Goal: Task Accomplishment & Management: Manage account settings

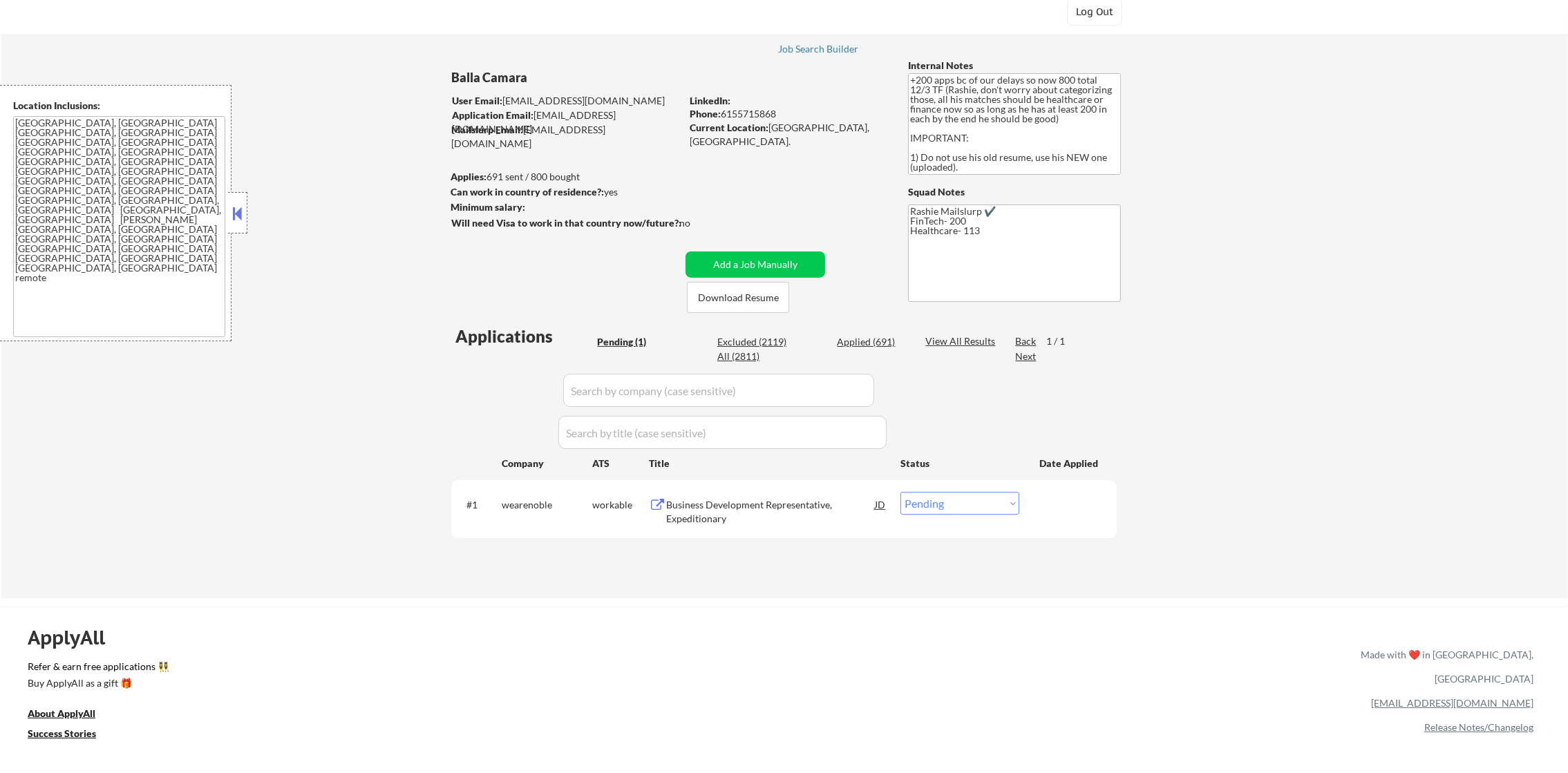
scroll to position [138, 0]
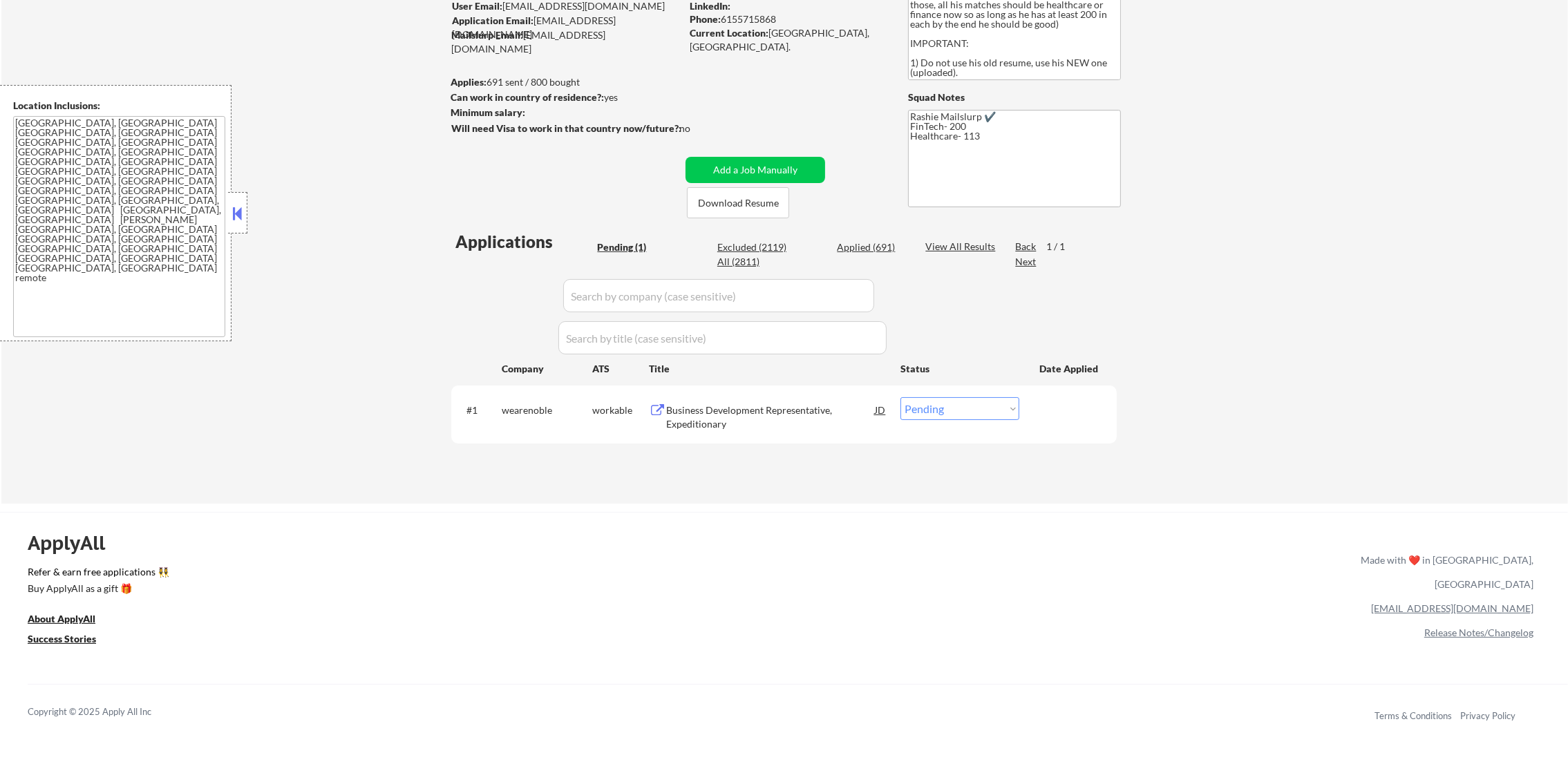
click at [770, 250] on div "Excluded (2119)" at bounding box center [752, 248] width 69 height 14
select select ""excluded__expired_""
select select ""excluded""
select select ""excluded__location_""
select select ""excluded__other_""
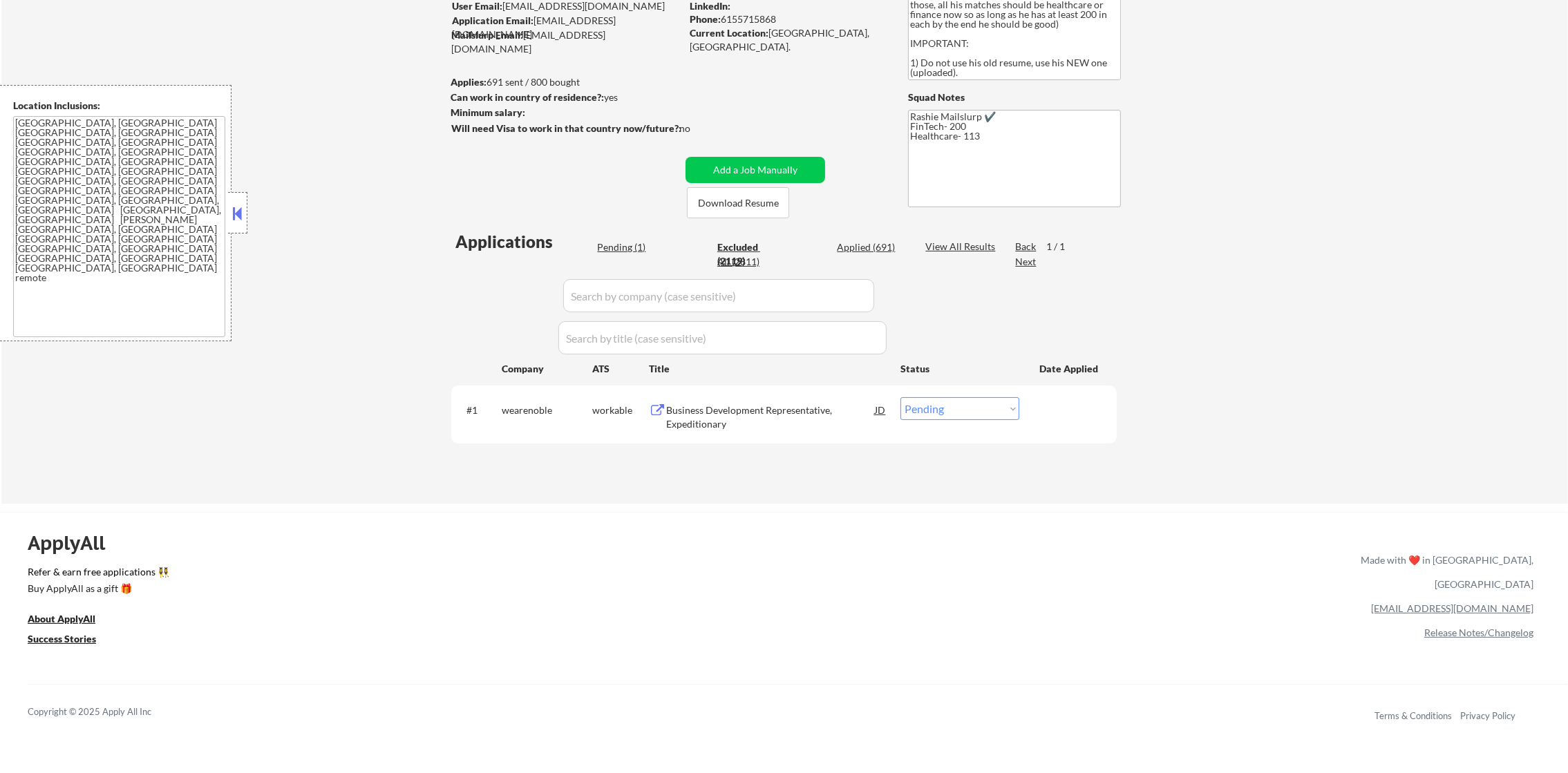
select select ""excluded__location_""
select select ""excluded__other_""
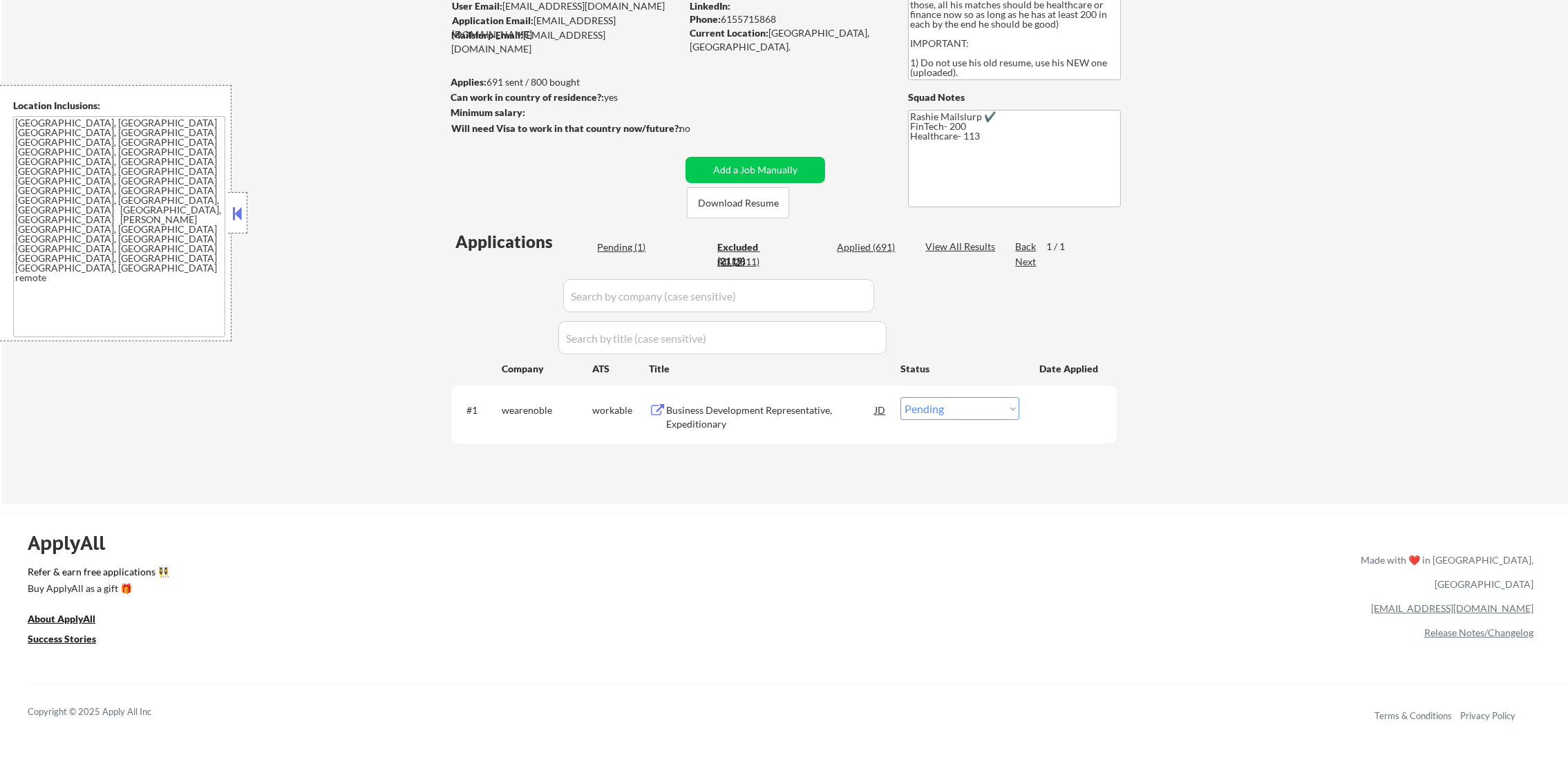
select select ""excluded__bad_match_""
select select ""excluded__location_""
select select ""excluded__bad_match_""
select select ""excluded""
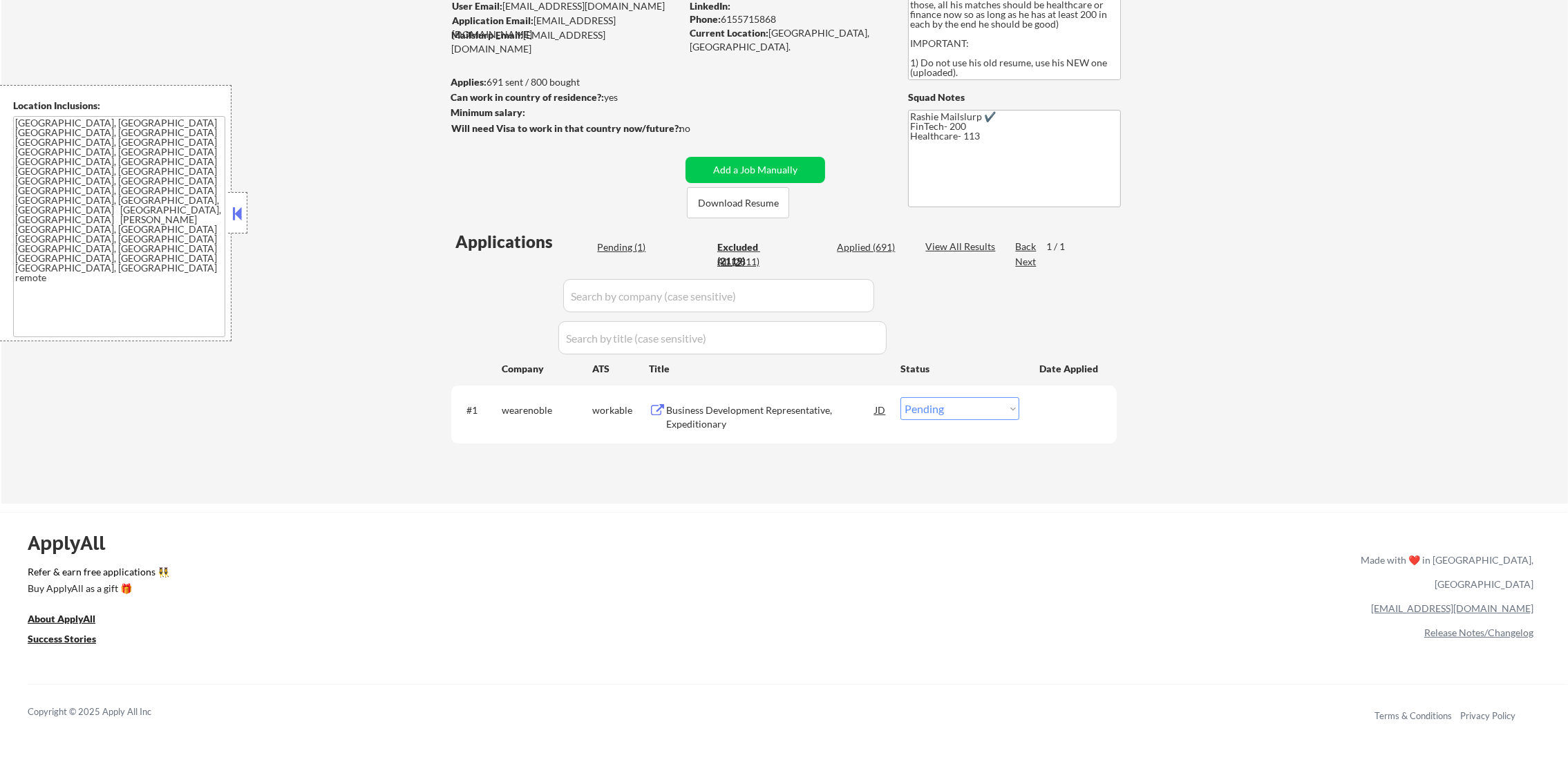
select select ""excluded""
select select ""excluded__location_""
select select ""excluded__other_""
select select ""excluded""
select select ""excluded__expired_""
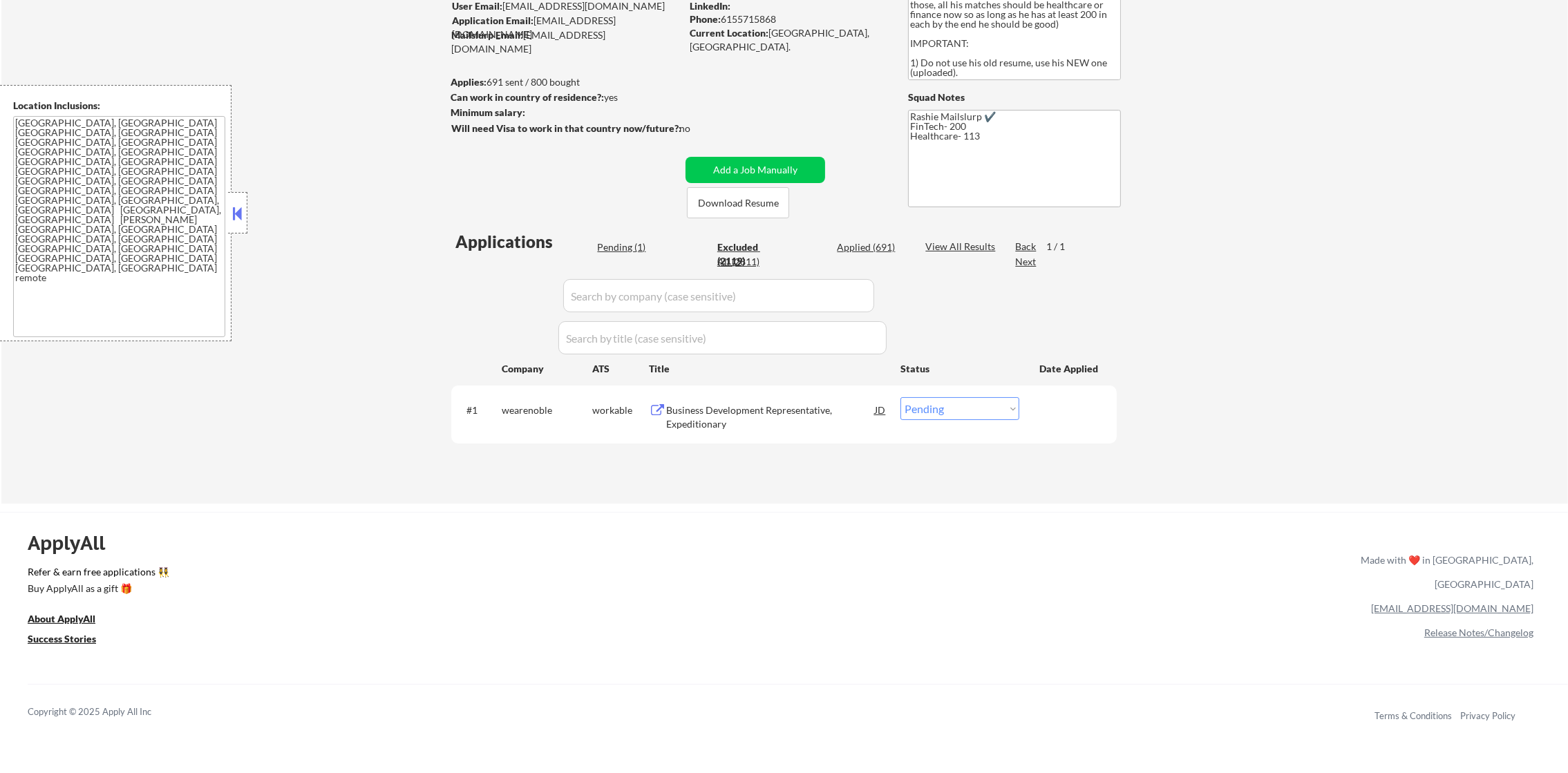
select select ""excluded""
select select ""excluded__location_""
select select ""excluded""
select select ""excluded__location_""
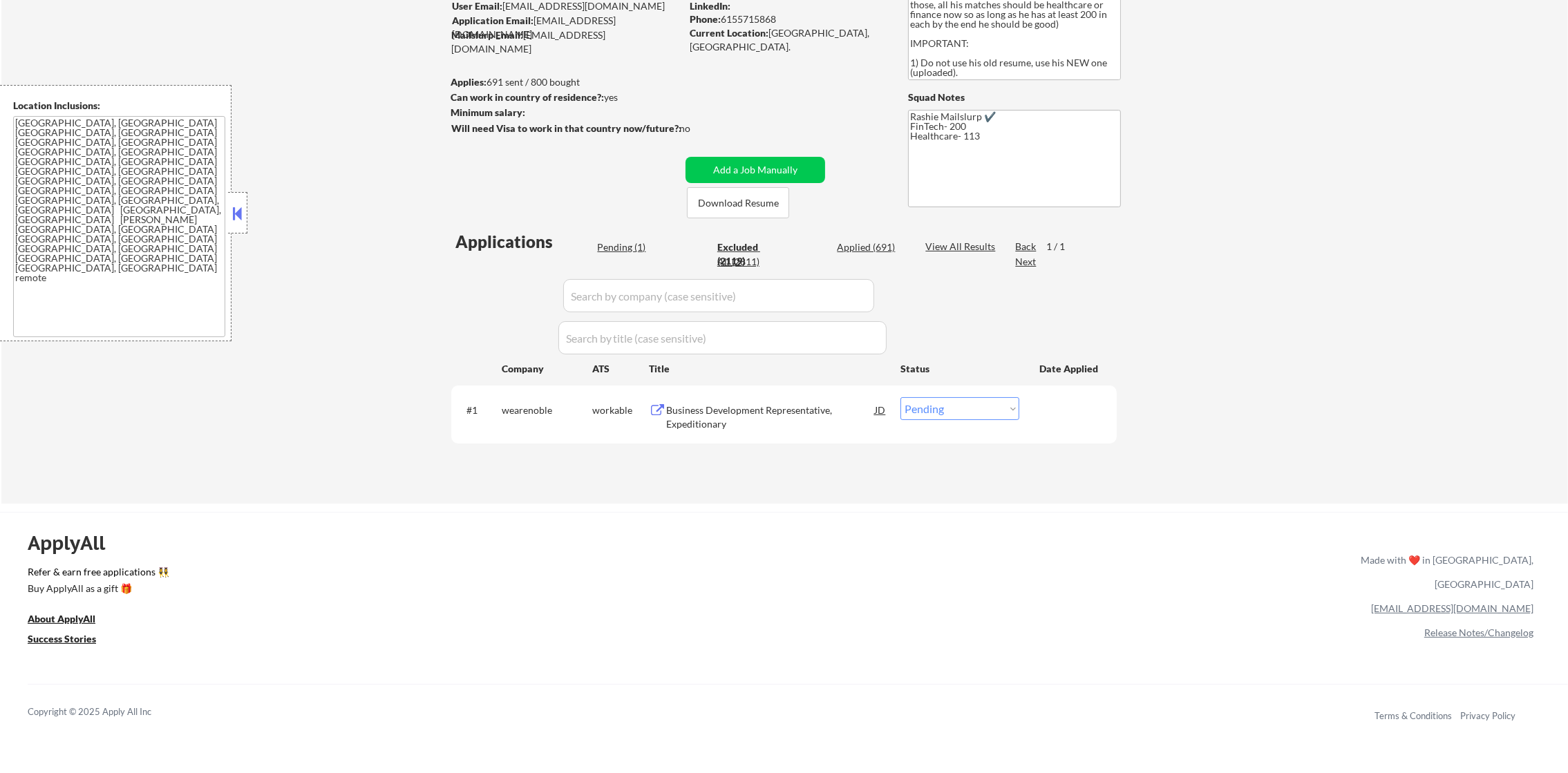
select select ""excluded""
select select ""excluded__location_""
select select ""excluded""
select select ""excluded__expired_""
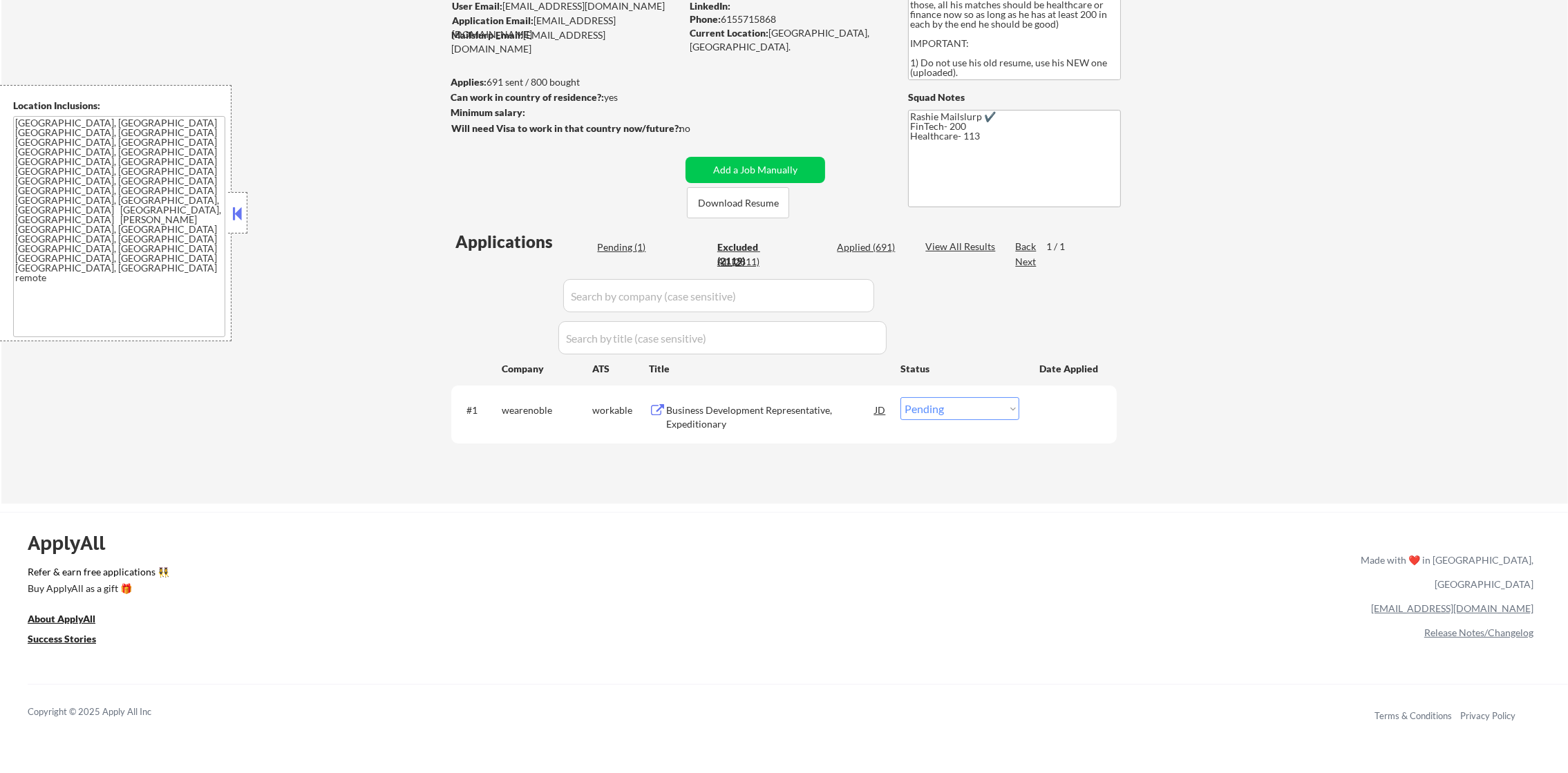
select select ""excluded__expired_""
select select ""excluded__location_""
select select ""excluded__bad_match_""
select select ""excluded__location_""
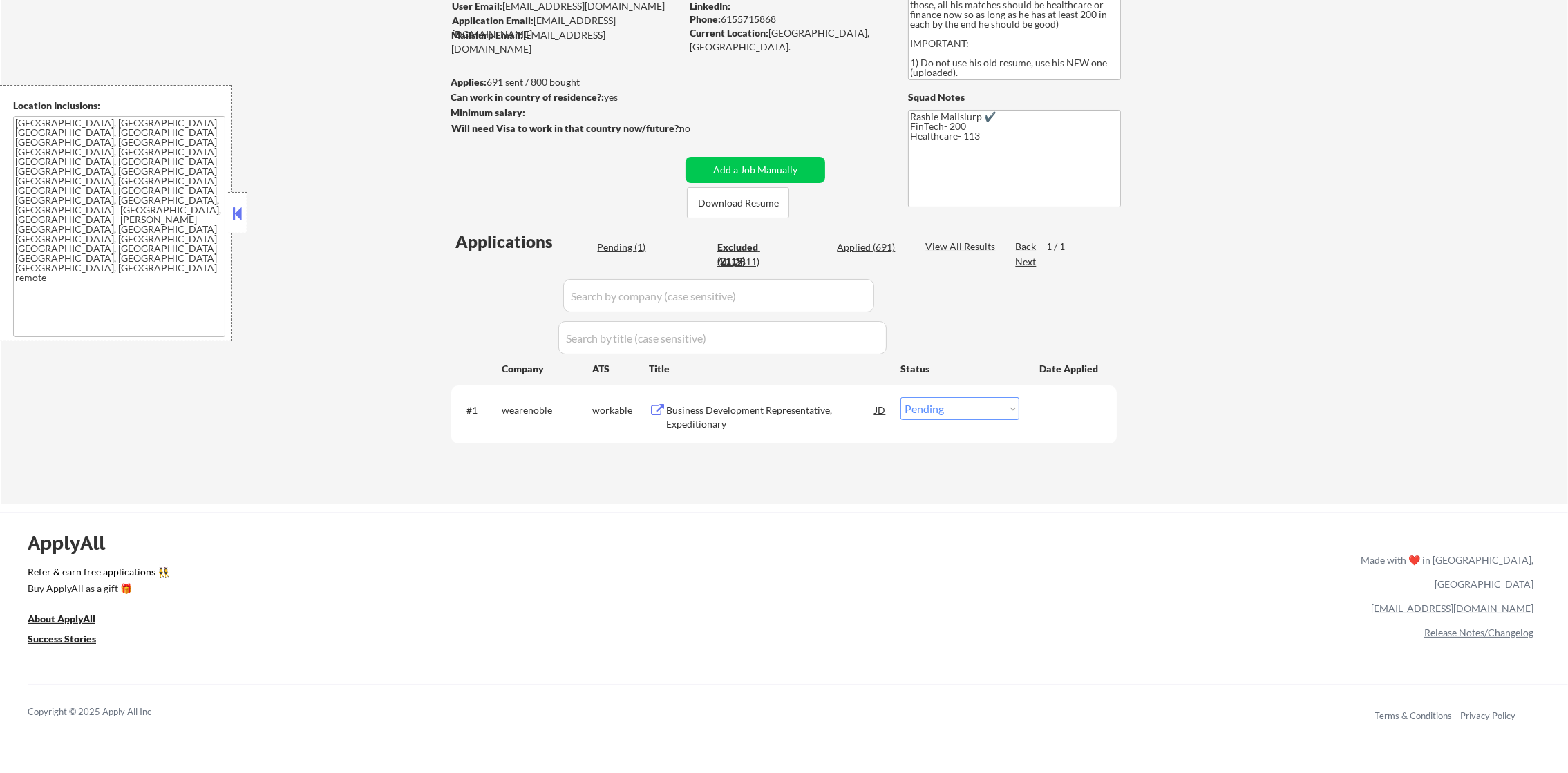
select select ""excluded__location_""
select select ""excluded__bad_match_""
select select ""excluded""
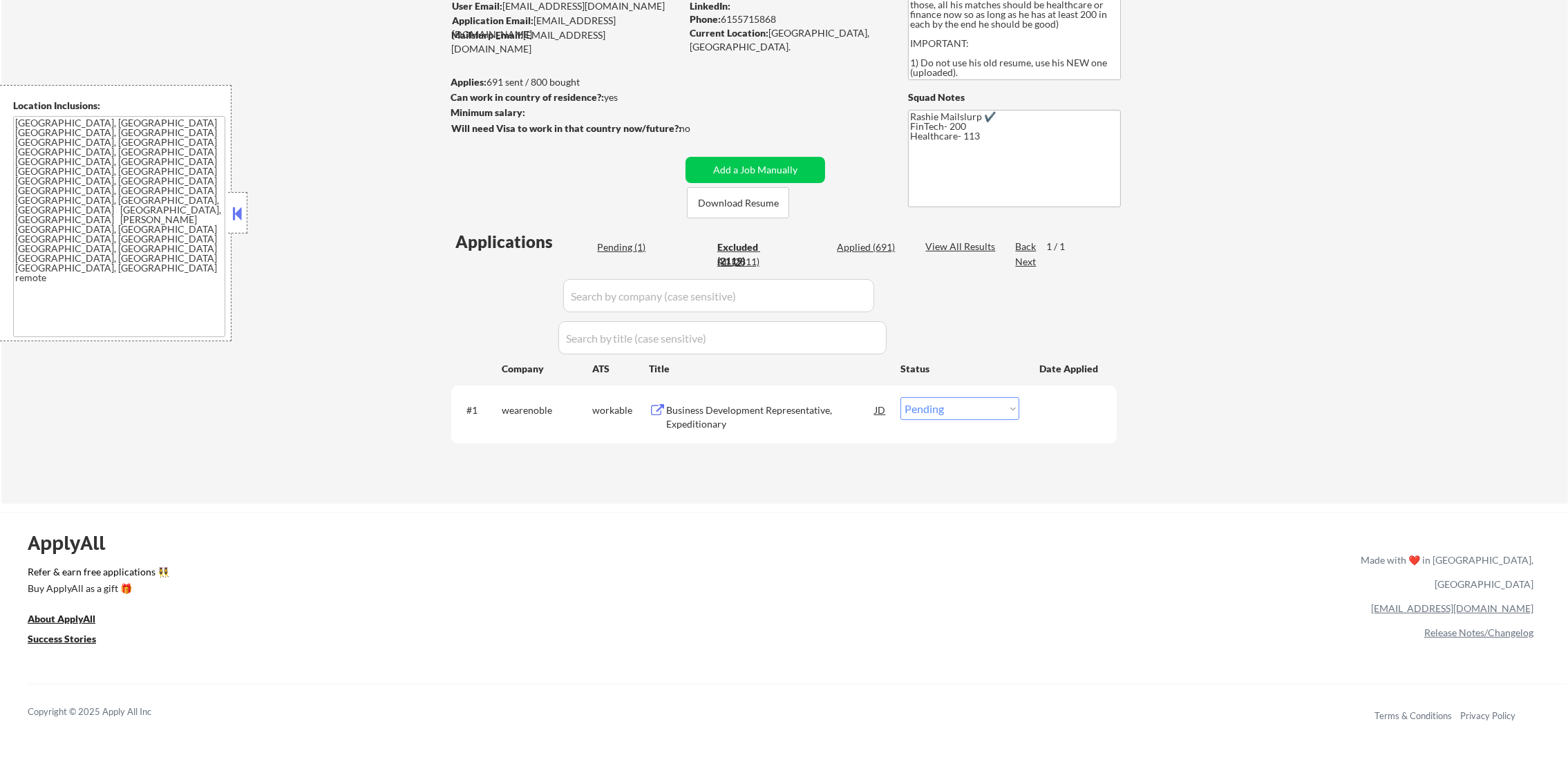
select select ""excluded__bad_match_""
select select ""excluded""
select select ""excluded__bad_match_""
select select ""excluded__location_""
select select ""excluded""
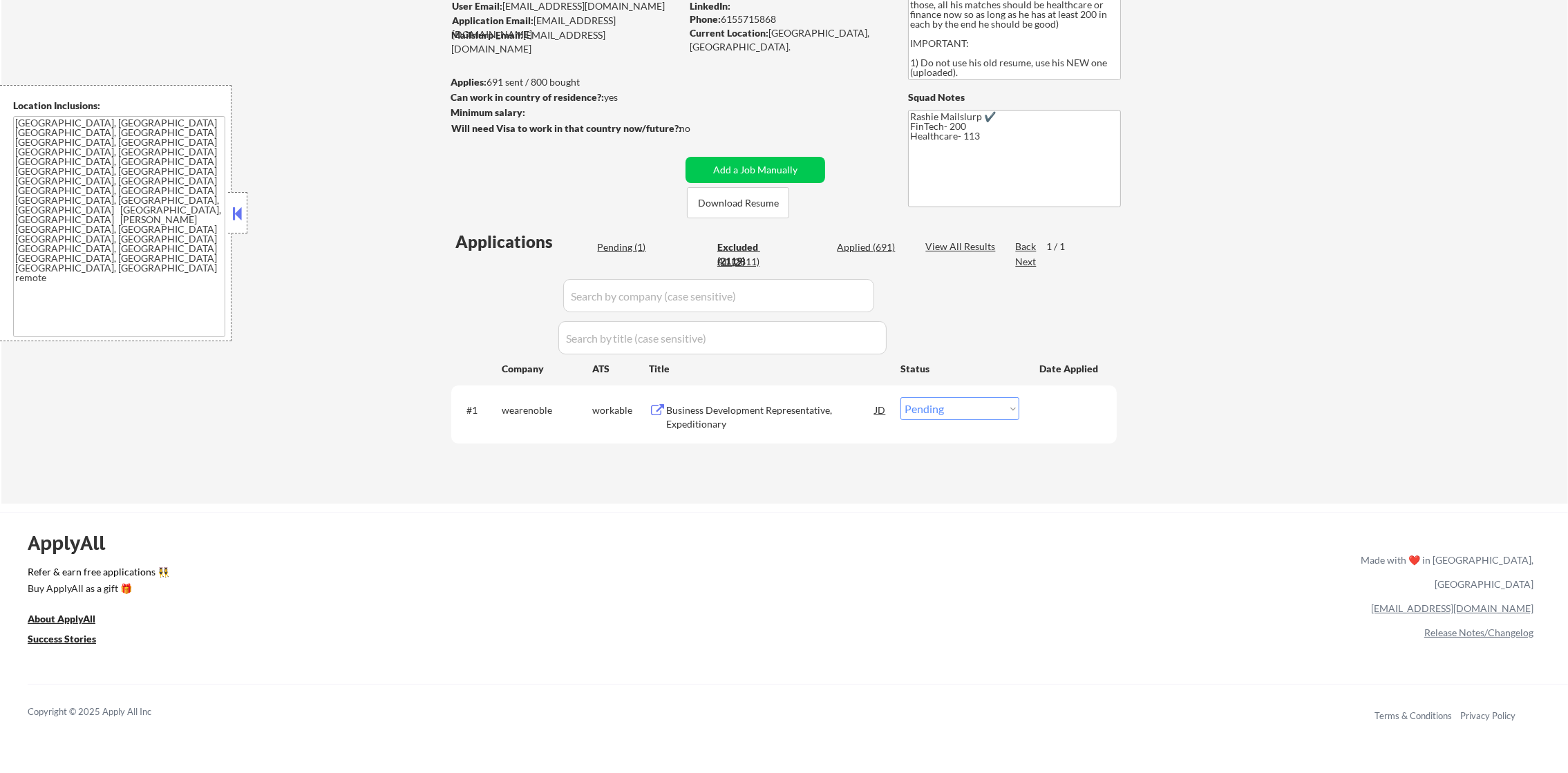
select select ""excluded__location_""
select select ""excluded""
select select ""excluded__location_""
select select ""excluded__other_""
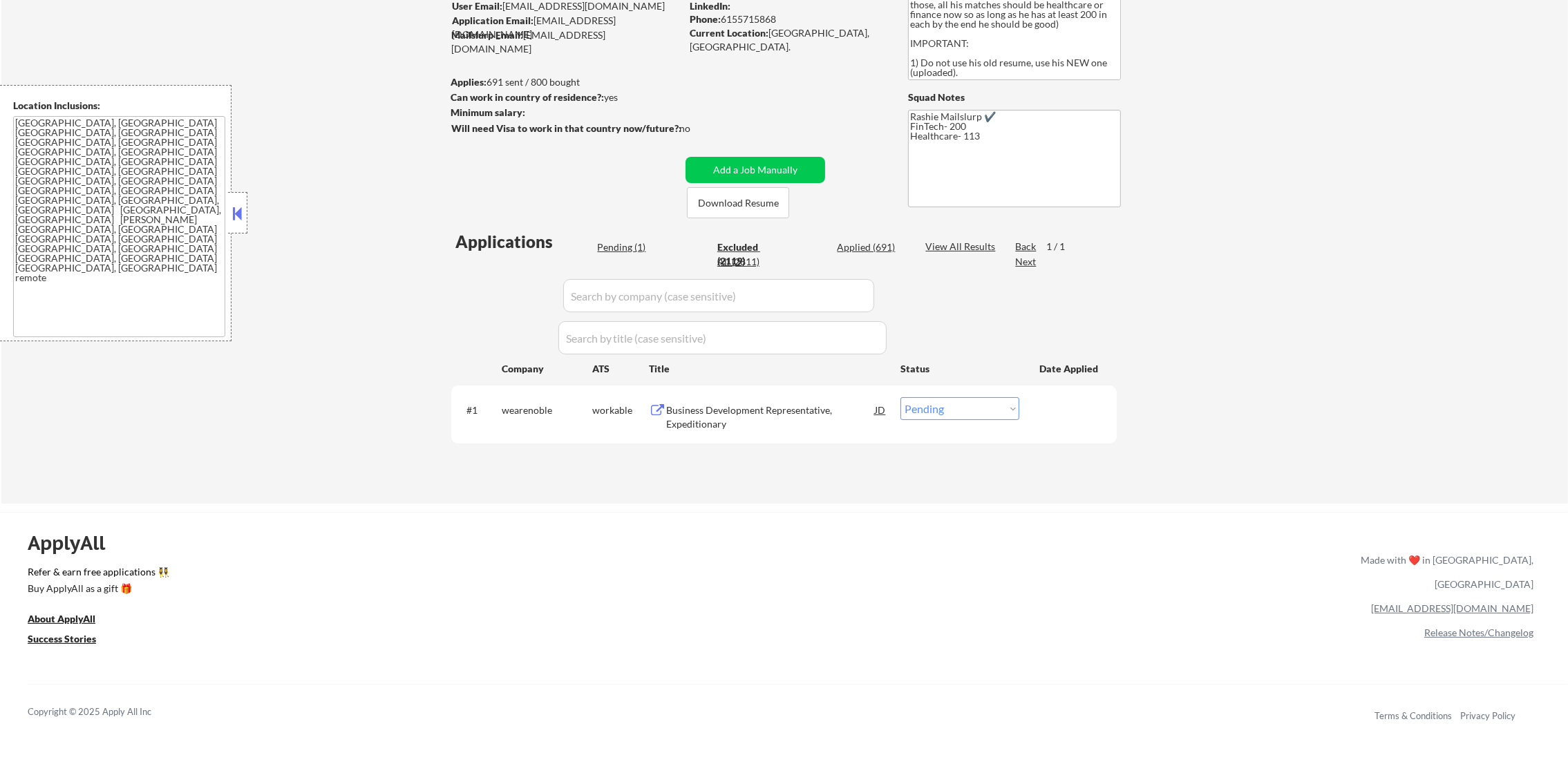
select select ""excluded""
select select ""excluded__bad_match_""
select select ""excluded""
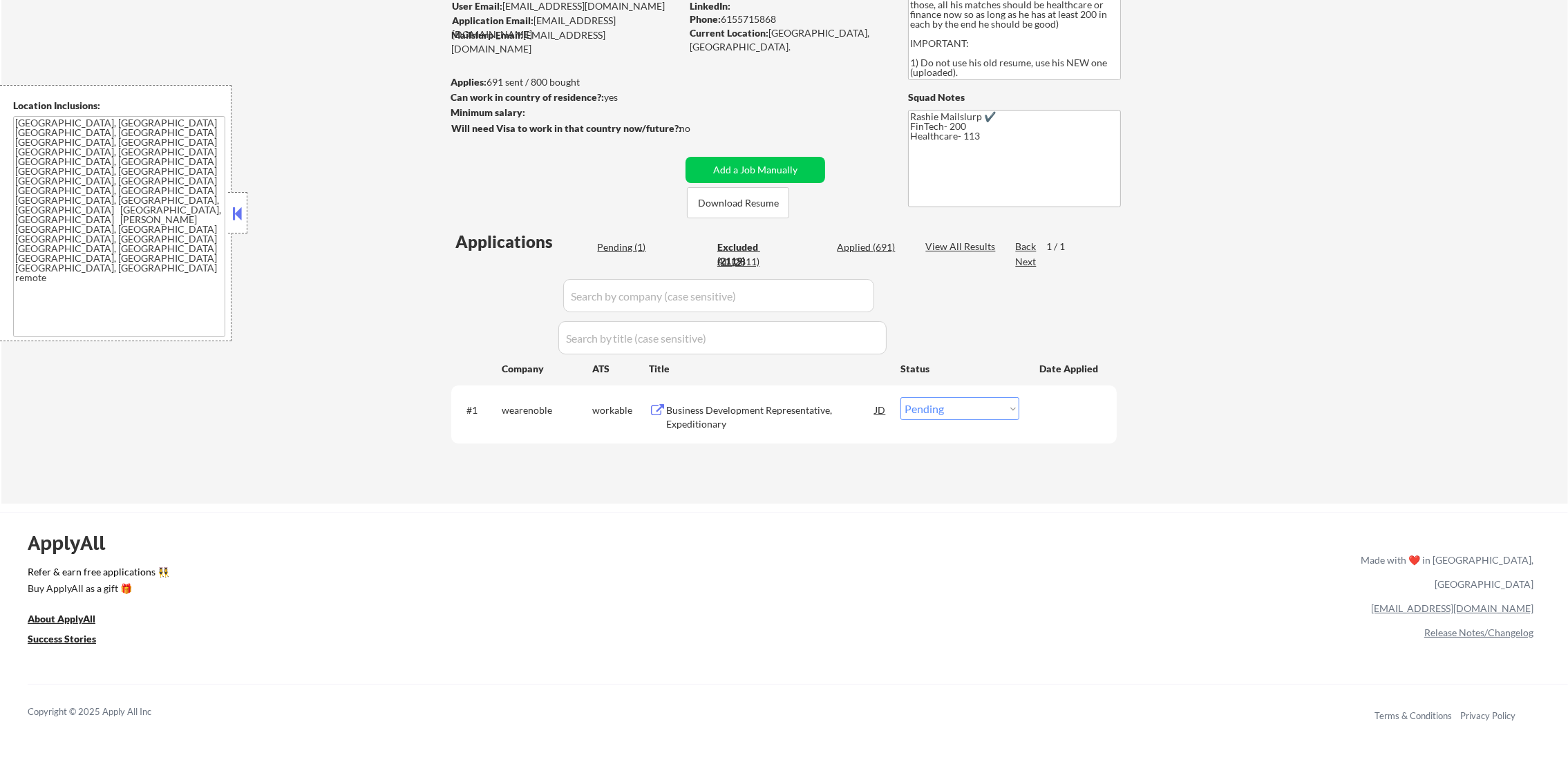
select select ""excluded__other_""
select select ""excluded__expired_""
select select ""excluded""
select select ""excluded__bad_match_""
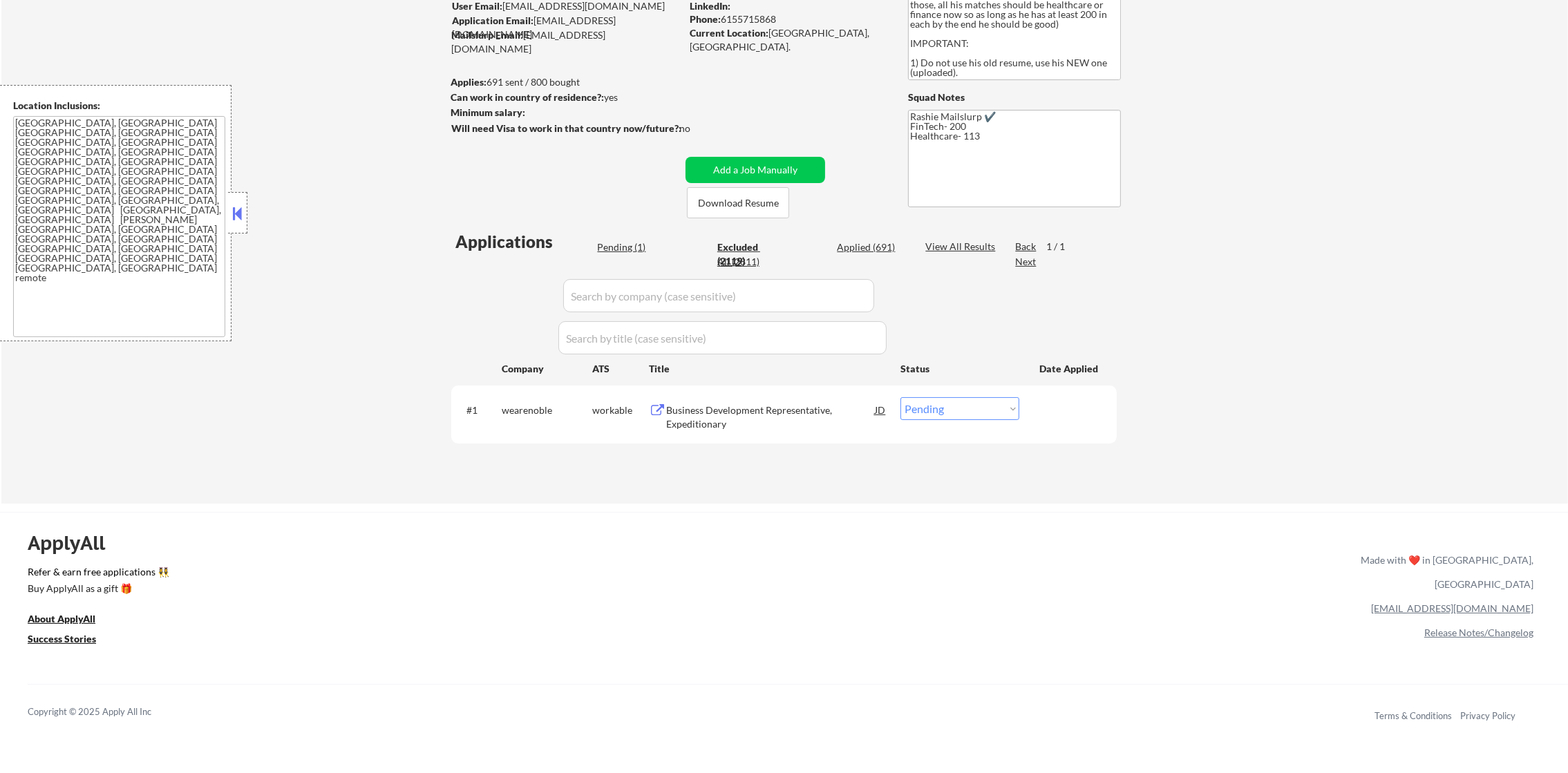
select select ""excluded__expired_""
select select ""excluded""
select select ""excluded__location_""
select select ""excluded__other_""
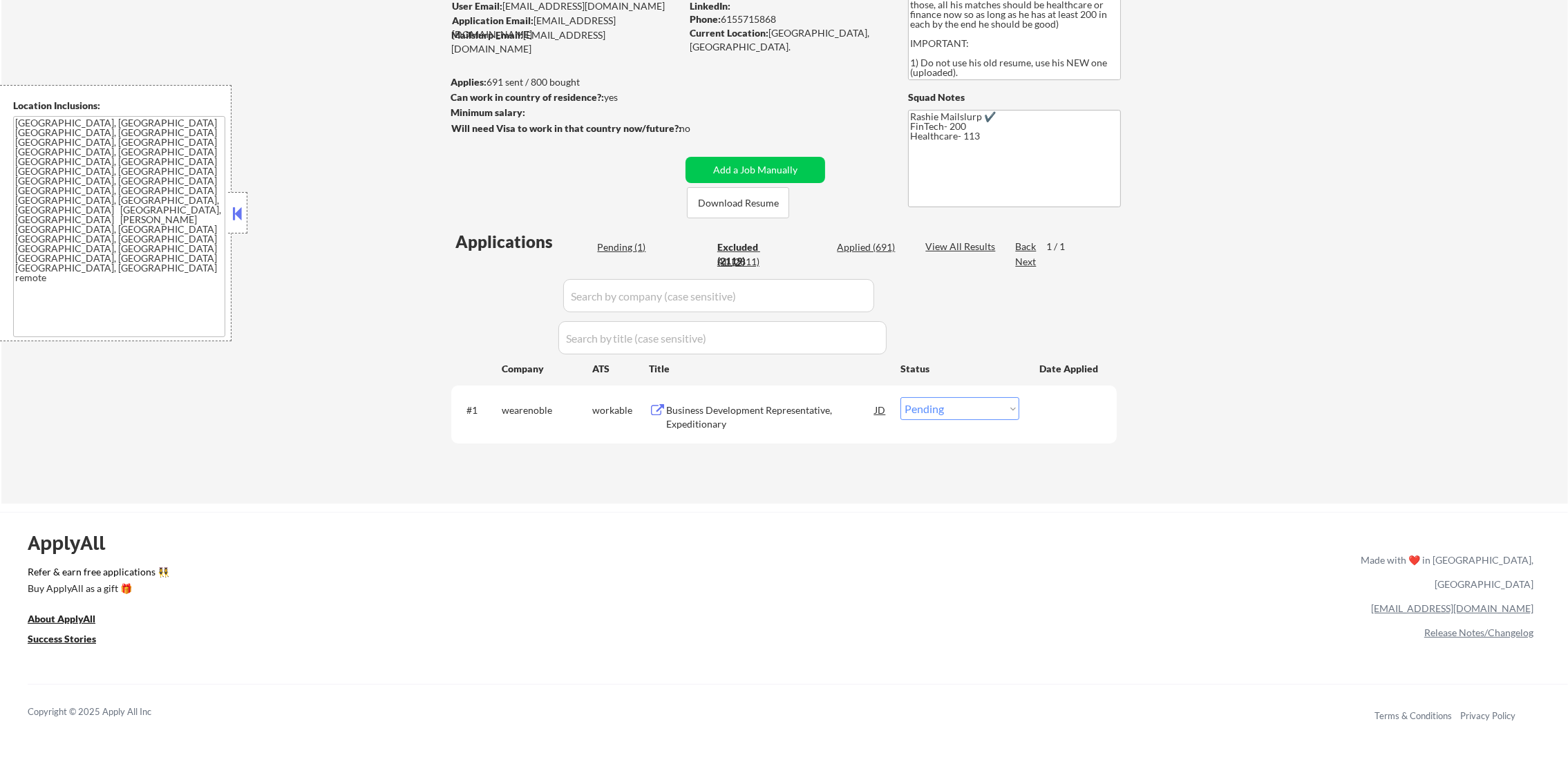
select select ""excluded__location_""
select select ""excluded""
select select ""excluded__other_""
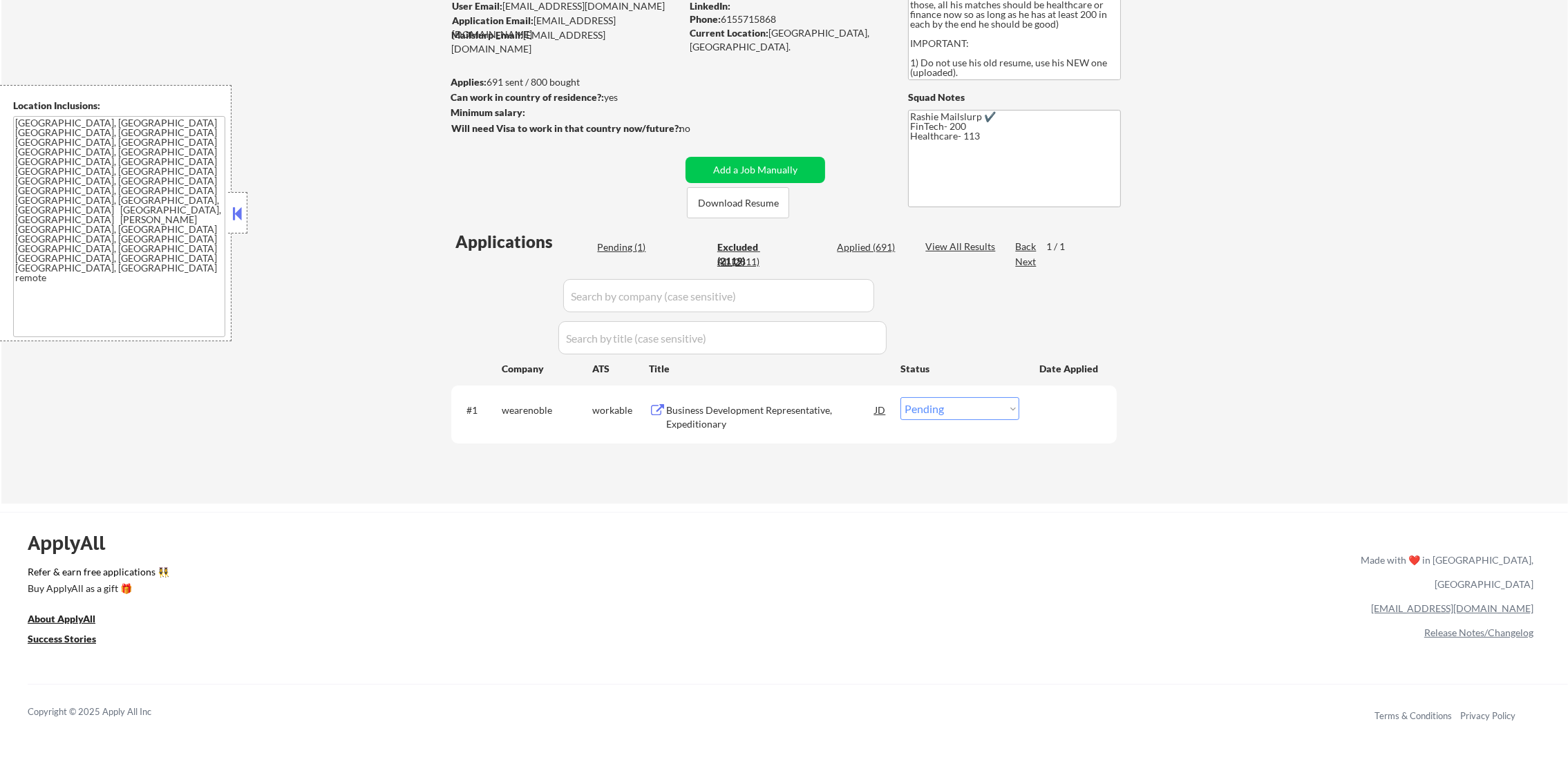
select select ""excluded__location_""
select select ""excluded__bad_match_""
select select ""excluded__location_""
select select ""excluded""
select select ""excluded__location_""
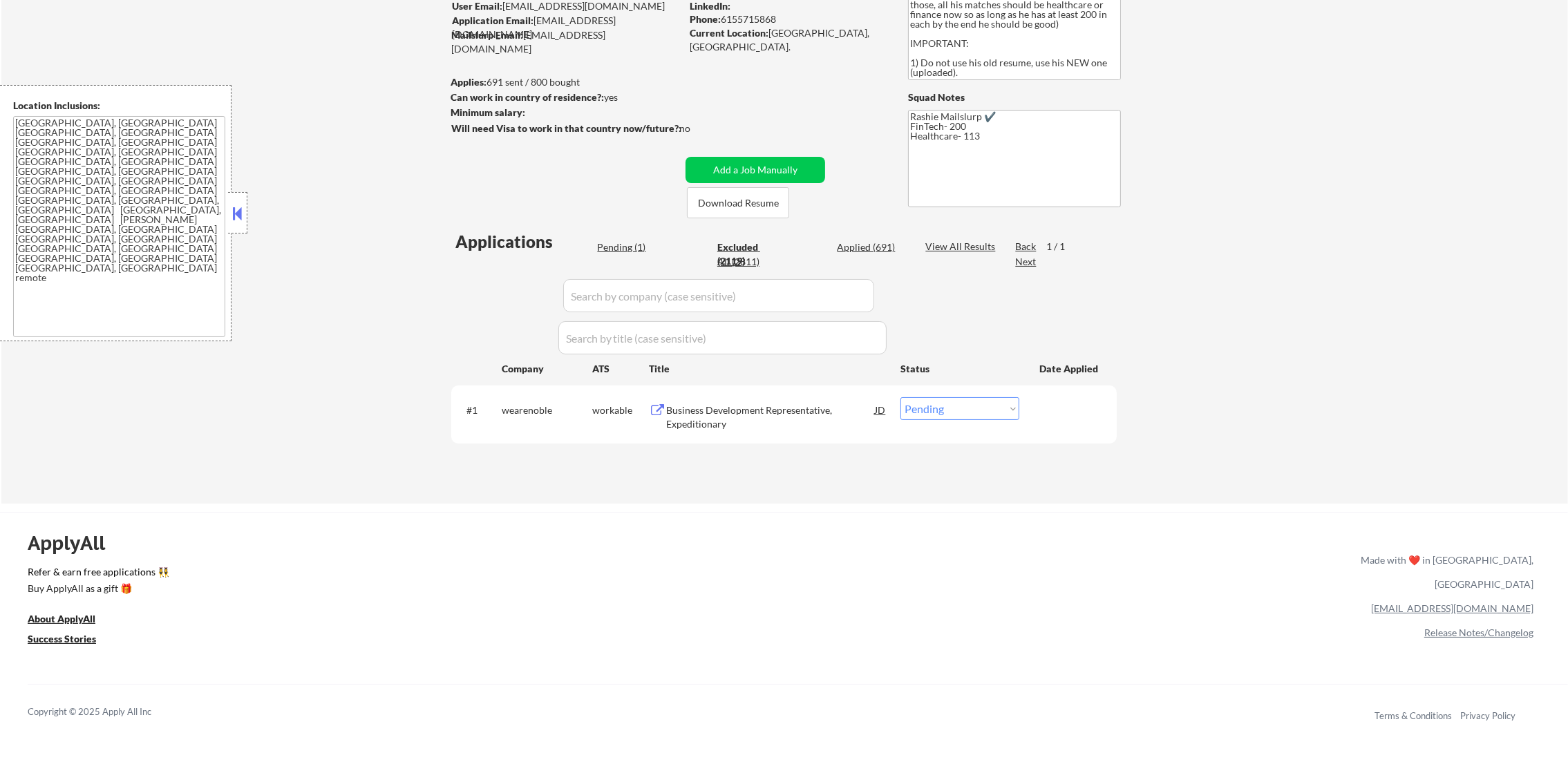
select select ""excluded__location_""
select select ""excluded__bad_match_""
select select ""excluded__expired_""
select select ""excluded""
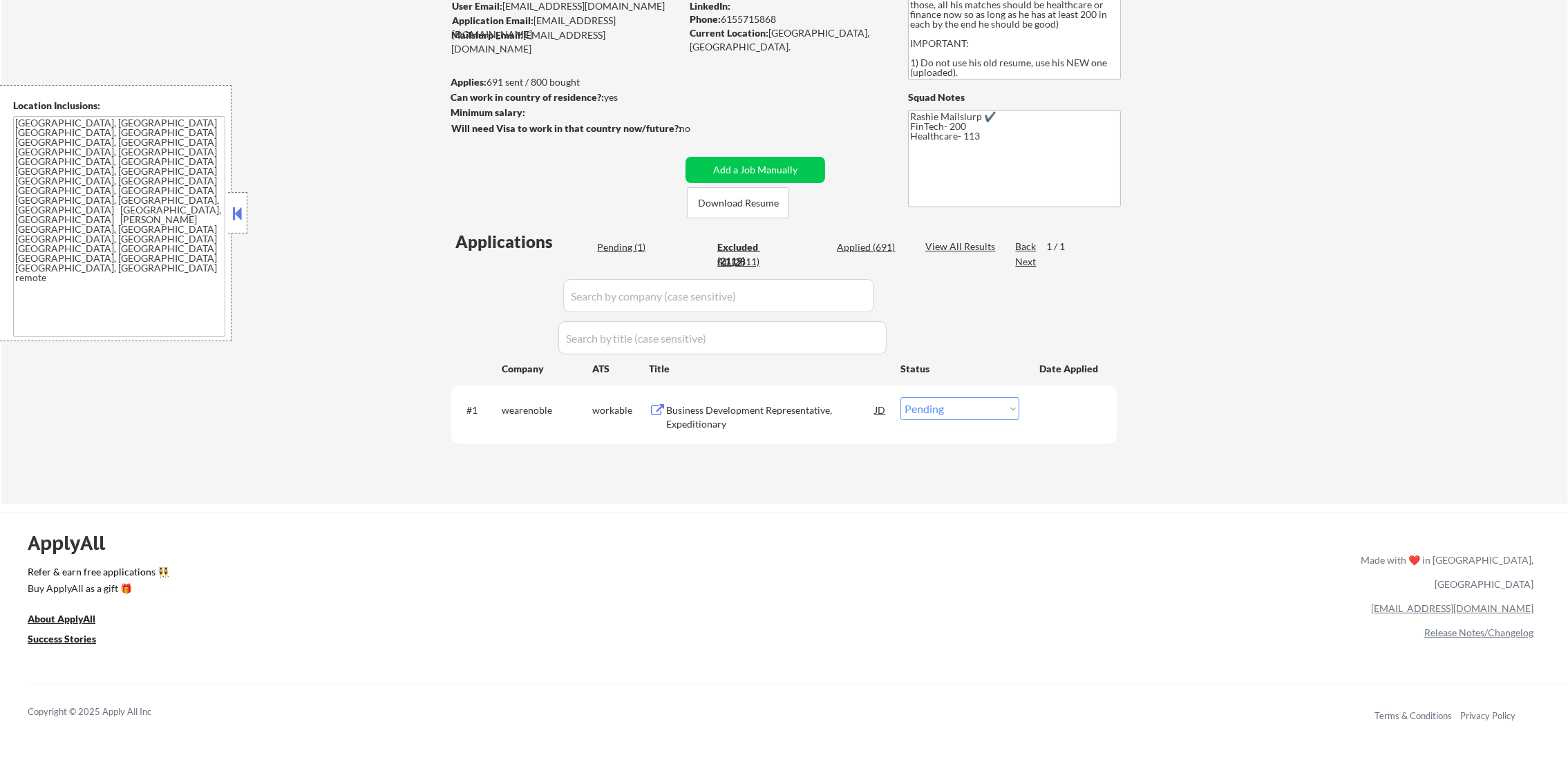
select select ""excluded__bad_match_""
select select ""excluded""
select select ""excluded__bad_match_""
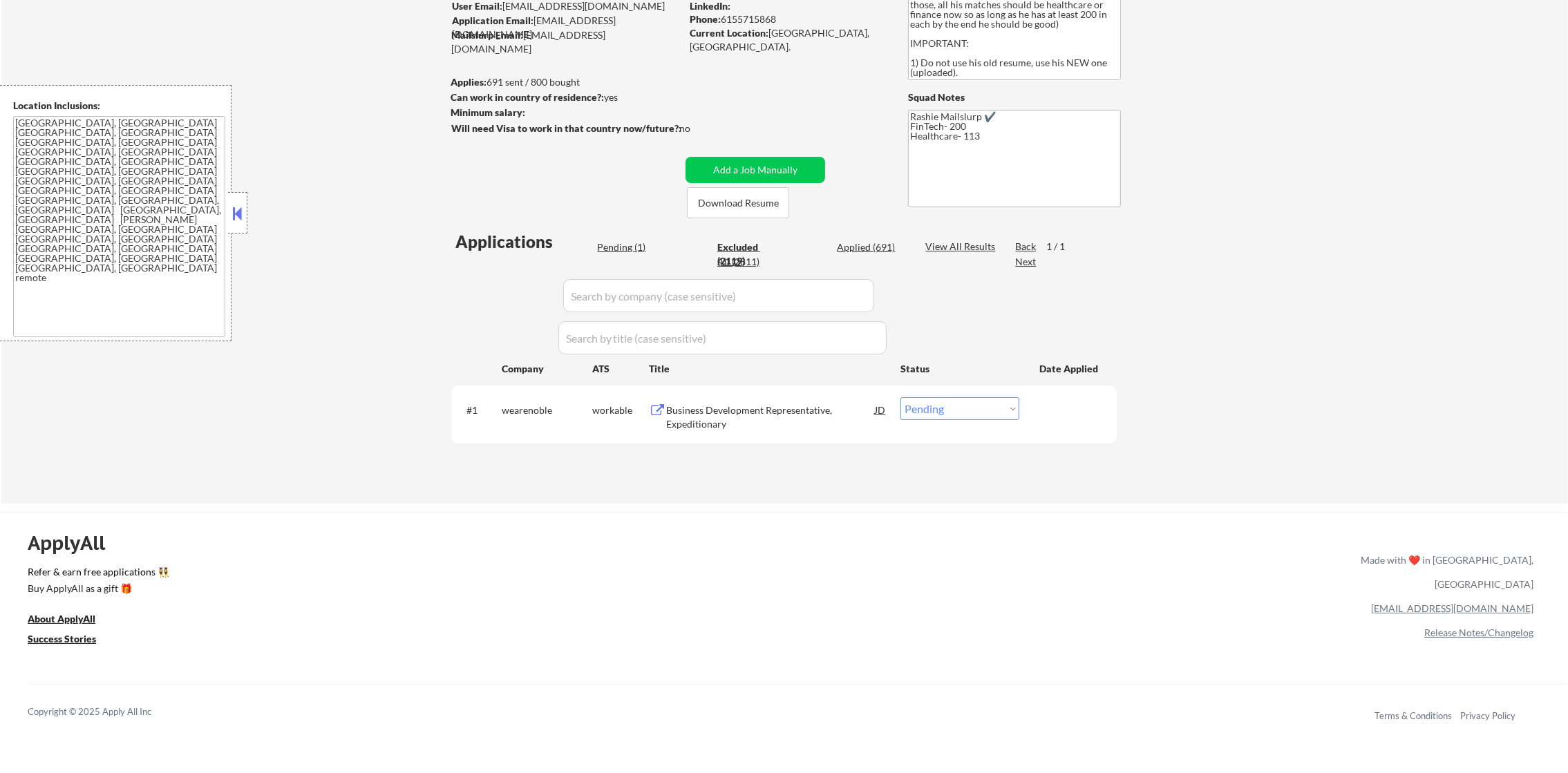
select select ""excluded__bad_match_""
select select ""excluded__location_""
select select ""excluded__bad_match_""
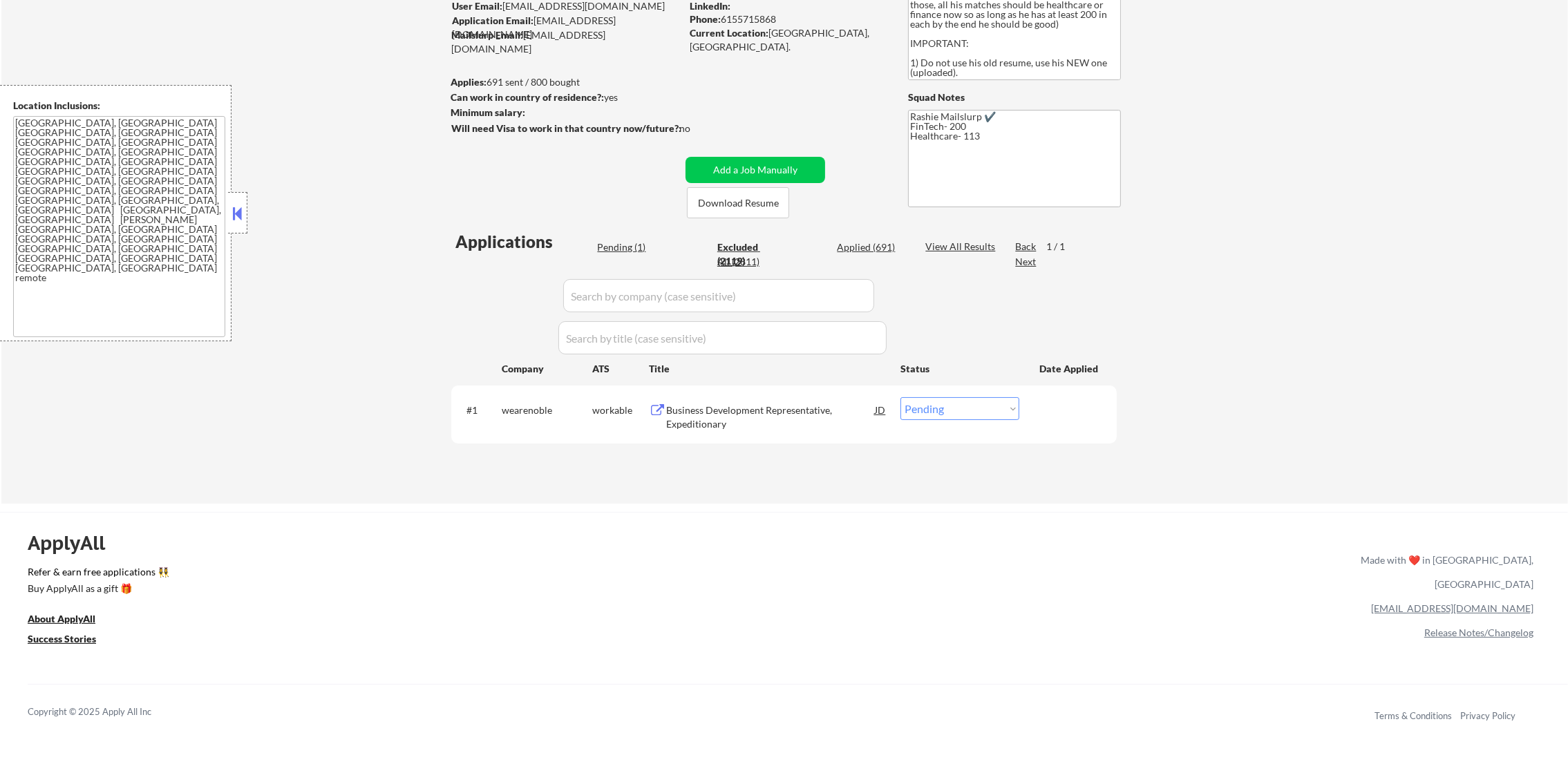
select select ""excluded__bad_match_""
select select ""excluded__location_""
select select ""excluded__bad_match_""
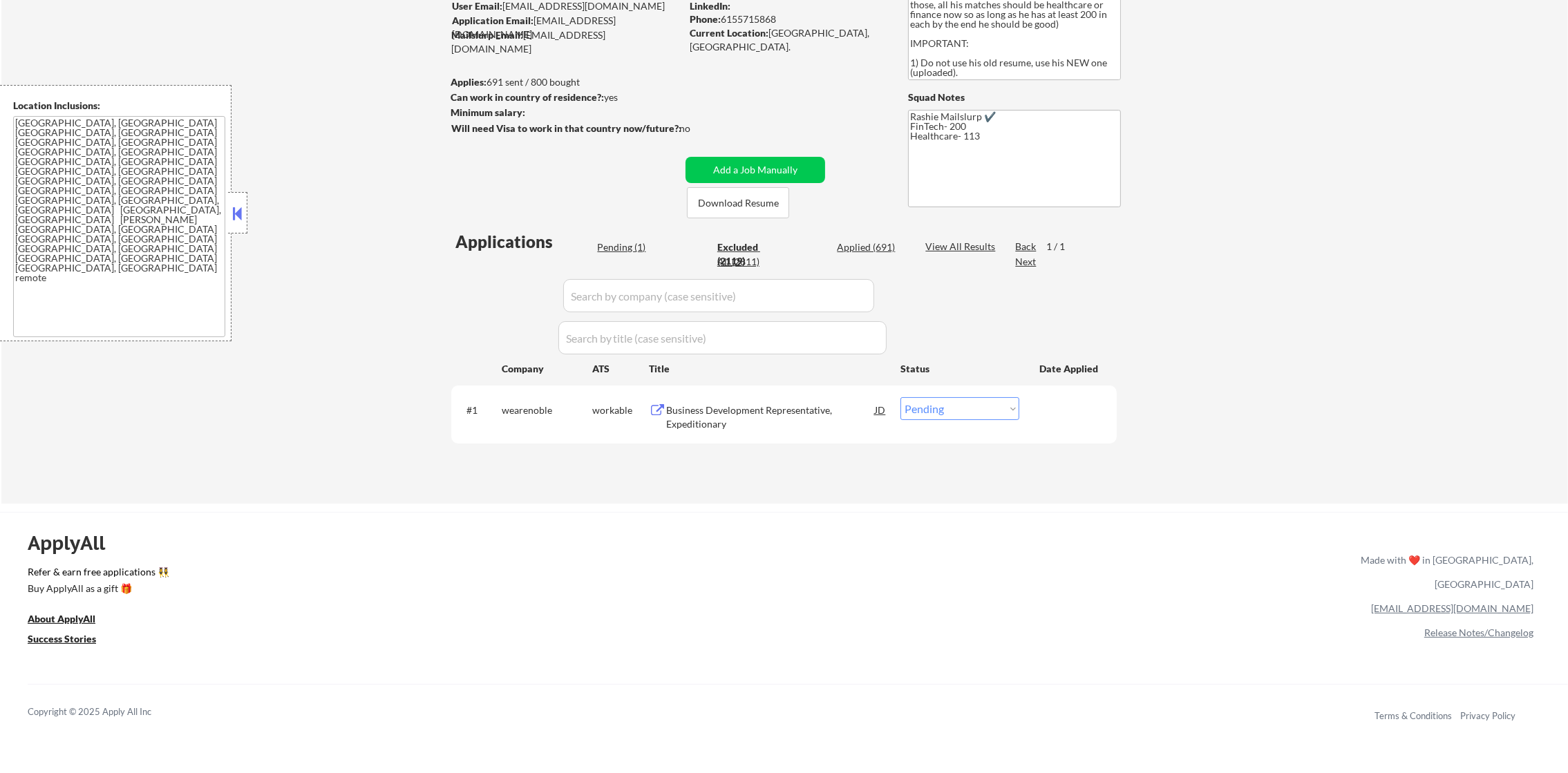
select select ""excluded__bad_match_""
select select ""excluded""
select select ""excluded__location_""
select select ""excluded__bad_match_""
select select ""excluded__location_""
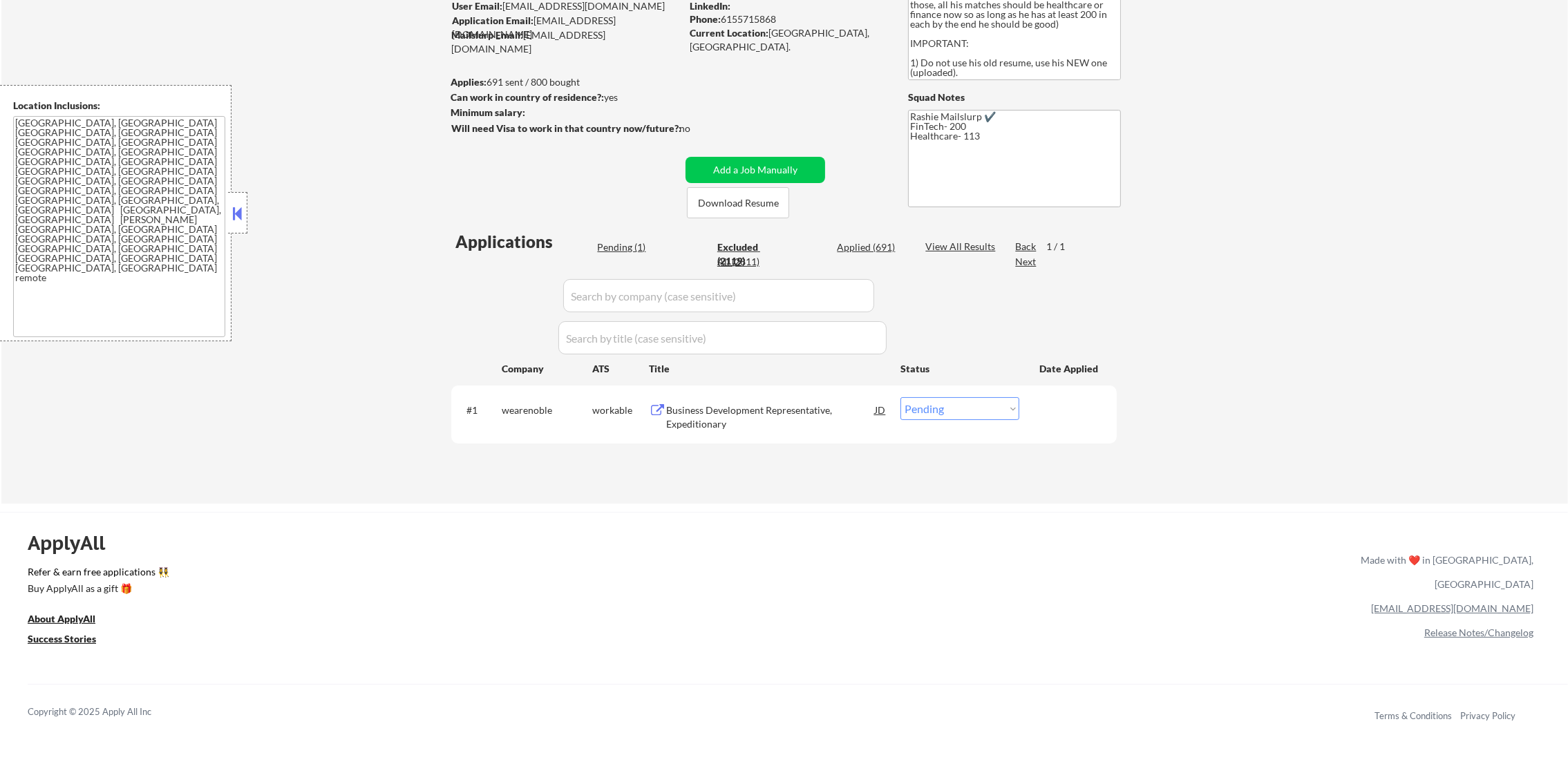
select select ""excluded__bad_match_""
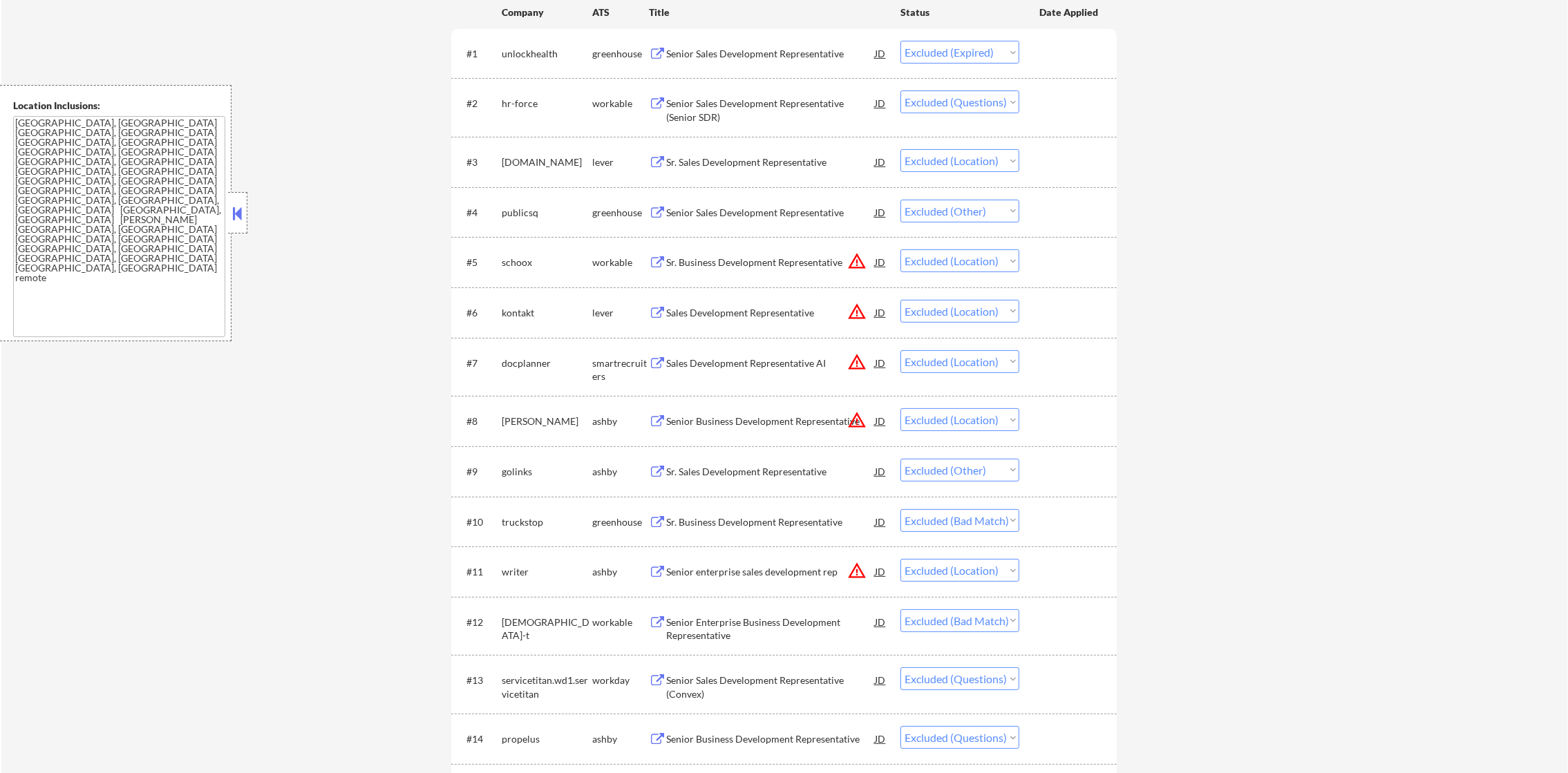
scroll to position [483, 0]
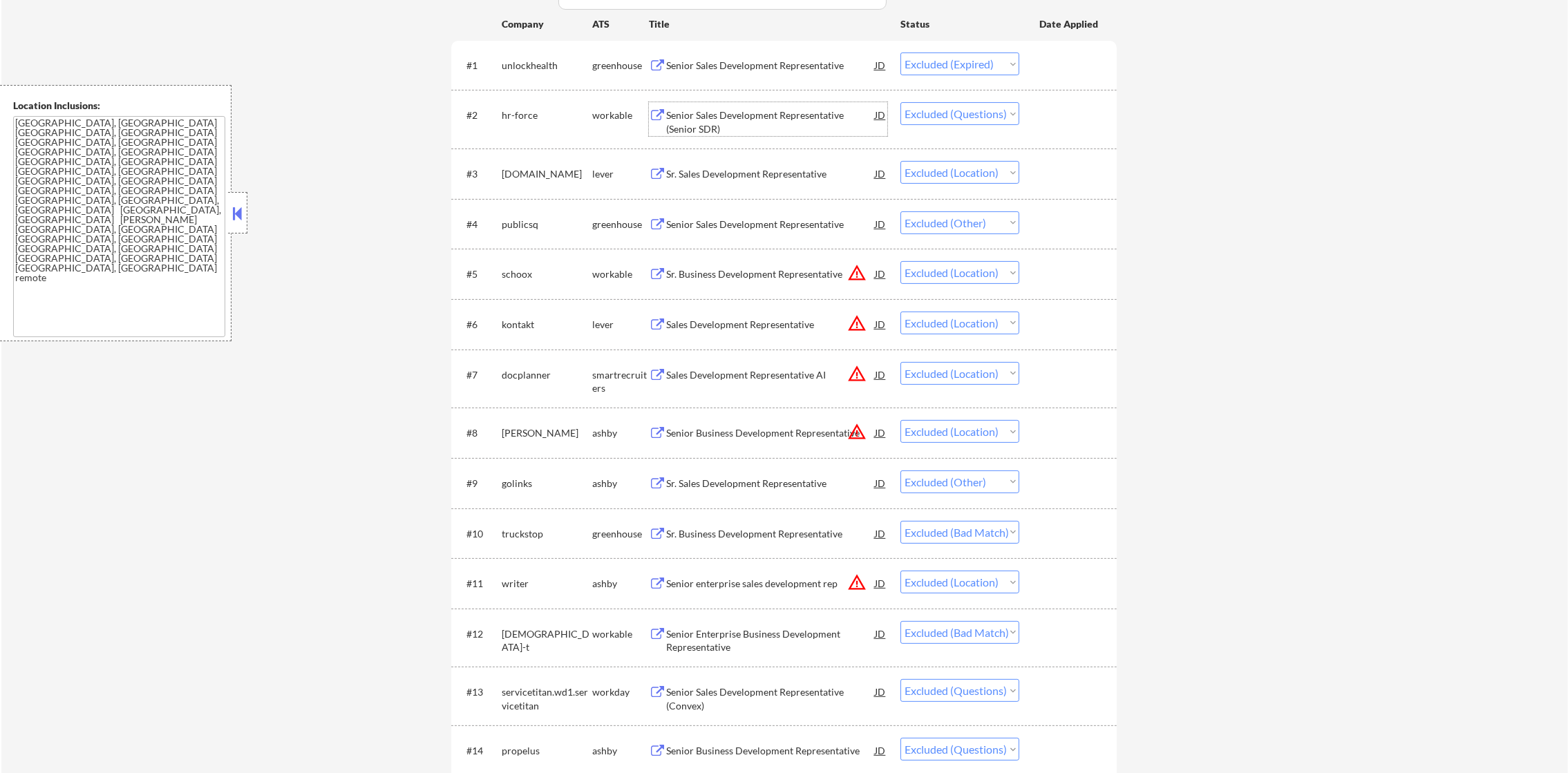
click at [743, 116] on div "Senior Sales Development Representative (Senior SDR)" at bounding box center [771, 122] width 209 height 27
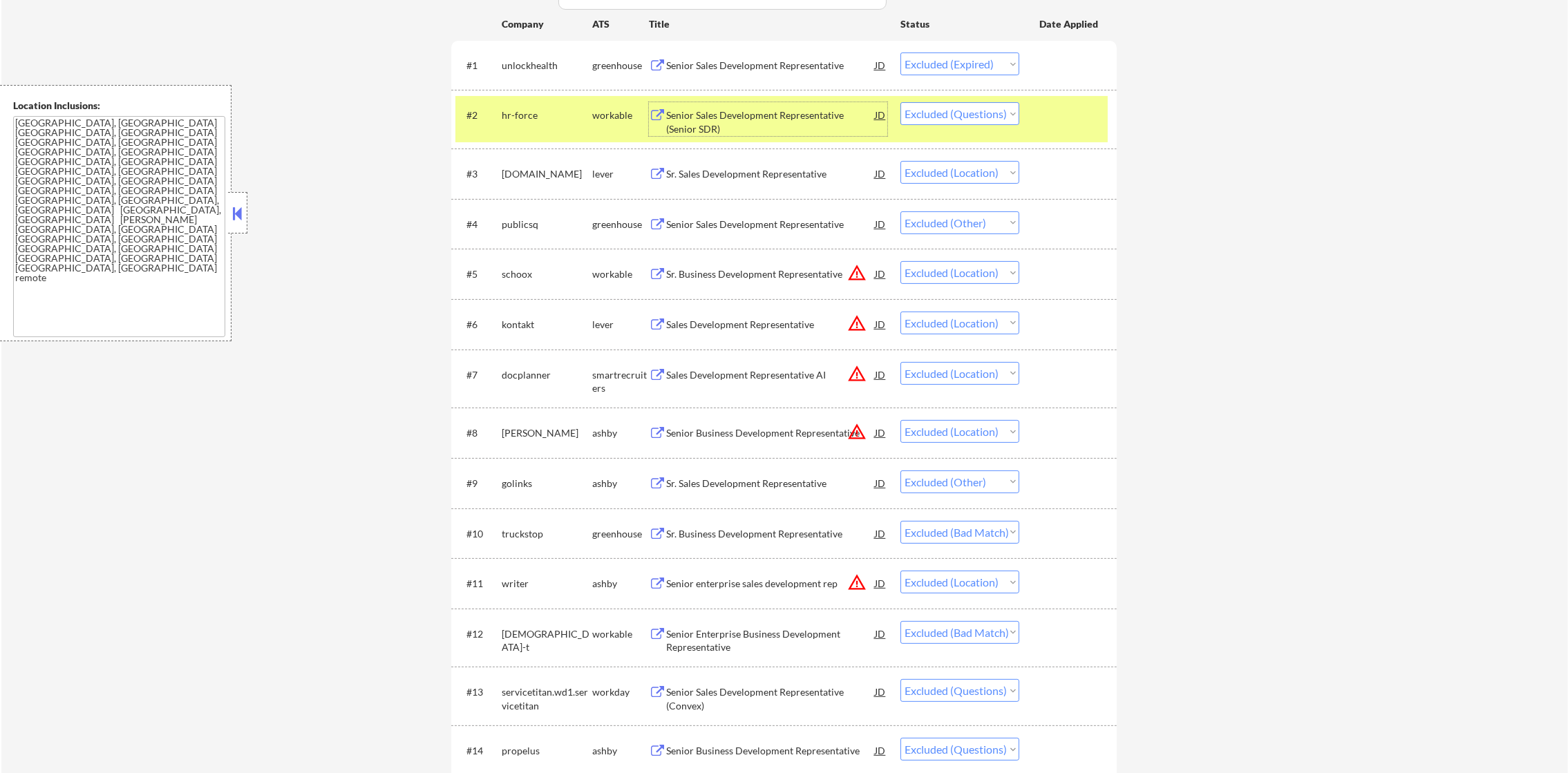
click at [548, 109] on div "hr-force" at bounding box center [547, 116] width 90 height 14
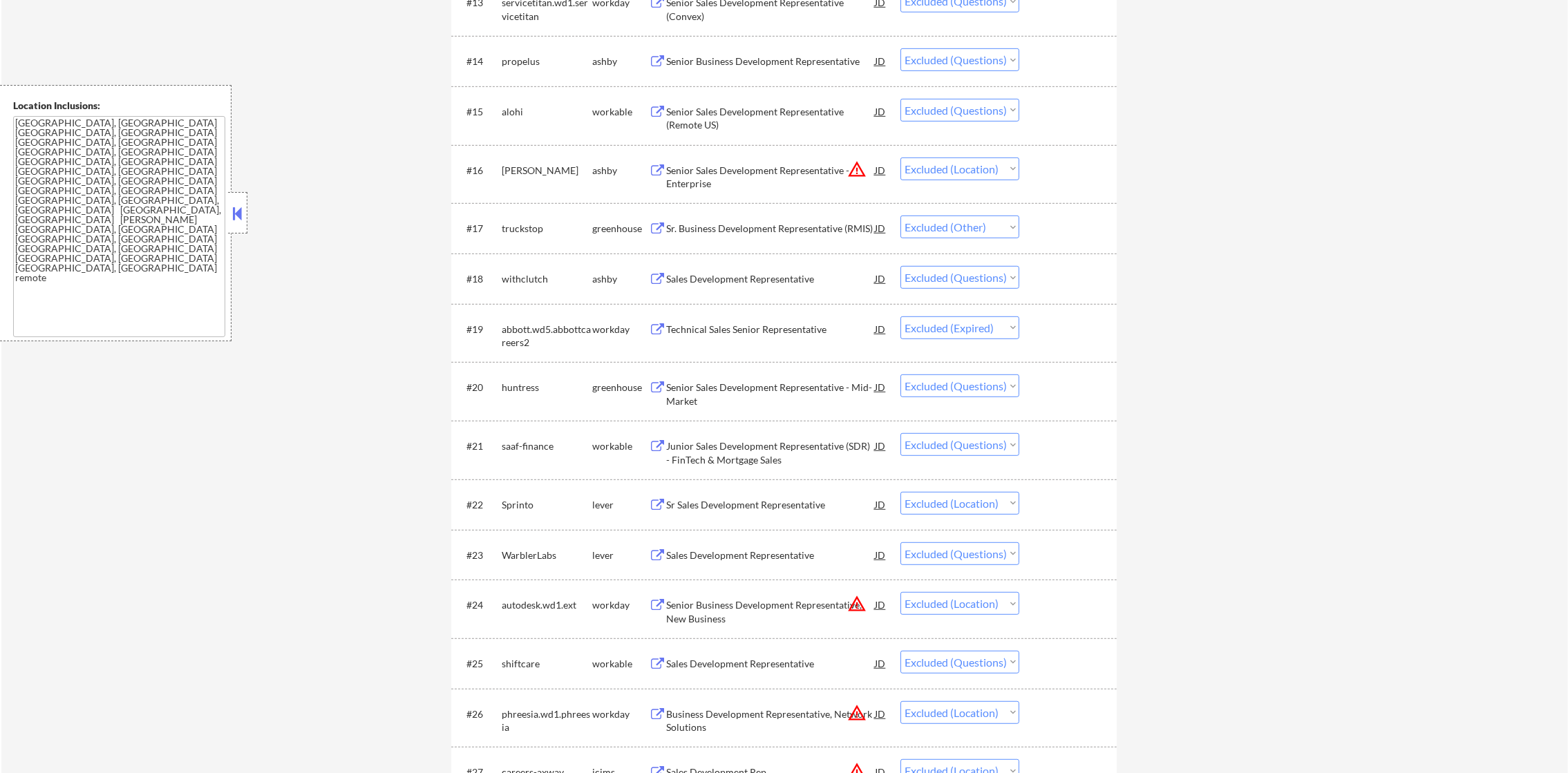
scroll to position [1175, 0]
click at [757, 58] on div "Senior Business Development Representative" at bounding box center [771, 59] width 209 height 14
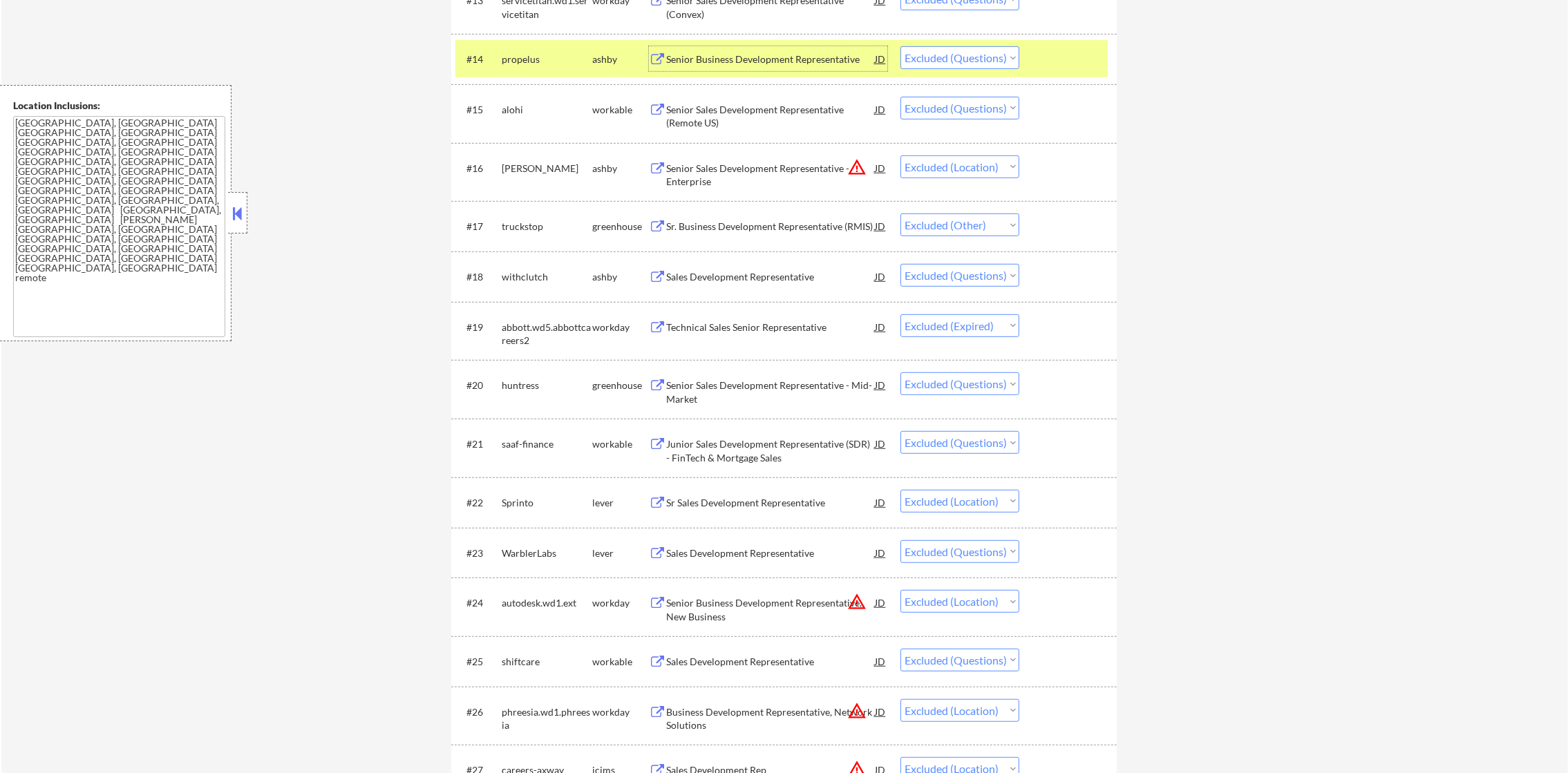
drag, startPoint x: 985, startPoint y: 58, endPoint x: 985, endPoint y: 71, distance: 13.0
click at [985, 58] on select "Choose an option... Pending Applied Excluded (Questions) Excluded (Expired) Exc…" at bounding box center [960, 57] width 119 height 23
click at [511, 55] on div "propelus" at bounding box center [547, 59] width 90 height 14
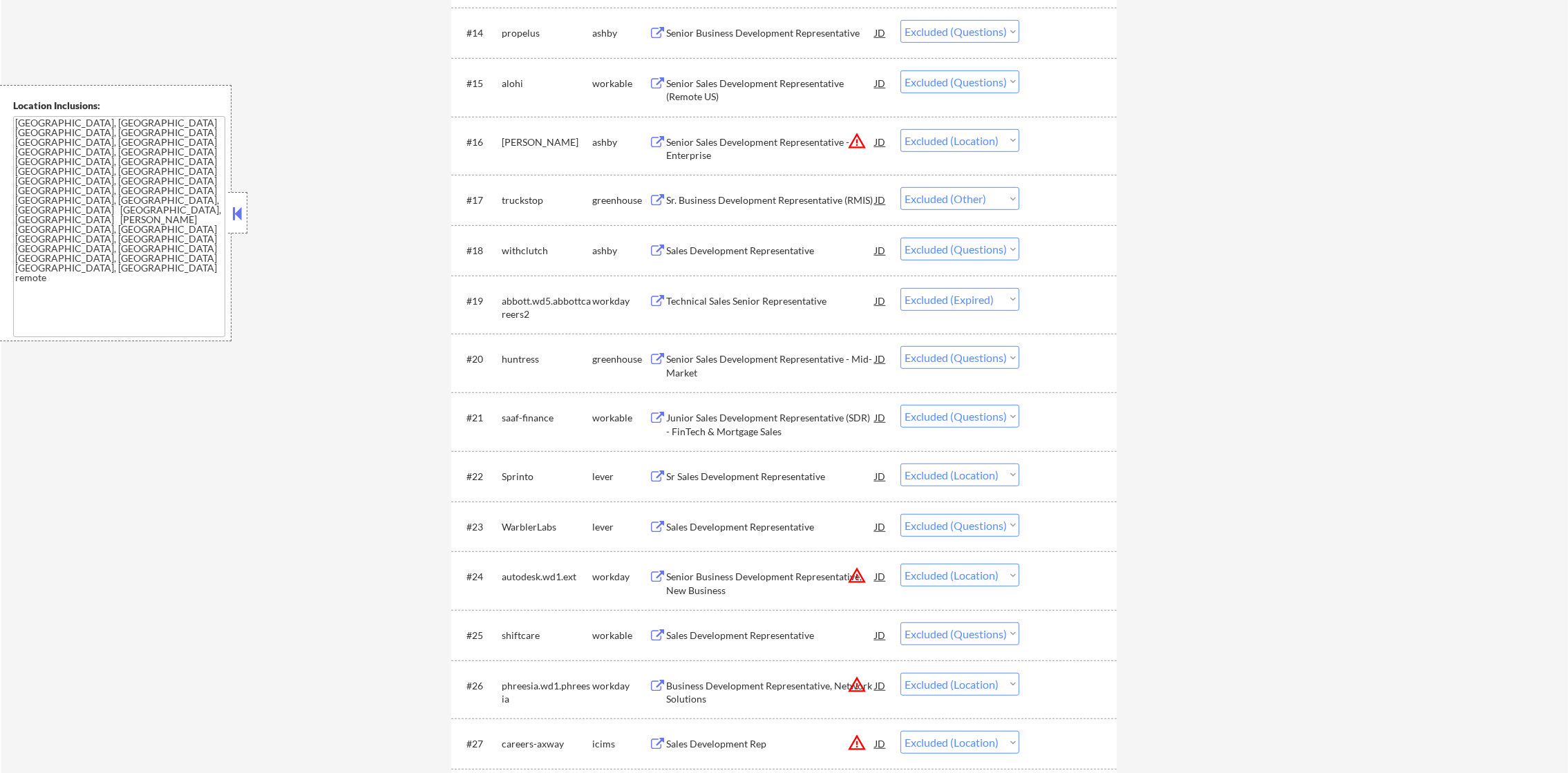
scroll to position [1208, 0]
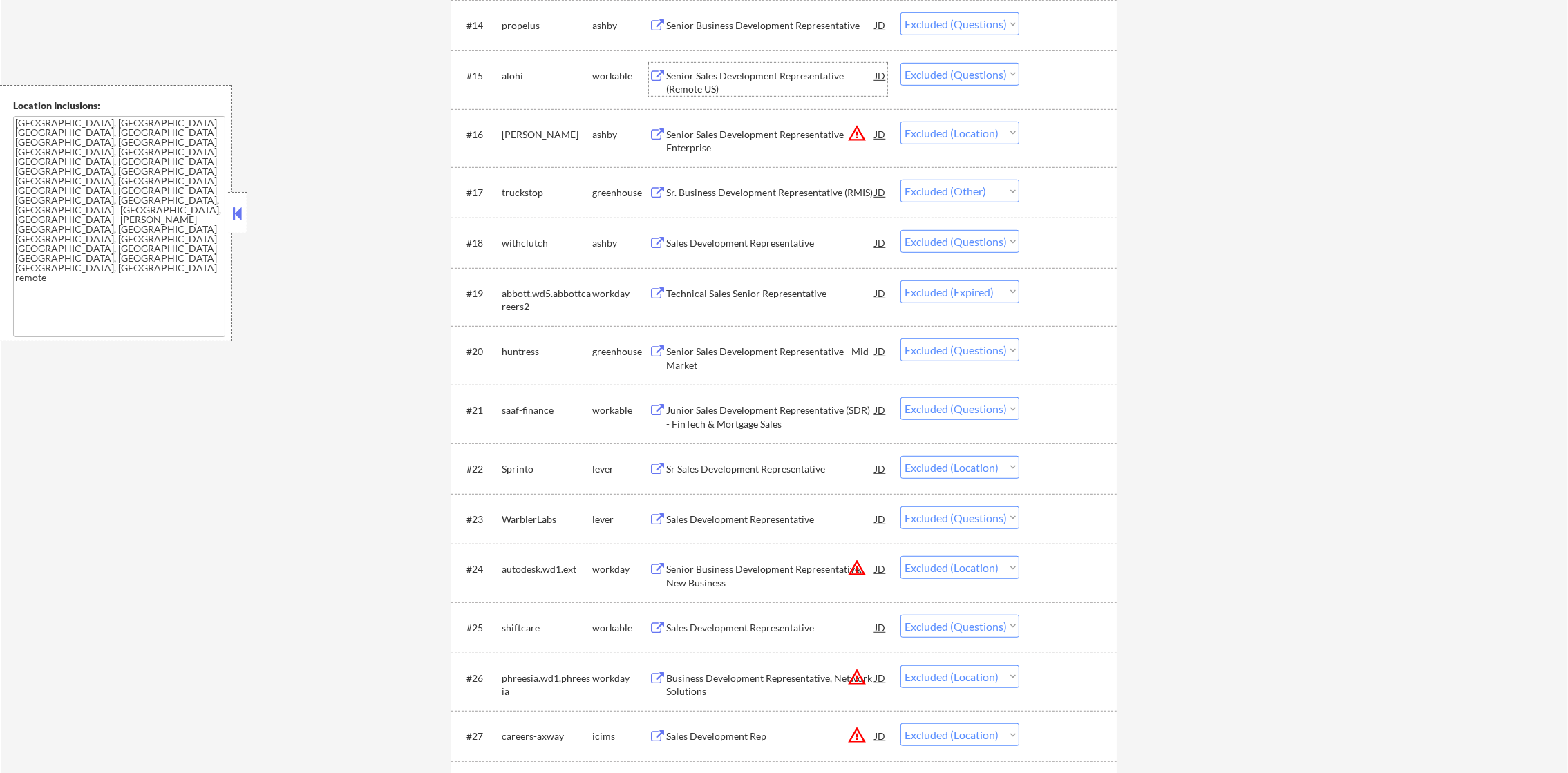
click at [715, 73] on div "Senior Sales Development Representative (Remote US)" at bounding box center [771, 82] width 209 height 27
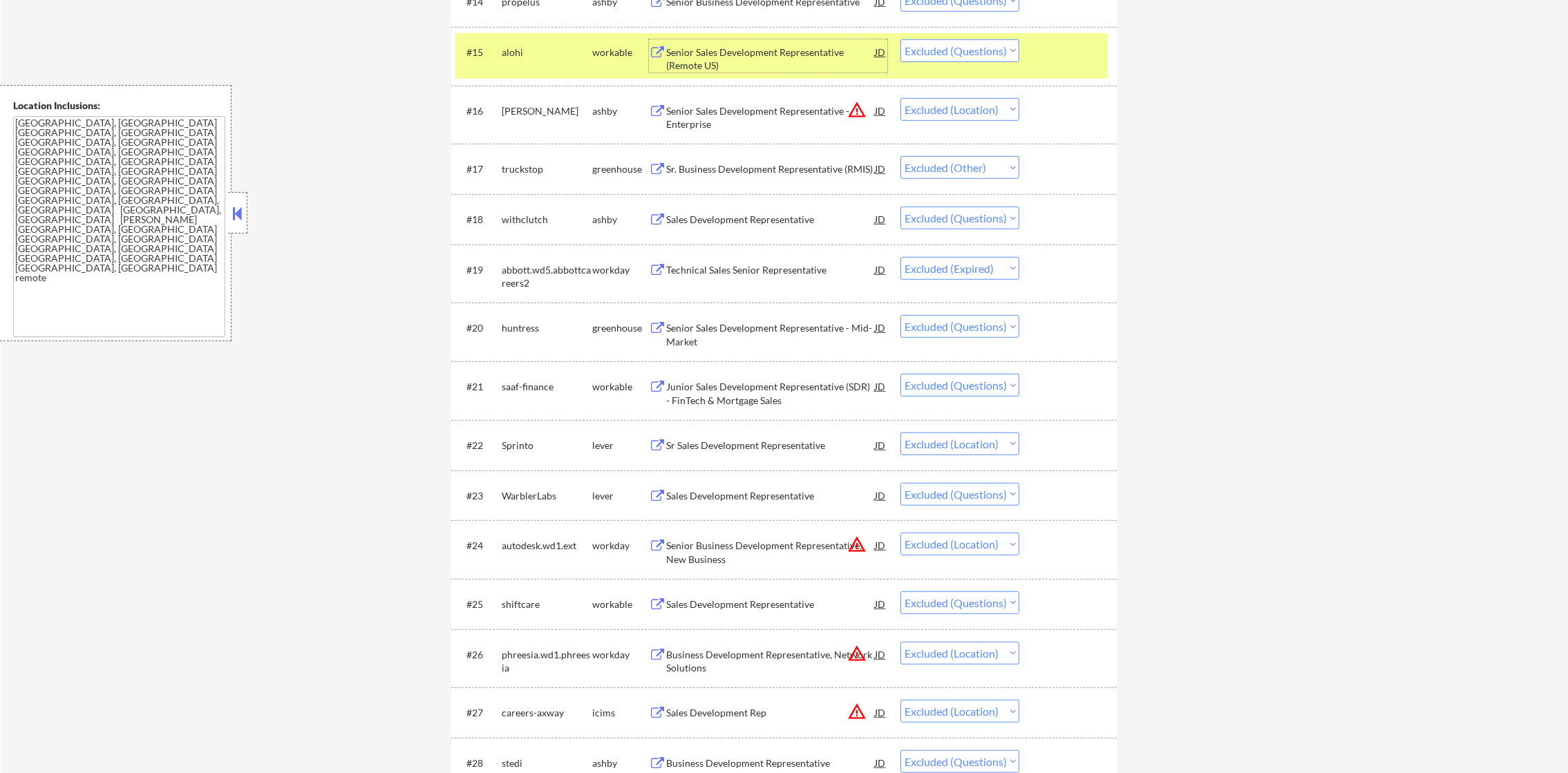
scroll to position [1243, 0]
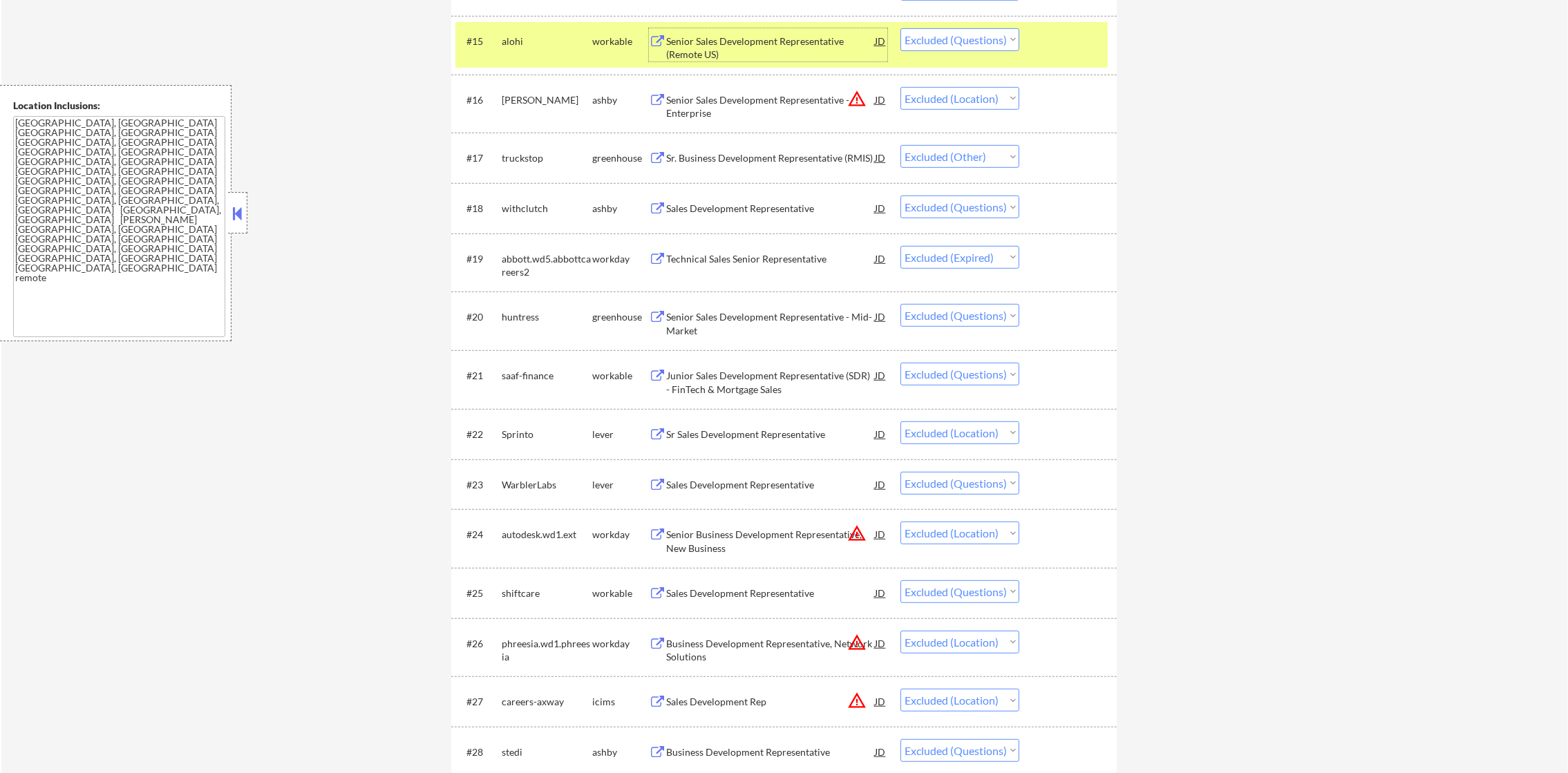
click at [507, 36] on div "alohi" at bounding box center [547, 42] width 90 height 14
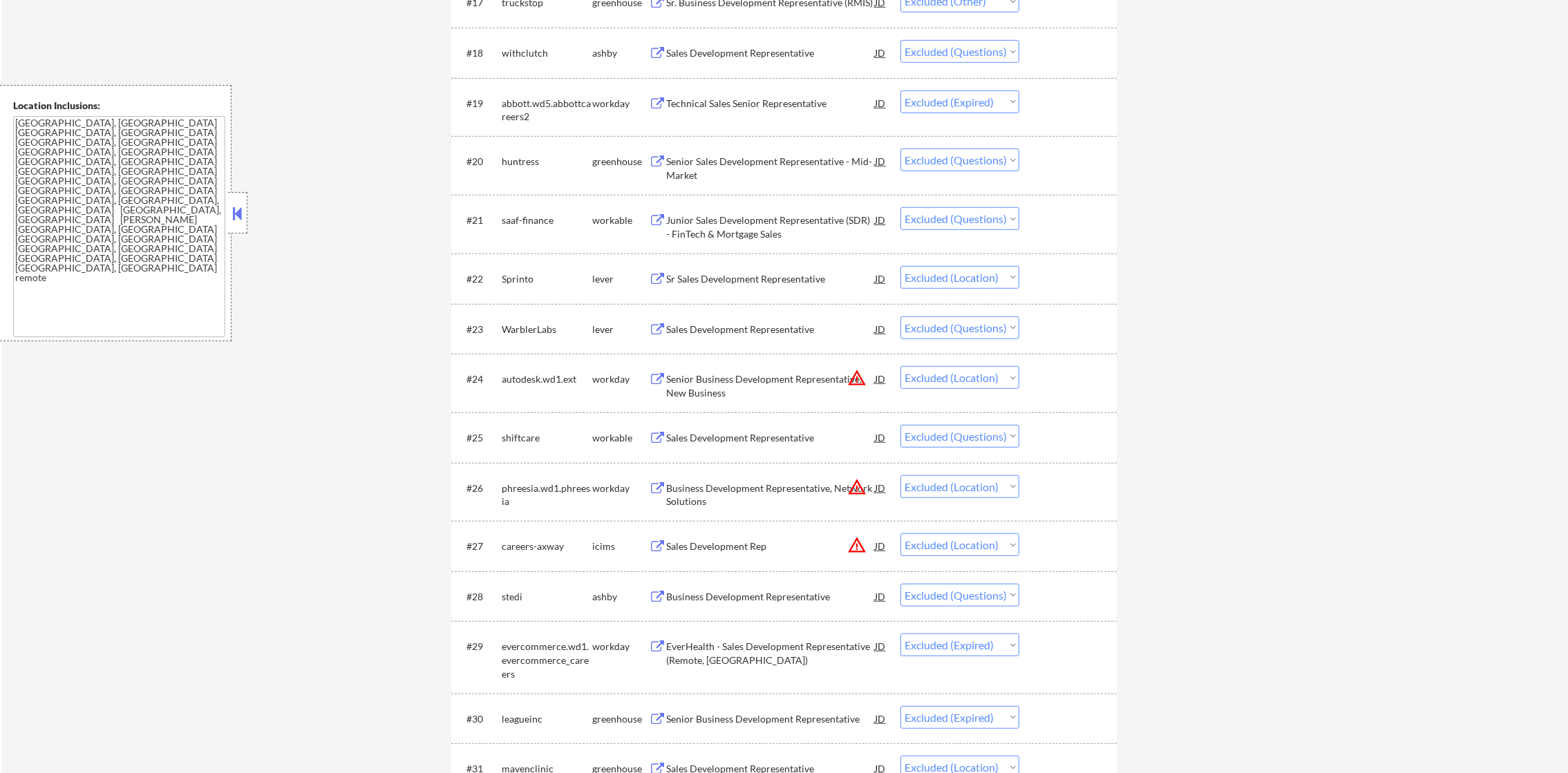
scroll to position [1415, 0]
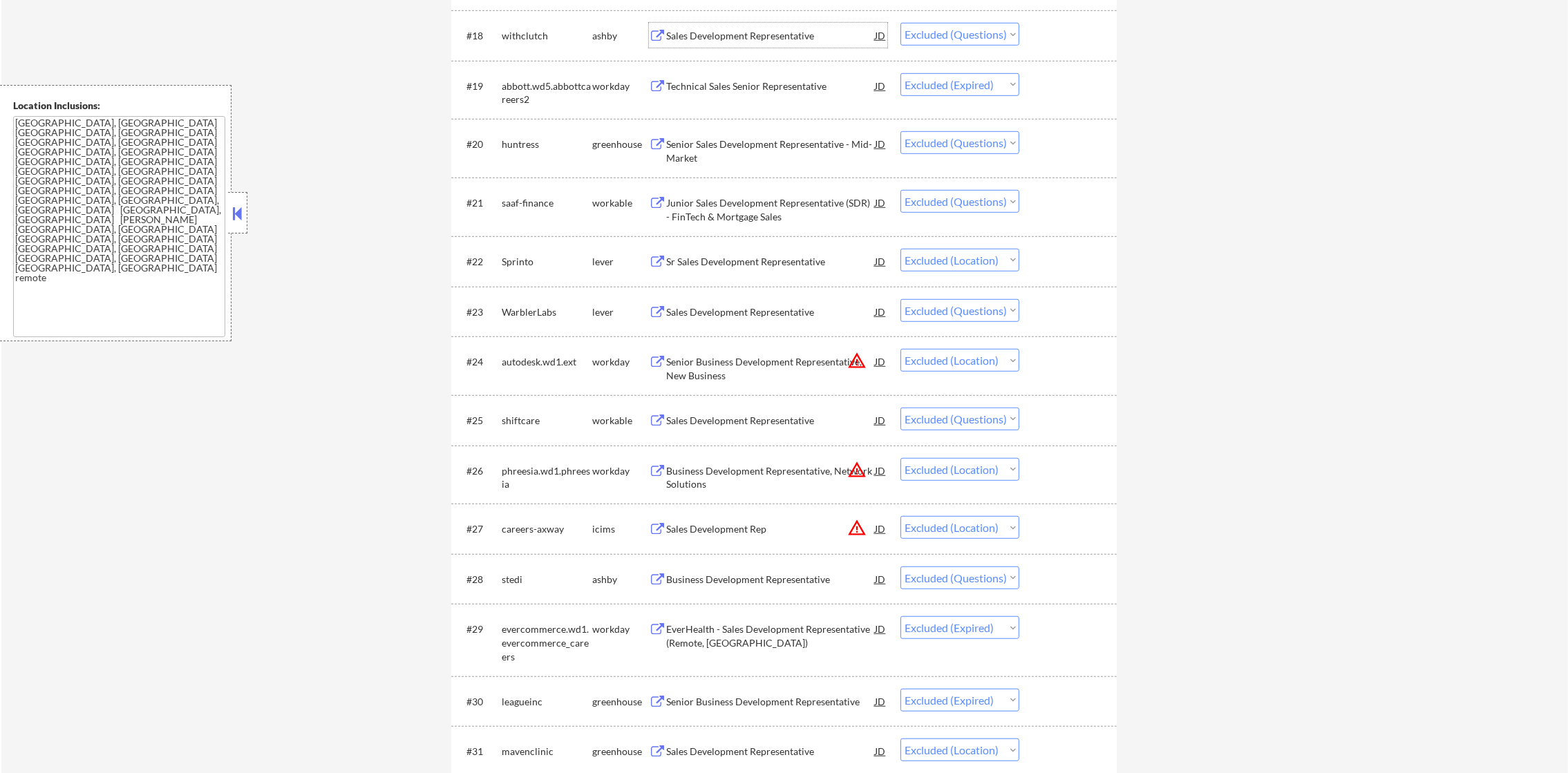
click at [774, 32] on div "Sales Development Representative" at bounding box center [771, 36] width 209 height 14
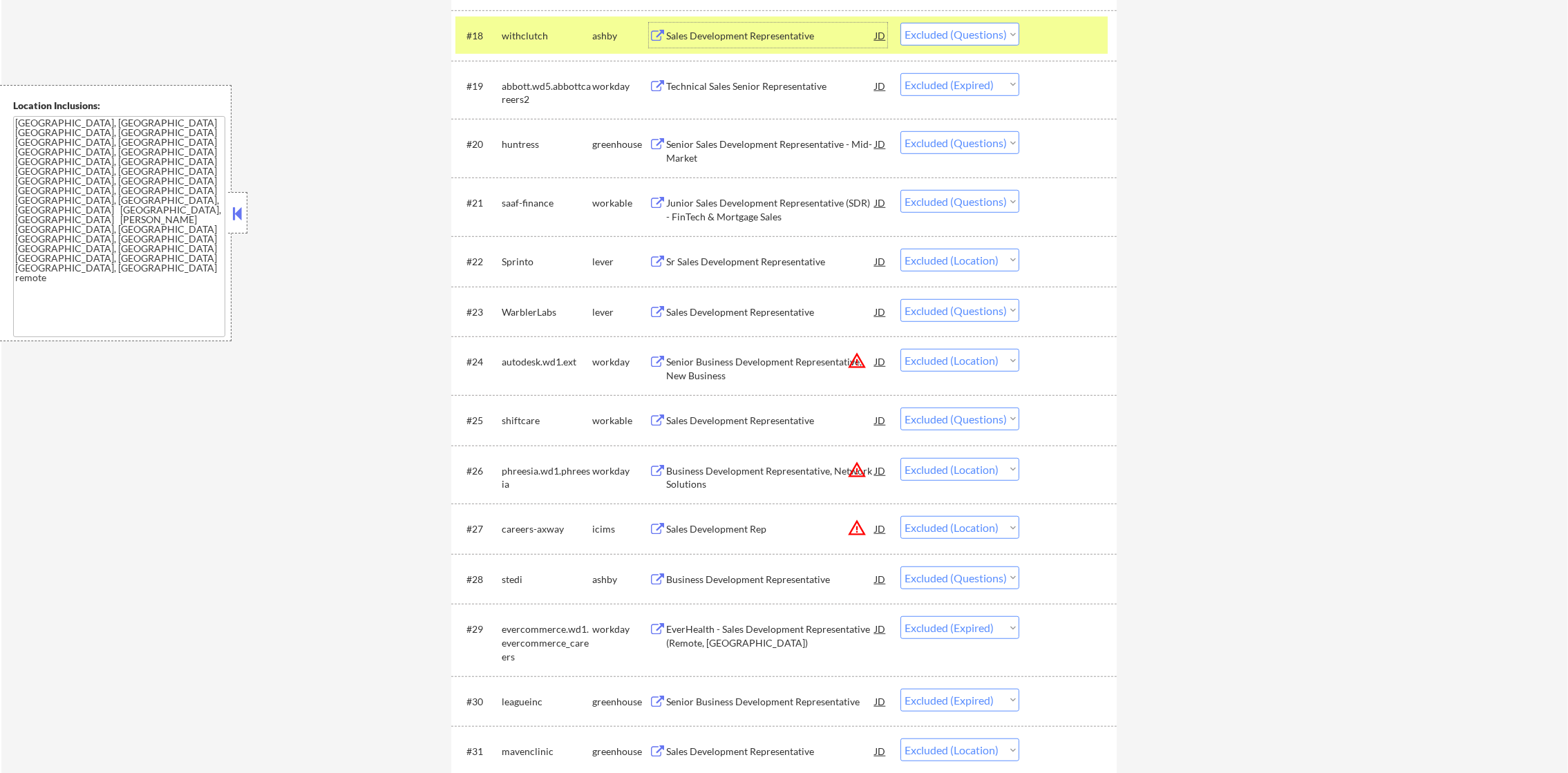
click at [995, 25] on select "Choose an option... Pending Applied Excluded (Questions) Excluded (Expired) Exc…" at bounding box center [960, 34] width 119 height 23
select select ""excluded__expired_""
click at [901, 23] on select "Choose an option... Pending Applied Excluded (Questions) Excluded (Expired) Exc…" at bounding box center [960, 34] width 119 height 23
click at [506, 40] on div "withclutch" at bounding box center [547, 36] width 90 height 14
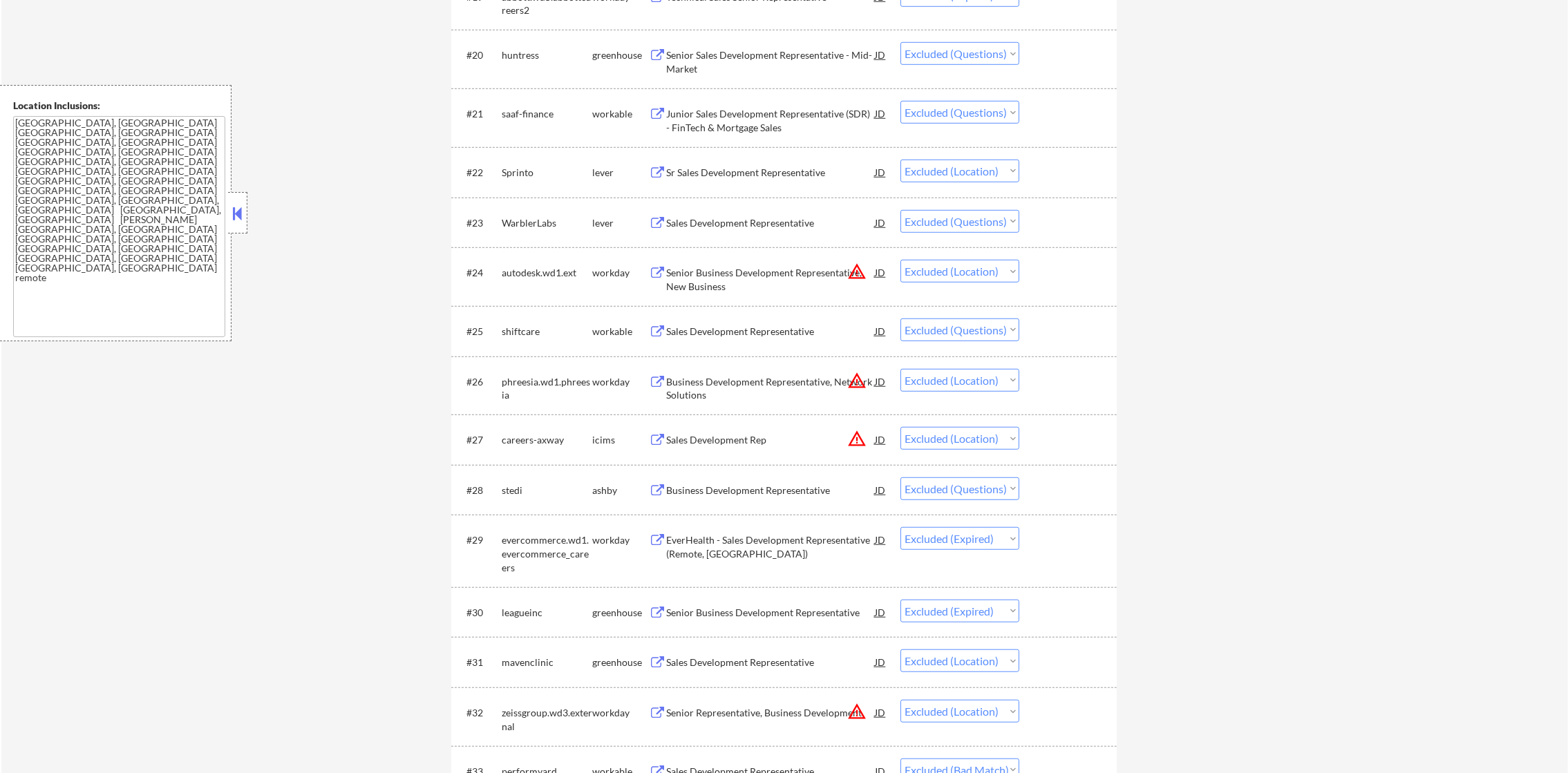
scroll to position [1519, 0]
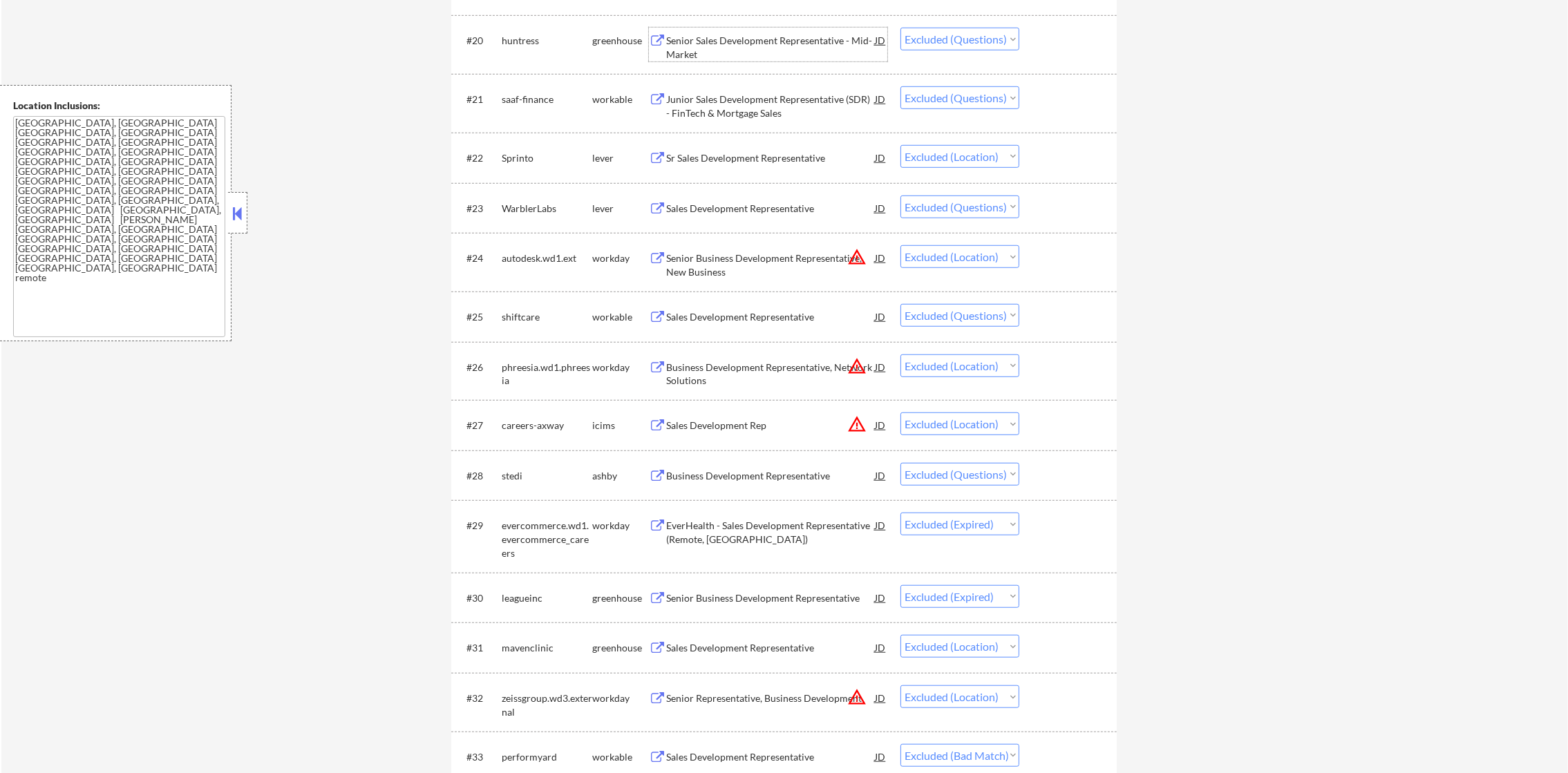
click at [756, 40] on div "Senior Sales Development Representative - Mid-Market" at bounding box center [771, 47] width 209 height 27
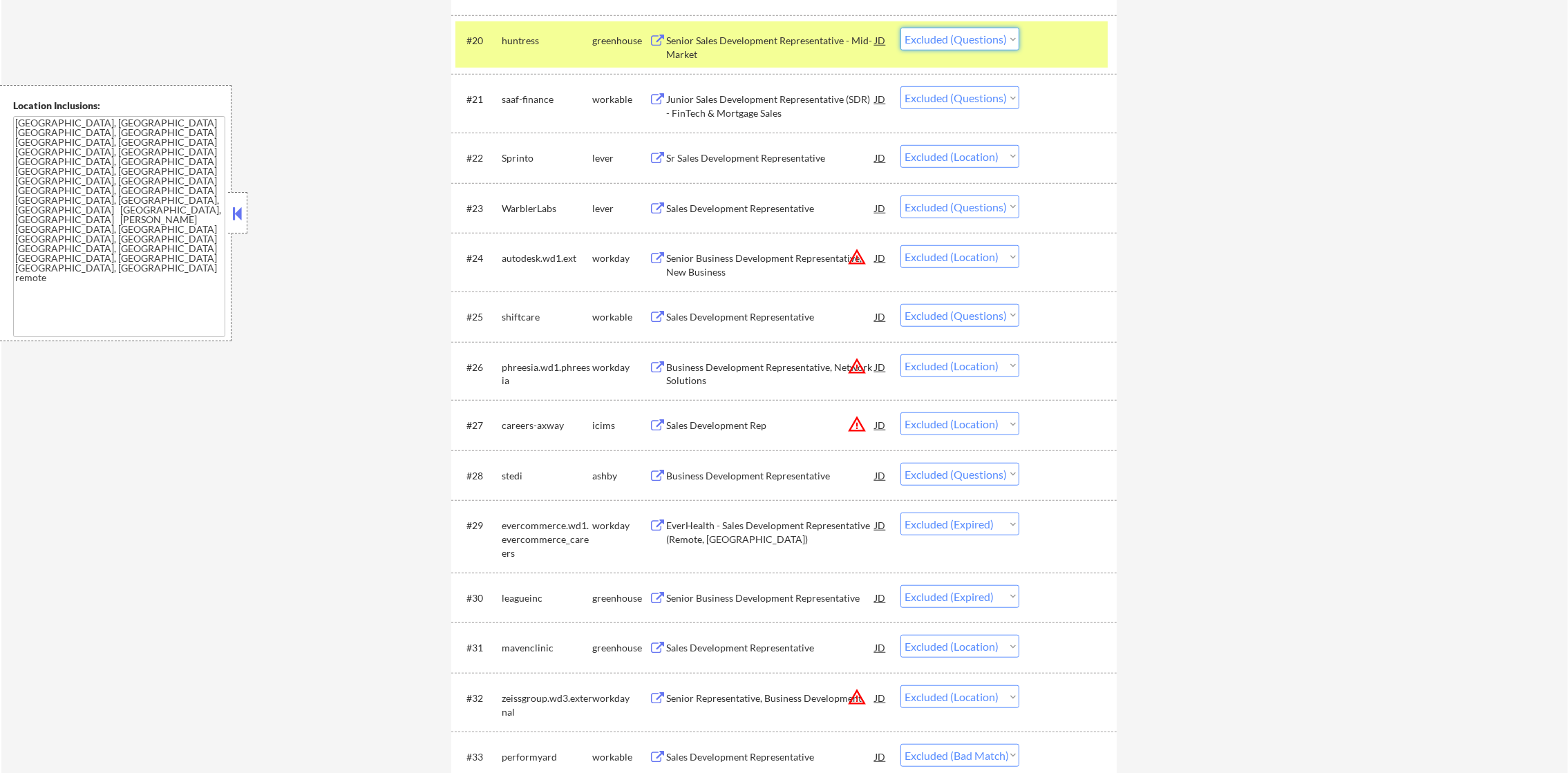
drag, startPoint x: 952, startPoint y: 40, endPoint x: 957, endPoint y: 47, distance: 8.6
click at [952, 40] on select "Choose an option... Pending Applied Excluded (Questions) Excluded (Expired) Exc…" at bounding box center [960, 39] width 119 height 23
select select ""excluded__expired_""
click at [901, 27] on select "Choose an option... Pending Applied Excluded (Questions) Excluded (Expired) Exc…" at bounding box center [960, 39] width 119 height 23
click at [511, 49] on div "huntress" at bounding box center [547, 40] width 90 height 25
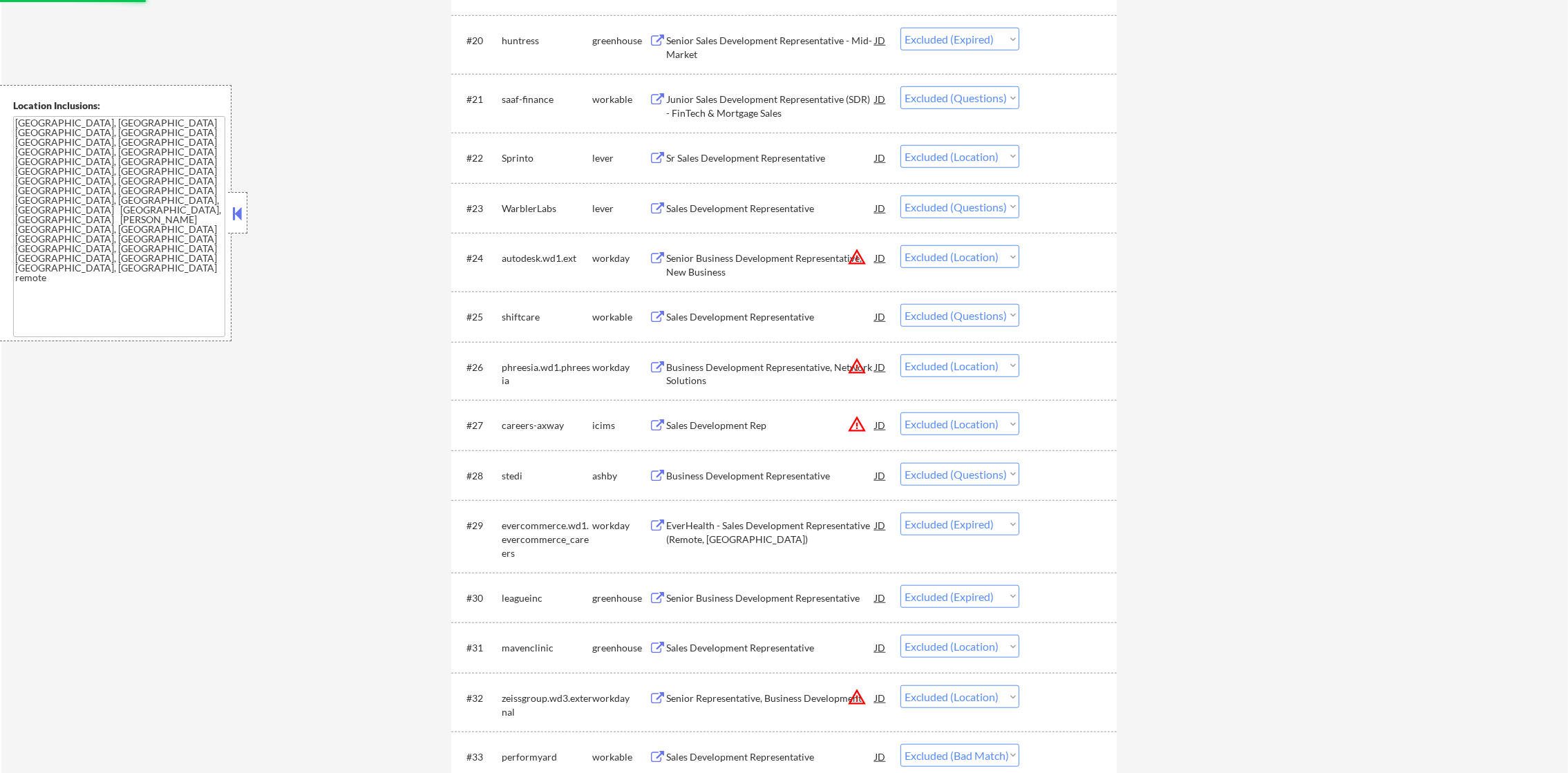
click at [737, 95] on div "Junior Sales Development Representative (SDR) - FinTech & Mortgage Sales" at bounding box center [771, 106] width 209 height 27
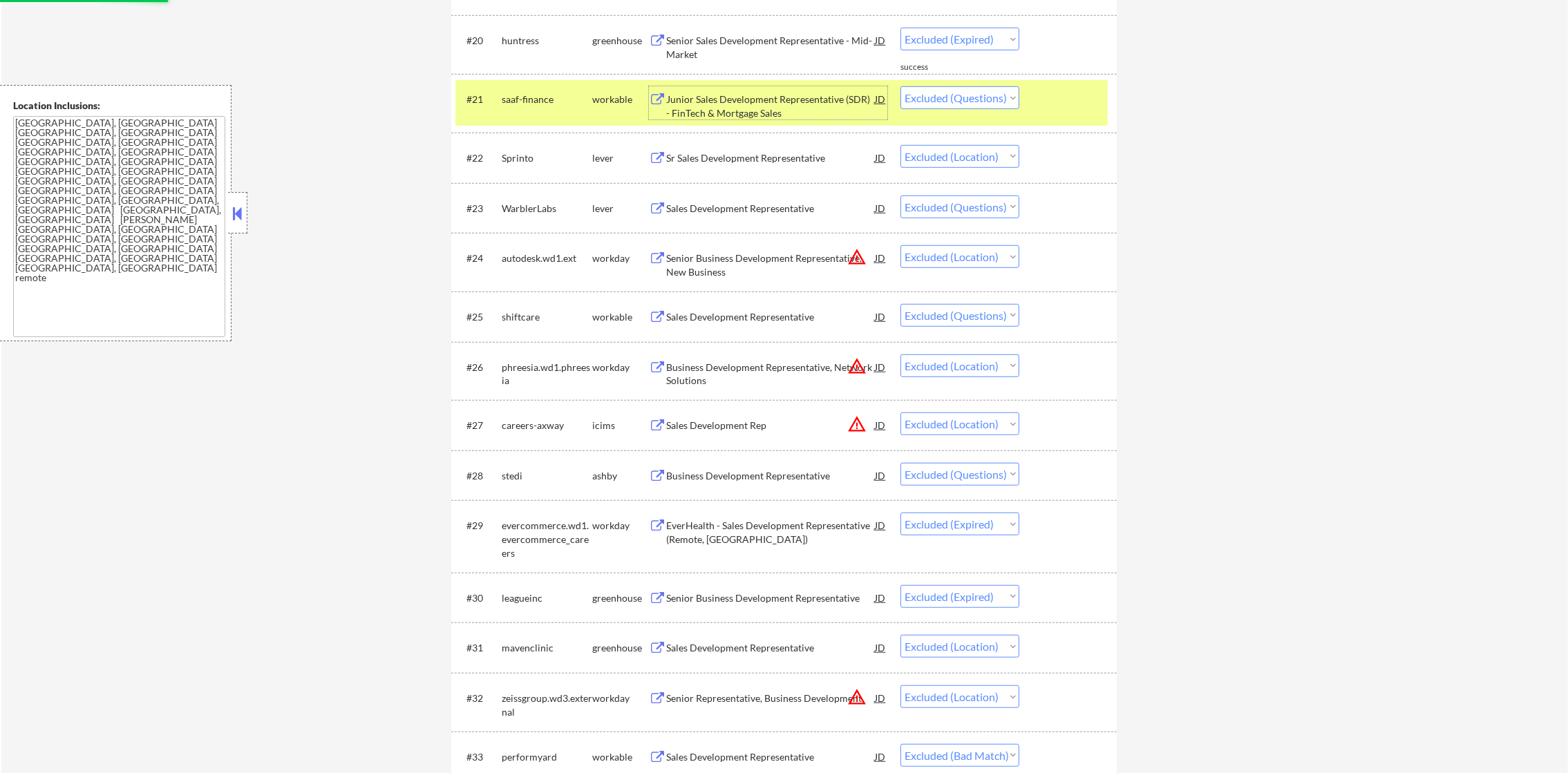
click at [553, 96] on div "saaf-finance" at bounding box center [547, 100] width 90 height 14
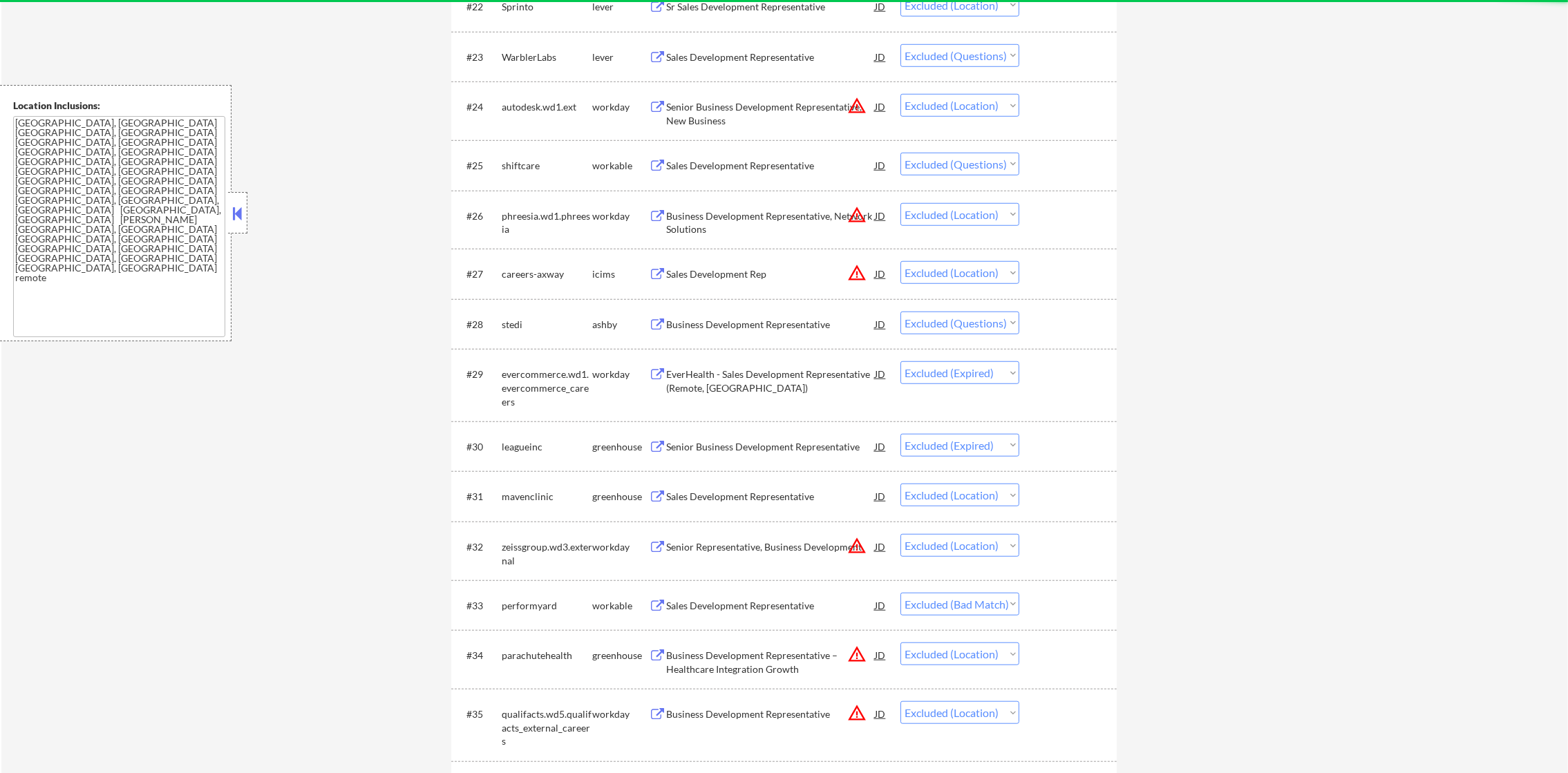
scroll to position [1692, 0]
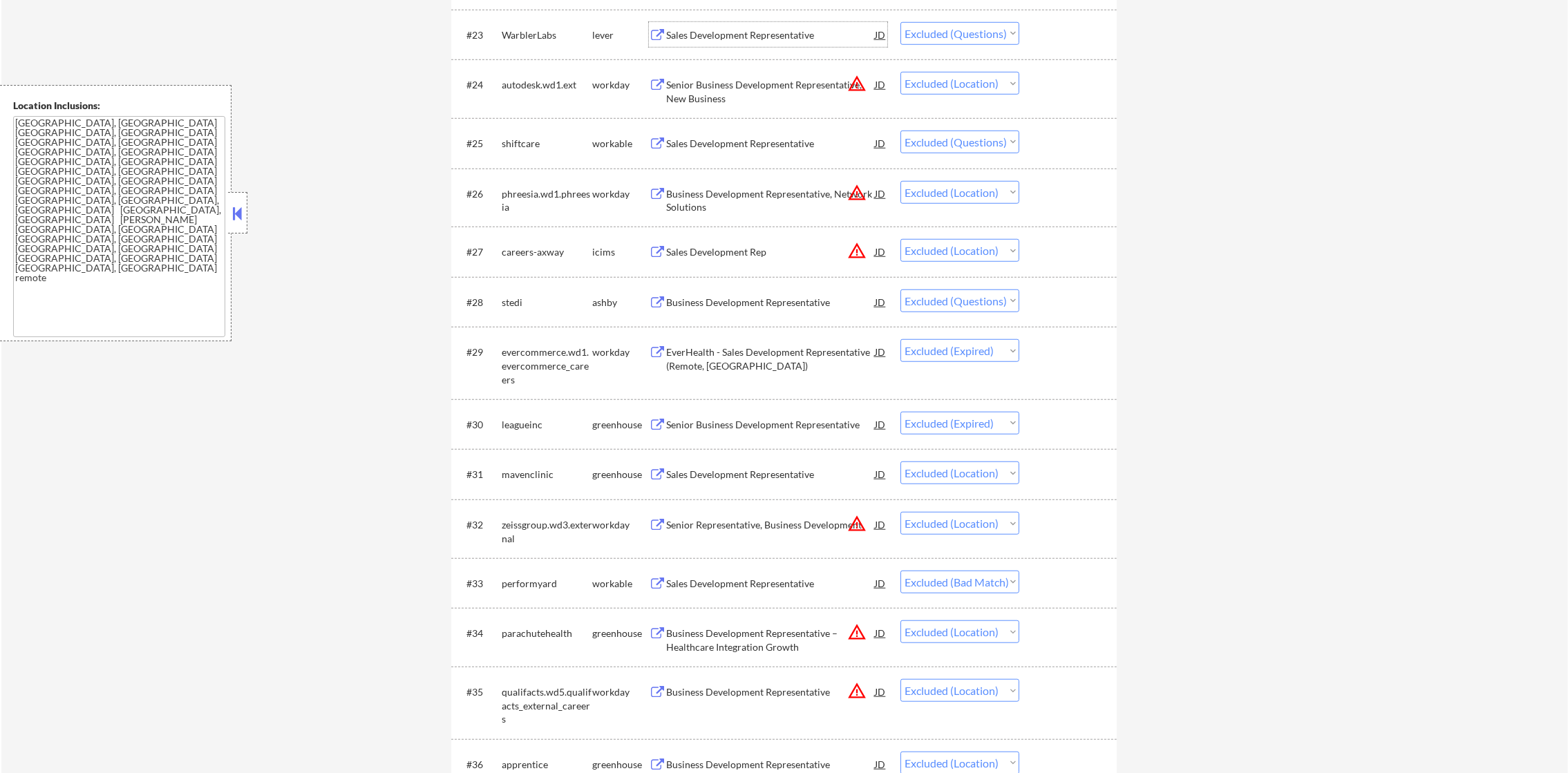
click at [776, 26] on div "Sales Development Representative" at bounding box center [771, 34] width 209 height 25
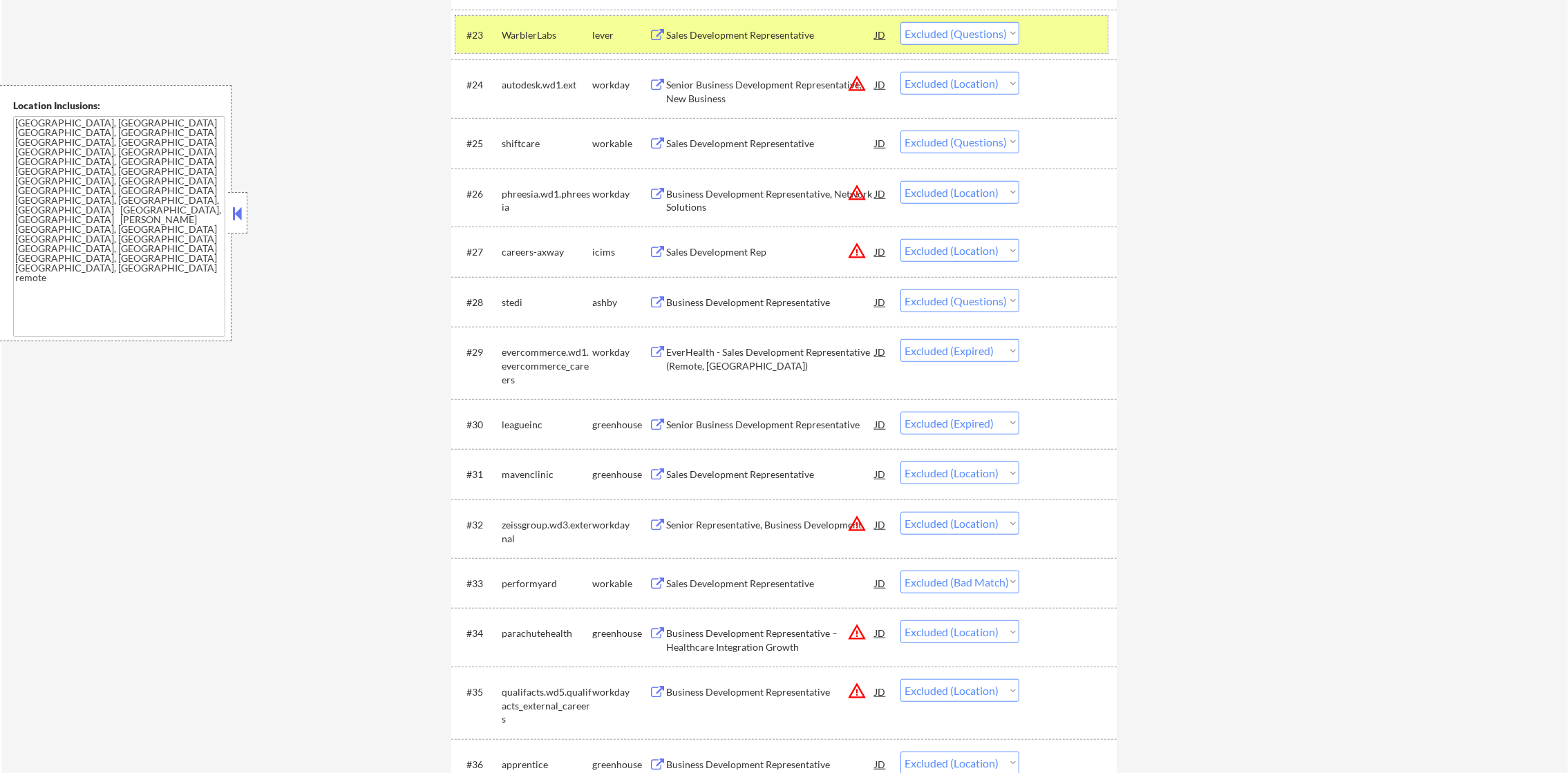
click at [935, 18] on div "#23 WarblerLabs lever Sales Development Representative JD Choose an option... P…" at bounding box center [781, 34] width 652 height 37
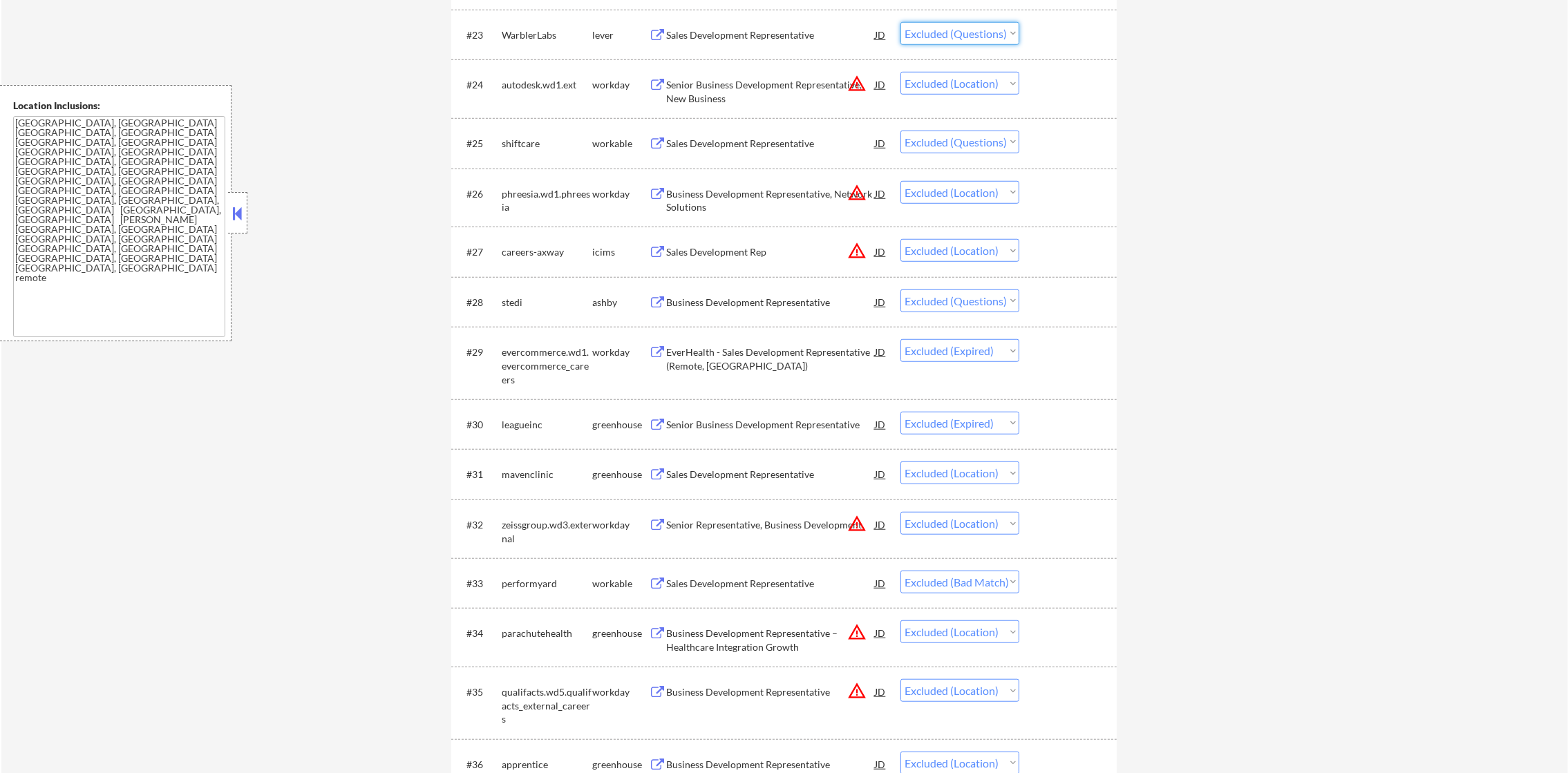
drag, startPoint x: 934, startPoint y: 33, endPoint x: 934, endPoint y: 47, distance: 14.0
click at [934, 33] on select "Choose an option... Pending Applied Excluded (Questions) Excluded (Expired) Exc…" at bounding box center [960, 34] width 119 height 23
select select ""excluded__expired_""
click at [901, 22] on select "Choose an option... Pending Applied Excluded (Questions) Excluded (Expired) Exc…" at bounding box center [960, 34] width 119 height 23
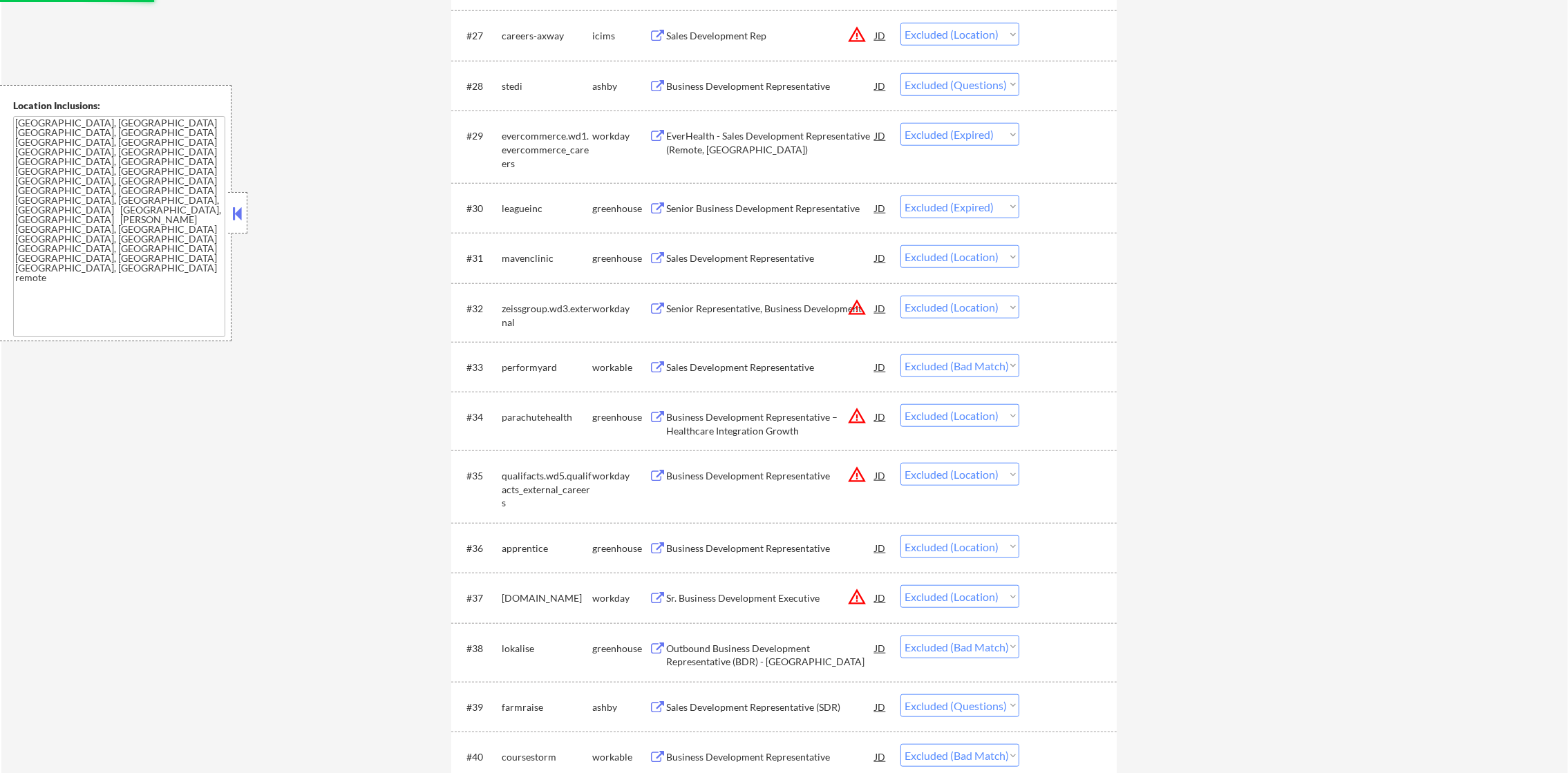
scroll to position [1933, 0]
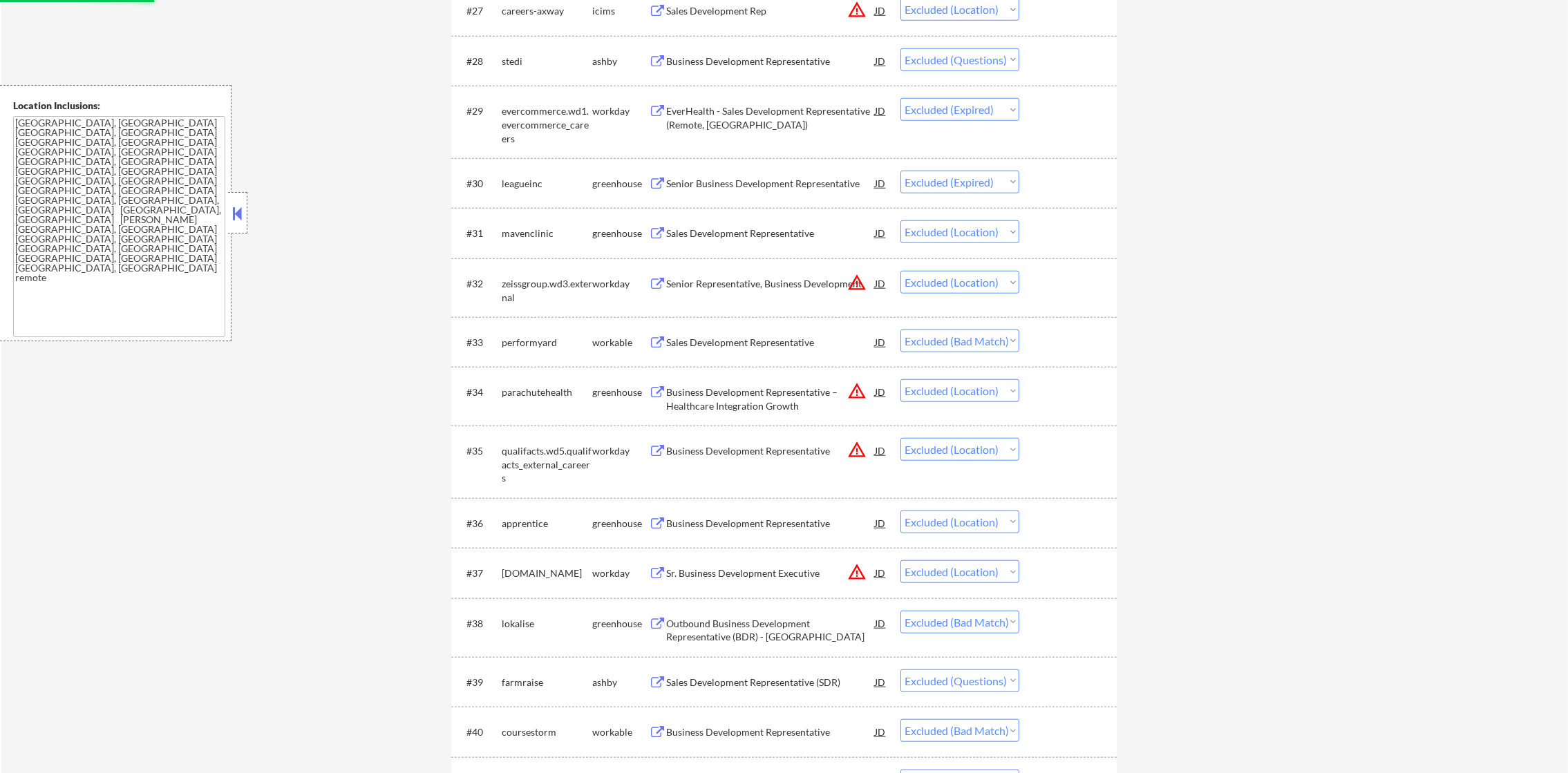
click at [794, 58] on div "Business Development Representative" at bounding box center [771, 62] width 209 height 14
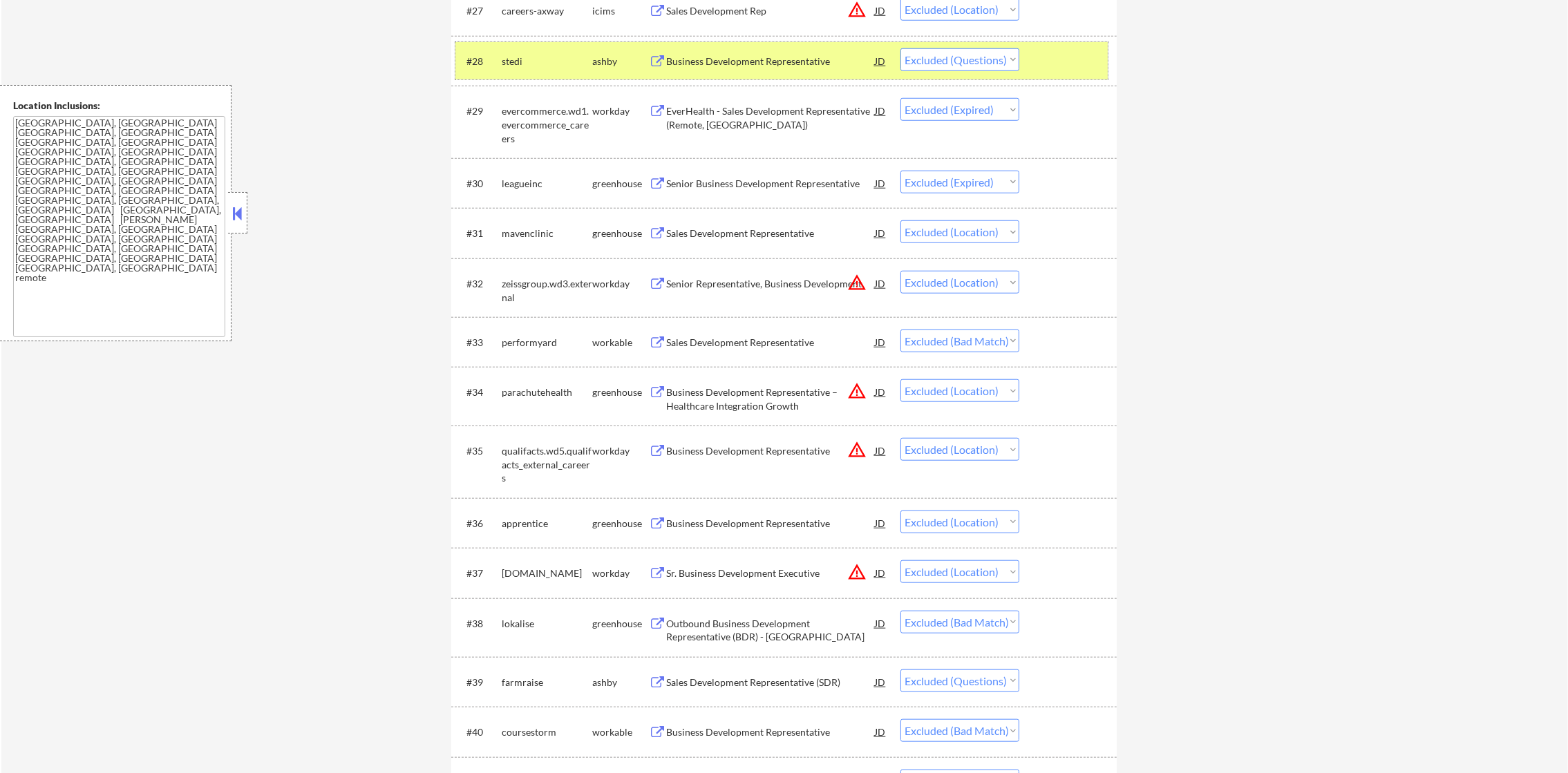
click at [526, 64] on div "stedi" at bounding box center [547, 62] width 90 height 14
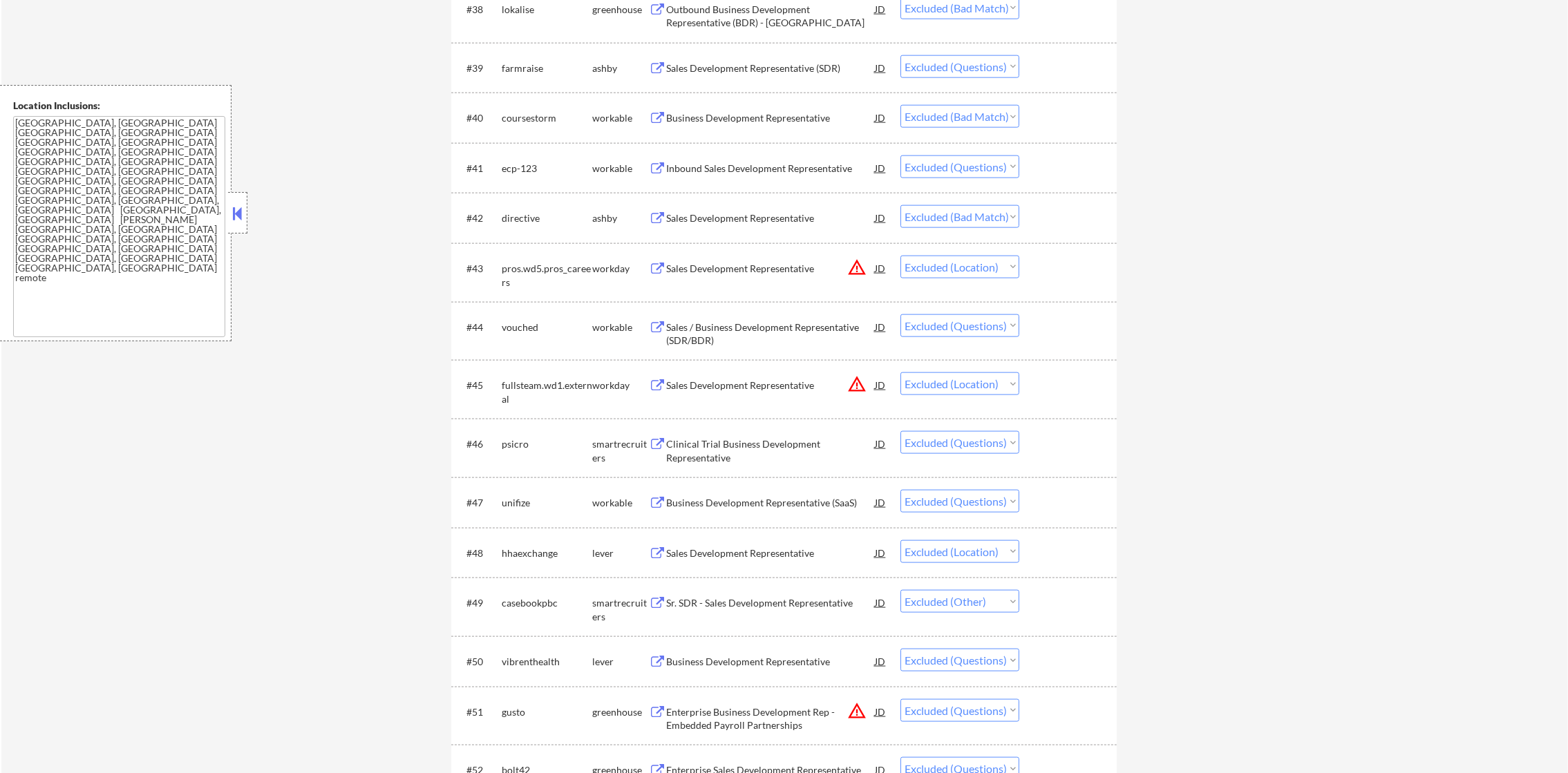
scroll to position [2555, 0]
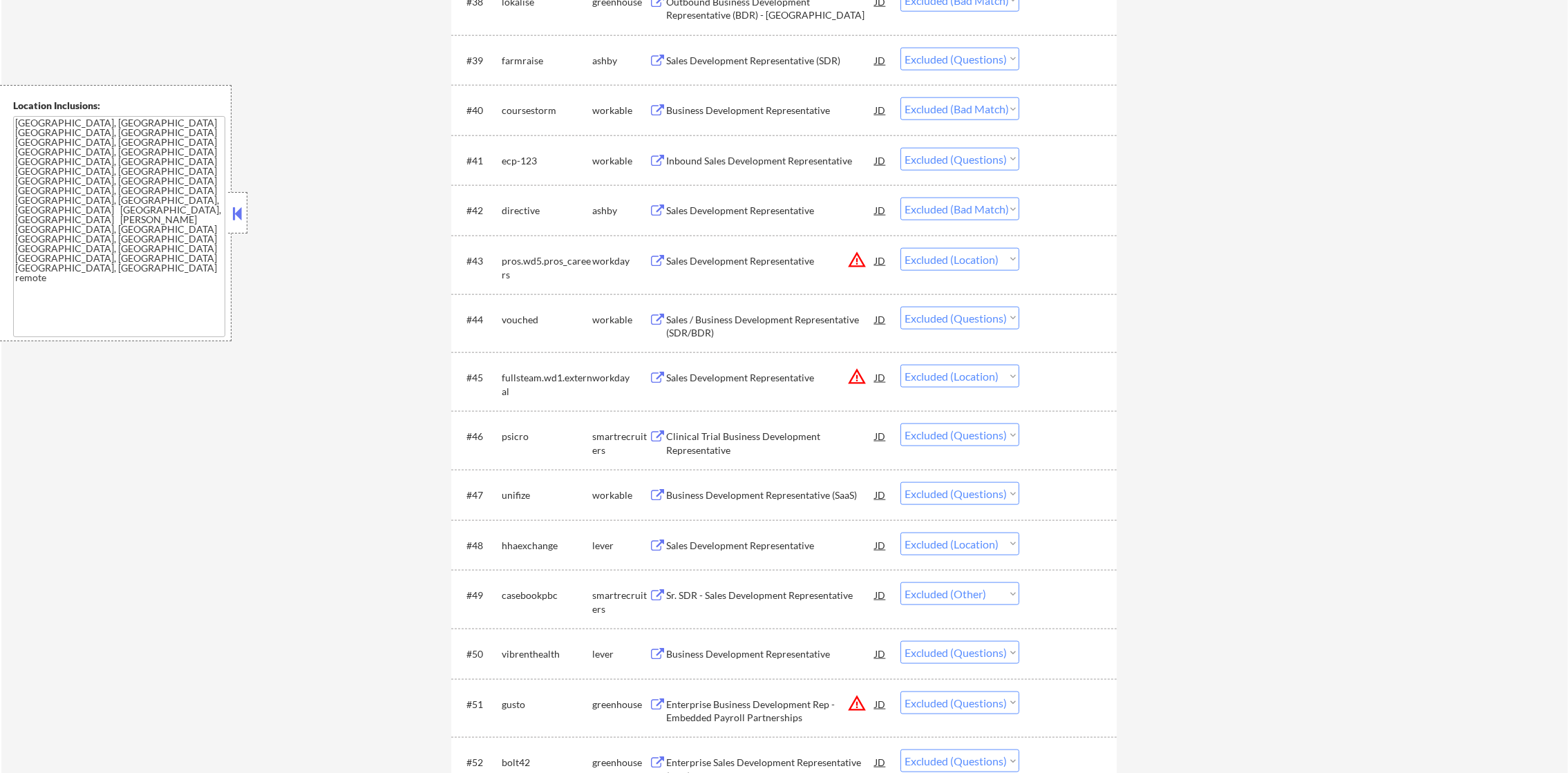
click at [796, 62] on div "Sales Development Representative (SDR)" at bounding box center [771, 61] width 209 height 14
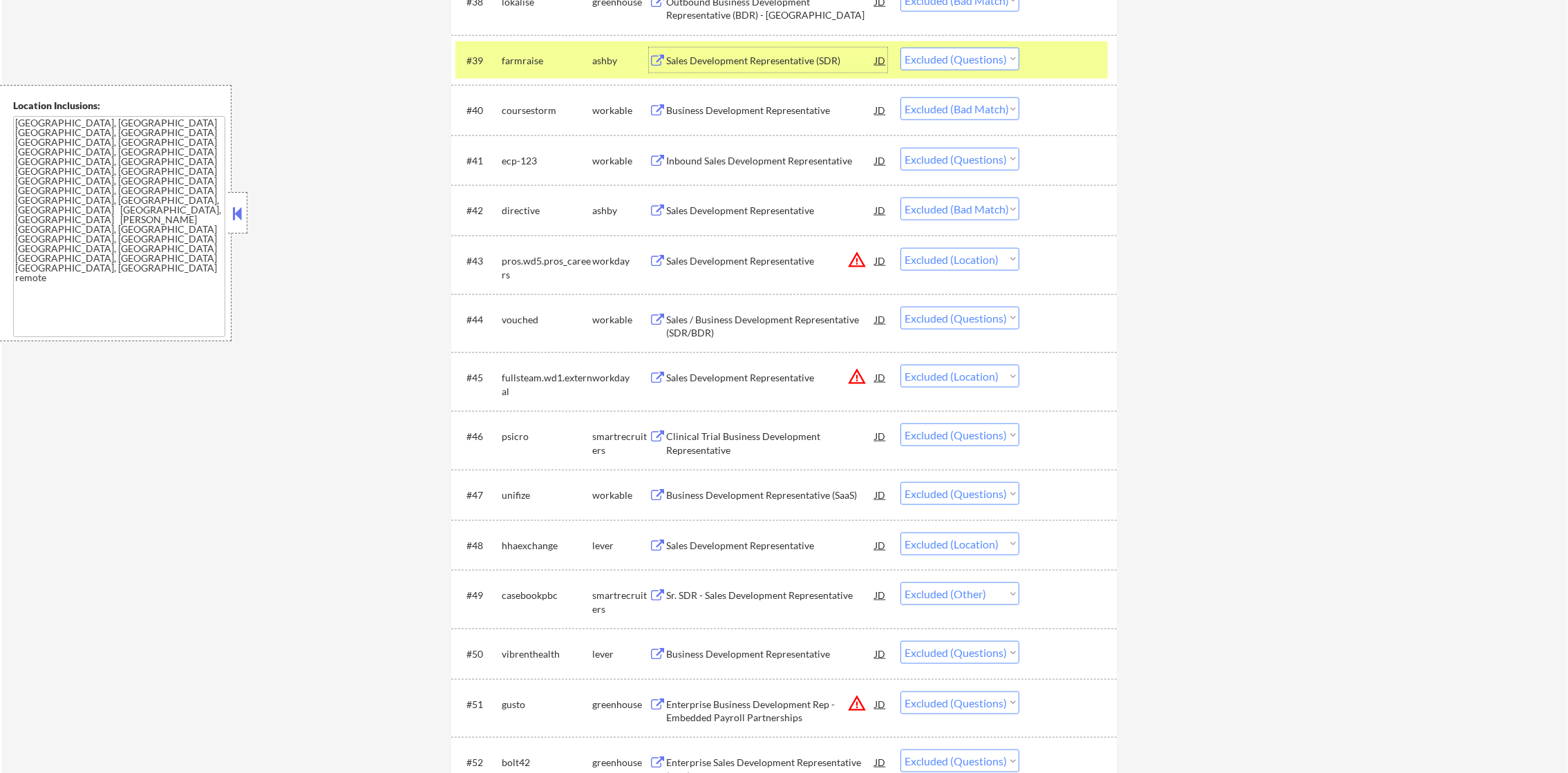
click at [989, 57] on select "Choose an option... Pending Applied Excluded (Questions) Excluded (Expired) Exc…" at bounding box center [960, 59] width 119 height 23
select select ""excluded__expired_""
click at [901, 48] on select "Choose an option... Pending Applied Excluded (Questions) Excluded (Expired) Exc…" at bounding box center [960, 59] width 119 height 23
click at [540, 57] on div "farmraise" at bounding box center [547, 61] width 90 height 14
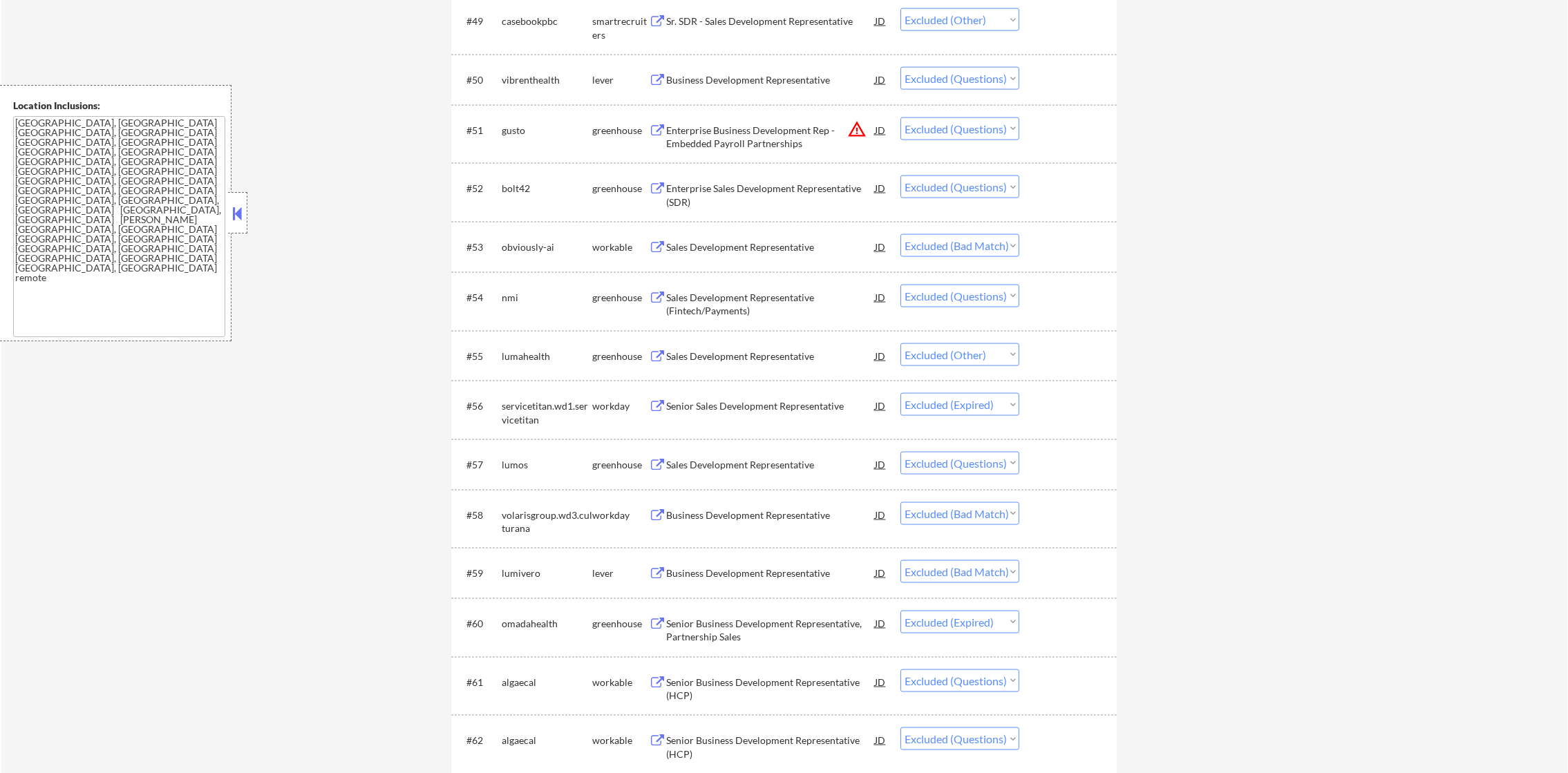
scroll to position [3177, 0]
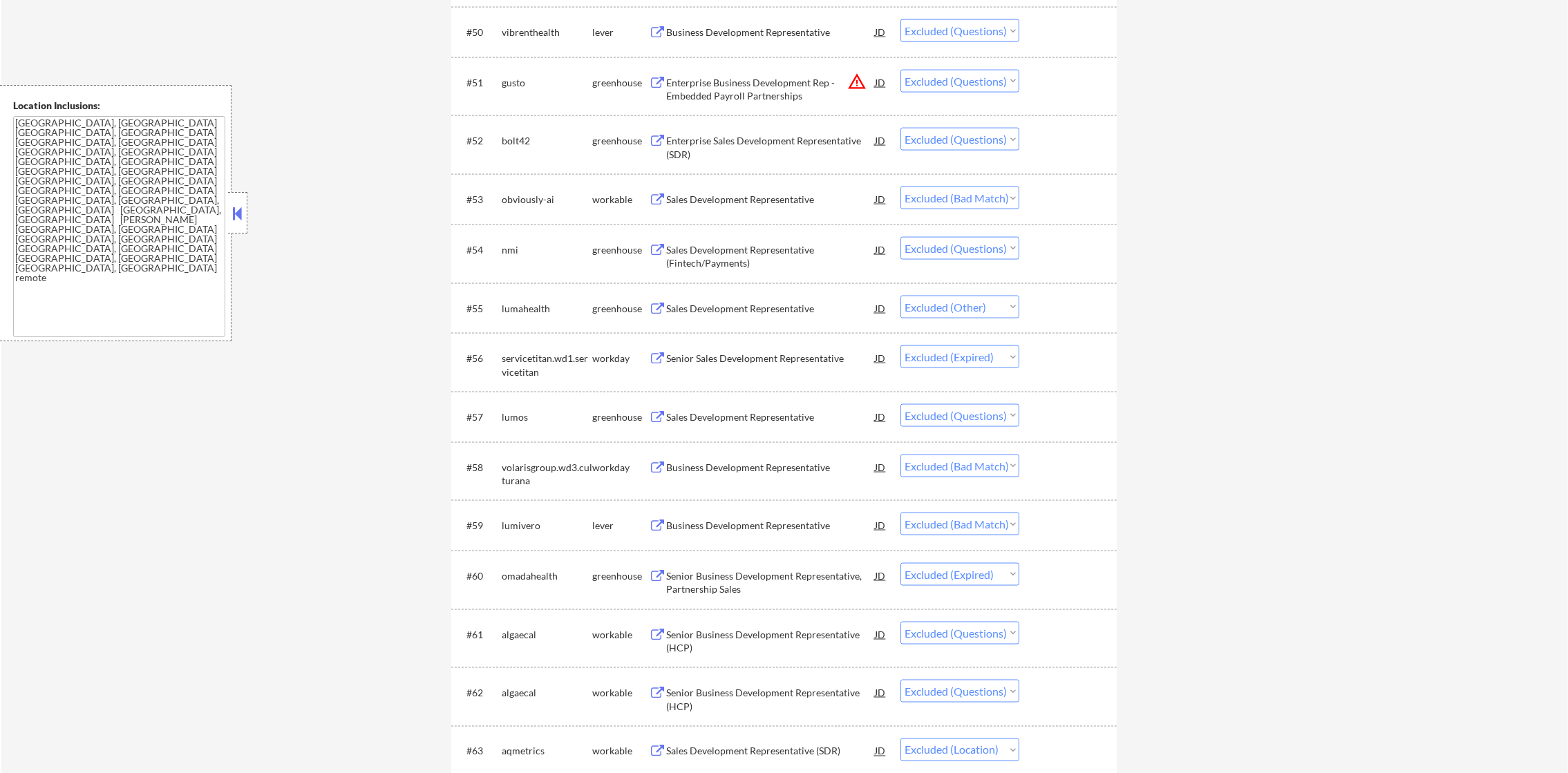
click at [779, 148] on div "Enterprise Sales Development Representative (SDR)" at bounding box center [771, 148] width 209 height 27
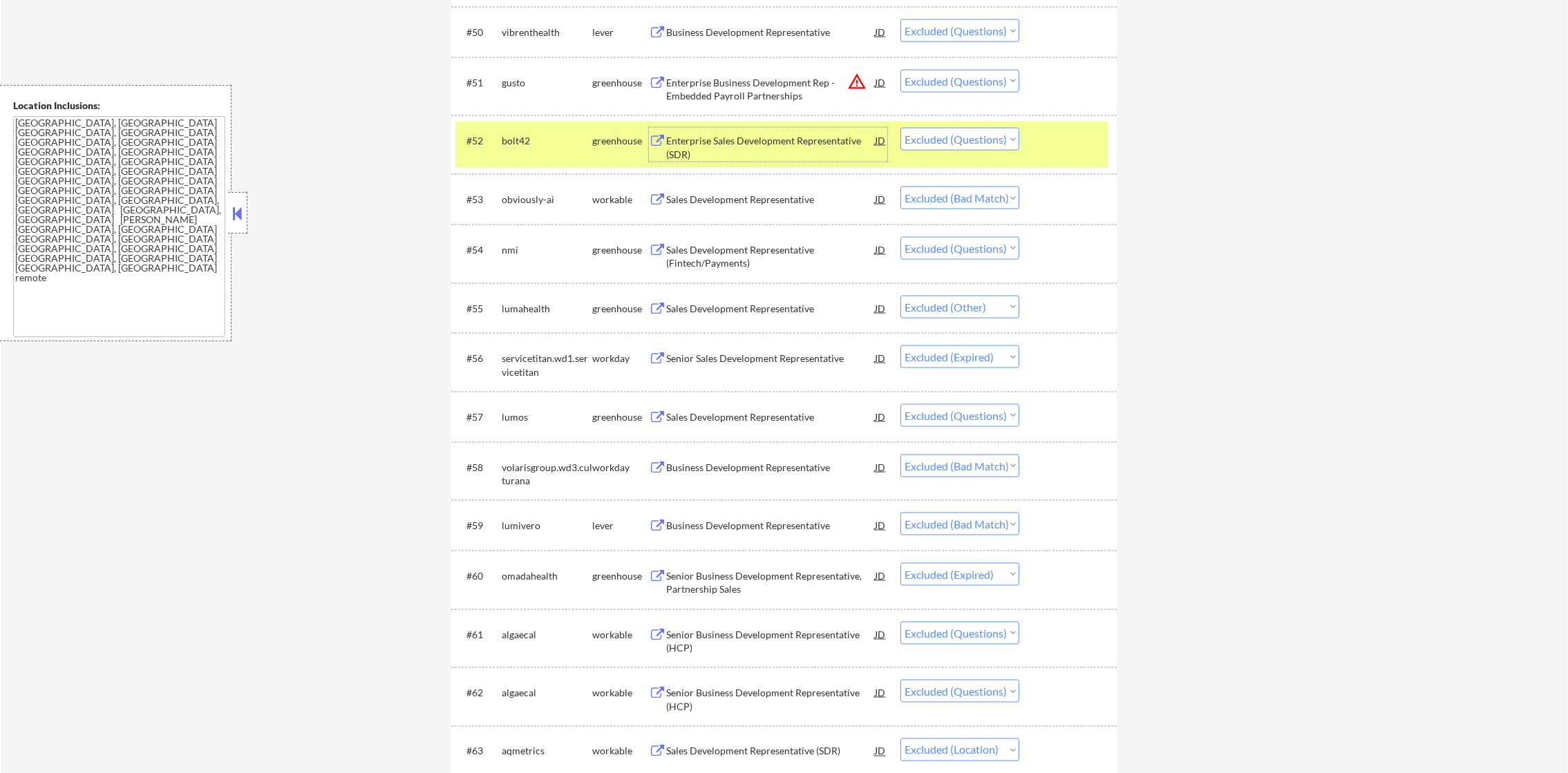
click at [978, 138] on select "Choose an option... Pending Applied Excluded (Questions) Excluded (Expired) Exc…" at bounding box center [960, 139] width 119 height 23
select select ""excluded__expired_""
click at [901, 127] on select "Choose an option... Pending Applied Excluded (Questions) Excluded (Expired) Exc…" at bounding box center [960, 139] width 119 height 23
click at [526, 141] on div "bolt42" at bounding box center [547, 142] width 90 height 14
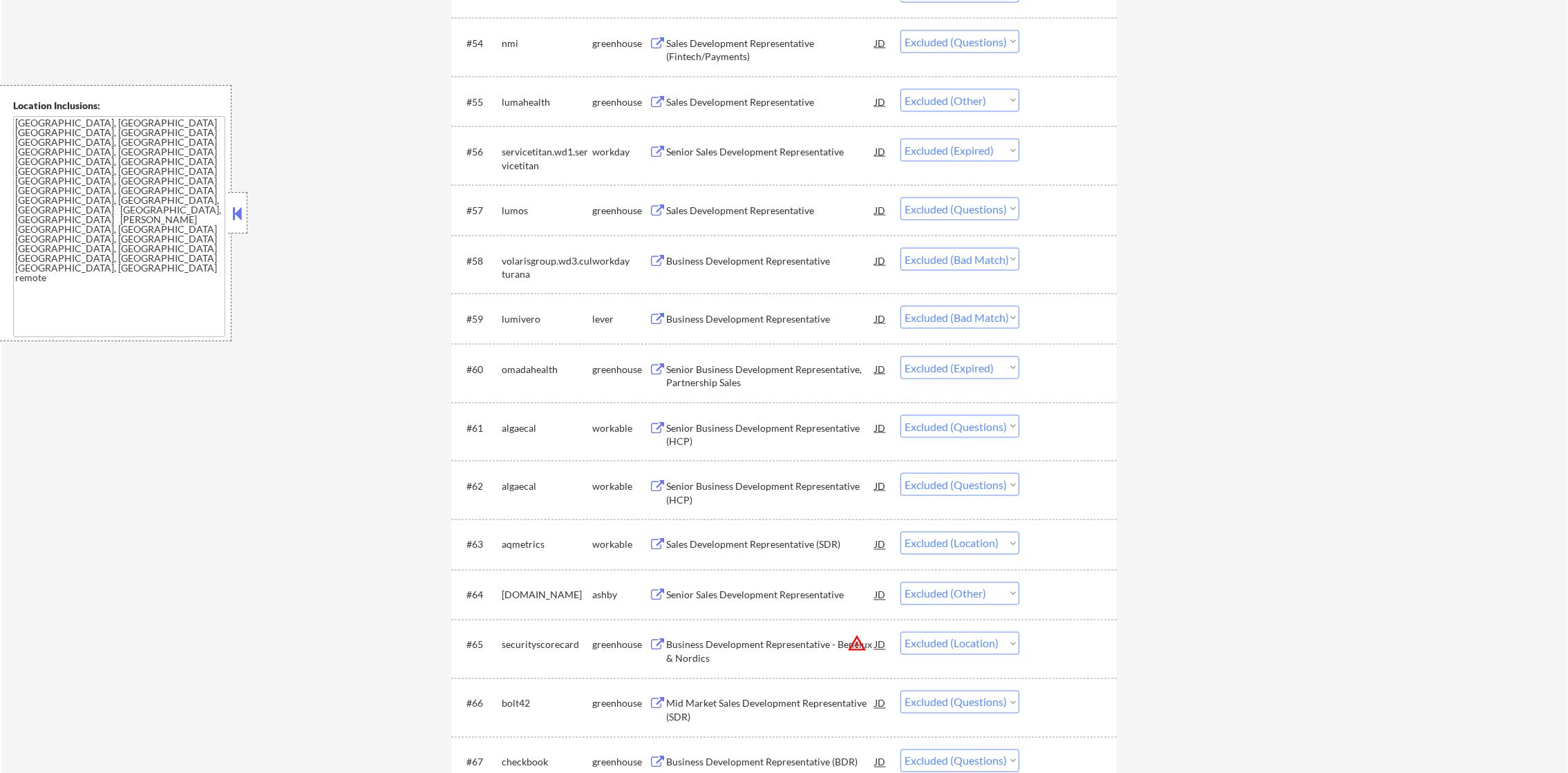
scroll to position [3384, 0]
click at [765, 49] on div "Sales Development Representative (Fintech/Payments)" at bounding box center [771, 50] width 209 height 27
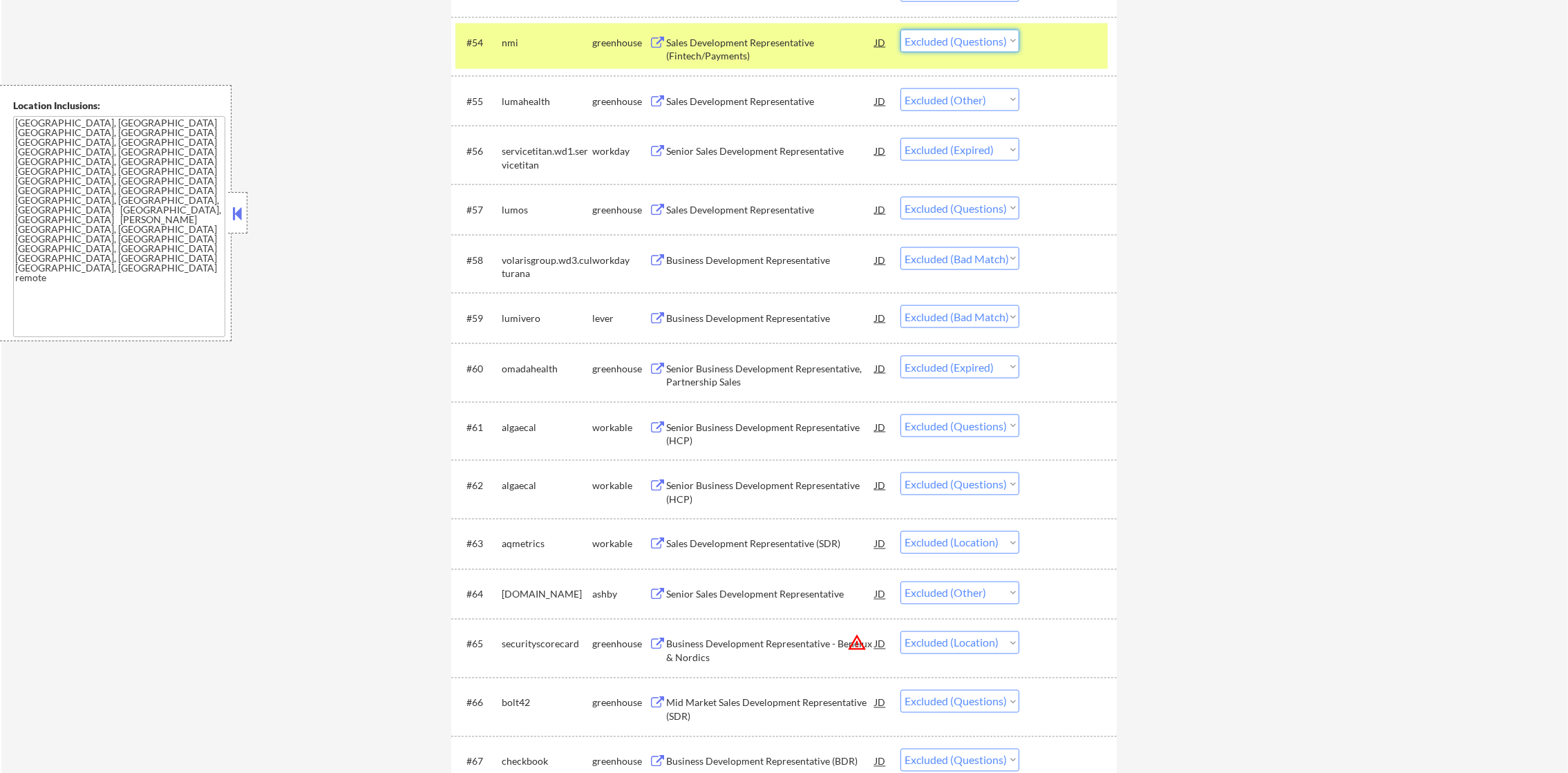
click at [964, 38] on select "Choose an option... Pending Applied Excluded (Questions) Excluded (Expired) Exc…" at bounding box center [960, 42] width 119 height 23
select select ""excluded__expired_""
click at [901, 30] on select "Choose an option... Pending Applied Excluded (Questions) Excluded (Expired) Exc…" at bounding box center [960, 42] width 119 height 23
click at [496, 40] on div "#54 nmi greenhouse Sales Development Representative (Fintech/Payments) JD Choos…" at bounding box center [781, 47] width 652 height 46
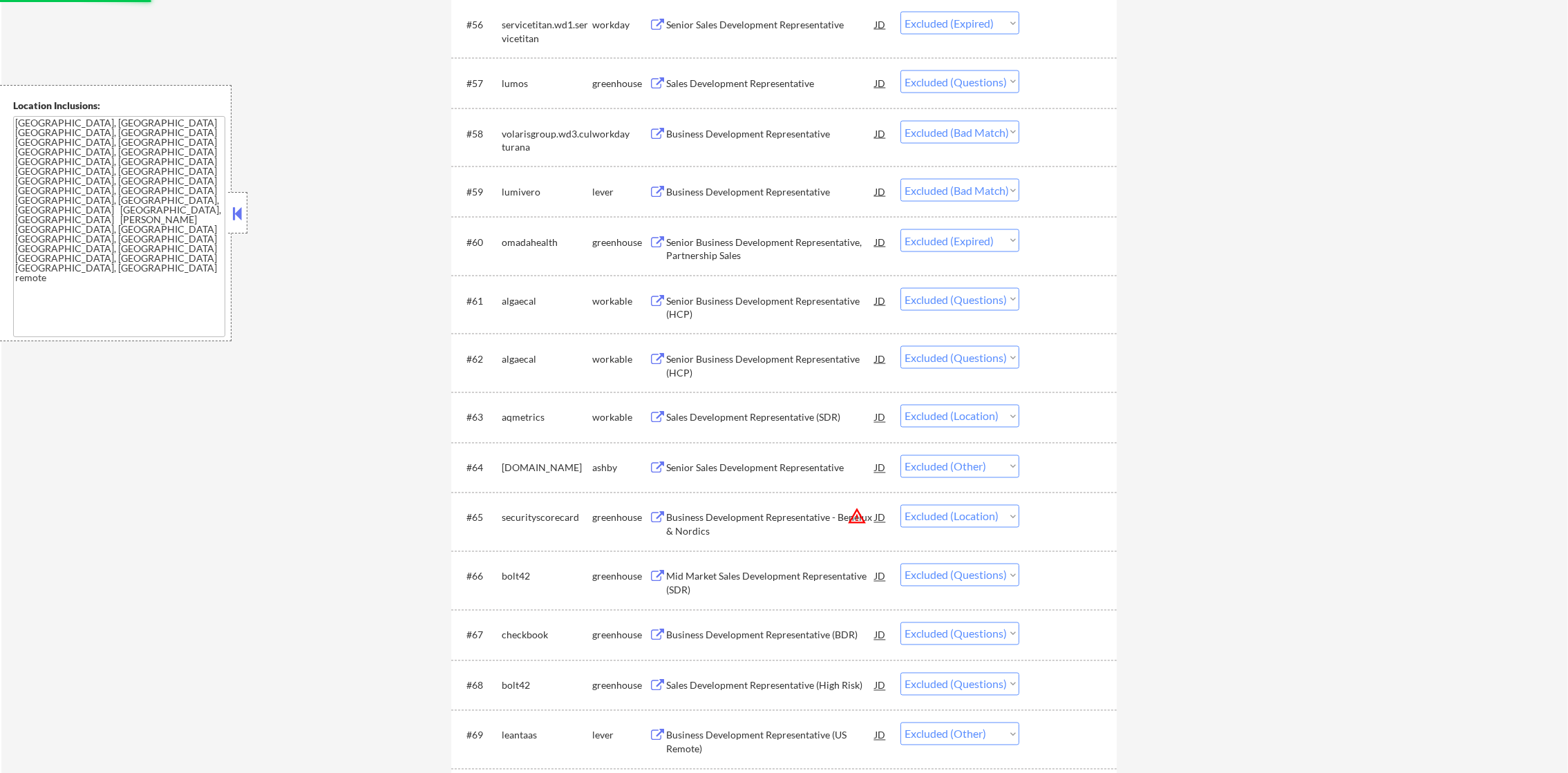
scroll to position [3523, 0]
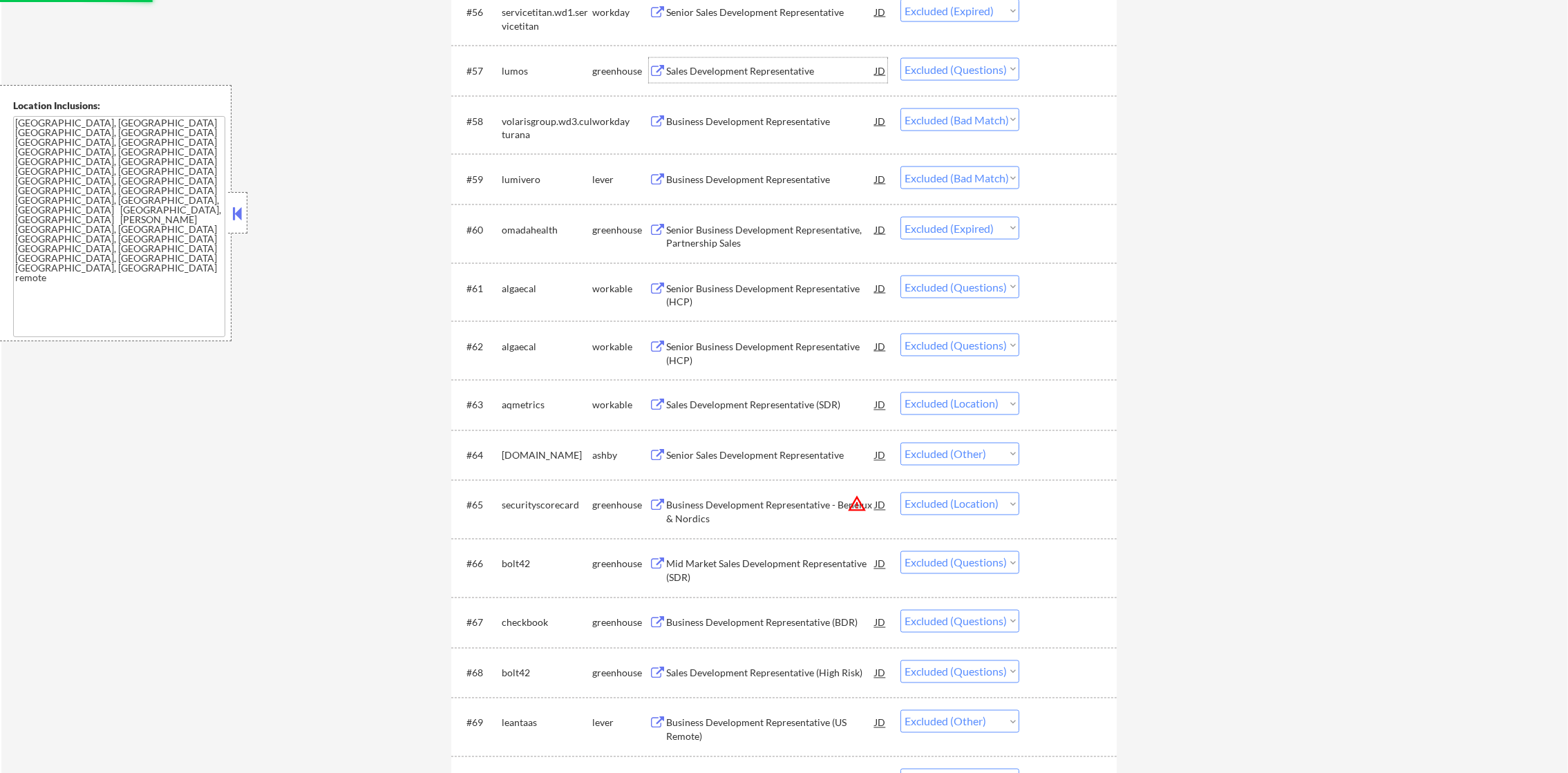
click at [765, 69] on div "Sales Development Representative" at bounding box center [771, 72] width 209 height 14
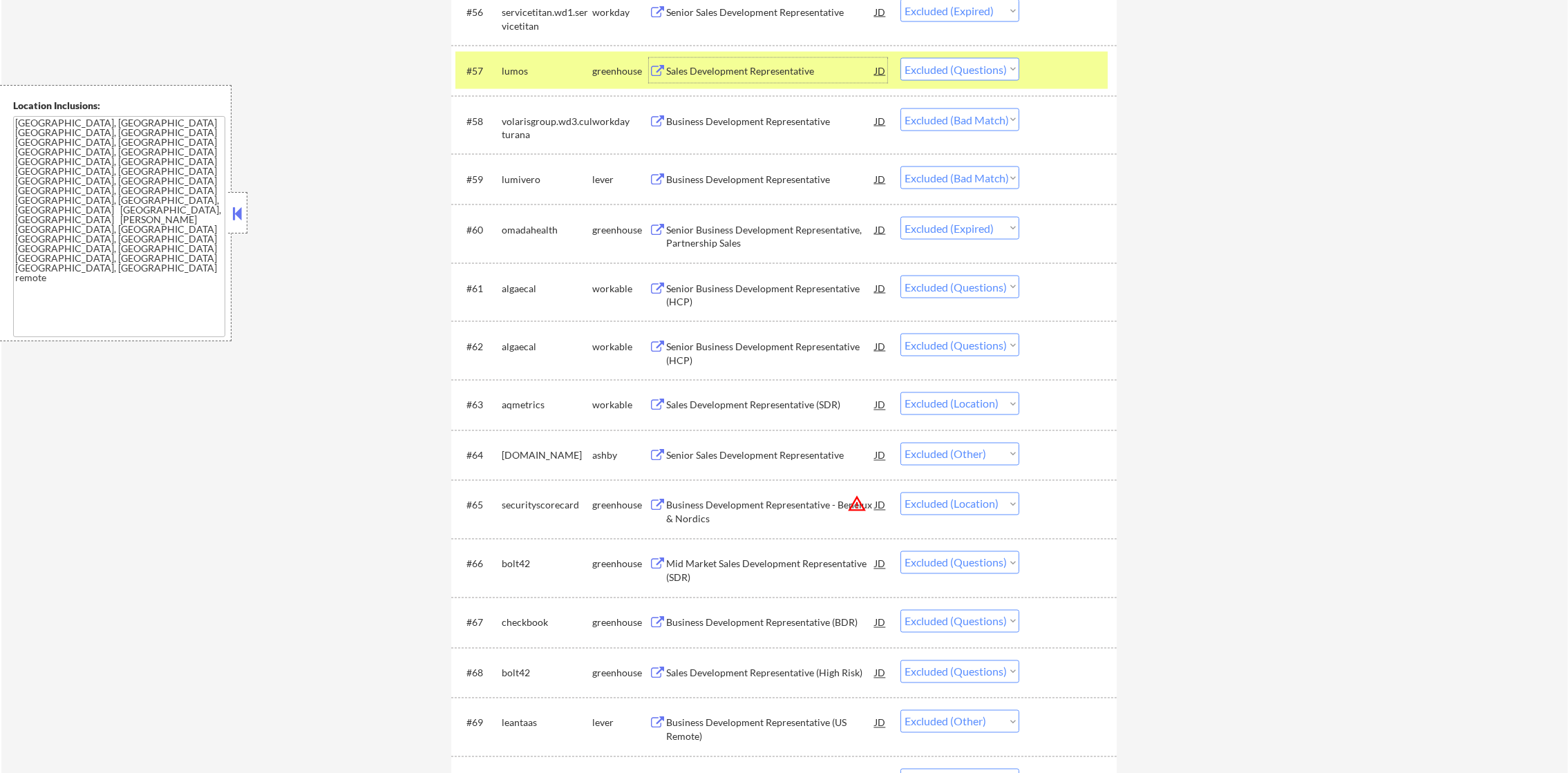
click at [526, 67] on div "lumos" at bounding box center [547, 72] width 90 height 14
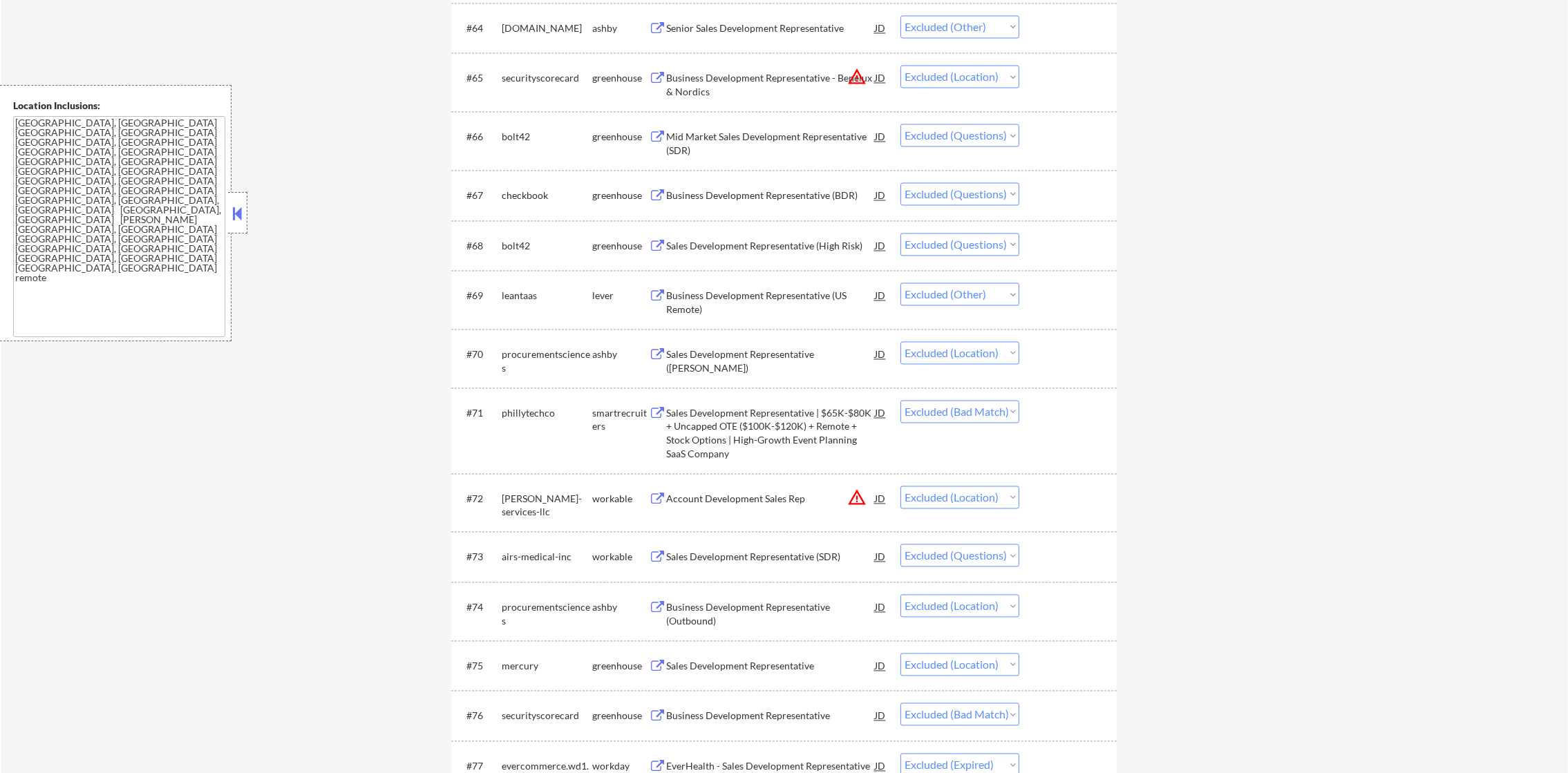
scroll to position [3971, 0]
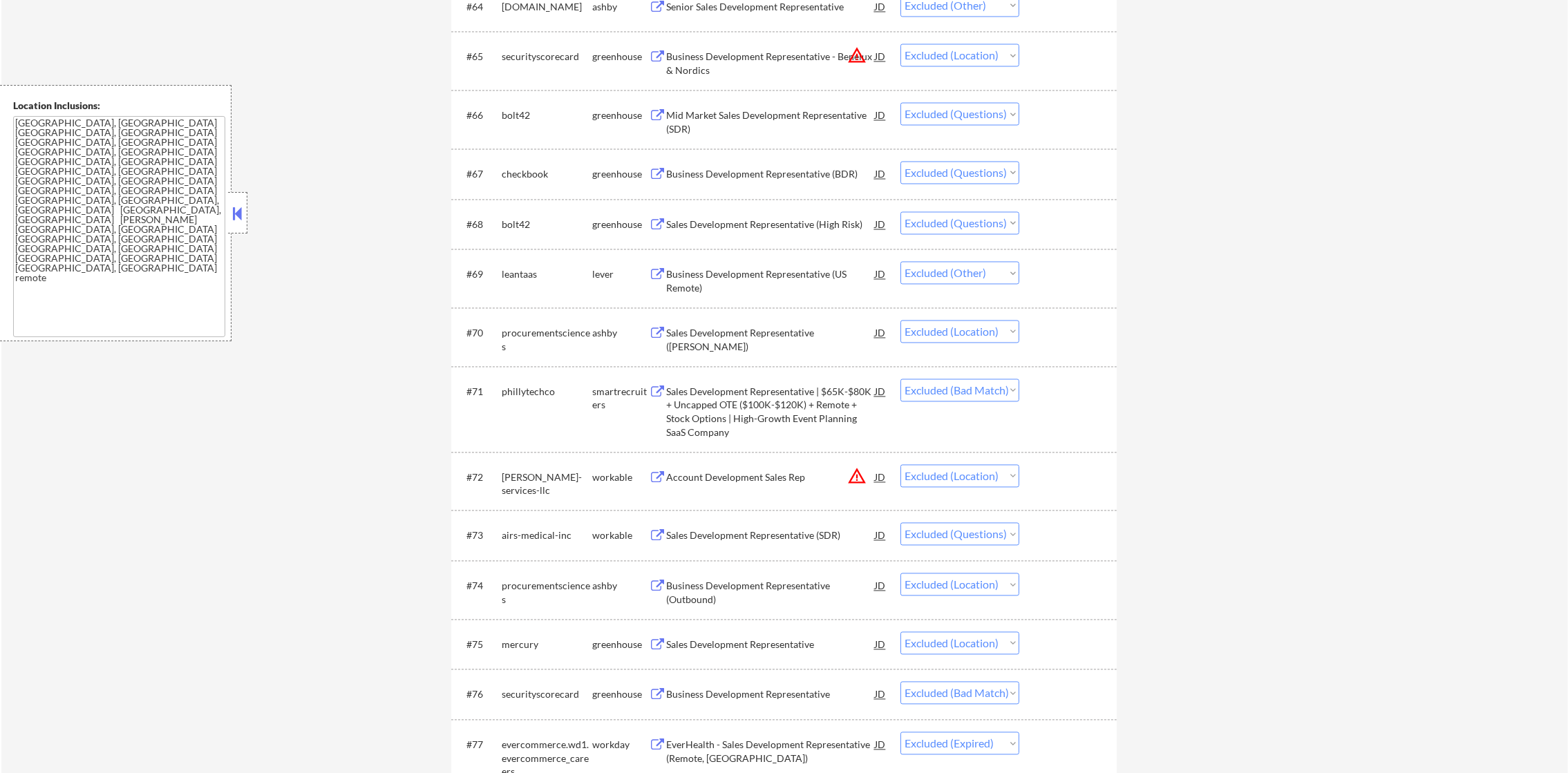
click at [773, 109] on div "Mid Market Sales Development Representative (SDR)" at bounding box center [771, 122] width 209 height 27
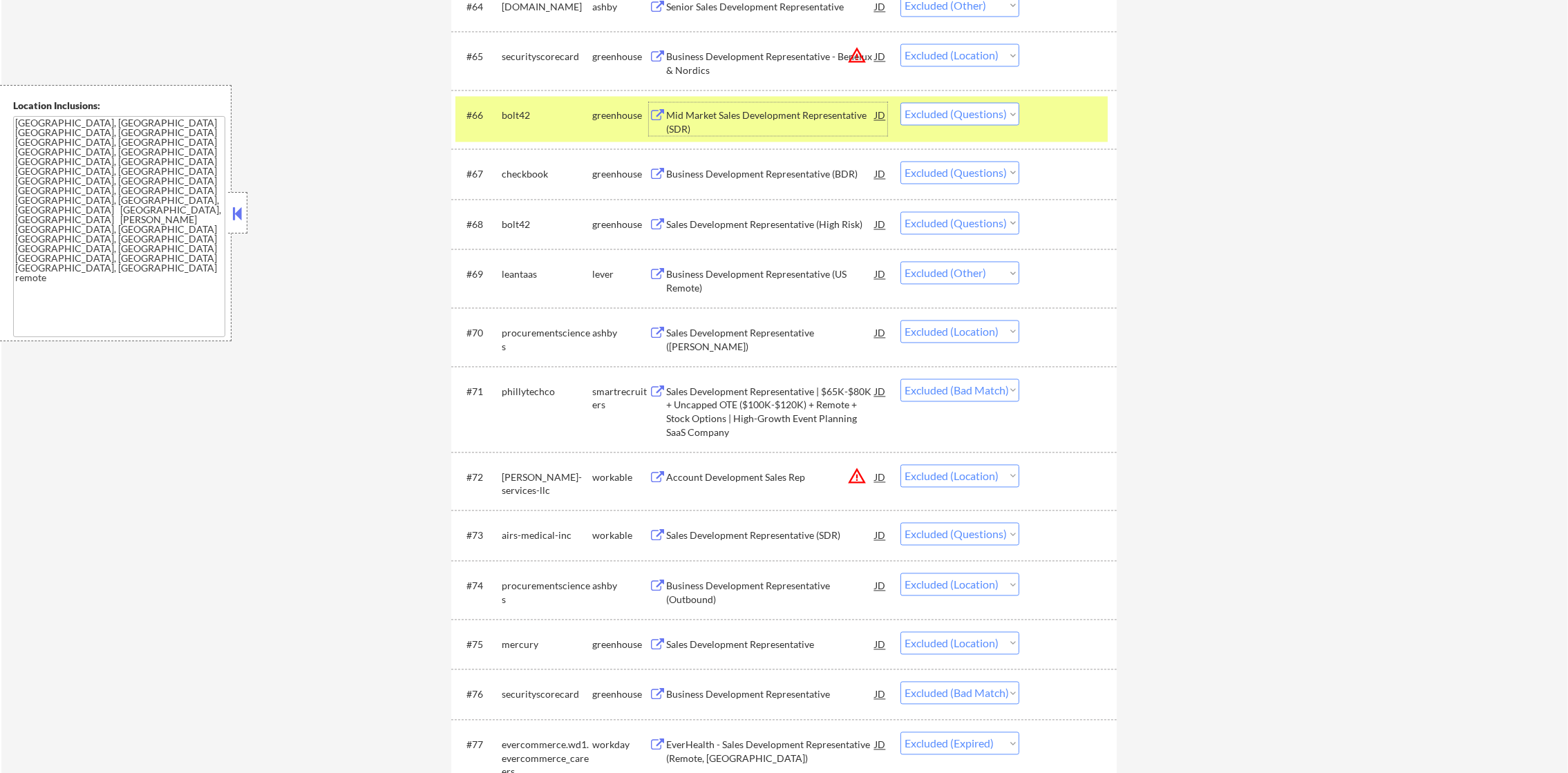
click at [946, 112] on select "Choose an option... Pending Applied Excluded (Questions) Excluded (Expired) Exc…" at bounding box center [960, 114] width 119 height 23
click at [534, 124] on div "bolt42" at bounding box center [547, 115] width 90 height 25
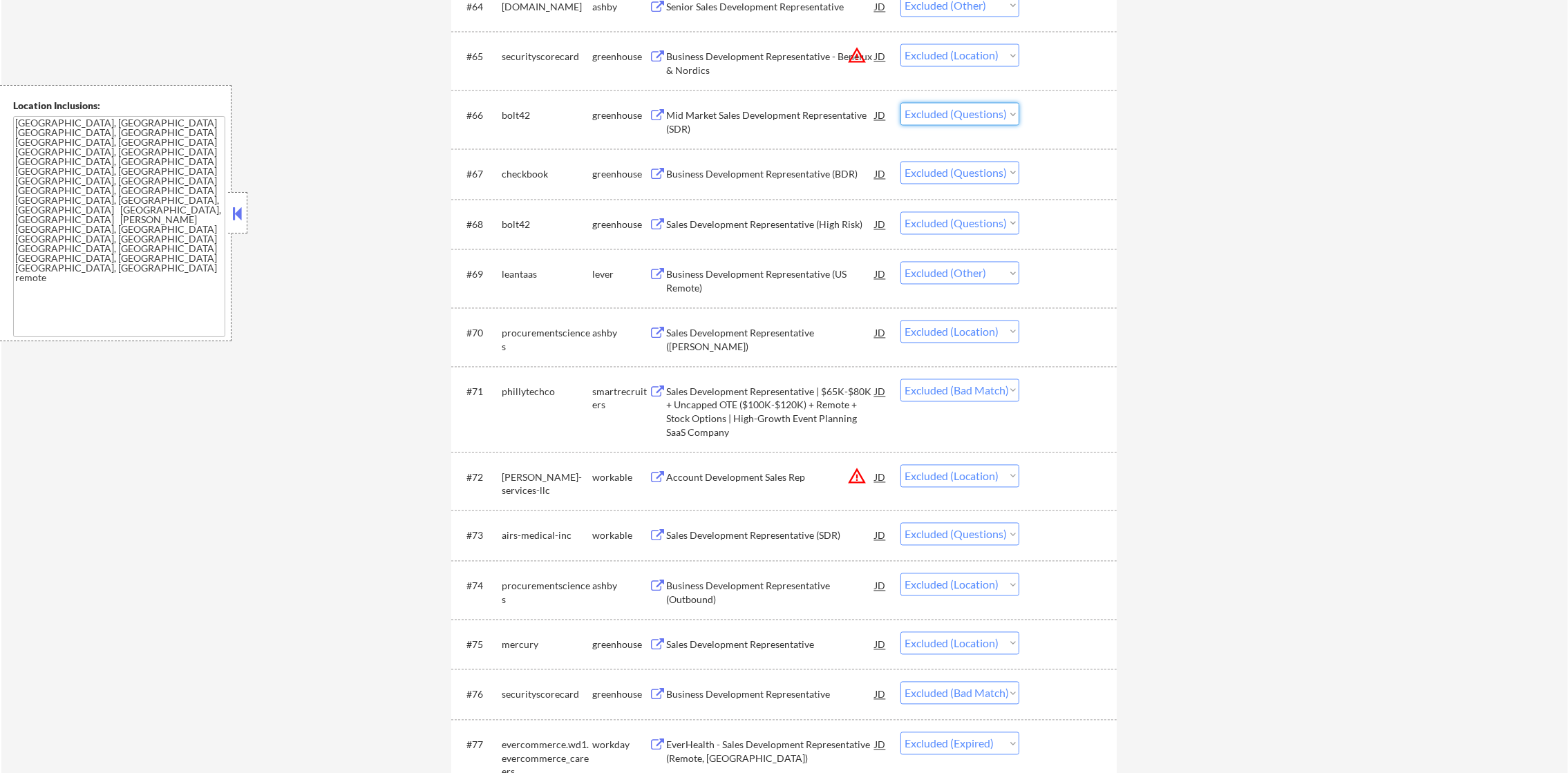
click at [1010, 115] on select "Choose an option... Pending Applied Excluded (Questions) Excluded (Expired) Exc…" at bounding box center [960, 114] width 119 height 23
select select ""excluded__other_""
click at [901, 103] on select "Choose an option... Pending Applied Excluded (Questions) Excluded (Expired) Exc…" at bounding box center [960, 114] width 119 height 23
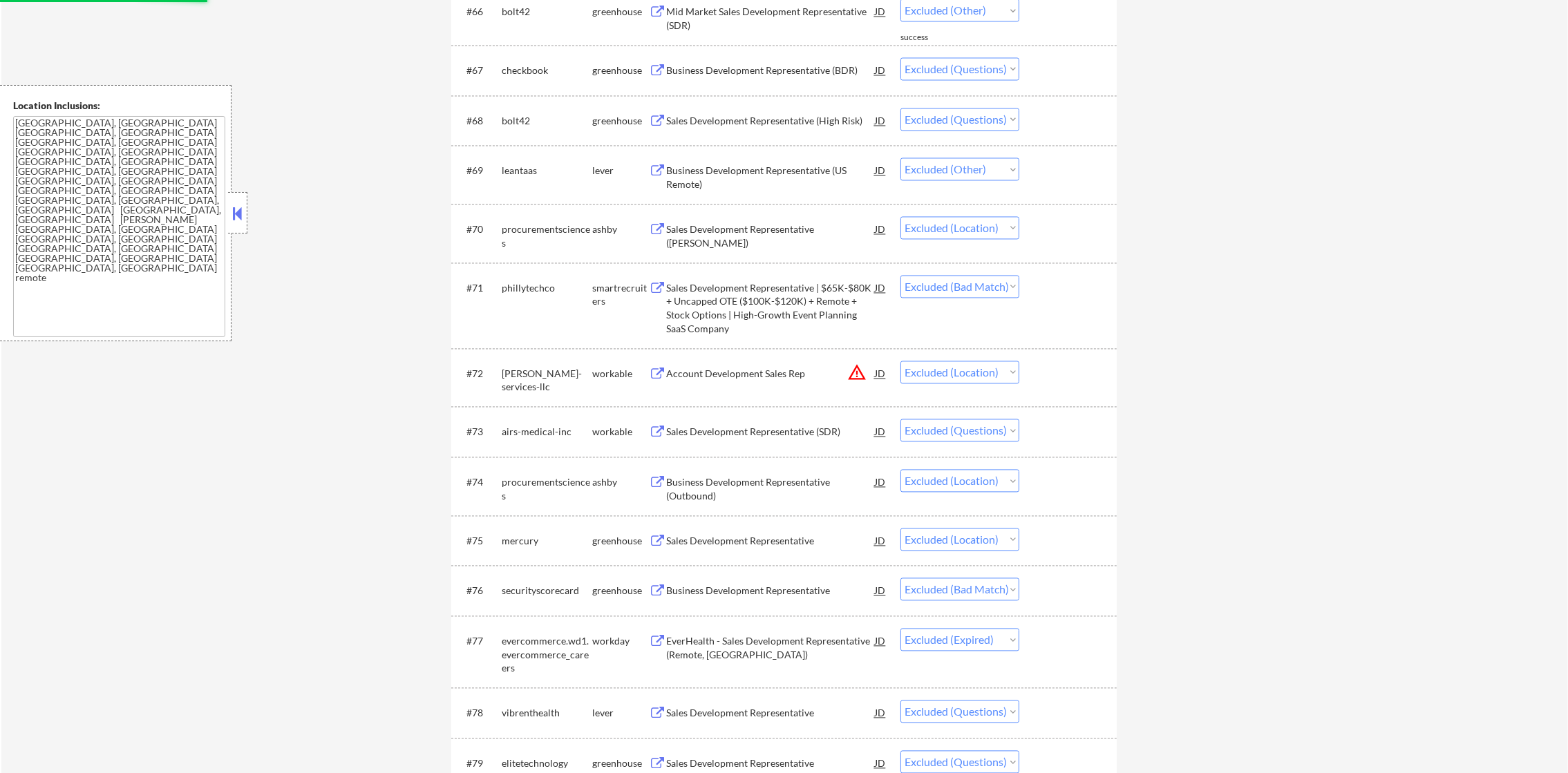
scroll to position [4109, 0]
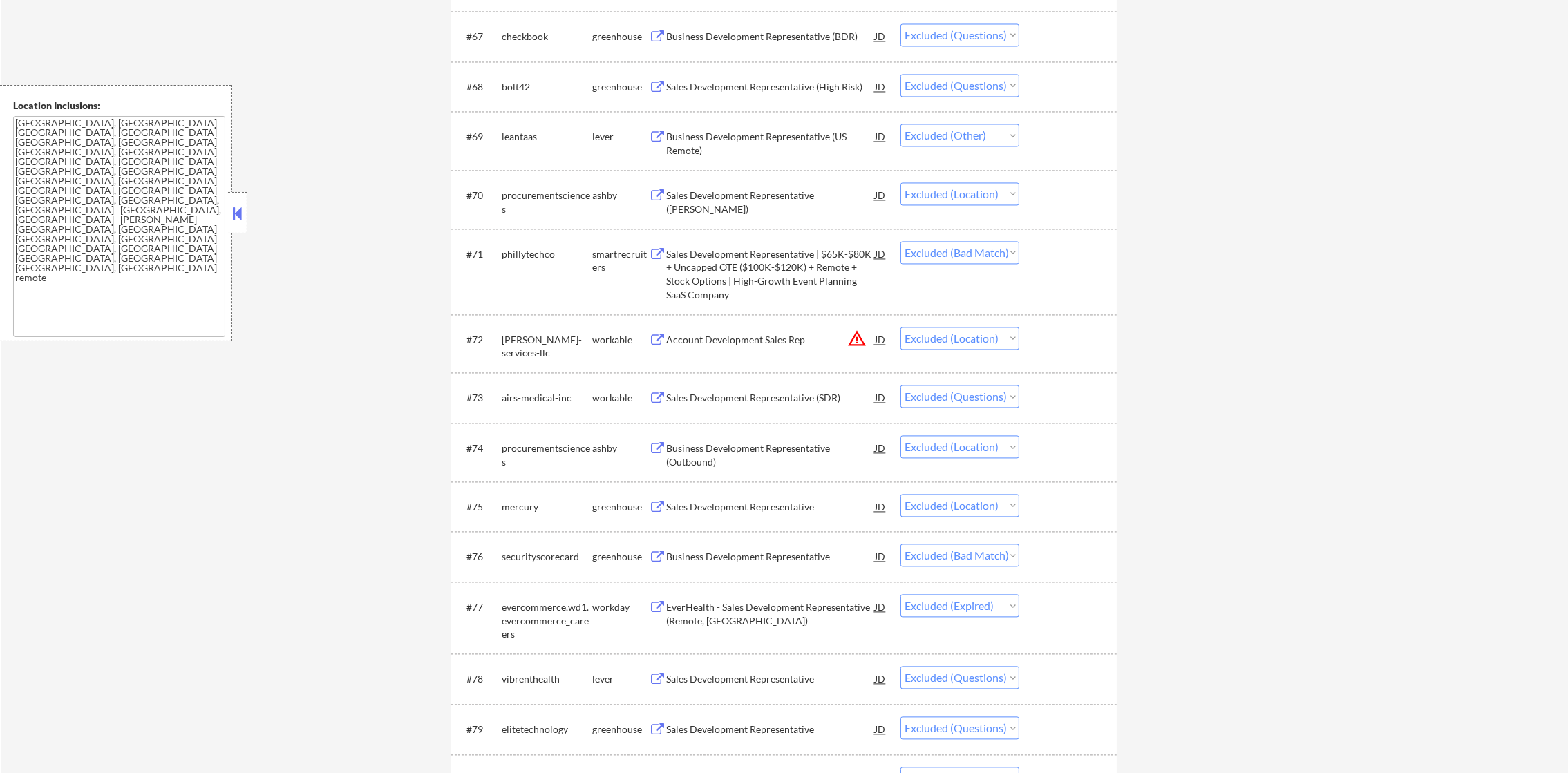
click at [784, 36] on div "Business Development Representative (BDR)" at bounding box center [771, 37] width 209 height 14
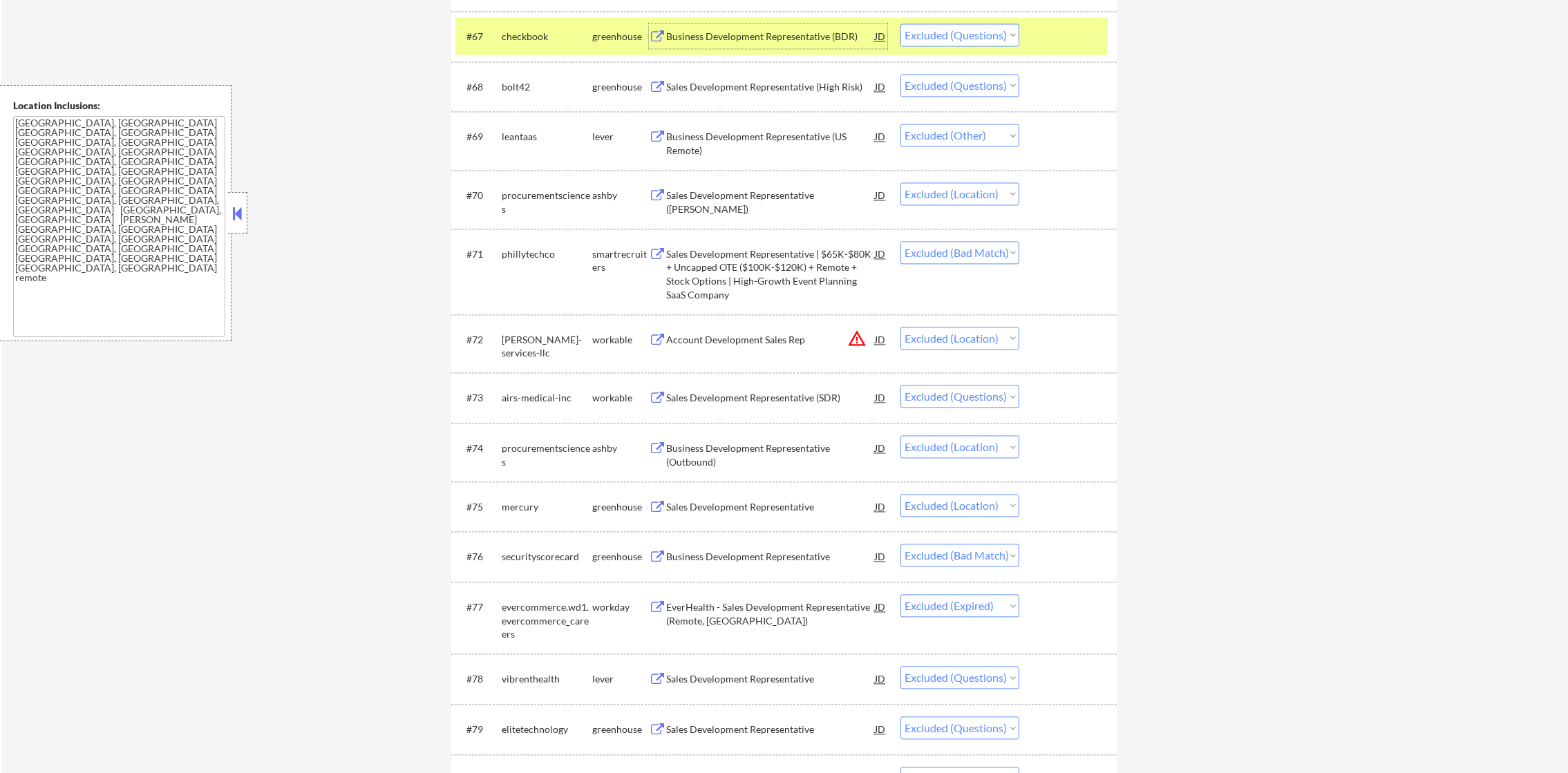
click at [995, 39] on select "Choose an option... Pending Applied Excluded (Questions) Excluded (Expired) Exc…" at bounding box center [960, 35] width 119 height 23
select select ""excluded__expired_""
click at [901, 24] on select "Choose an option... Pending Applied Excluded (Questions) Excluded (Expired) Exc…" at bounding box center [960, 35] width 119 height 23
click at [498, 47] on div "#67 checkbook greenhouse Business Development Representative (BDR) JD Choose an…" at bounding box center [781, 36] width 652 height 37
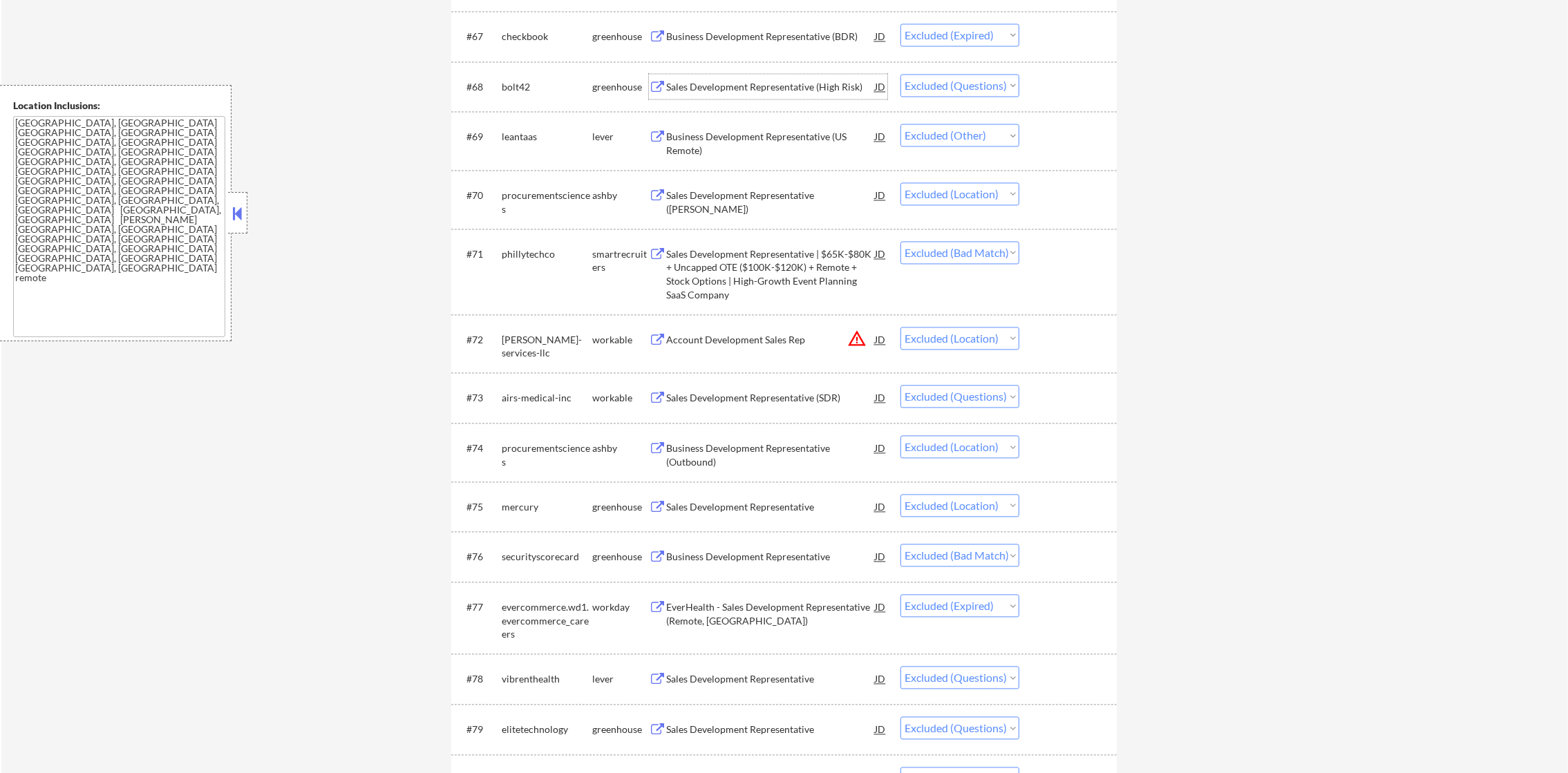
click at [794, 81] on div "Sales Development Representative (High Risk)" at bounding box center [771, 88] width 209 height 14
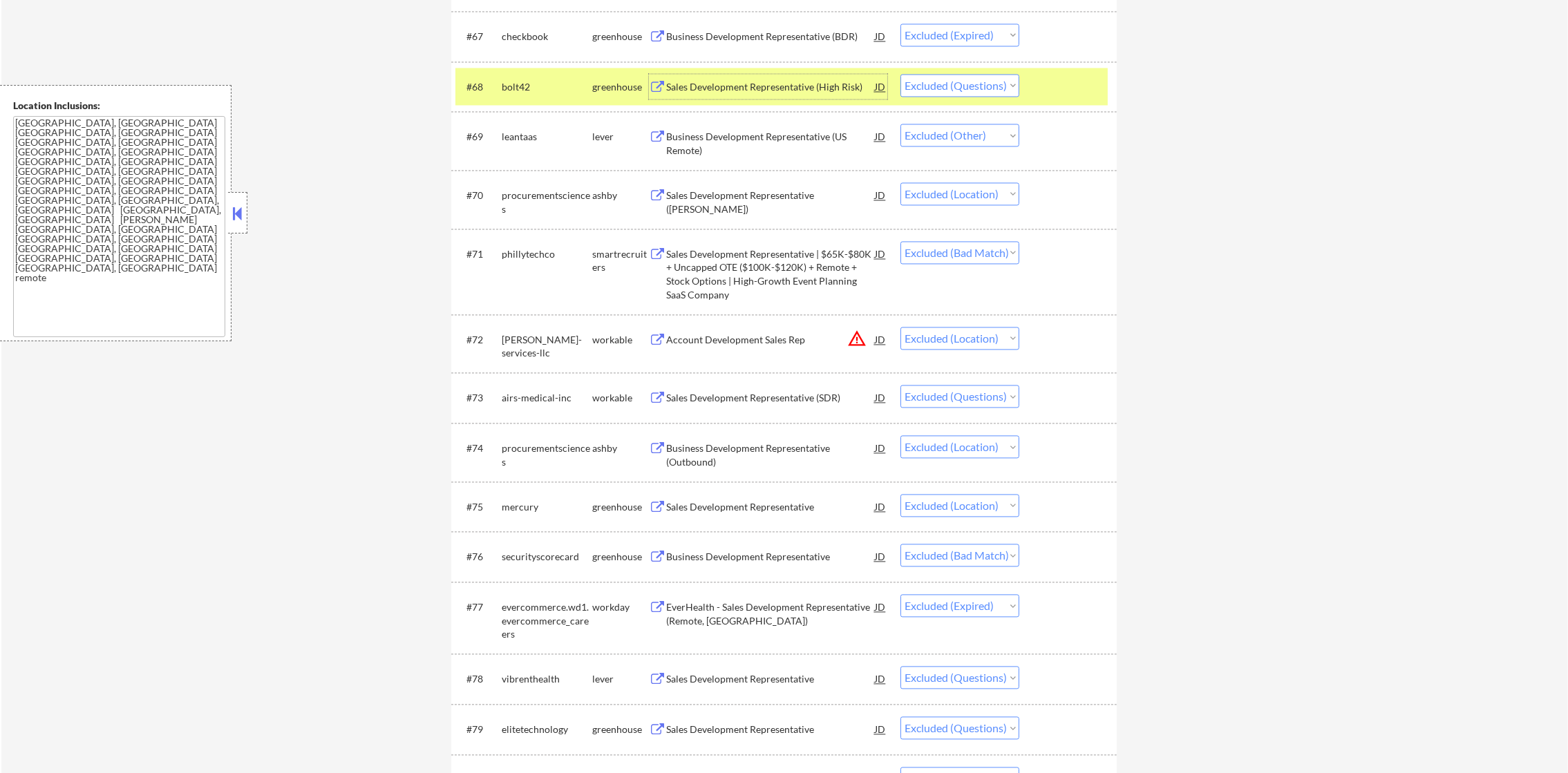
click at [940, 75] on select "Choose an option... Pending Applied Excluded (Questions) Excluded (Expired) Exc…" at bounding box center [960, 86] width 119 height 23
select select ""excluded__expired_""
click at [901, 74] on select "Choose an option... Pending Applied Excluded (Questions) Excluded (Expired) Exc…" at bounding box center [960, 86] width 119 height 23
click at [542, 80] on div "bolt42" at bounding box center [547, 88] width 90 height 14
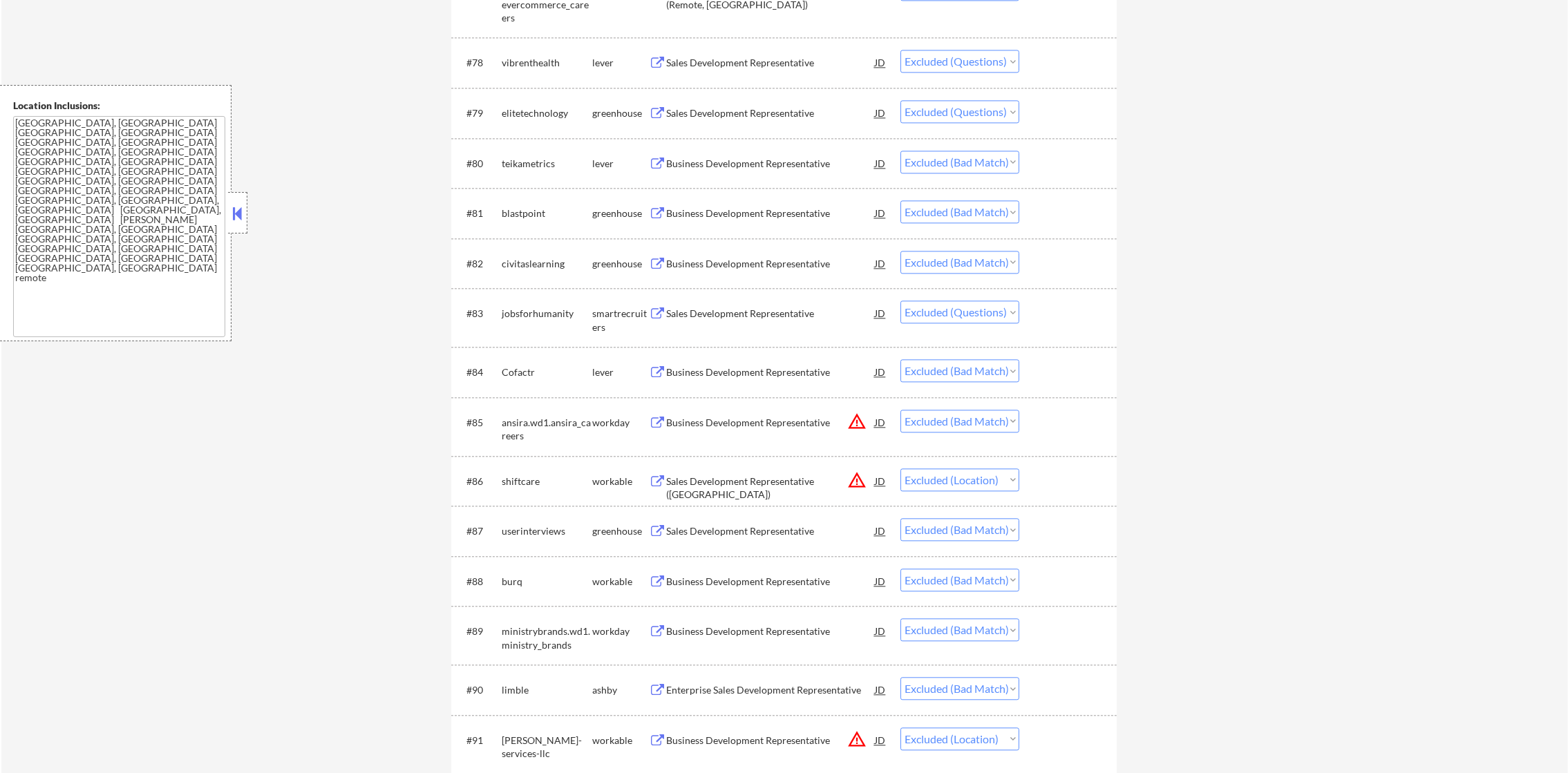
scroll to position [4731, 0]
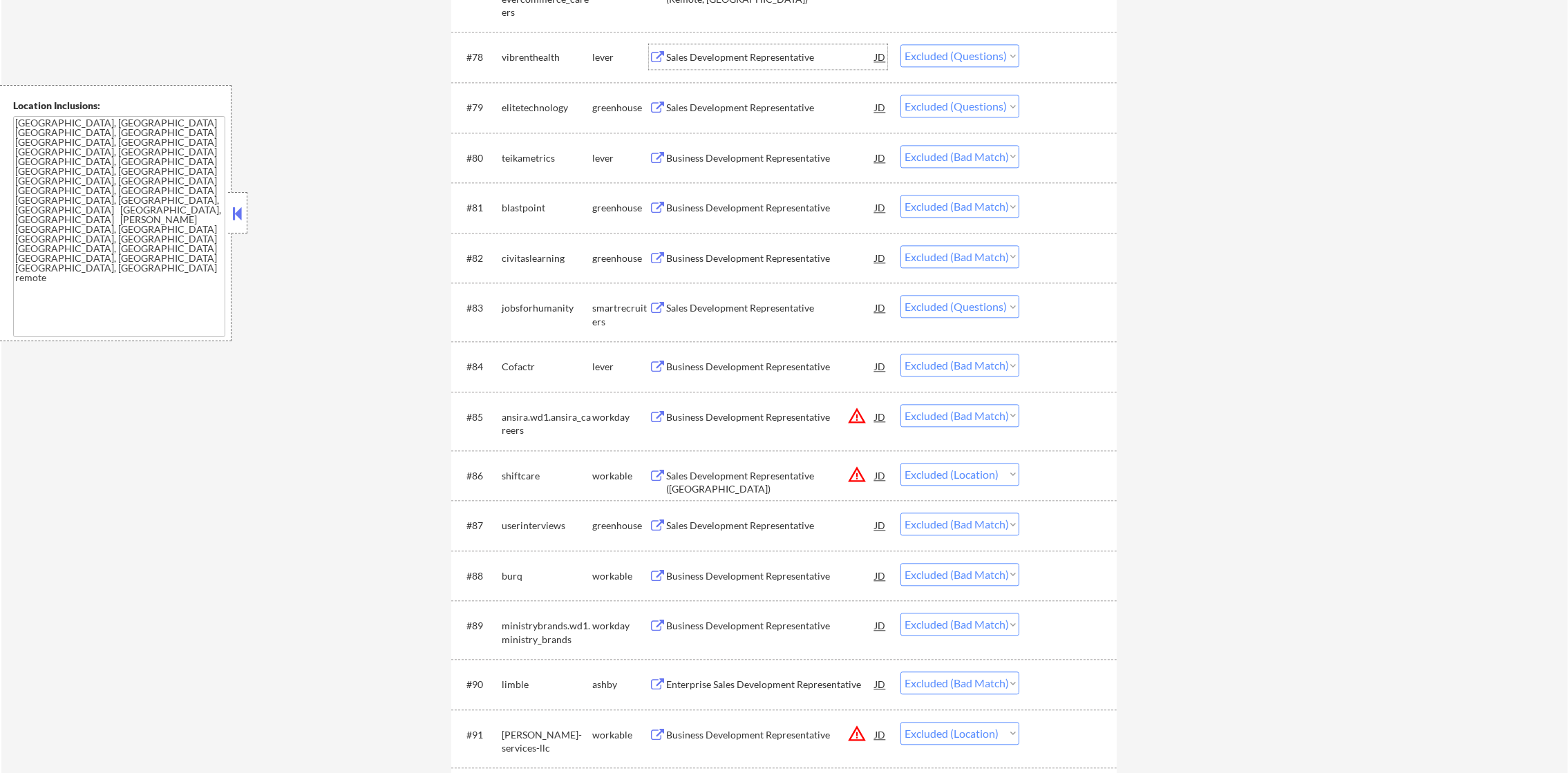
click at [777, 49] on div "Sales Development Representative" at bounding box center [771, 57] width 209 height 25
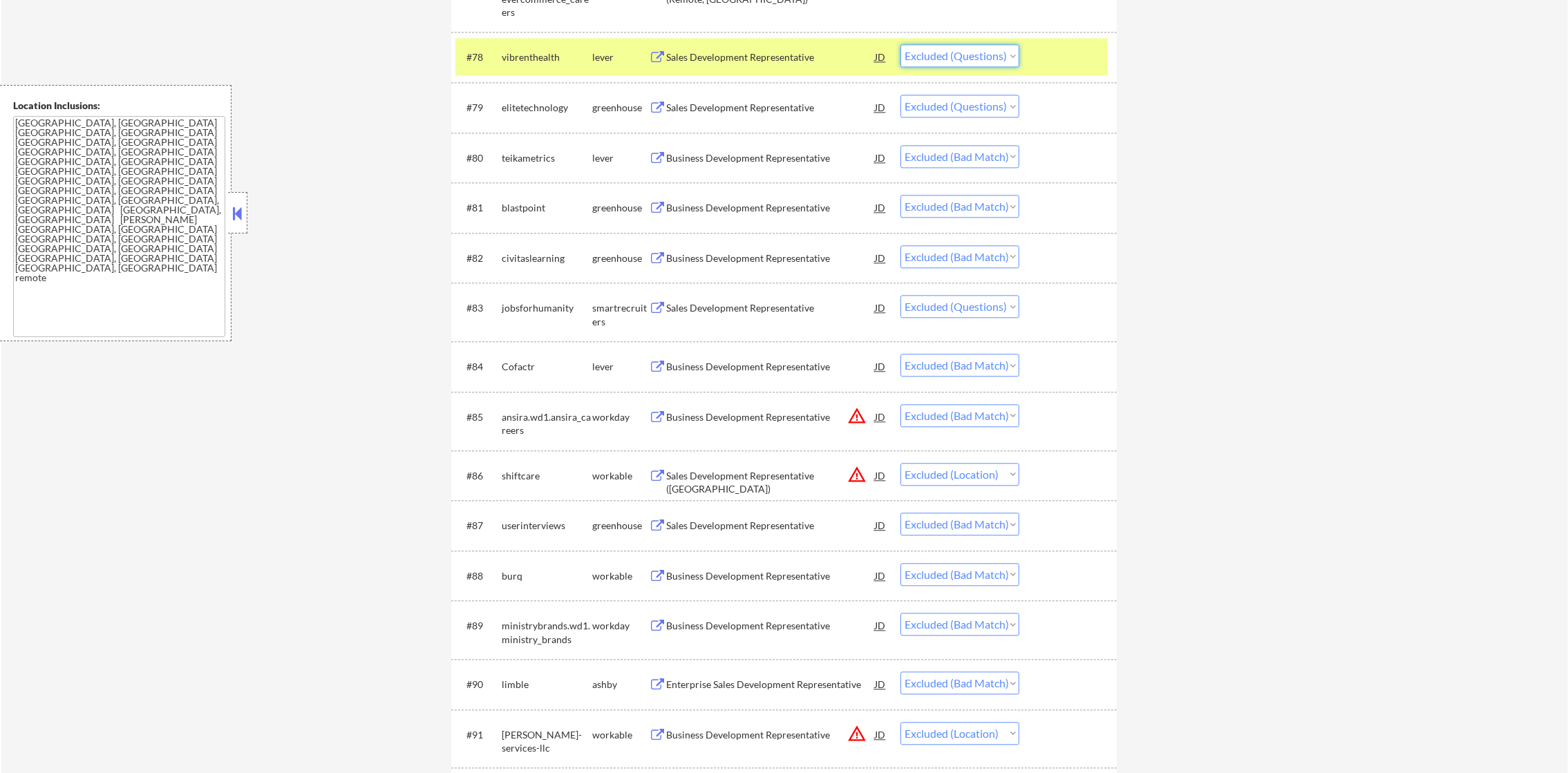
click at [975, 49] on select "Choose an option... Pending Applied Excluded (Questions) Excluded (Expired) Exc…" at bounding box center [960, 56] width 119 height 23
select select ""excluded__expired_""
click at [901, 44] on select "Choose an option... Pending Applied Excluded (Questions) Excluded (Expired) Exc…" at bounding box center [960, 56] width 119 height 23
click at [546, 58] on div "vibrenthealth" at bounding box center [547, 57] width 90 height 14
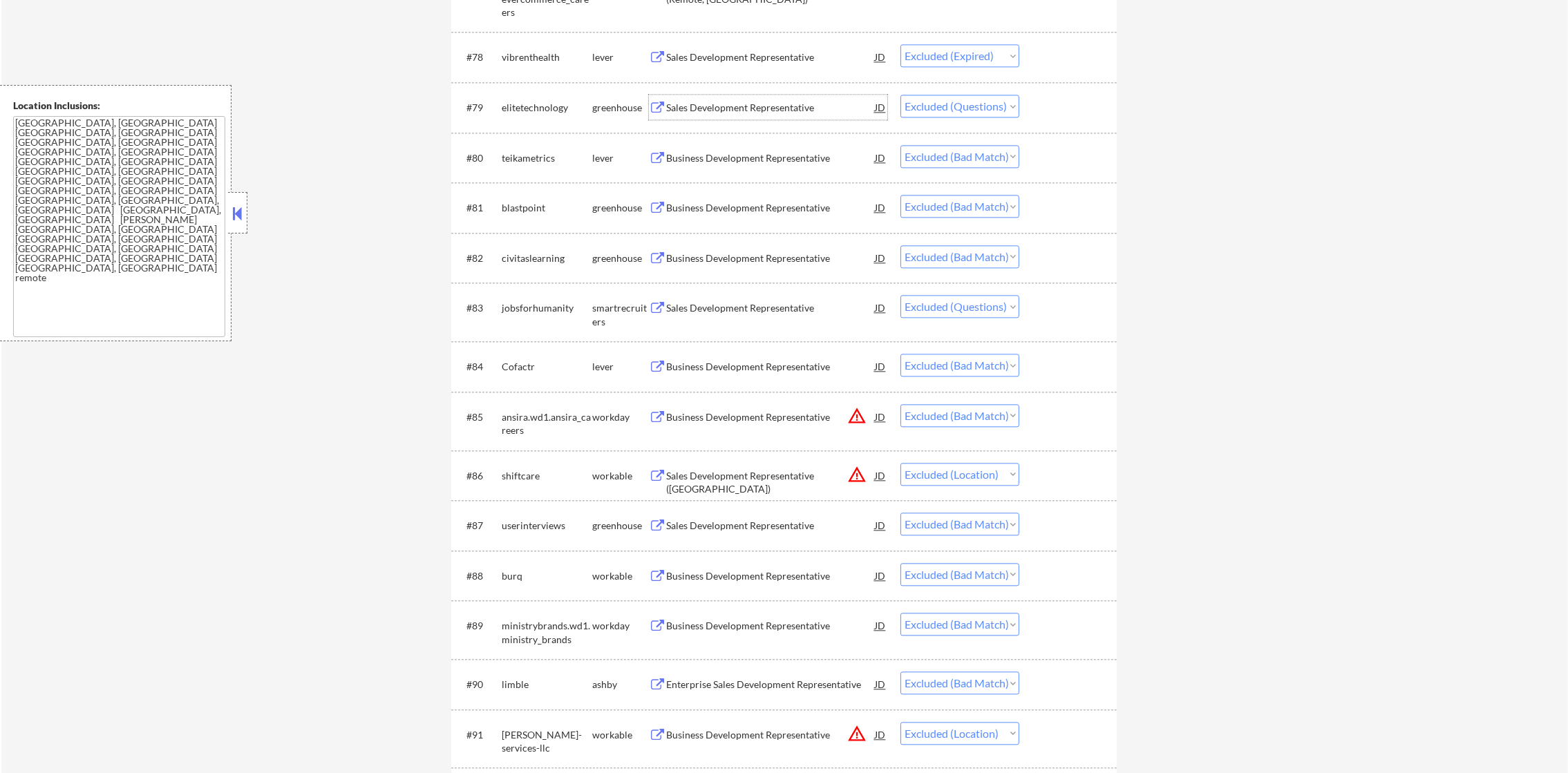
click at [752, 112] on div "Sales Development Representative" at bounding box center [771, 108] width 209 height 14
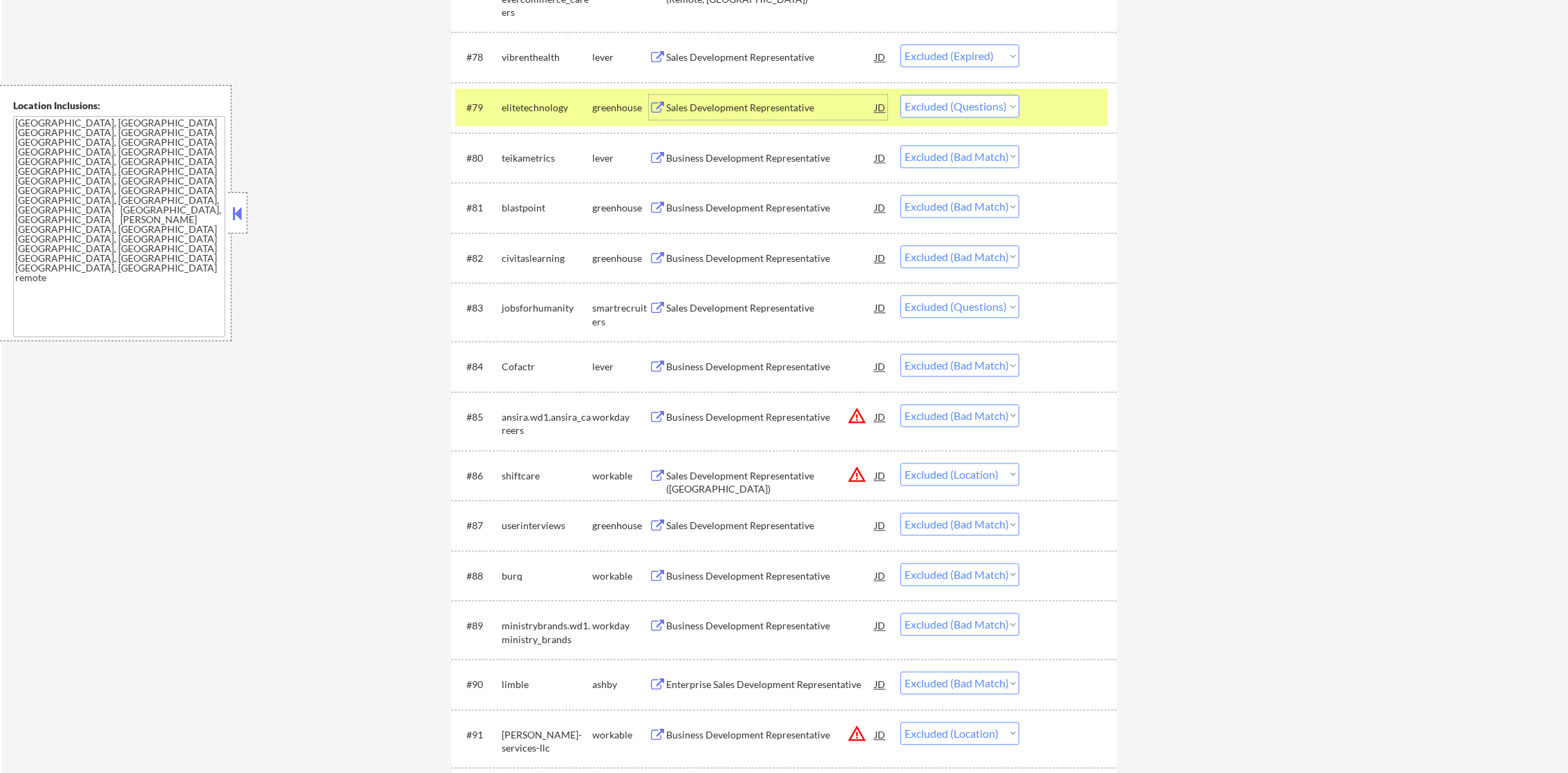
click at [926, 109] on select "Choose an option... Pending Applied Excluded (Questions) Excluded (Expired) Exc…" at bounding box center [960, 106] width 119 height 23
select select ""excluded__expired_""
click at [901, 95] on select "Choose an option... Pending Applied Excluded (Questions) Excluded (Expired) Exc…" at bounding box center [960, 106] width 119 height 23
click at [571, 116] on div "elitetechnology" at bounding box center [547, 107] width 90 height 25
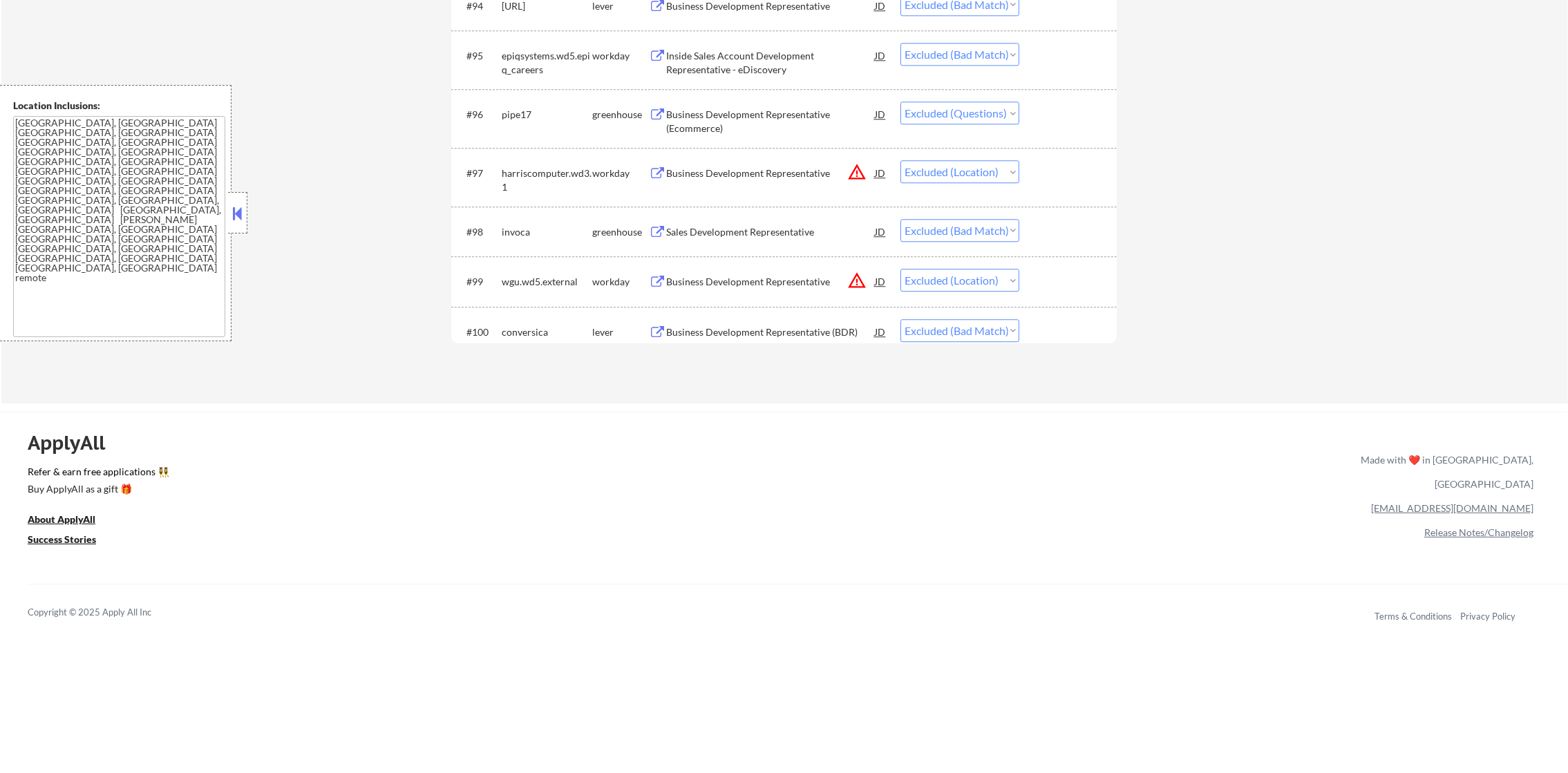
scroll to position [5629, 0]
click at [749, 116] on div "Business Development Representative (Ecommerce)" at bounding box center [771, 119] width 209 height 27
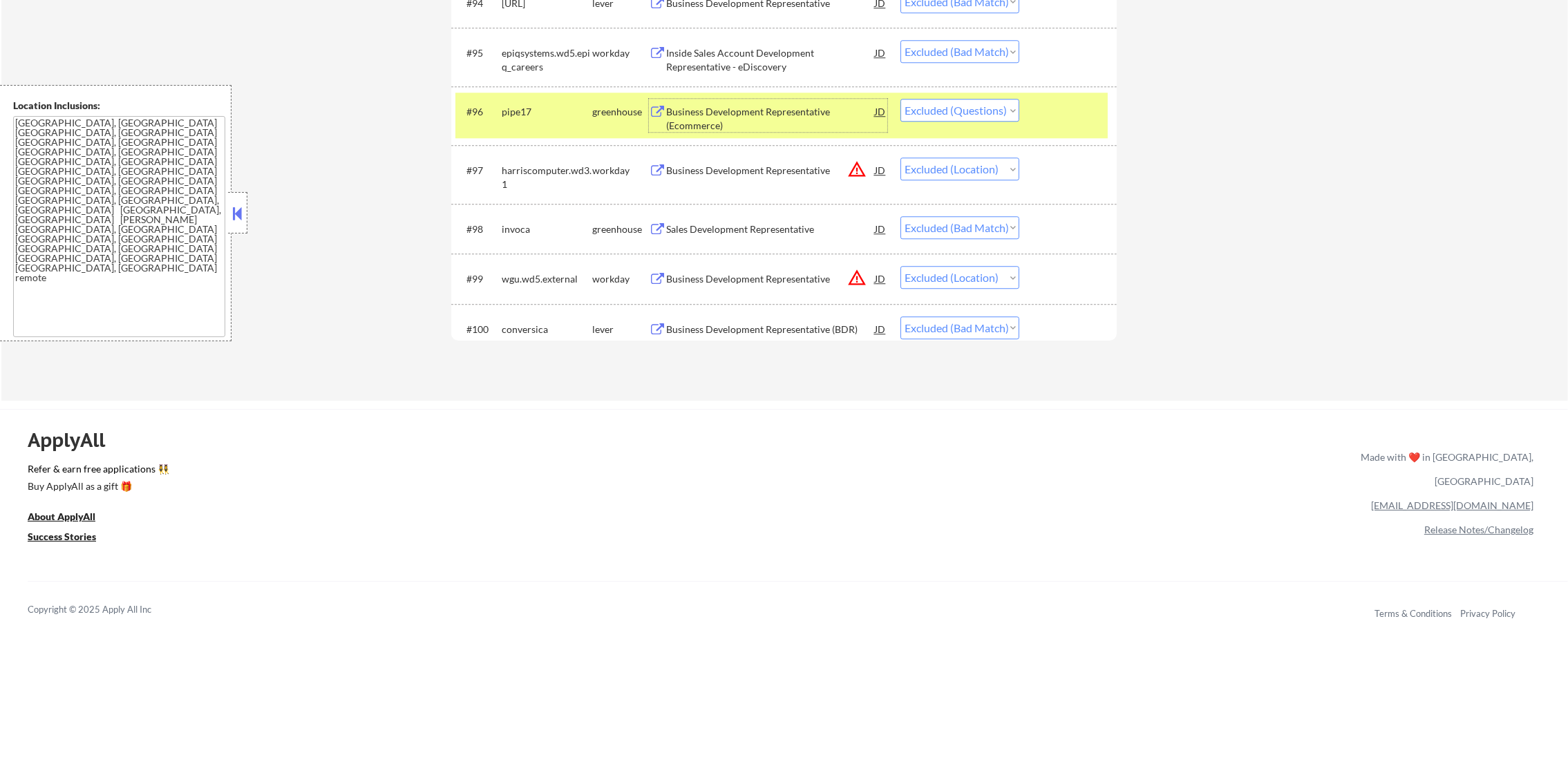
click at [919, 115] on select "Choose an option... Pending Applied Excluded (Questions) Excluded (Expired) Exc…" at bounding box center [960, 111] width 119 height 23
select select ""excluded__expired_""
click at [901, 99] on select "Choose an option... Pending Applied Excluded (Questions) Excluded (Expired) Exc…" at bounding box center [960, 111] width 119 height 23
click at [562, 111] on div "pipe17" at bounding box center [547, 112] width 90 height 14
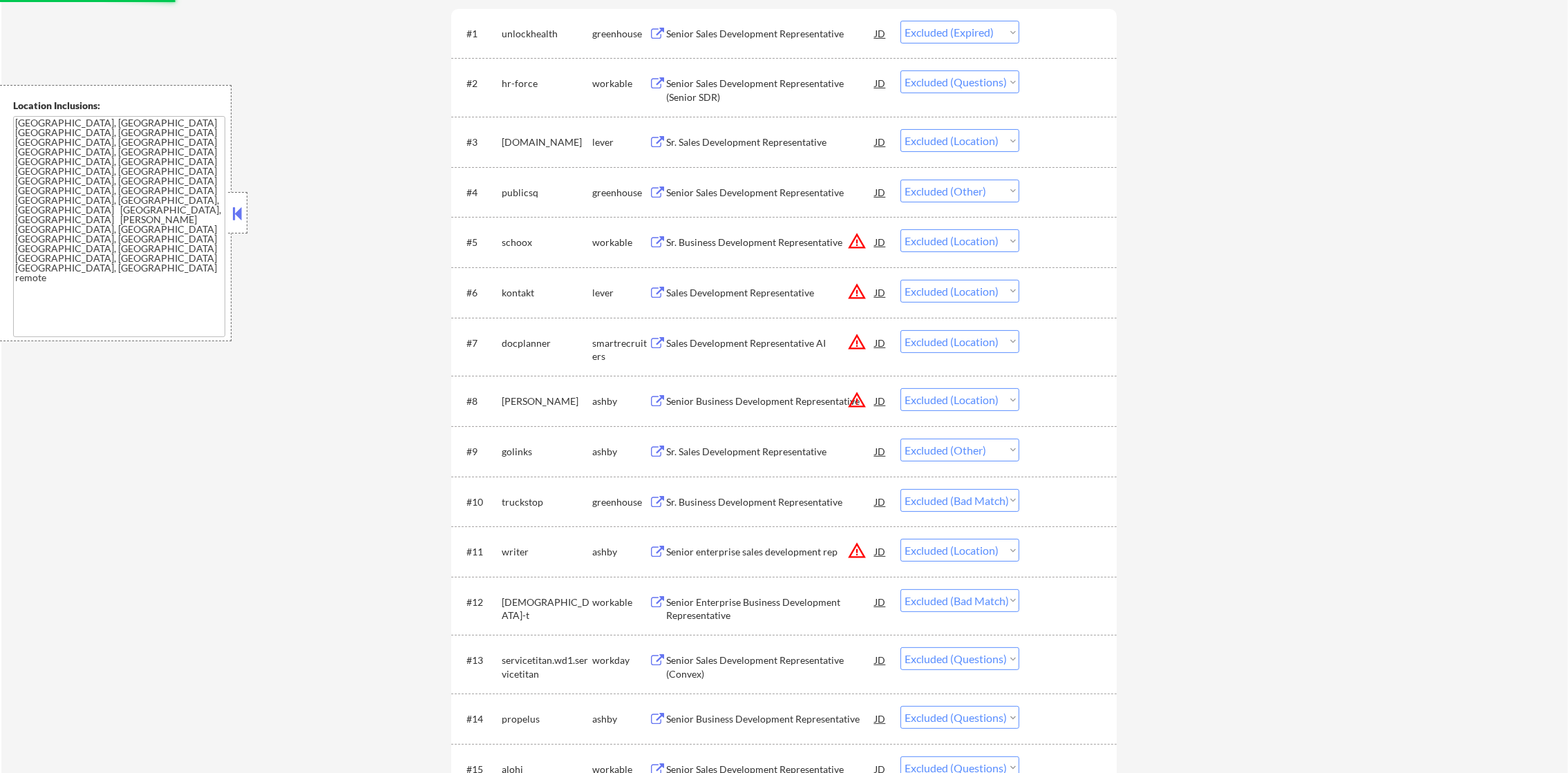
scroll to position [0, 0]
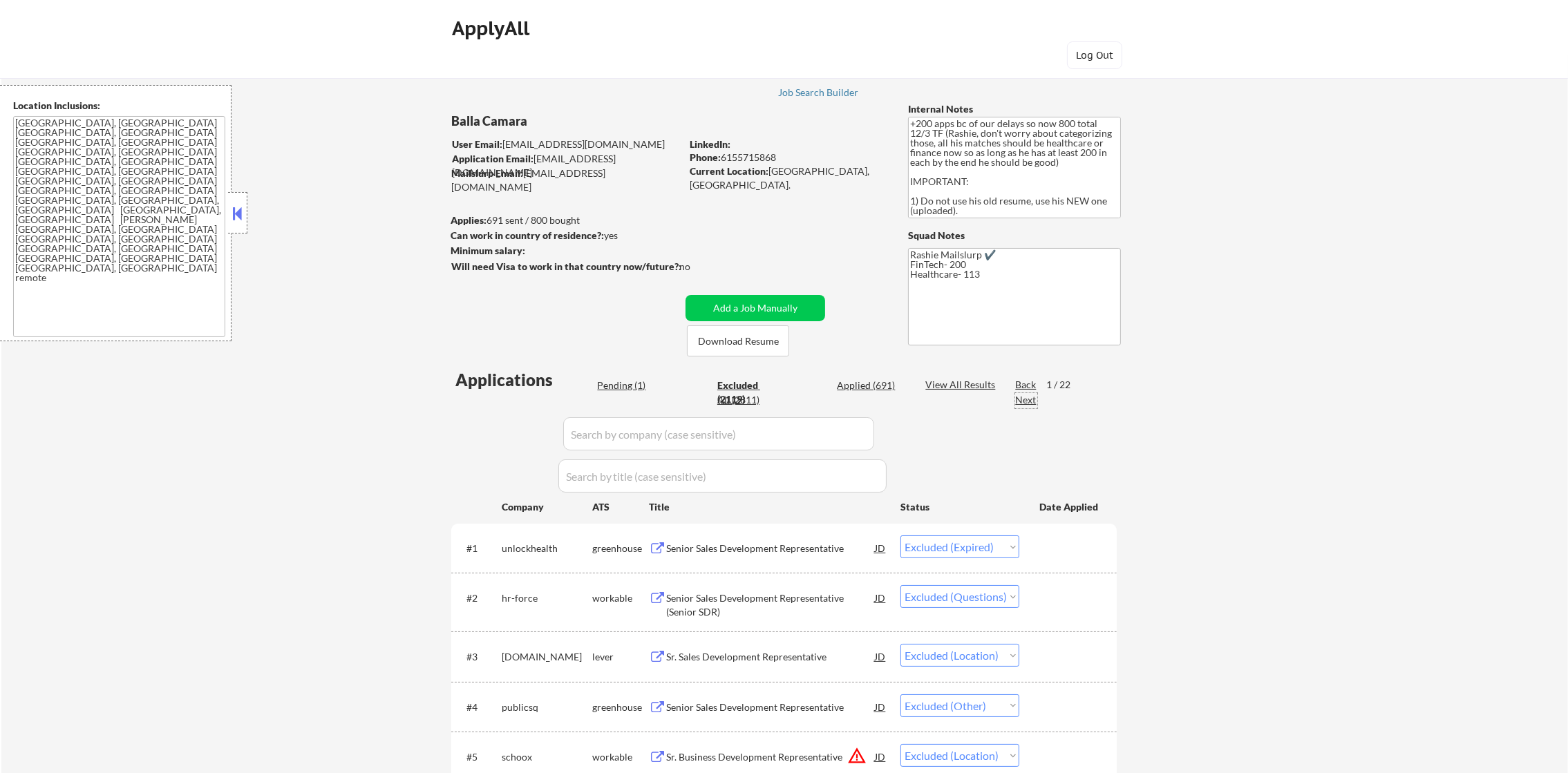
click at [1026, 405] on div "Next" at bounding box center [1026, 400] width 22 height 14
select select ""excluded__location_""
select select ""excluded__bad_match_""
select select ""excluded""
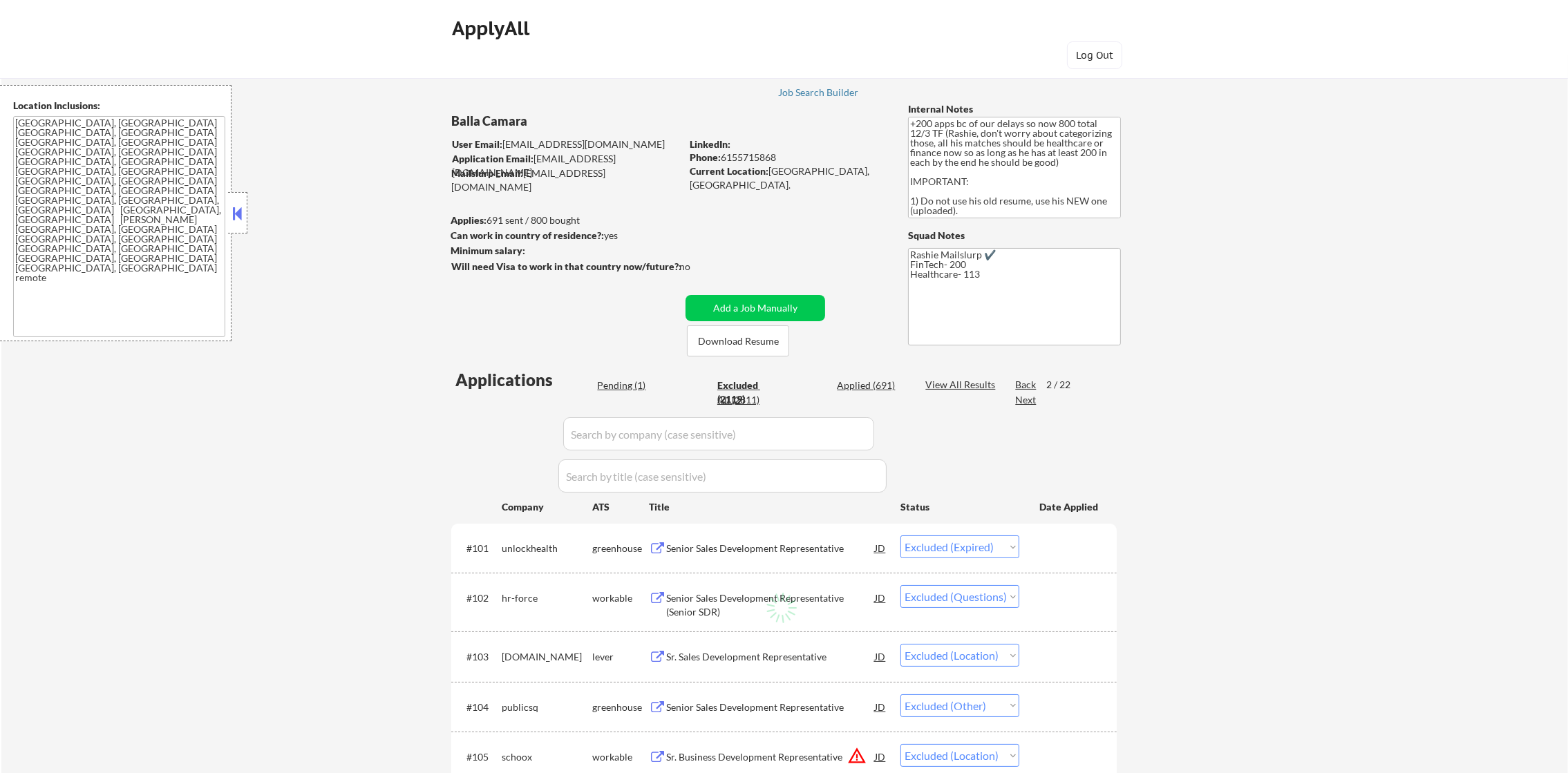
select select ""excluded__other_""
select select ""excluded__bad_match_""
select select ""excluded""
select select ""excluded__bad_match_""
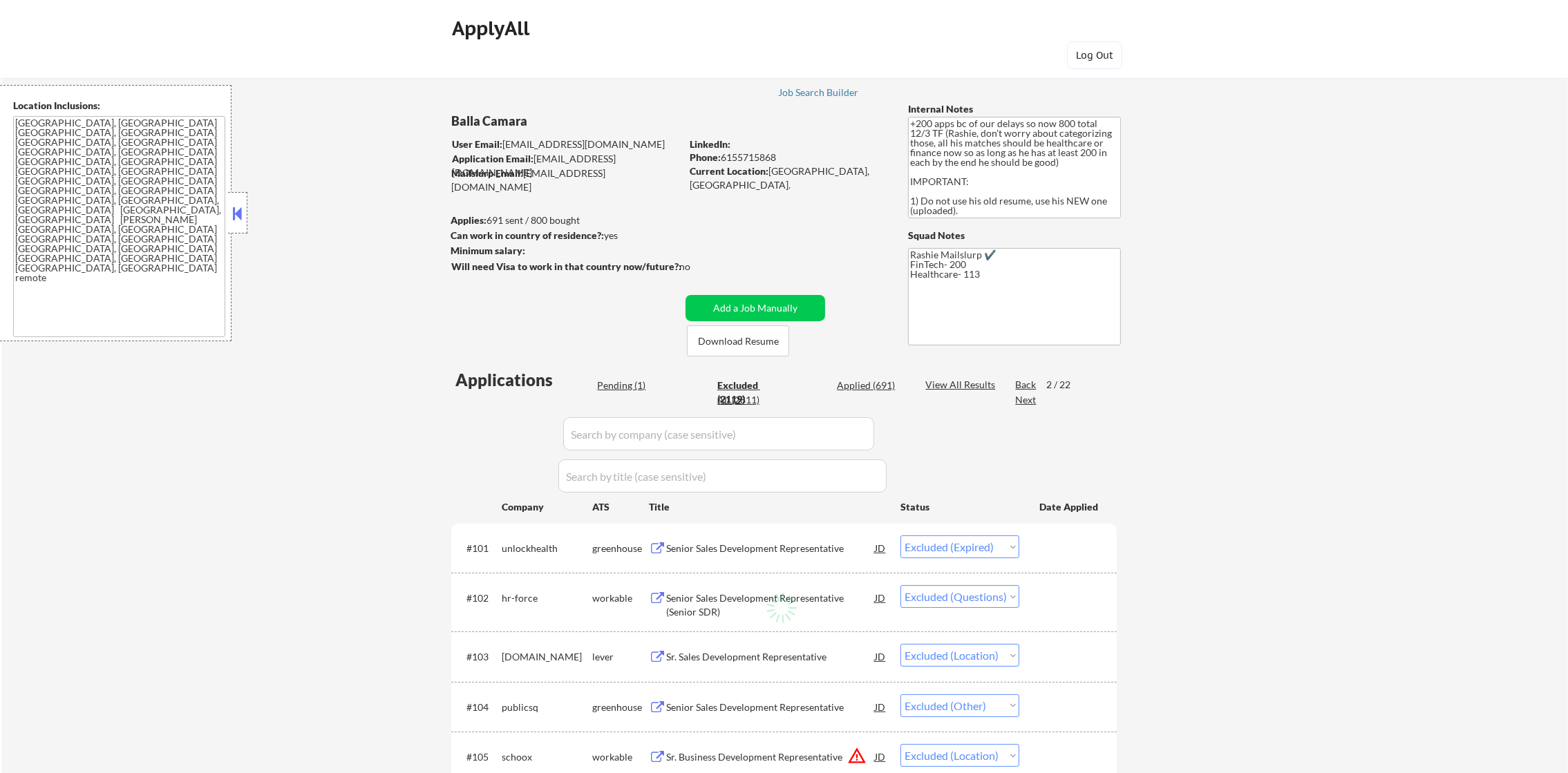
select select ""excluded__location_""
select select ""excluded__other_""
select select ""excluded""
select select ""excluded__location_""
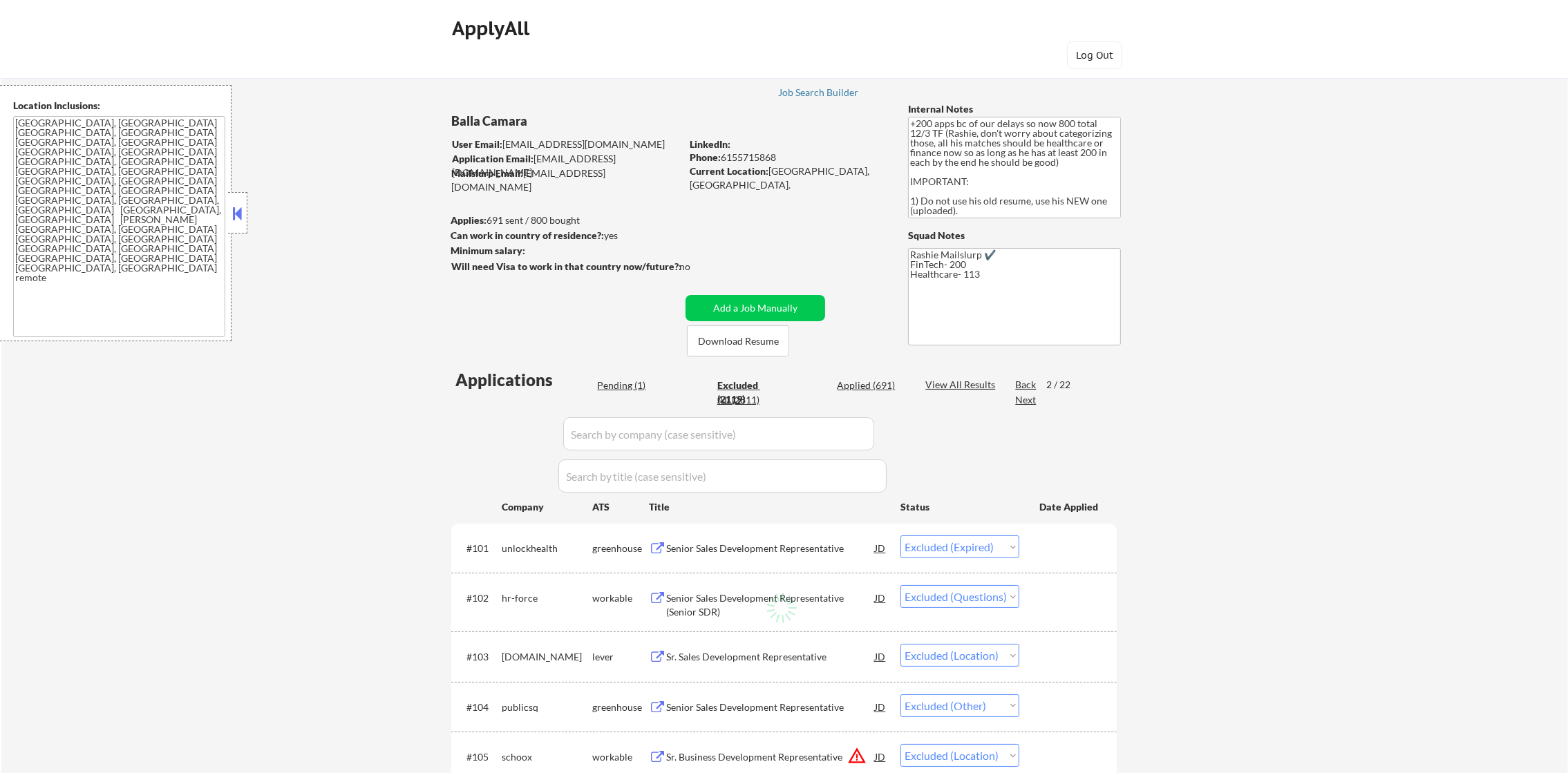
select select ""excluded""
select select ""excluded__other_""
select select ""excluded__bad_match_""
select select ""excluded__other_""
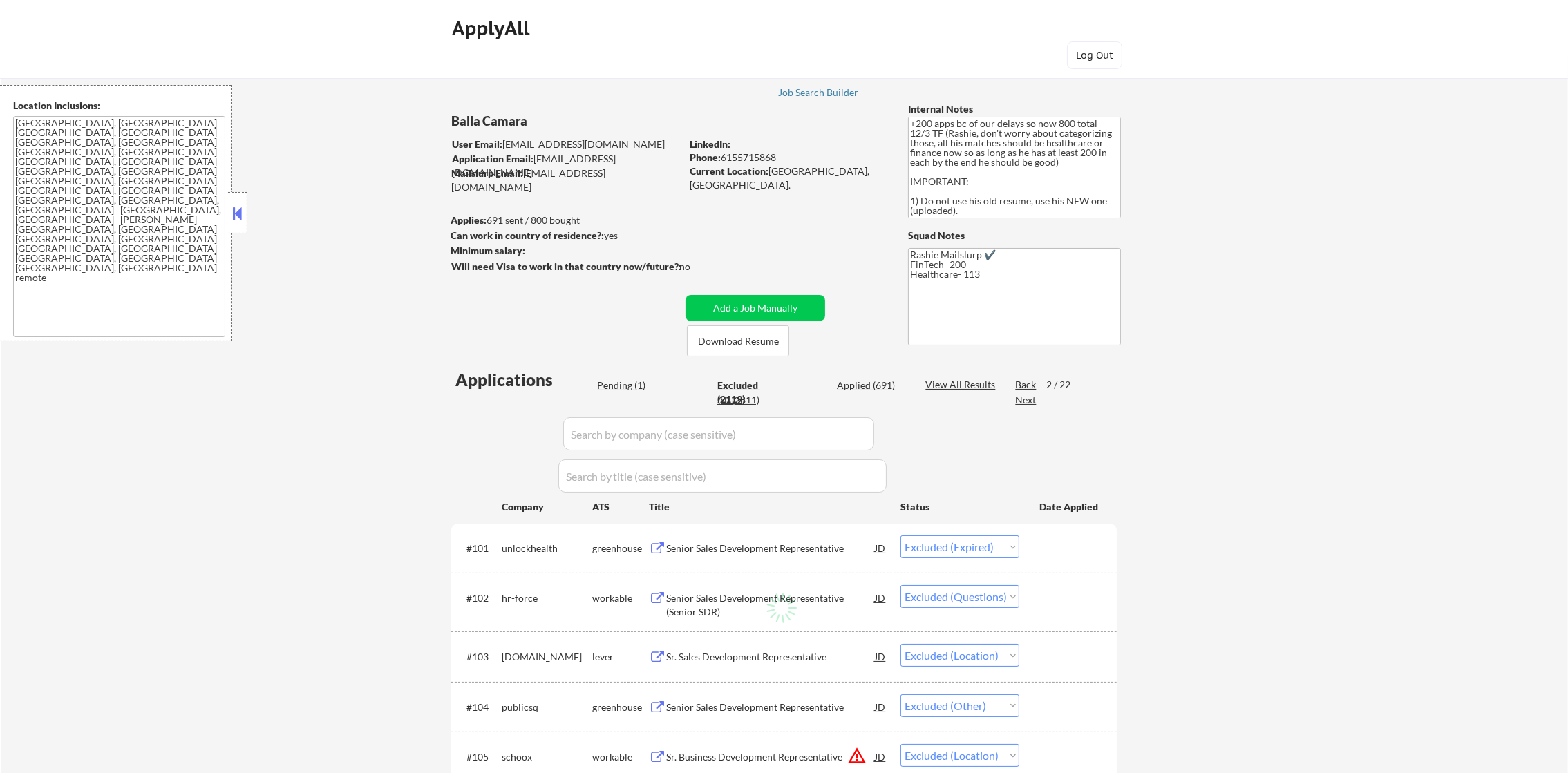
select select ""excluded__bad_match_""
select select ""excluded__location_""
select select ""excluded""
select select ""excluded__bad_match_""
select select ""excluded__location_""
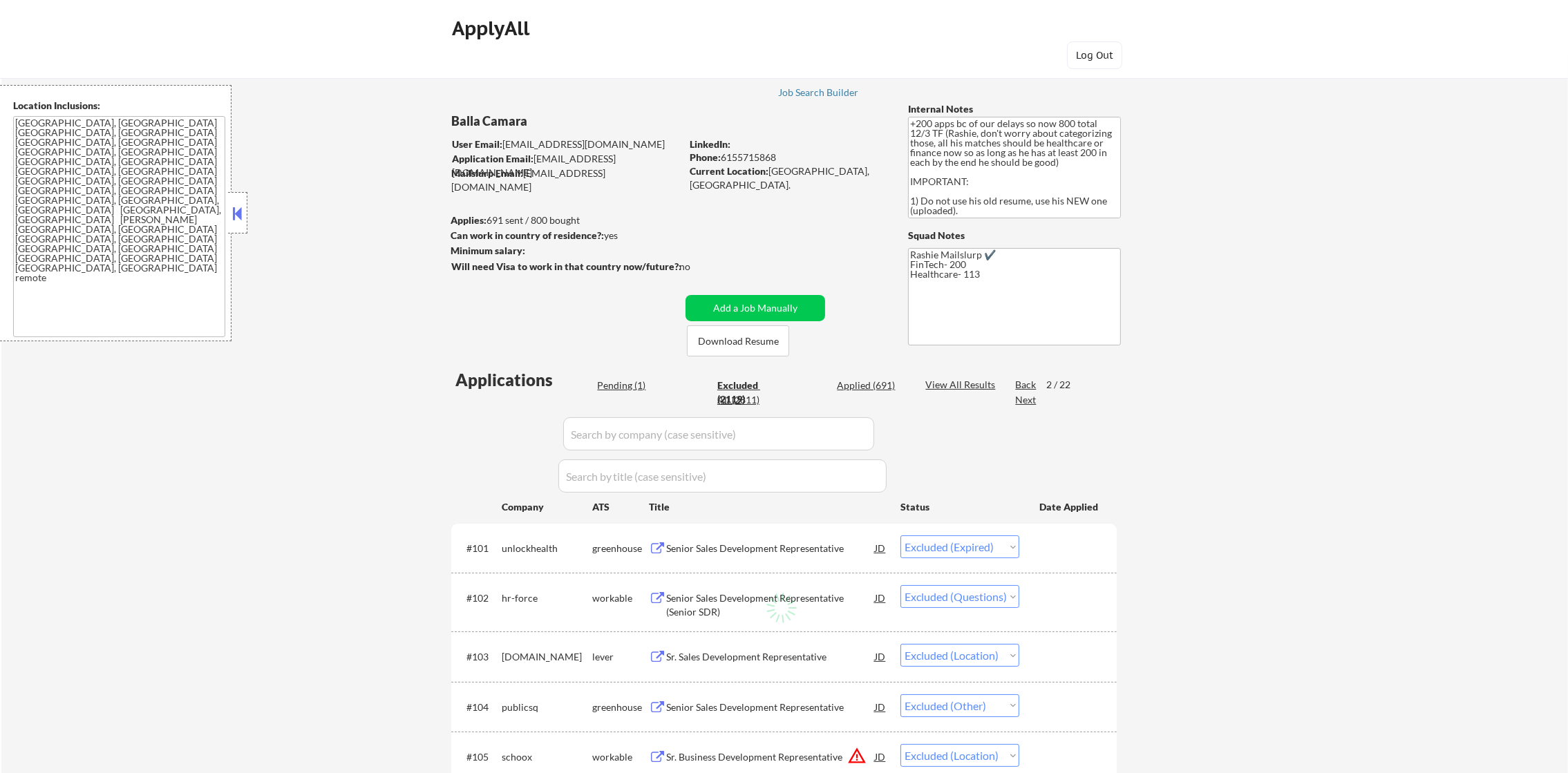
select select ""excluded__location_""
select select ""excluded__bad_match_""
select select ""excluded__expired_""
select select ""excluded__bad_match_""
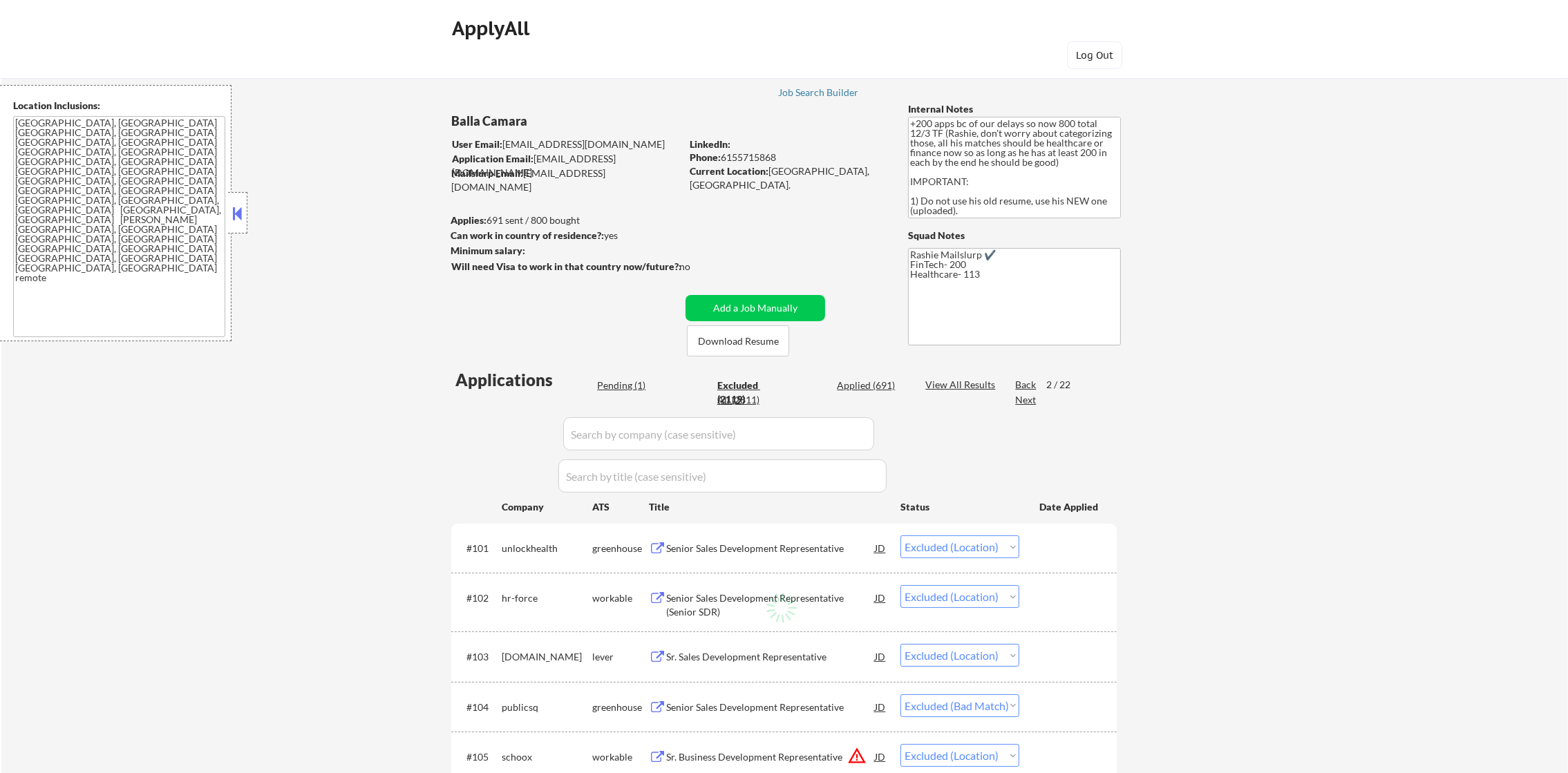
select select ""excluded__bad_match_""
select select ""excluded""
select select ""excluded__bad_match_""
select select ""excluded__location_""
select select ""excluded__bad_match_""
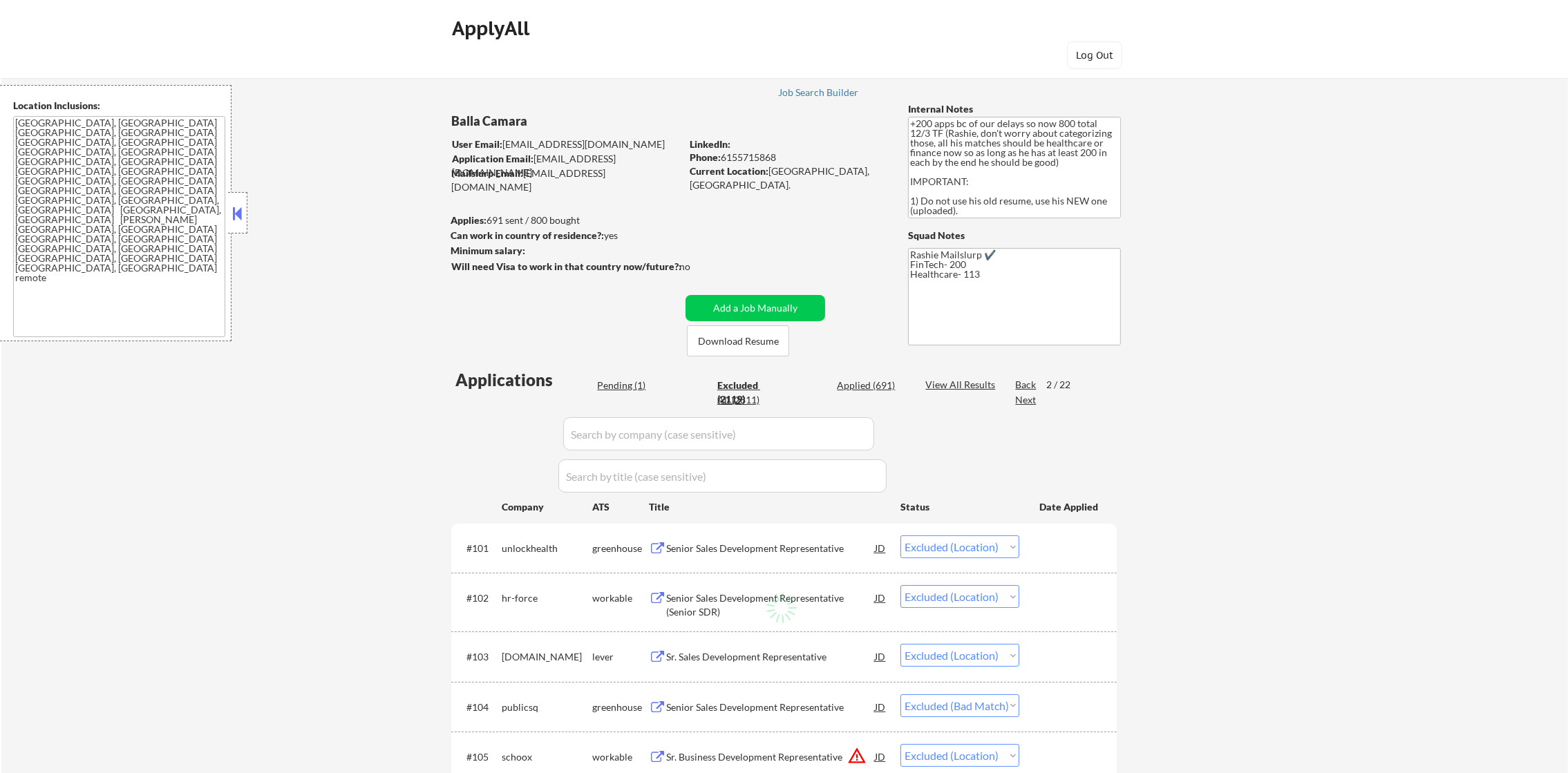
select select ""excluded__bad_match_""
select select ""excluded__location_""
select select ""excluded__other_""
select select ""excluded__bad_match_""
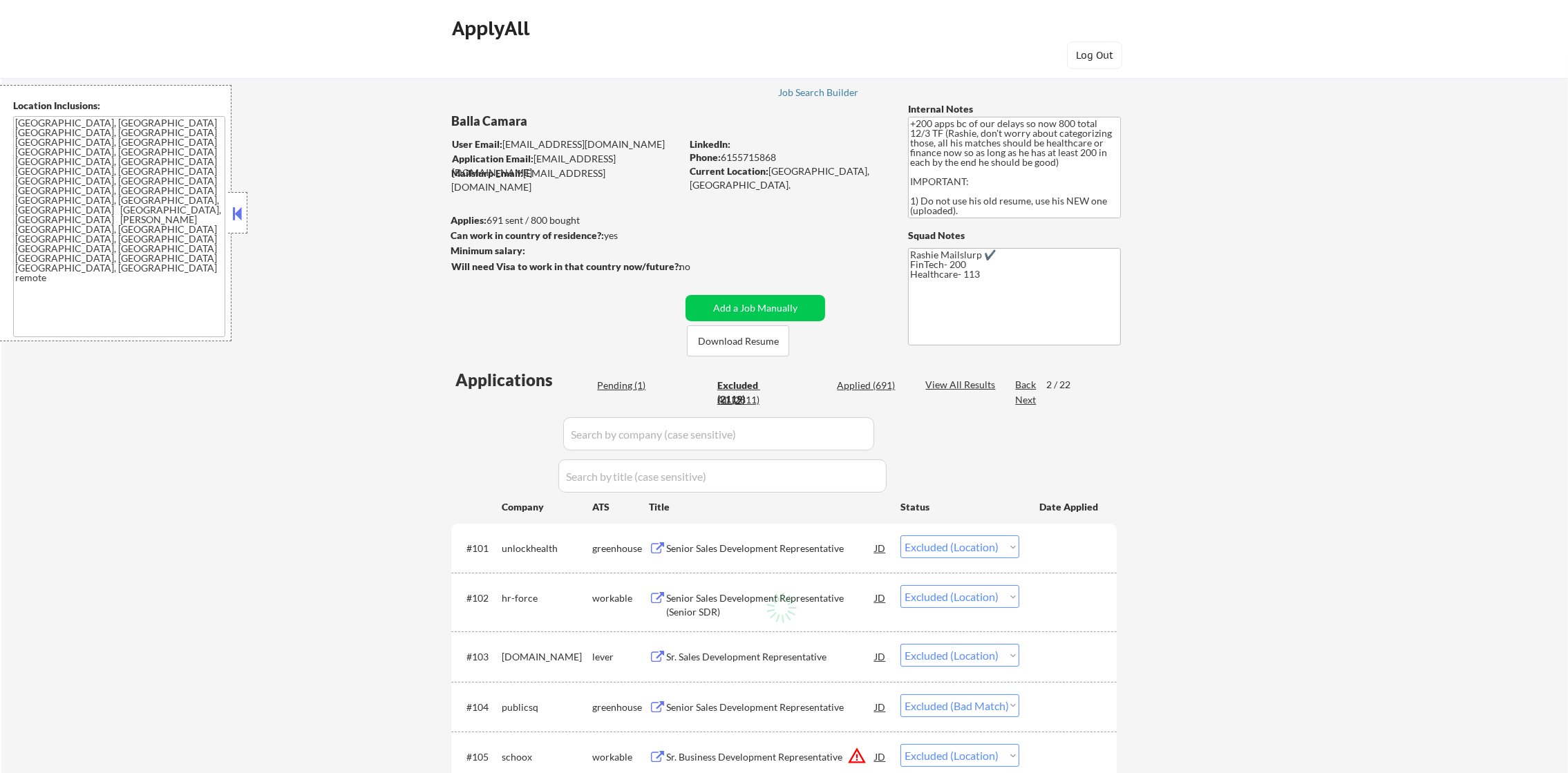
select select ""excluded__bad_match_""
select select ""excluded__location_""
select select ""excluded__other_""
select select ""excluded__location_""
select select ""excluded__other_""
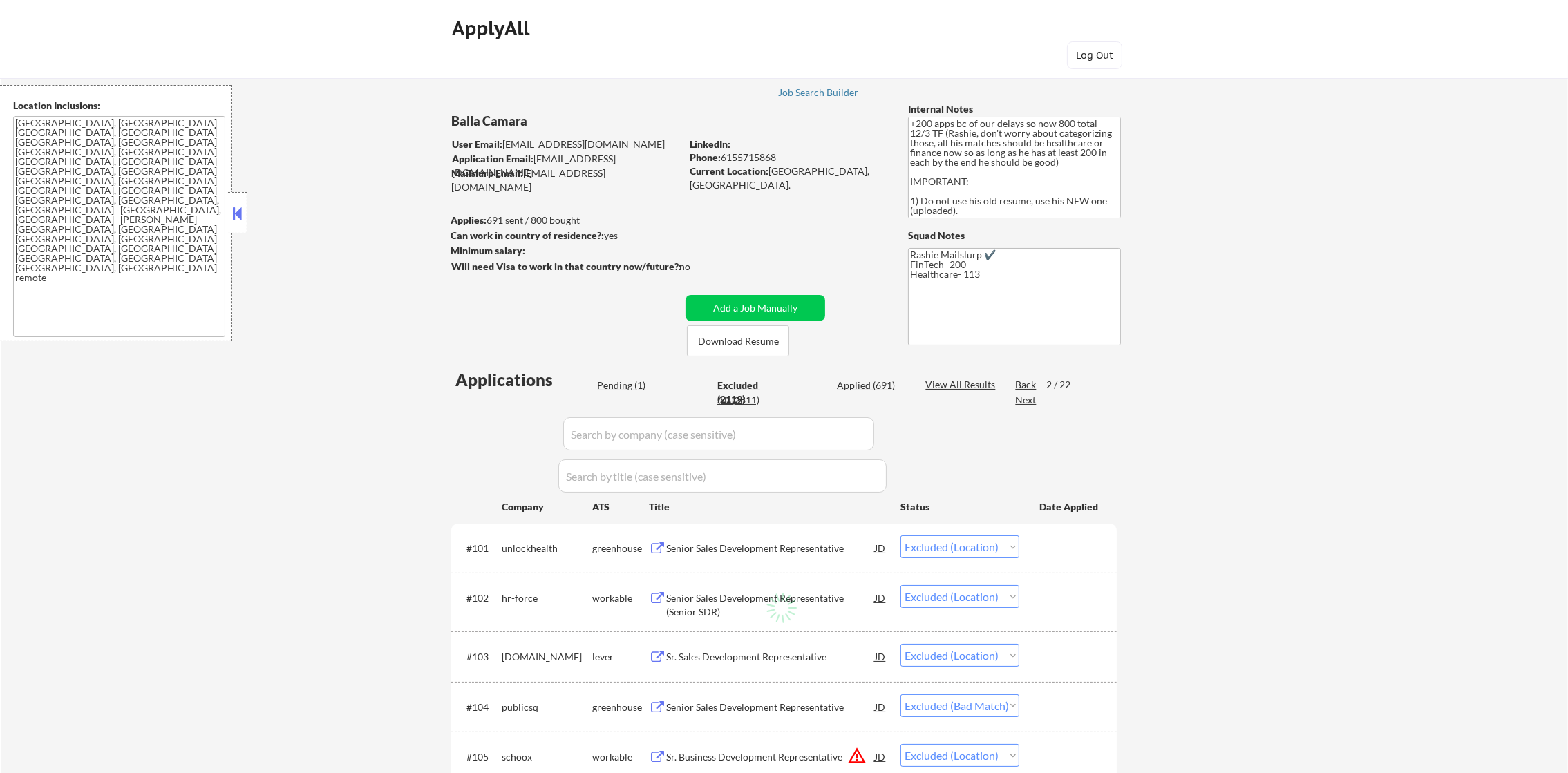
select select ""excluded__location_""
select select ""excluded""
select select ""excluded__bad_match_""
select select ""excluded__location_""
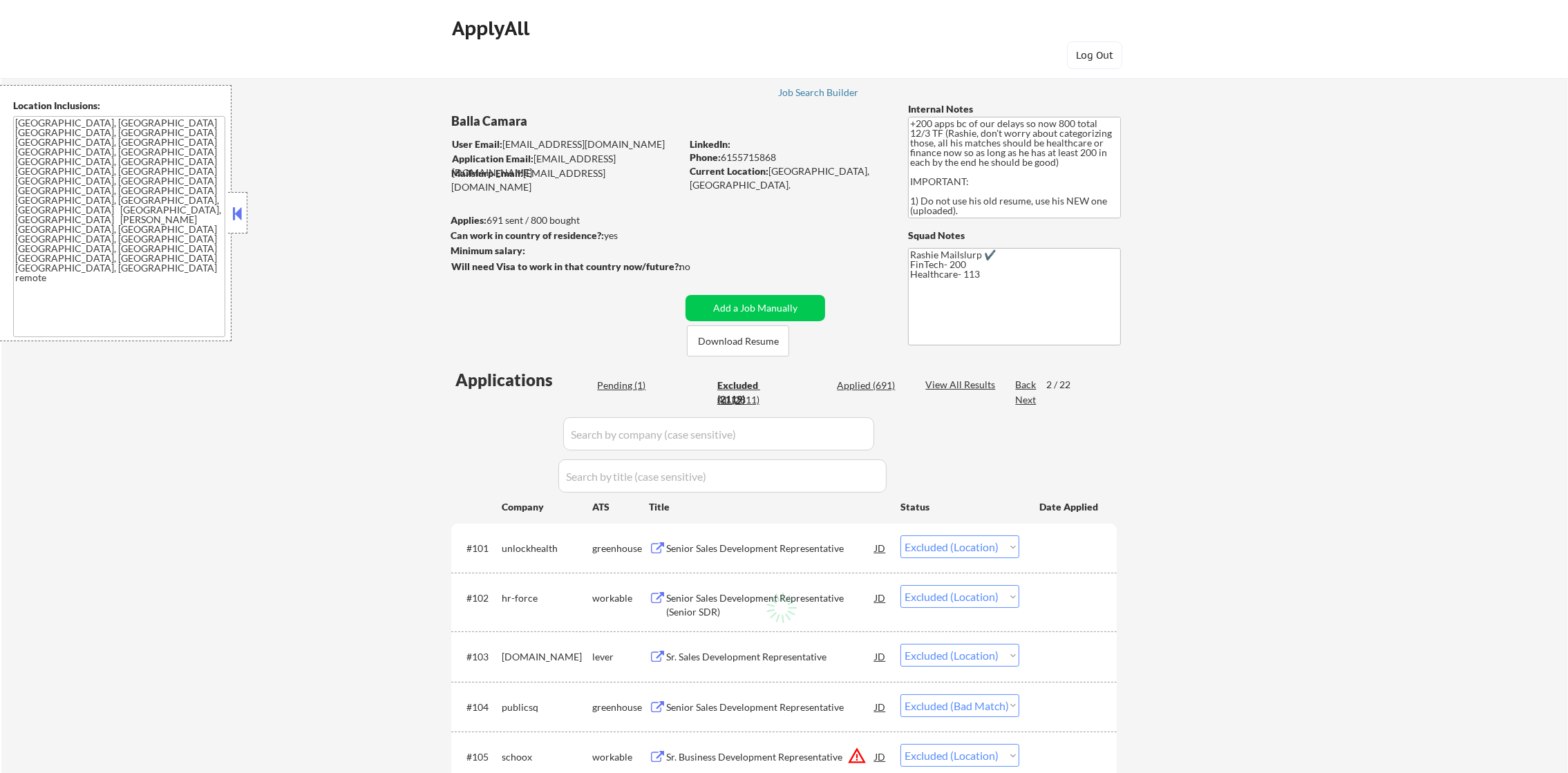
select select ""excluded__other_""
select select ""excluded__expired_""
select select ""excluded""
select select ""excluded__location_""
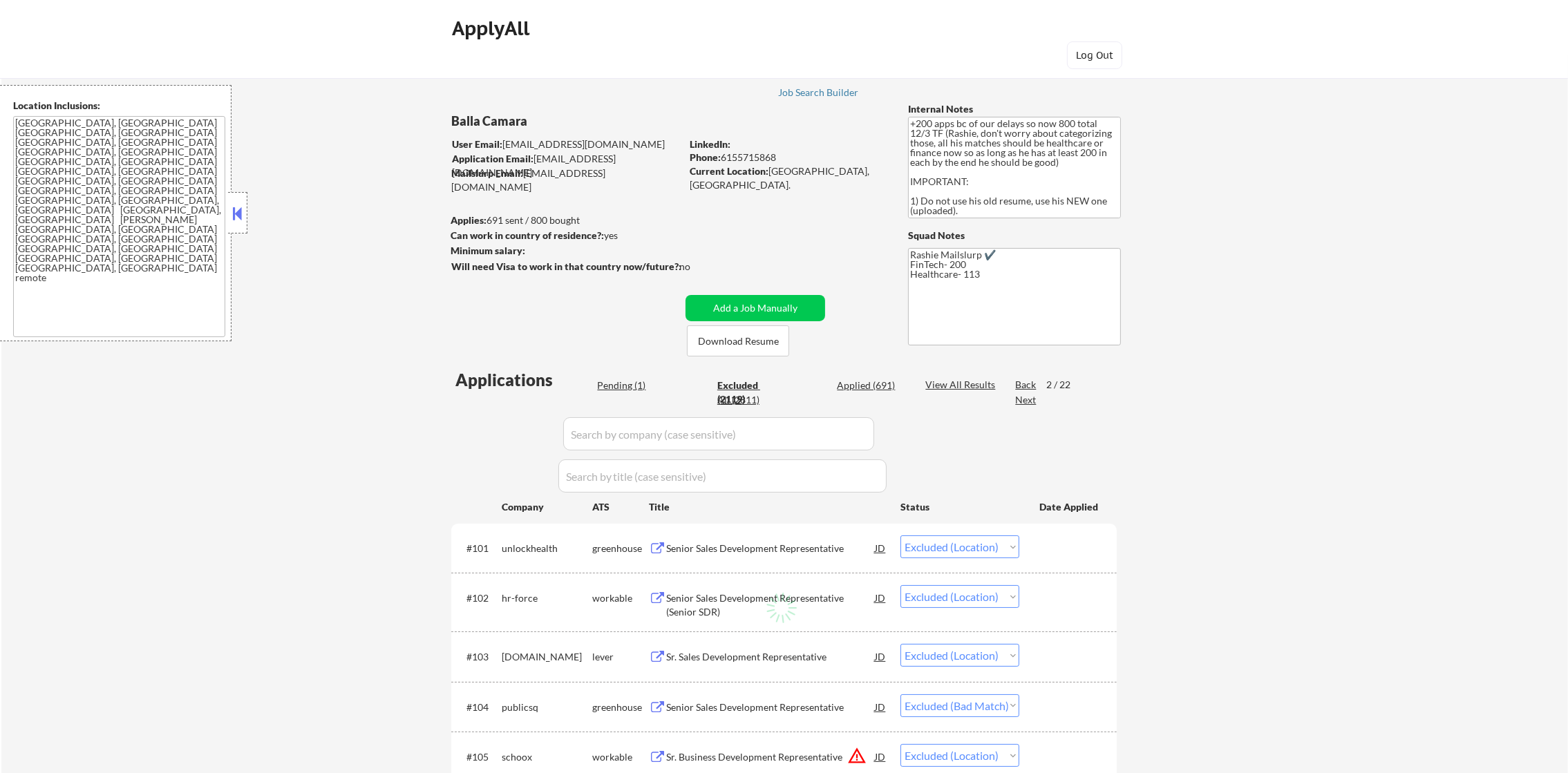
select select ""excluded__other_""
select select ""excluded""
select select ""excluded__bad_match_""
select select ""excluded__location_""
select select ""excluded__bad_match_""
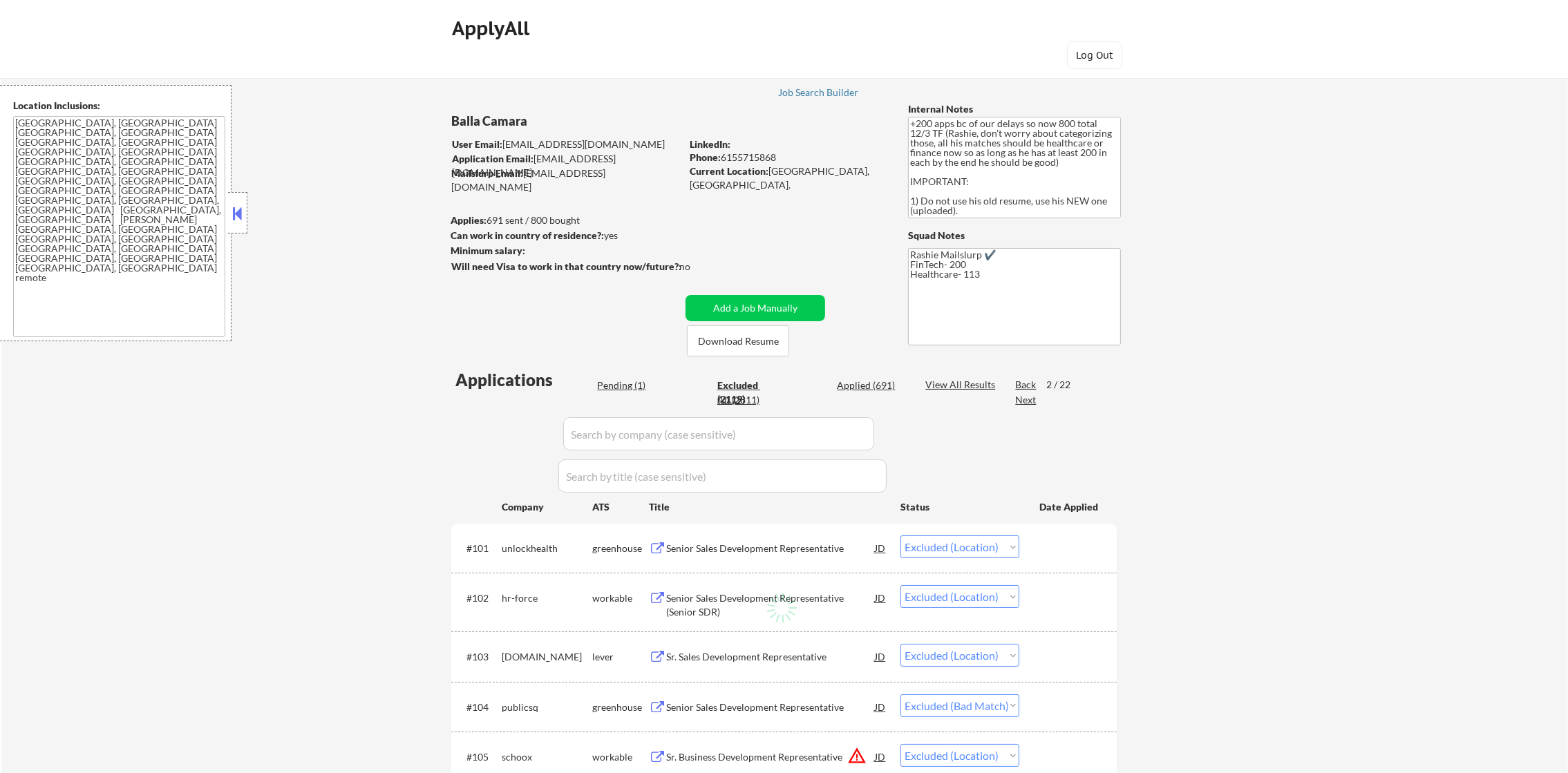
select select ""excluded""
select select ""excluded__location_""
select select ""excluded""
select select ""excluded__location_""
select select ""excluded__other_""
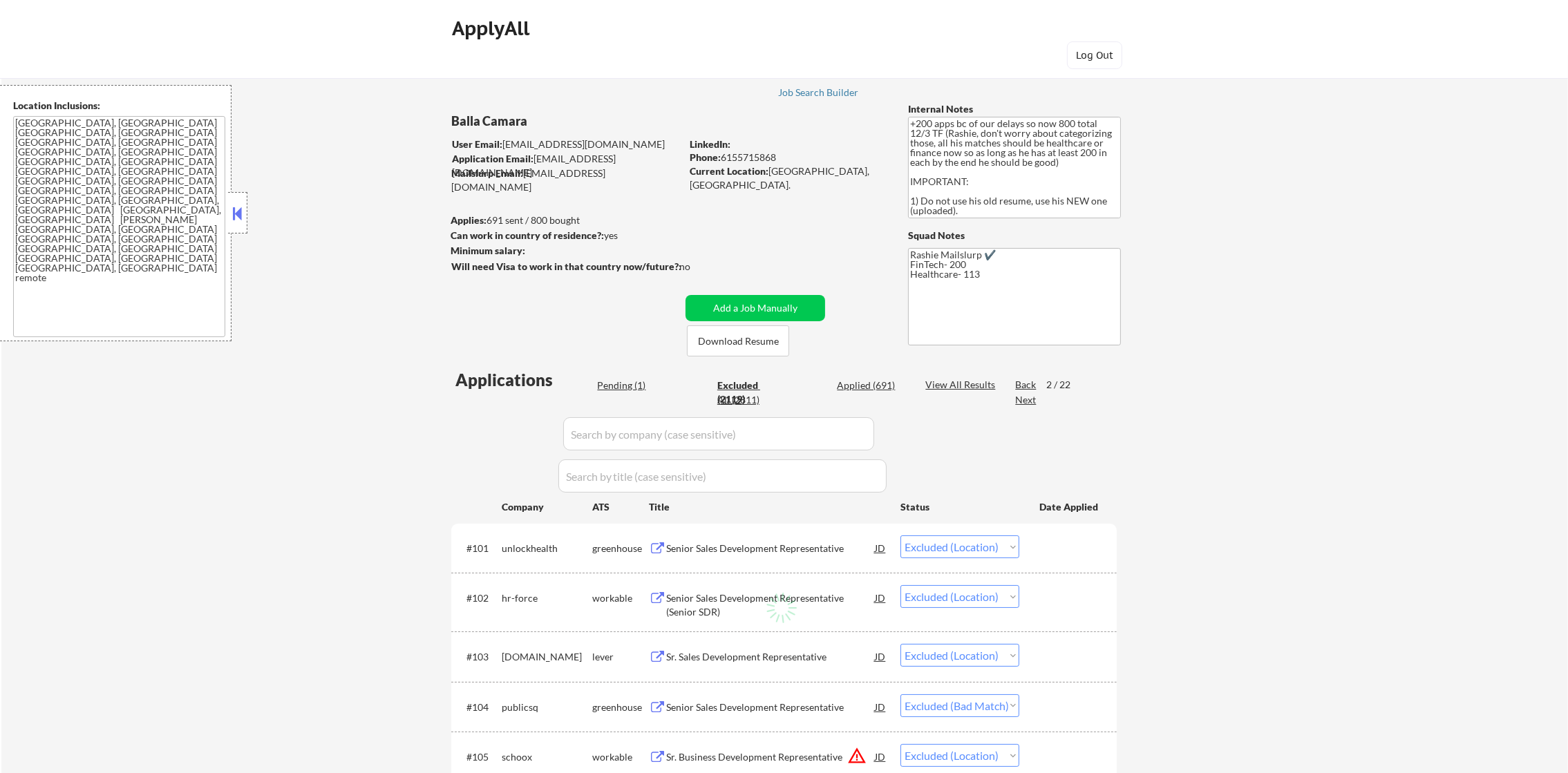
select select ""excluded__location_""
select select ""excluded__expired_""
select select ""excluded__bad_match_""
select select ""excluded__expired_""
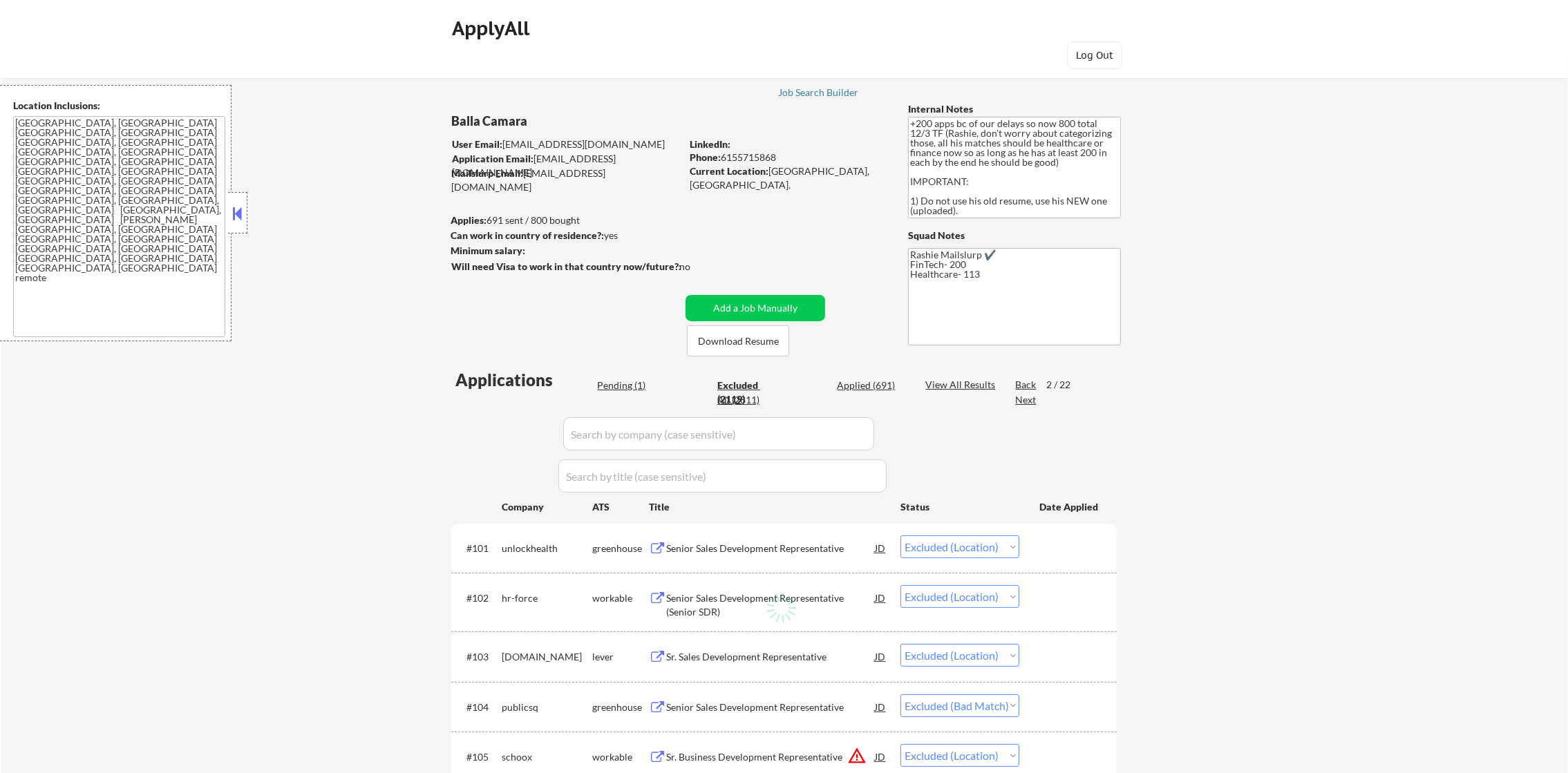
select select ""excluded__location_""
select select ""excluded__other_""
select select ""excluded""
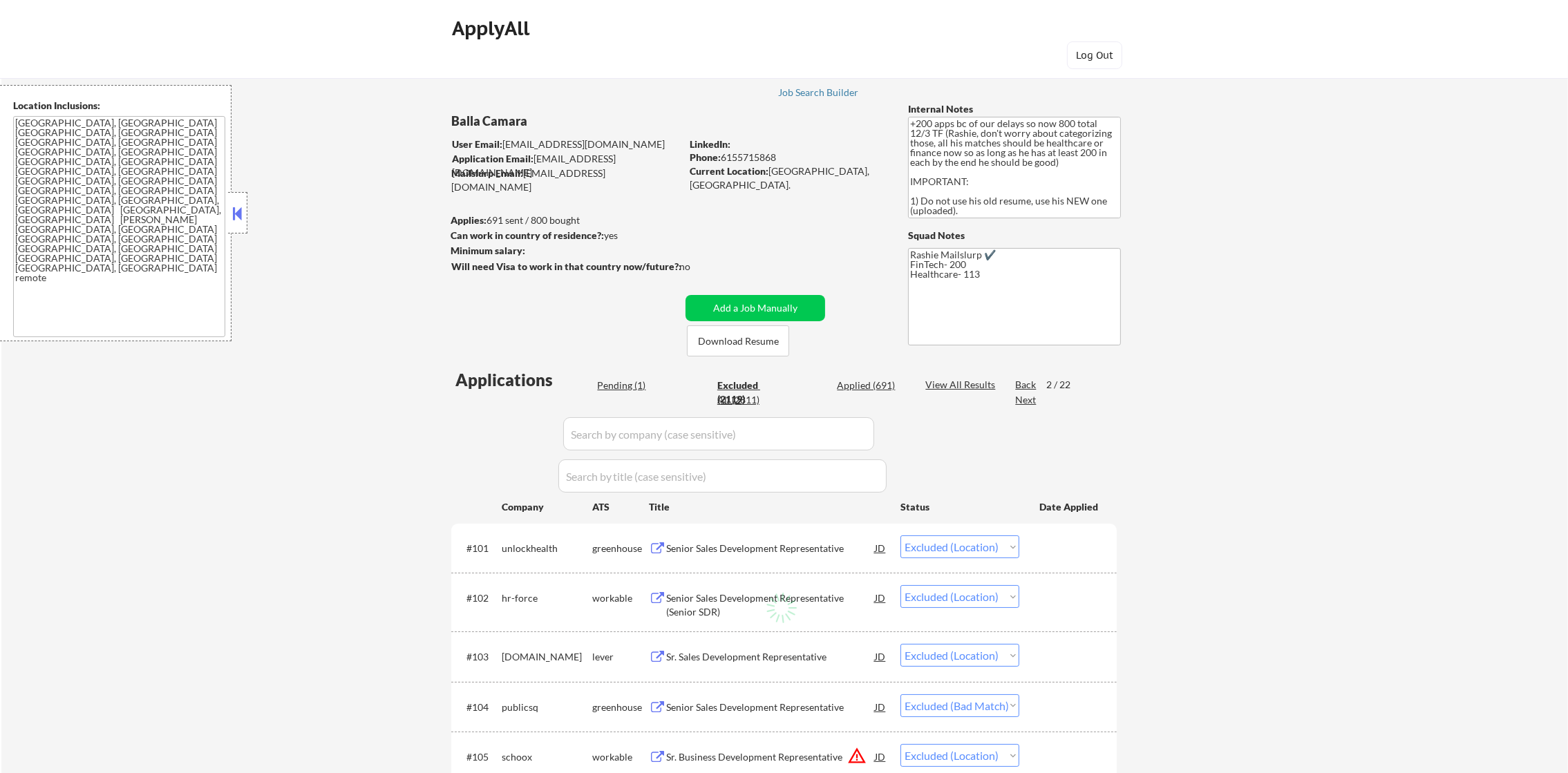
select select ""excluded__bad_match_""
select select ""excluded__location_""
select select ""excluded""
select select ""excluded__bad_match_""
select select ""excluded__other_""
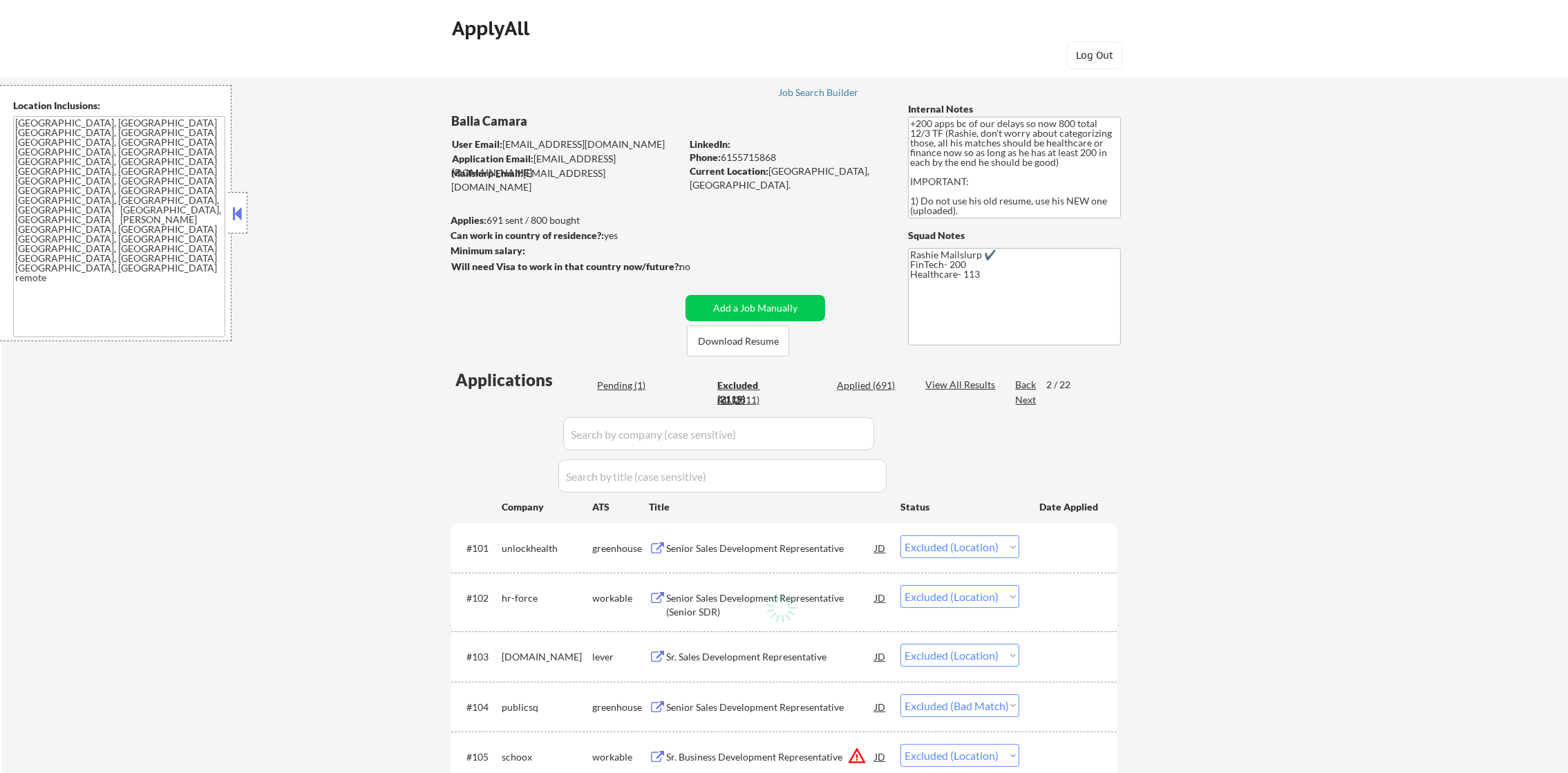
select select ""excluded__bad_match_""
select select ""excluded""
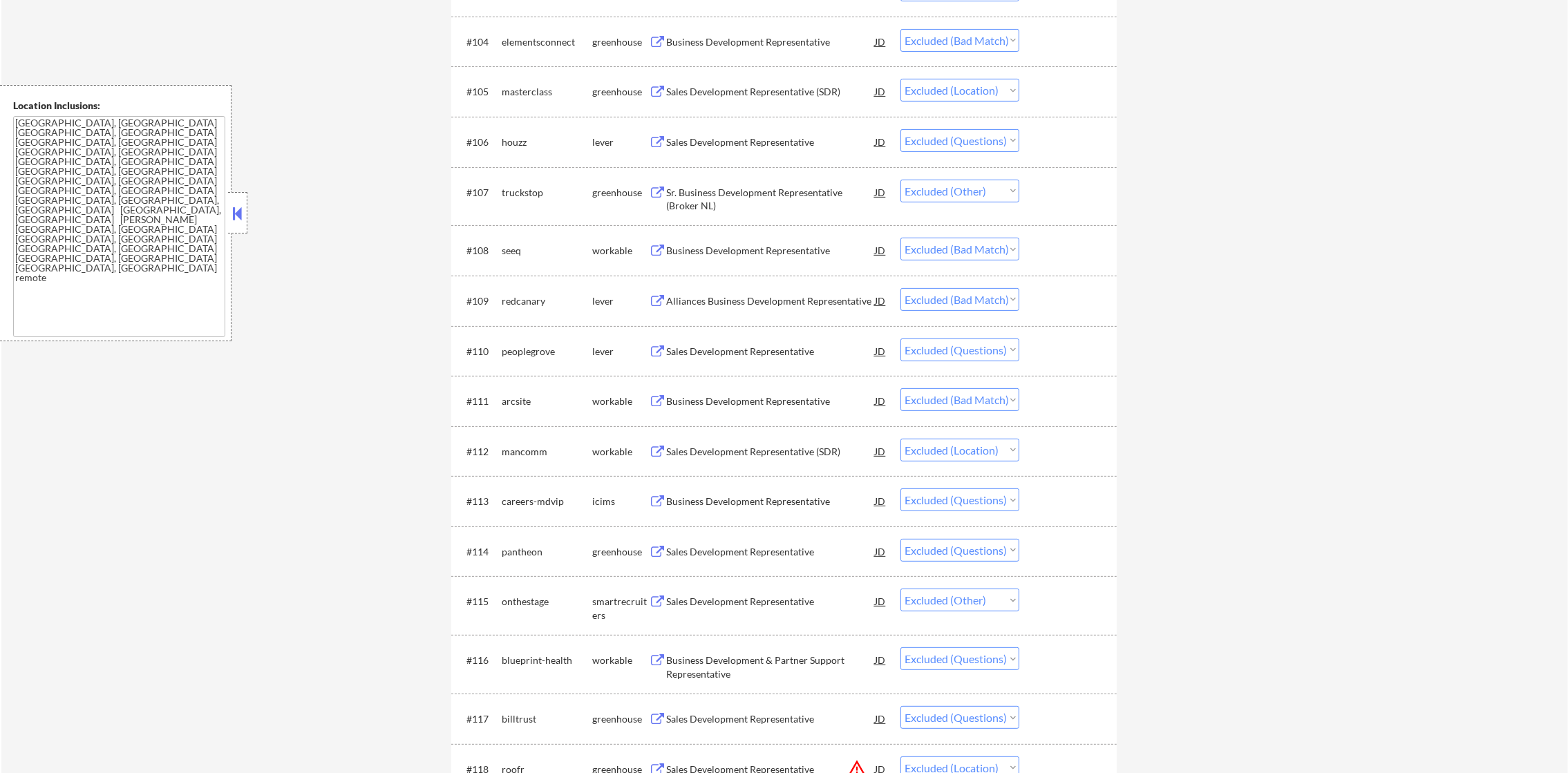
scroll to position [690, 0]
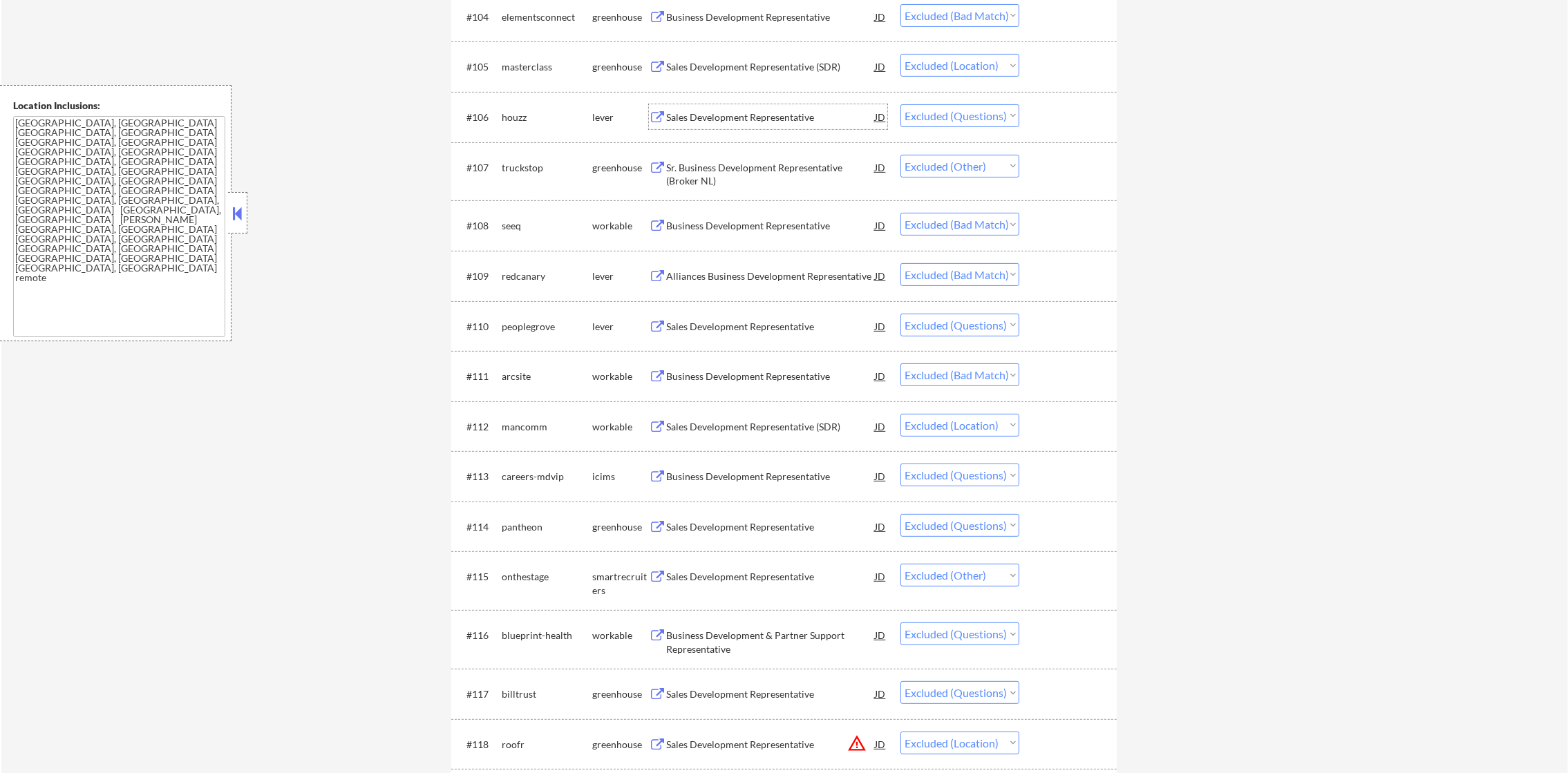
click at [801, 112] on div "Sales Development Representative" at bounding box center [771, 118] width 209 height 14
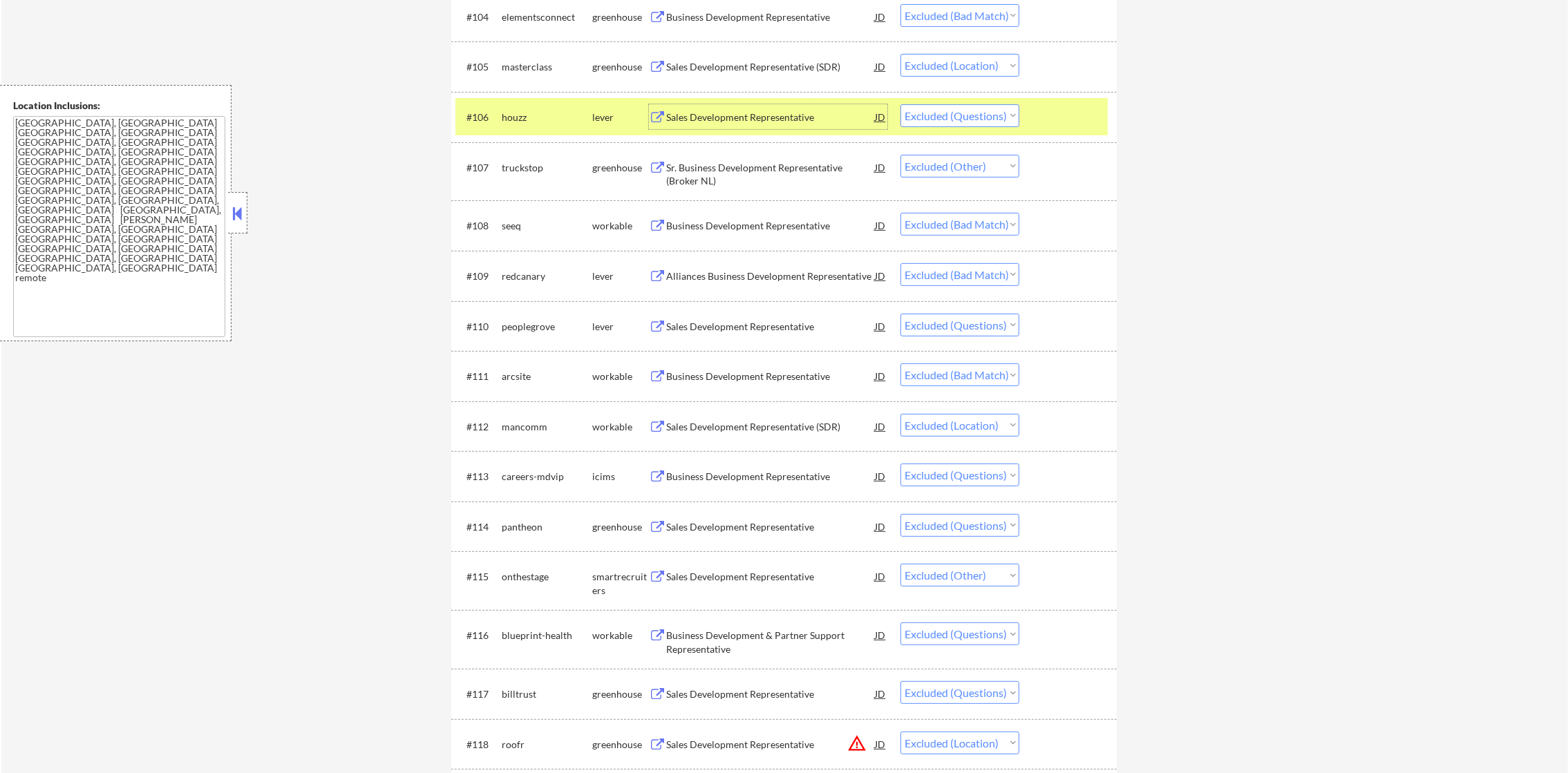
click at [911, 109] on select "Choose an option... Pending Applied Excluded (Questions) Excluded (Expired) Exc…" at bounding box center [960, 116] width 119 height 23
select select ""excluded__expired_""
click at [901, 104] on select "Choose an option... Pending Applied Excluded (Questions) Excluded (Expired) Exc…" at bounding box center [960, 116] width 119 height 23
click at [532, 130] on div "#106 houzz lever Sales Development Representative JD warning_amber Choose an op…" at bounding box center [781, 117] width 652 height 37
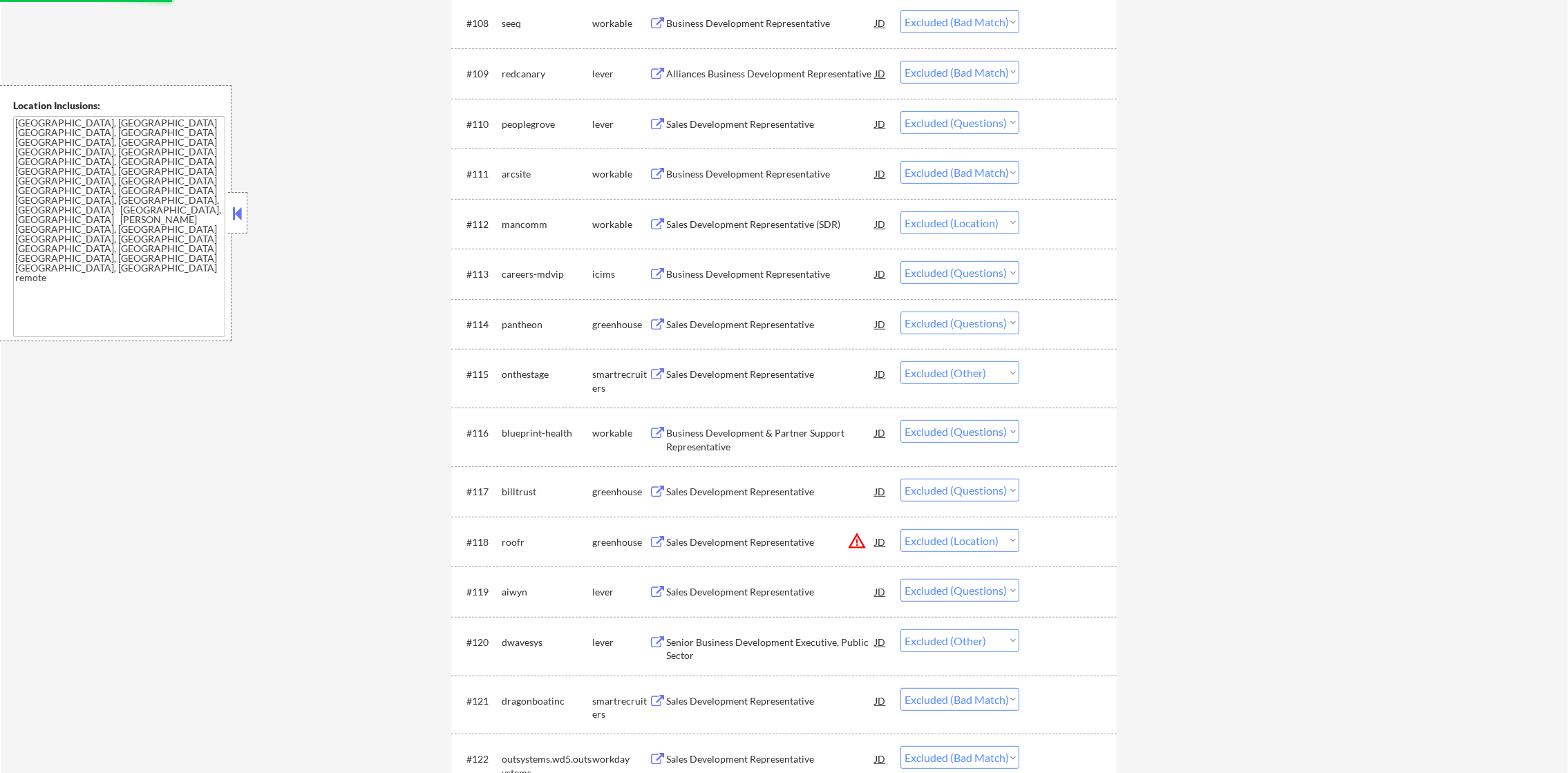
scroll to position [897, 0]
click at [784, 115] on div "Sales Development Representative" at bounding box center [771, 119] width 209 height 14
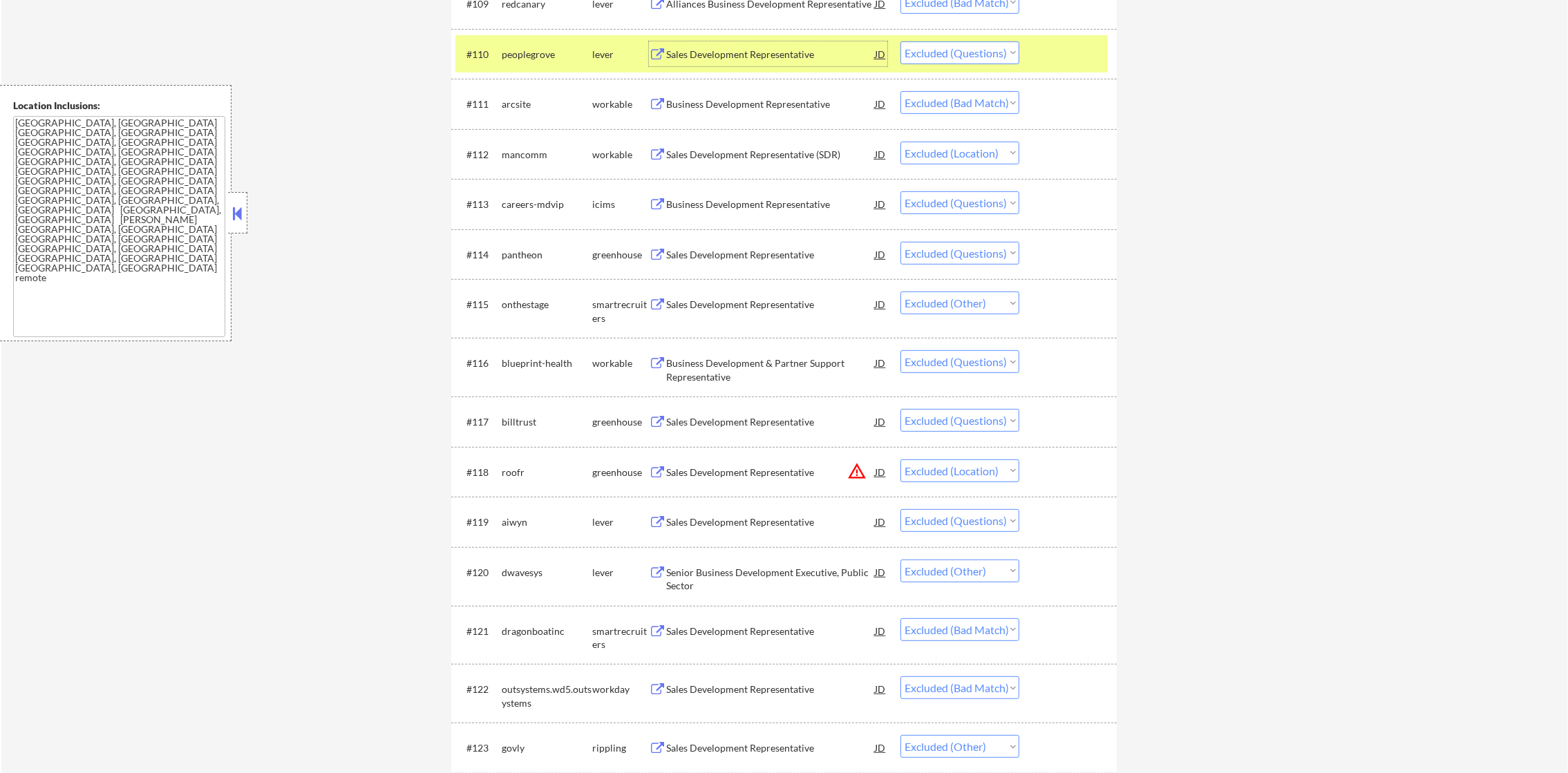
scroll to position [967, 0]
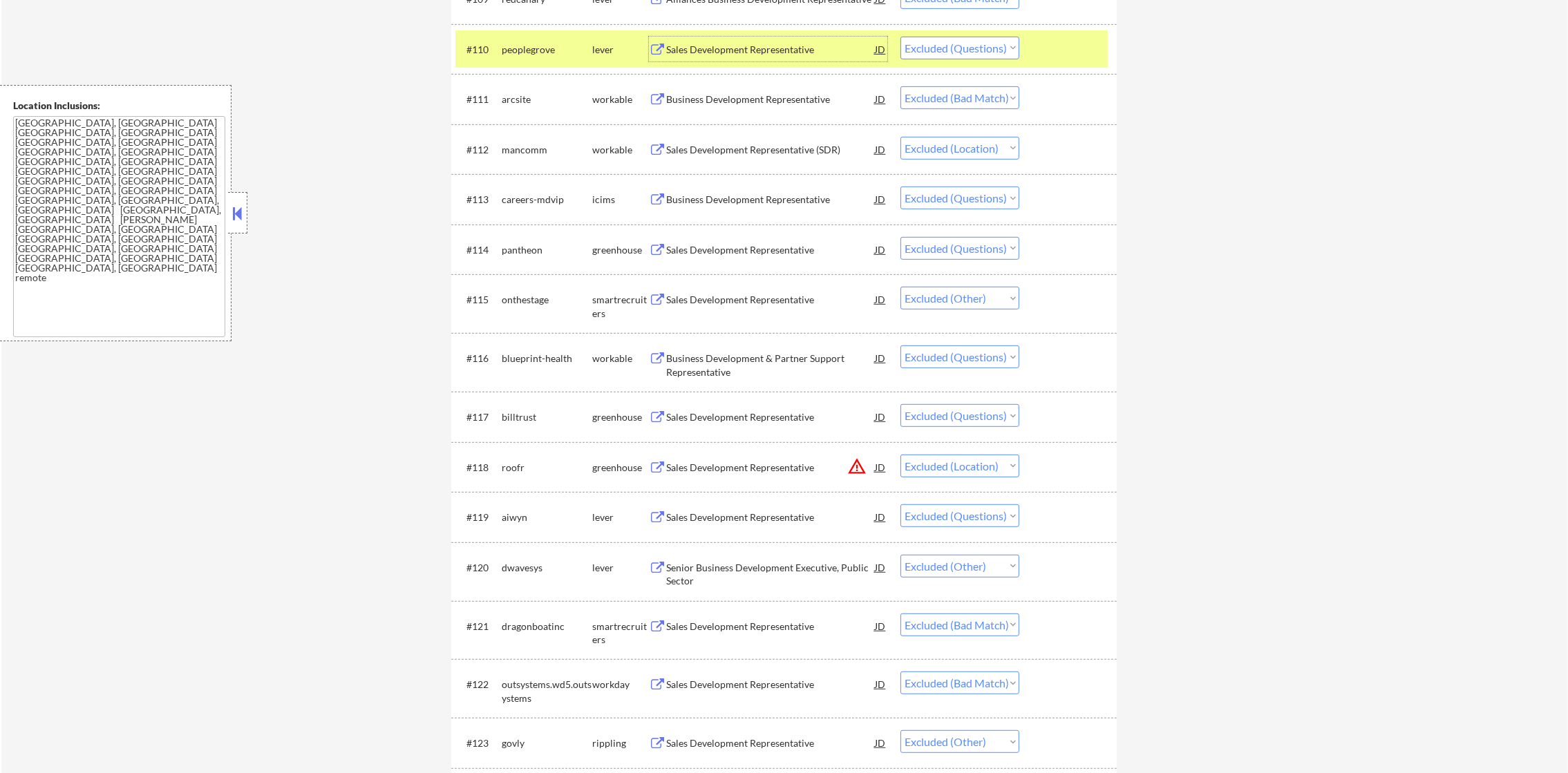
click at [540, 55] on div "peoplegrove" at bounding box center [547, 49] width 90 height 25
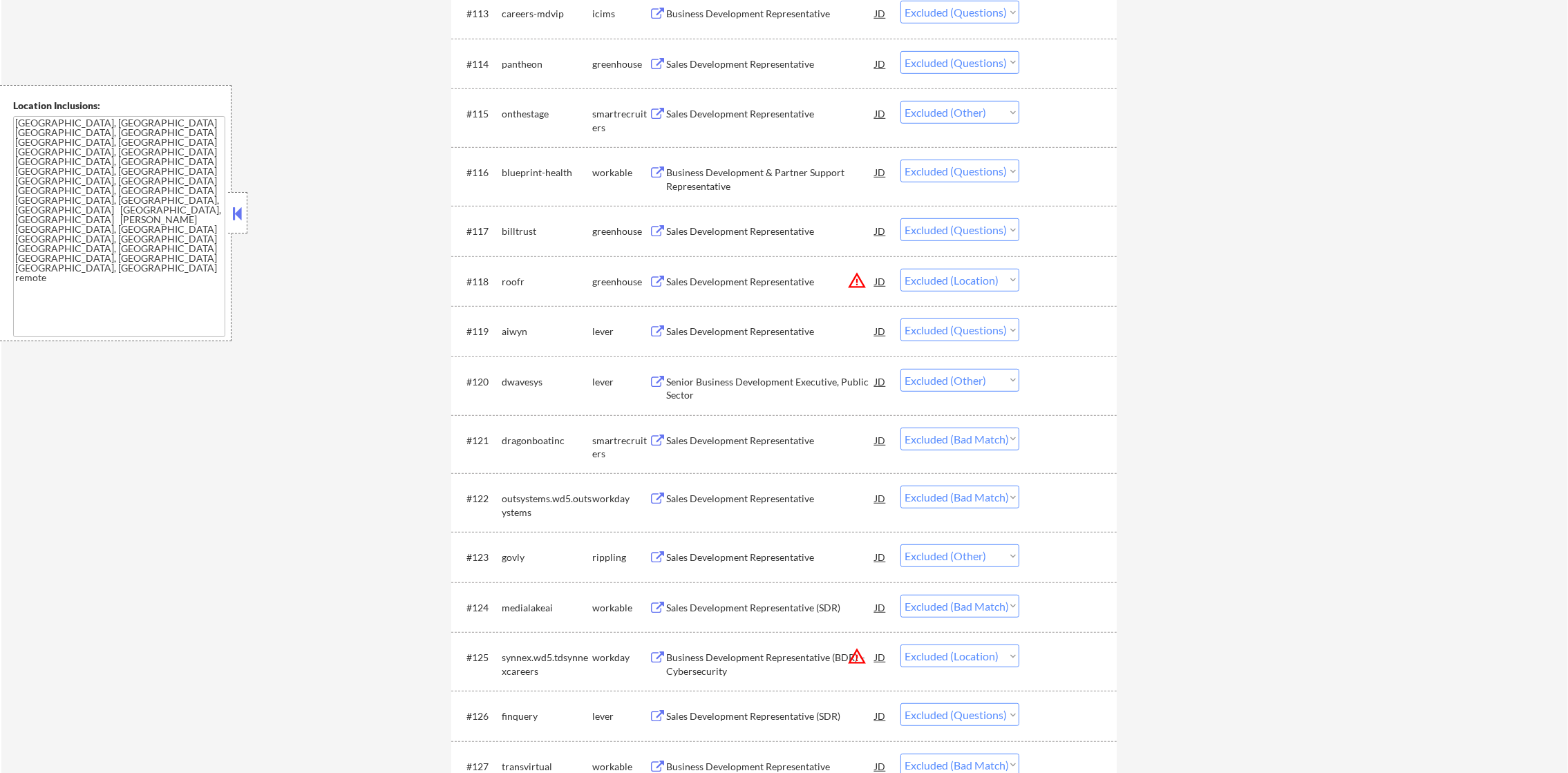
scroll to position [1175, 0]
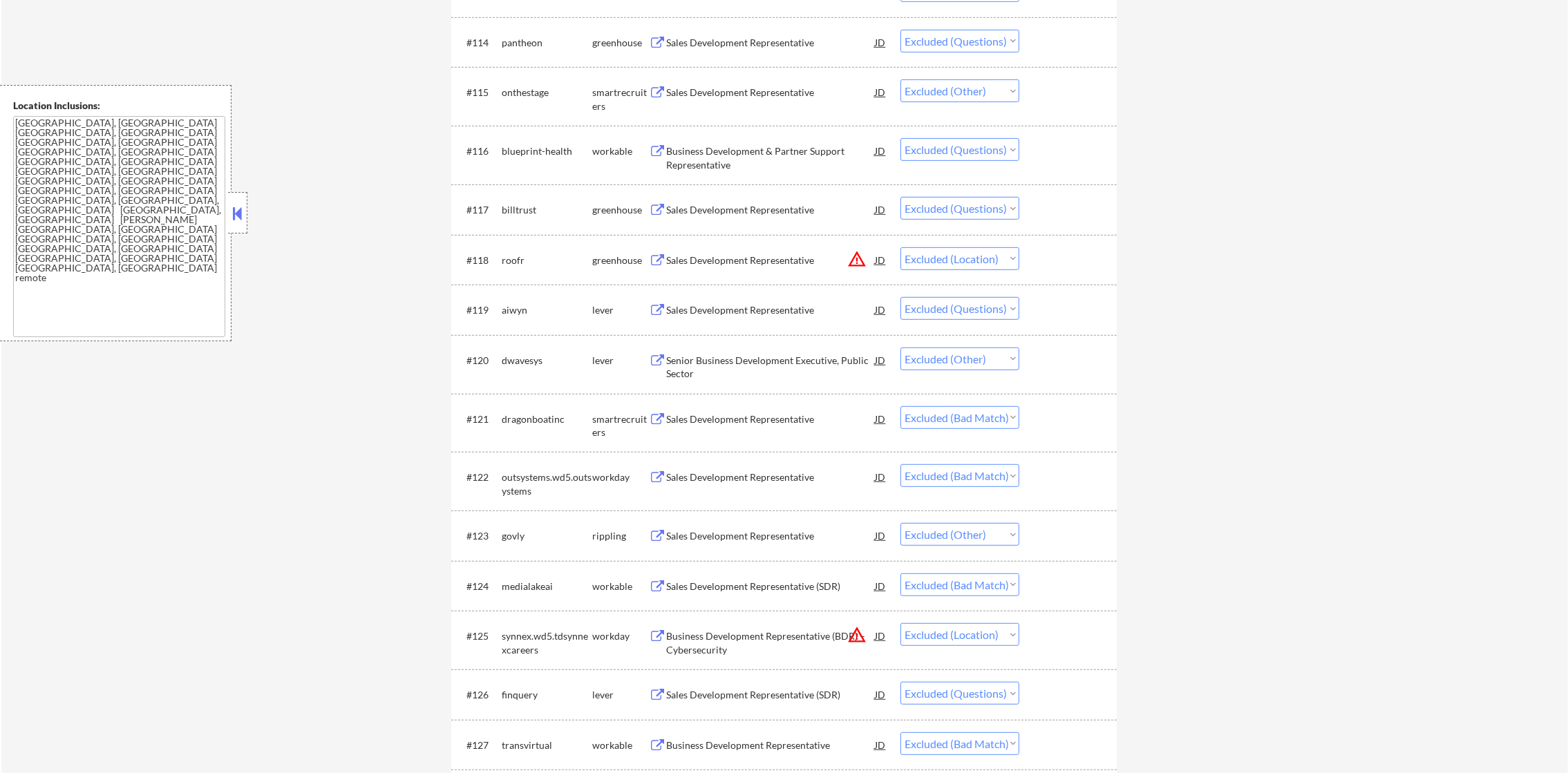
click at [762, 49] on div "Sales Development Representative" at bounding box center [771, 42] width 209 height 25
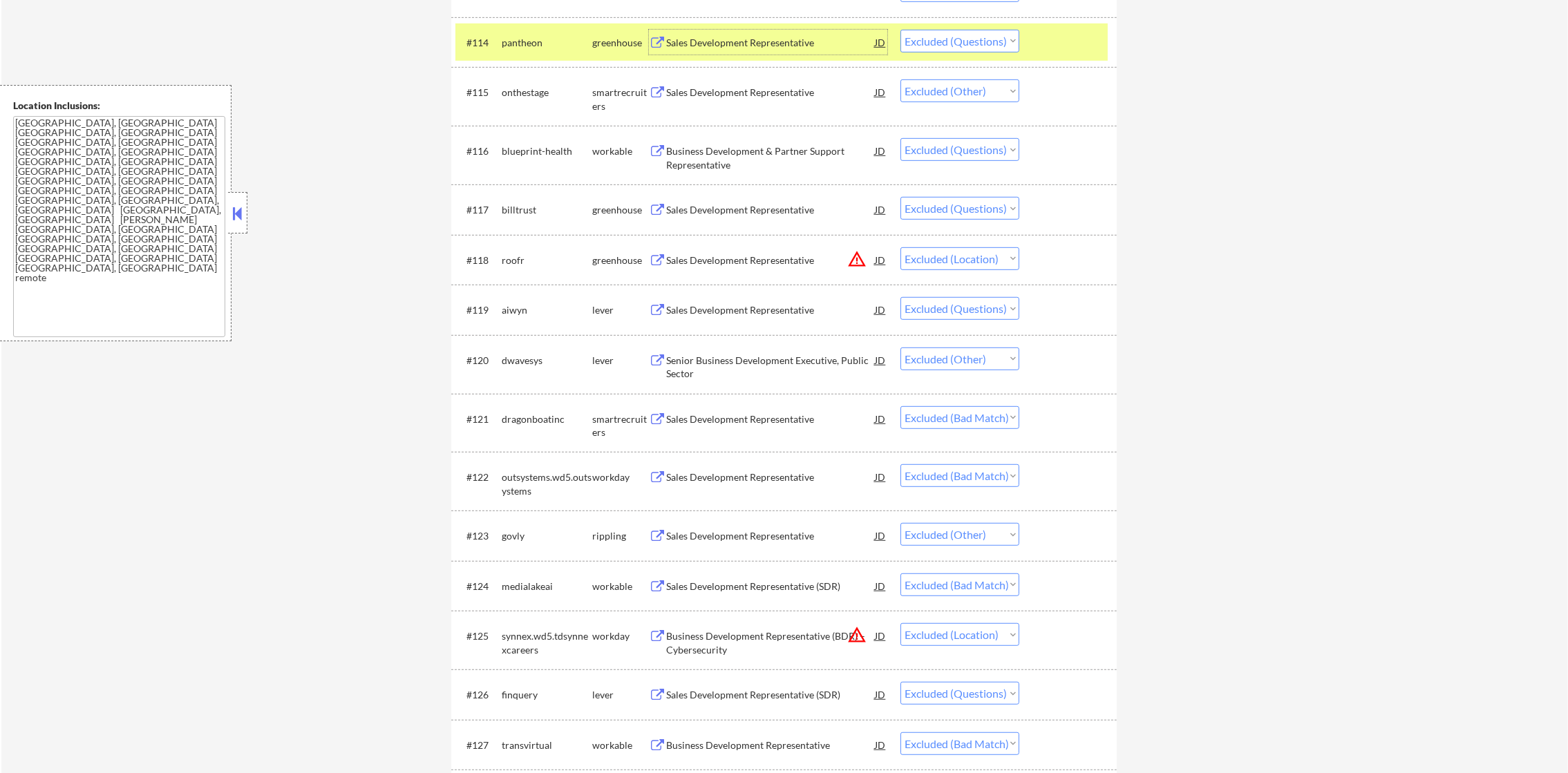
click at [954, 36] on select "Choose an option... Pending Applied Excluded (Questions) Excluded (Expired) Exc…" at bounding box center [960, 42] width 119 height 23
select select ""excluded__expired_""
click at [901, 30] on select "Choose an option... Pending Applied Excluded (Questions) Excluded (Expired) Exc…" at bounding box center [960, 42] width 119 height 23
click at [506, 32] on div "pantheon" at bounding box center [547, 42] width 90 height 25
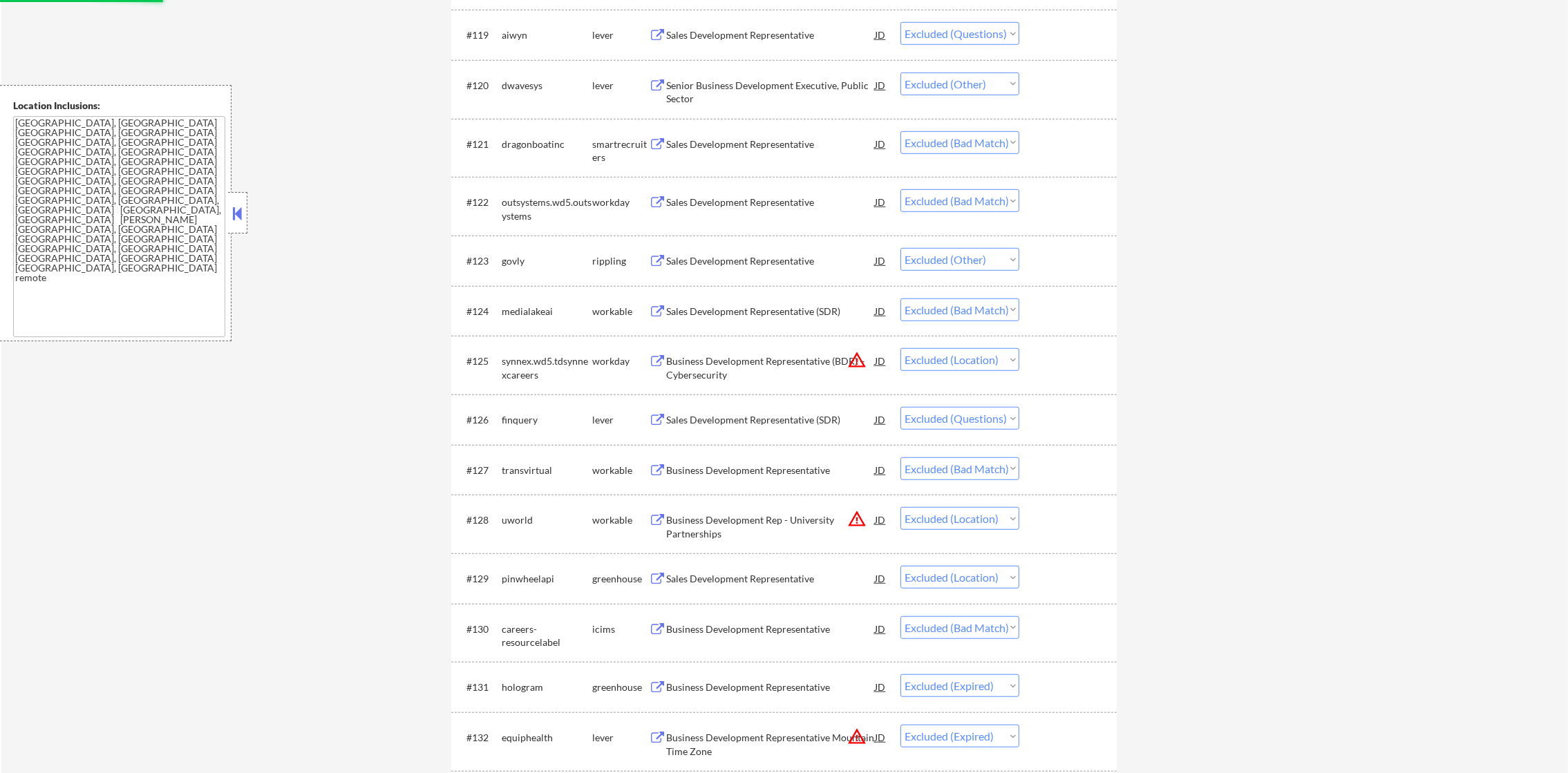
scroll to position [1450, 0]
click at [762, 27] on div "Sales Development Representative" at bounding box center [771, 34] width 209 height 14
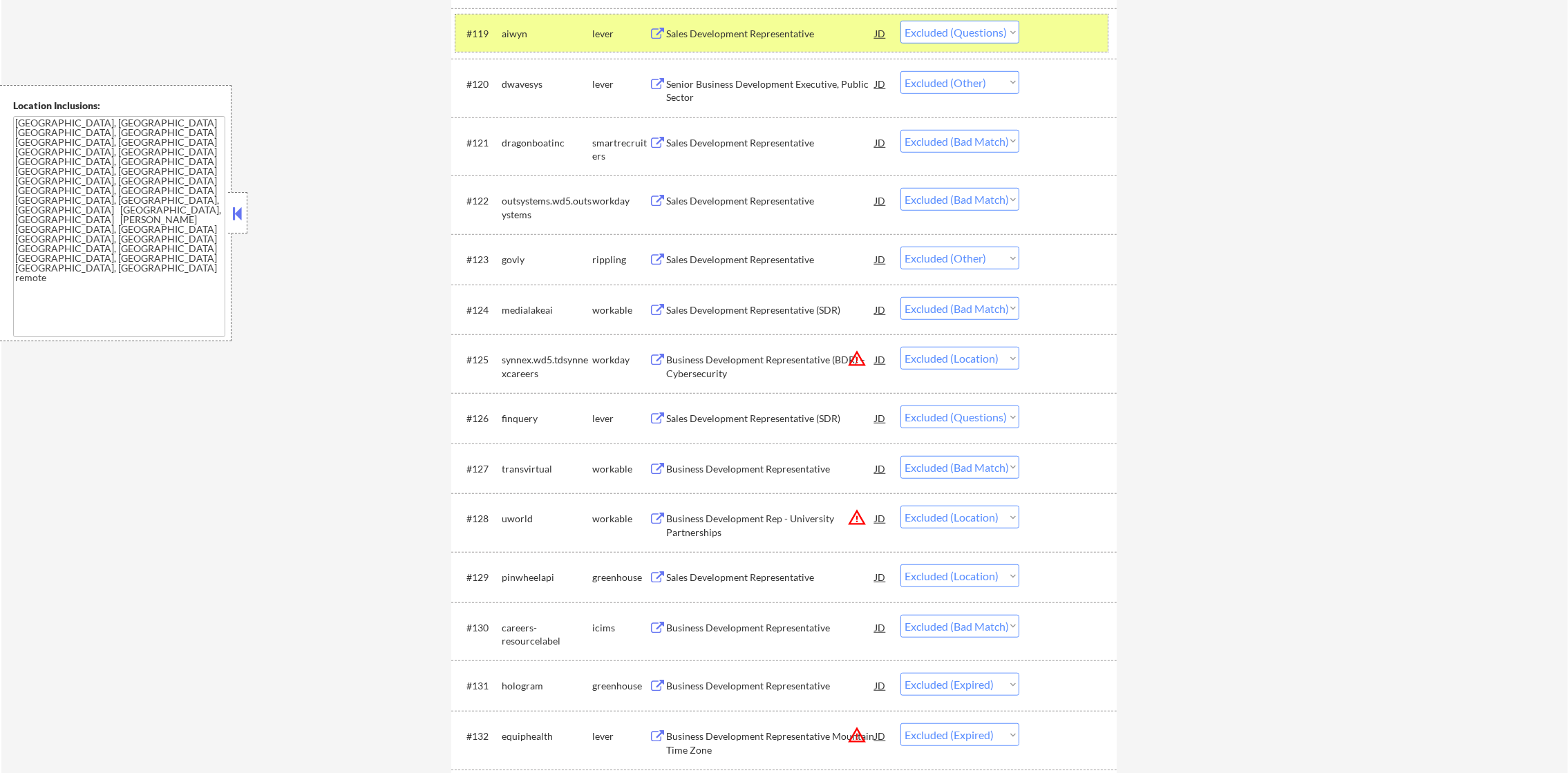
click at [951, 46] on div "#119 aiwyn lever Sales Development Representative [PERSON_NAME] an option... Pe…" at bounding box center [781, 33] width 652 height 37
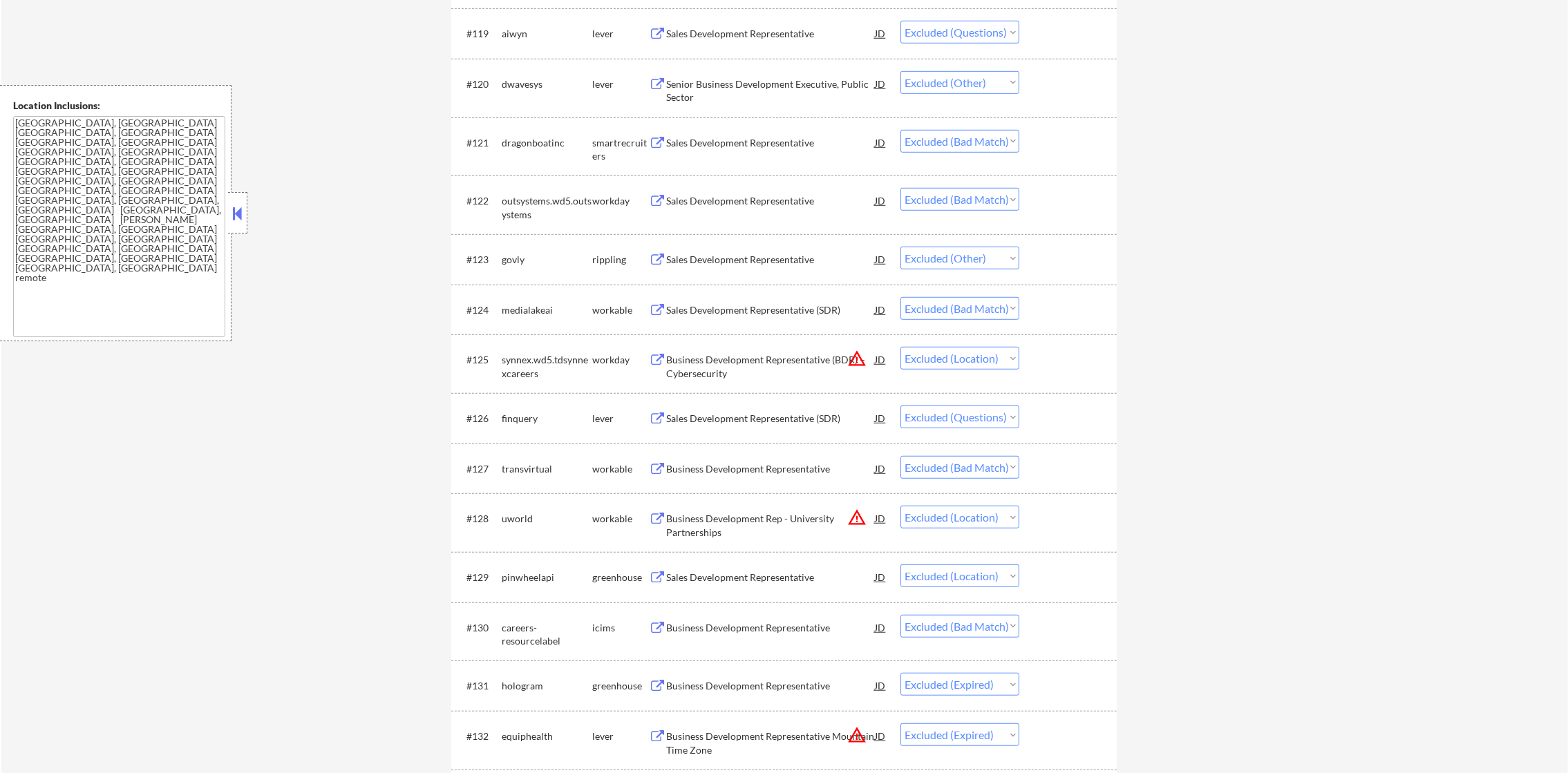
drag, startPoint x: 965, startPoint y: 34, endPoint x: 969, endPoint y: 44, distance: 10.8
click at [965, 34] on select "Choose an option... Pending Applied Excluded (Questions) Excluded (Expired) Exc…" at bounding box center [960, 32] width 119 height 23
select select ""excluded__expired_""
click at [901, 20] on select "Choose an option... Pending Applied Excluded (Questions) Excluded (Expired) Exc…" at bounding box center [960, 32] width 119 height 23
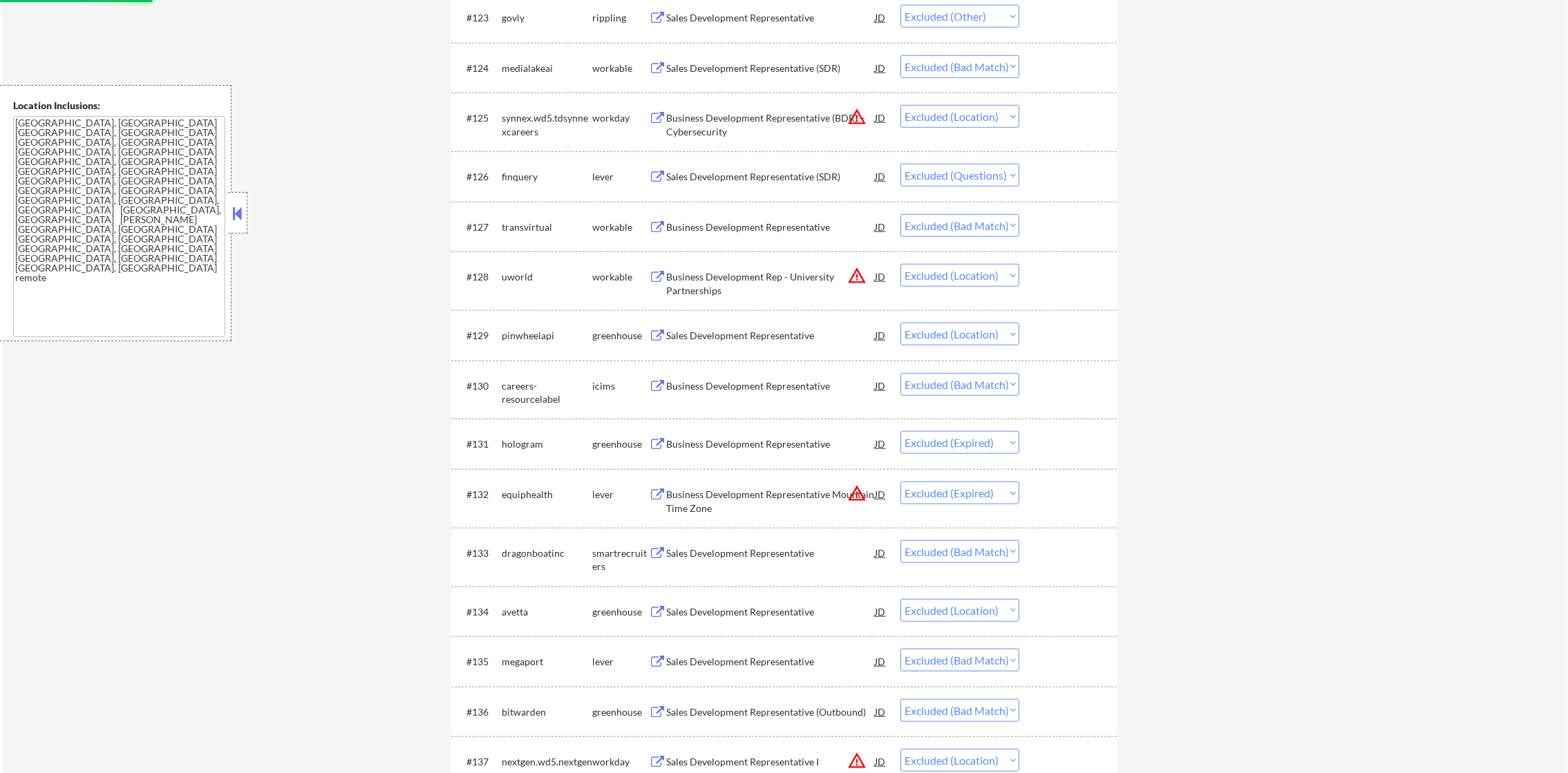
scroll to position [1761, 0]
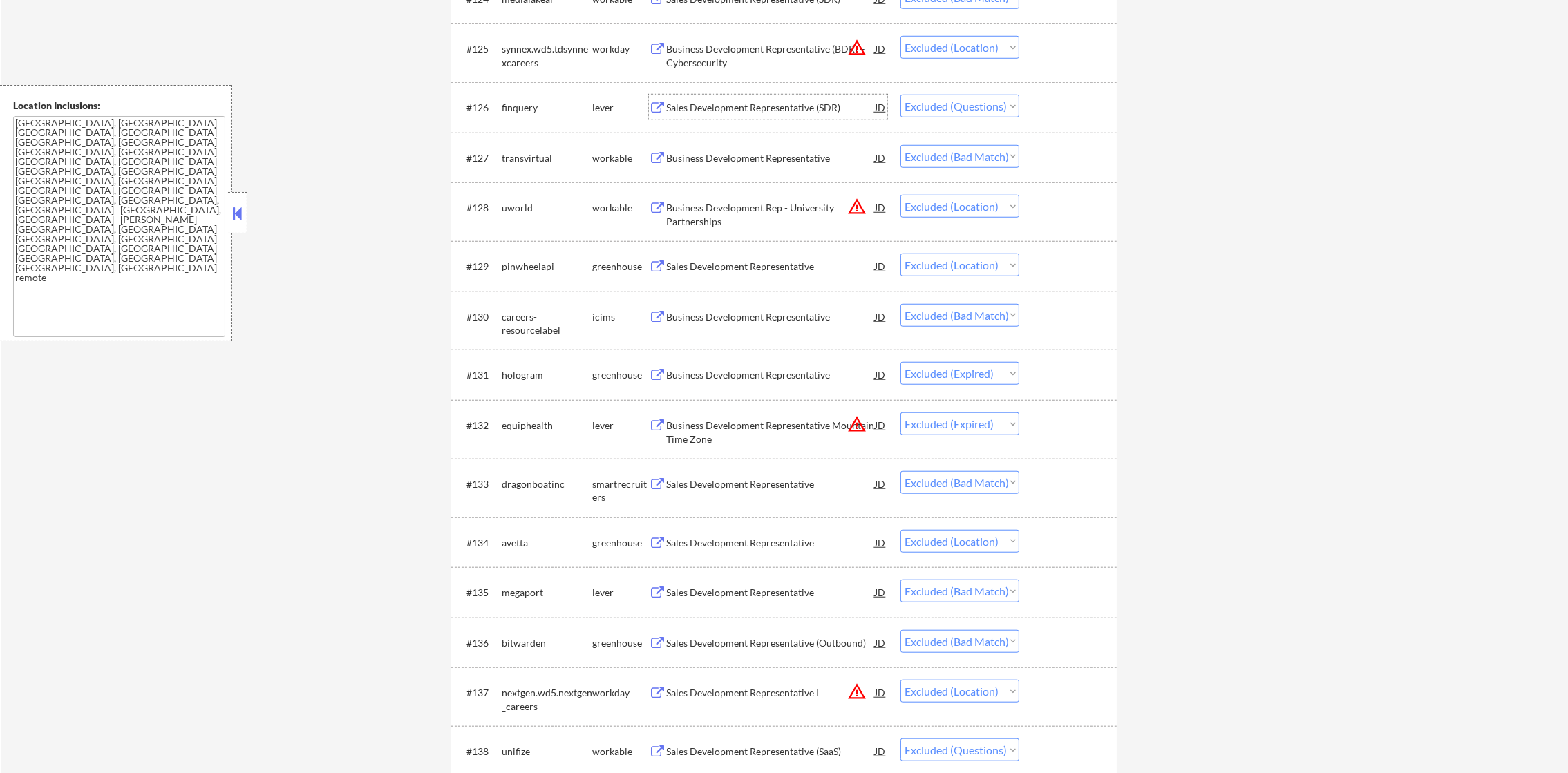
click at [788, 101] on div "Sales Development Representative (SDR)" at bounding box center [771, 108] width 209 height 14
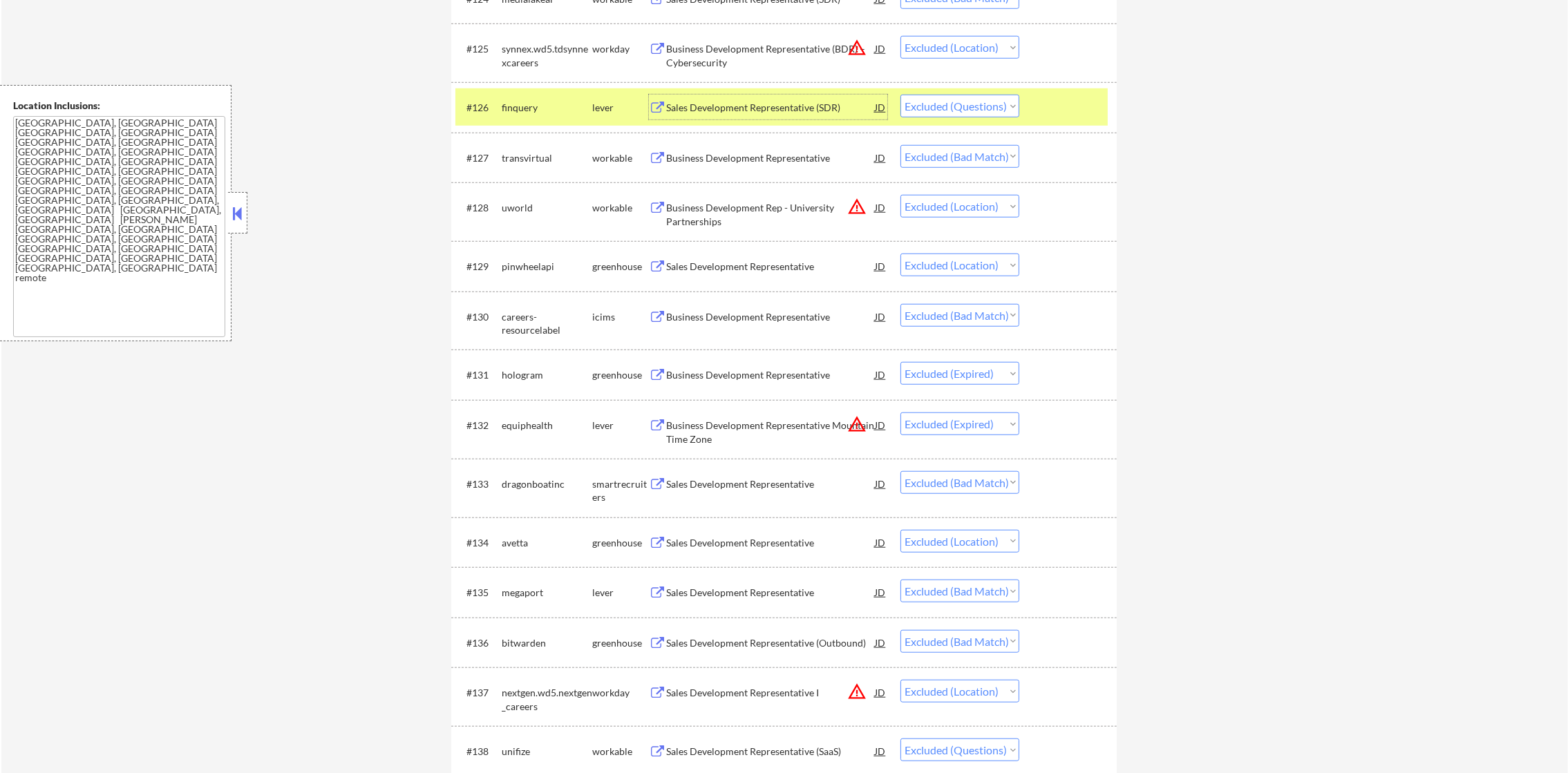
click at [952, 82] on div "#126 finquery lever Sales Development Representative (SDR) JD warning_amber Cho…" at bounding box center [784, 107] width 665 height 50
drag, startPoint x: 952, startPoint y: 96, endPoint x: 952, endPoint y: 104, distance: 8.0
click at [952, 99] on select "Choose an option... Pending Applied Excluded (Questions) Excluded (Expired) Exc…" at bounding box center [960, 106] width 119 height 23
select select ""excluded__expired_""
click at [901, 95] on select "Choose an option... Pending Applied Excluded (Questions) Excluded (Expired) Exc…" at bounding box center [960, 106] width 119 height 23
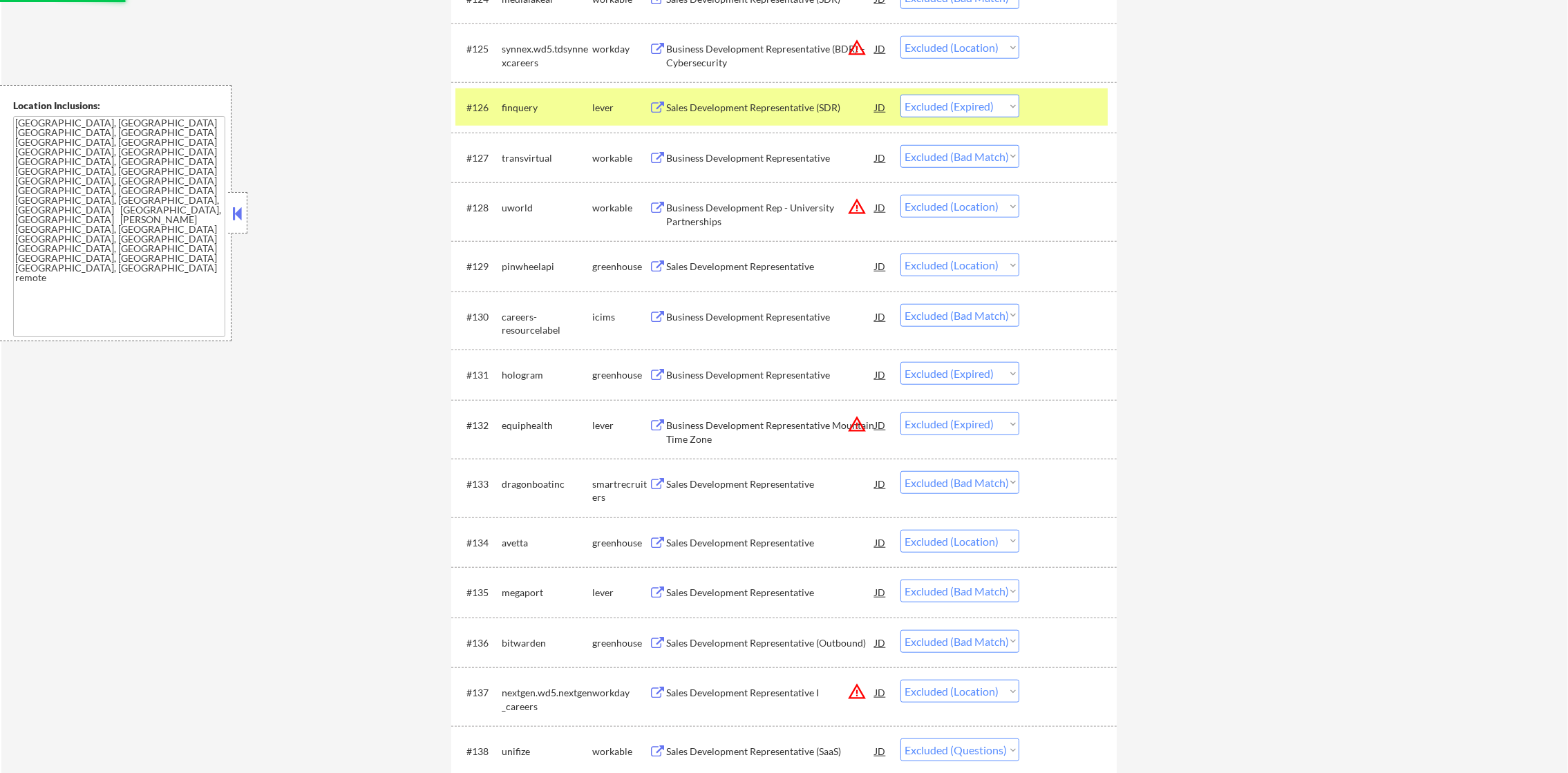
click at [550, 115] on div "finquery" at bounding box center [547, 107] width 90 height 25
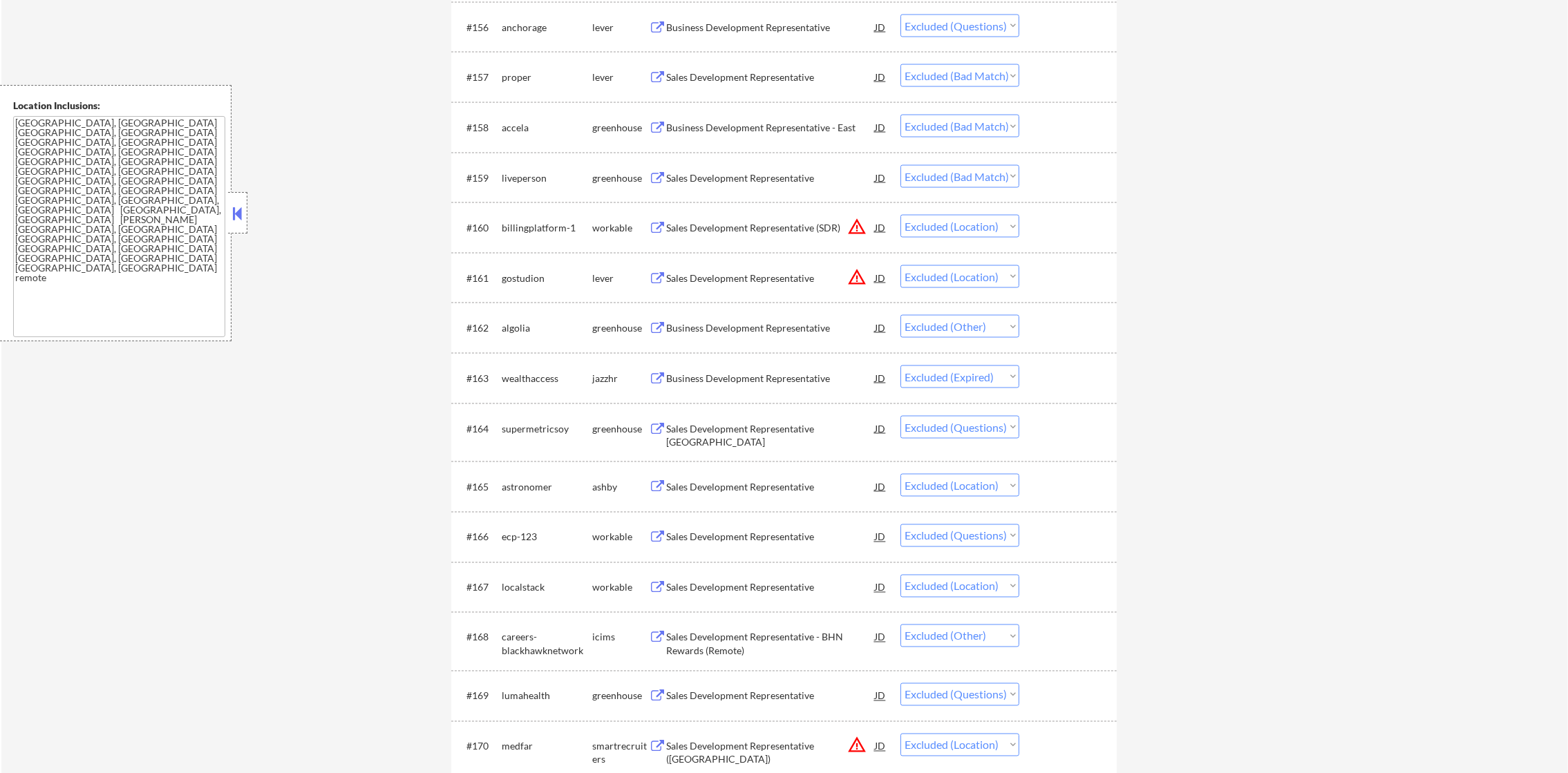
scroll to position [3419, 0]
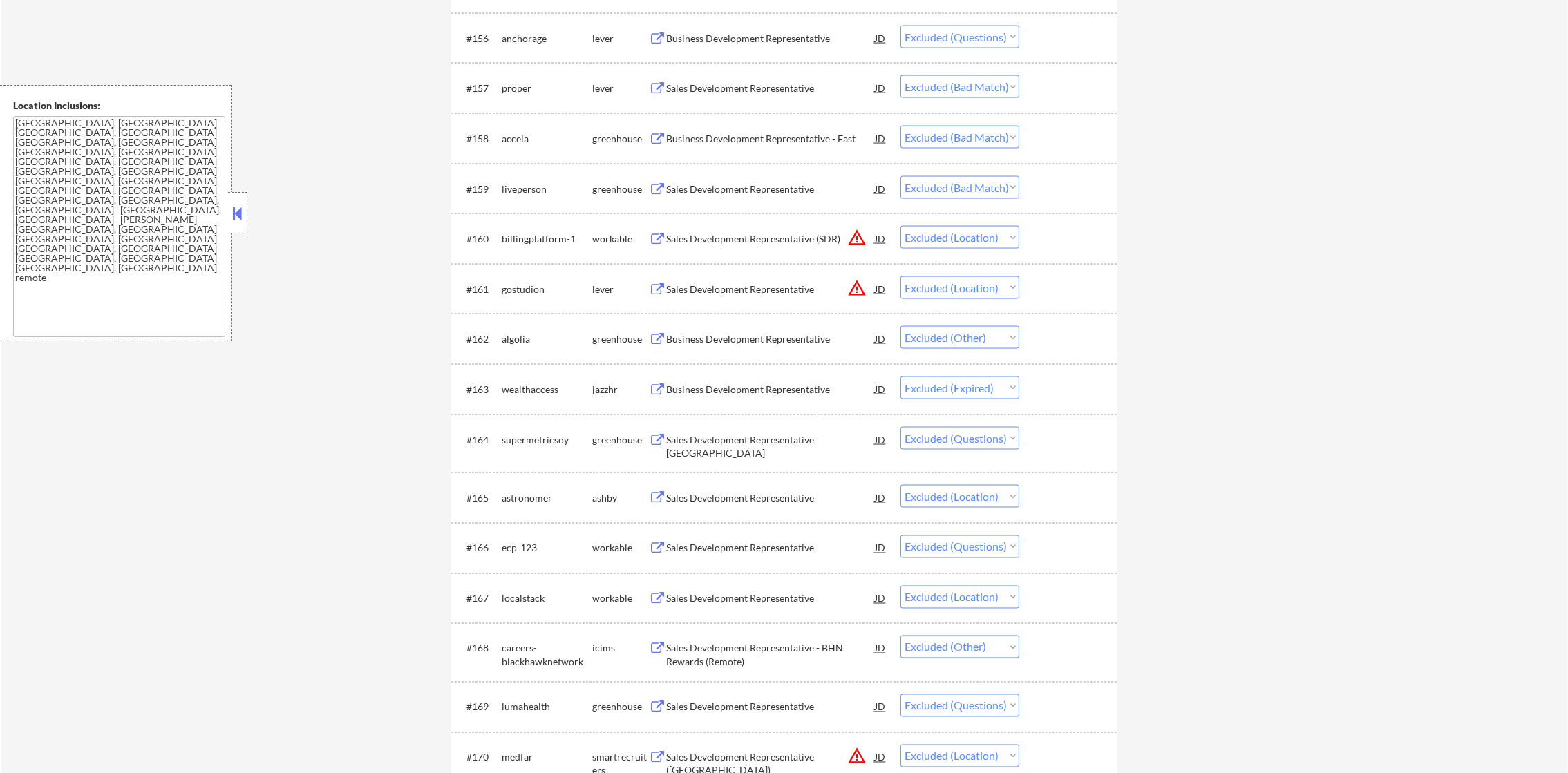
click at [787, 38] on div "Business Development Representative" at bounding box center [771, 39] width 209 height 14
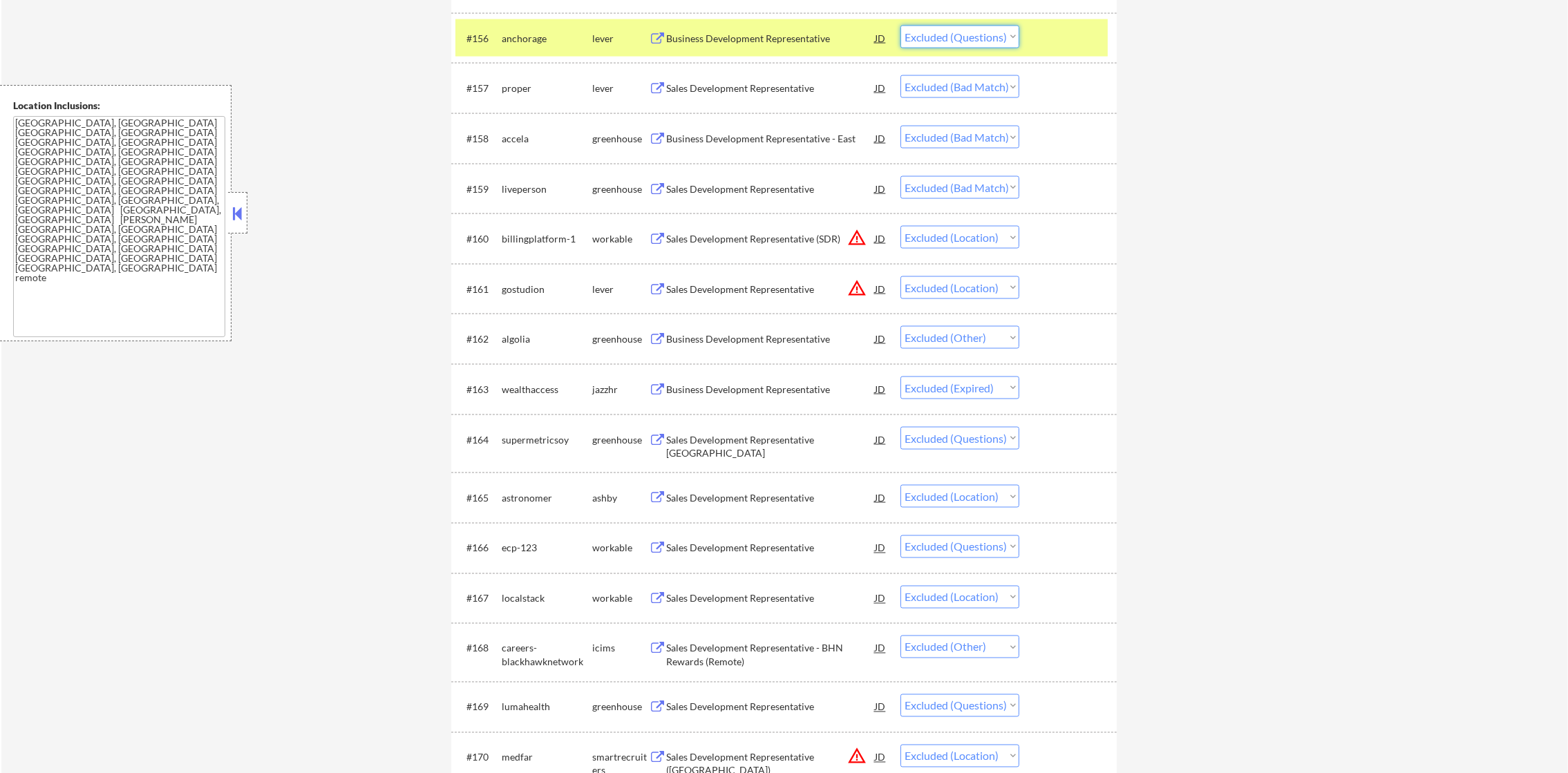
click at [958, 36] on select "Choose an option... Pending Applied Excluded (Questions) Excluded (Expired) Exc…" at bounding box center [960, 37] width 119 height 23
select select ""excluded__expired_""
click at [901, 26] on select "Choose an option... Pending Applied Excluded (Questions) Excluded (Expired) Exc…" at bounding box center [960, 37] width 119 height 23
click at [547, 40] on div "anchorage" at bounding box center [547, 39] width 90 height 14
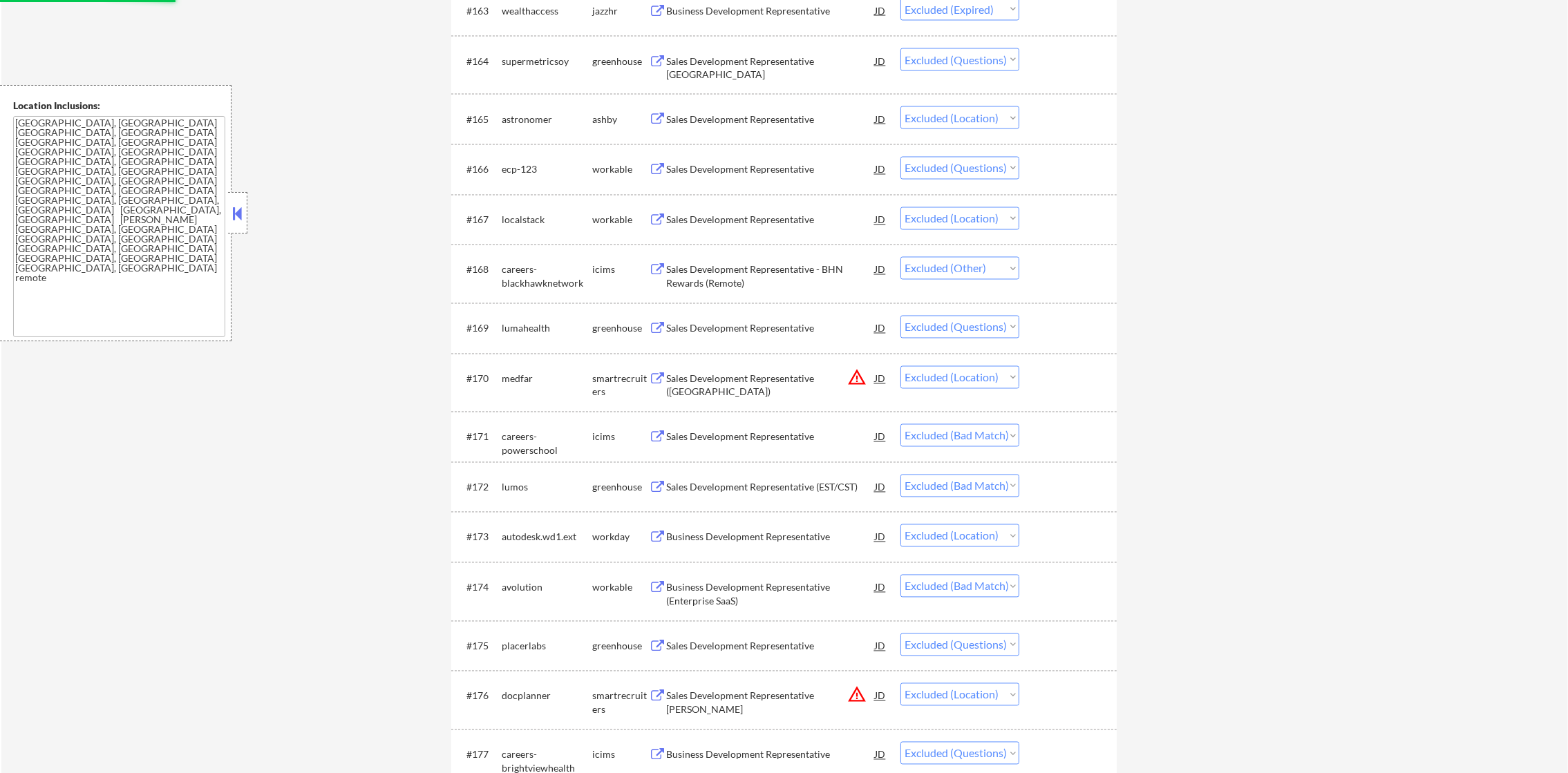
scroll to position [3798, 0]
click at [789, 69] on div "Sales Development Representative [GEOGRAPHIC_DATA]" at bounding box center [771, 67] width 209 height 27
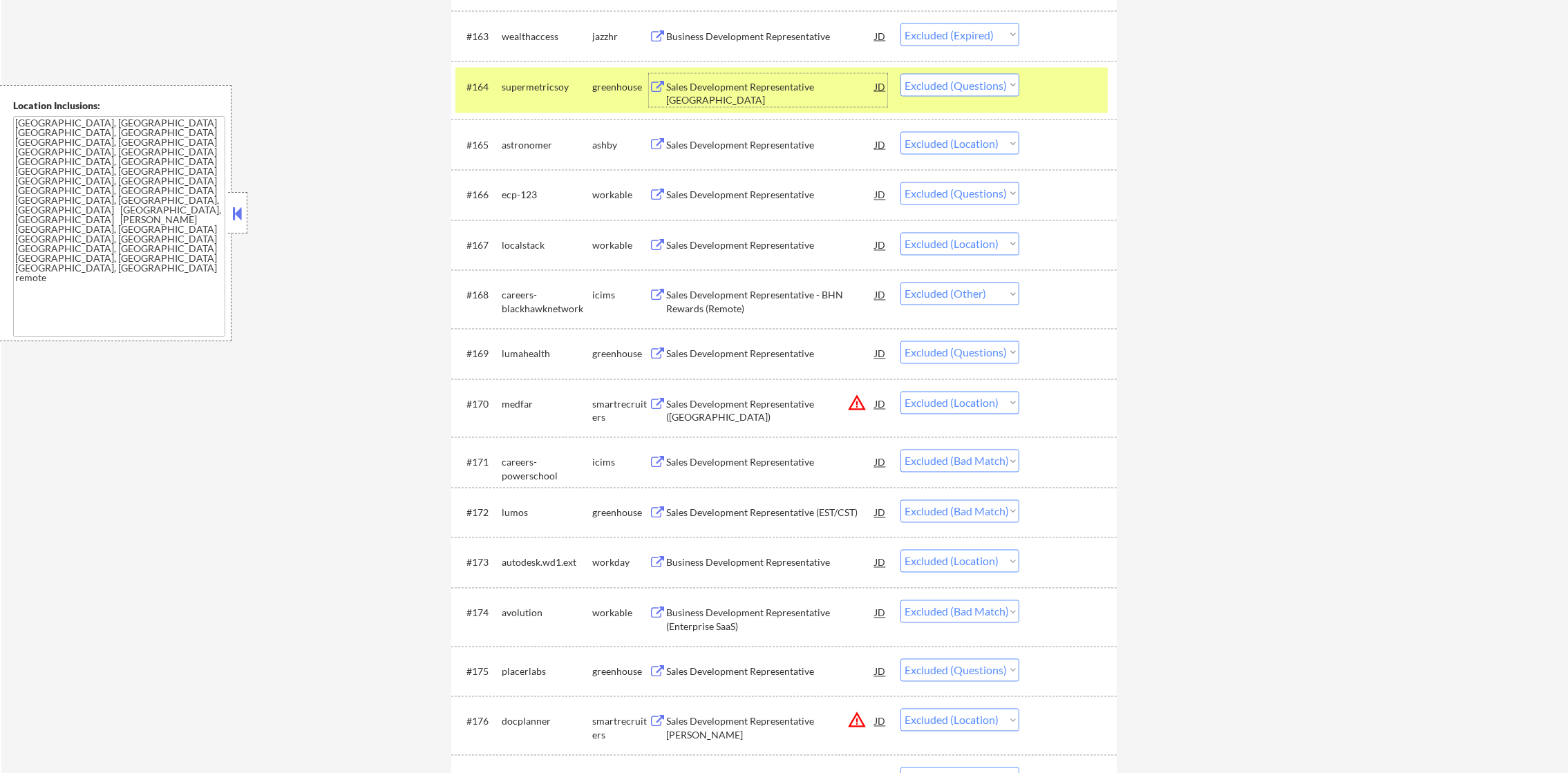
scroll to position [3764, 0]
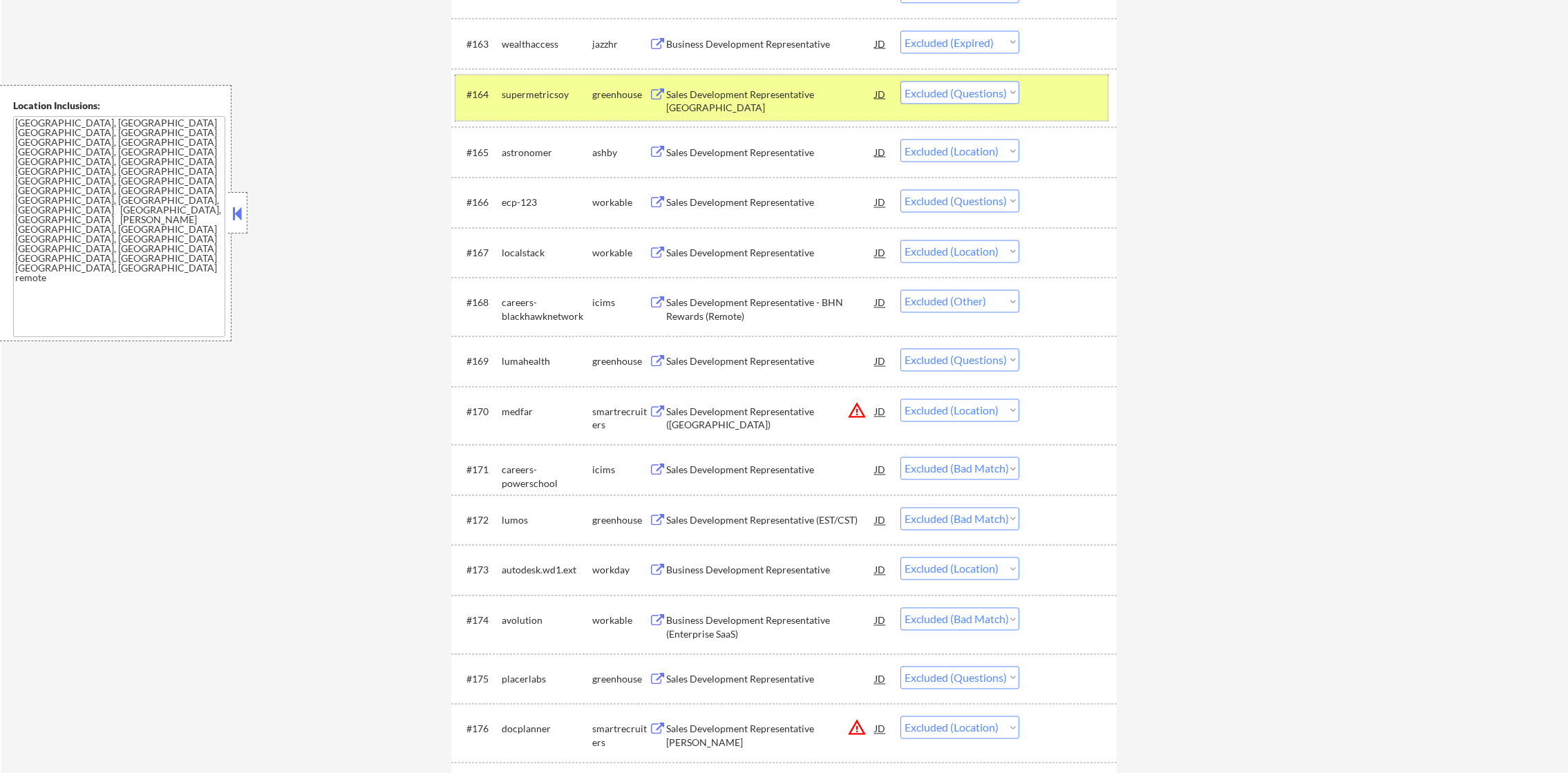
click at [534, 95] on div "supermetricsoy" at bounding box center [547, 95] width 90 height 14
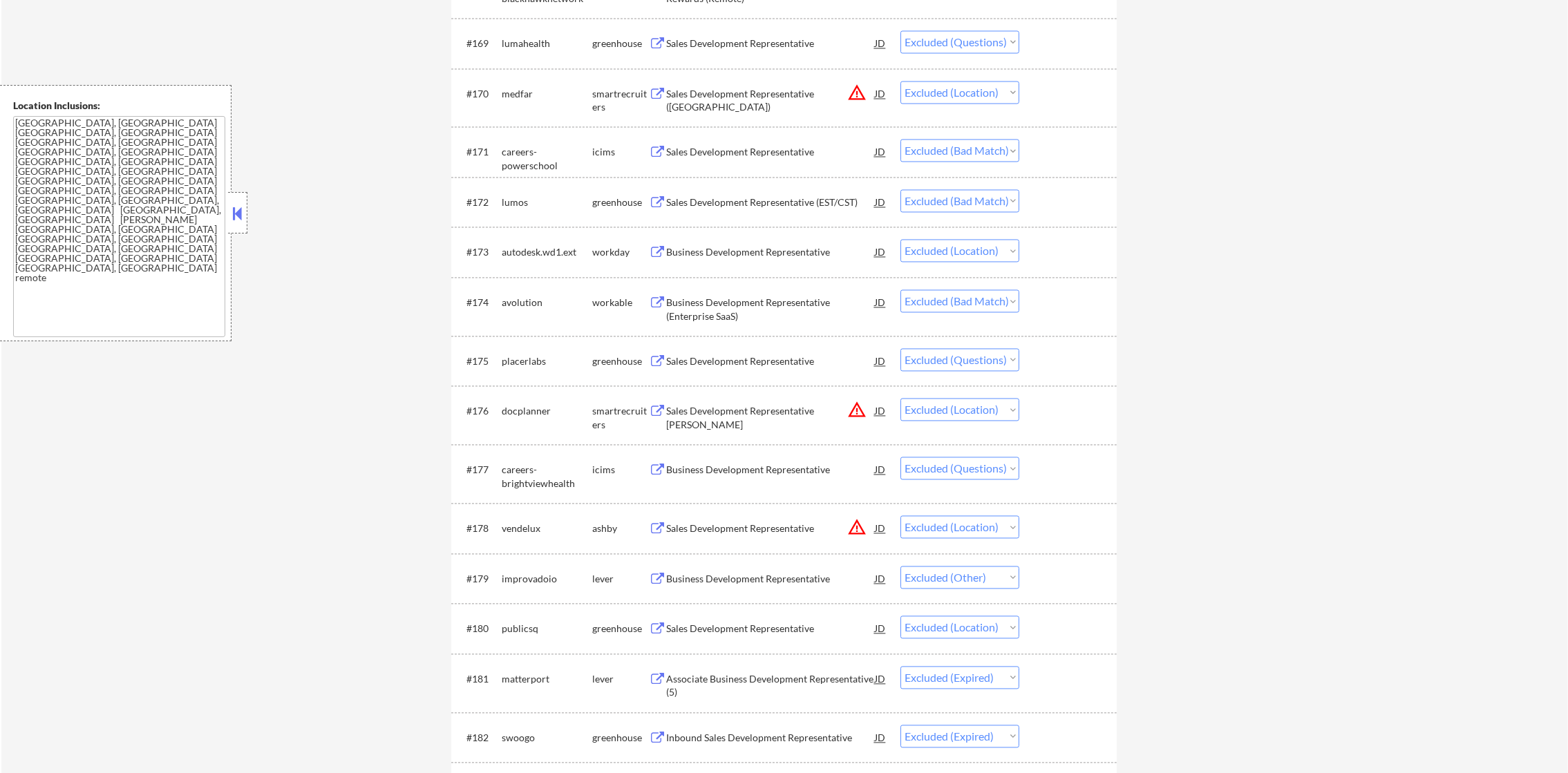
scroll to position [4075, 0]
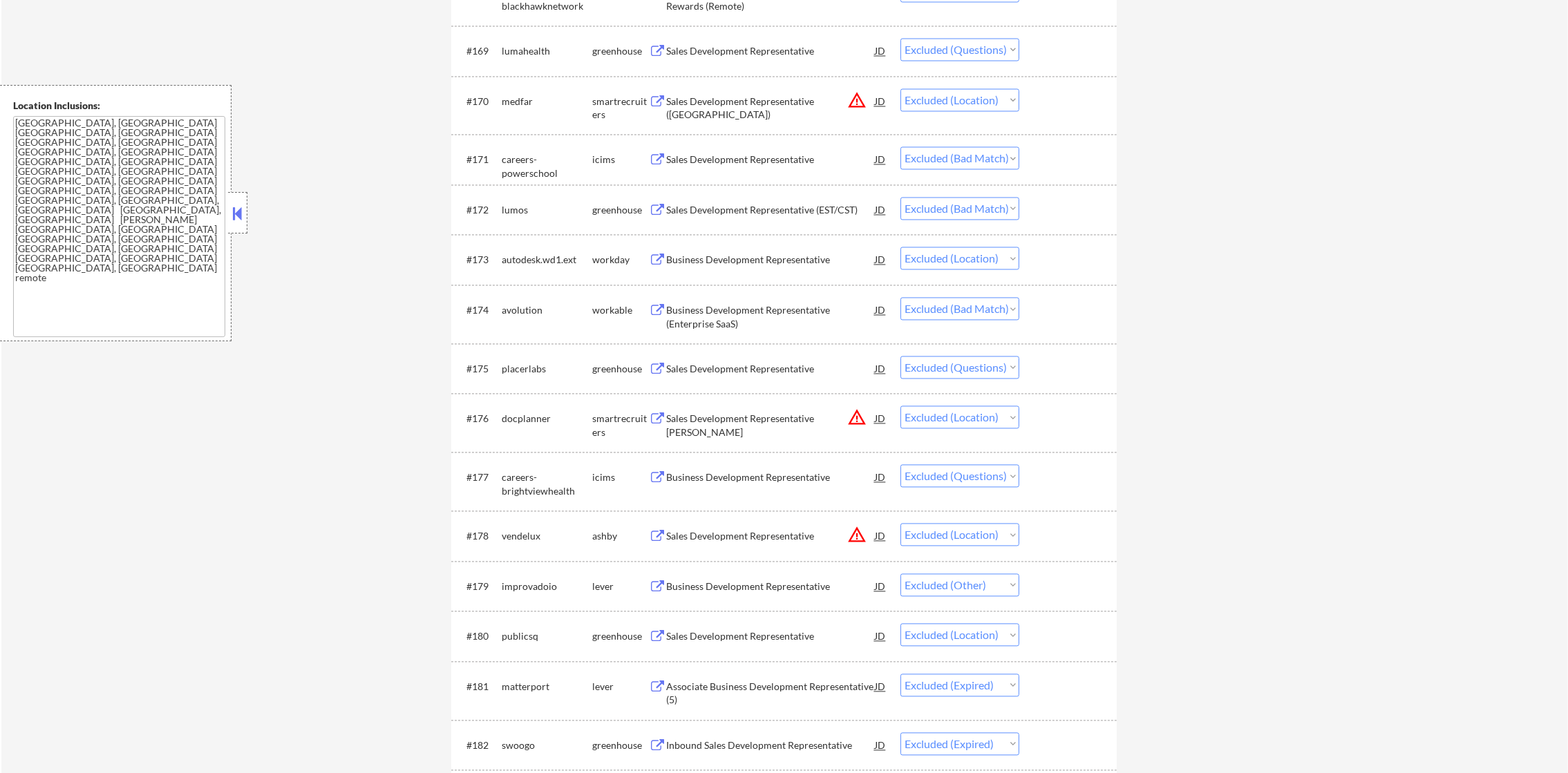
click at [747, 52] on div "Sales Development Representative" at bounding box center [771, 51] width 209 height 14
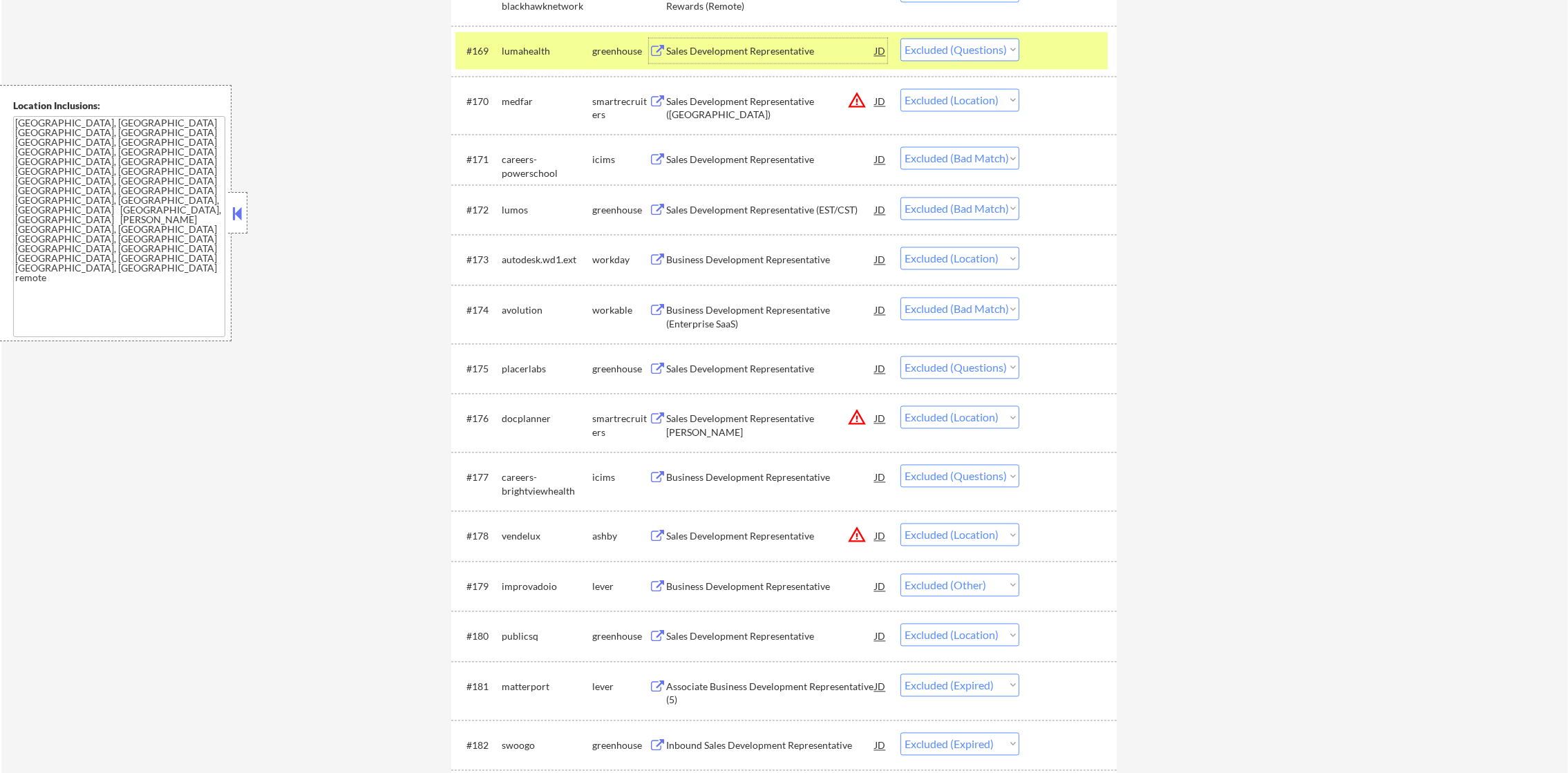
click at [918, 57] on select "Choose an option... Pending Applied Excluded (Questions) Excluded (Expired) Exc…" at bounding box center [960, 50] width 119 height 23
select select ""excluded__expired_""
click at [901, 38] on select "Choose an option... Pending Applied Excluded (Questions) Excluded (Expired) Exc…" at bounding box center [960, 50] width 119 height 23
click at [570, 55] on div "lumahealth" at bounding box center [547, 51] width 90 height 14
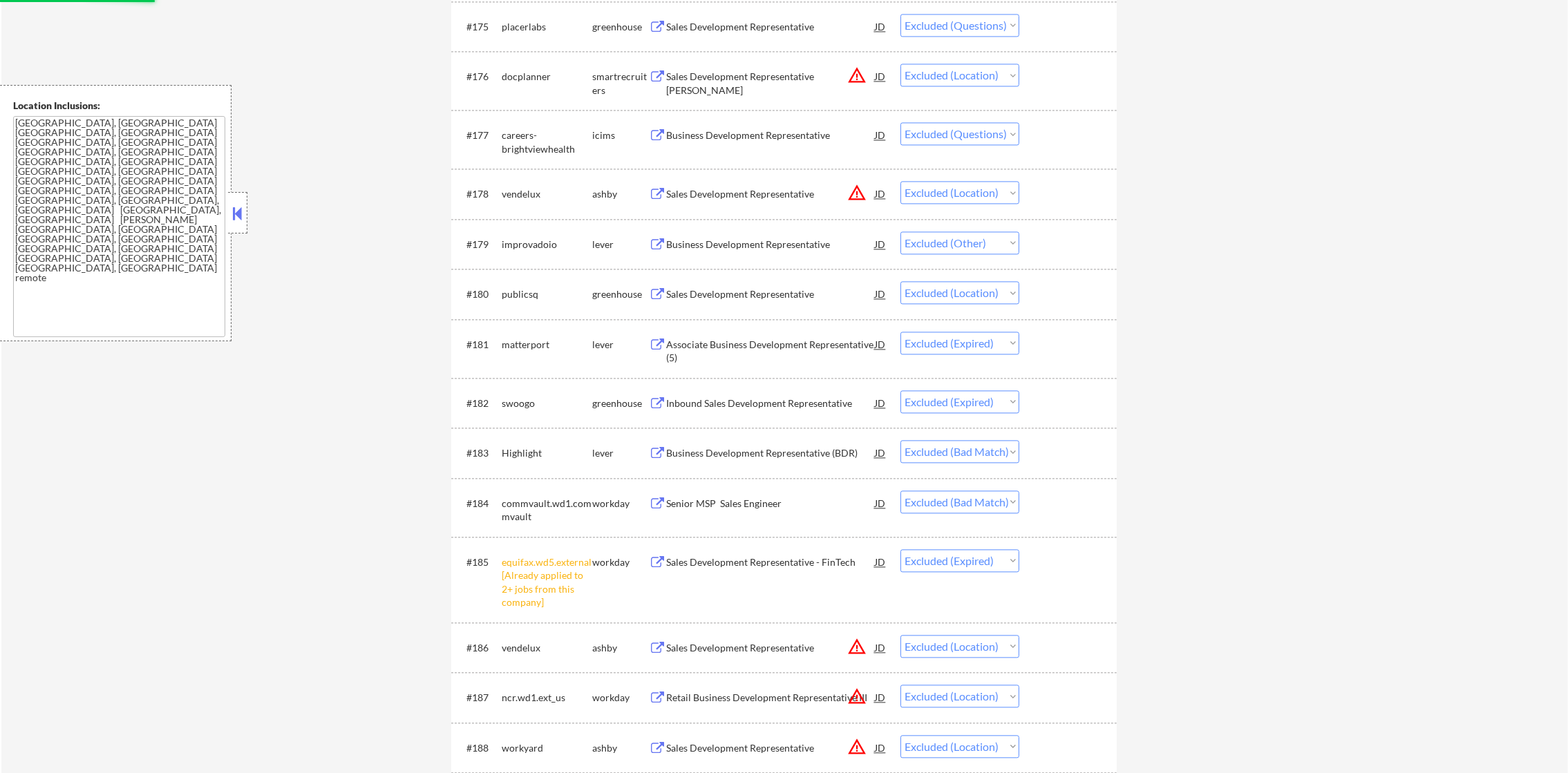
scroll to position [4420, 0]
click at [758, 33] on div "Sales Development Representative" at bounding box center [771, 23] width 209 height 25
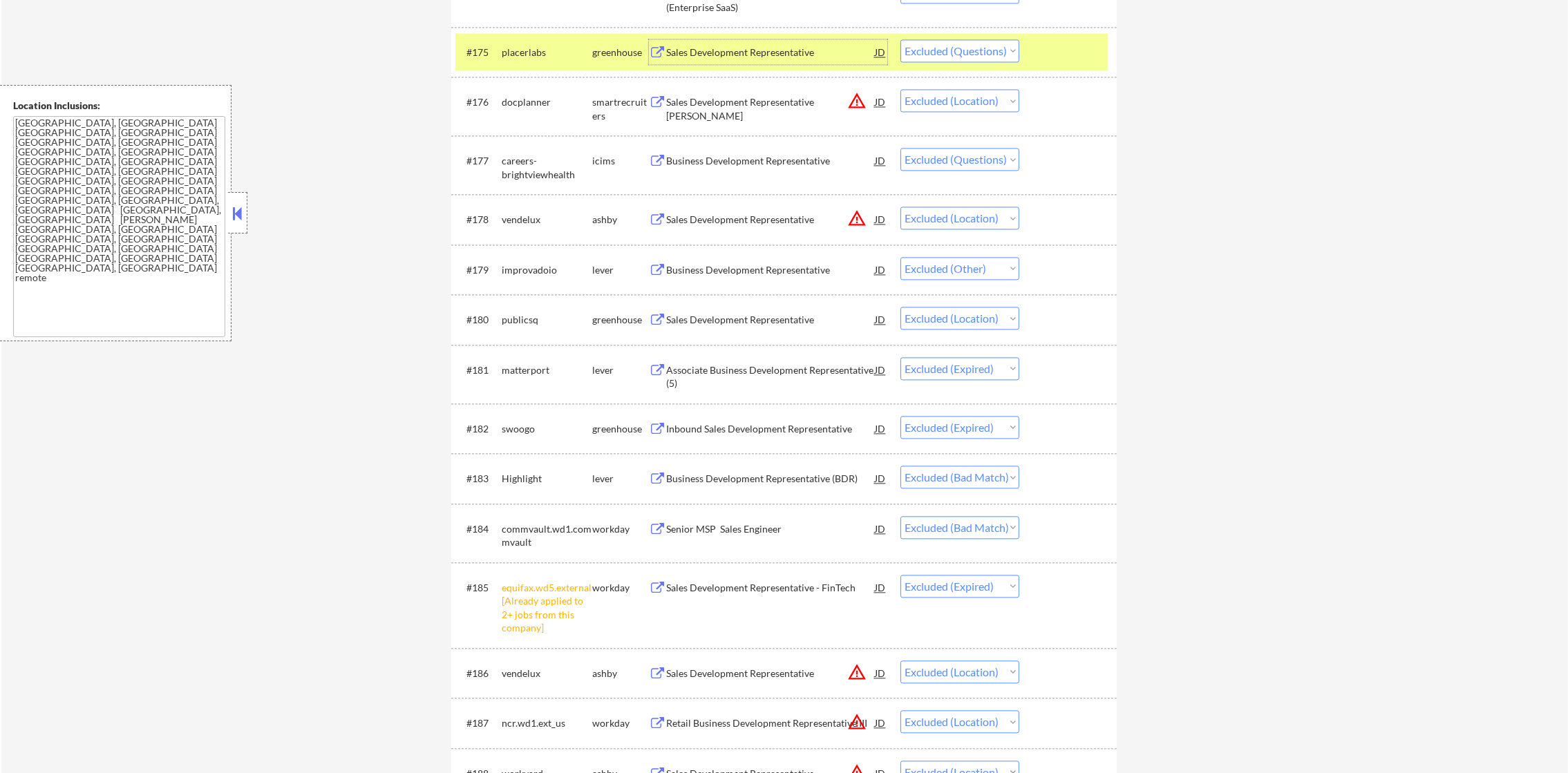
scroll to position [4386, 0]
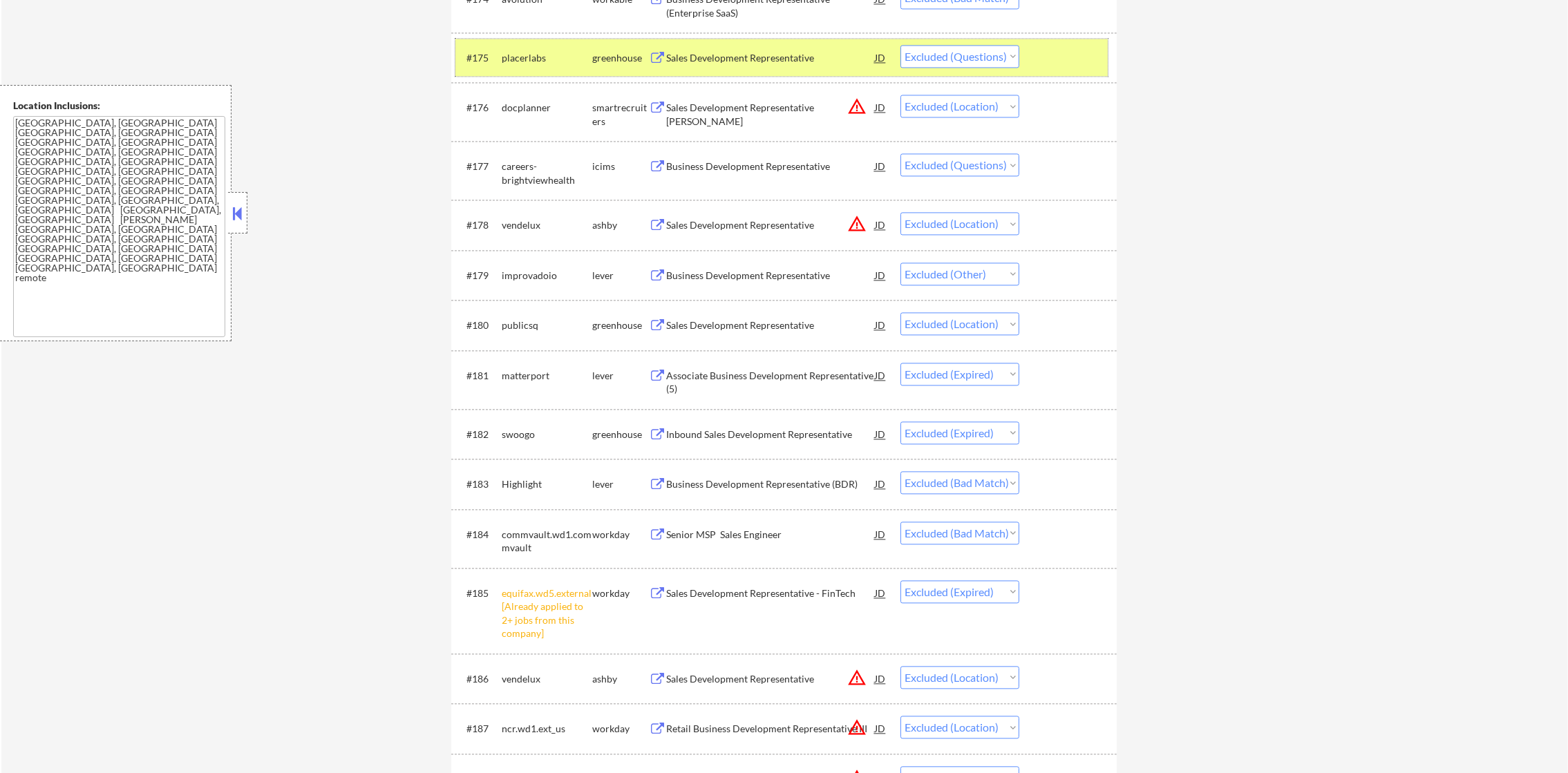
click at [557, 45] on div "placerlabs" at bounding box center [547, 57] width 90 height 25
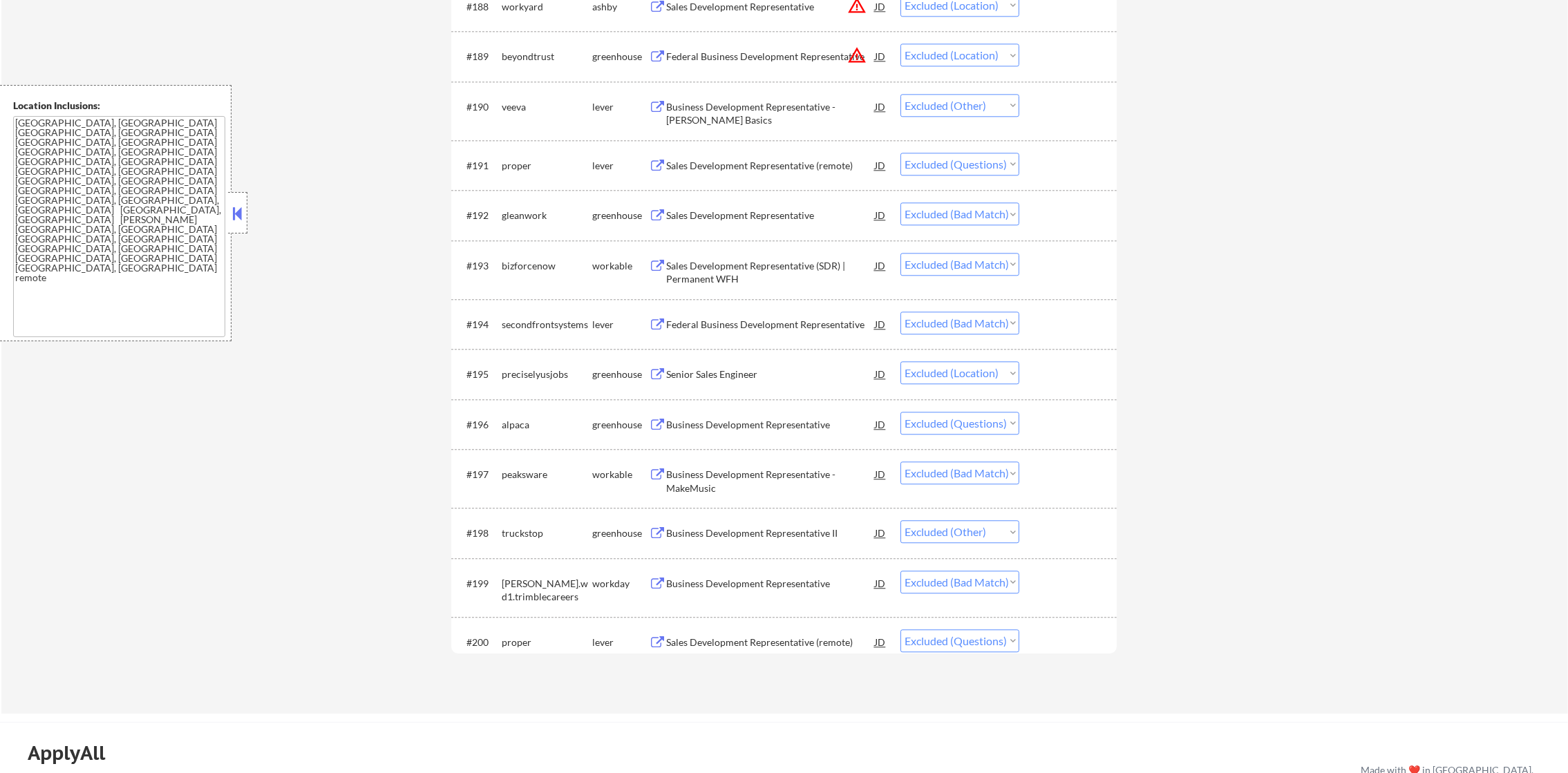
scroll to position [5179, 0]
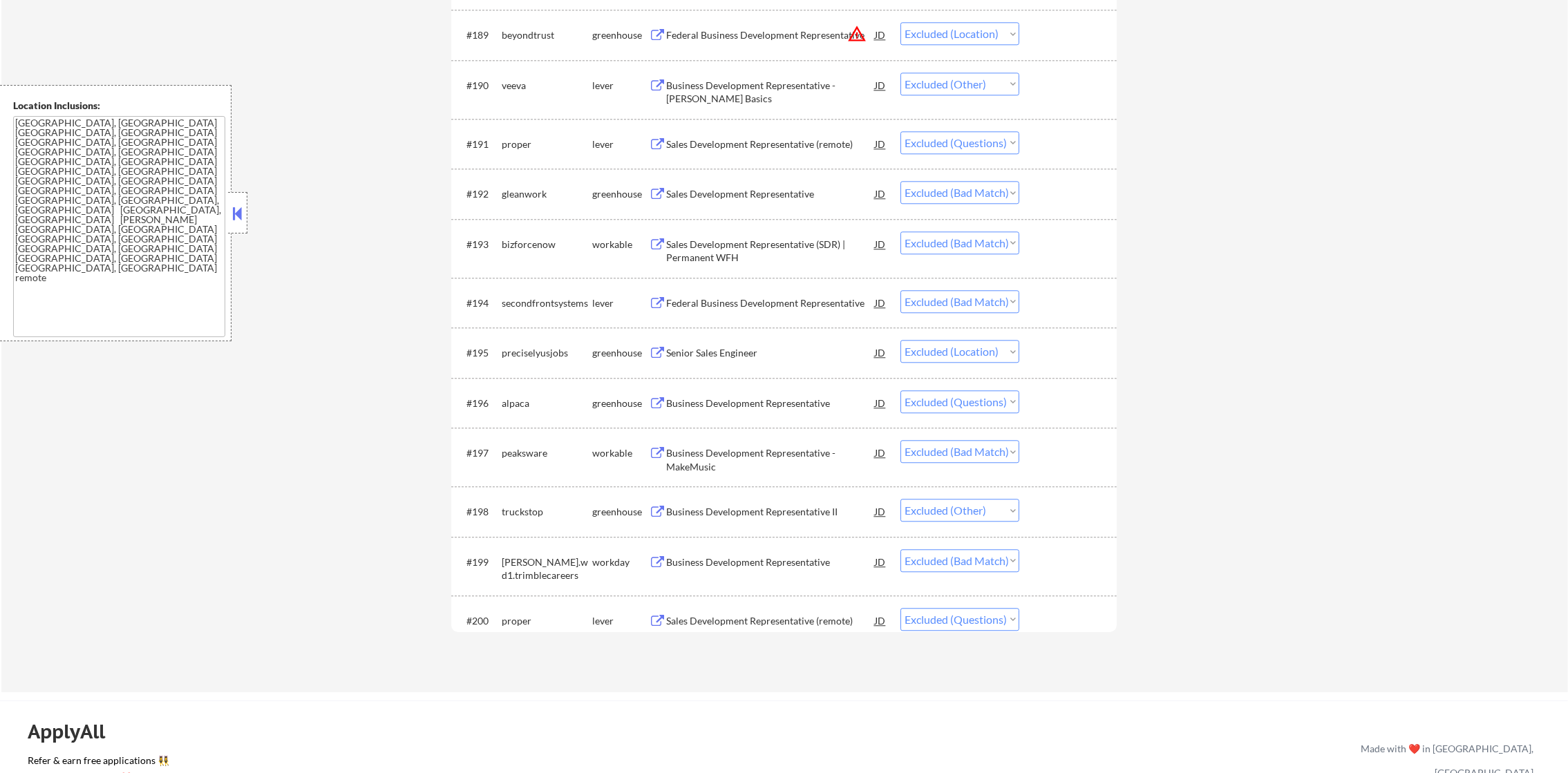
click at [778, 142] on div "Sales Development Representative (remote)" at bounding box center [771, 144] width 209 height 14
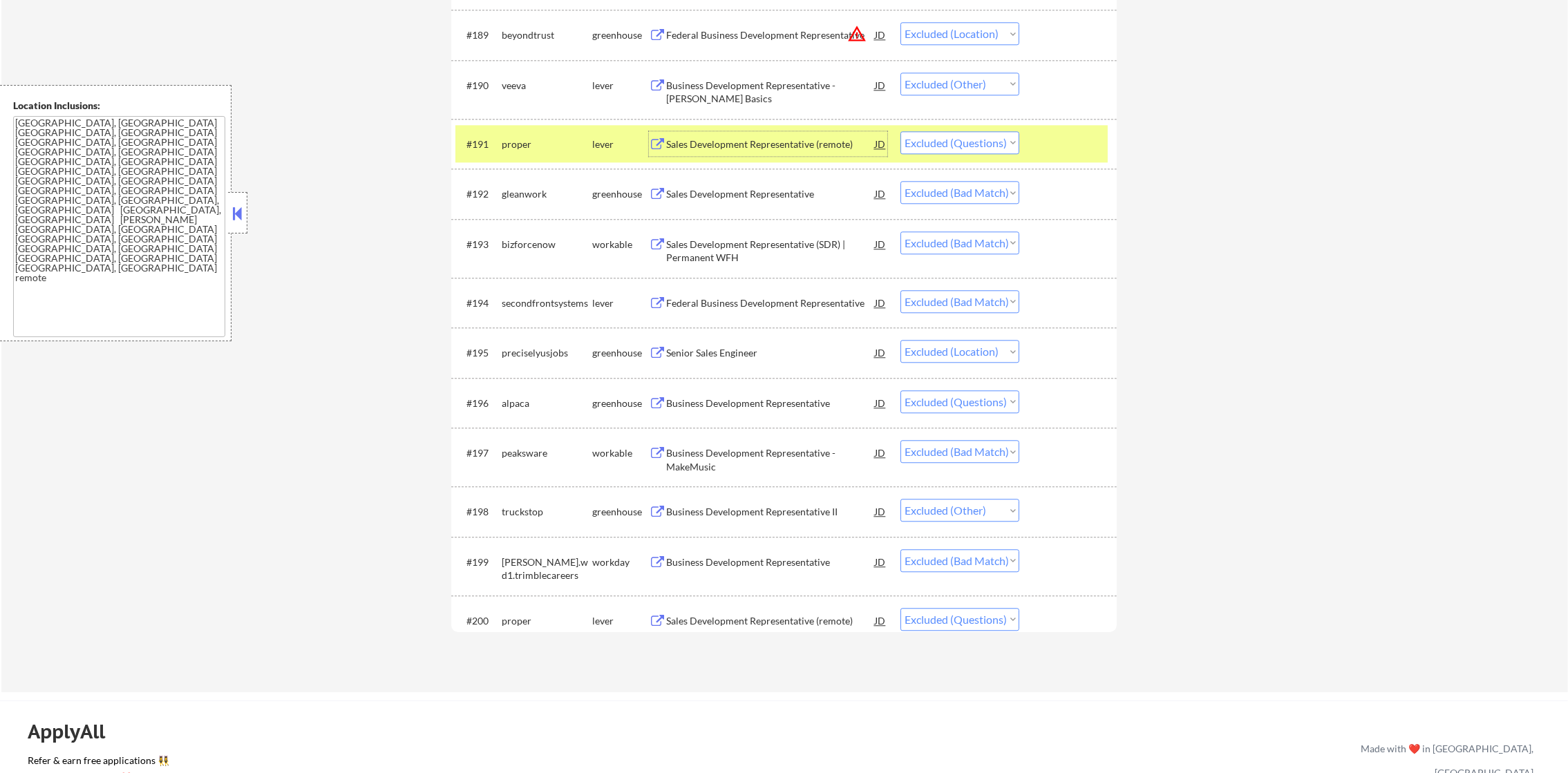
drag, startPoint x: 939, startPoint y: 134, endPoint x: 941, endPoint y: 142, distance: 8.2
click at [939, 134] on select "Choose an option... Pending Applied Excluded (Questions) Excluded (Expired) Exc…" at bounding box center [960, 142] width 119 height 23
select select ""excluded__expired_""
click at [901, 131] on select "Choose an option... Pending Applied Excluded (Questions) Excluded (Expired) Exc…" at bounding box center [960, 142] width 119 height 23
click at [532, 154] on div "proper" at bounding box center [547, 143] width 90 height 25
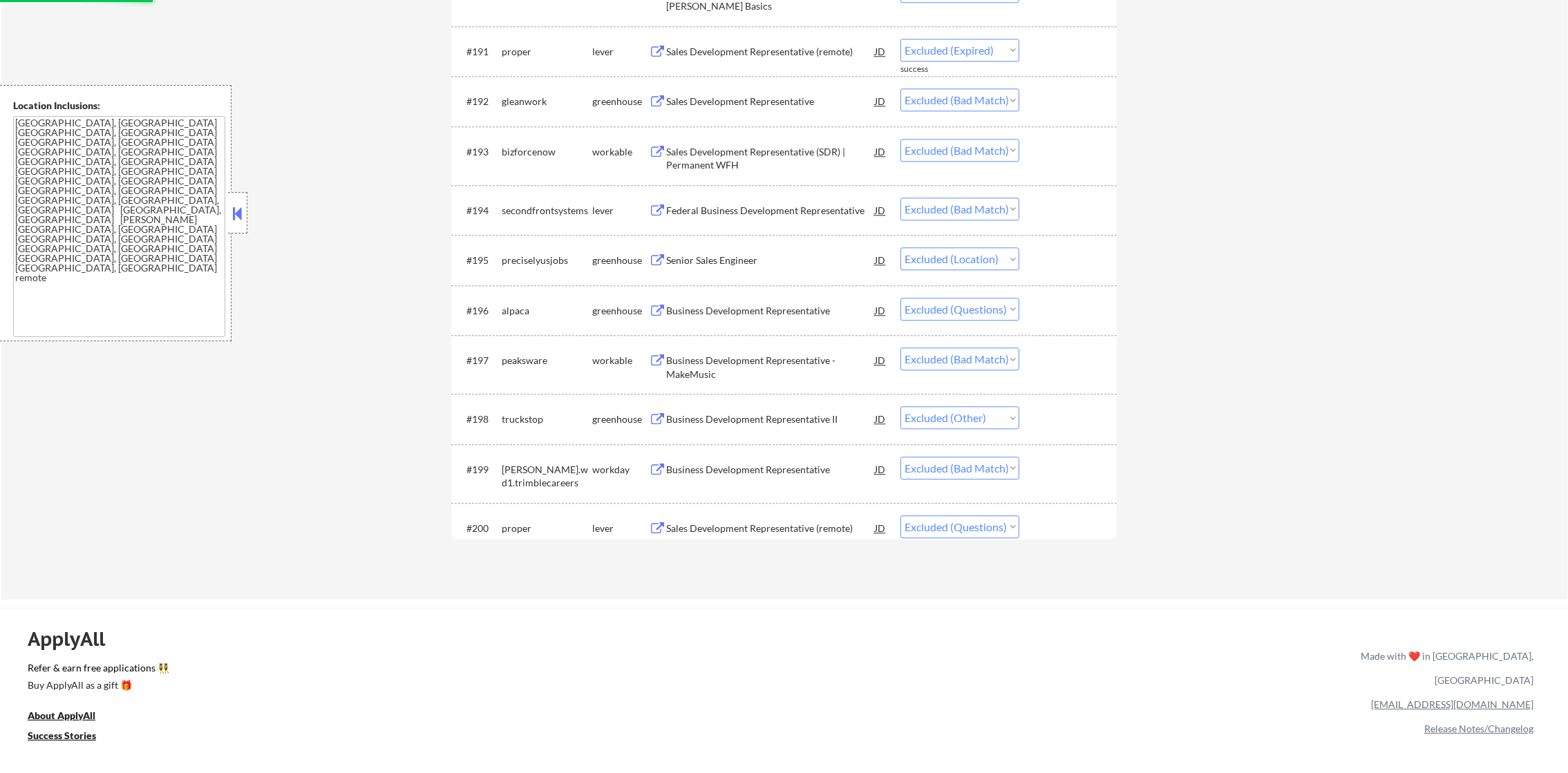
scroll to position [5387, 0]
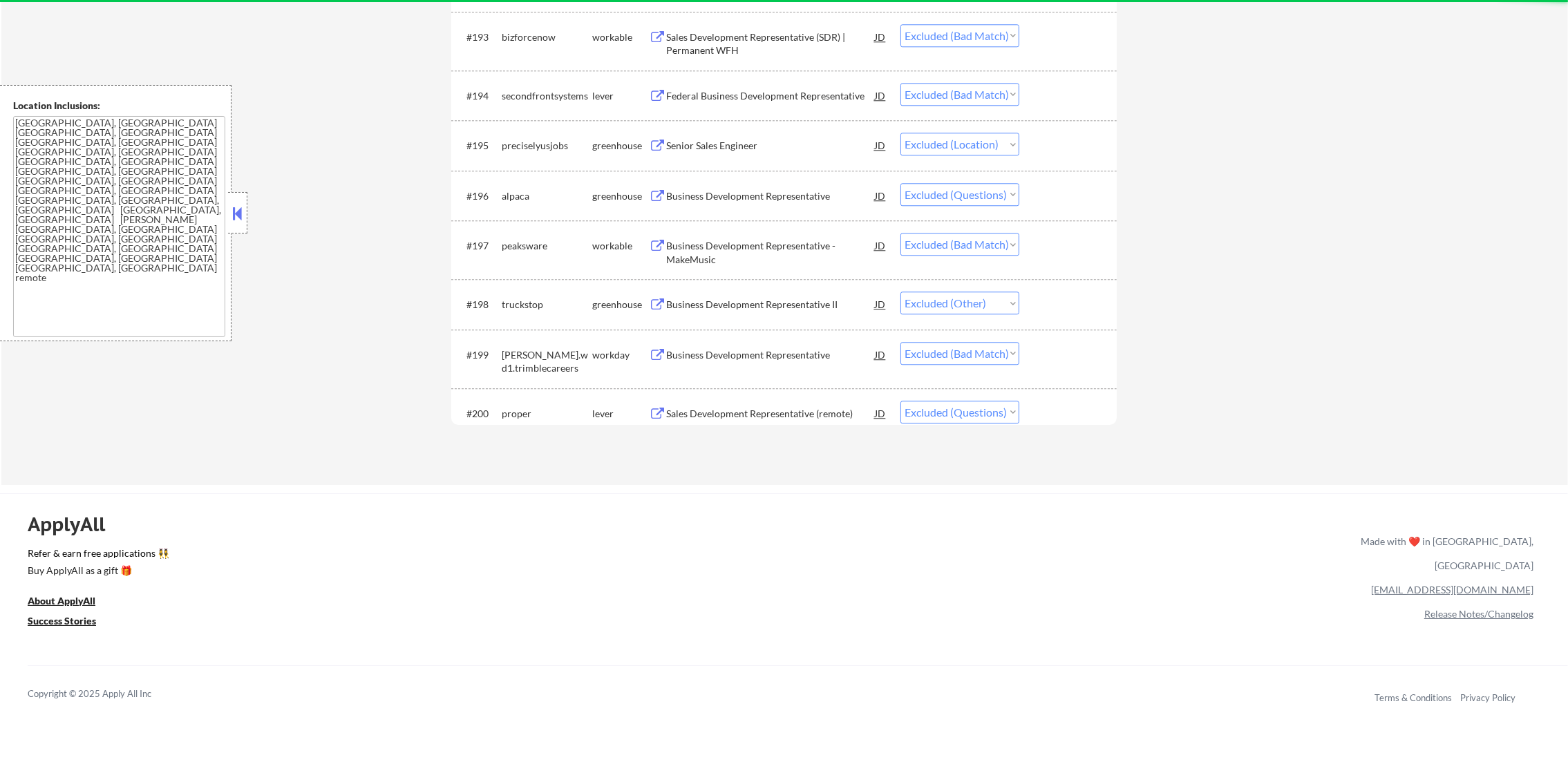
click at [771, 415] on div "Sales Development Representative (remote)" at bounding box center [771, 414] width 209 height 14
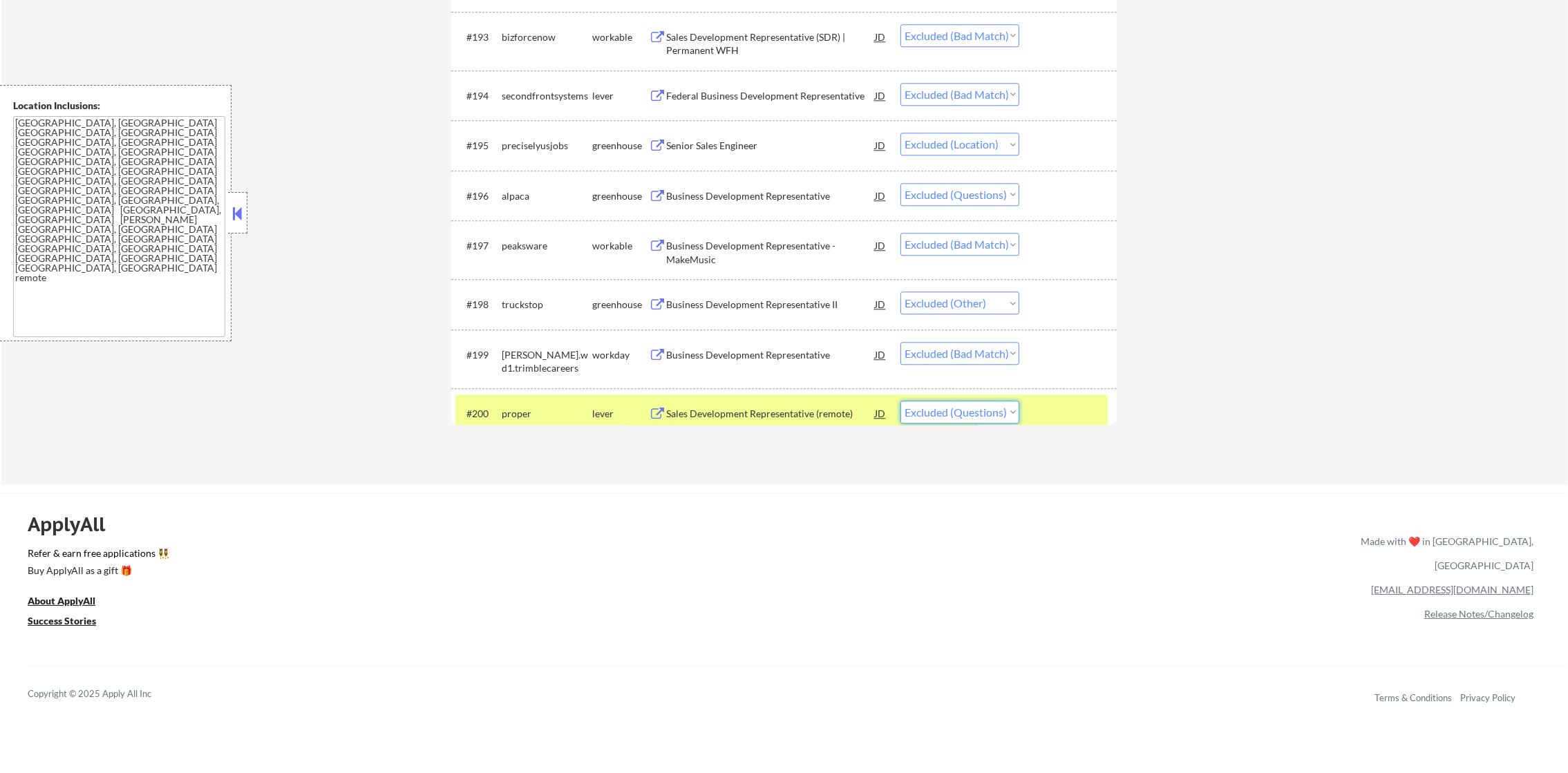
click at [924, 409] on select "Choose an option... Pending Applied Excluded (Questions) Excluded (Expired) Exc…" at bounding box center [960, 412] width 119 height 23
click at [901, 401] on select "Choose an option... Pending Applied Excluded (Questions) Excluded (Expired) Exc…" at bounding box center [960, 412] width 119 height 23
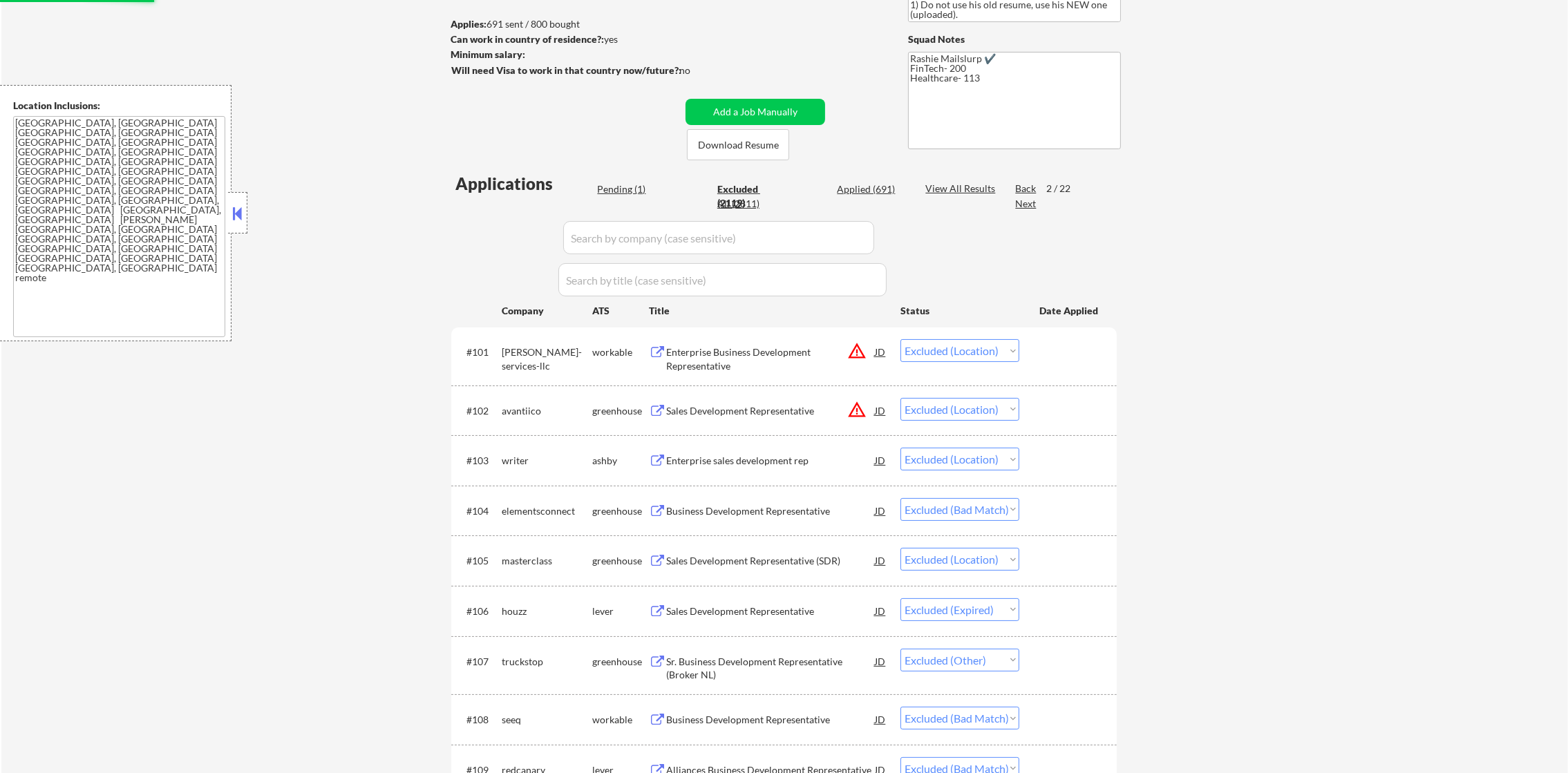
scroll to position [158, 0]
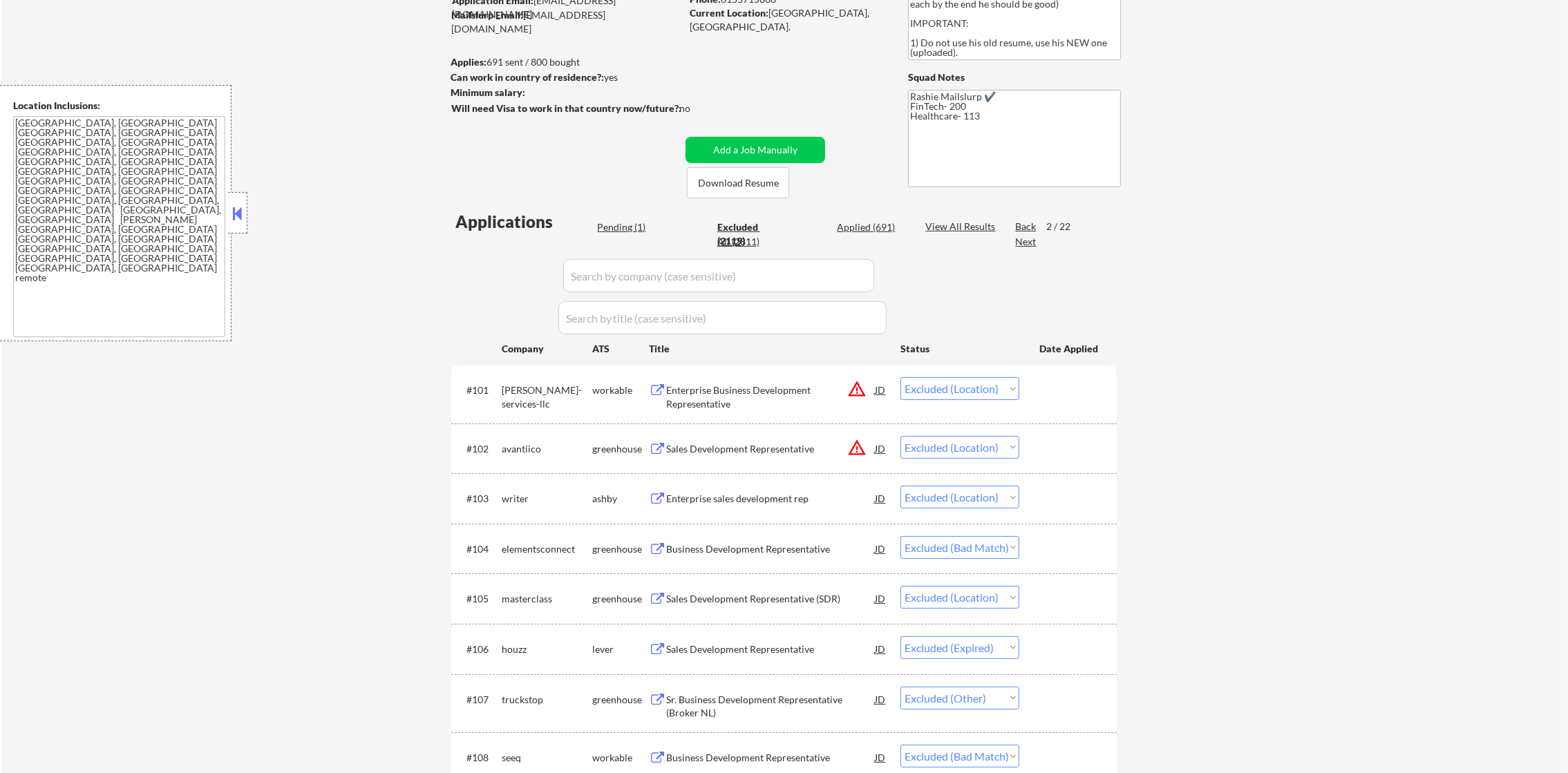
click at [1030, 240] on div "Next" at bounding box center [1026, 242] width 22 height 14
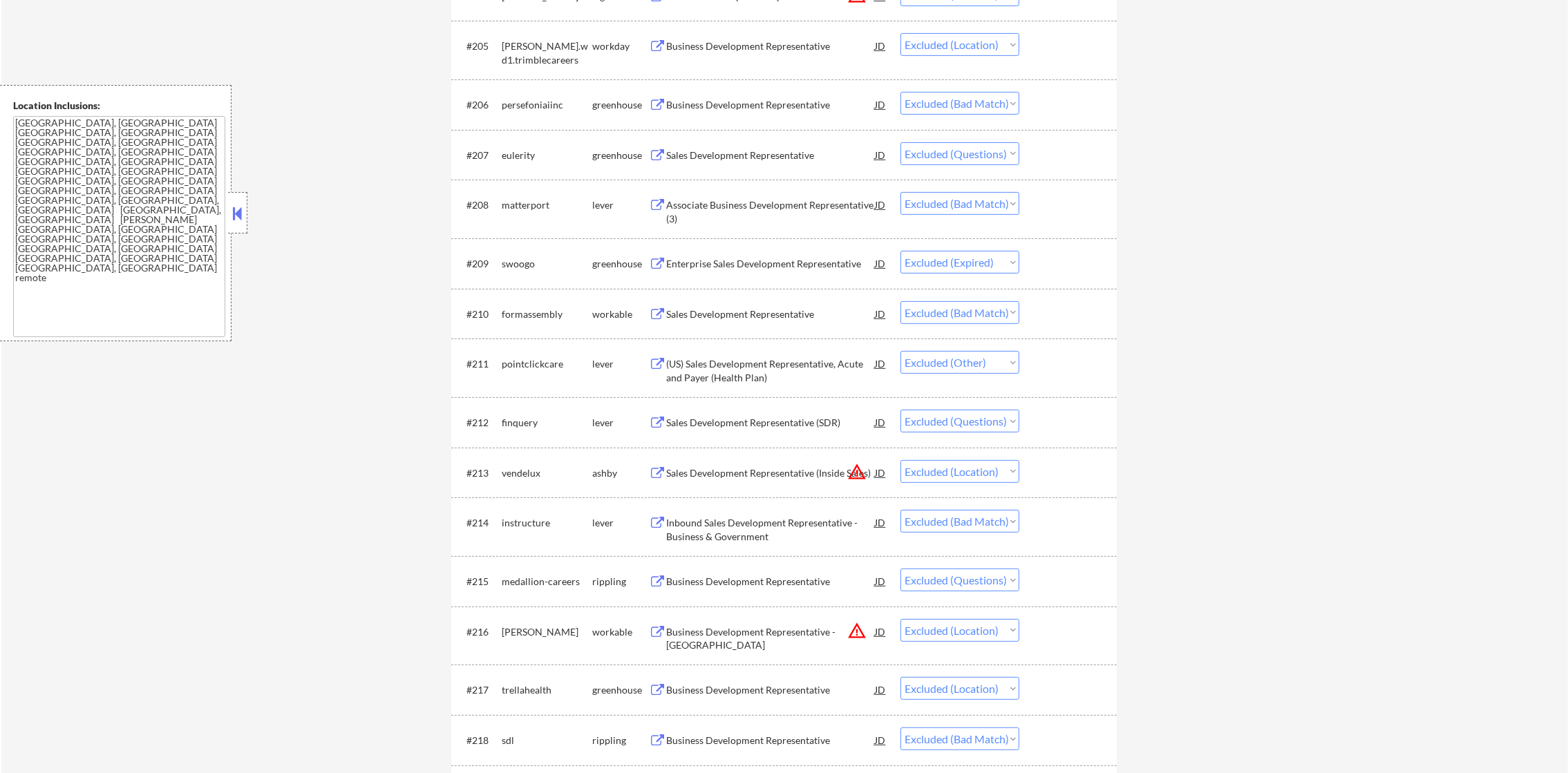
scroll to position [746, 0]
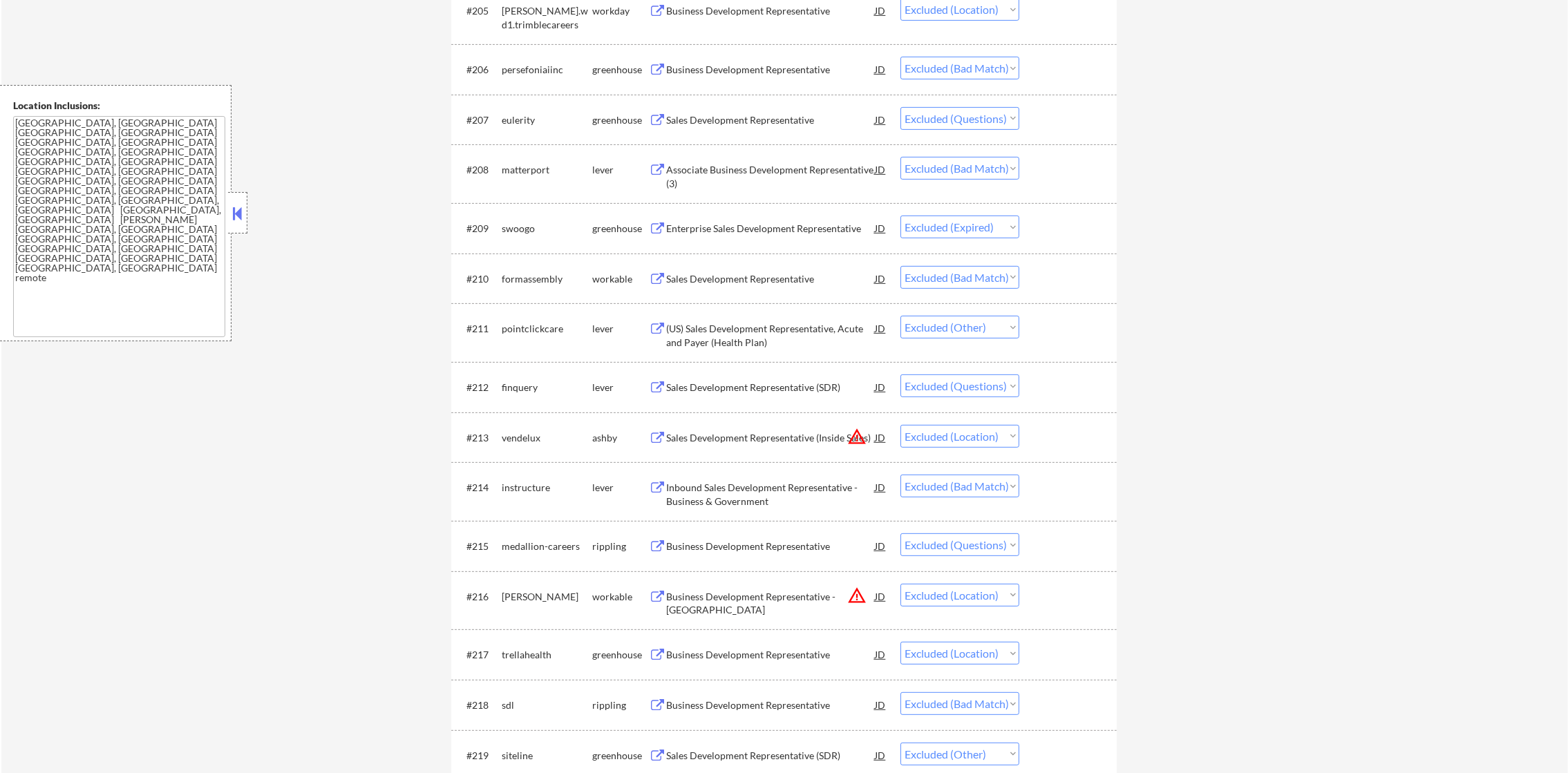
click at [794, 116] on div "Sales Development Representative" at bounding box center [771, 120] width 209 height 14
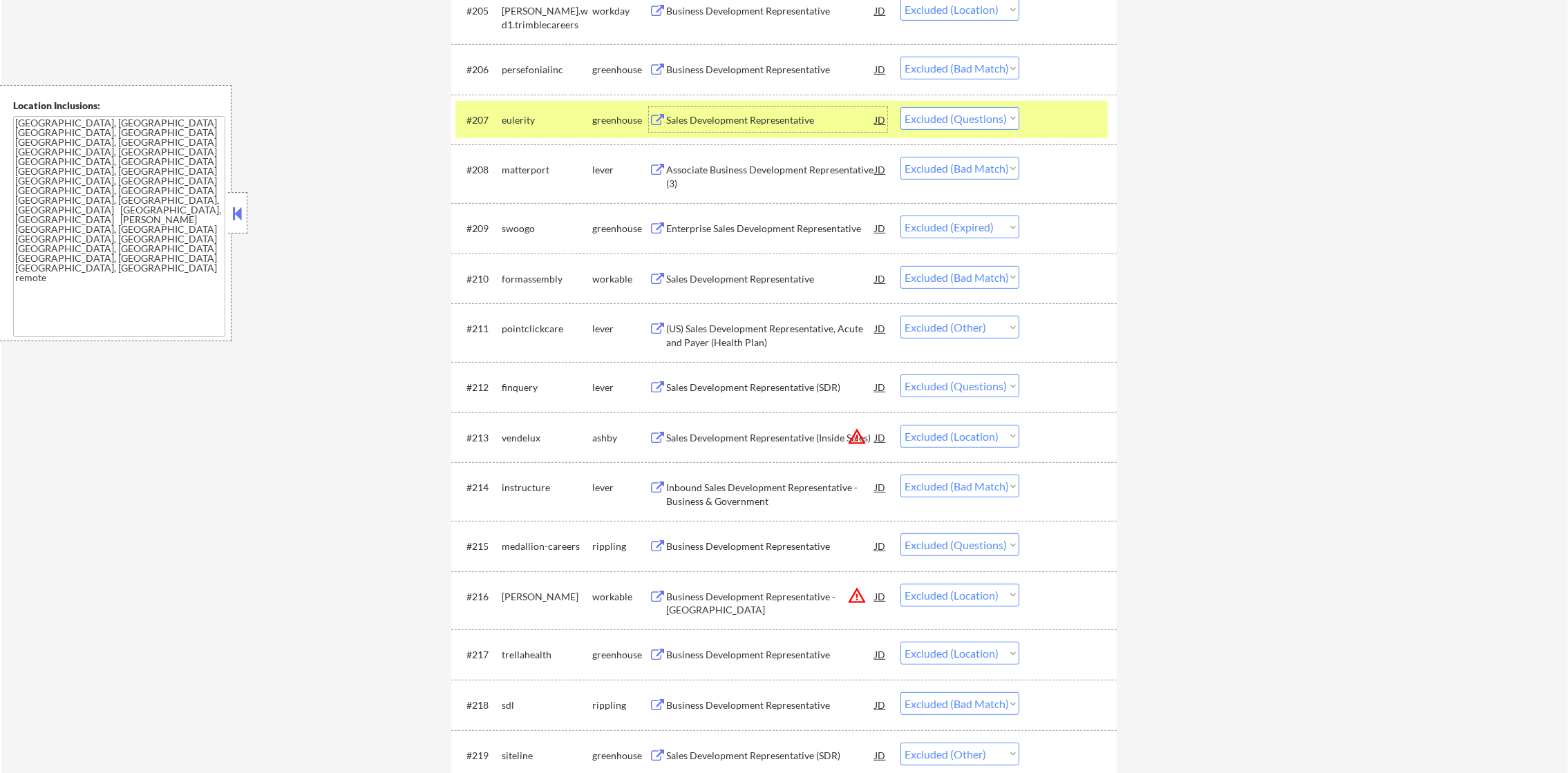
click at [930, 119] on select "Choose an option... Pending Applied Excluded (Questions) Excluded (Expired) Exc…" at bounding box center [960, 119] width 119 height 23
click at [901, 107] on select "Choose an option... Pending Applied Excluded (Questions) Excluded (Expired) Exc…" at bounding box center [960, 119] width 119 height 23
click at [549, 116] on div "eulerity" at bounding box center [547, 120] width 90 height 14
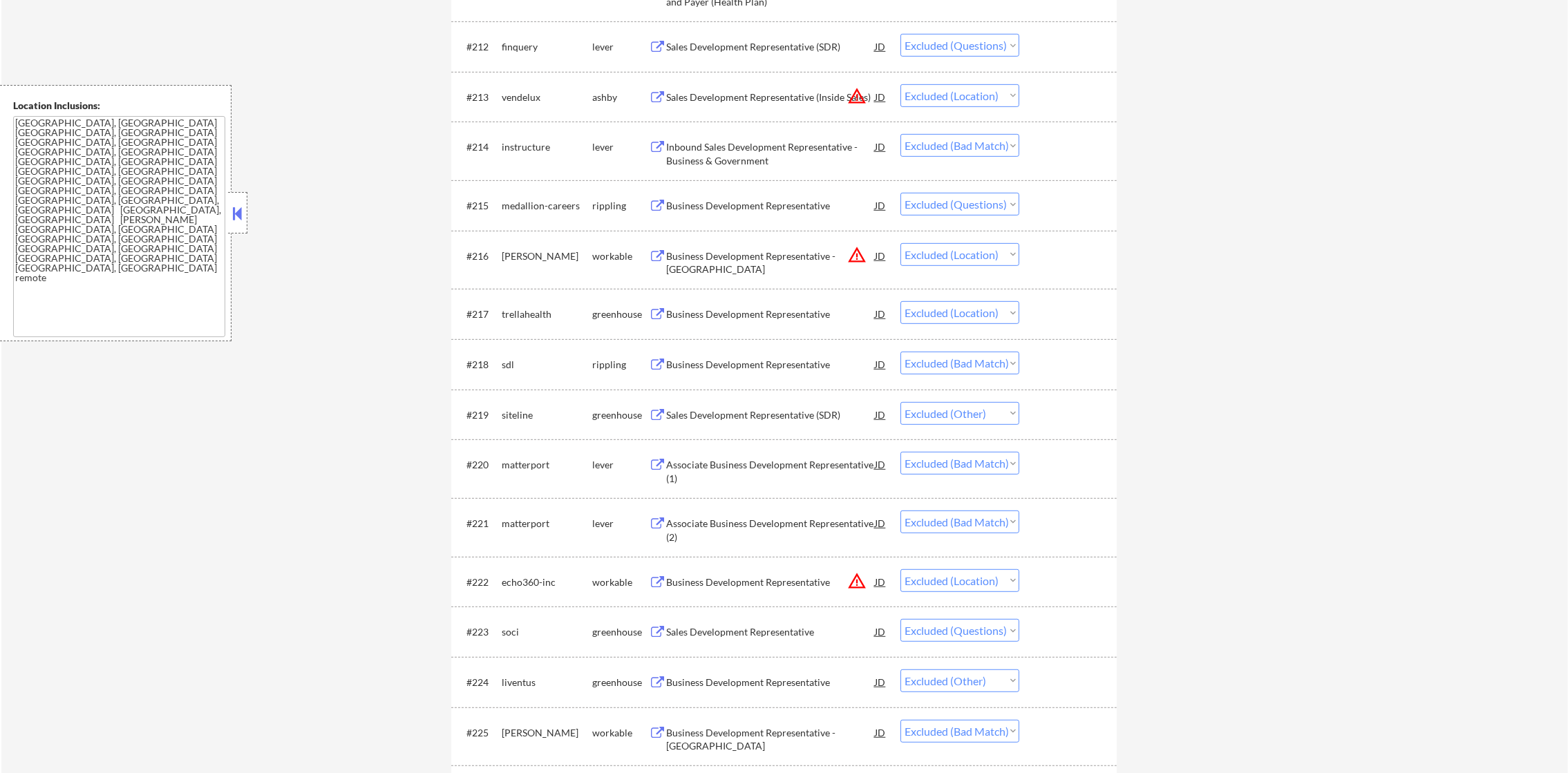
scroll to position [1091, 0]
click at [769, 39] on div "Sales Development Representative (SDR)" at bounding box center [771, 43] width 209 height 14
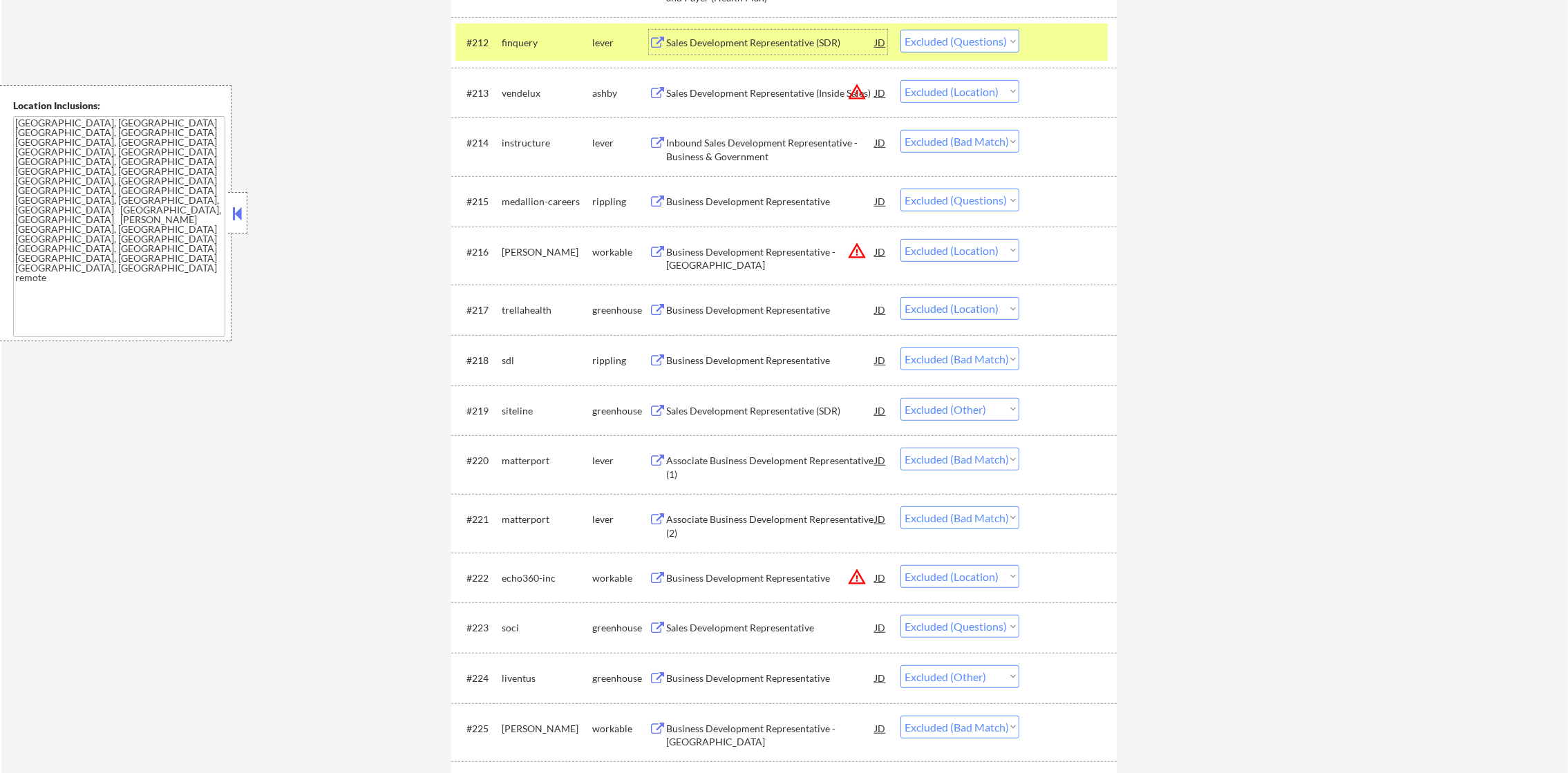
drag, startPoint x: 941, startPoint y: 40, endPoint x: 948, endPoint y: 54, distance: 15.7
click at [942, 39] on select "Choose an option... Pending Applied Excluded (Questions) Excluded (Expired) Exc…" at bounding box center [960, 42] width 119 height 23
click at [901, 30] on select "Choose an option... Pending Applied Excluded (Questions) Excluded (Expired) Exc…" at bounding box center [960, 42] width 119 height 23
drag, startPoint x: 507, startPoint y: 54, endPoint x: 555, endPoint y: 46, distance: 48.7
click at [507, 53] on div "finquery" at bounding box center [547, 42] width 90 height 25
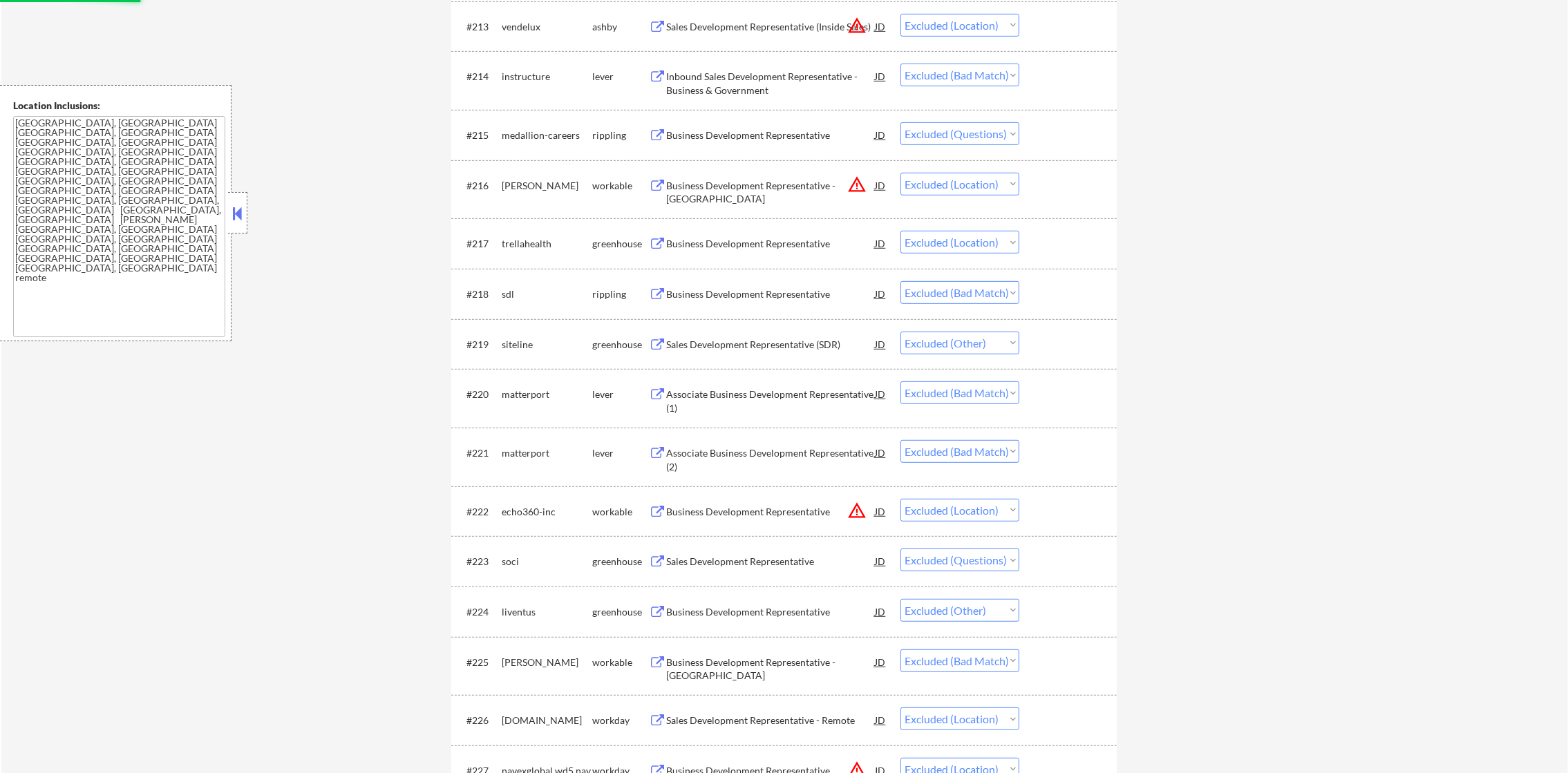
scroll to position [1263, 0]
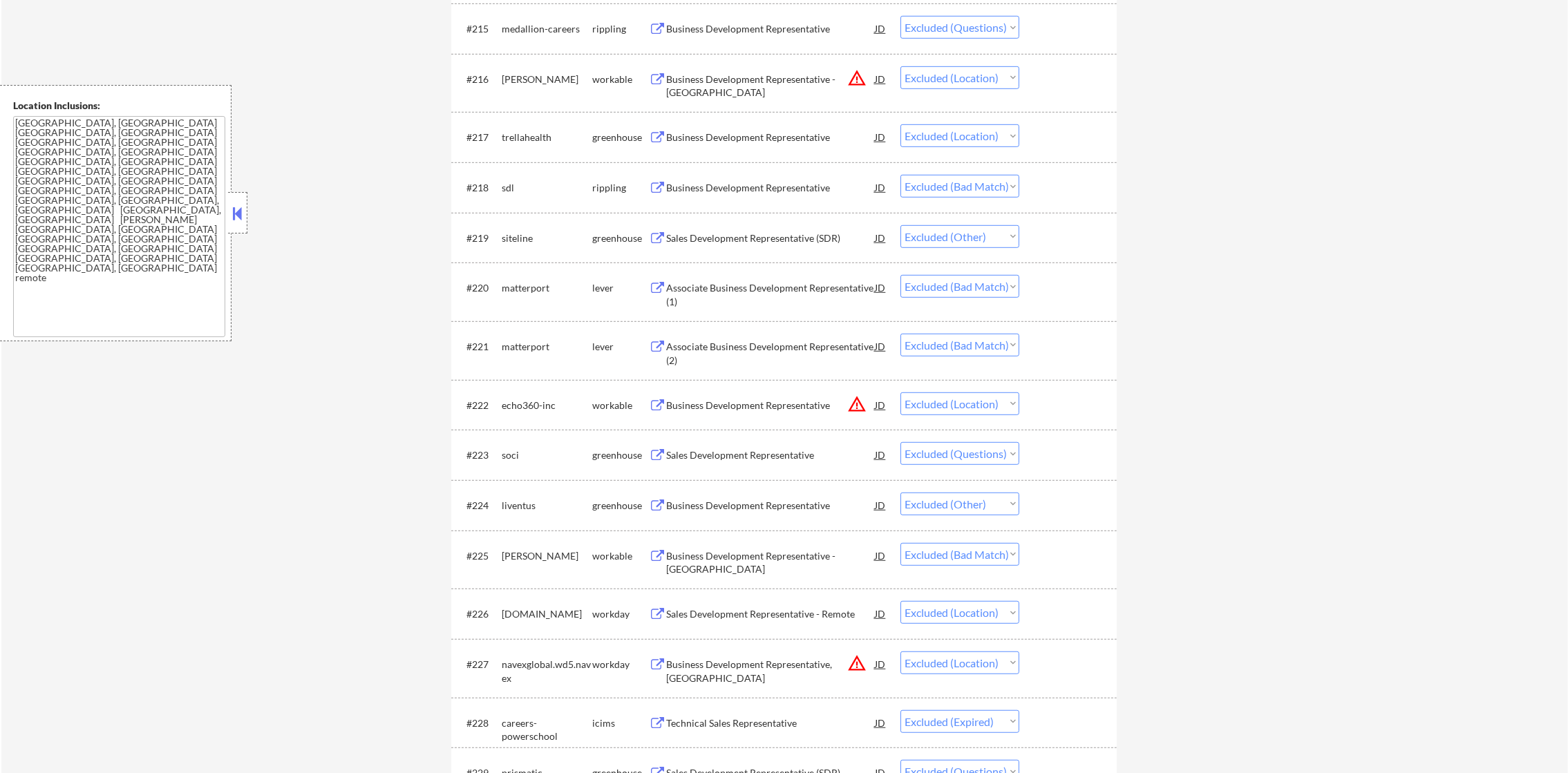
click at [735, 27] on div "Business Development Representative" at bounding box center [771, 29] width 209 height 14
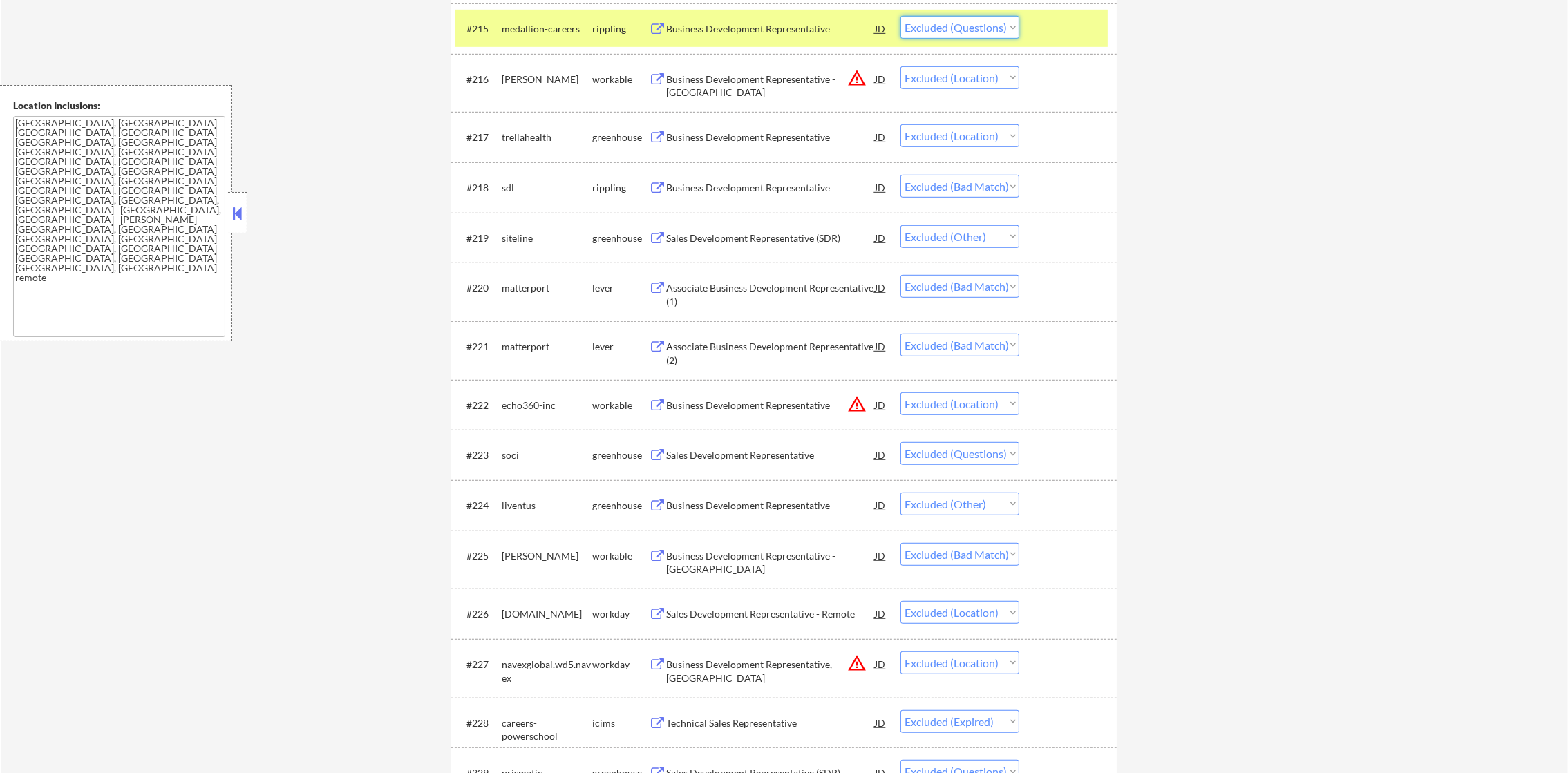
click at [1005, 26] on select "Choose an option... Pending Applied Excluded (Questions) Excluded (Expired) Exc…" at bounding box center [960, 27] width 119 height 23
click at [901, 16] on select "Choose an option... Pending Applied Excluded (Questions) Excluded (Expired) Exc…" at bounding box center [960, 27] width 119 height 23
click at [559, 27] on div "medallion-careers" at bounding box center [547, 29] width 90 height 14
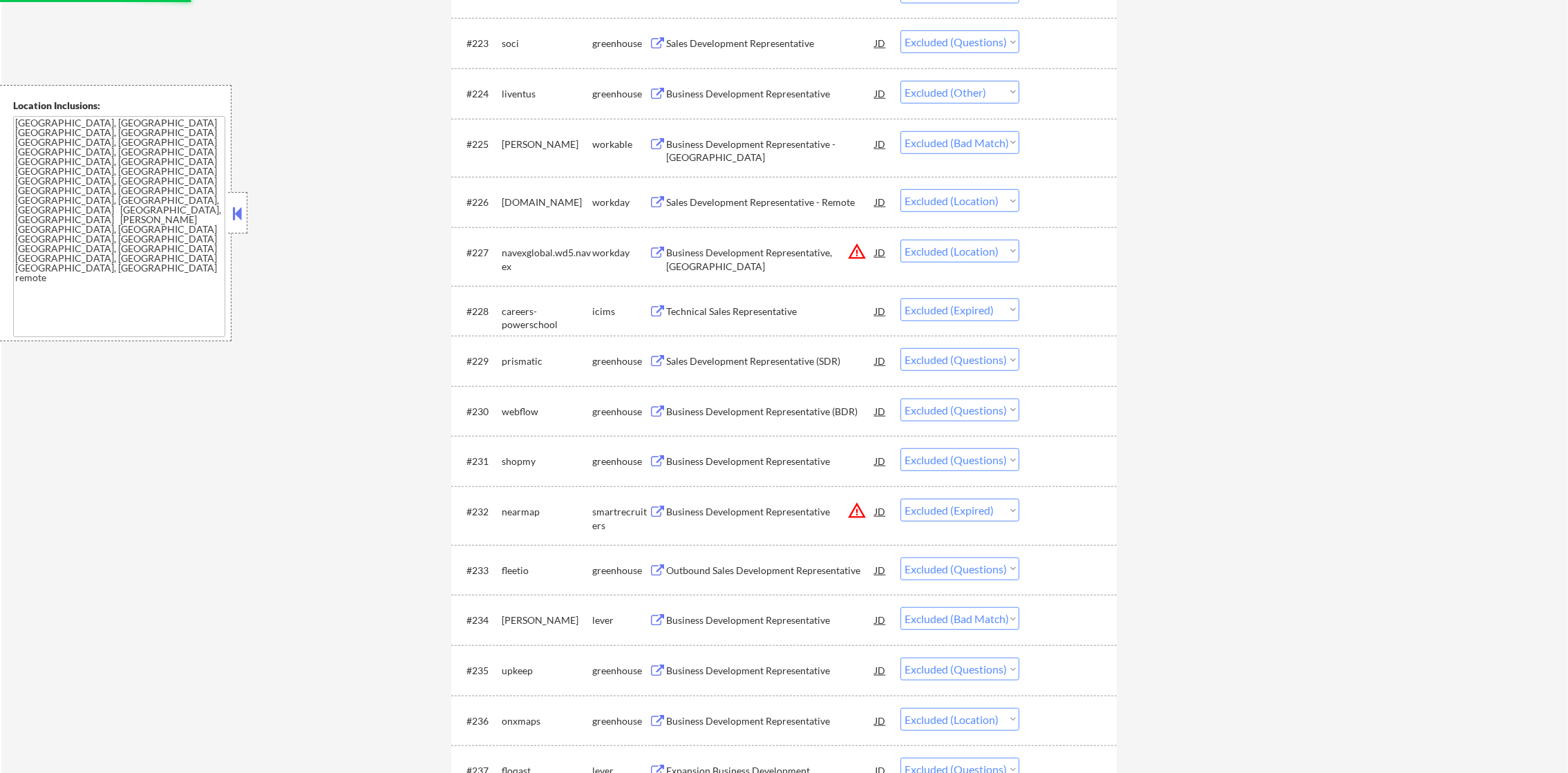
scroll to position [1679, 0]
click at [654, 40] on button at bounding box center [657, 40] width 18 height 13
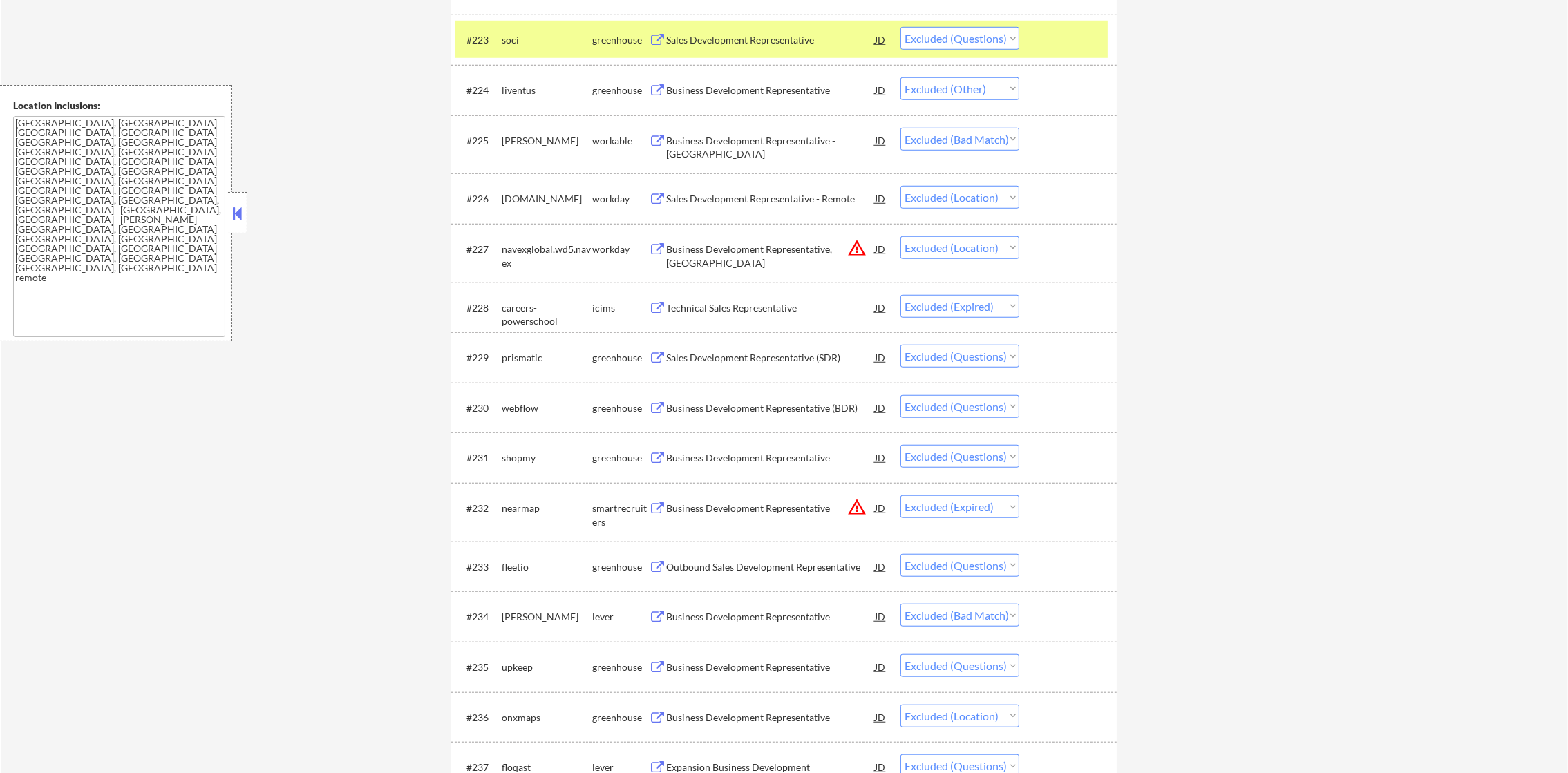
click at [957, 41] on select "Choose an option... Pending Applied Excluded (Questions) Excluded (Expired) Exc…" at bounding box center [960, 38] width 119 height 23
click at [901, 27] on select "Choose an option... Pending Applied Excluded (Questions) Excluded (Expired) Exc…" at bounding box center [960, 38] width 119 height 23
click at [557, 45] on div "soci" at bounding box center [547, 40] width 90 height 14
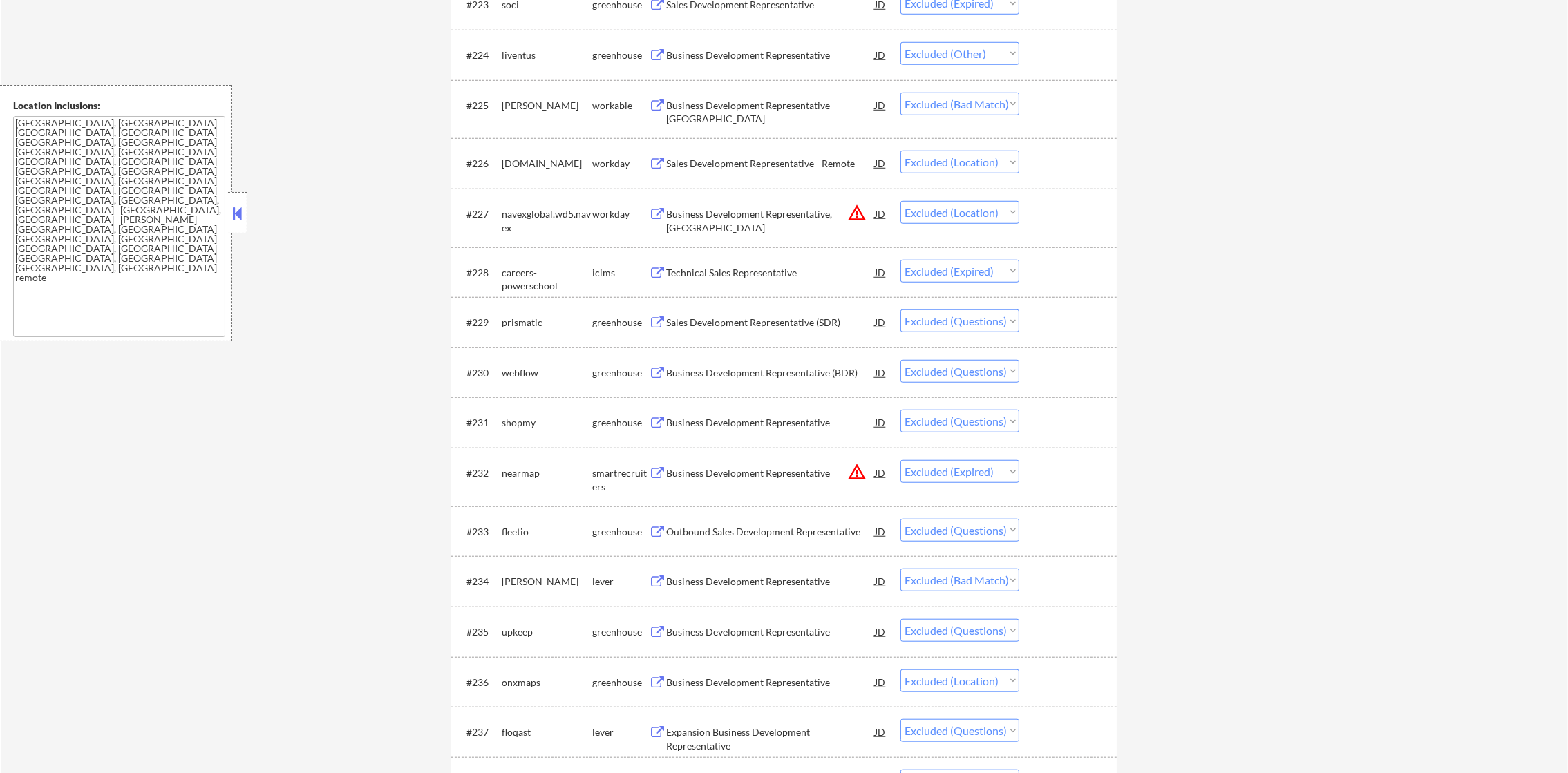
scroll to position [1747, 0]
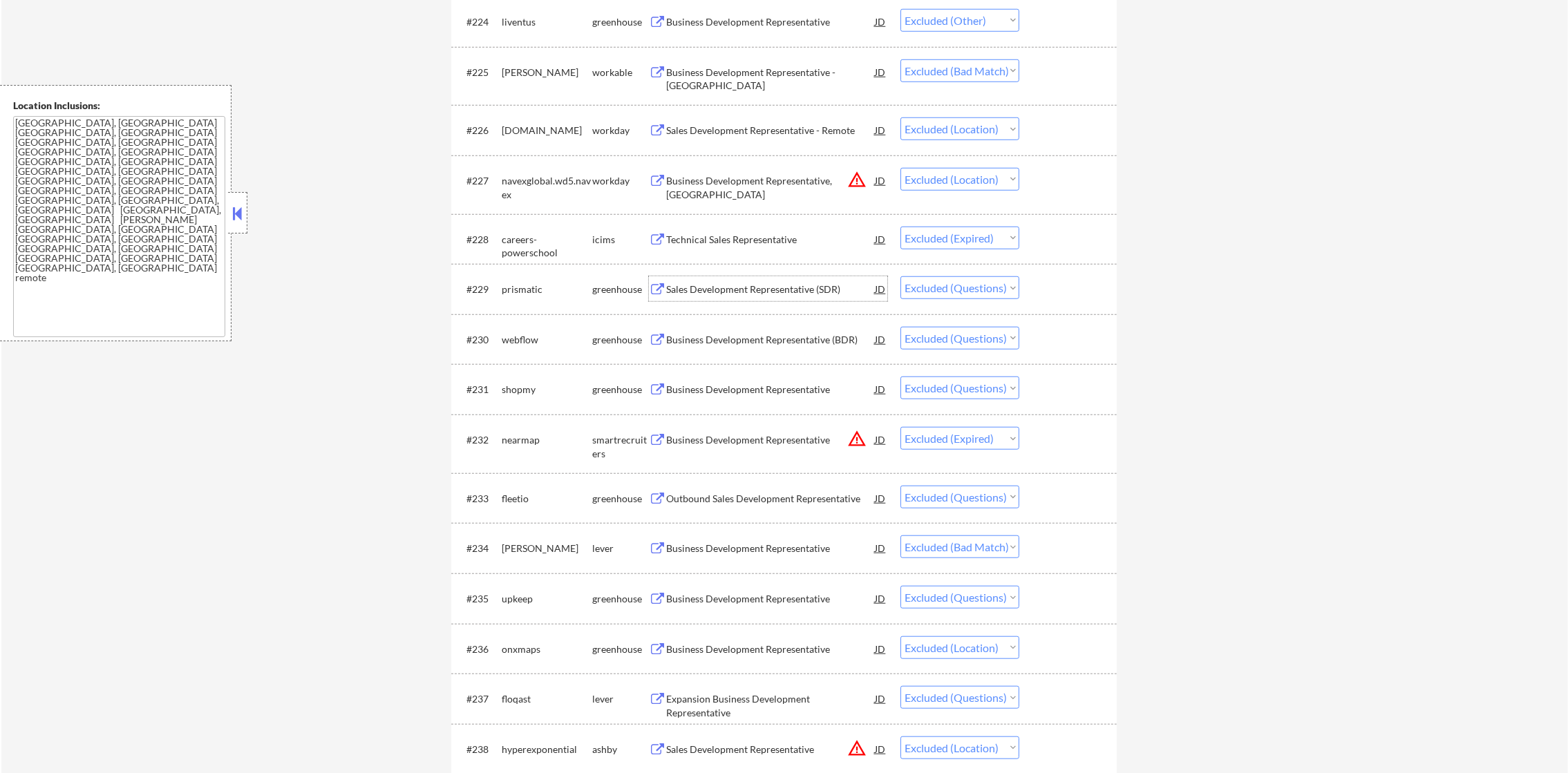
click at [730, 291] on div "Sales Development Representative (SDR)" at bounding box center [771, 289] width 209 height 14
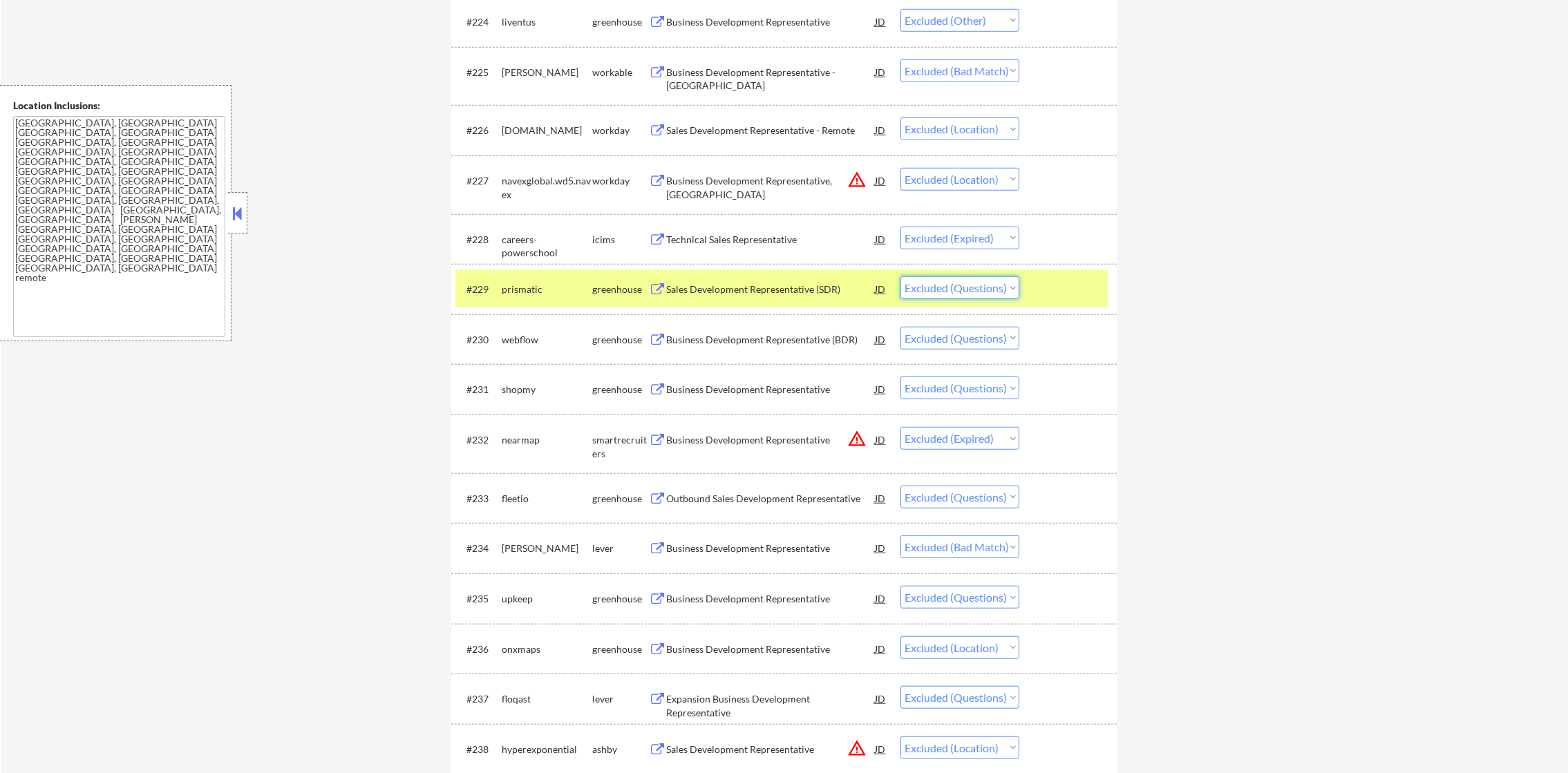
click at [951, 282] on select "Choose an option... Pending Applied Excluded (Questions) Excluded (Expired) Exc…" at bounding box center [960, 287] width 119 height 23
click at [901, 276] on select "Choose an option... Pending Applied Excluded (Questions) Excluded (Expired) Exc…" at bounding box center [960, 287] width 119 height 23
click at [541, 295] on div "prismatic" at bounding box center [547, 289] width 90 height 14
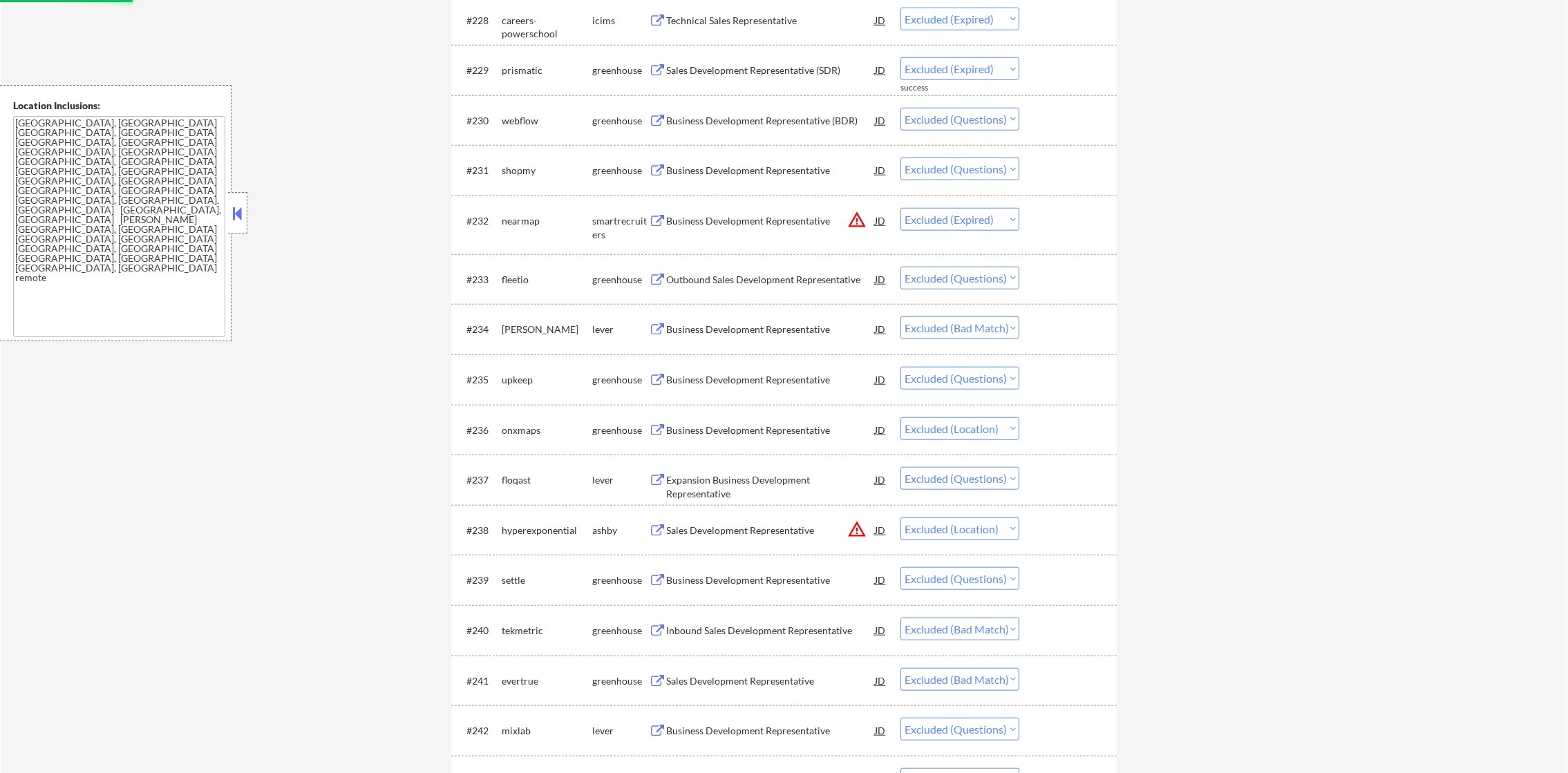
scroll to position [1988, 0]
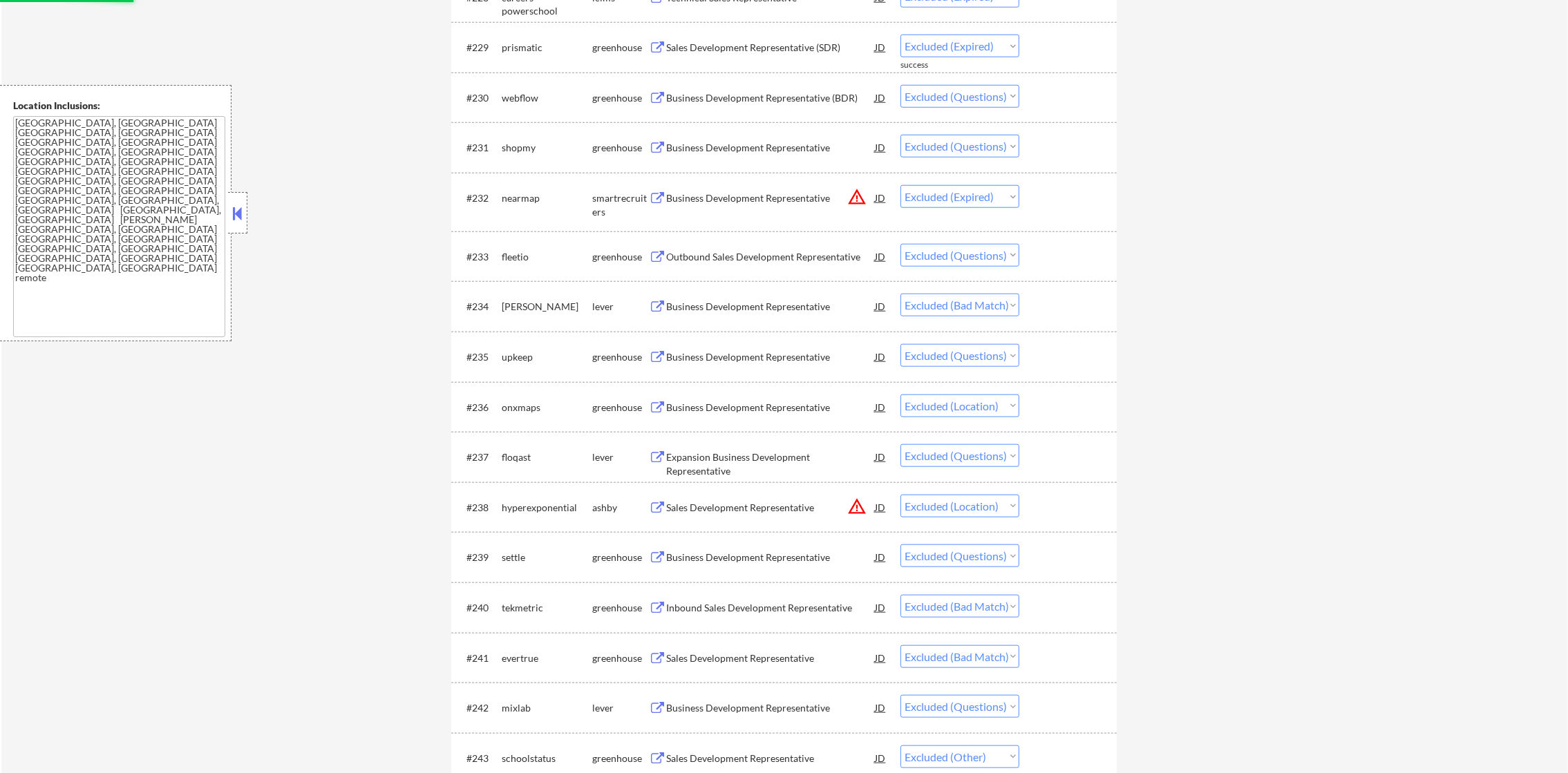
click at [766, 96] on div "Business Development Representative (BDR)" at bounding box center [771, 98] width 209 height 14
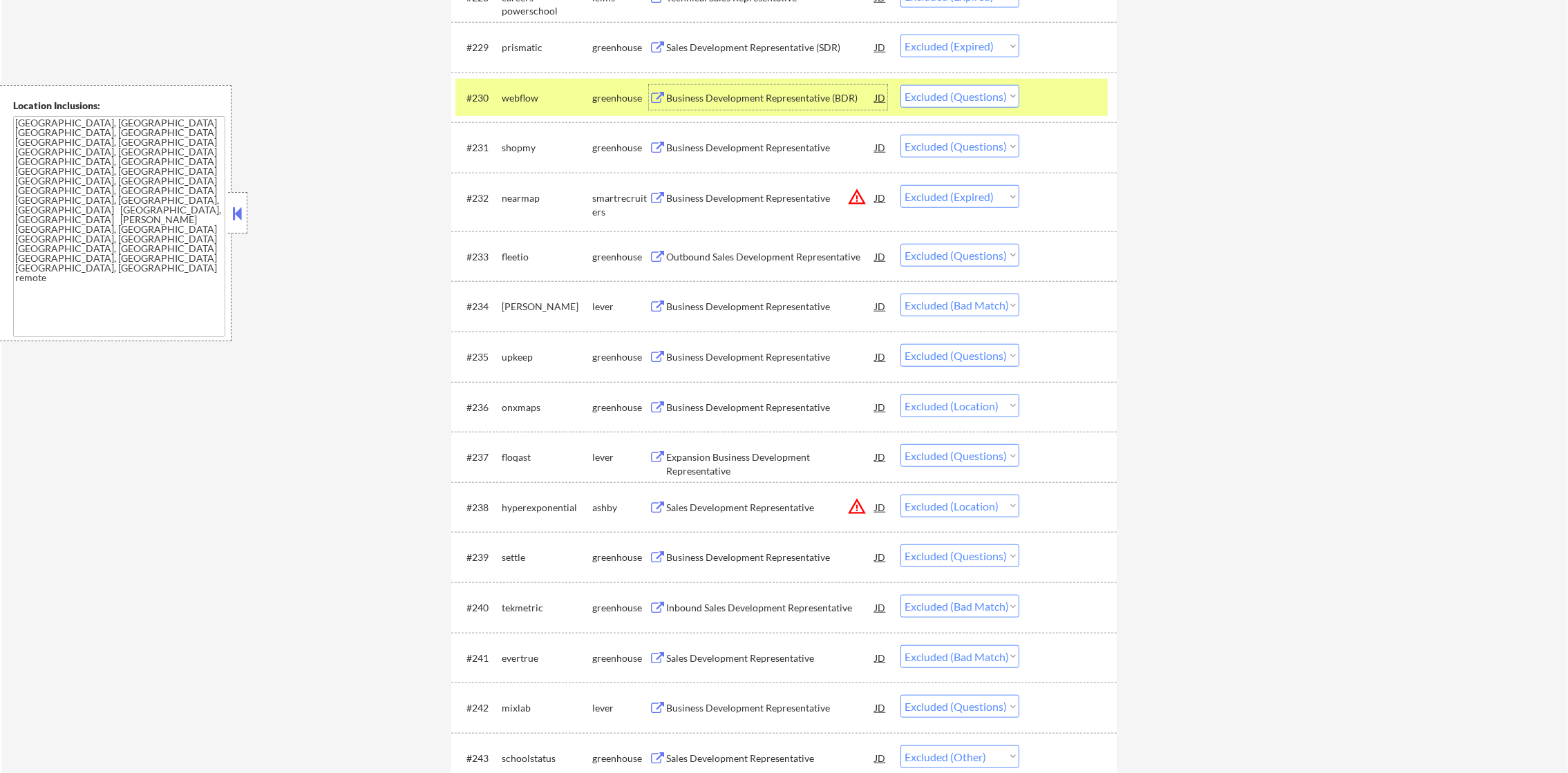
click at [945, 91] on select "Choose an option... Pending Applied Excluded (Questions) Excluded (Expired) Exc…" at bounding box center [960, 96] width 119 height 23
click at [901, 85] on select "Choose an option... Pending Applied Excluded (Questions) Excluded (Expired) Exc…" at bounding box center [960, 96] width 119 height 23
click at [508, 106] on div "webflow" at bounding box center [547, 97] width 90 height 25
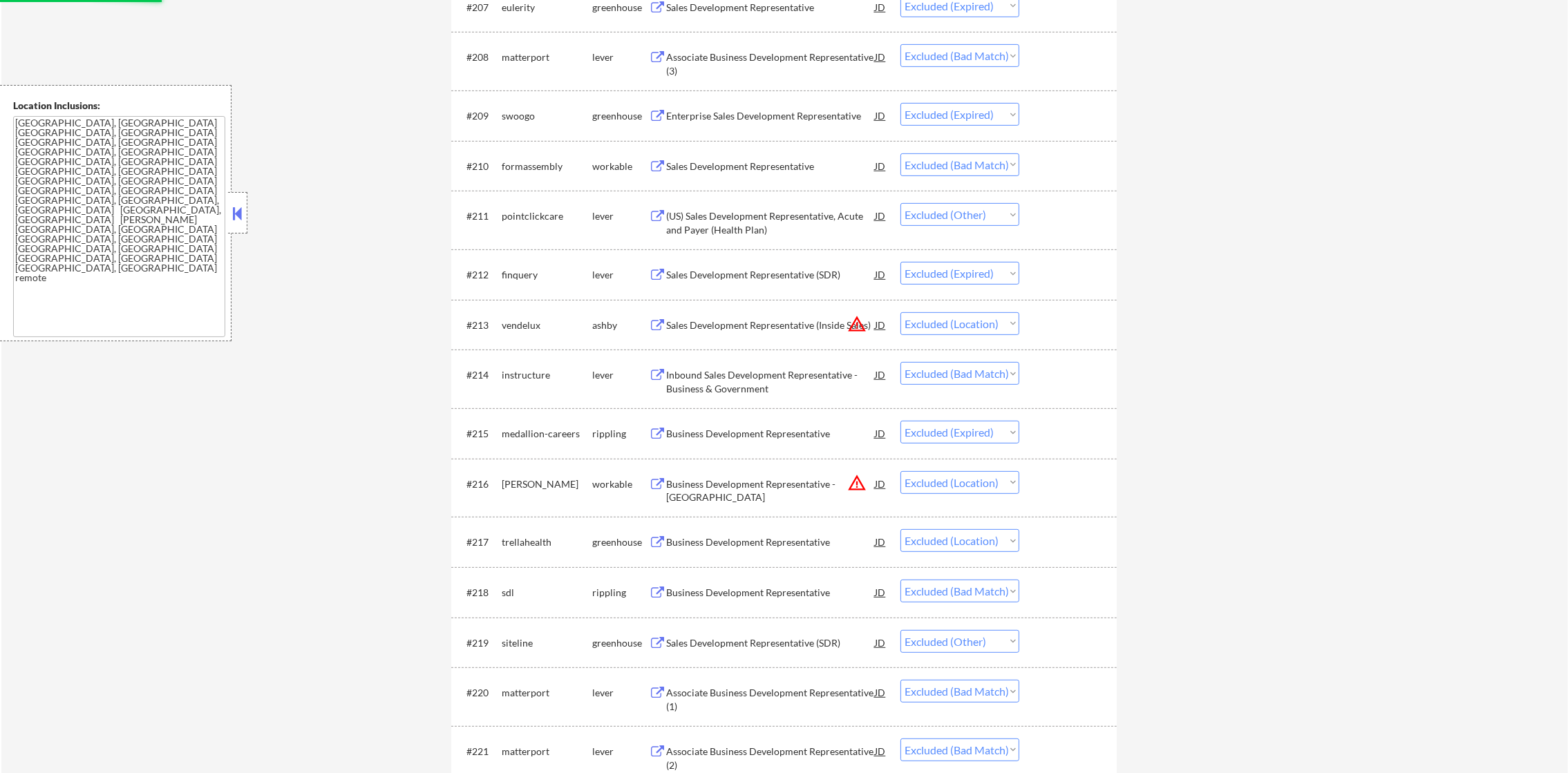
scroll to position [0, 0]
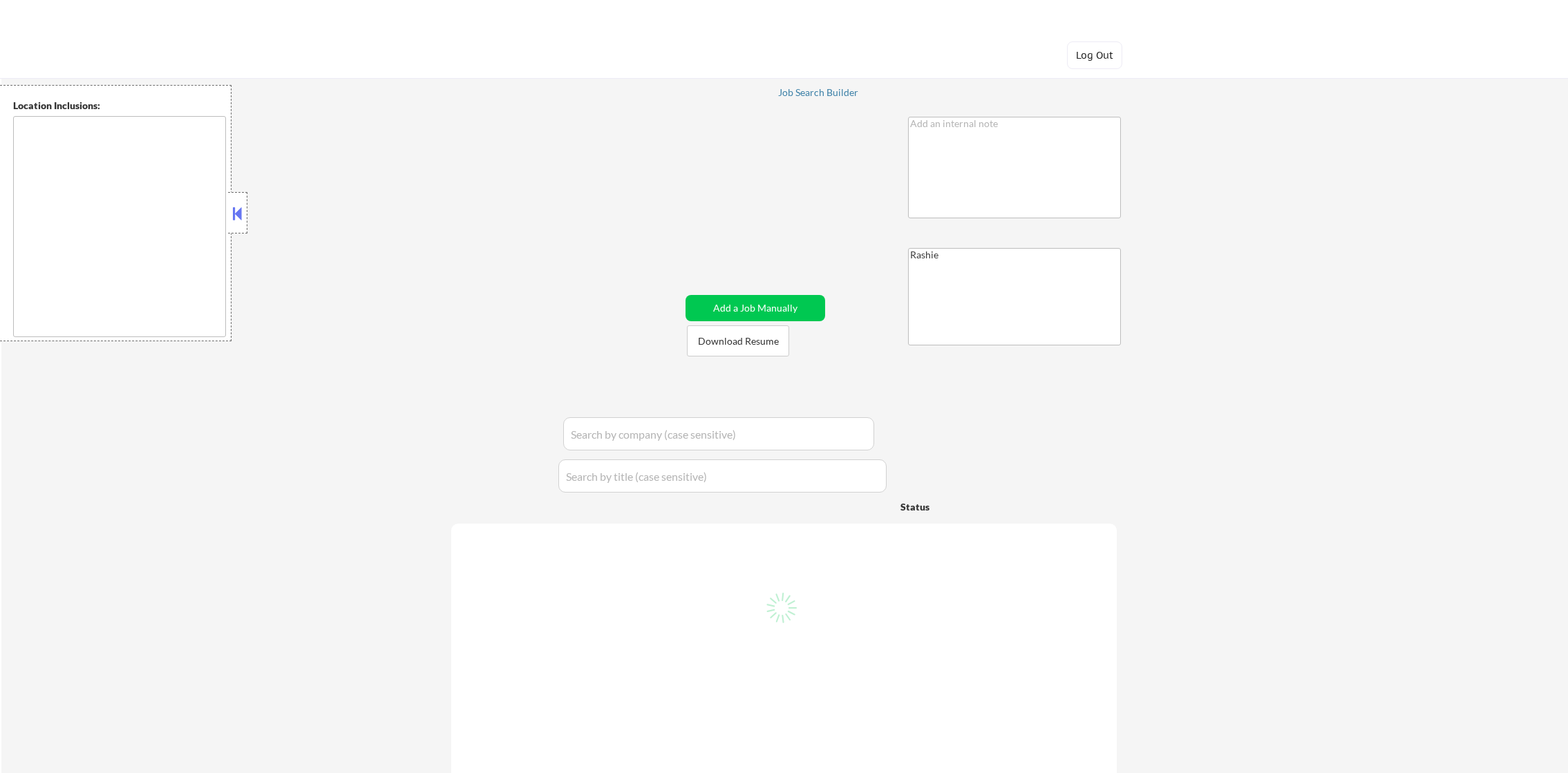
type textarea "[GEOGRAPHIC_DATA], [GEOGRAPHIC_DATA] [GEOGRAPHIC_DATA], [GEOGRAPHIC_DATA] [GEOG…"
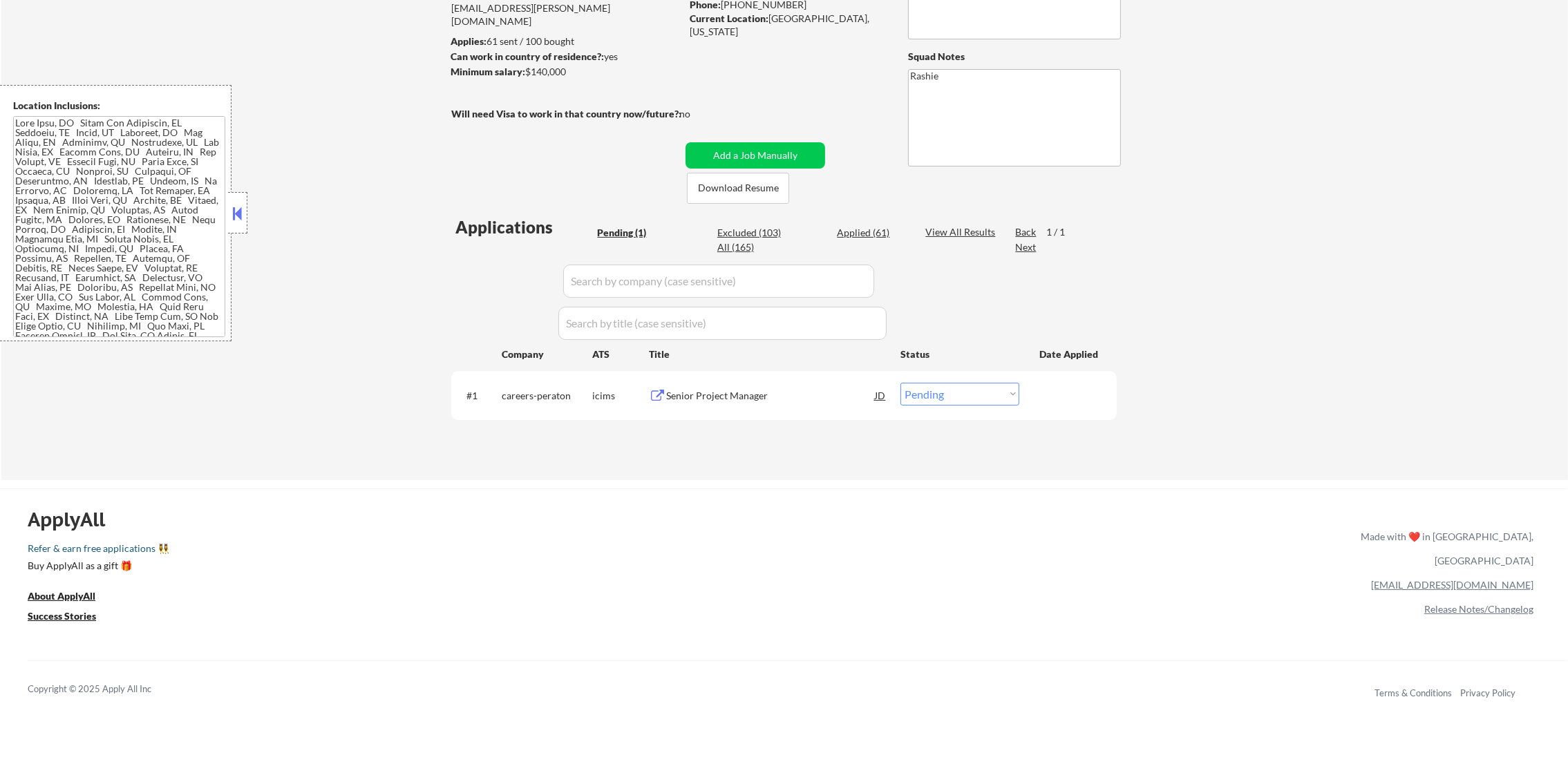
scroll to position [241, 0]
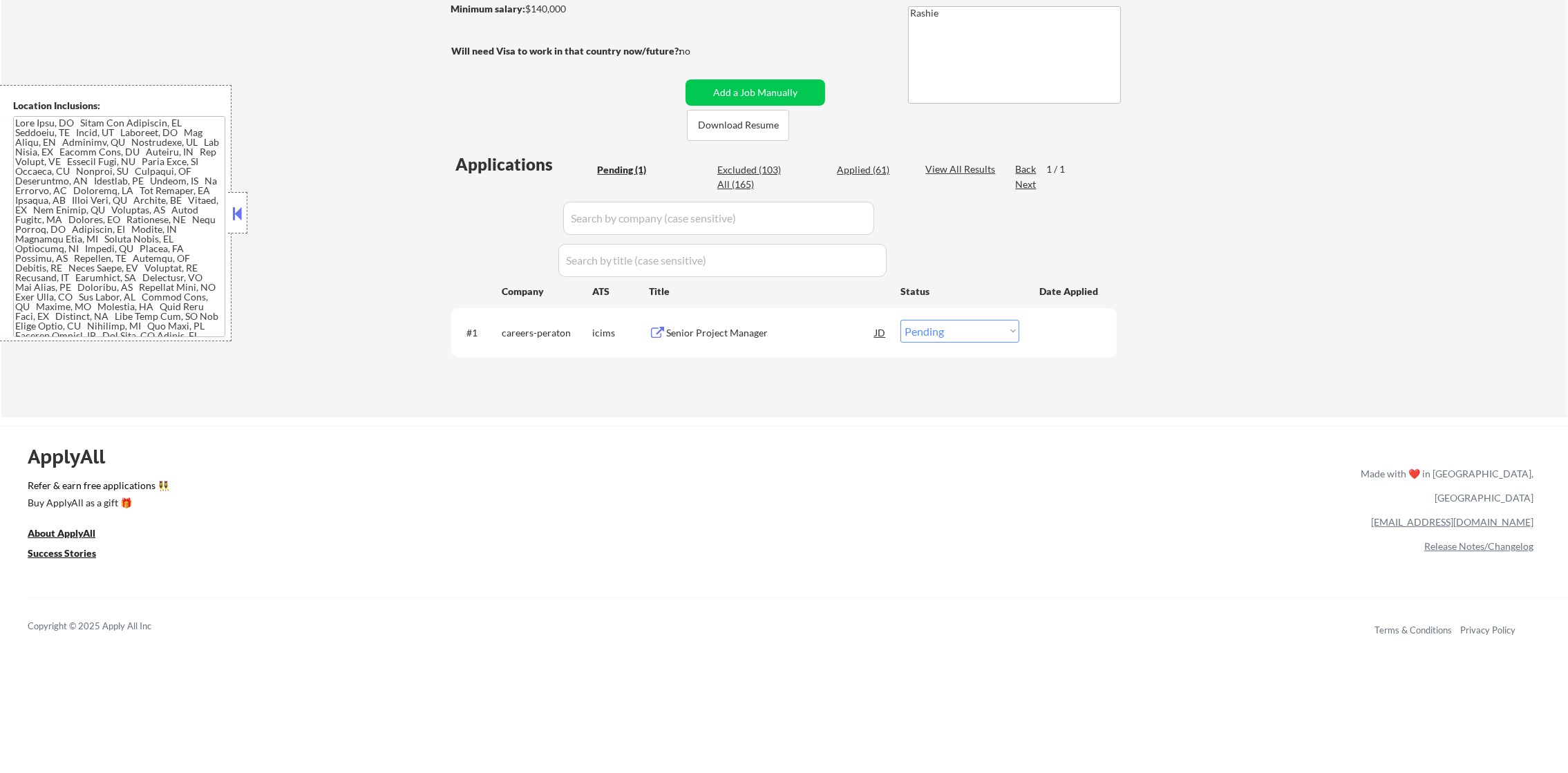
click at [768, 169] on div "Excluded (103)" at bounding box center [752, 170] width 69 height 14
select select ""excluded__expired_""
select select ""excluded__location_""
select select ""excluded""
select select ""excluded__location_""
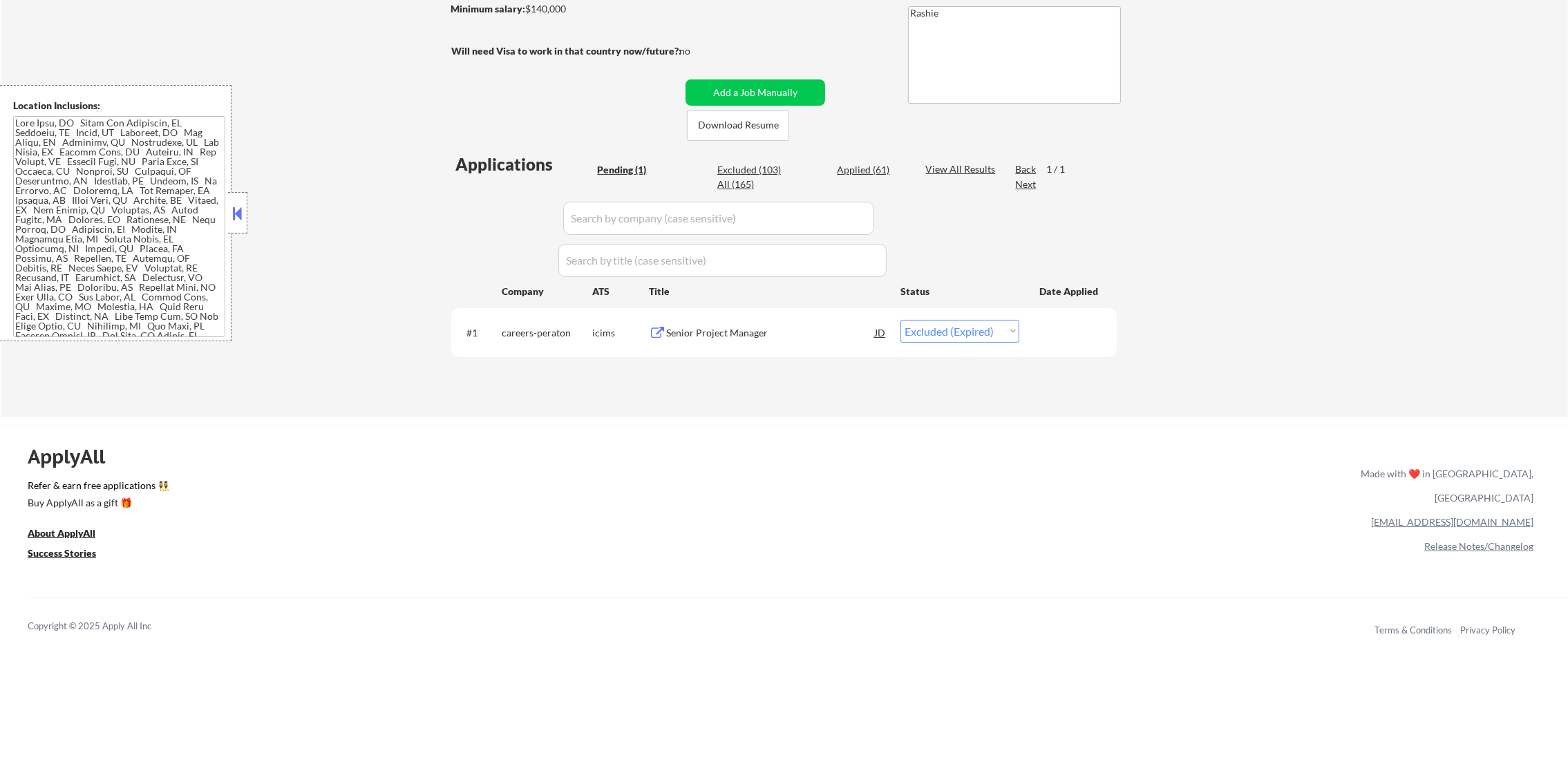
select select ""excluded__location_""
select select ""excluded""
select select ""excluded__expired_""
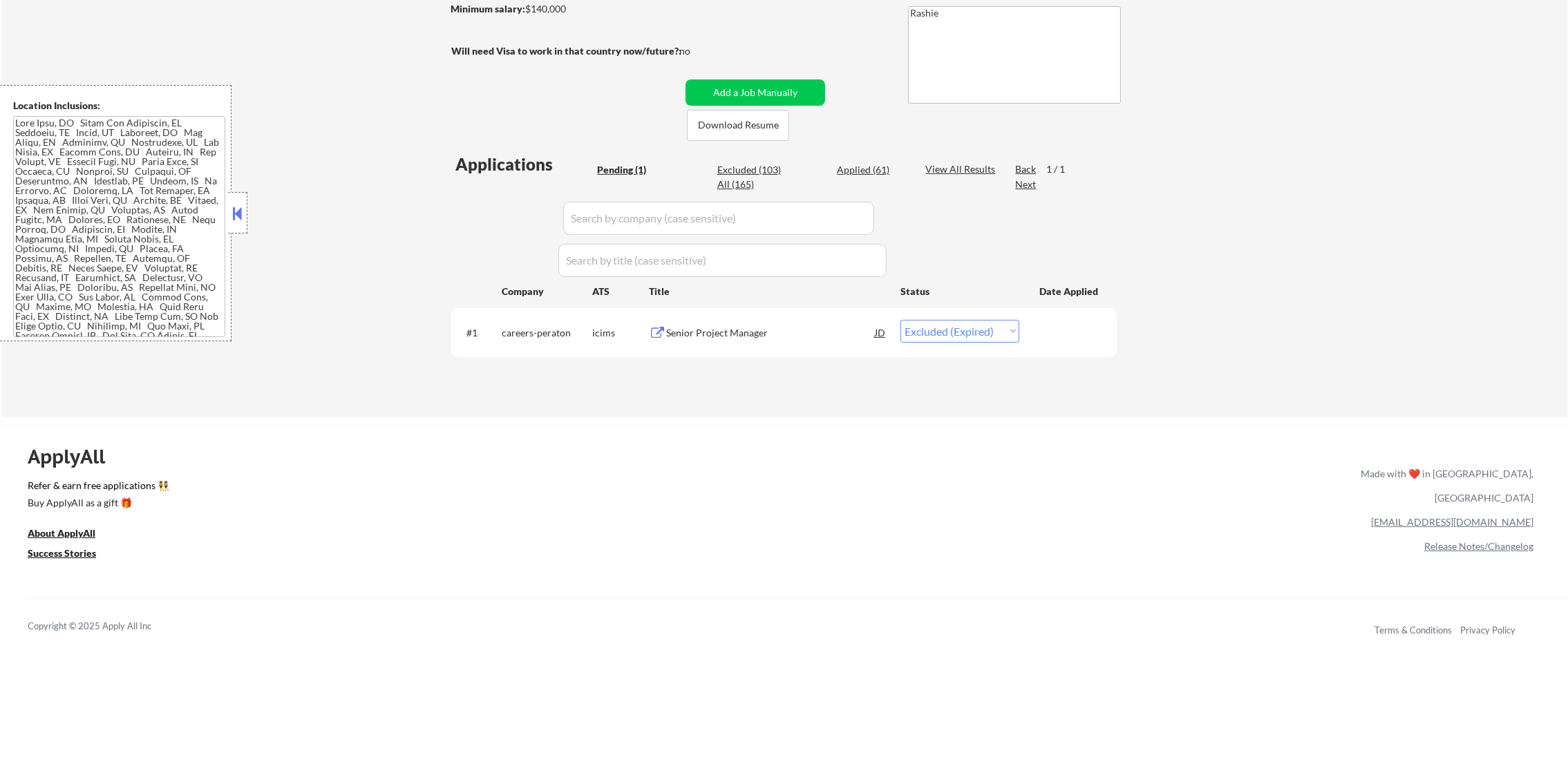
select select ""excluded""
select select ""excluded__expired_""
select select ""excluded__location_""
select select ""excluded__salary_""
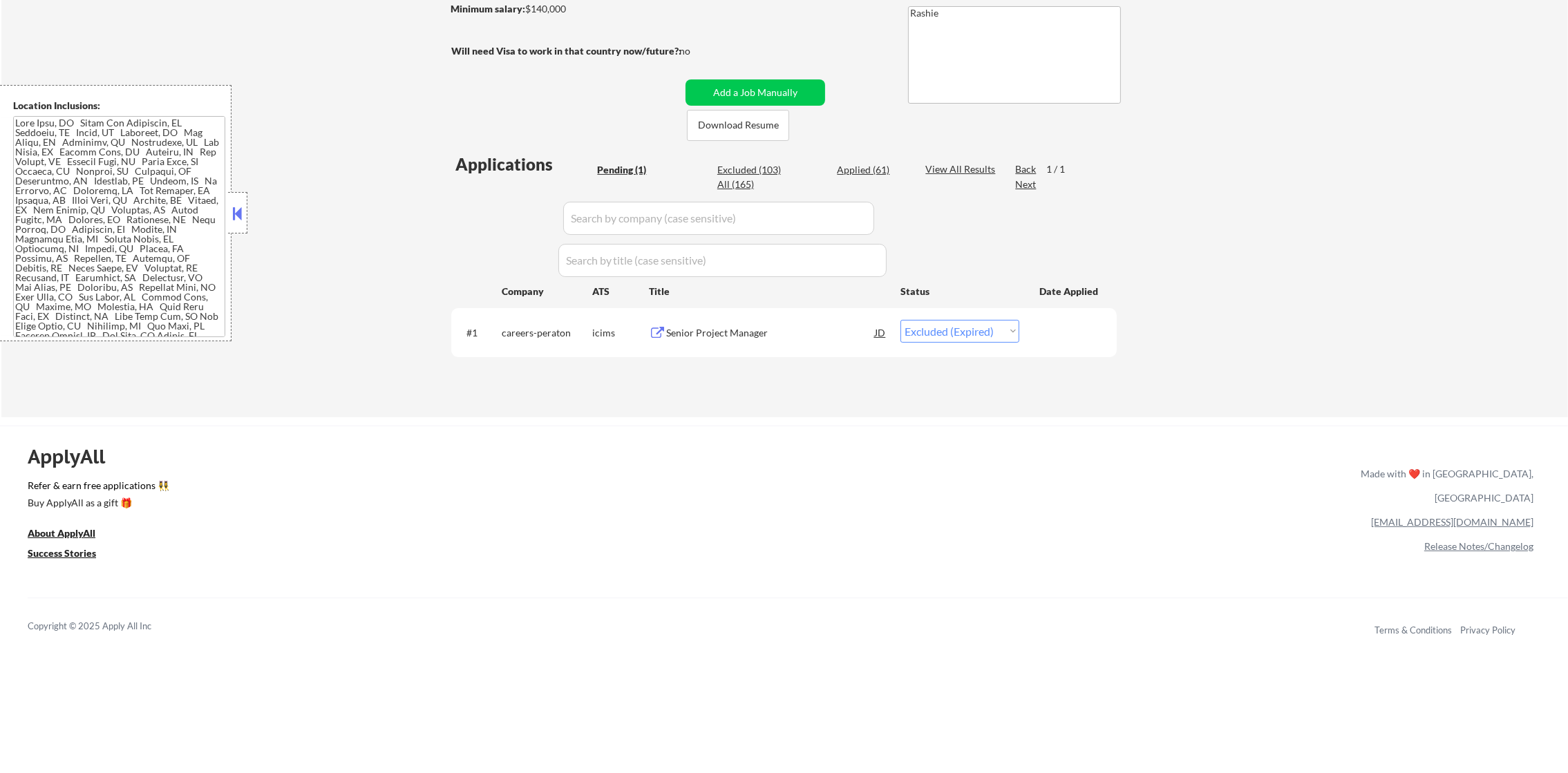
select select ""excluded__expired_""
select select ""excluded__location_""
select select ""excluded""
select select ""excluded__expired_""
select select ""excluded__location_""
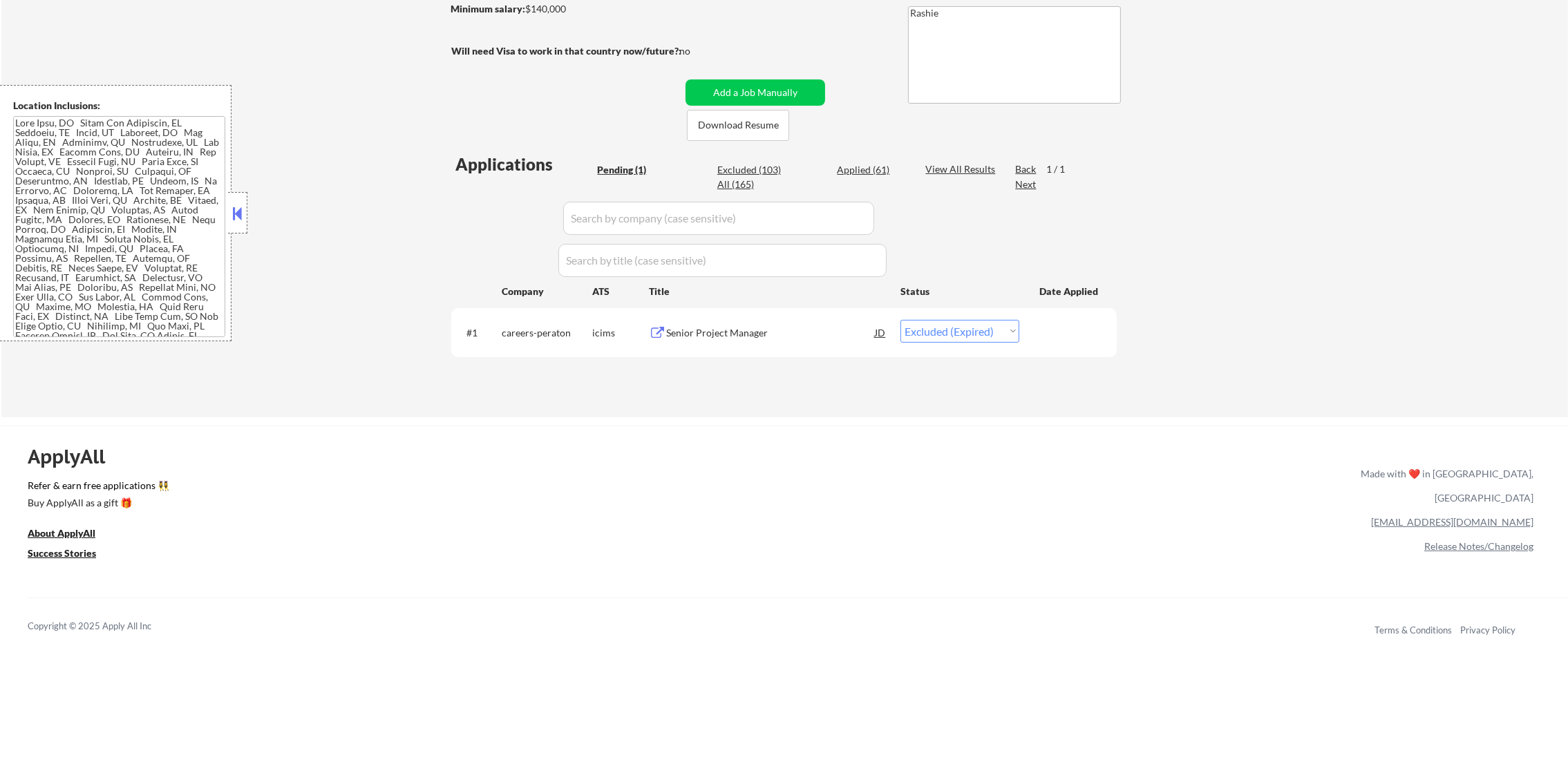
select select ""excluded""
select select ""excluded__expired_""
select select ""excluded__location_""
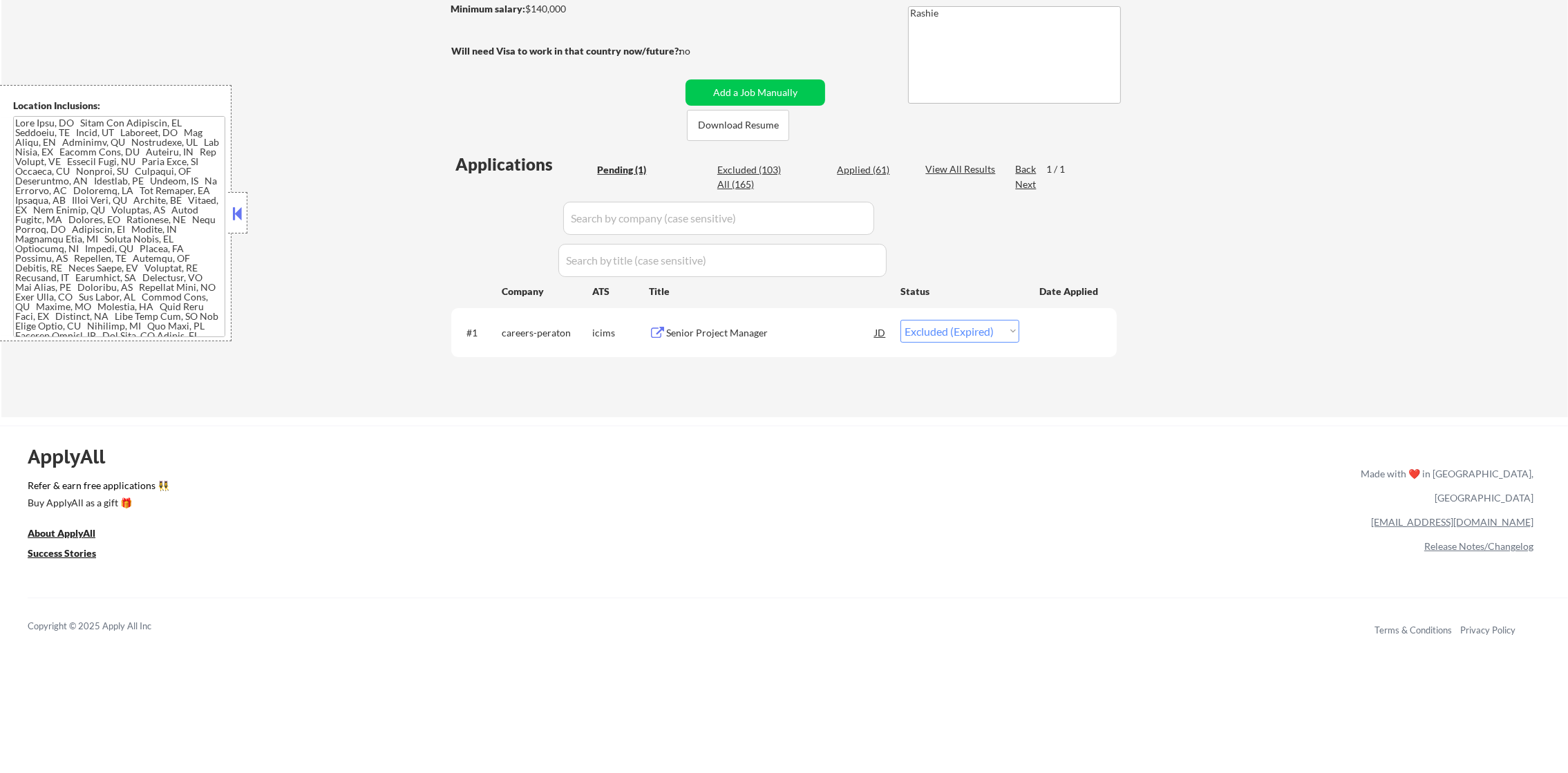
select select ""excluded__salary_""
select select ""excluded__expired_""
select select ""excluded__location_""
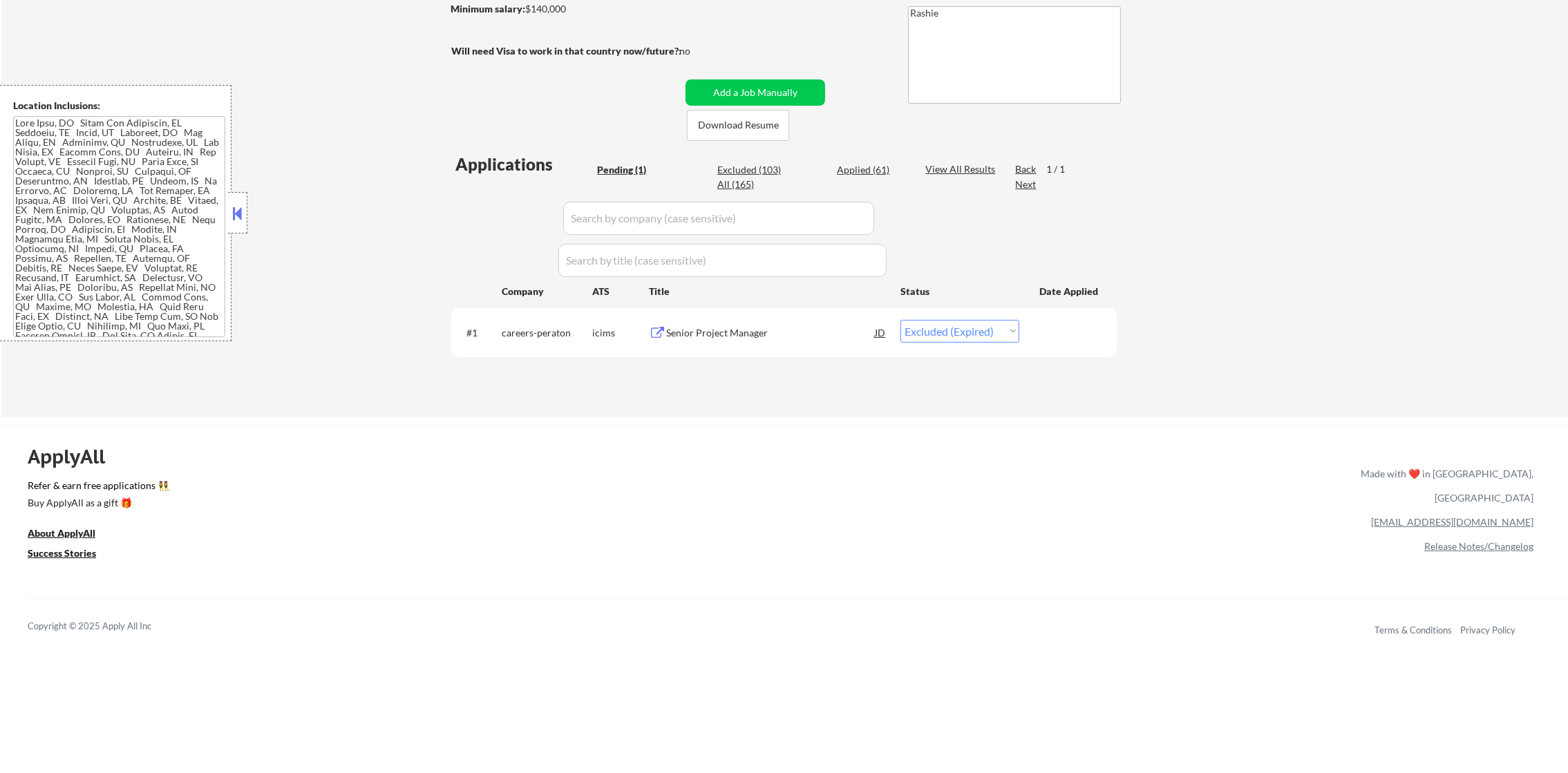
select select ""excluded__expired_""
select select ""excluded""
select select ""excluded__location_""
select select ""excluded__salary_""
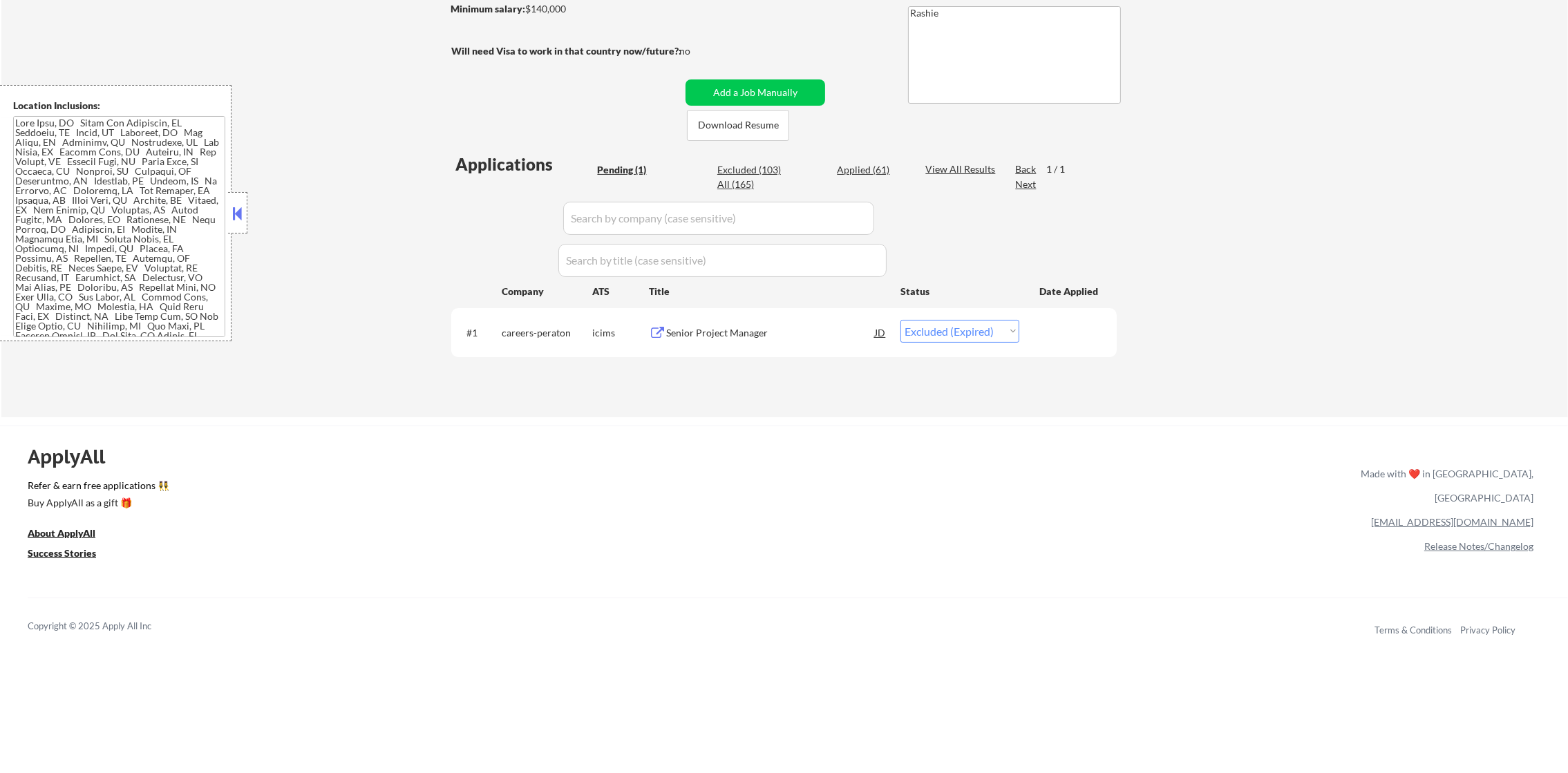
select select ""excluded__salary_""
select select ""excluded__other_""
select select ""excluded__expired_""
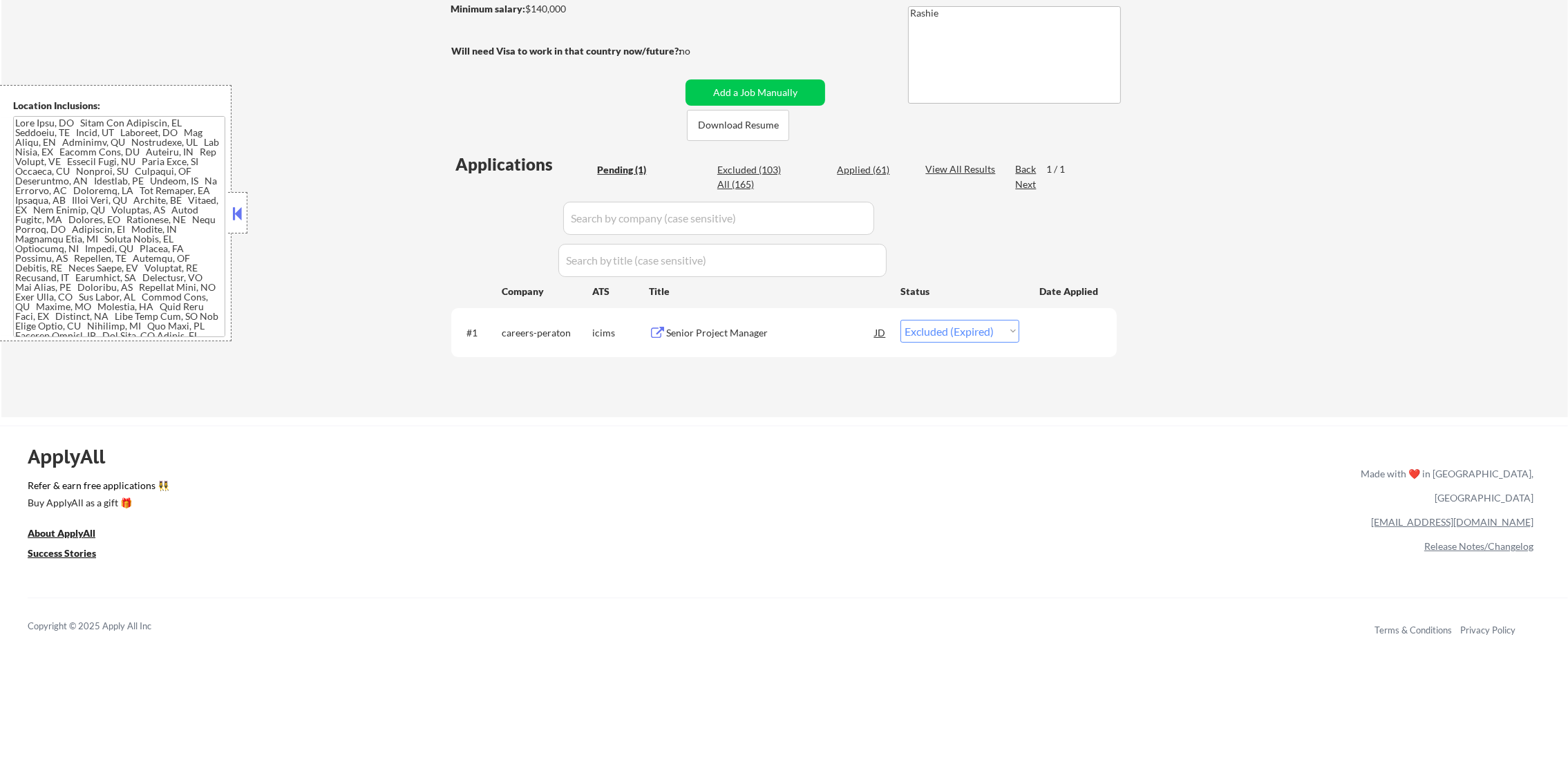
select select ""excluded__expired_""
select select ""excluded__other_""
select select ""excluded__expired_""
select select ""excluded__location_""
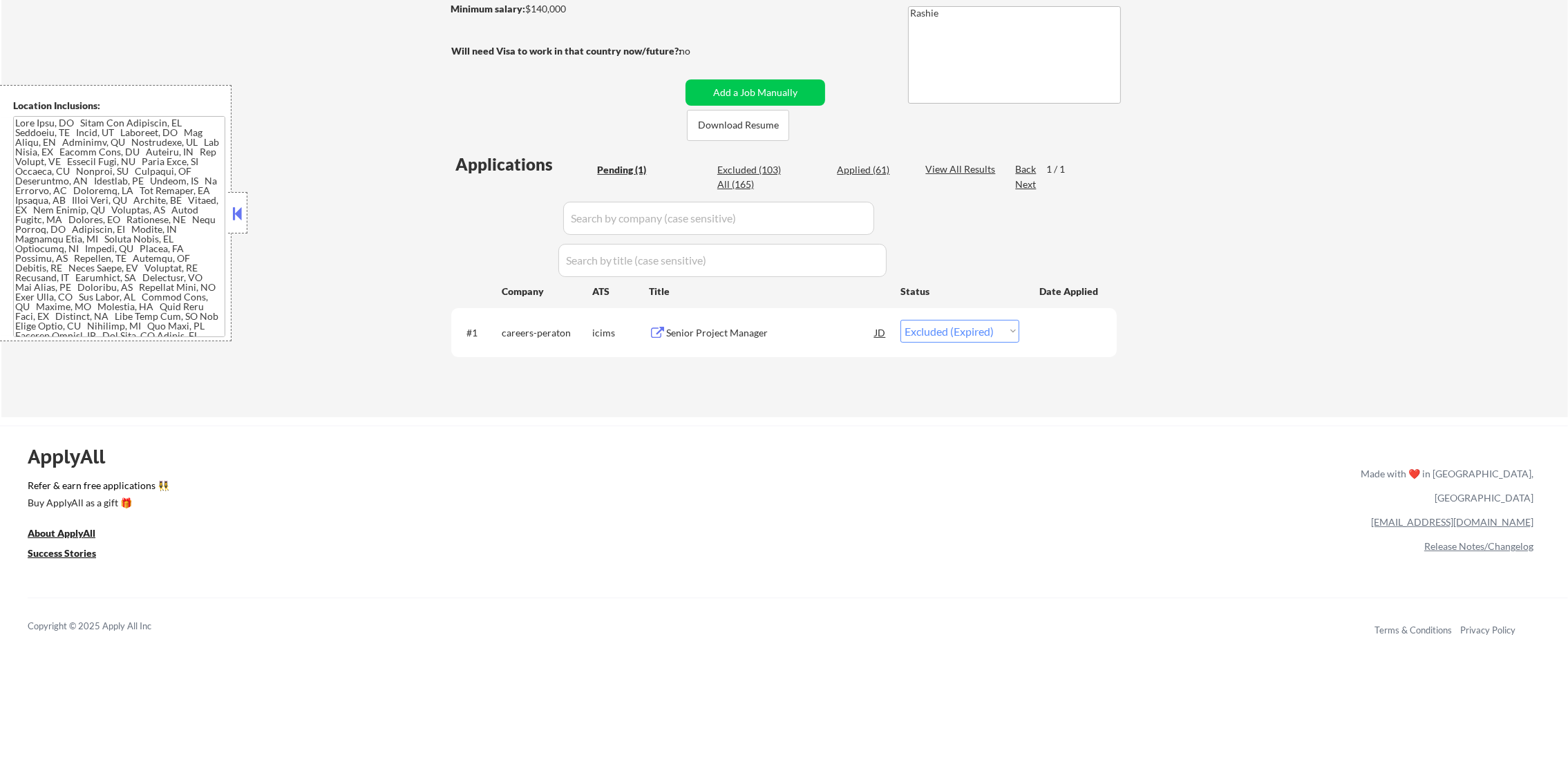
select select ""excluded__expired_""
select select ""excluded__location_""
select select ""excluded__expired_""
select select ""excluded__salary_""
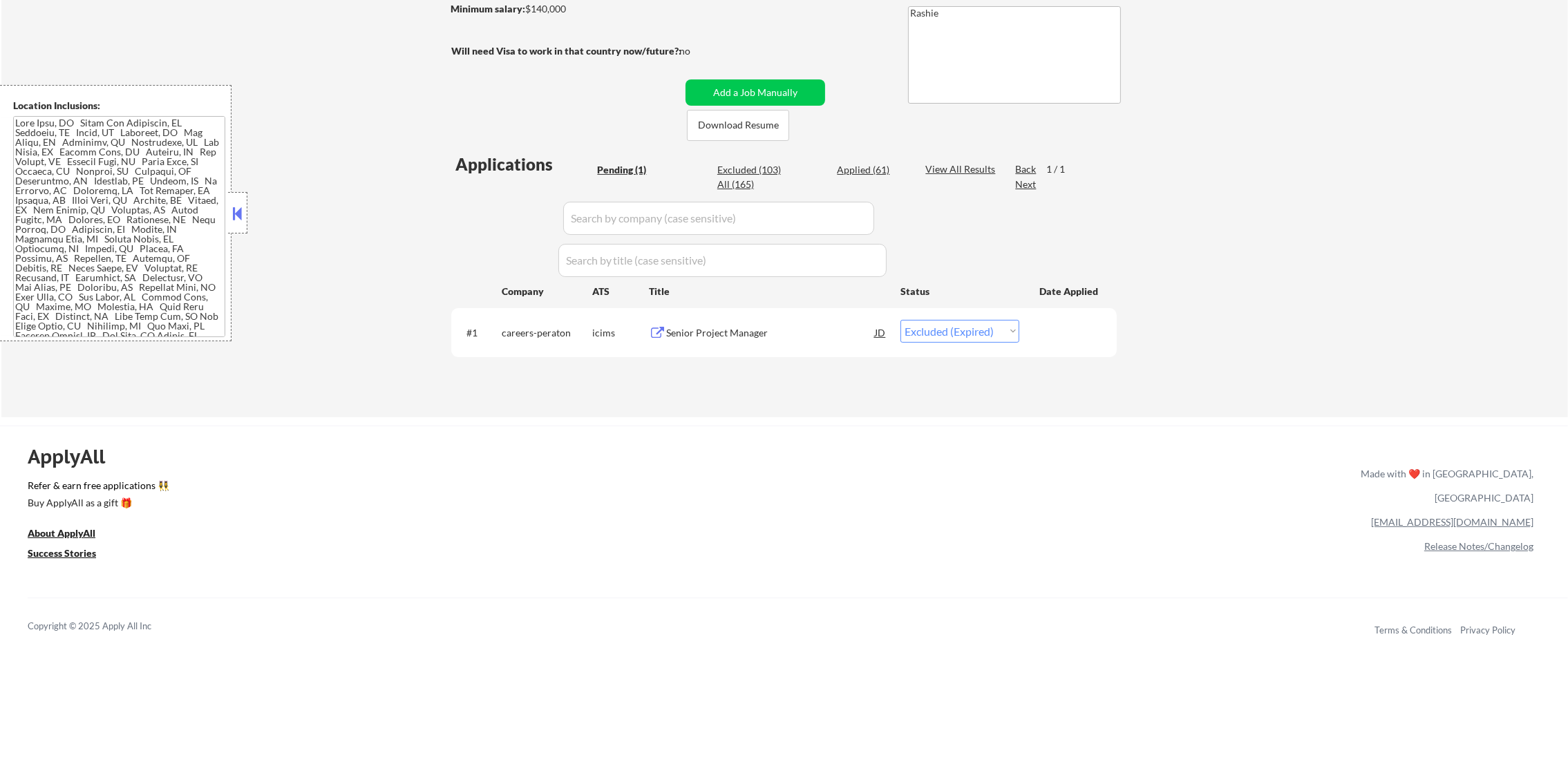
select select ""excluded""
select select ""excluded__location_""
select select ""excluded""
select select ""excluded__expired_""
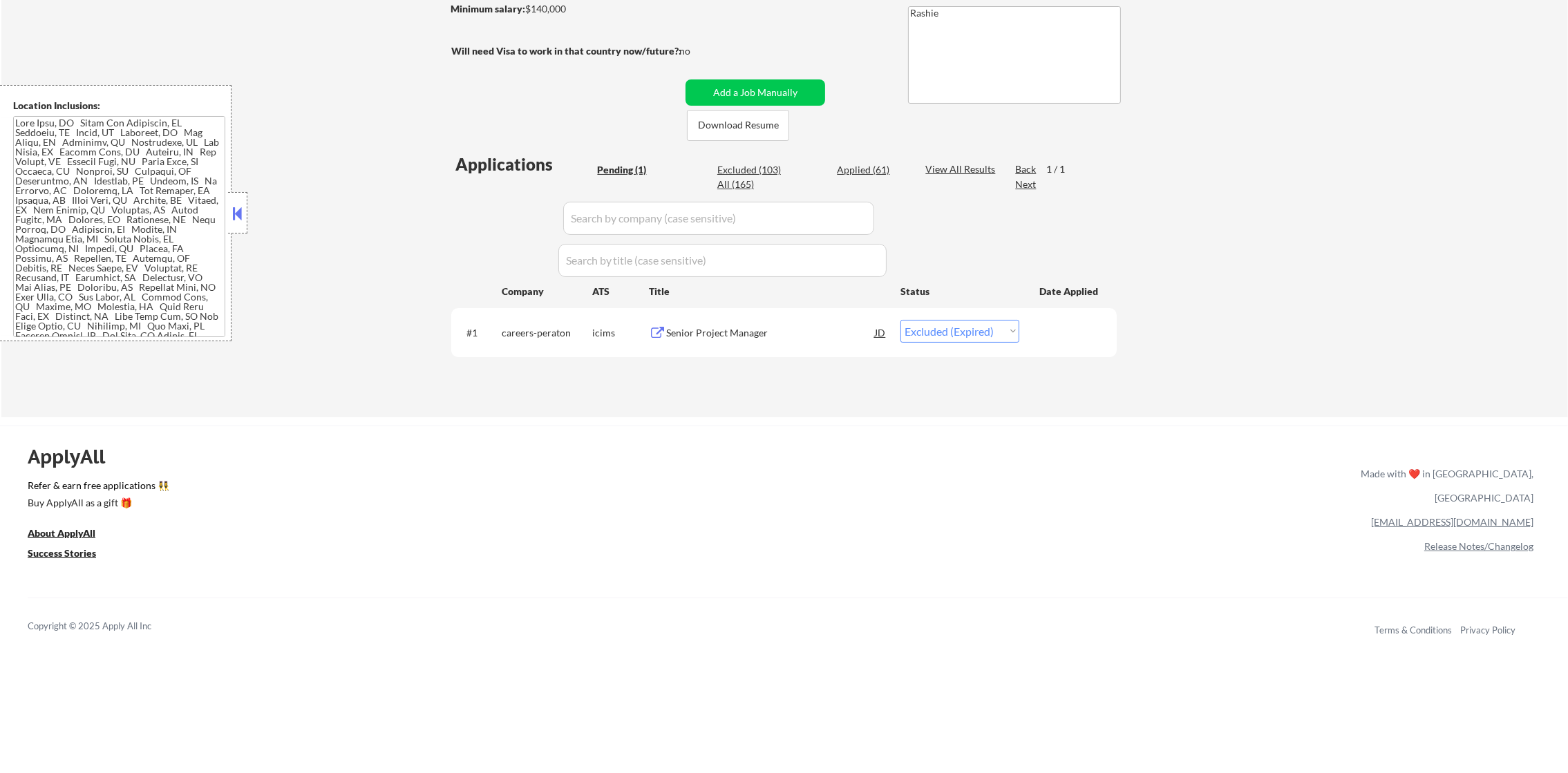
select select ""excluded__other_""
select select ""excluded__location_""
select select ""excluded__expired_""
select select ""excluded__other_""
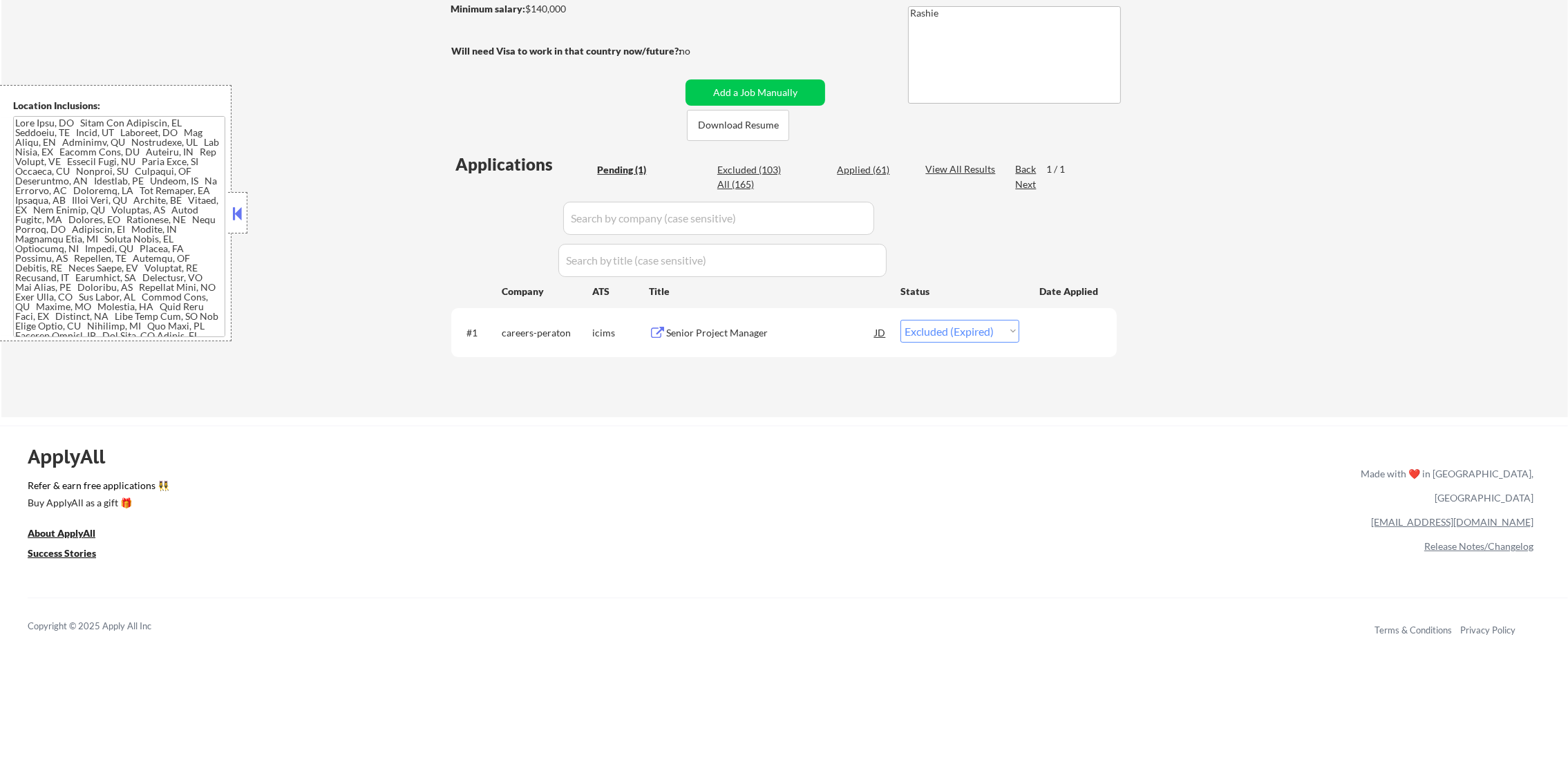
select select ""excluded__expired_""
select select ""excluded__location_""
select select ""excluded__expired_""
select select ""excluded__location_""
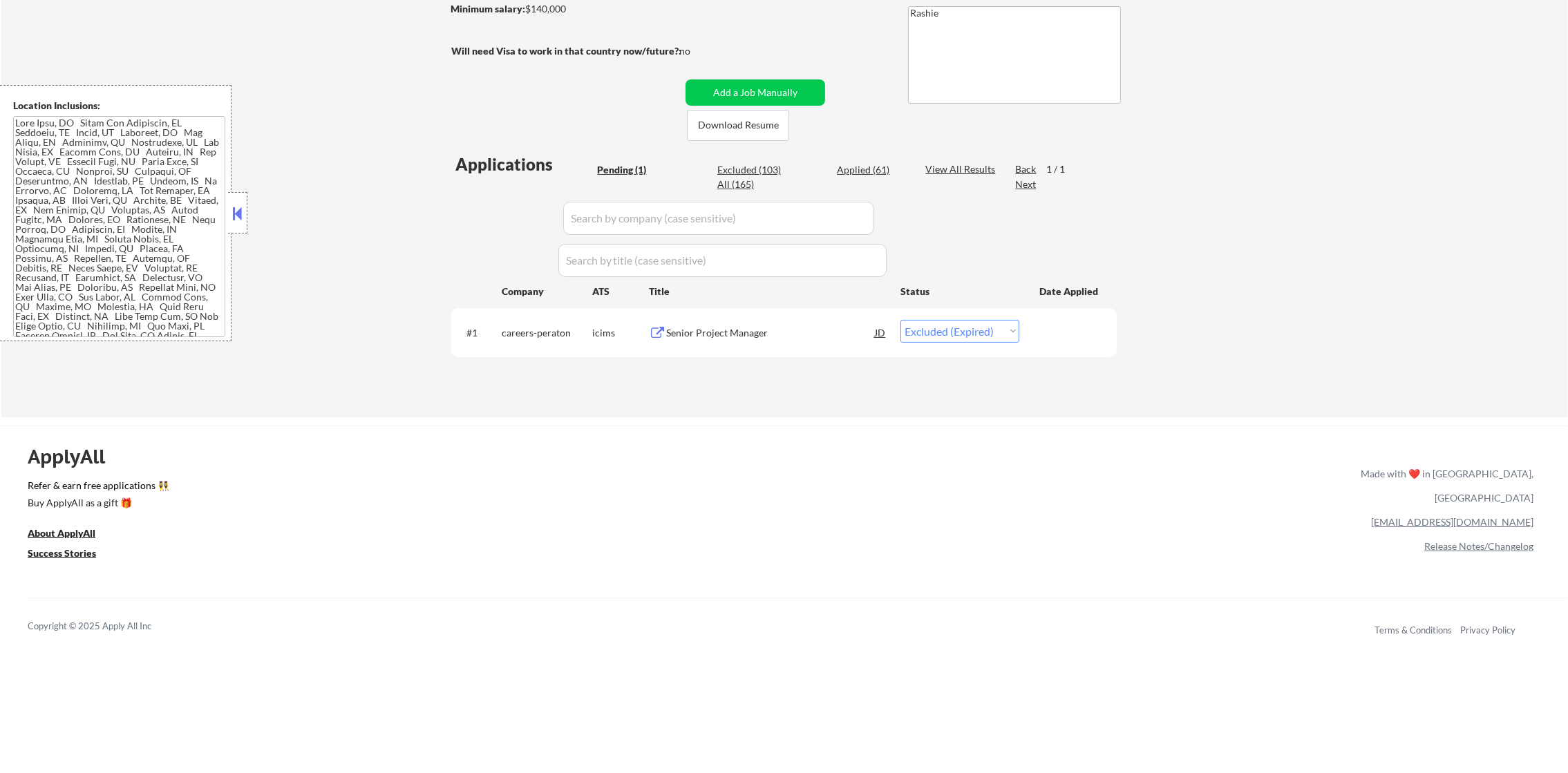
select select ""excluded__location_""
select select ""excluded__expired_""
select select ""excluded__other_""
select select ""excluded__expired_""
select select ""excluded__location_""
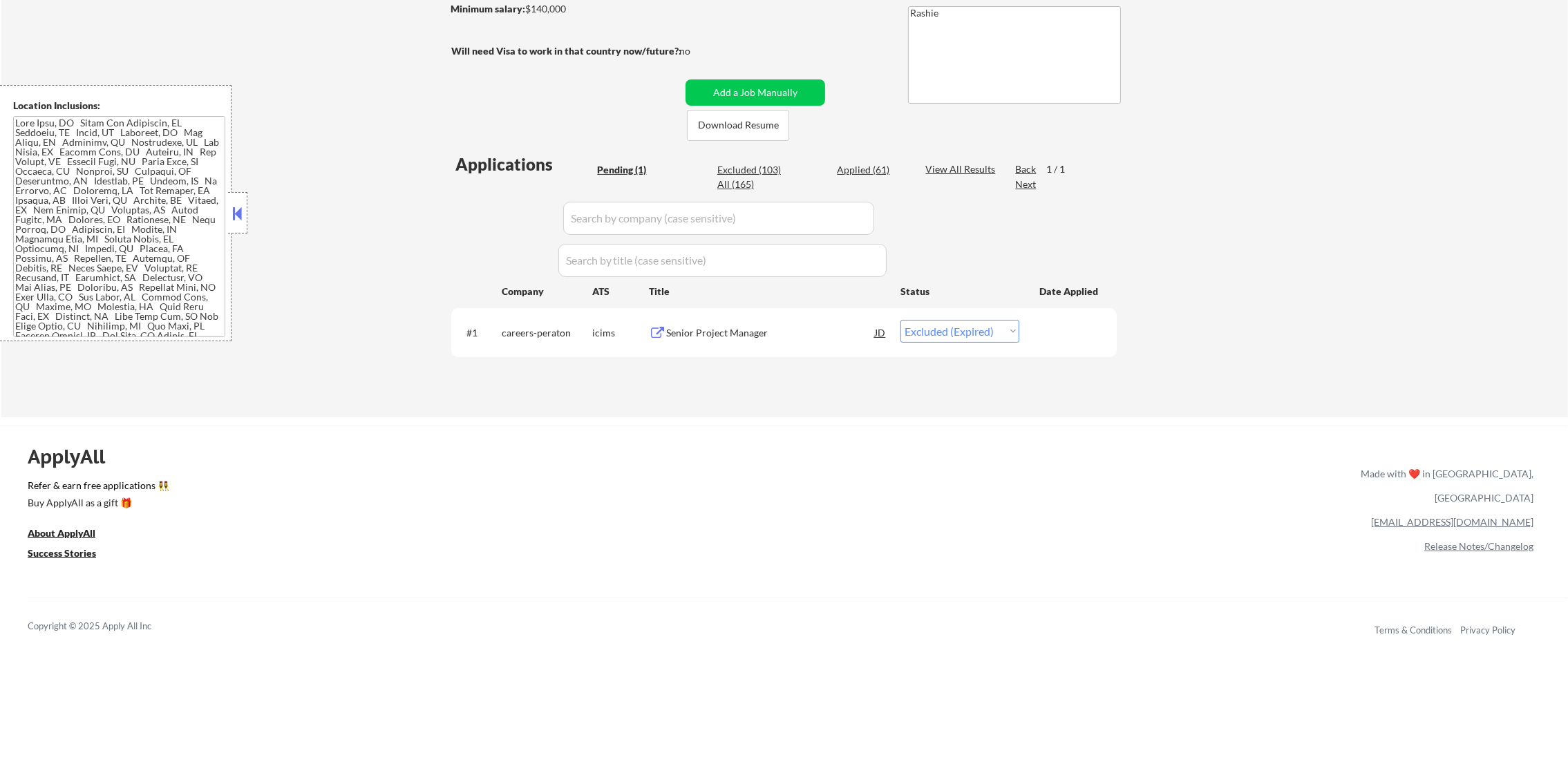
select select ""excluded__expired_""
select select ""excluded""
select select ""excluded__location_""
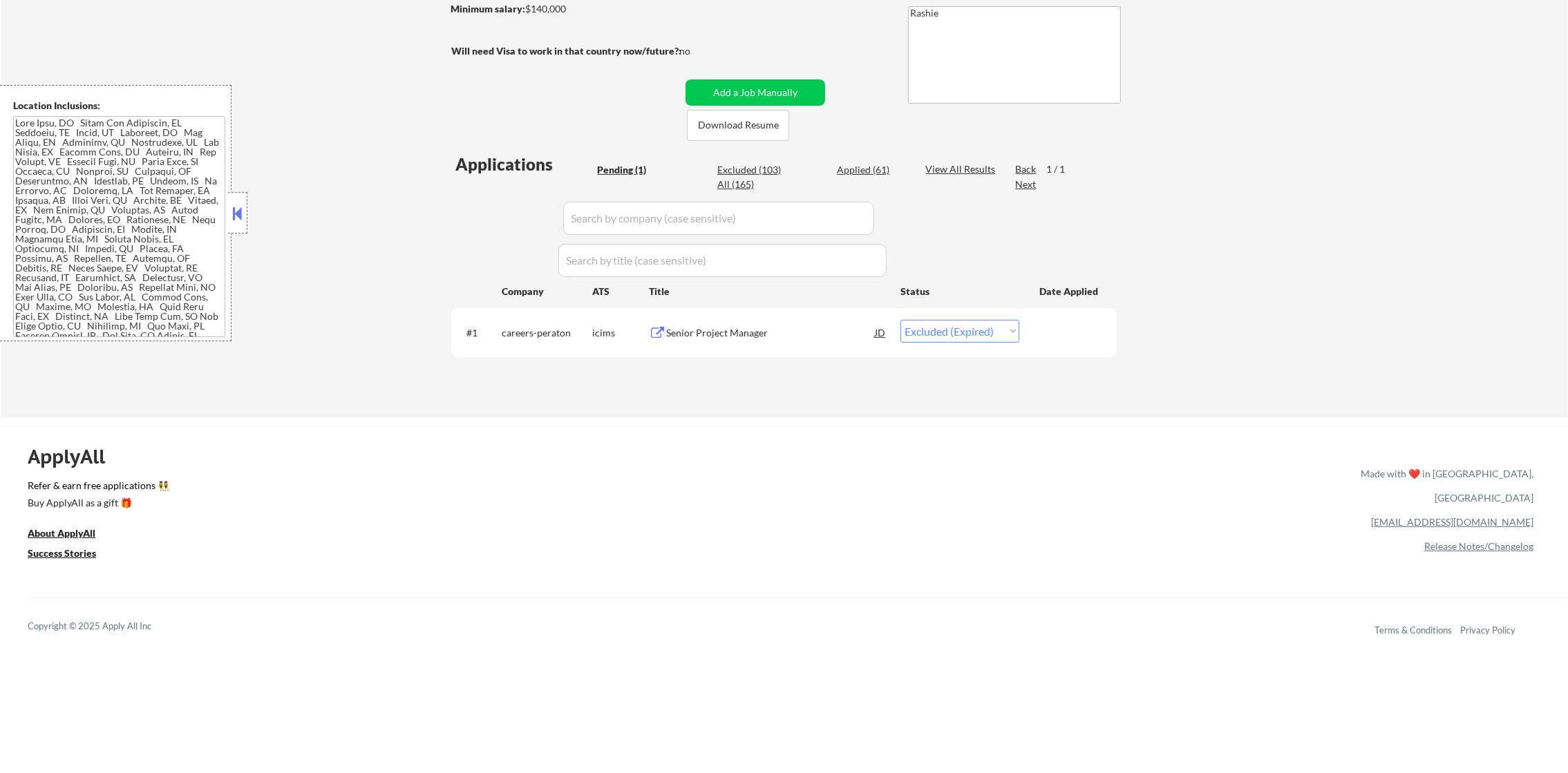
select select ""excluded__expired_""
select select ""excluded__location_""
select select ""excluded__expired_""
select select ""excluded__salary_""
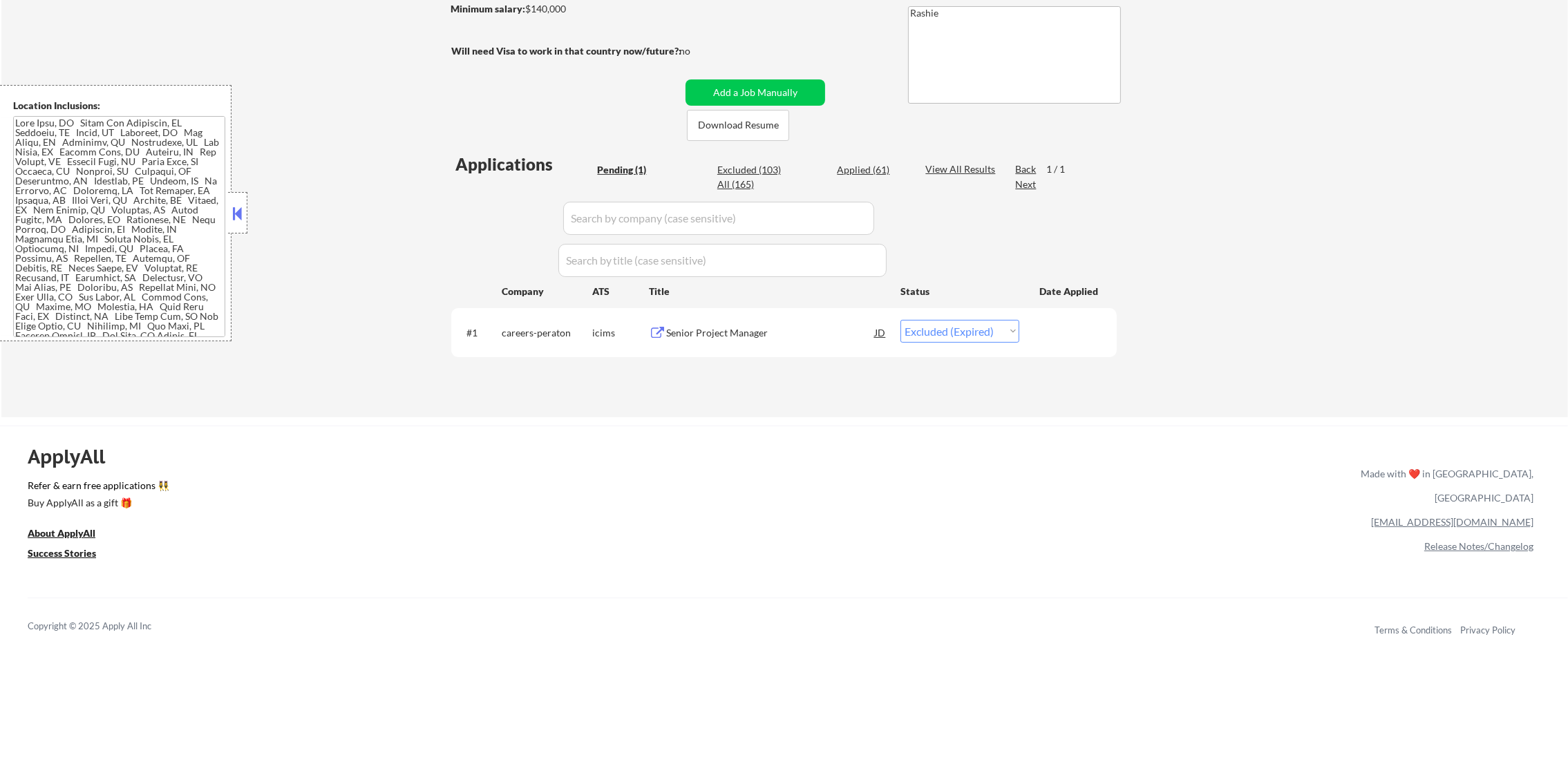
select select ""excluded__expired_""
select select ""excluded__location_""
select select ""excluded__salary_""
select select ""excluded__expired_""
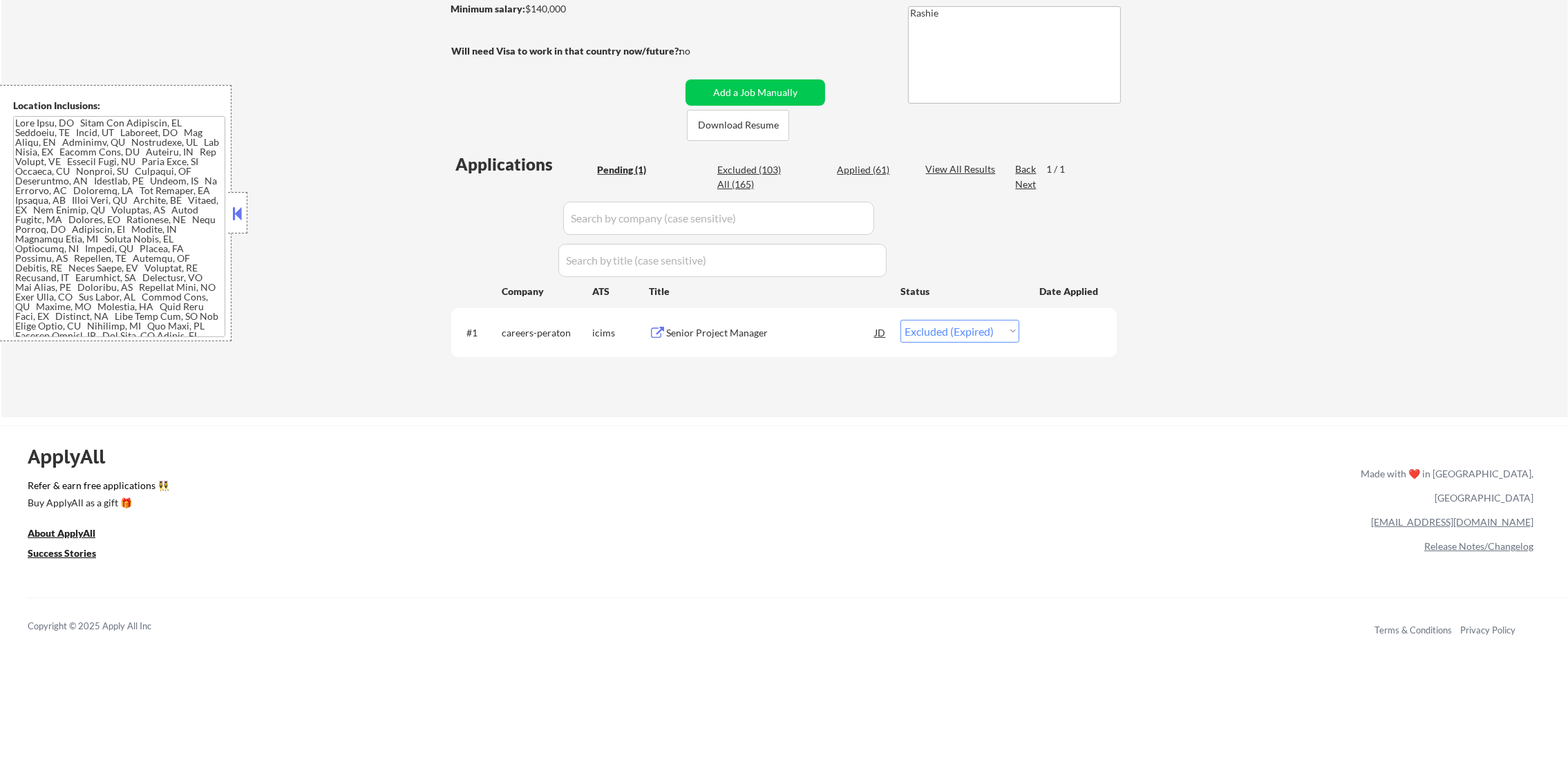
select select ""excluded__expired_""
select select ""excluded__location_""
select select ""excluded""
select select ""excluded__expired_""
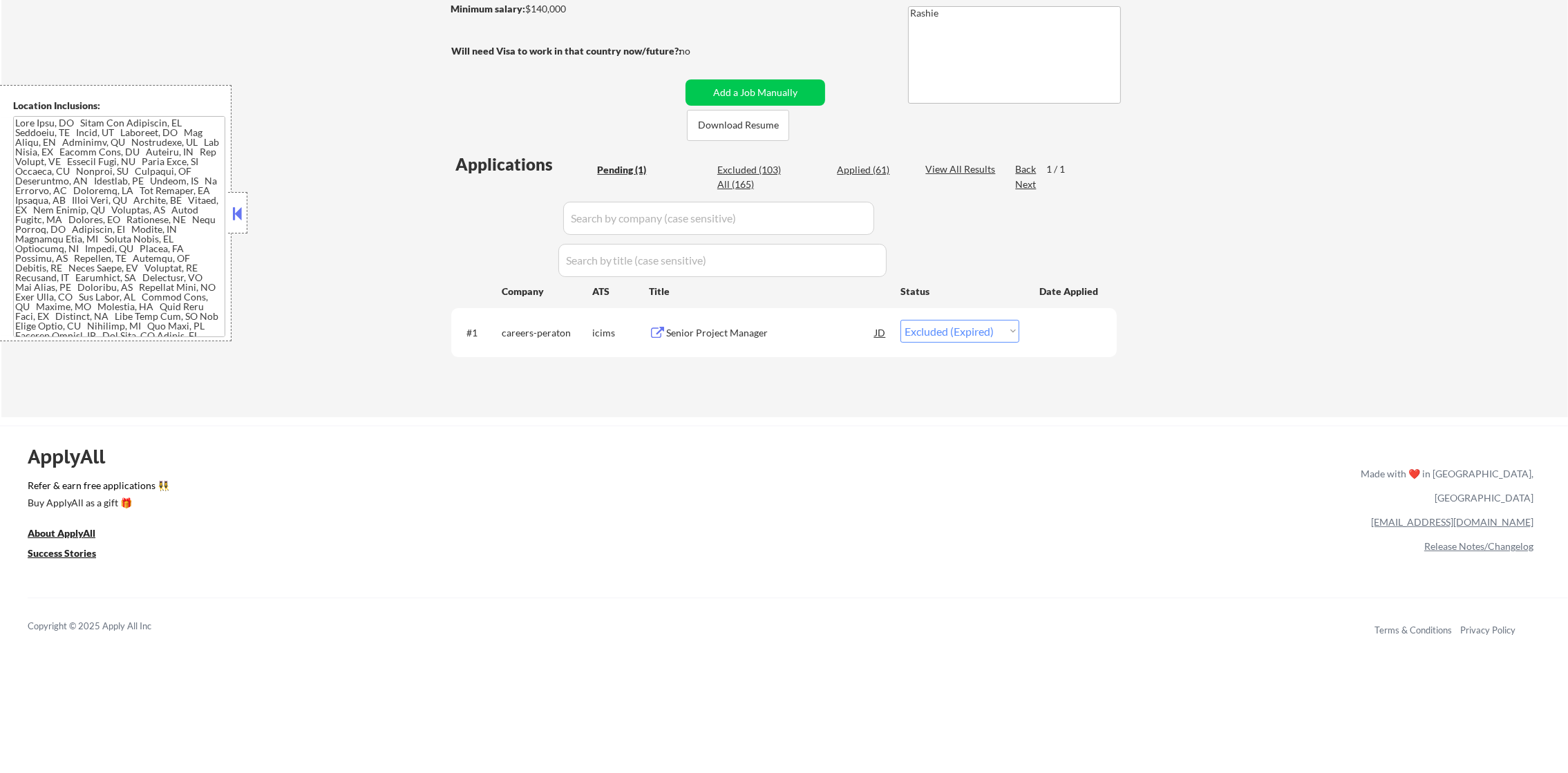
select select ""excluded""
select select ""excluded__expired_""
select select ""excluded__location_""
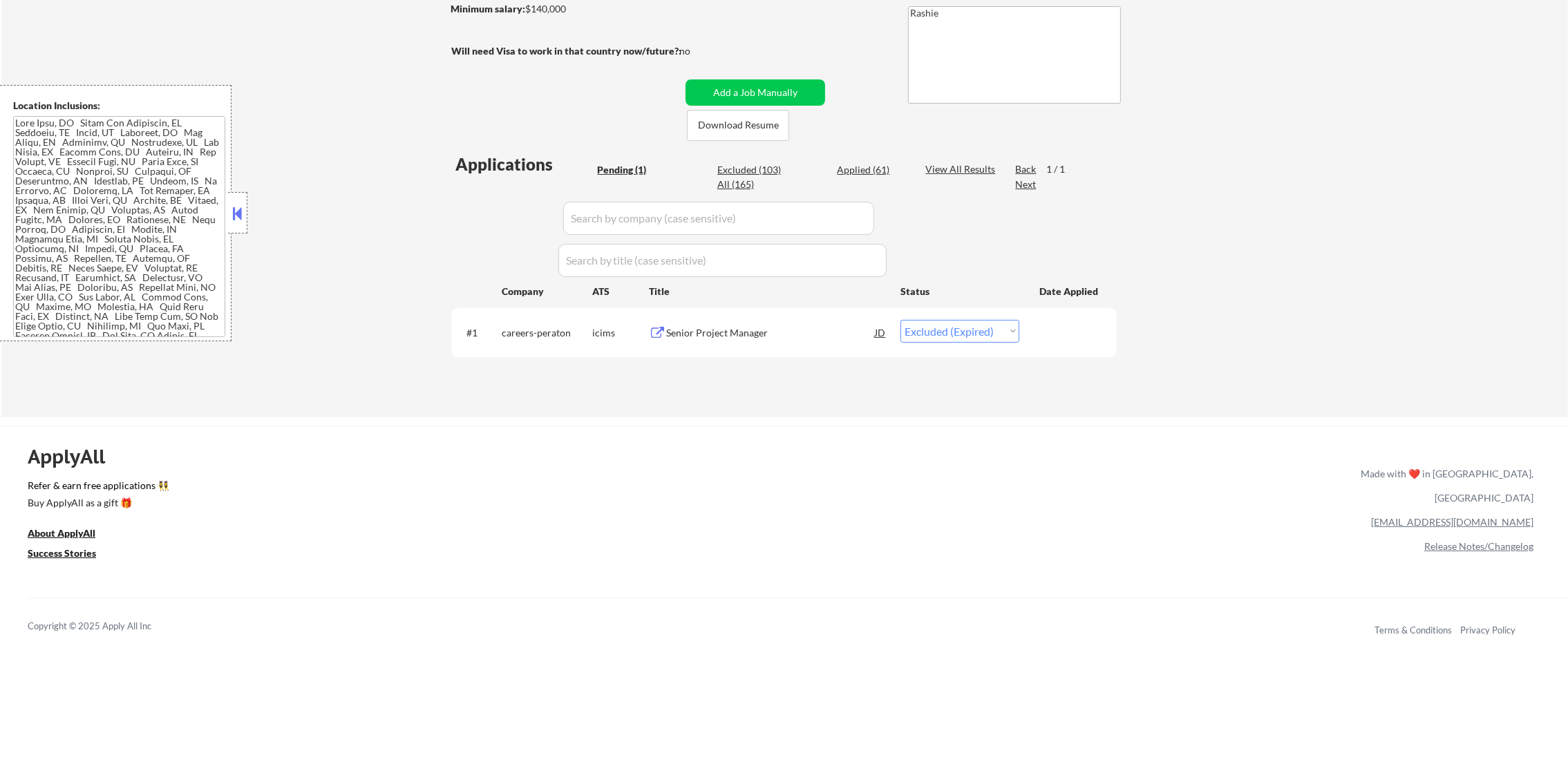
select select ""excluded""
select select ""excluded__salary_""
select select ""excluded__location_""
select select ""excluded__salary_""
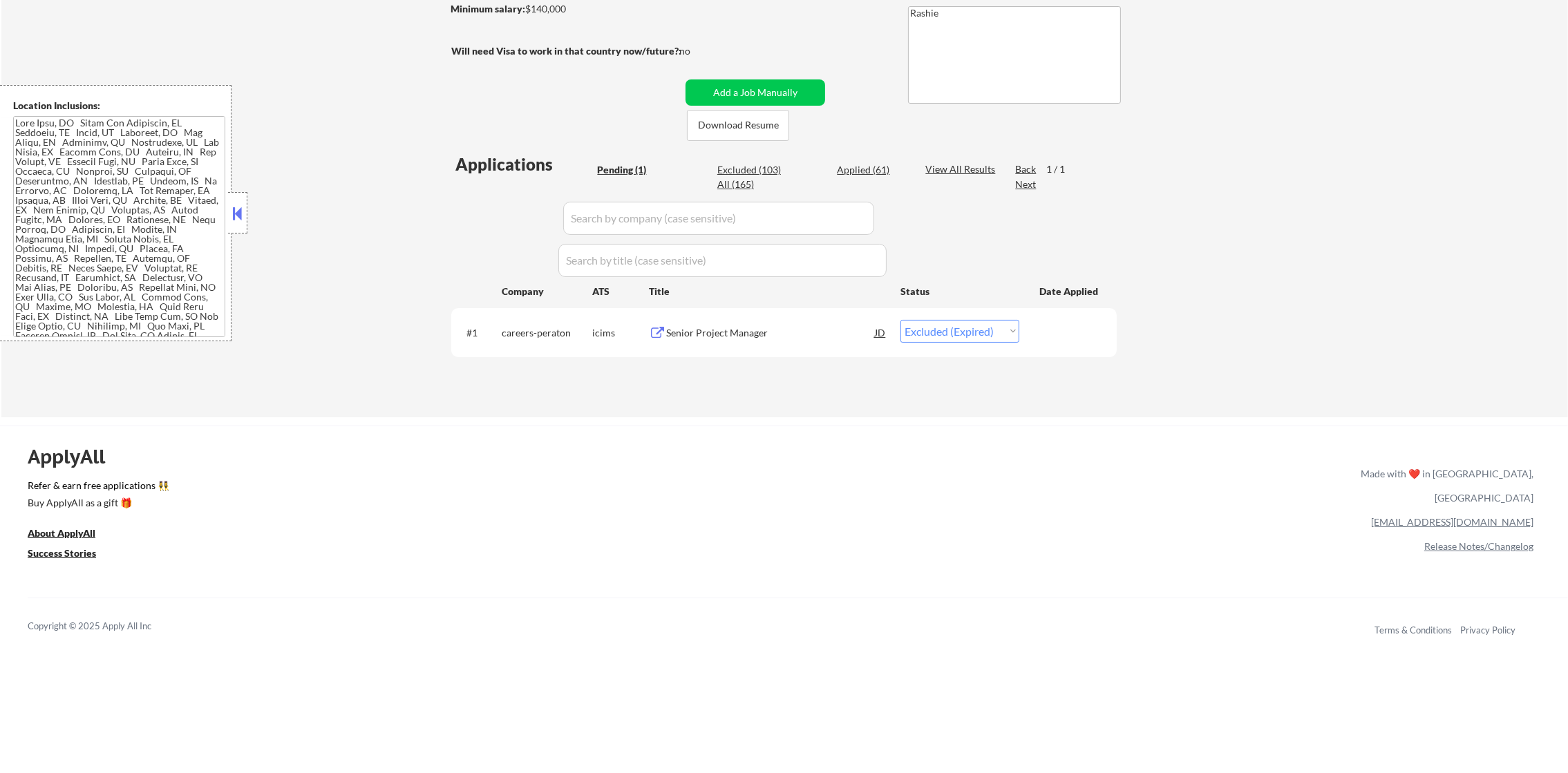
select select ""excluded__expired_""
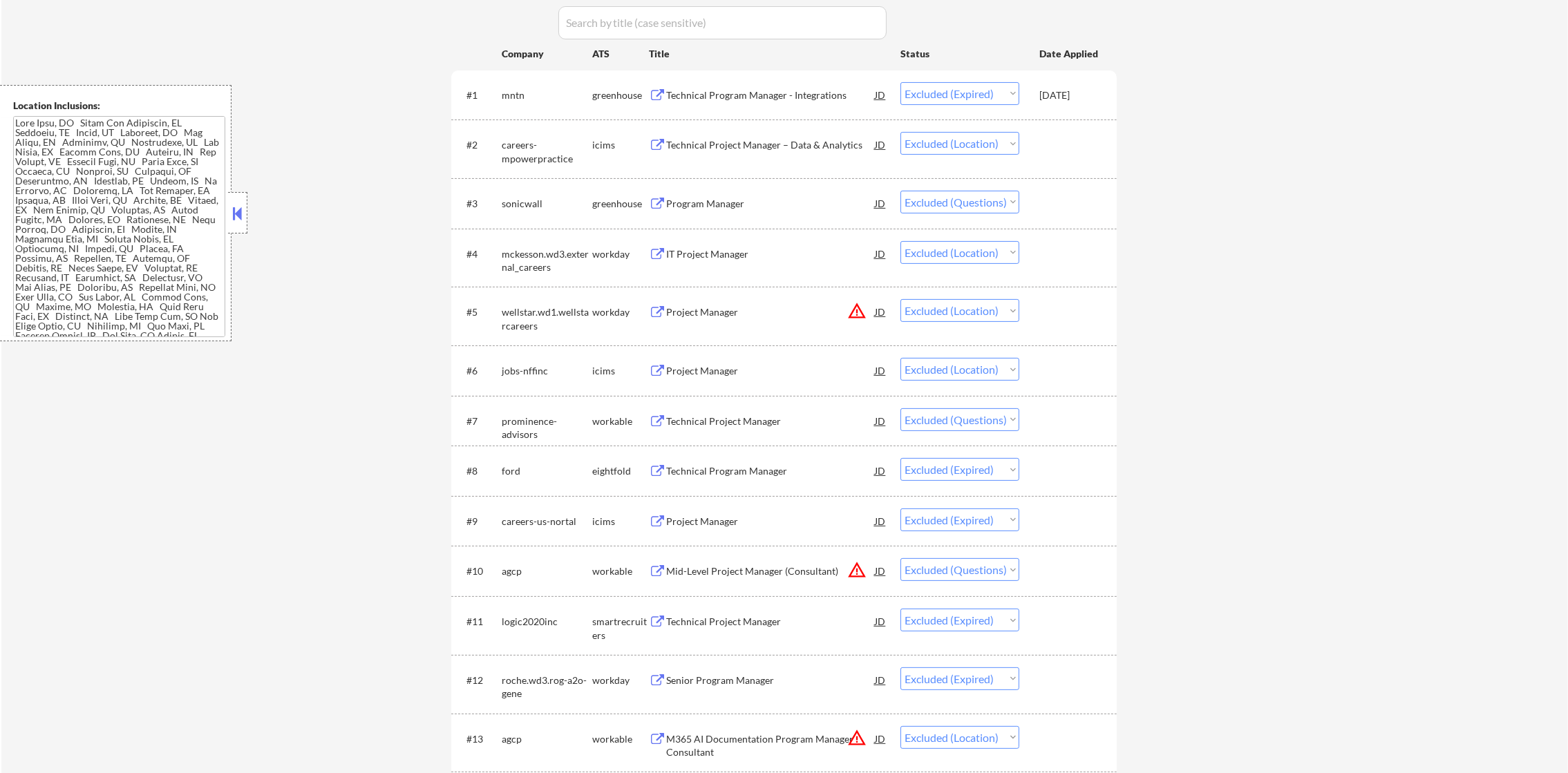
scroll to position [483, 0]
click at [743, 185] on div "#3 sonicwall greenhouse Program Manager JD Choose an option... Pending Applied …" at bounding box center [781, 200] width 652 height 37
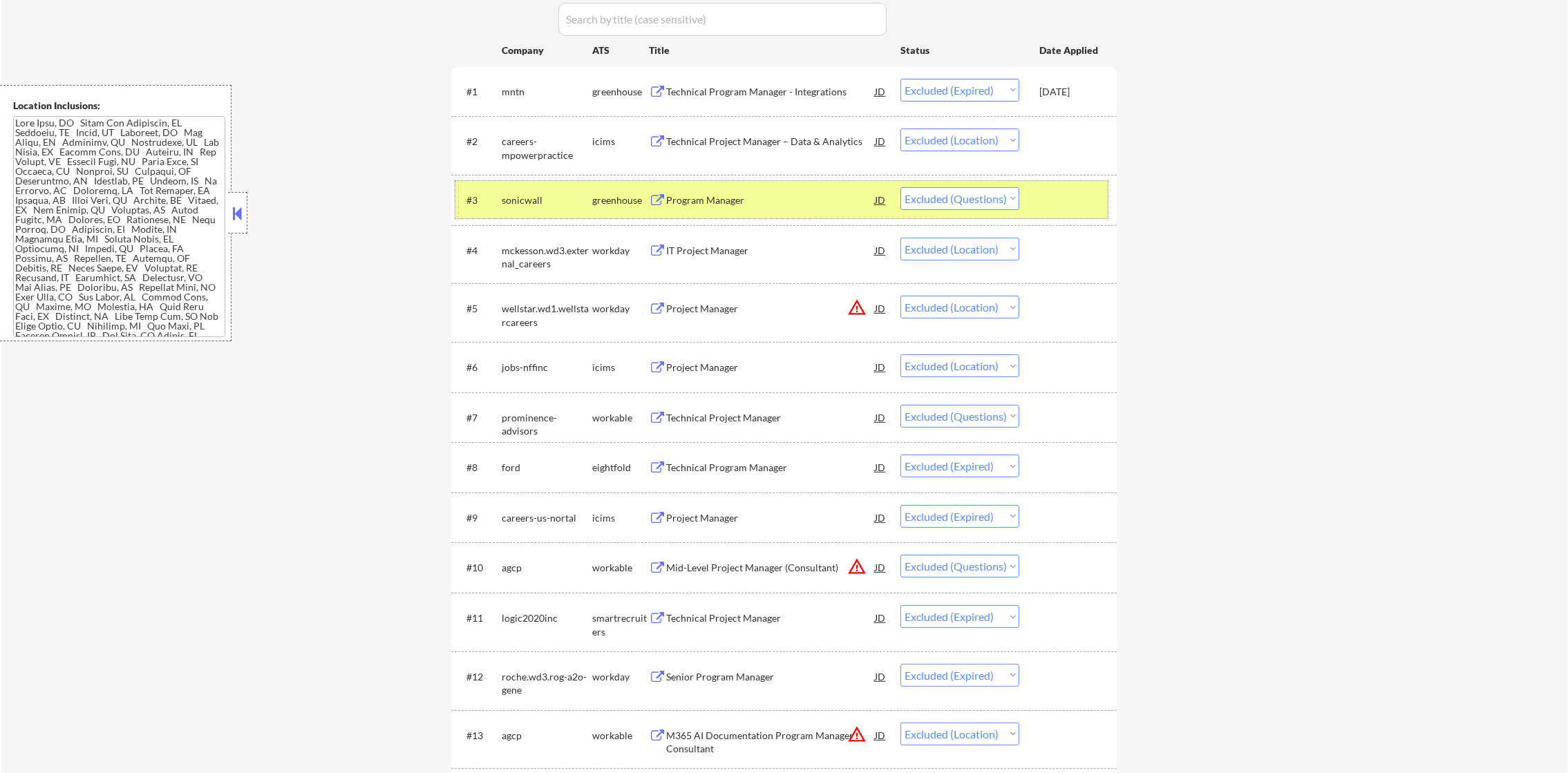
click at [781, 182] on div "#3 sonicwall greenhouse Program Manager JD Choose an option... Pending Applied …" at bounding box center [781, 200] width 652 height 37
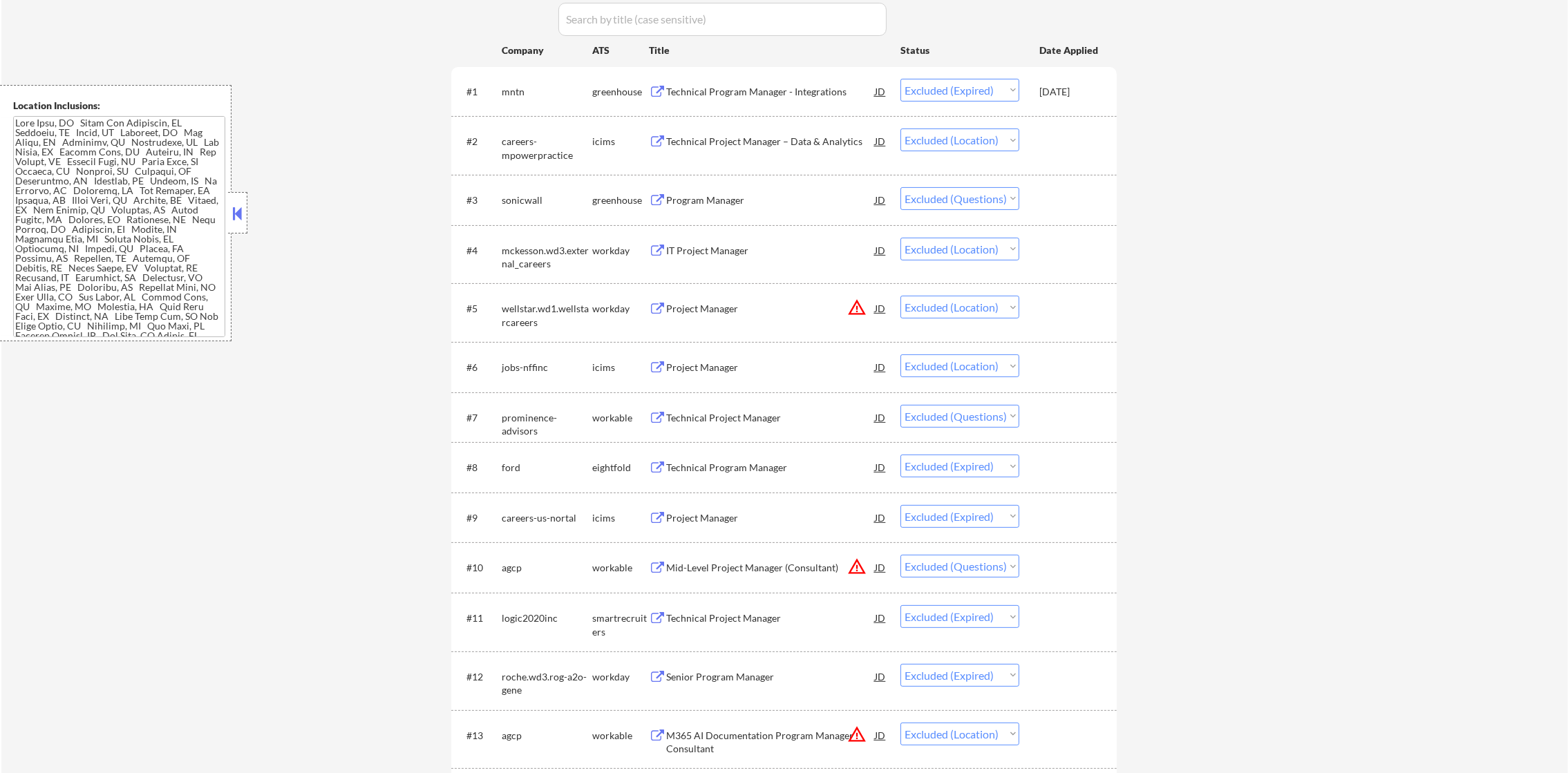
click at [778, 191] on div "Program Manager" at bounding box center [771, 200] width 209 height 25
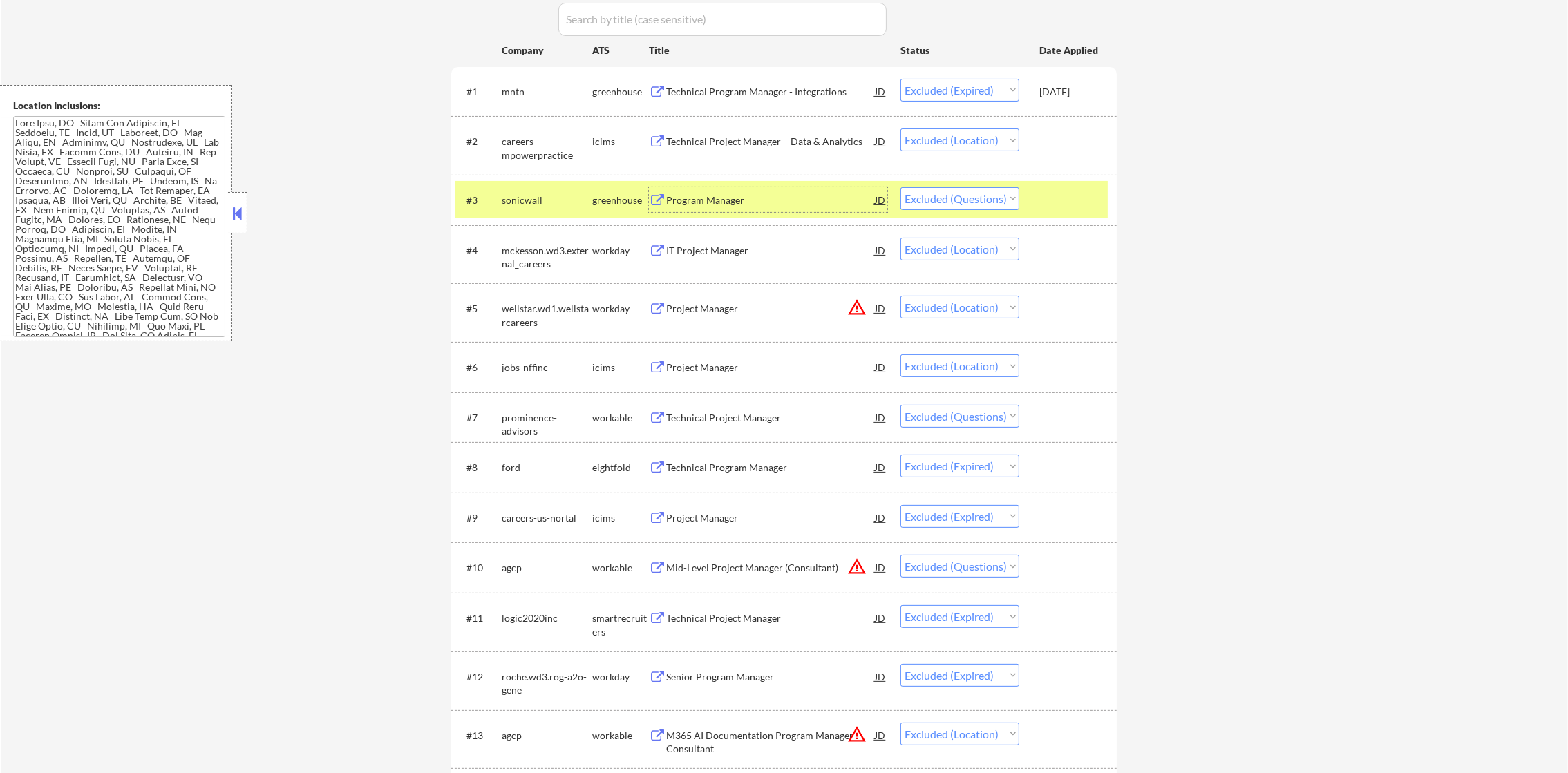
click at [542, 195] on div "sonicwall" at bounding box center [547, 201] width 90 height 14
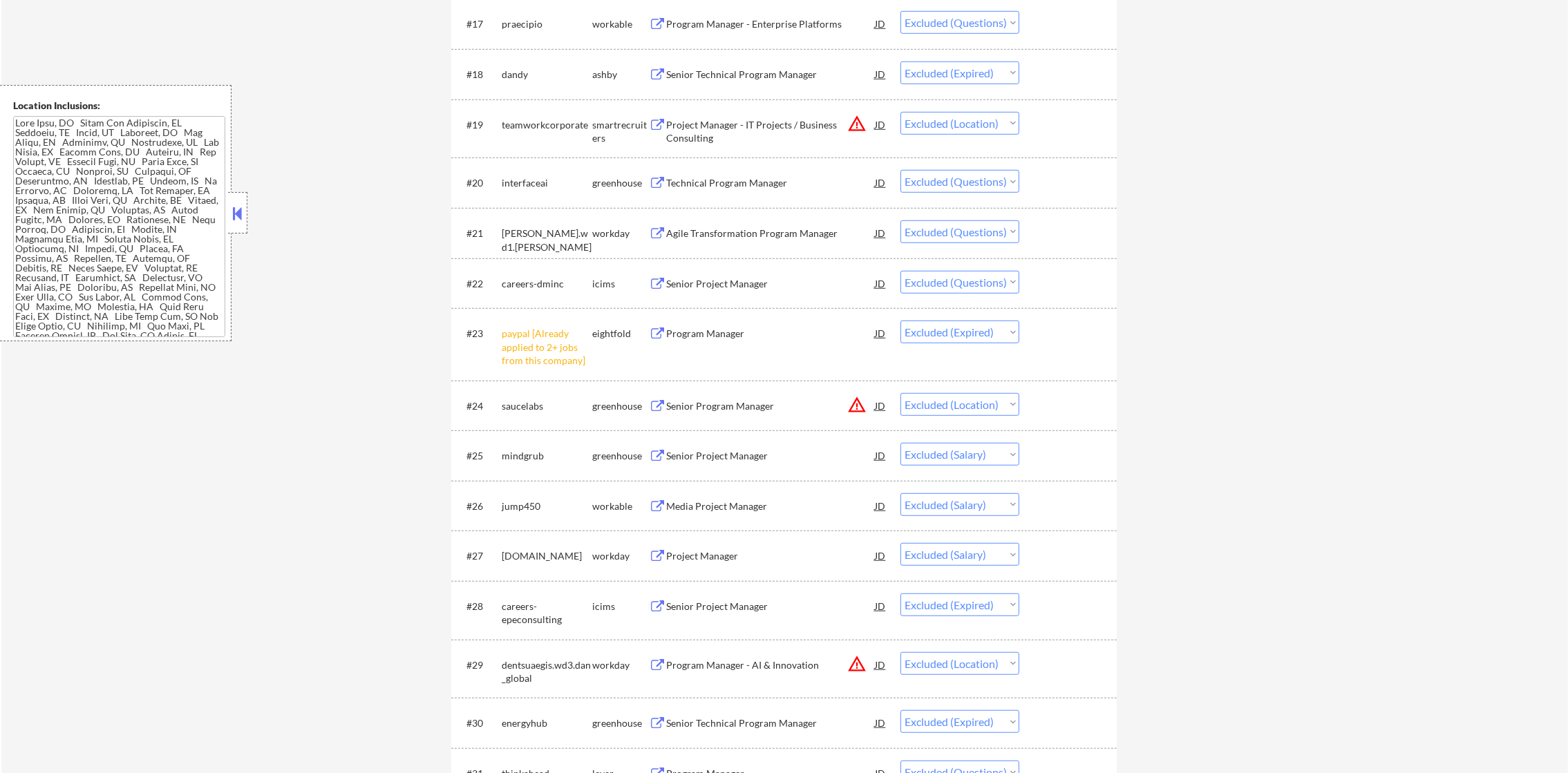
scroll to position [1415, 0]
click at [768, 178] on div "Technical Program Manager" at bounding box center [771, 179] width 209 height 14
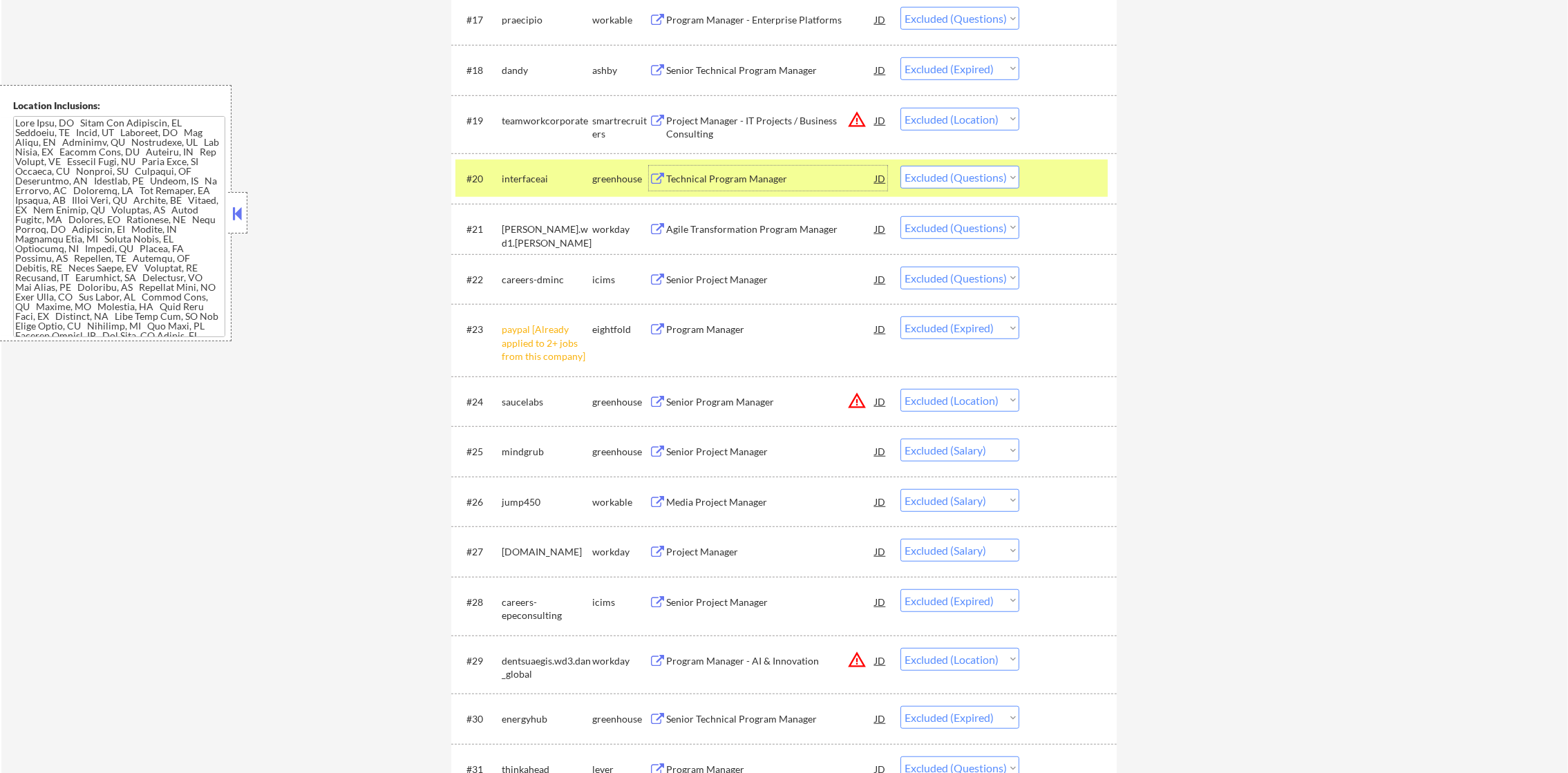
click at [538, 186] on div "interfaceai" at bounding box center [547, 178] width 90 height 25
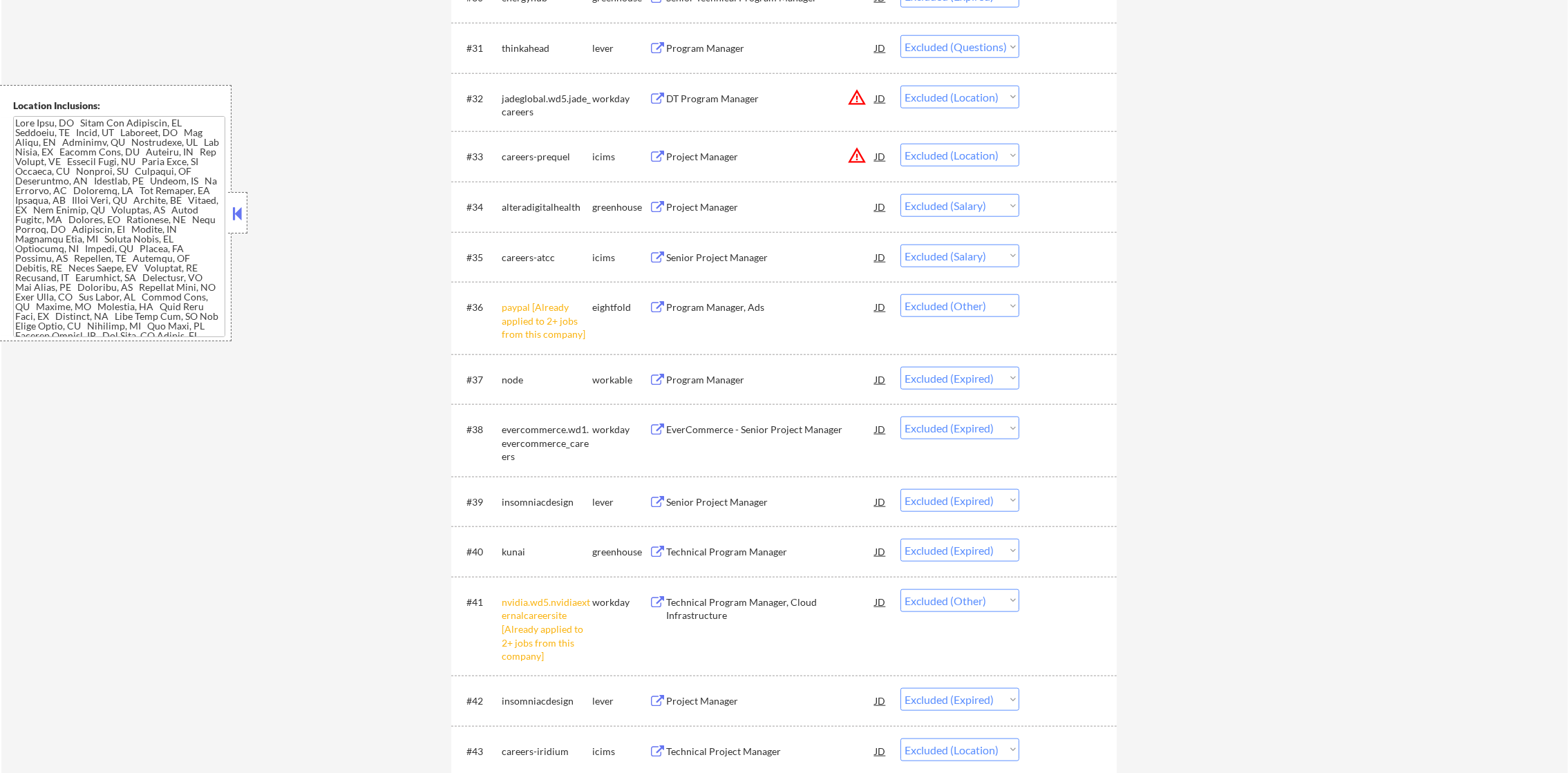
scroll to position [2140, 0]
click at [743, 40] on div "Program Manager" at bounding box center [771, 44] width 209 height 14
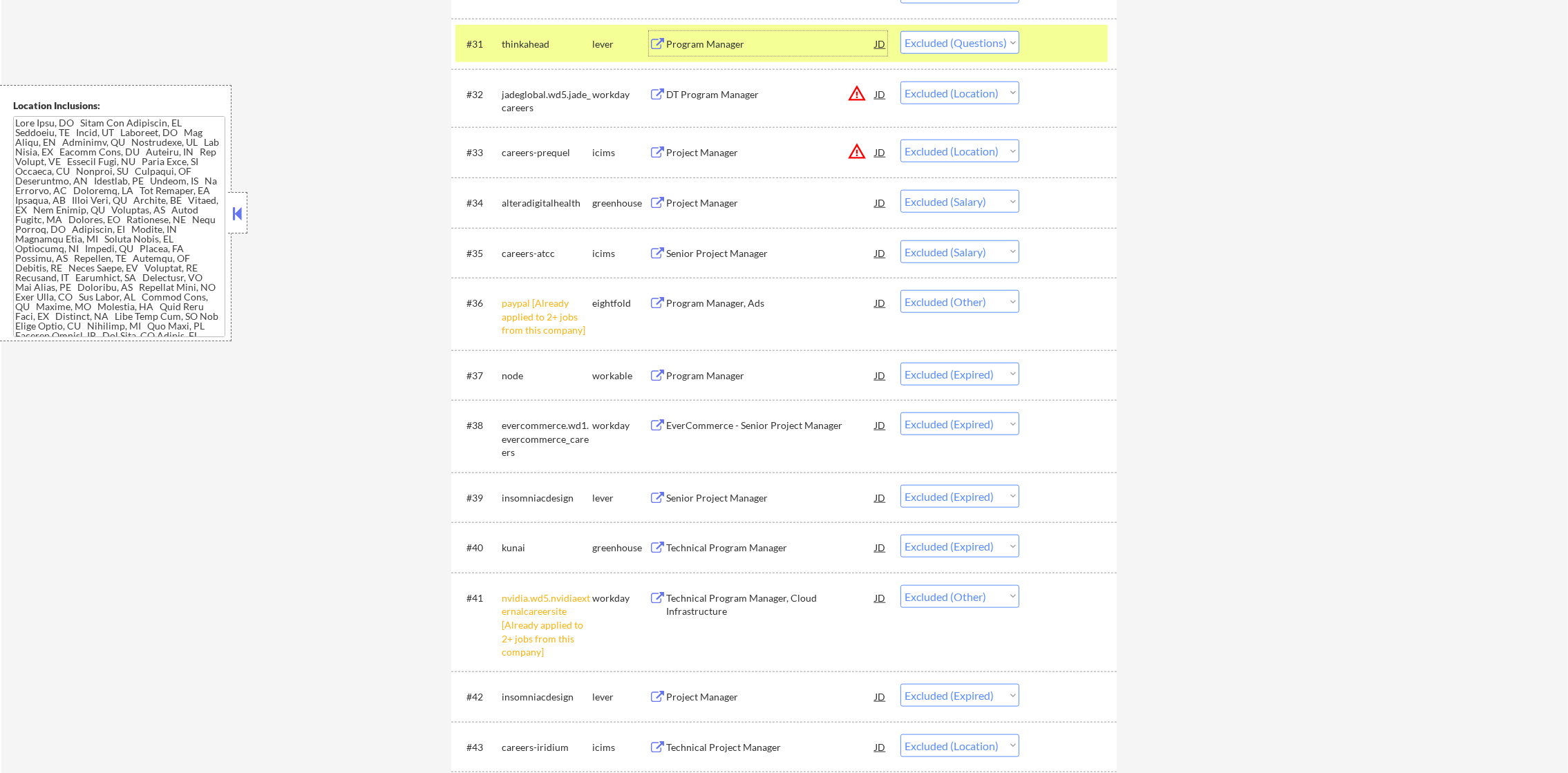
click at [550, 50] on div "thinkahead" at bounding box center [547, 43] width 90 height 25
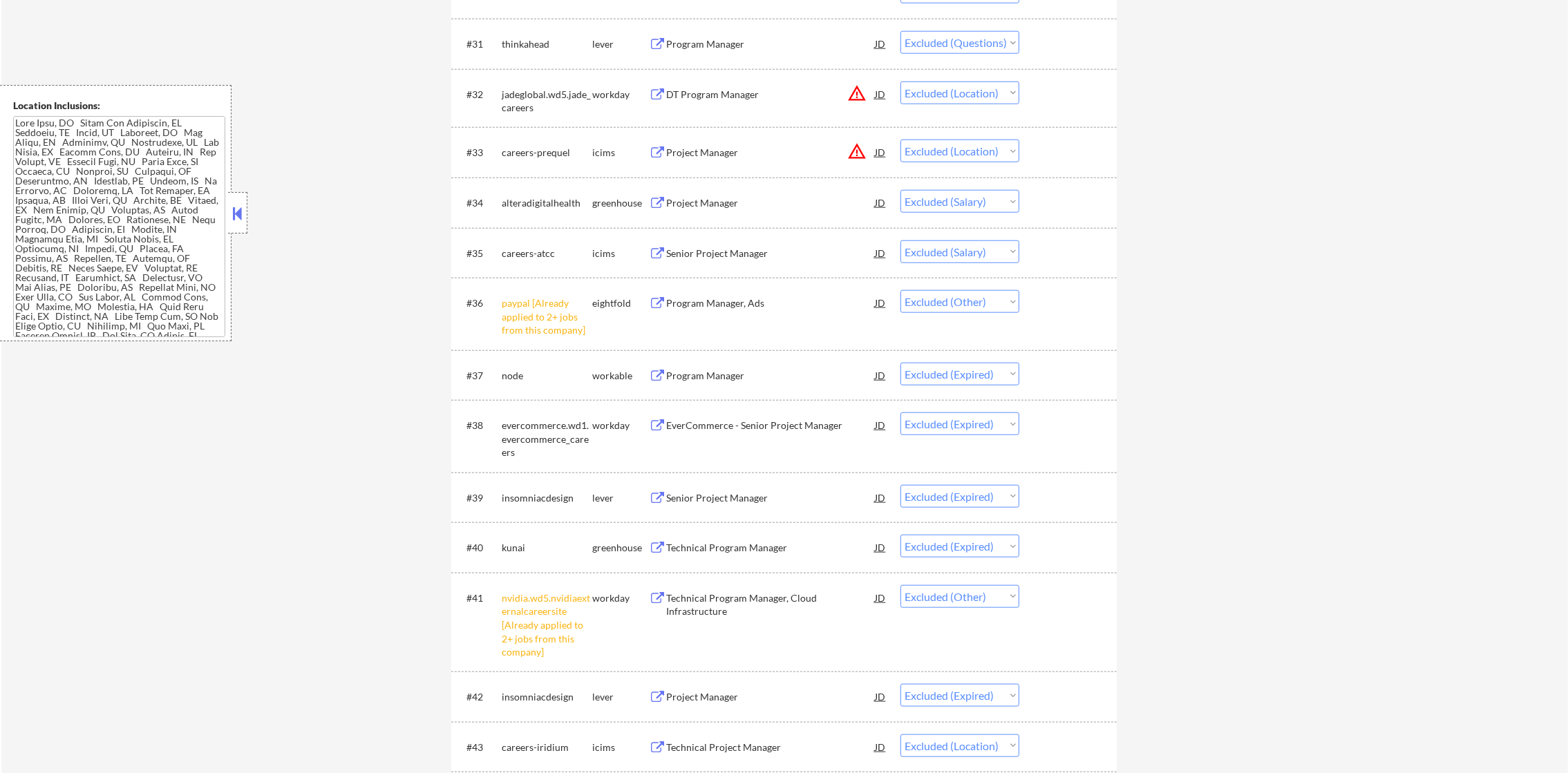
drag, startPoint x: 973, startPoint y: 39, endPoint x: 977, endPoint y: 61, distance: 22.4
click at [973, 39] on select "Choose an option... Pending Applied Excluded (Questions) Excluded (Expired) Exc…" at bounding box center [960, 42] width 119 height 23
click at [983, 27] on div "#31 thinkahead lever Program Manager JD Choose an option... Pending Applied Exc…" at bounding box center [781, 43] width 652 height 37
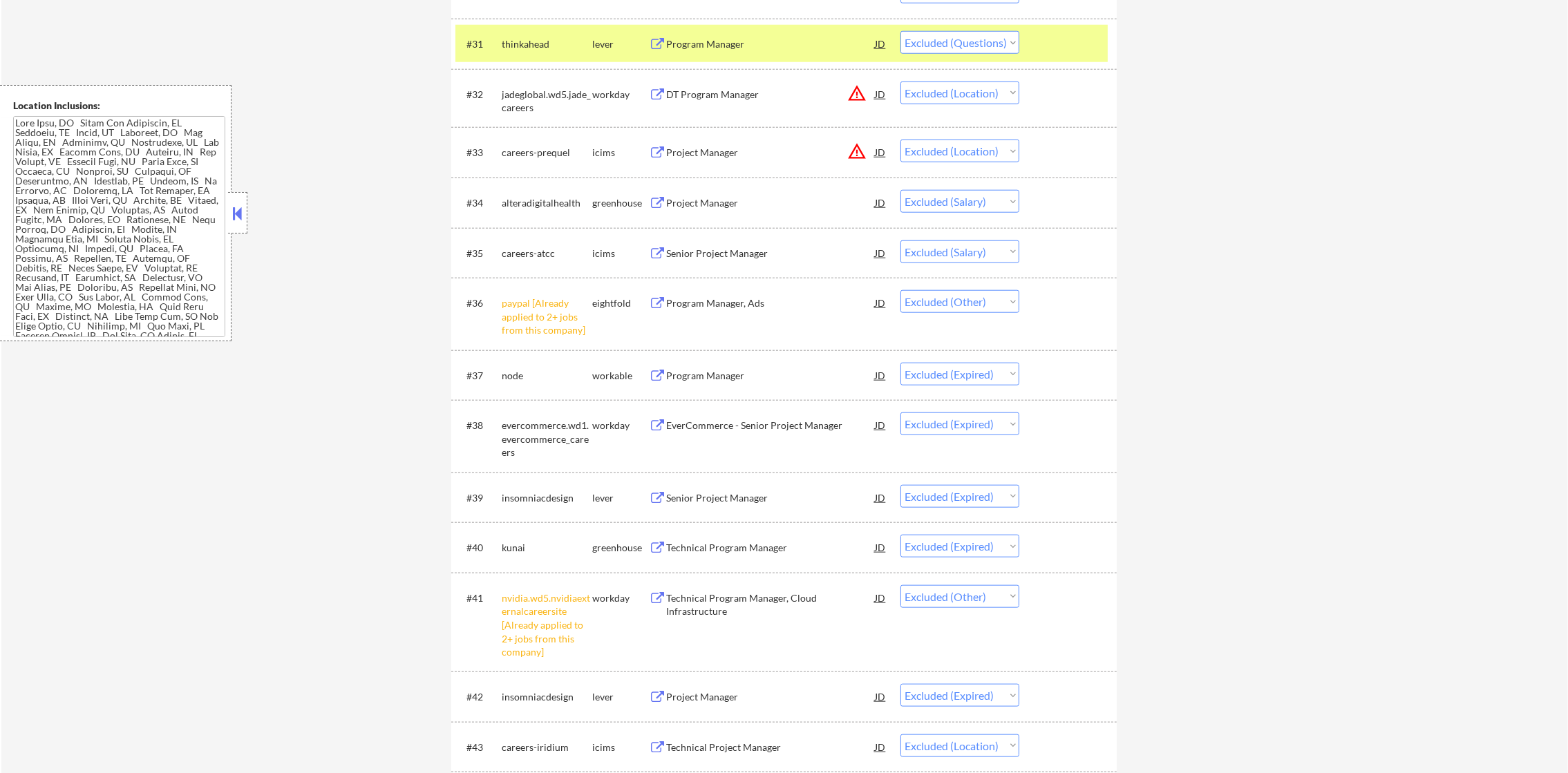
click at [978, 49] on select "Choose an option... Pending Applied Excluded (Questions) Excluded (Expired) Exc…" at bounding box center [960, 42] width 119 height 23
select select ""excluded__other_""
click at [901, 31] on select "Choose an option... Pending Applied Excluded (Questions) Excluded (Expired) Exc…" at bounding box center [960, 42] width 119 height 23
click at [519, 44] on div "thinkahead" at bounding box center [547, 44] width 90 height 14
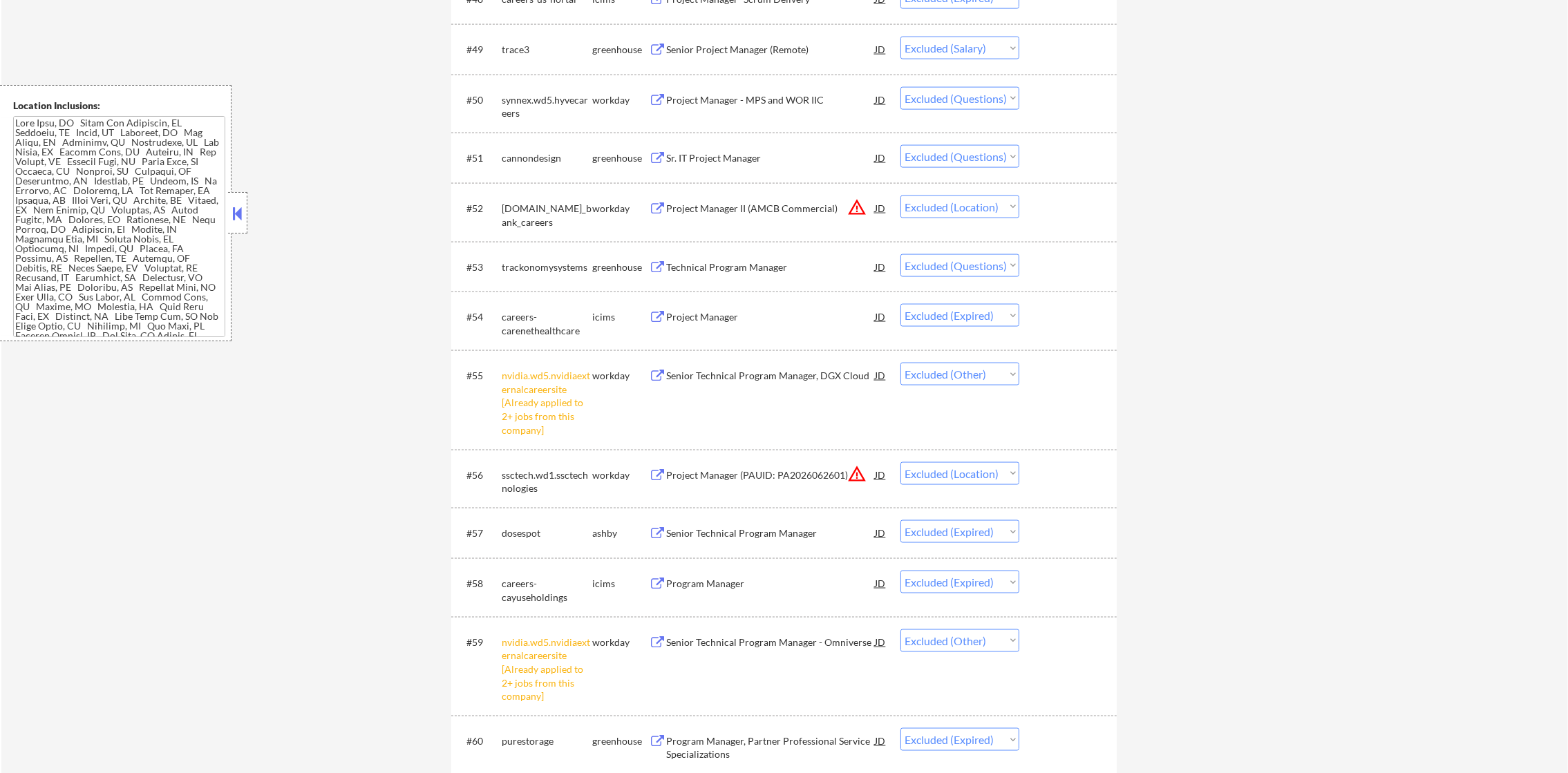
scroll to position [3177, 0]
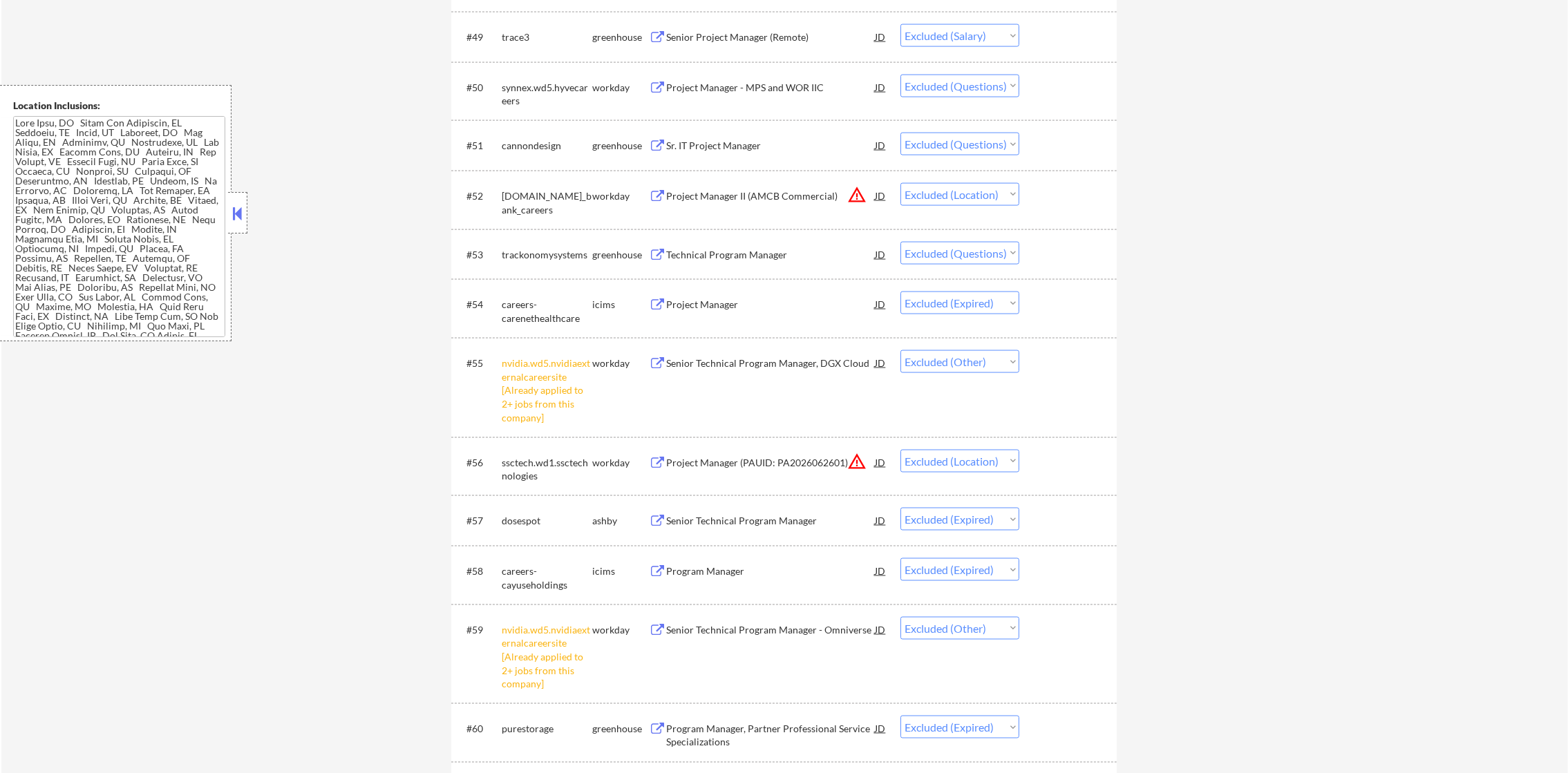
click at [757, 153] on div "Sr. IT Project Manager" at bounding box center [771, 145] width 209 height 25
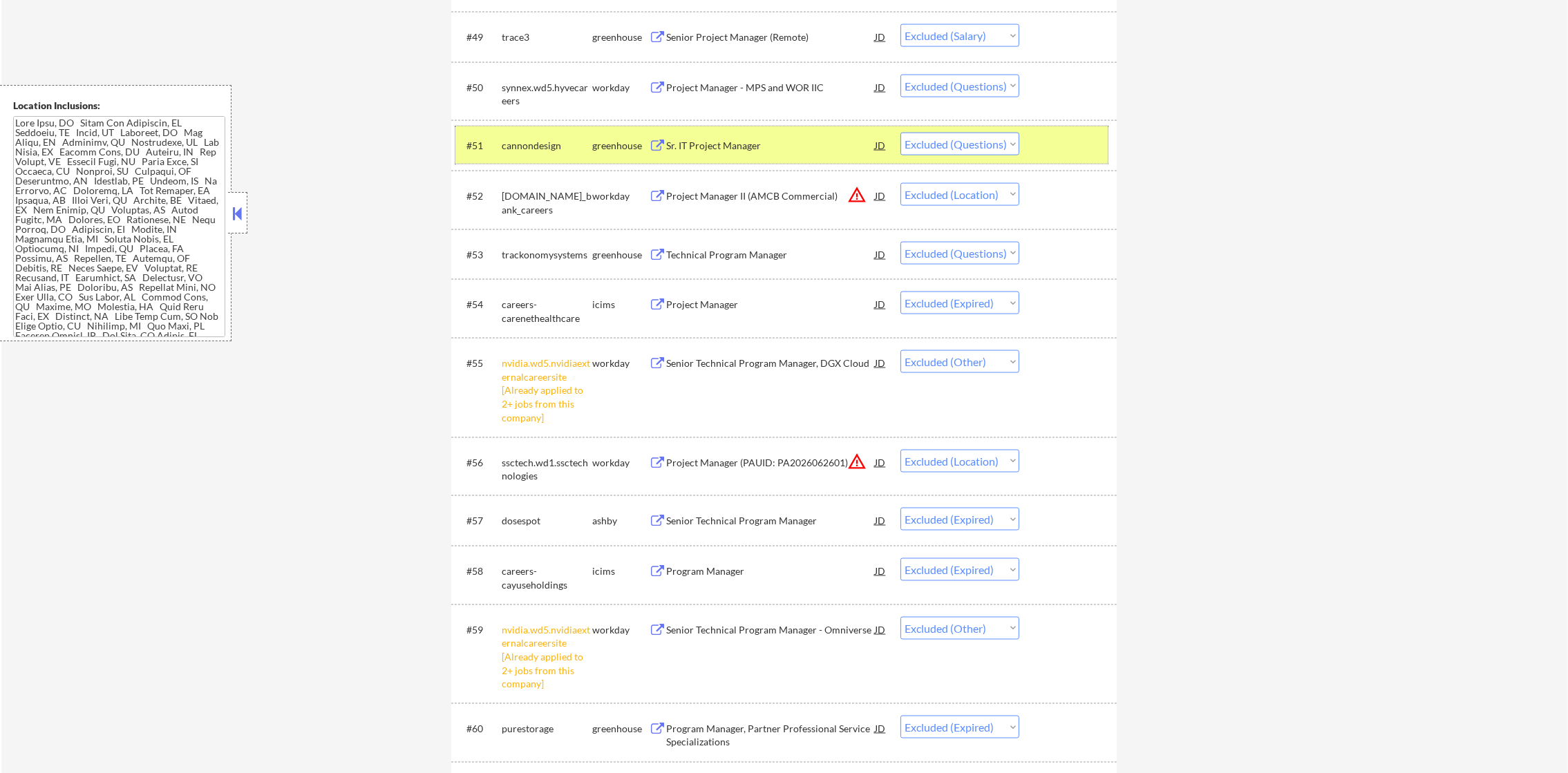
click at [542, 161] on div "#51 cannondesign greenhouse Sr. IT Project Manager JD Choose an option... Pendi…" at bounding box center [781, 145] width 652 height 37
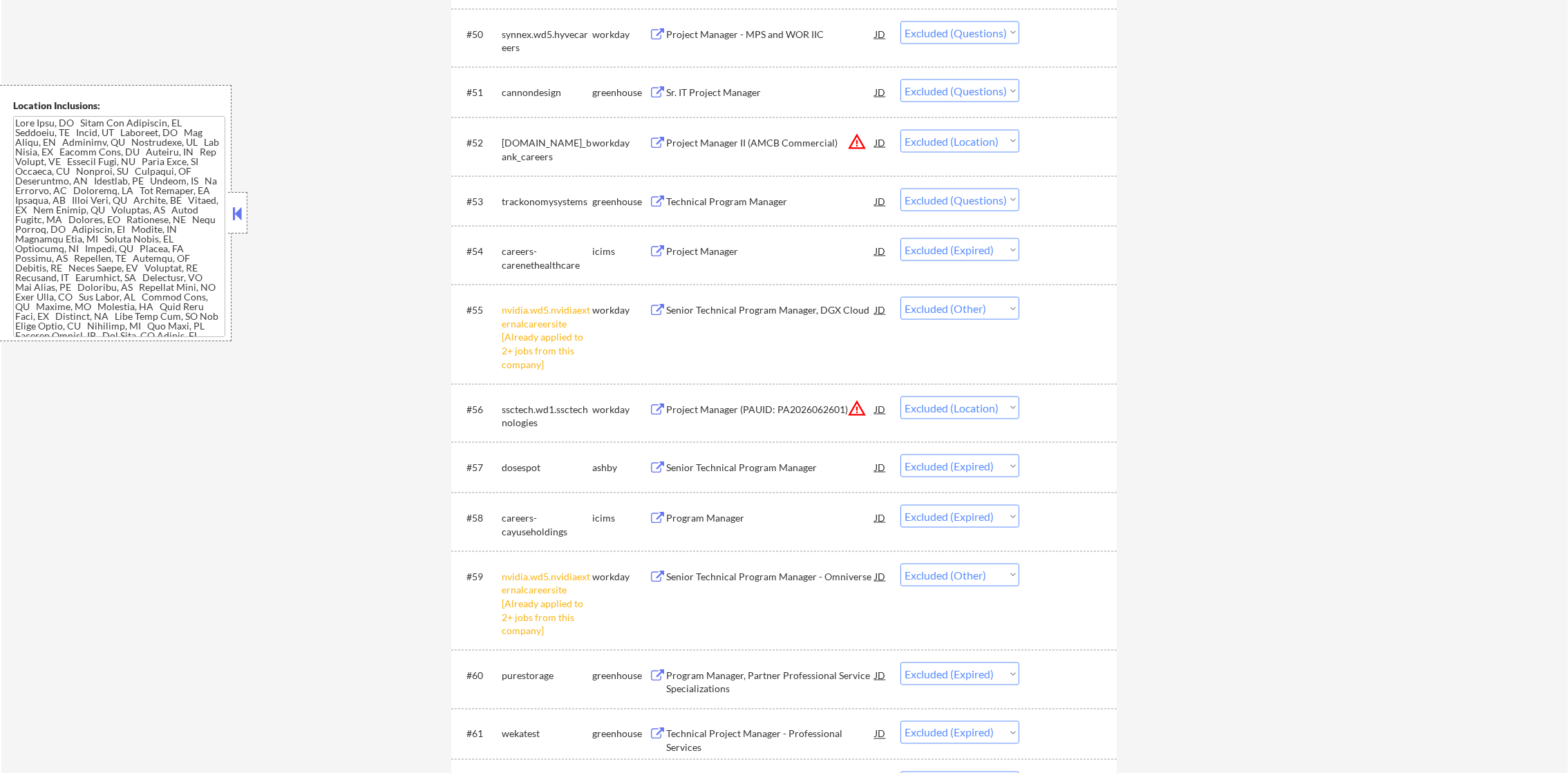
scroll to position [3350, 0]
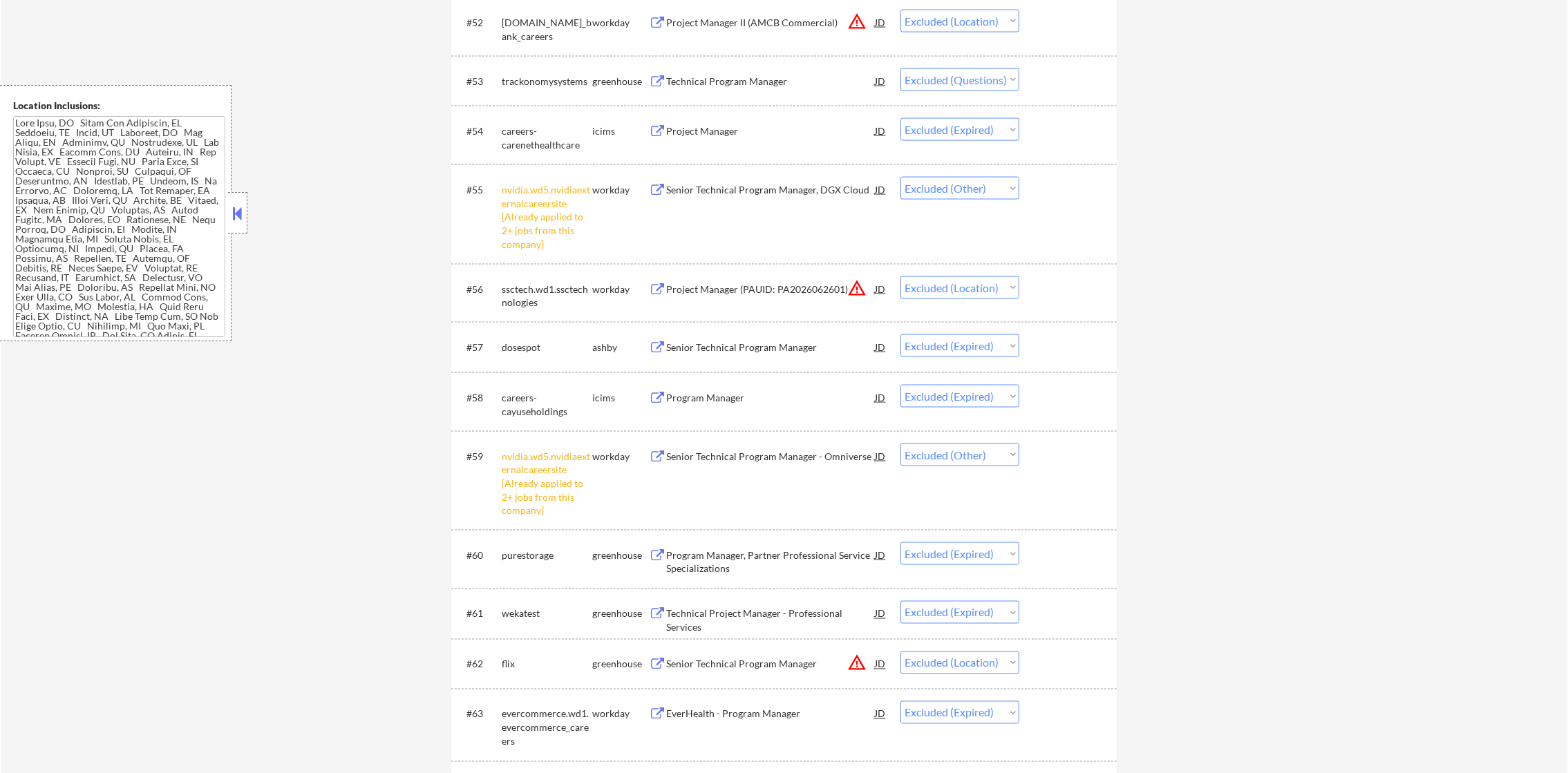
click at [779, 75] on div "Technical Program Manager" at bounding box center [771, 81] width 209 height 14
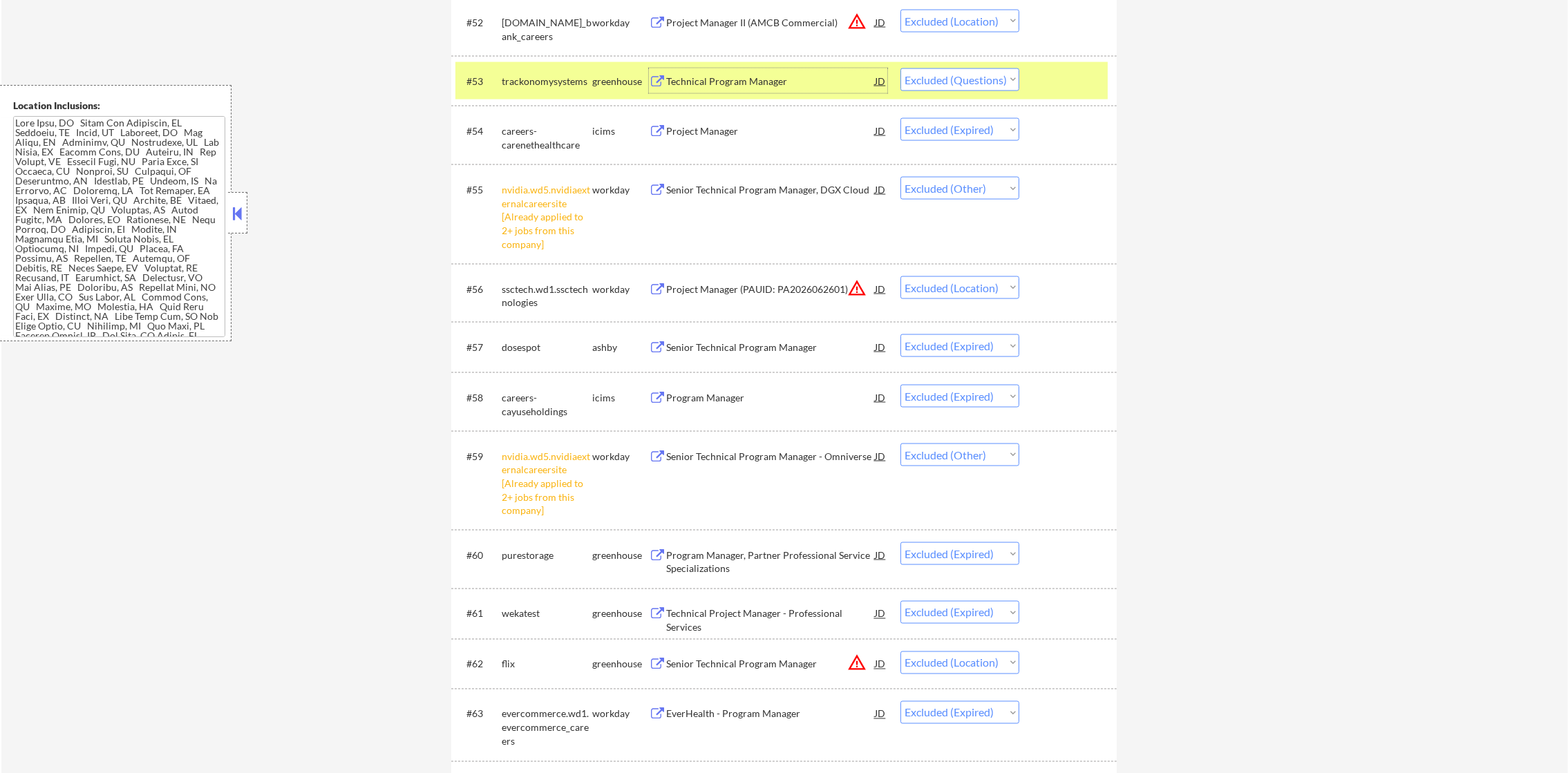
click at [534, 74] on div "trackonomysystems" at bounding box center [547, 81] width 90 height 14
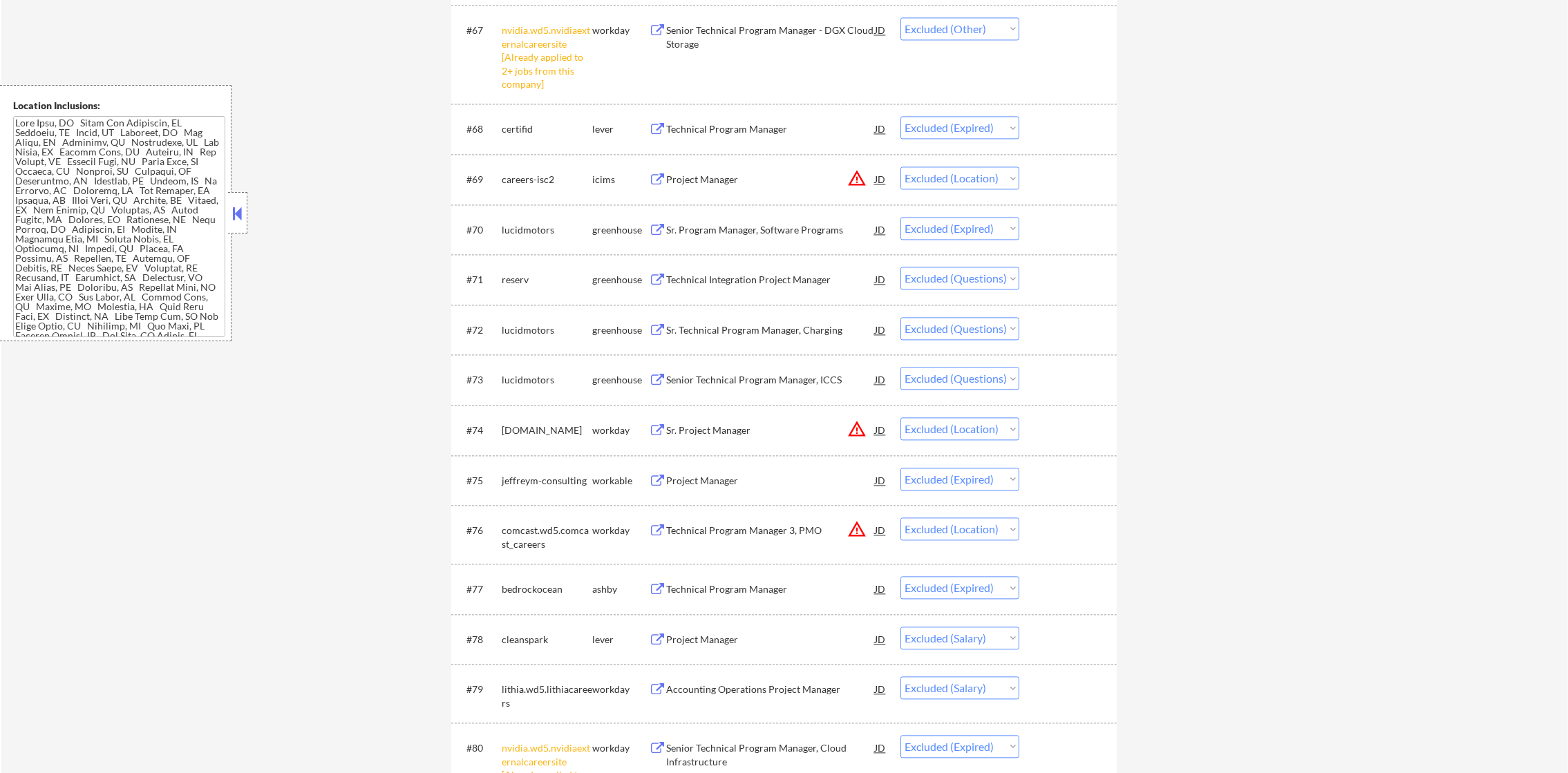
scroll to position [4282, 0]
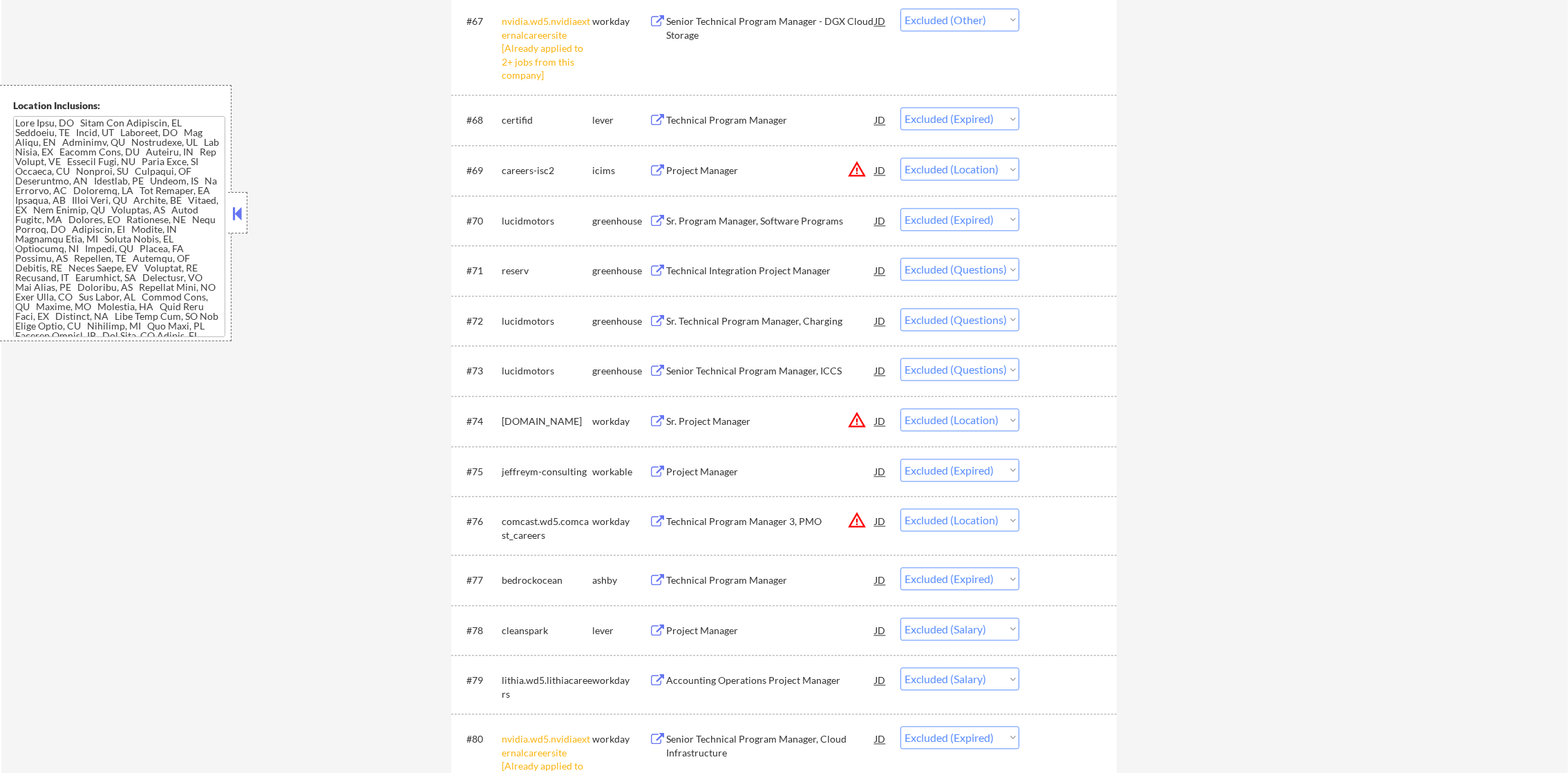
click at [803, 271] on div "Technical Integration Project Manager" at bounding box center [771, 271] width 209 height 14
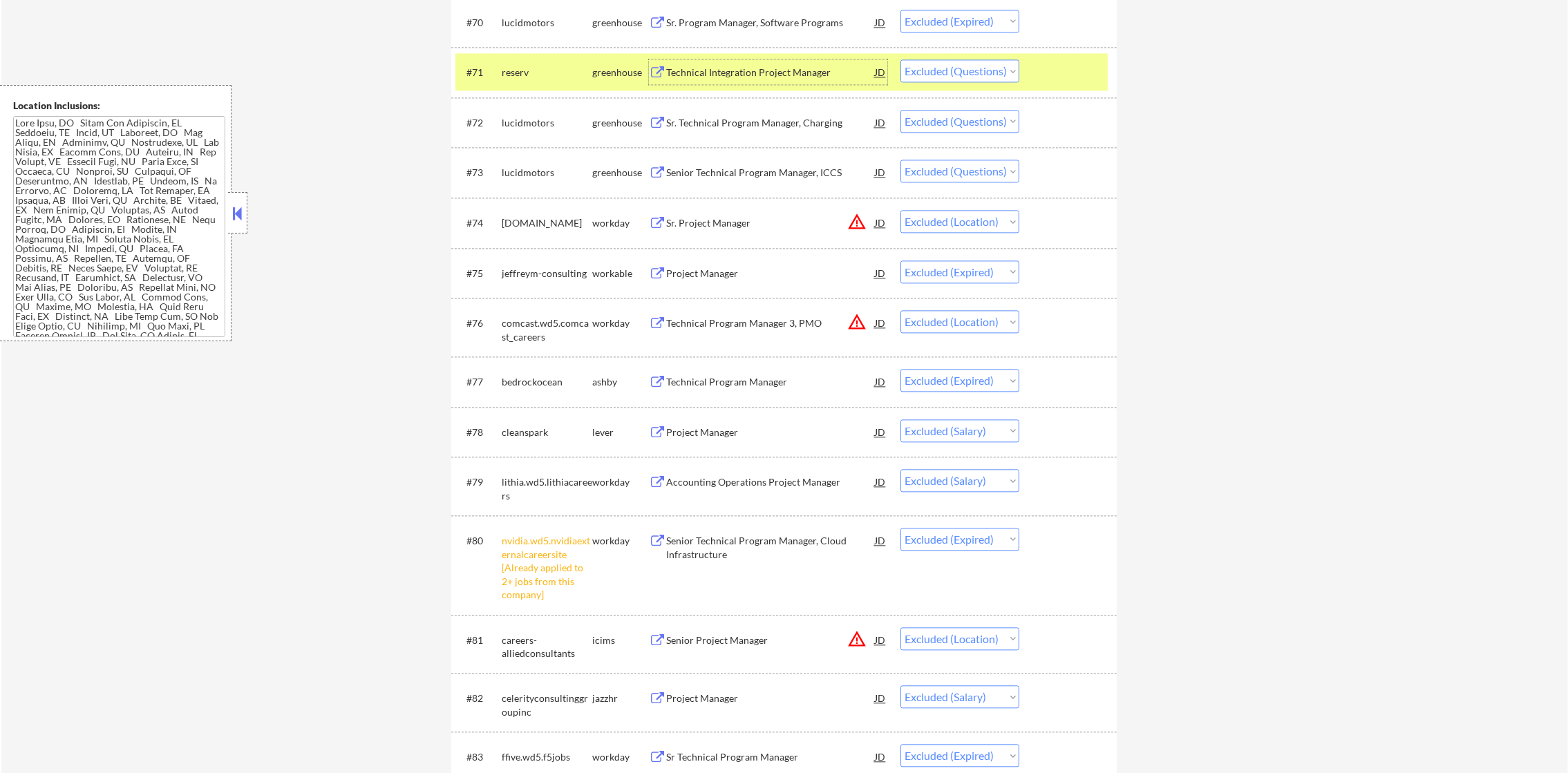
scroll to position [4489, 0]
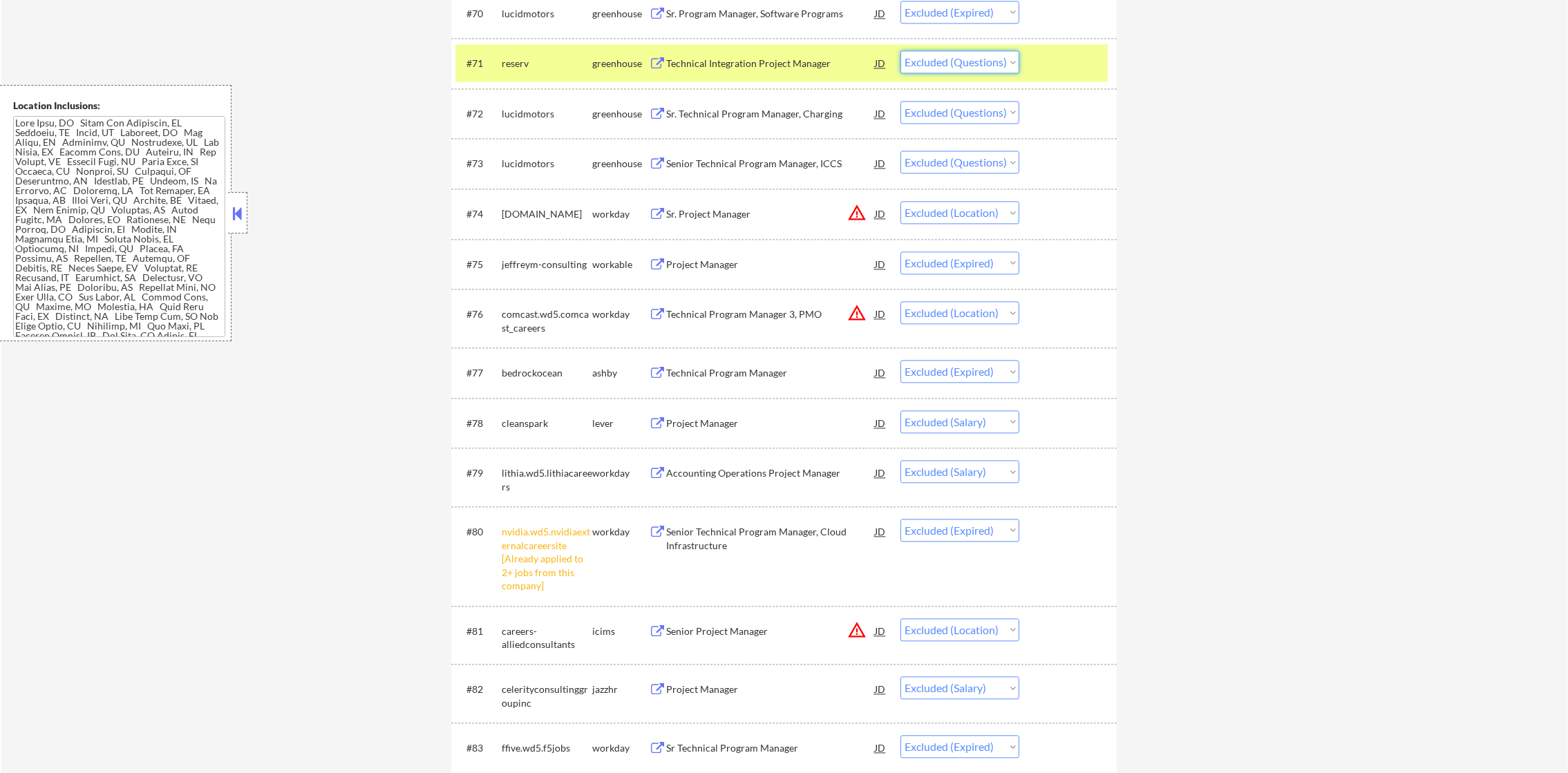
click at [913, 57] on select "Choose an option... Pending Applied Excluded (Questions) Excluded (Expired) Exc…" at bounding box center [960, 62] width 119 height 23
click at [901, 50] on select "Choose an option... Pending Applied Excluded (Questions) Excluded (Expired) Exc…" at bounding box center [960, 62] width 119 height 23
click at [549, 75] on div "#71 reserv greenhouse Technical Integration Project Manager JD Choose an option…" at bounding box center [781, 63] width 652 height 37
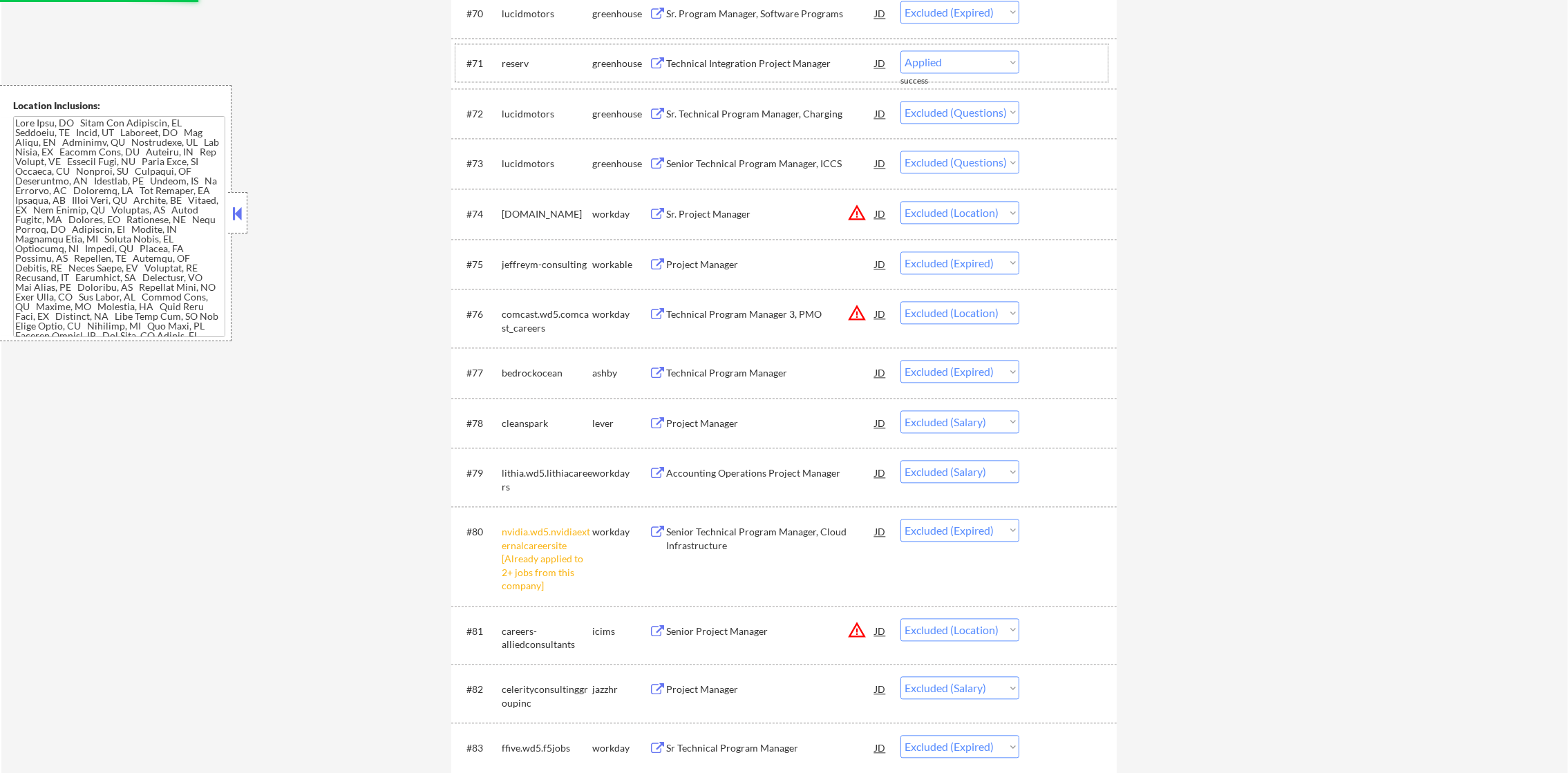
select select ""excluded""
select select ""excluded__location_""
select select ""excluded__expired_""
select select ""excluded__location_""
select select ""excluded__expired_""
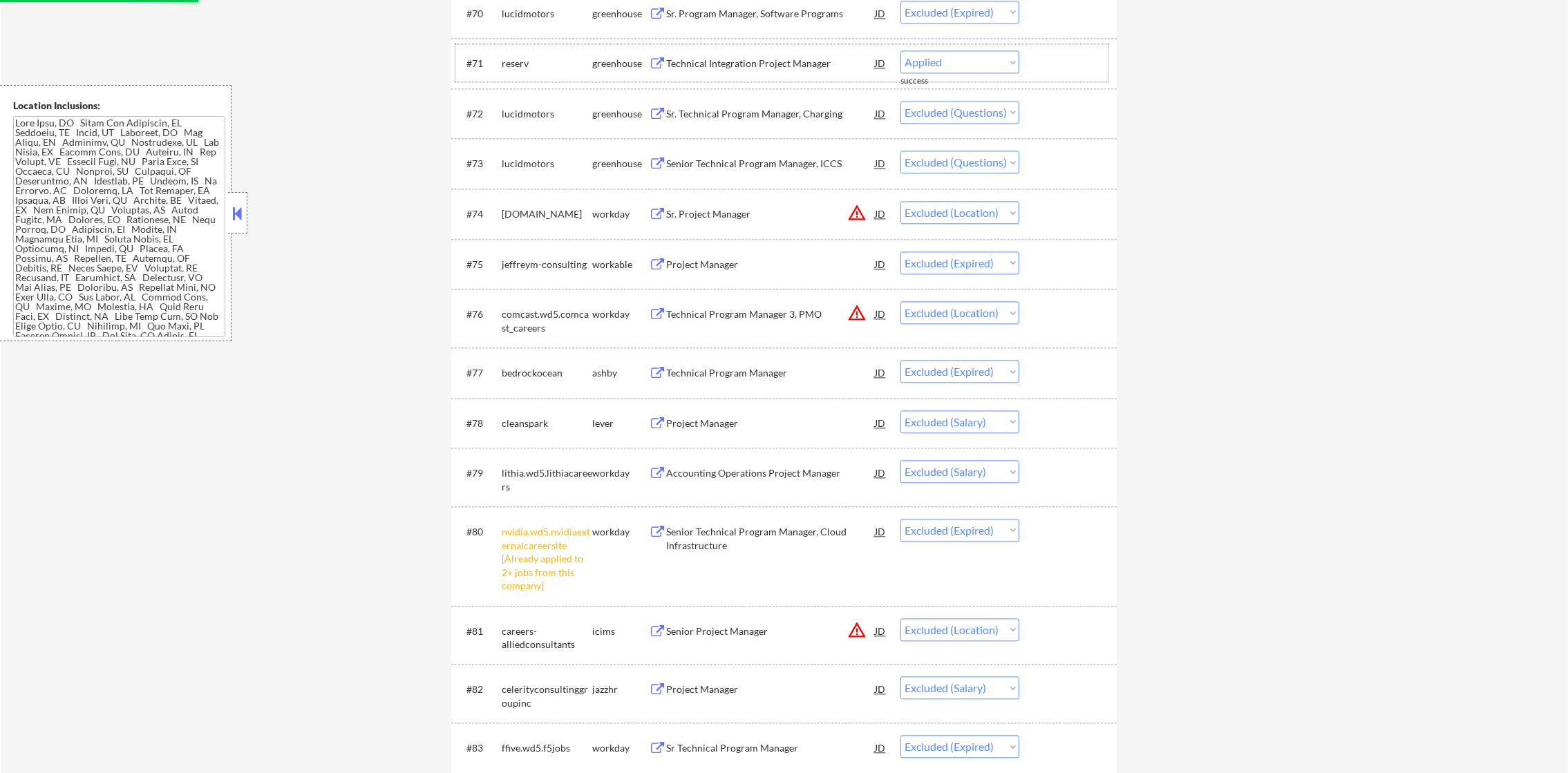
select select ""excluded__salary_""
select select ""excluded__expired_""
select select ""excluded__location_""
select select ""excluded__salary_""
select select ""excluded__expired_""
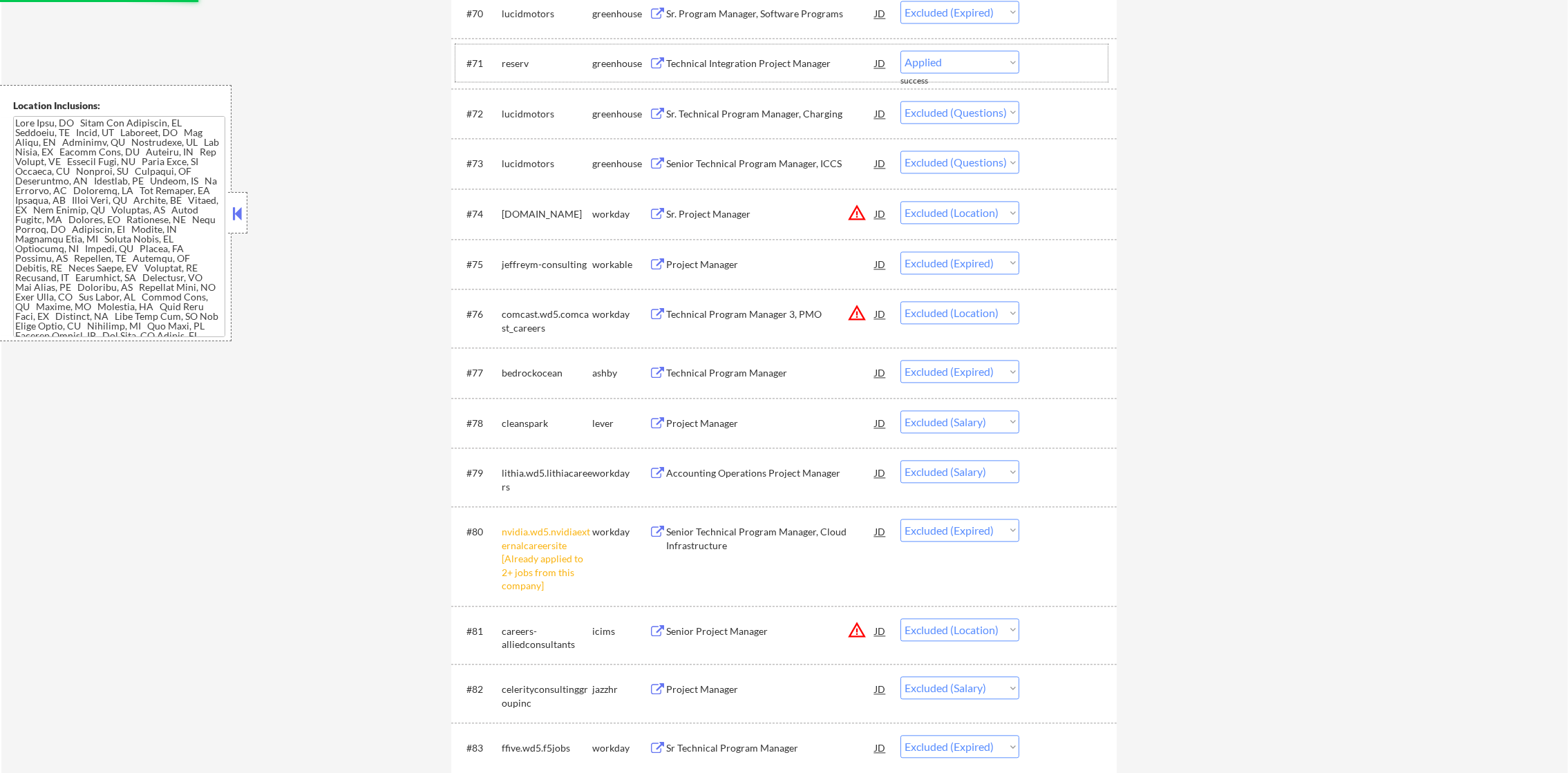
select select ""excluded__location_""
select select ""excluded""
select select ""excluded__expired_""
select select ""excluded""
select select ""excluded__expired_""
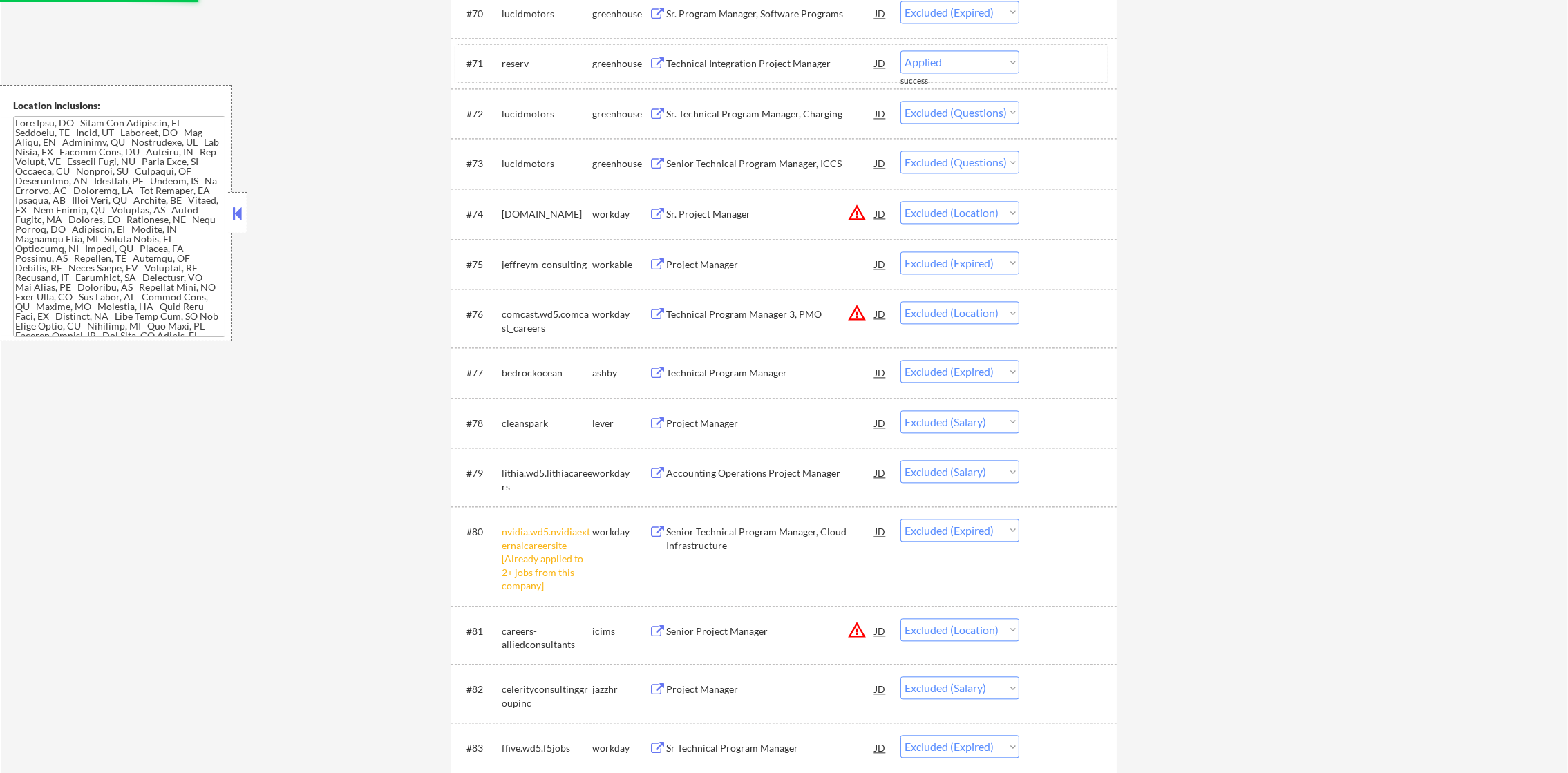
select select ""excluded__location_""
select select ""excluded""
select select ""excluded__salary_""
select select ""excluded__location_""
select select ""excluded__salary_""
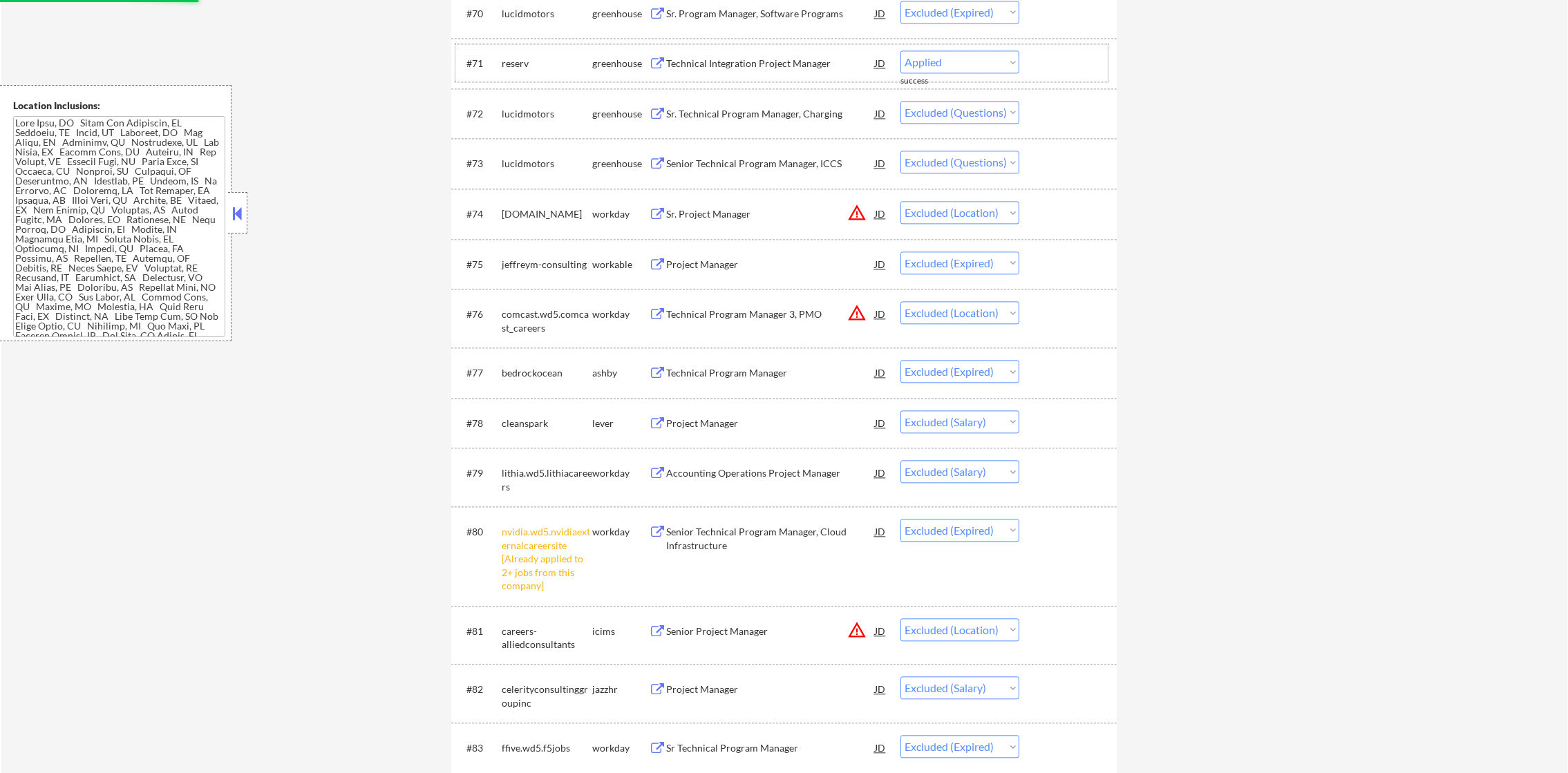
select select ""excluded__expired_""
select select ""excluded__salary_""
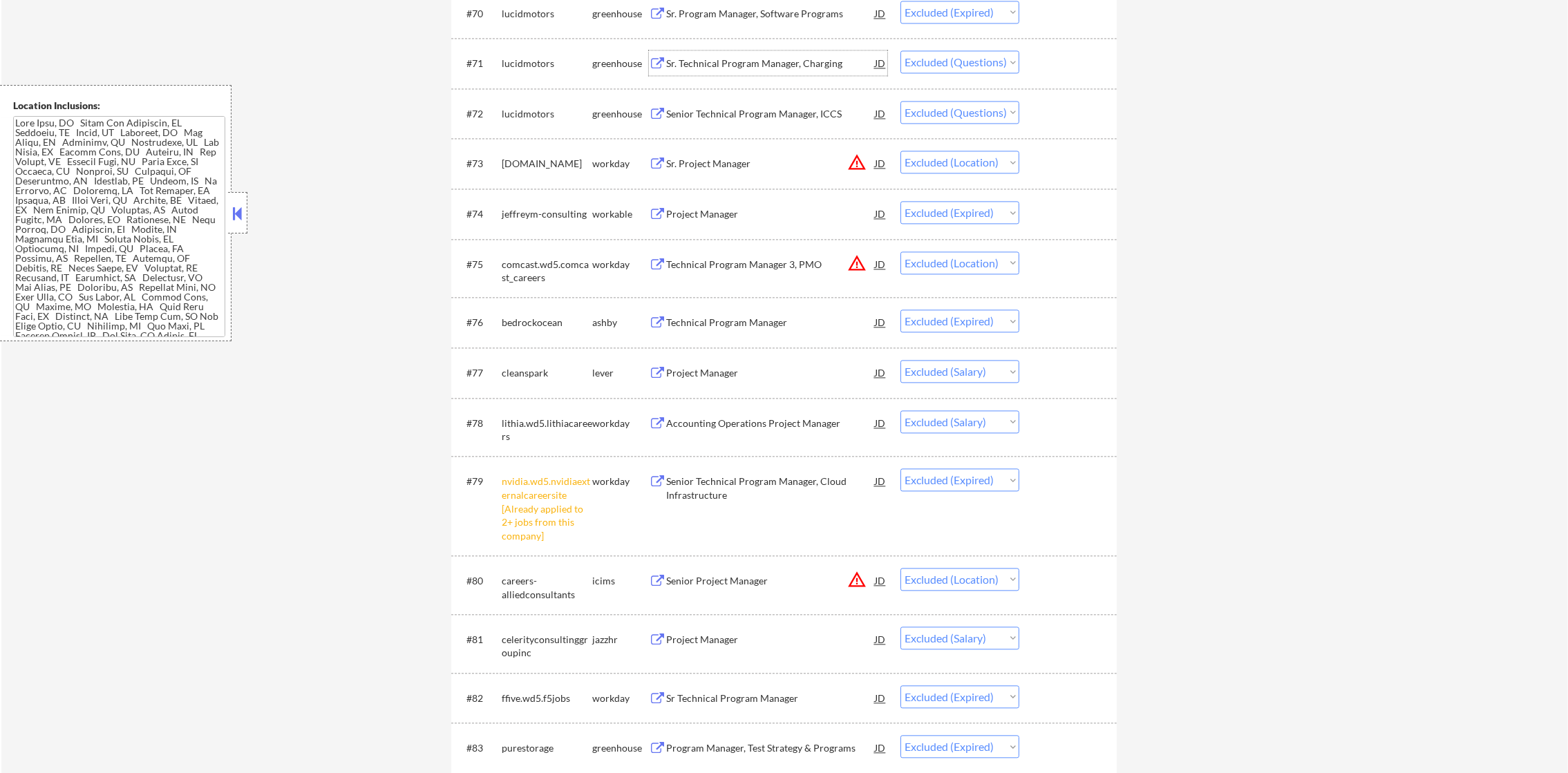
click at [753, 62] on div "Sr. Technical Program Manager, Charging" at bounding box center [771, 64] width 209 height 14
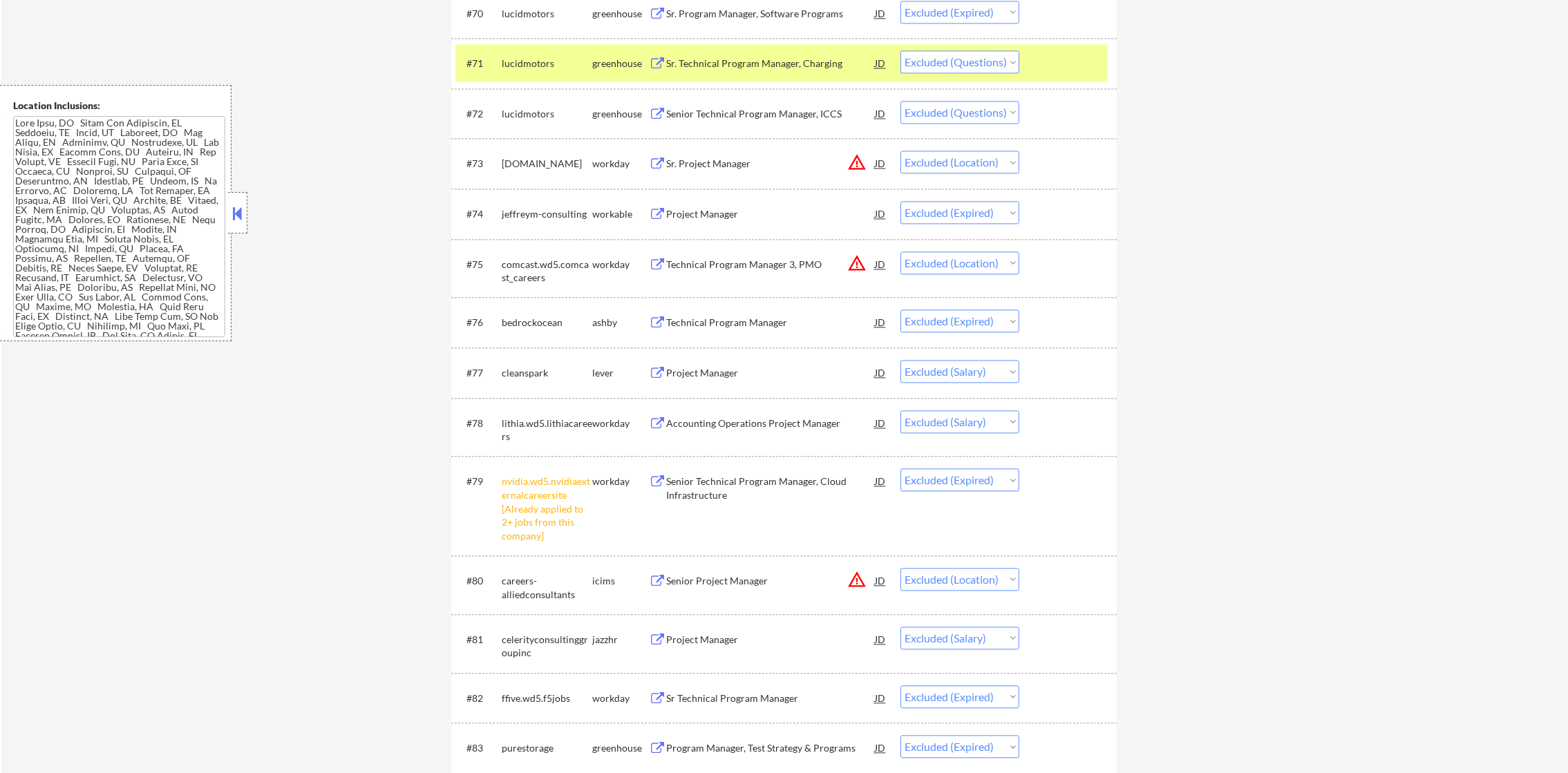
click at [957, 39] on div "#71 lucidmotors greenhouse Sr. Technical Program Manager, Charging JD Choose an…" at bounding box center [784, 63] width 665 height 50
click at [948, 71] on select "Choose an option... Pending Applied Excluded (Questions) Excluded (Expired) Exc…" at bounding box center [960, 62] width 119 height 23
select select ""excluded__expired_""
click at [901, 50] on select "Choose an option... Pending Applied Excluded (Questions) Excluded (Expired) Exc…" at bounding box center [960, 62] width 119 height 23
click at [545, 76] on div "#71 lucidmotors greenhouse Sr. Technical Program Manager, Charging JD Choose an…" at bounding box center [781, 63] width 652 height 37
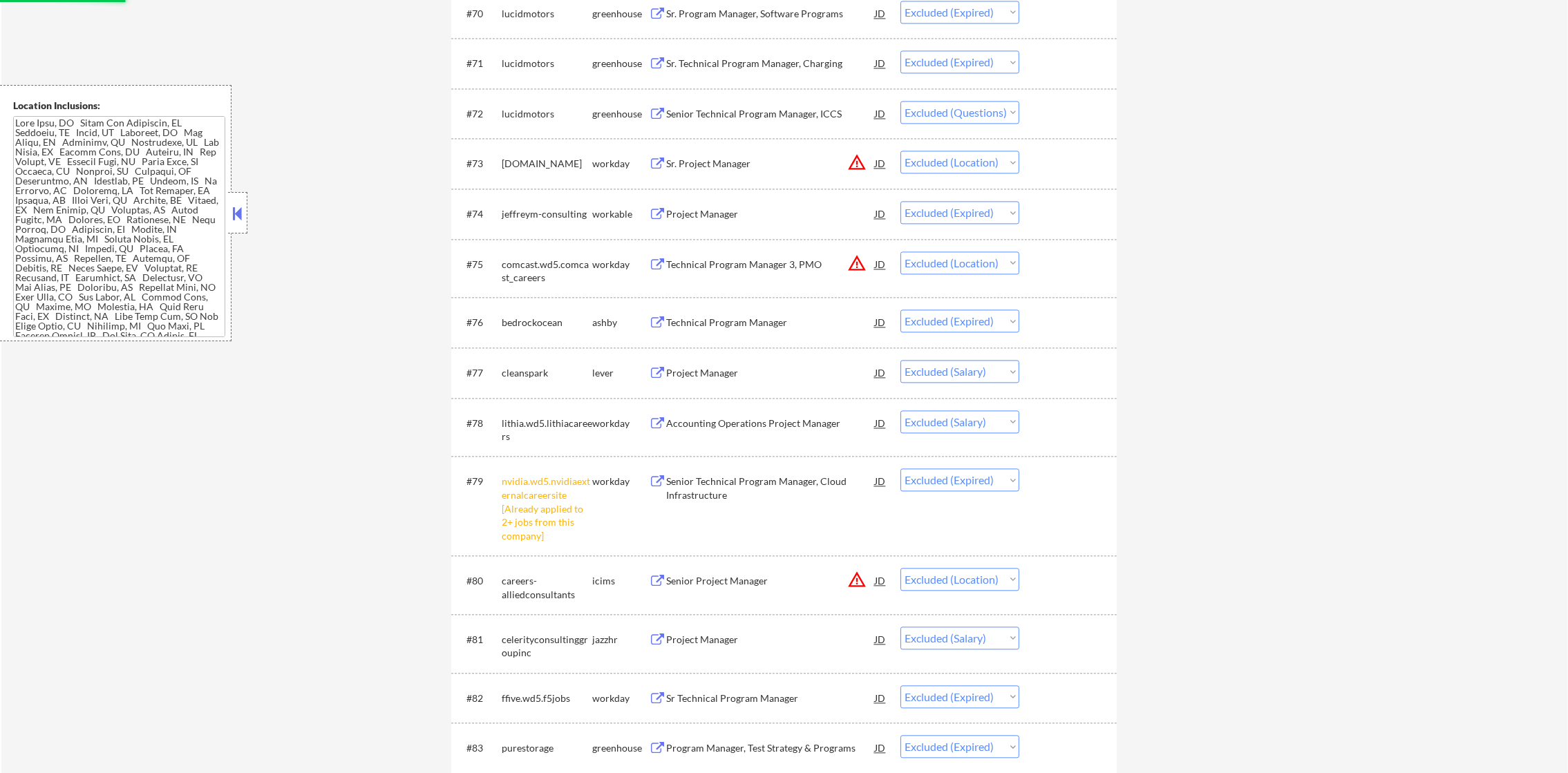
click at [762, 103] on div "Senior Technical Program Manager, ICCS" at bounding box center [771, 113] width 209 height 25
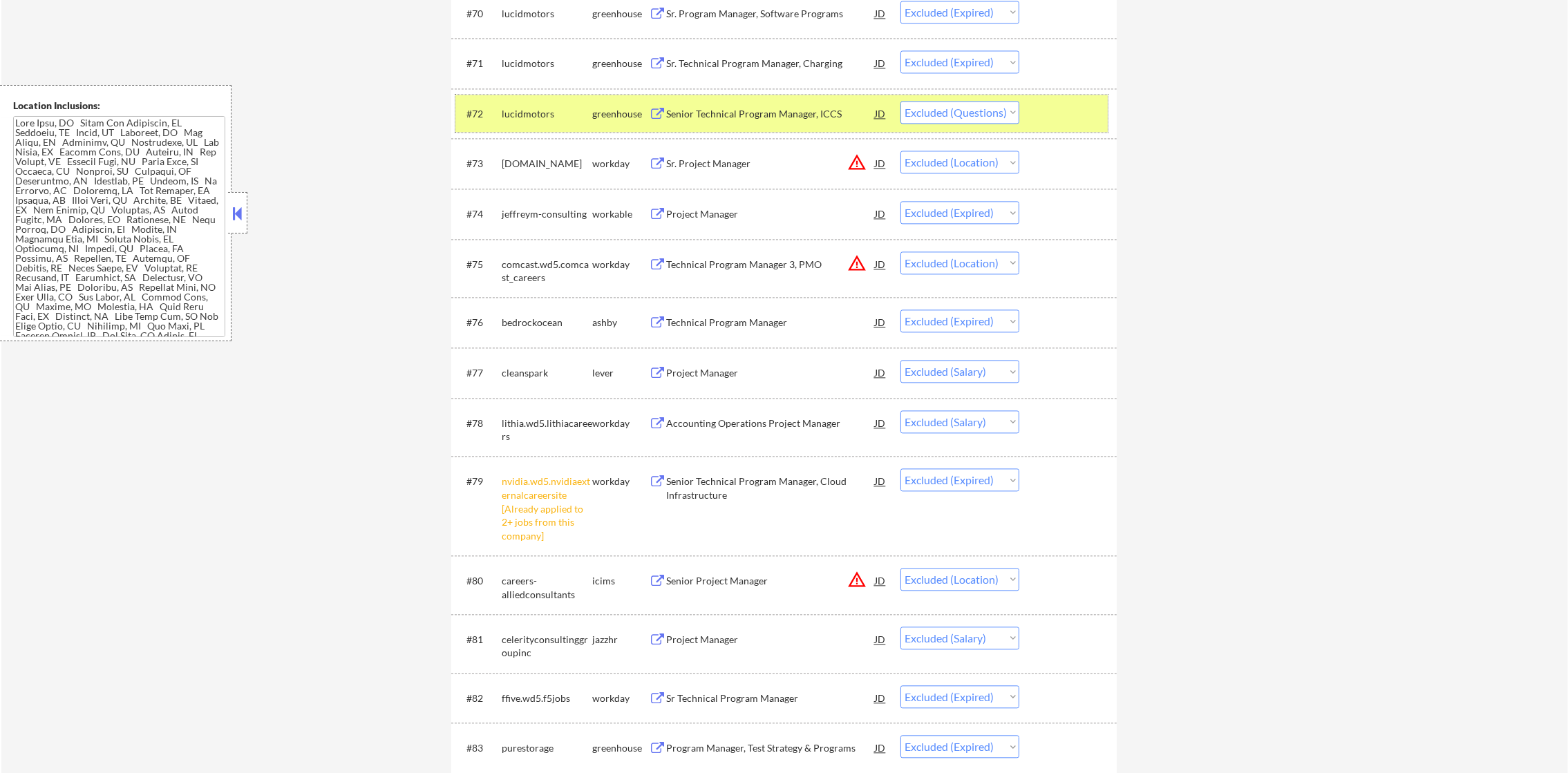
click at [545, 116] on div "lucidmotors" at bounding box center [547, 114] width 90 height 14
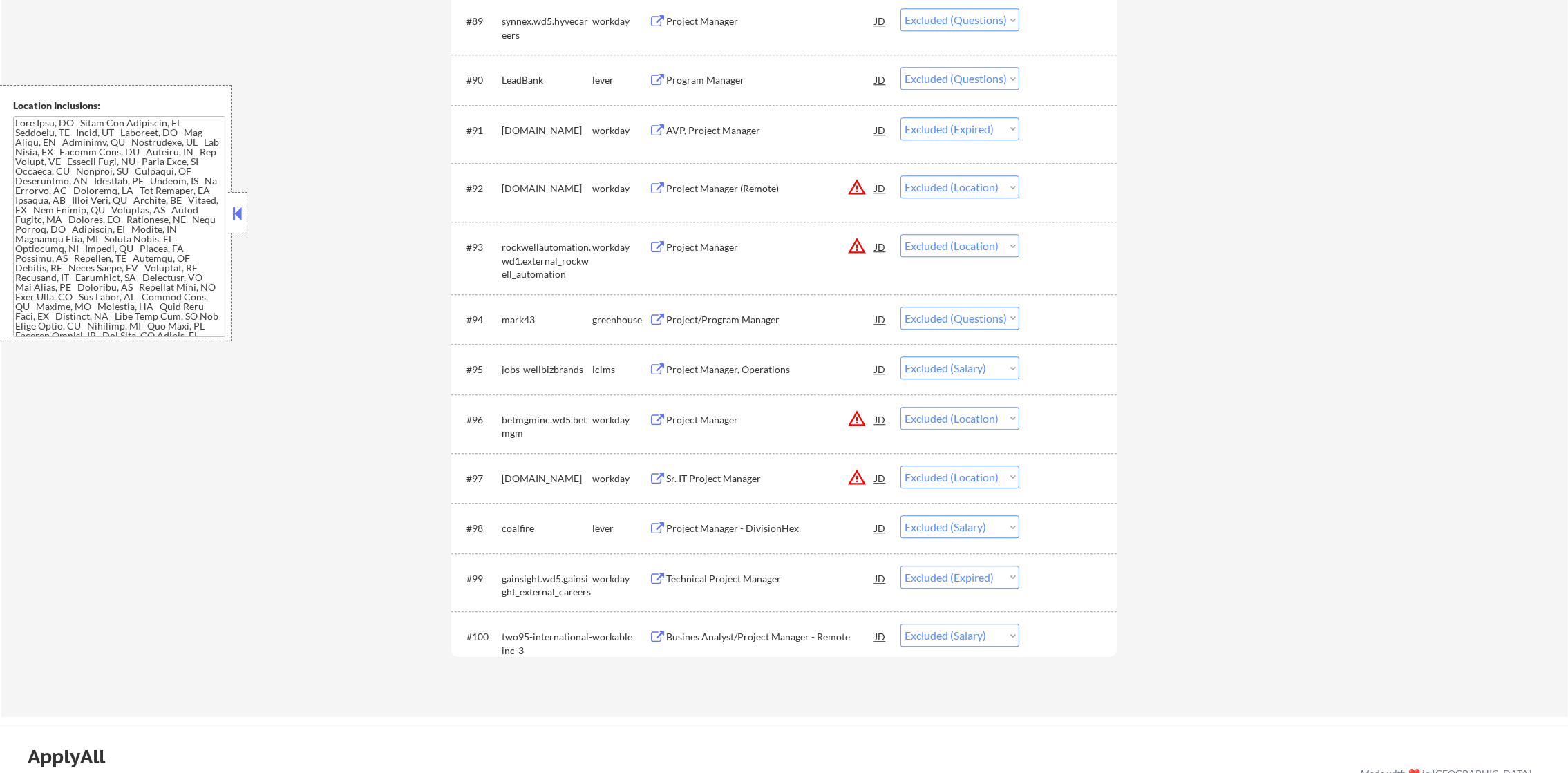
scroll to position [5560, 0]
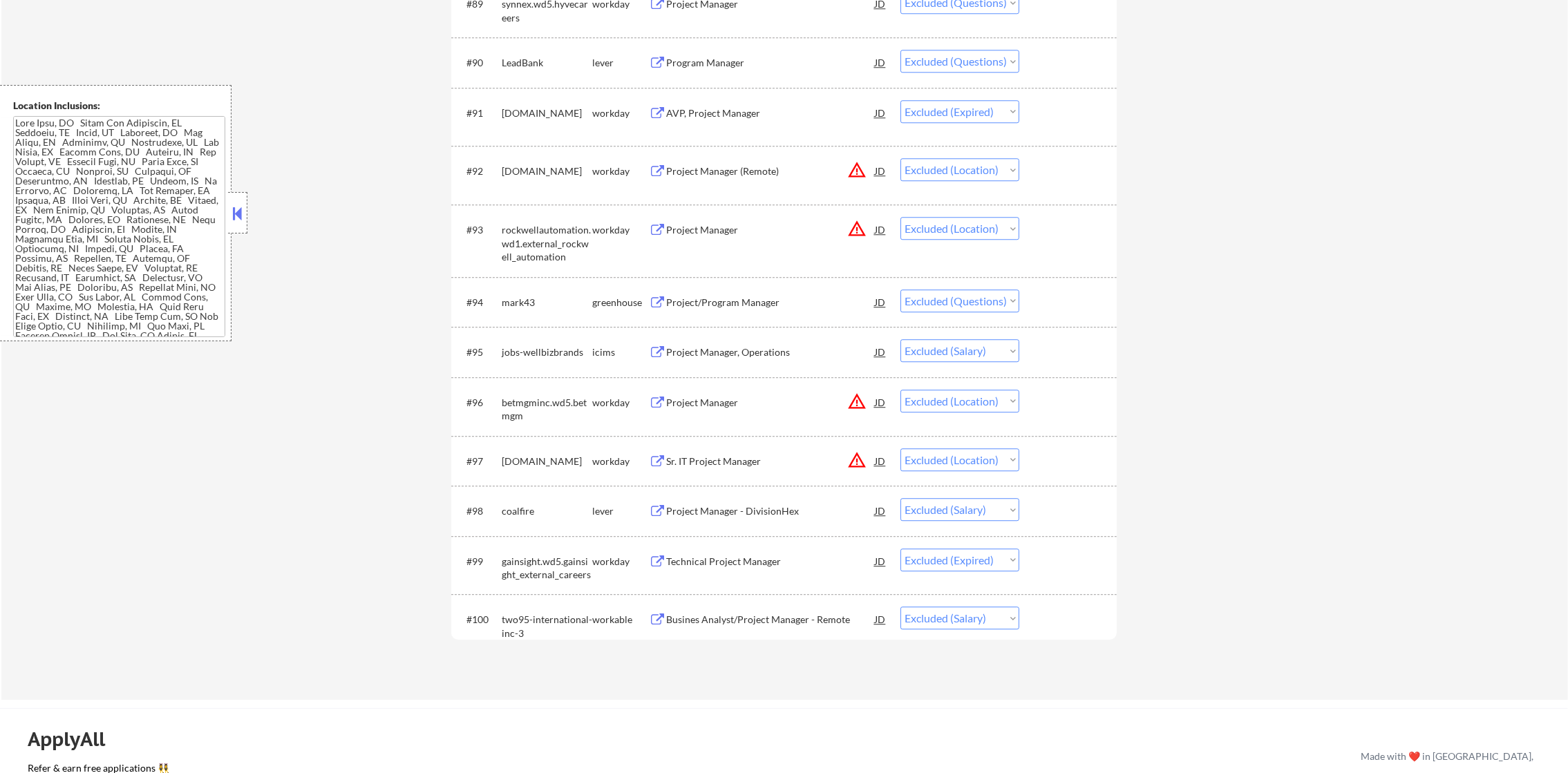
click at [702, 58] on div "Program Manager" at bounding box center [771, 63] width 209 height 14
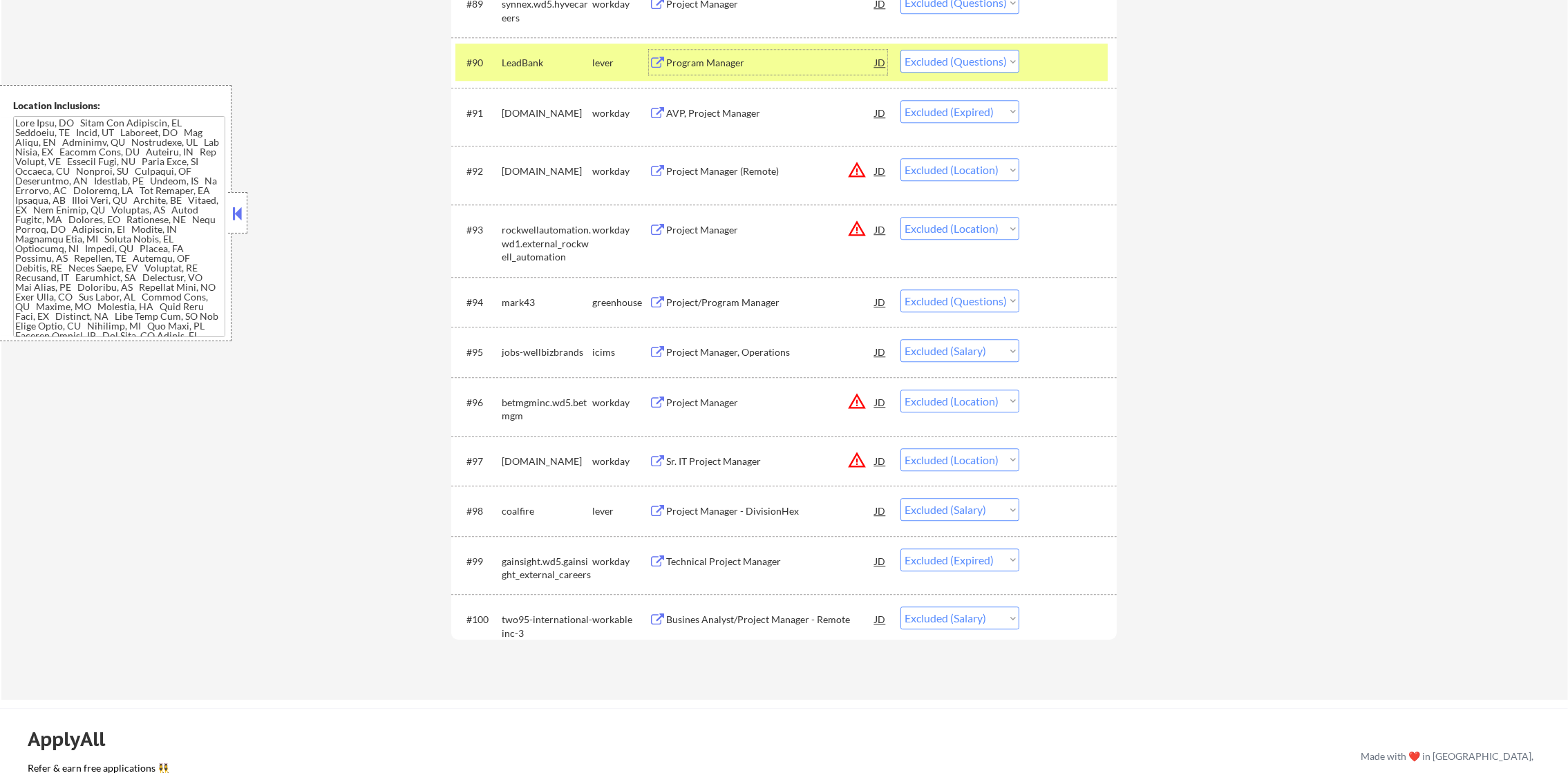
click at [967, 61] on select "Choose an option... Pending Applied Excluded (Questions) Excluded (Expired) Exc…" at bounding box center [960, 61] width 119 height 23
select select ""excluded__salary_""
click at [901, 50] on select "Choose an option... Pending Applied Excluded (Questions) Excluded (Expired) Exc…" at bounding box center [960, 61] width 119 height 23
click at [555, 67] on div "LeadBank" at bounding box center [547, 63] width 90 height 14
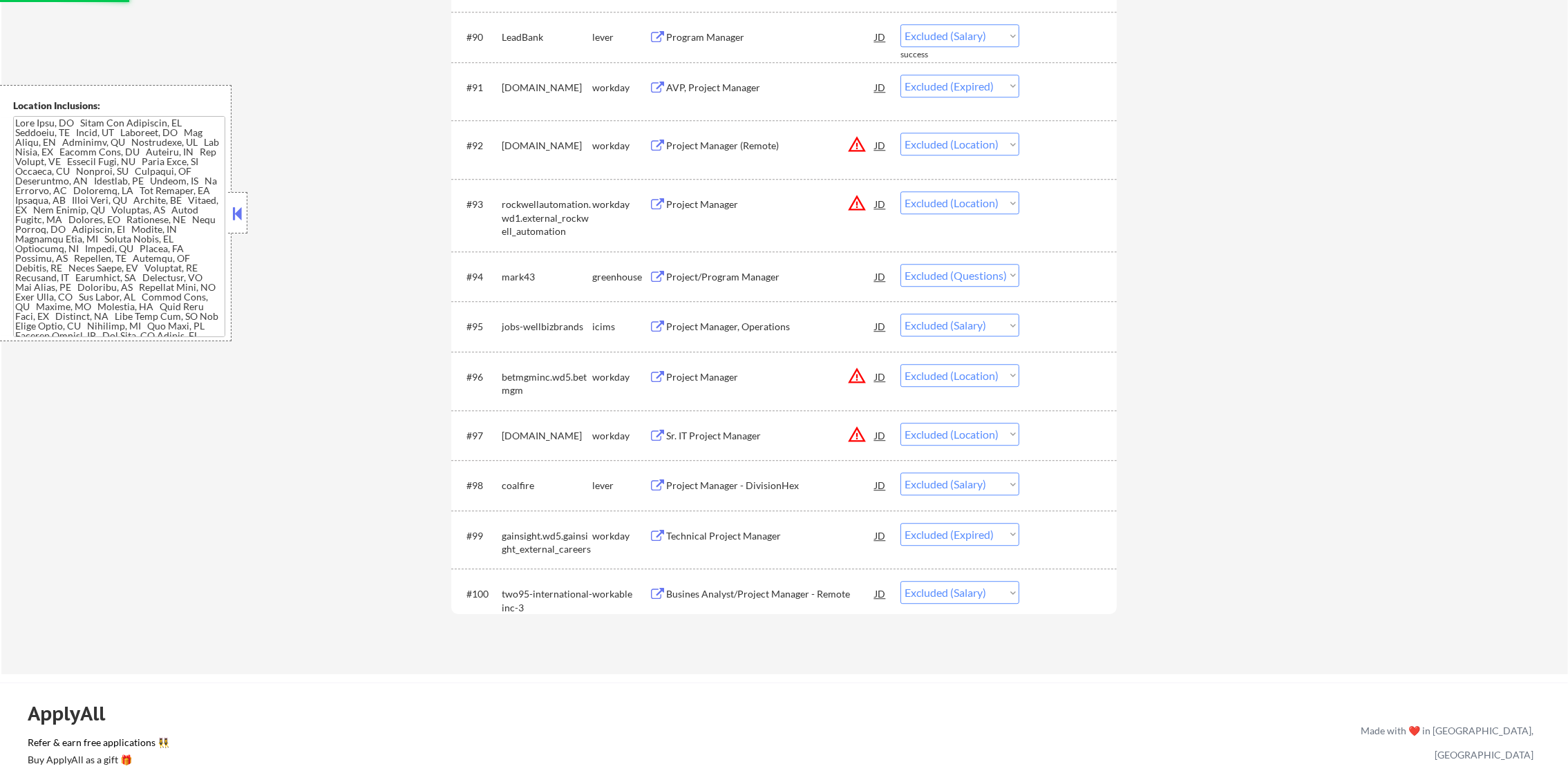
scroll to position [5663, 0]
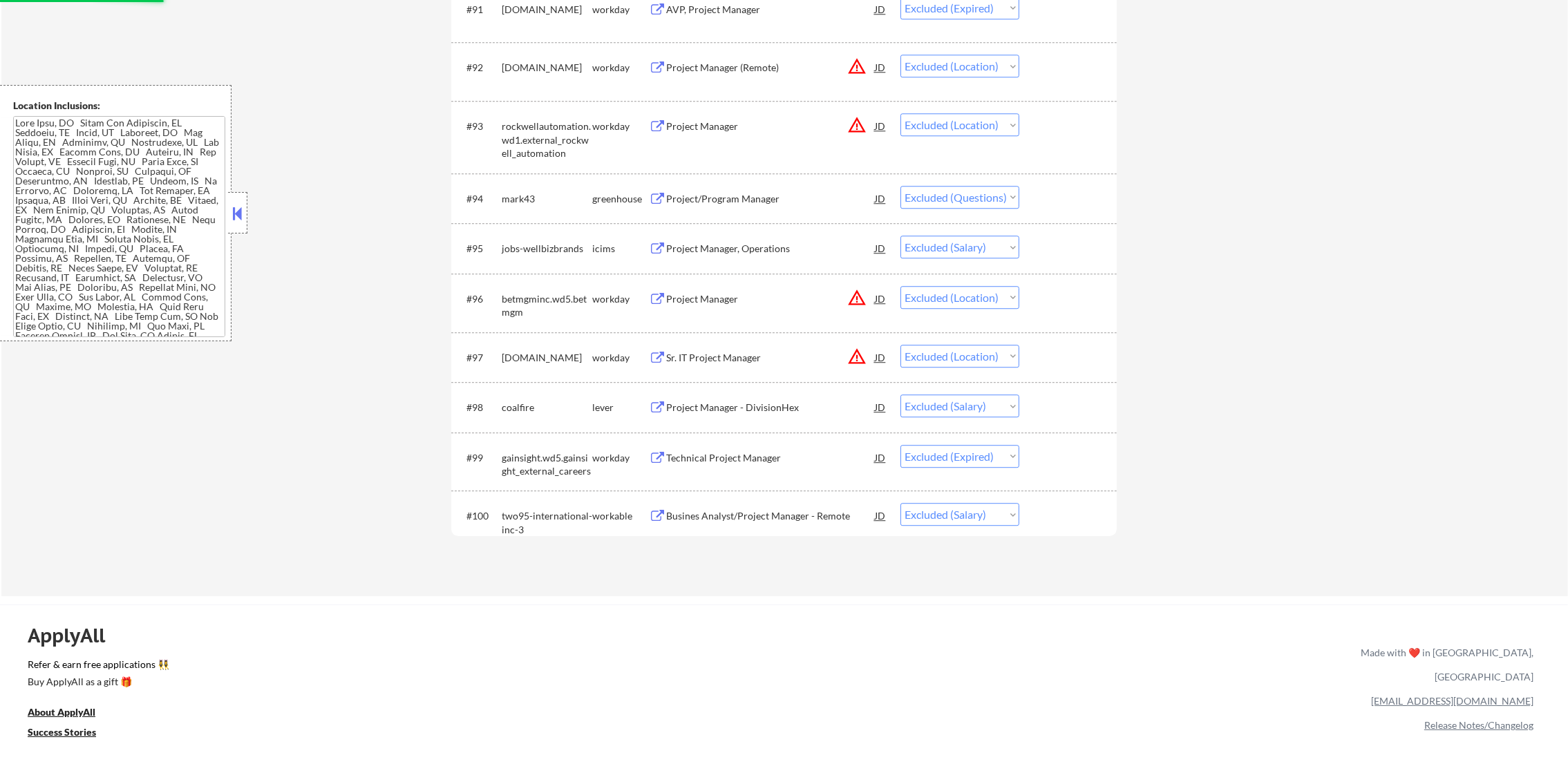
click at [739, 211] on div "#94 mark43 greenhouse Project/Program Manager JD warning_amber Choose an option…" at bounding box center [781, 198] width 652 height 37
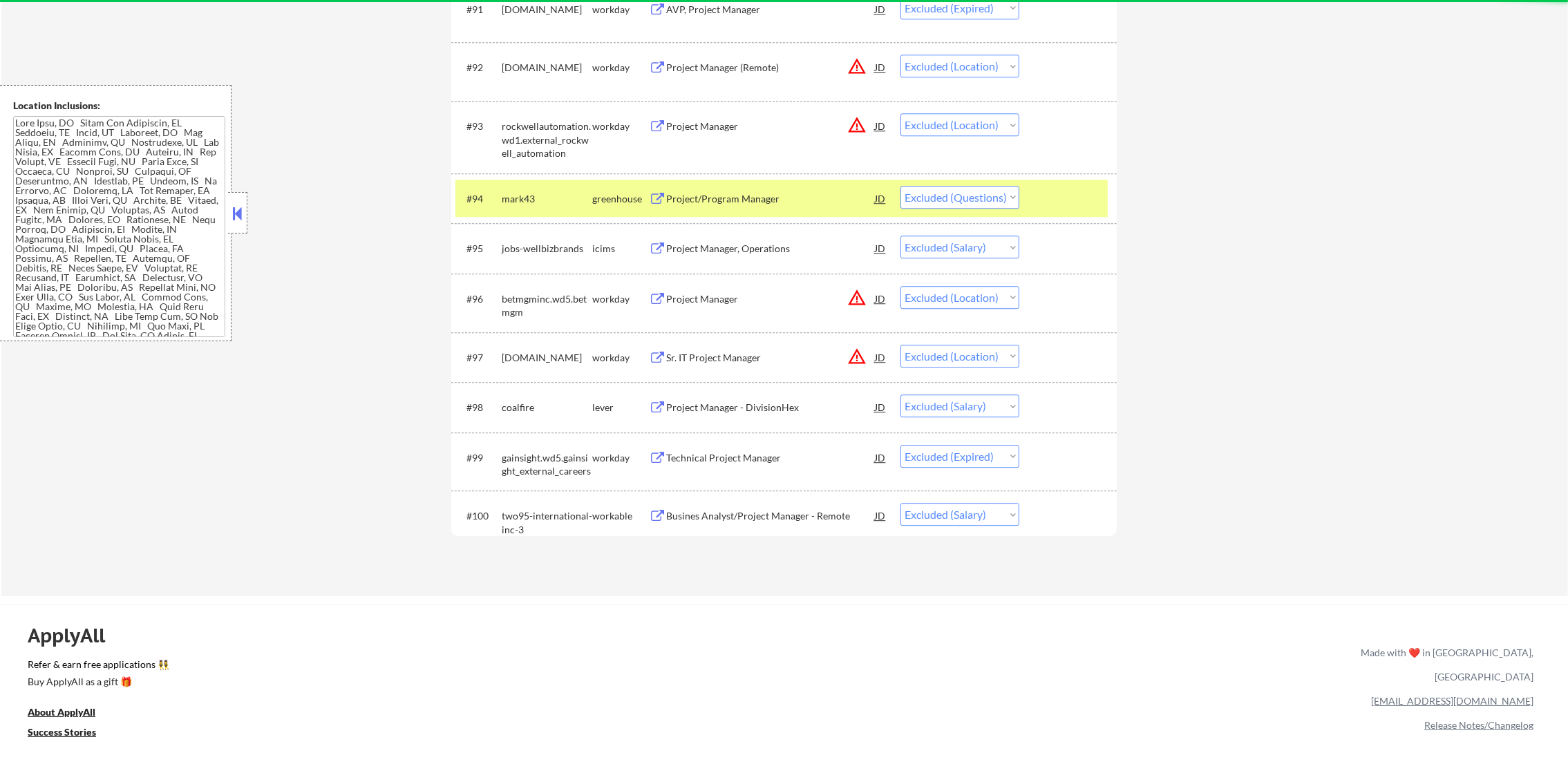
click at [774, 177] on div "#94 mark43 greenhouse Project/Program Manager JD warning_amber Choose an option…" at bounding box center [784, 198] width 665 height 50
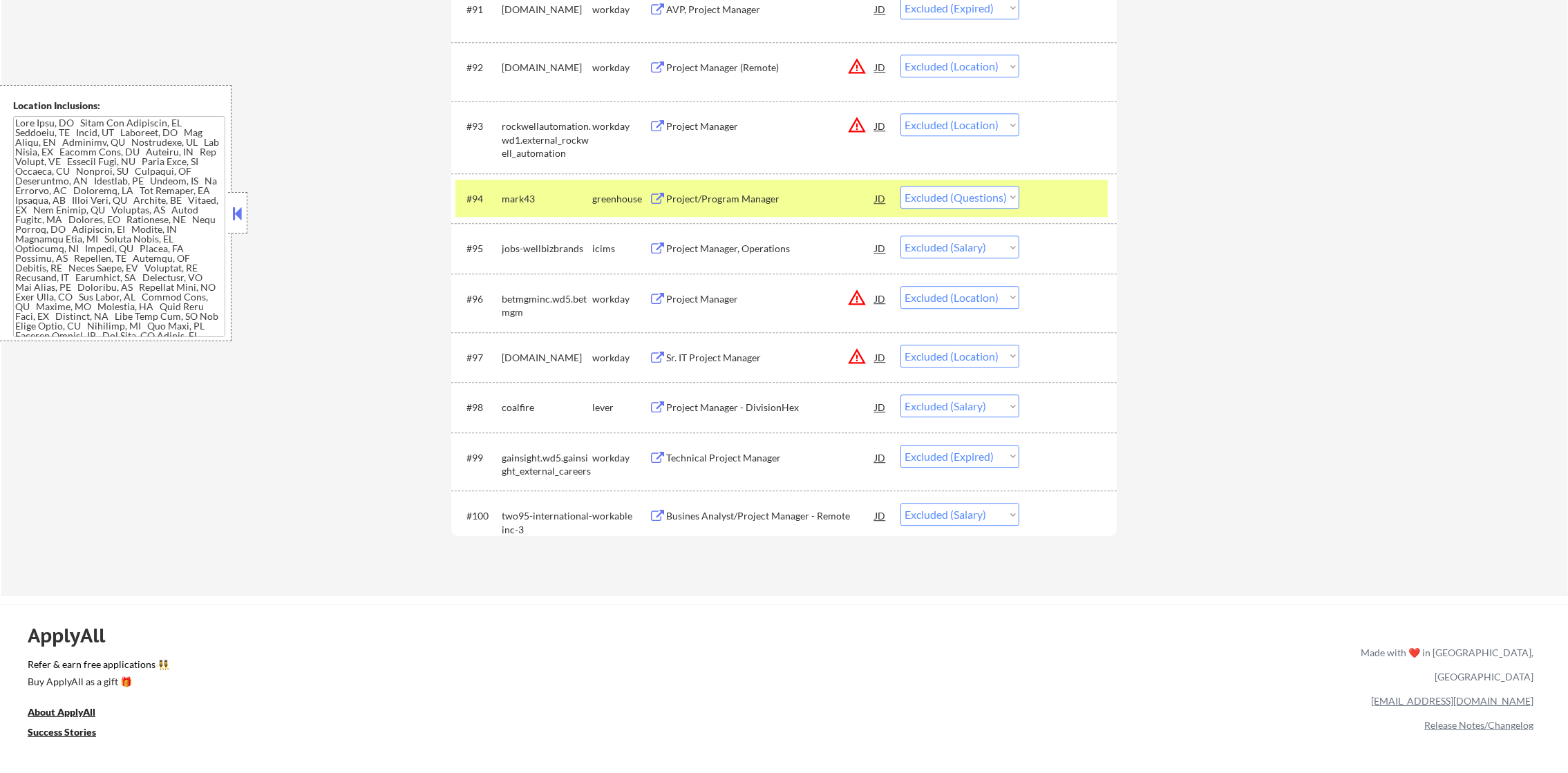
click at [768, 192] on div "Project/Program Manager" at bounding box center [771, 199] width 209 height 14
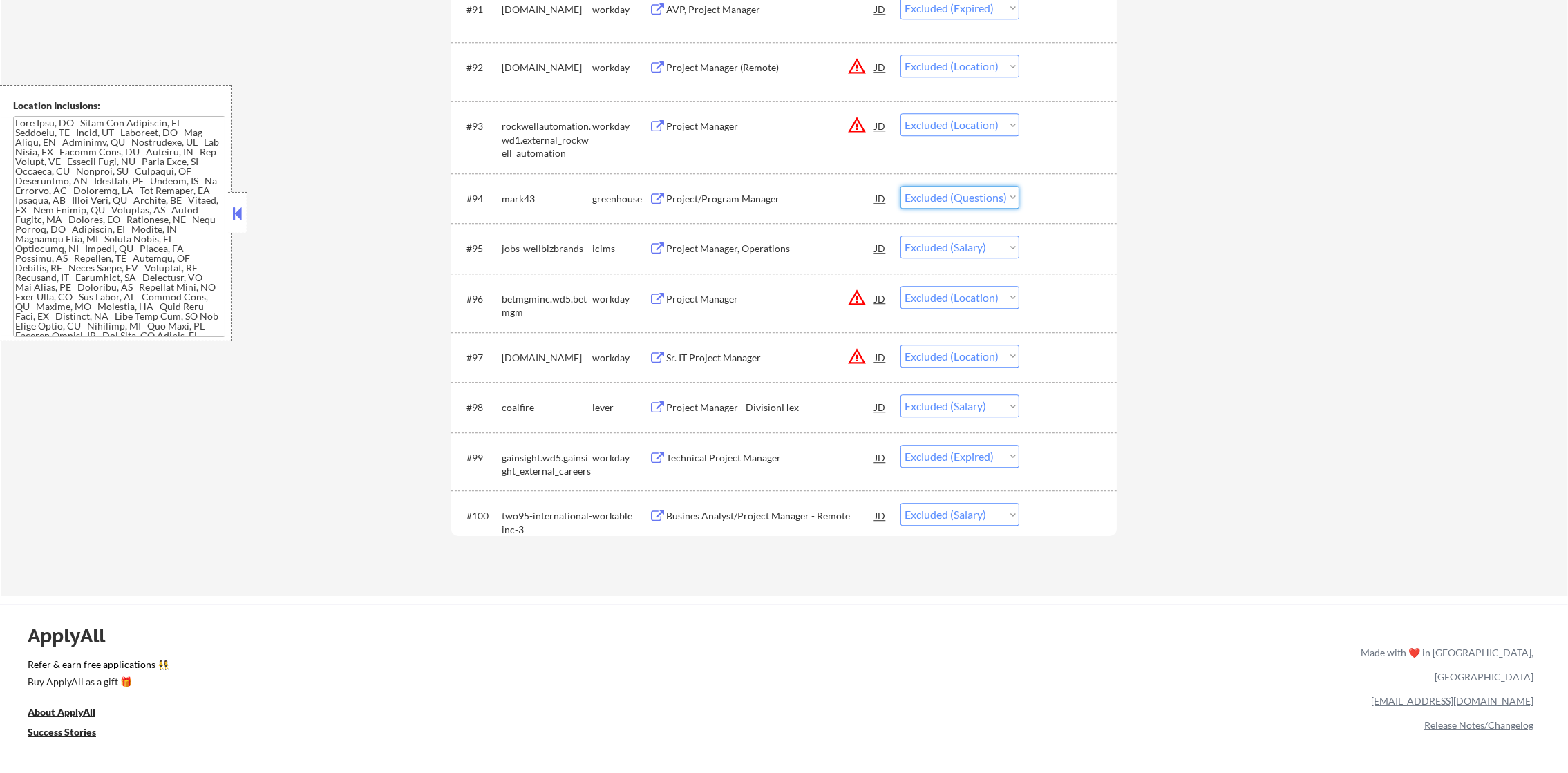
drag, startPoint x: 919, startPoint y: 188, endPoint x: 926, endPoint y: 210, distance: 23.1
click at [919, 189] on select "Choose an option... Pending Applied Excluded (Questions) Excluded (Expired) Exc…" at bounding box center [960, 197] width 119 height 23
select select ""excluded__expired_""
click at [901, 186] on select "Choose an option... Pending Applied Excluded (Questions) Excluded (Expired) Exc…" at bounding box center [960, 197] width 119 height 23
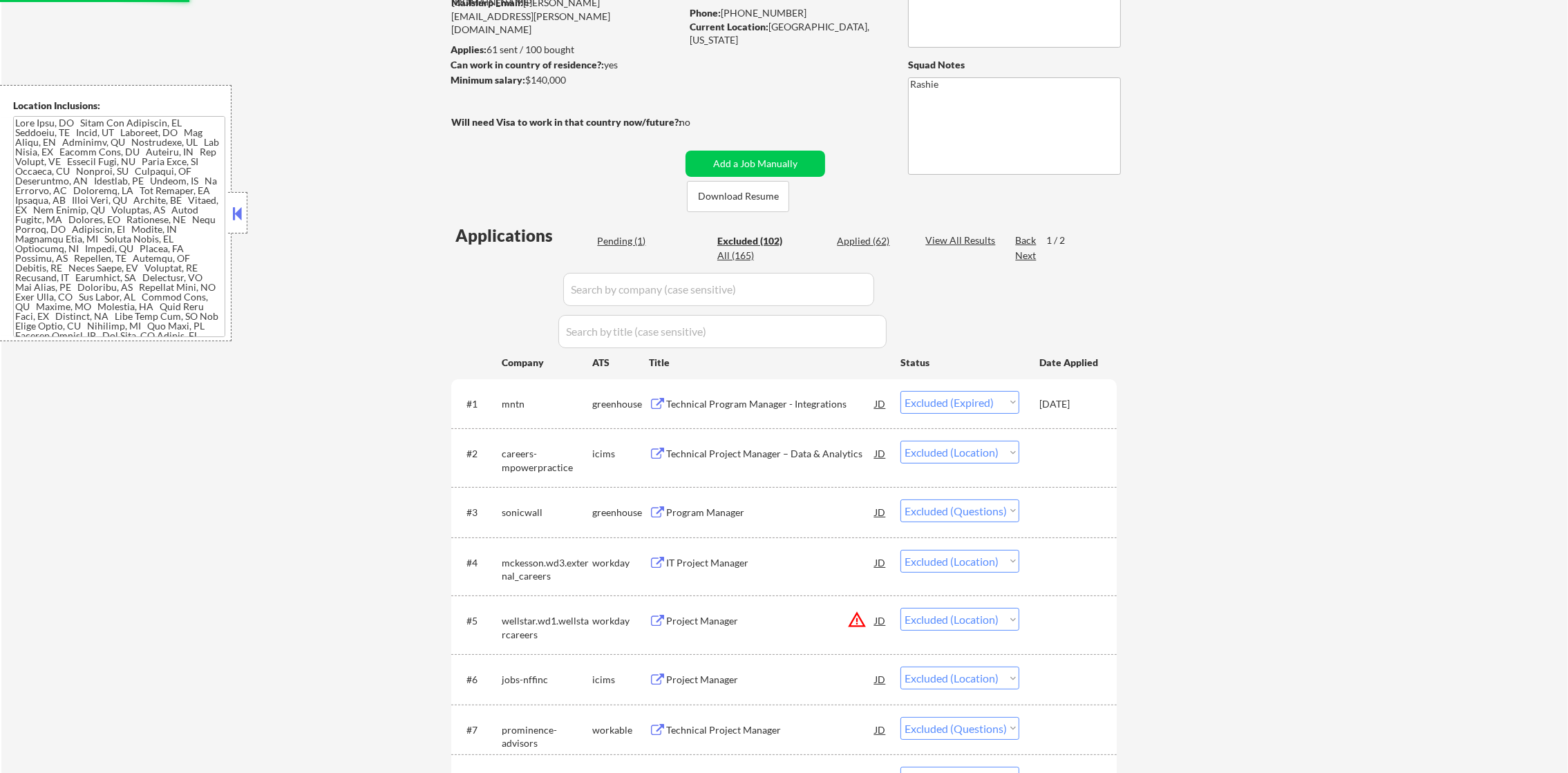
scroll to position [0, 0]
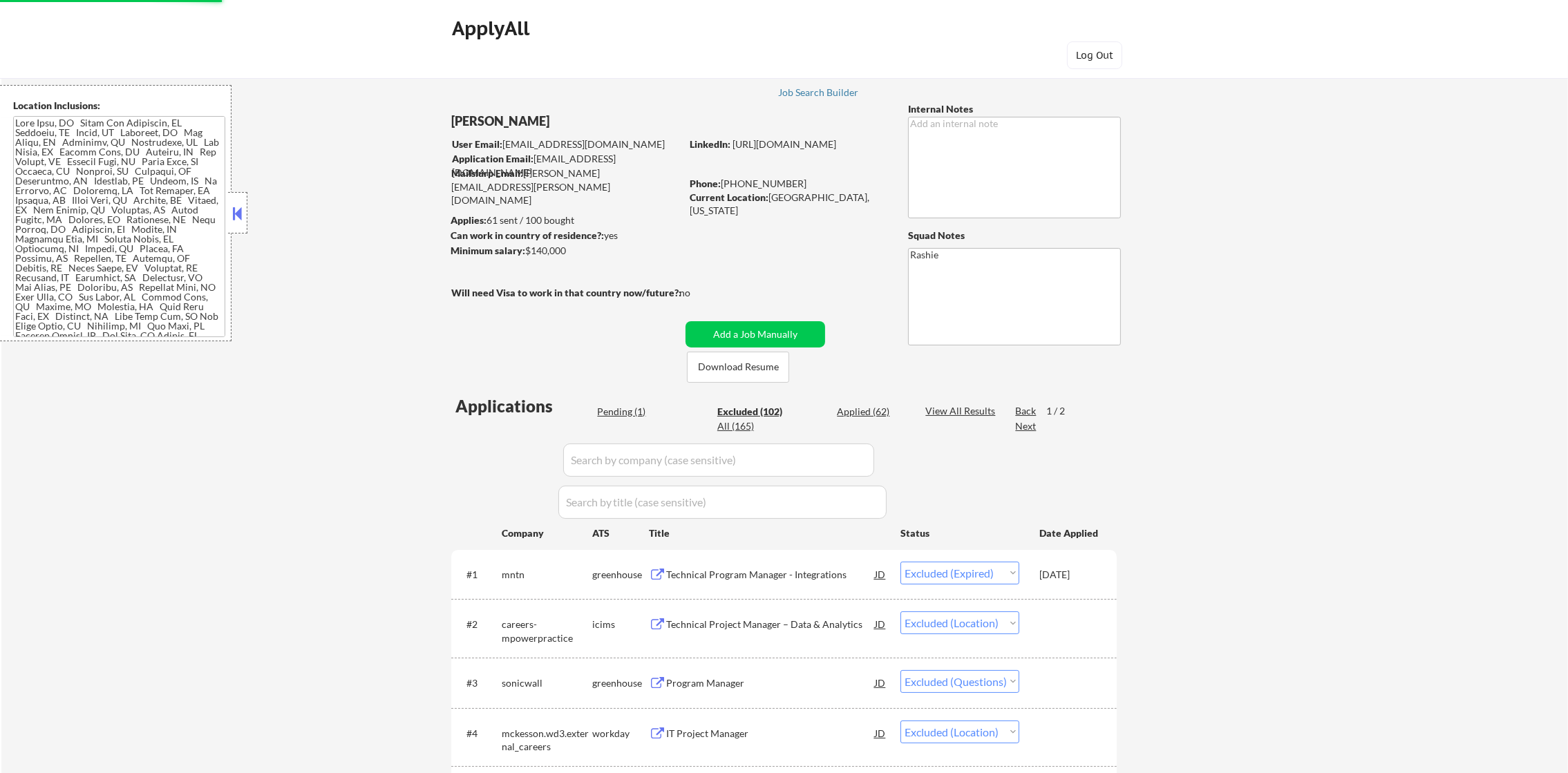
click at [1020, 425] on div "Next" at bounding box center [1026, 426] width 22 height 14
select select ""excluded__expired_""
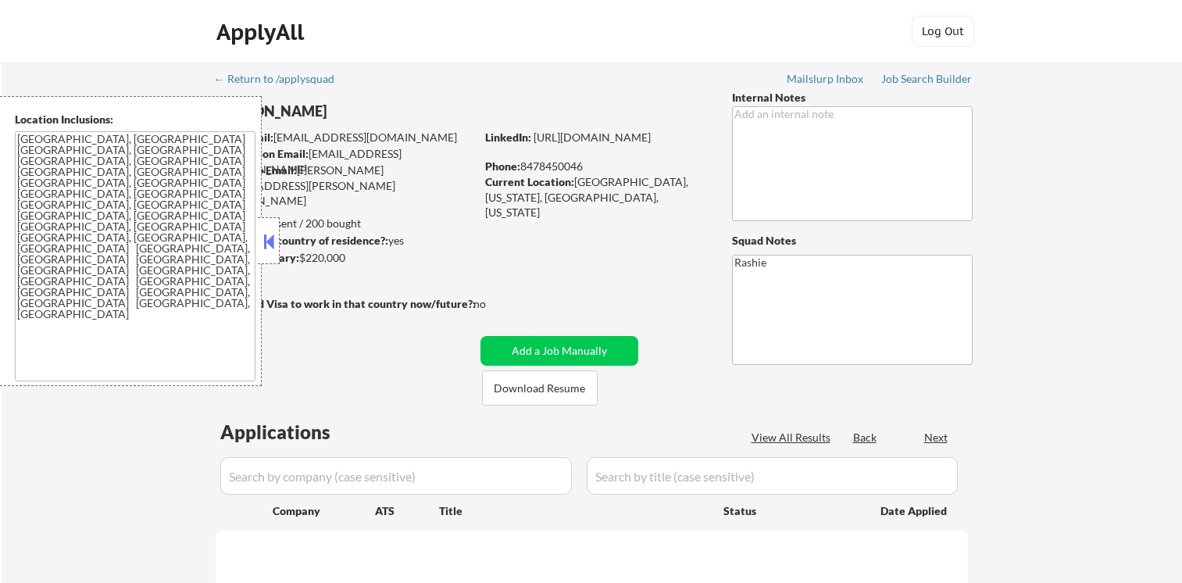
select select ""pending""
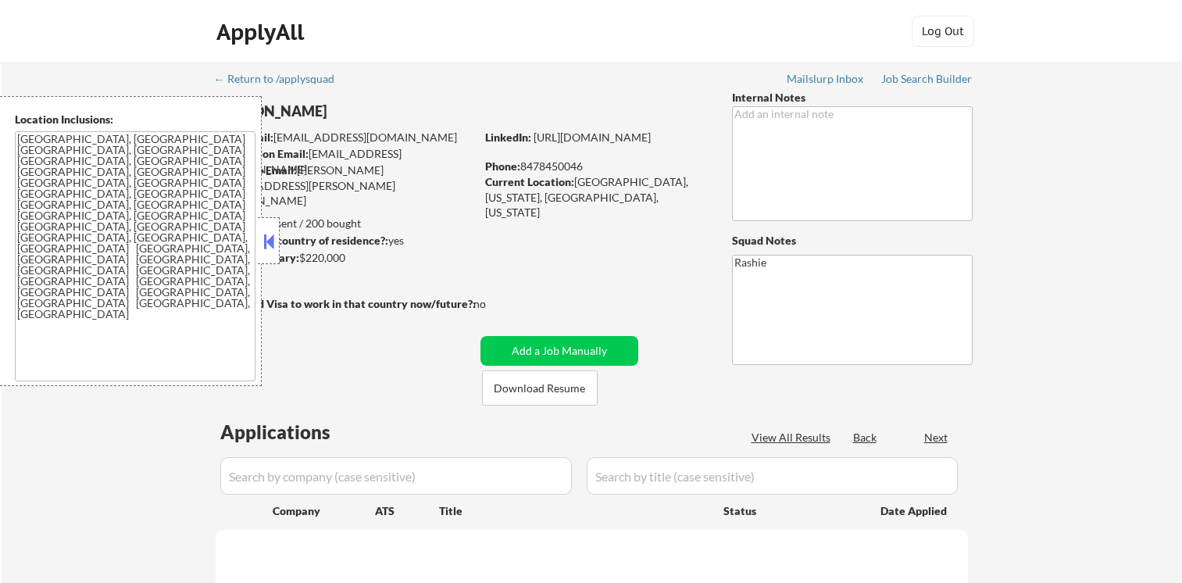
select select ""pending""
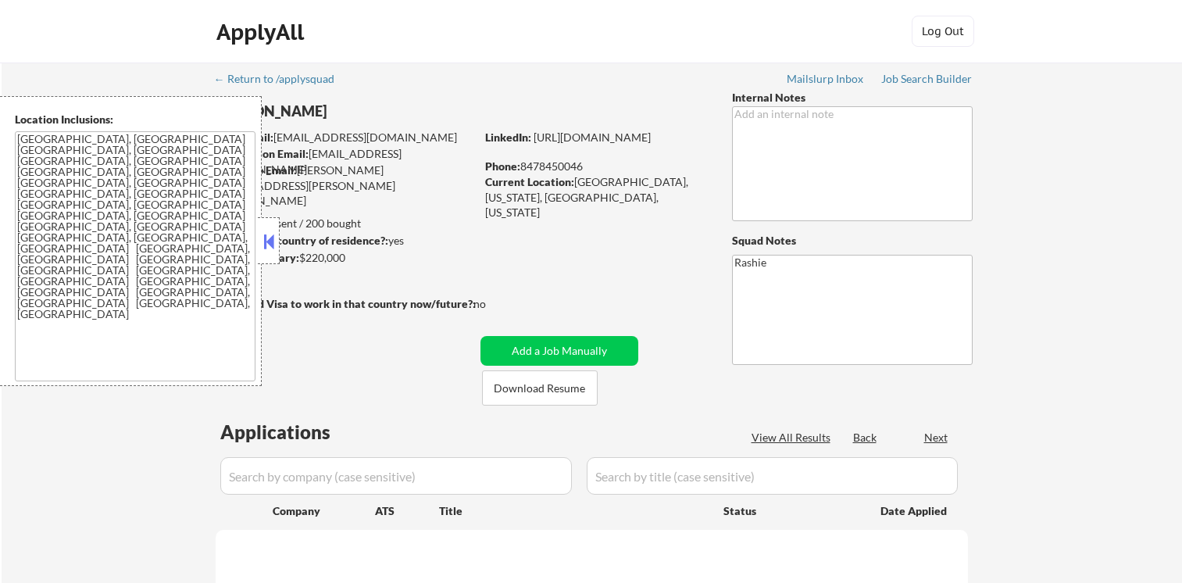
select select ""pending""
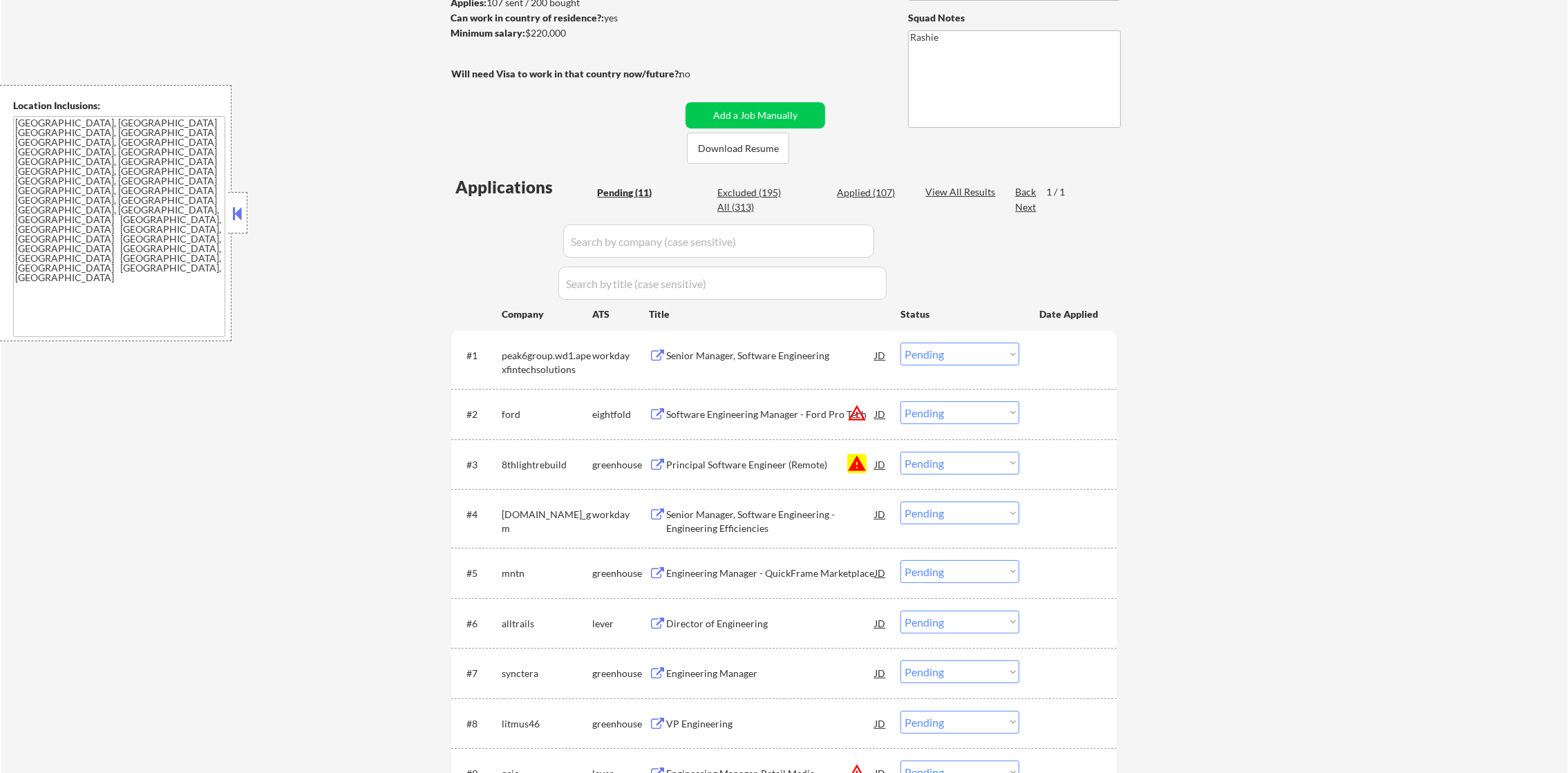
scroll to position [241, 0]
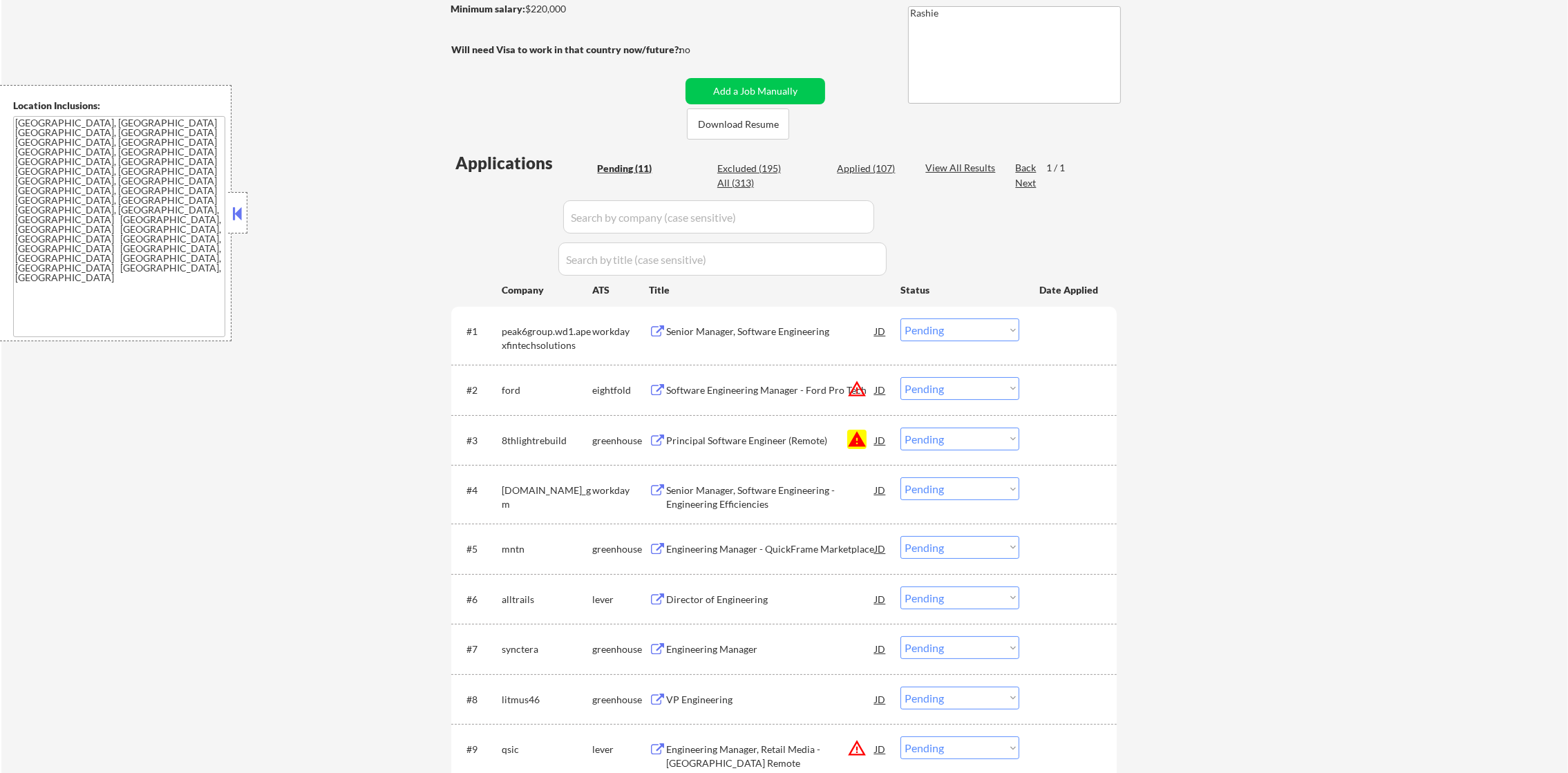
click at [960, 445] on select "Choose an option... Pending Applied Excluded (Questions) Excluded (Expired) Exc…" at bounding box center [960, 439] width 119 height 23
click at [901, 427] on select "Choose an option... Pending Applied Excluded (Questions) Excluded (Expired) Exc…" at bounding box center [960, 439] width 119 height 23
click at [856, 391] on button "warning_amber" at bounding box center [857, 389] width 19 height 19
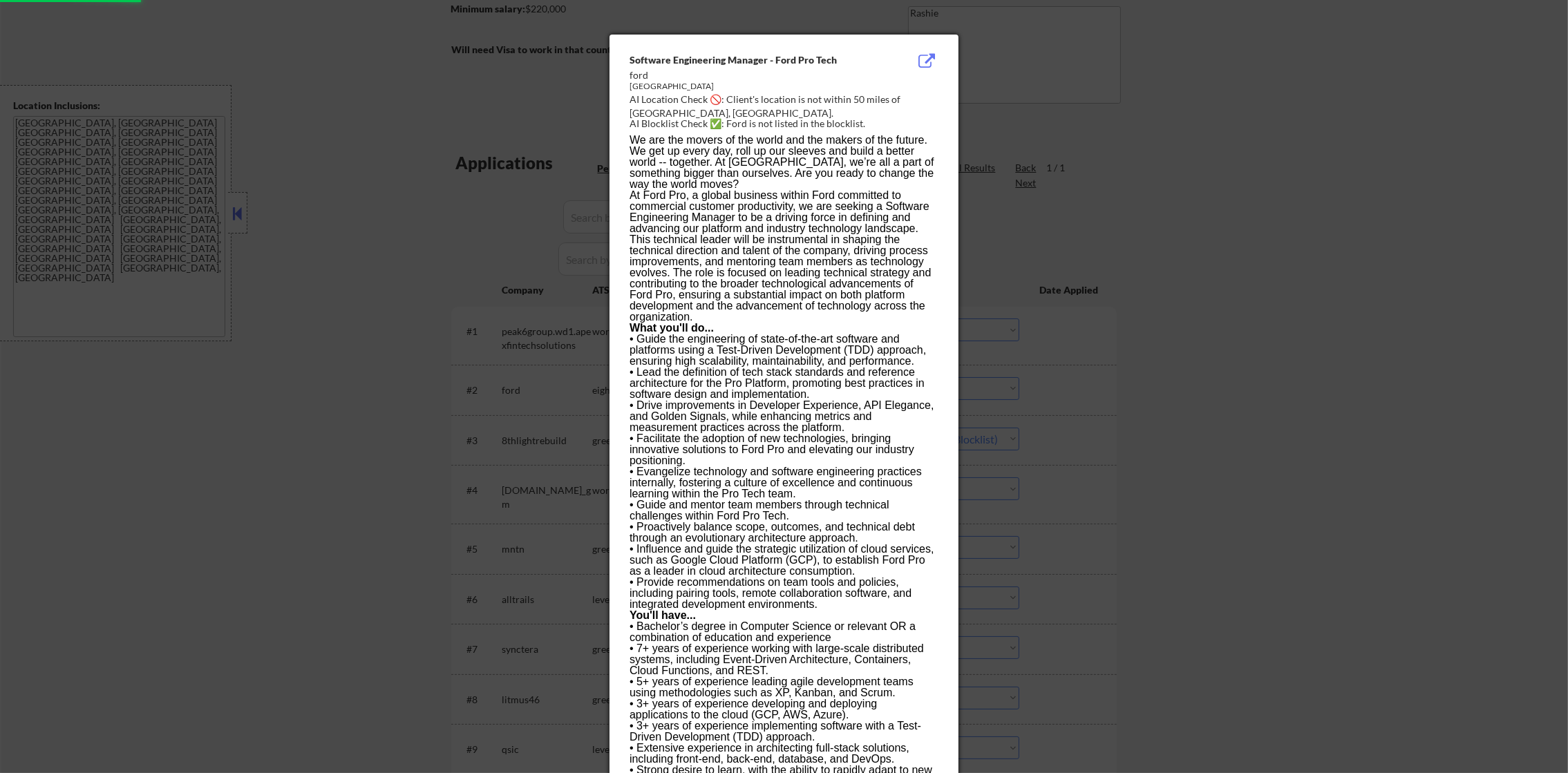
click at [963, 377] on div at bounding box center [784, 386] width 1568 height 773
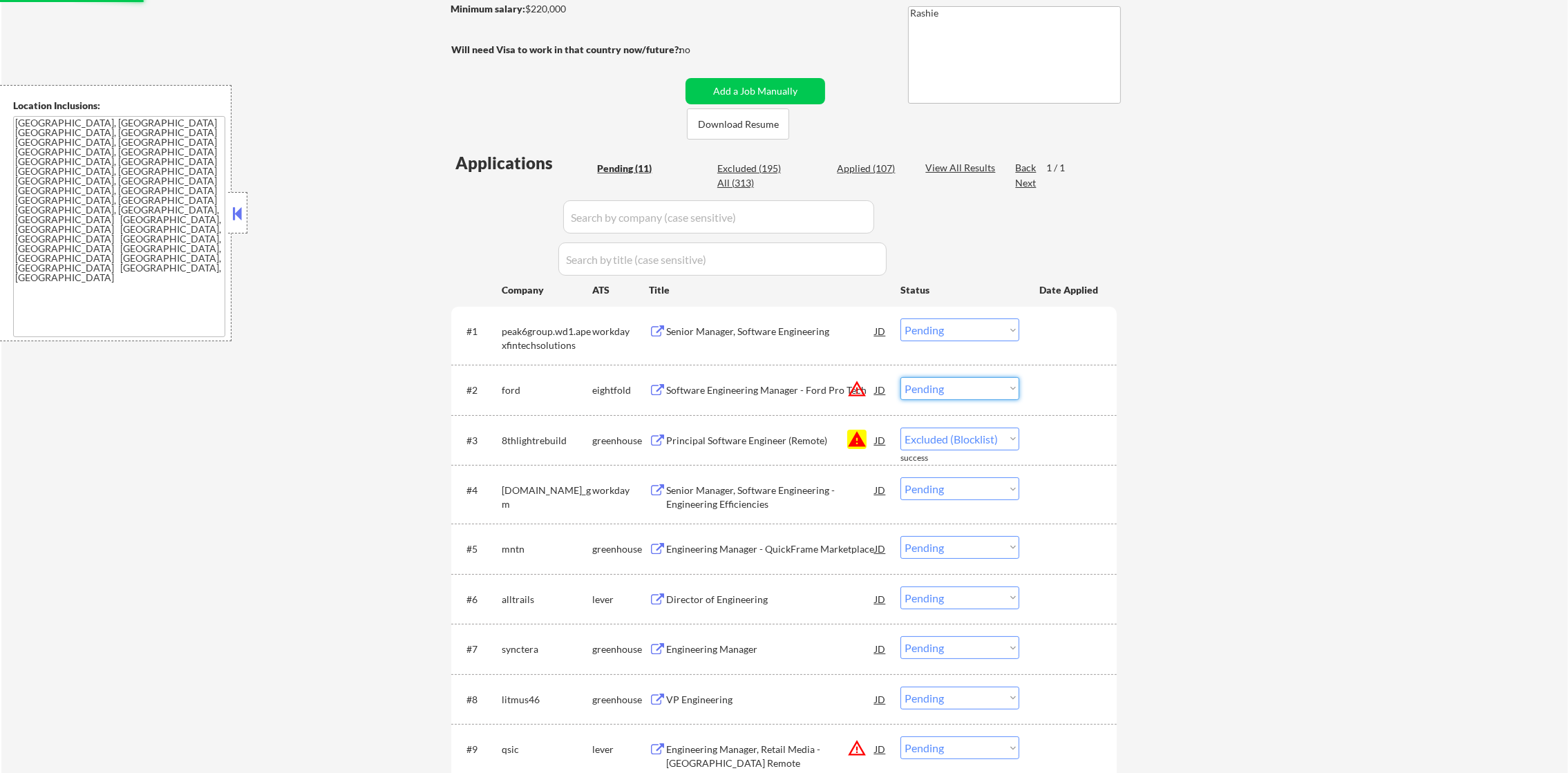
drag, startPoint x: 965, startPoint y: 380, endPoint x: 961, endPoint y: 402, distance: 22.4
click at [965, 380] on select "Choose an option... Pending Applied Excluded (Questions) Excluded (Expired) Exc…" at bounding box center [960, 388] width 119 height 23
select select ""pending""
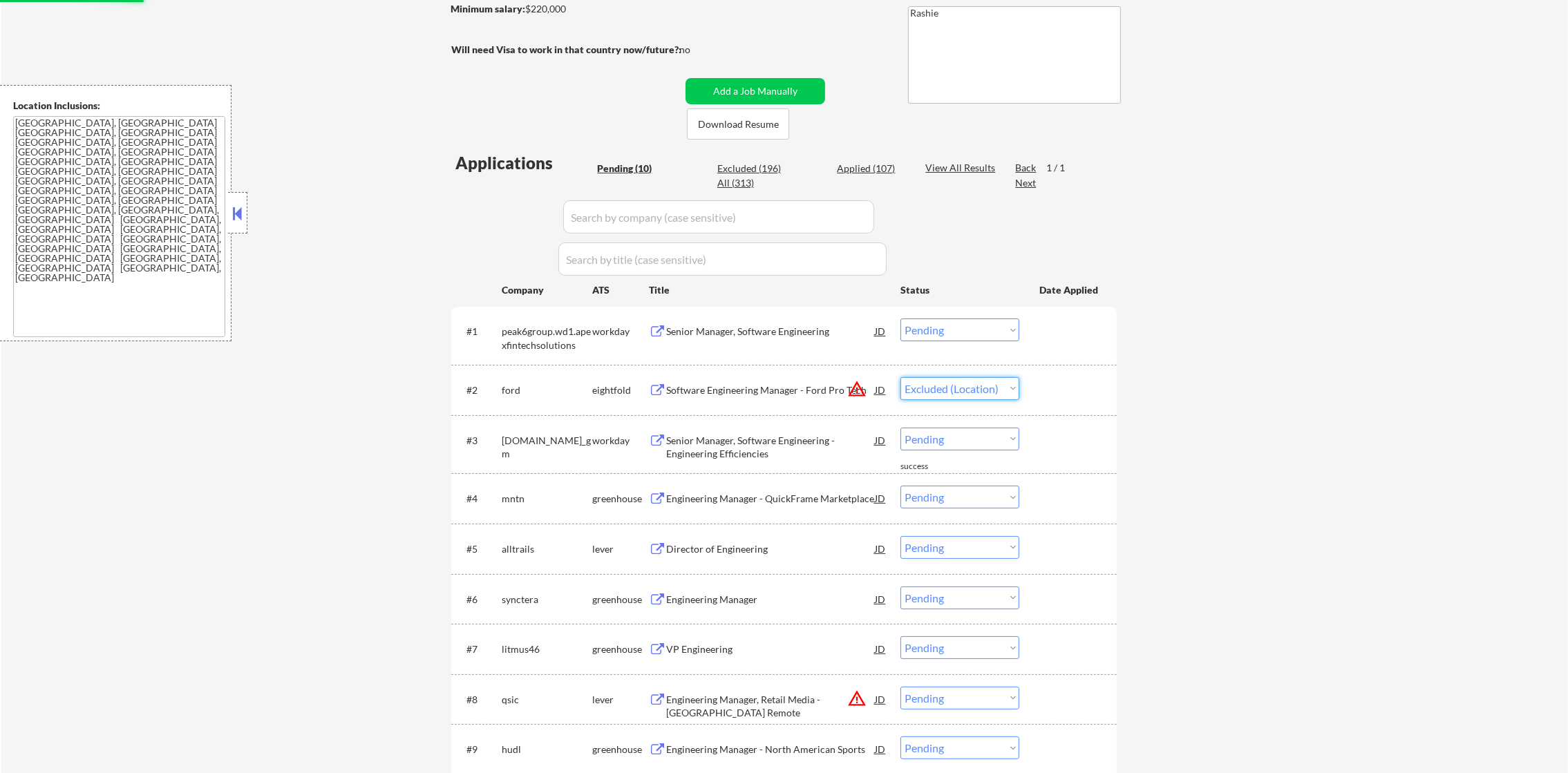
click at [901, 377] on select "Choose an option... Pending Applied Excluded (Questions) Excluded (Expired) Exc…" at bounding box center [960, 388] width 119 height 23
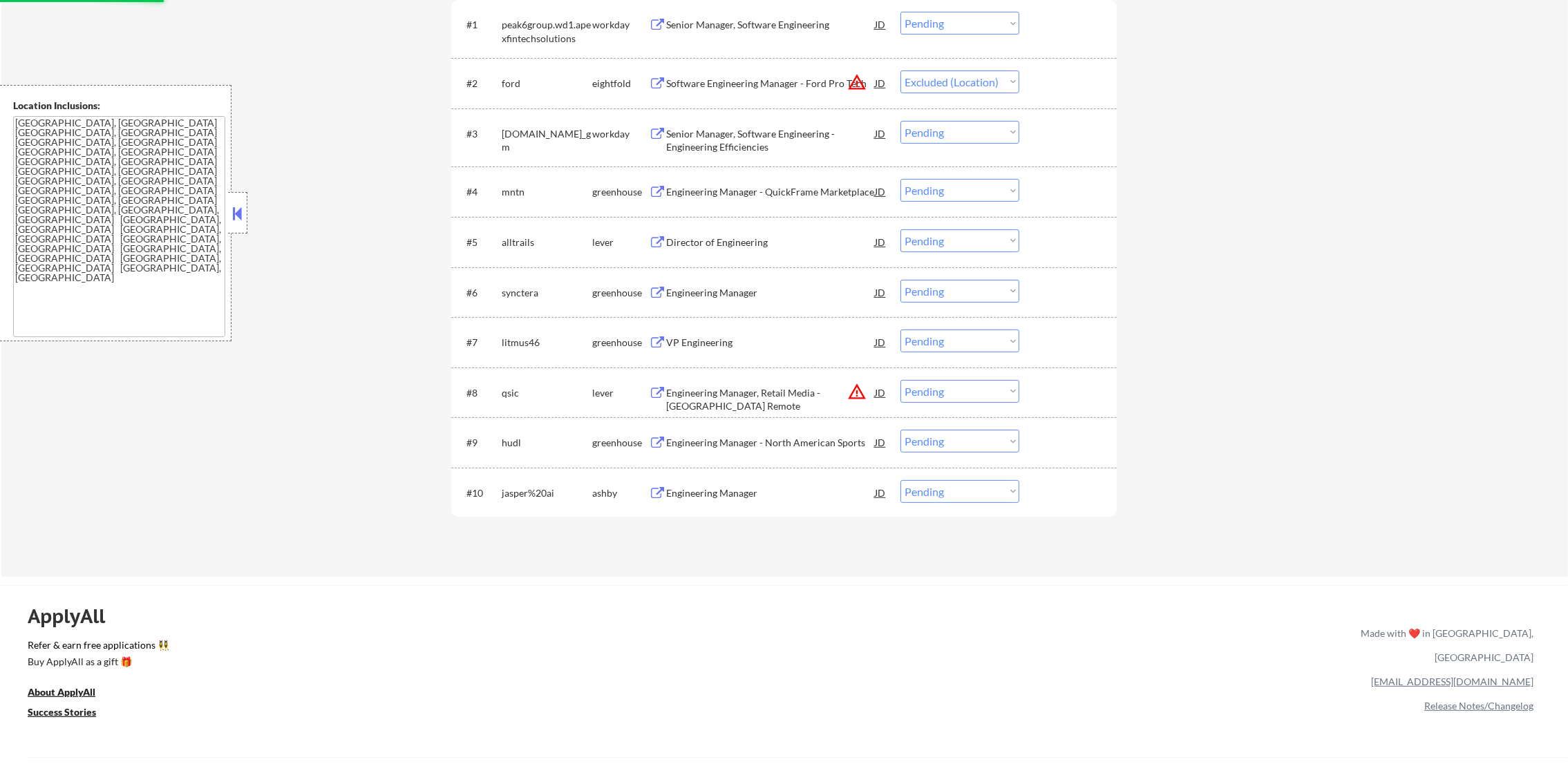
scroll to position [517, 0]
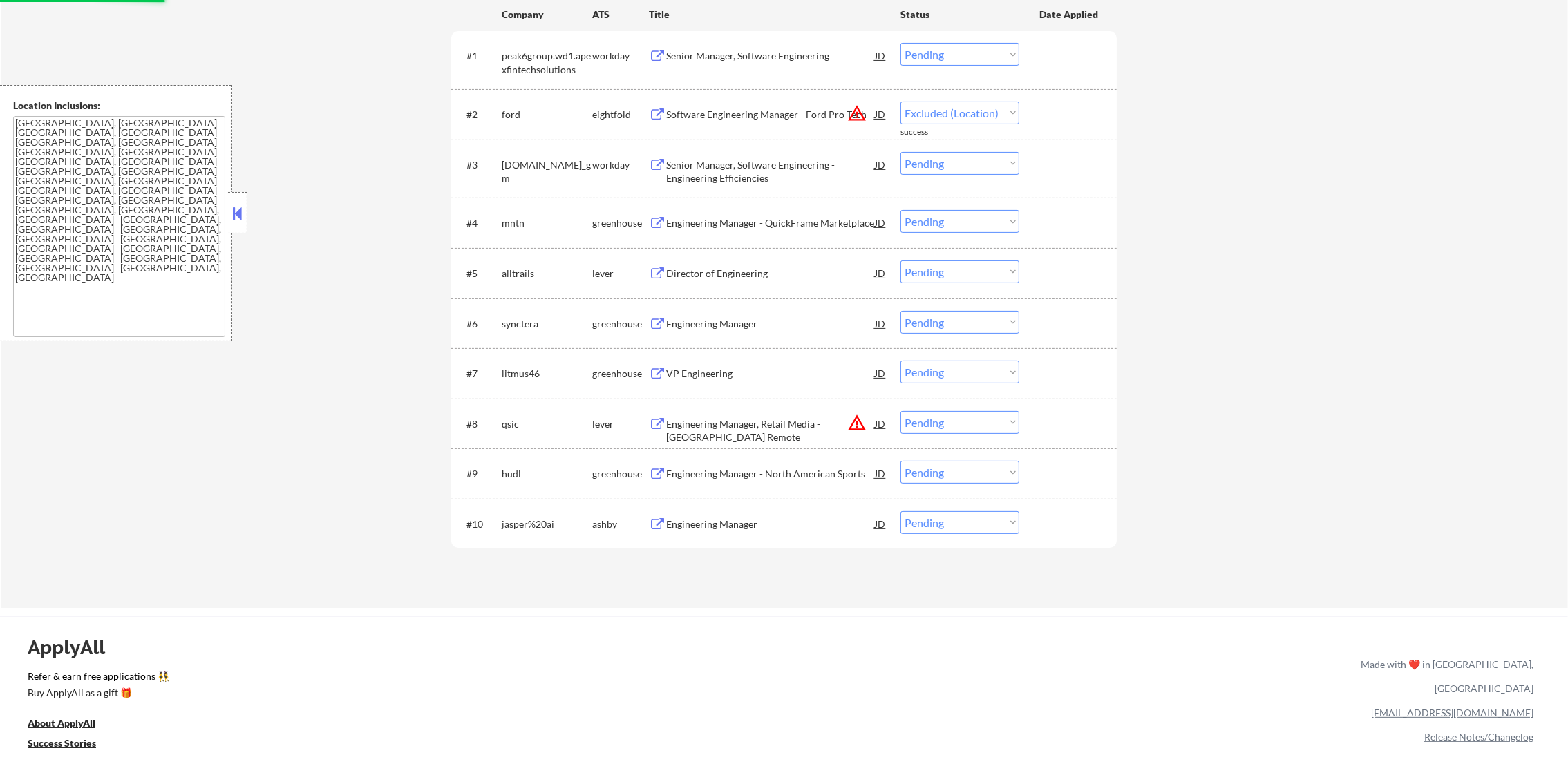
select select ""pending""
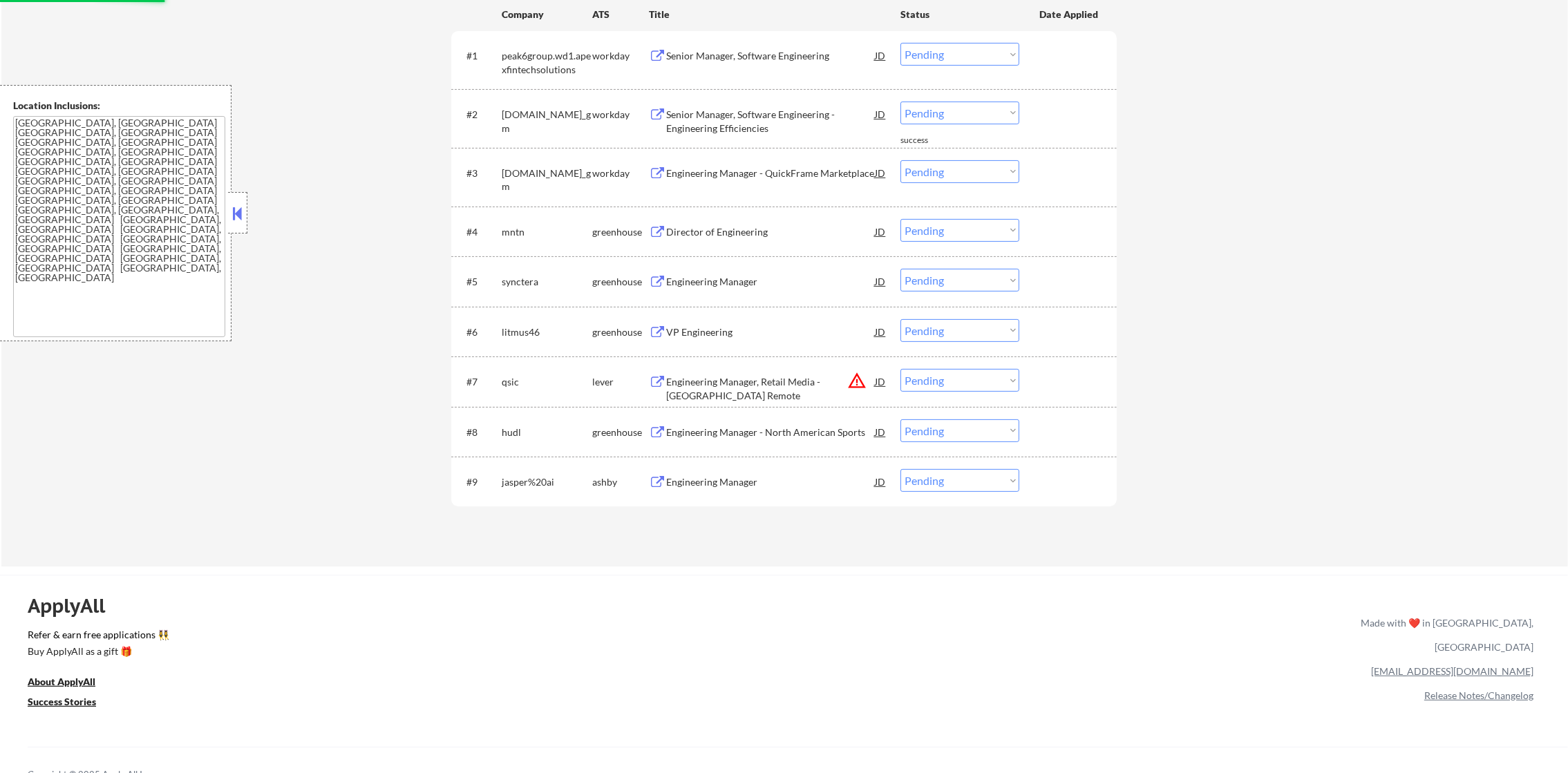
scroll to position [178, 0]
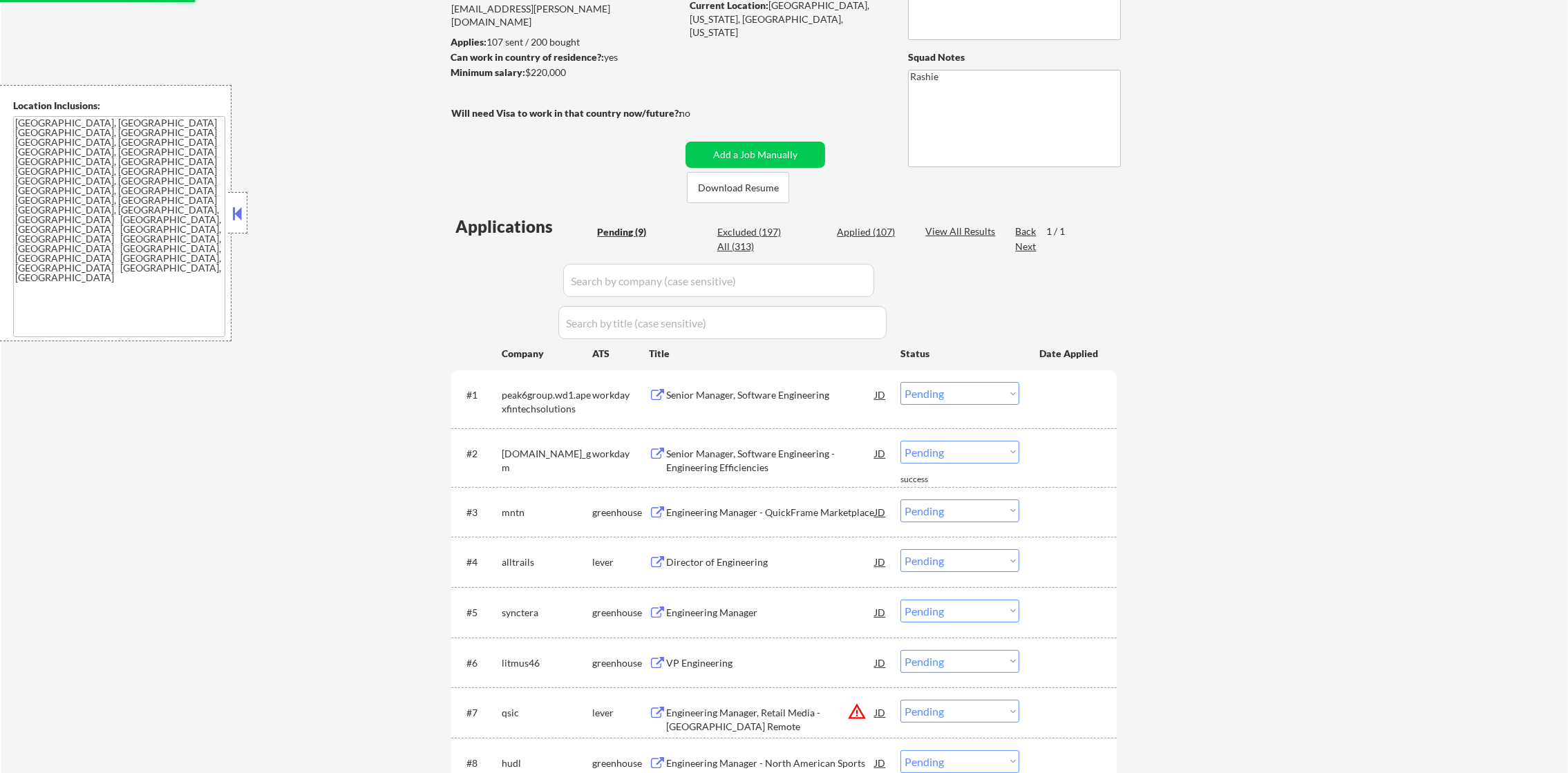
click at [758, 228] on div "Excluded (197)" at bounding box center [752, 233] width 69 height 14
select select ""excluded__expired_""
select select ""excluded__other_""
select select ""excluded__salary_""
select select ""excluded__expired_""
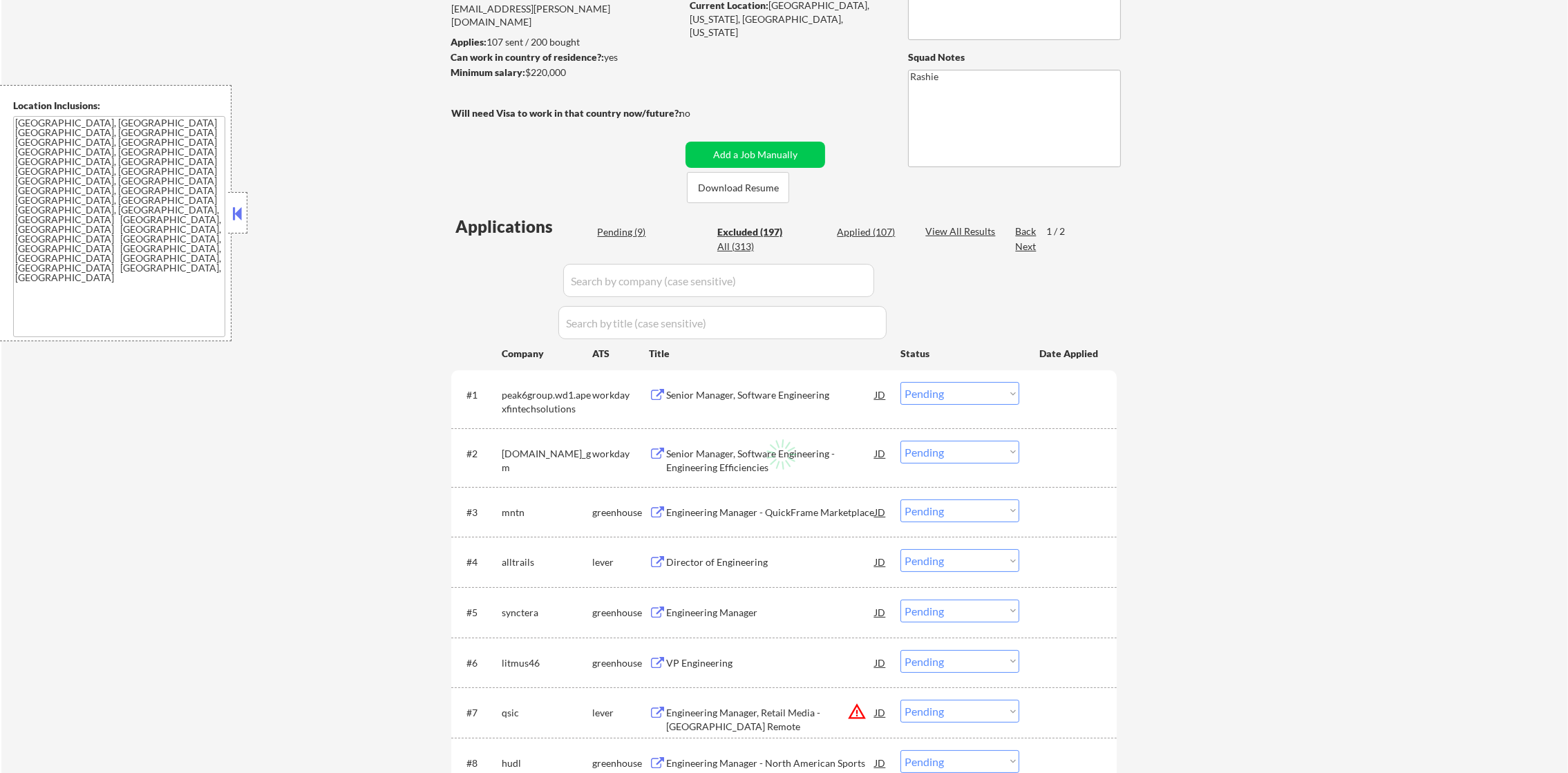
select select ""excluded__expired_""
select select ""excluded__salary_""
select select ""excluded__other_""
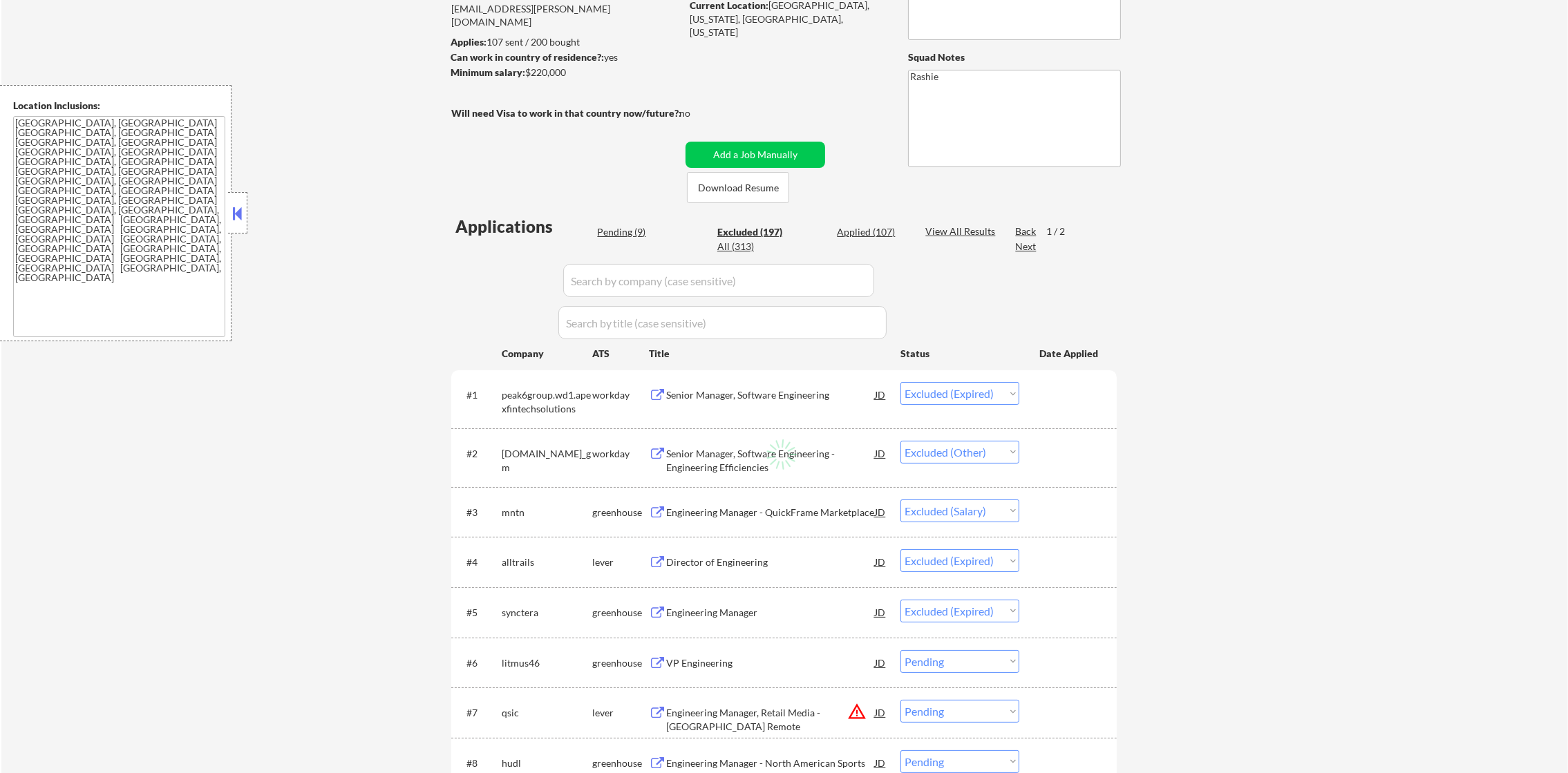
select select ""excluded__other_""
select select ""excluded__location_""
select select ""excluded""
select select ""excluded__expired_""
select select ""excluded__location_""
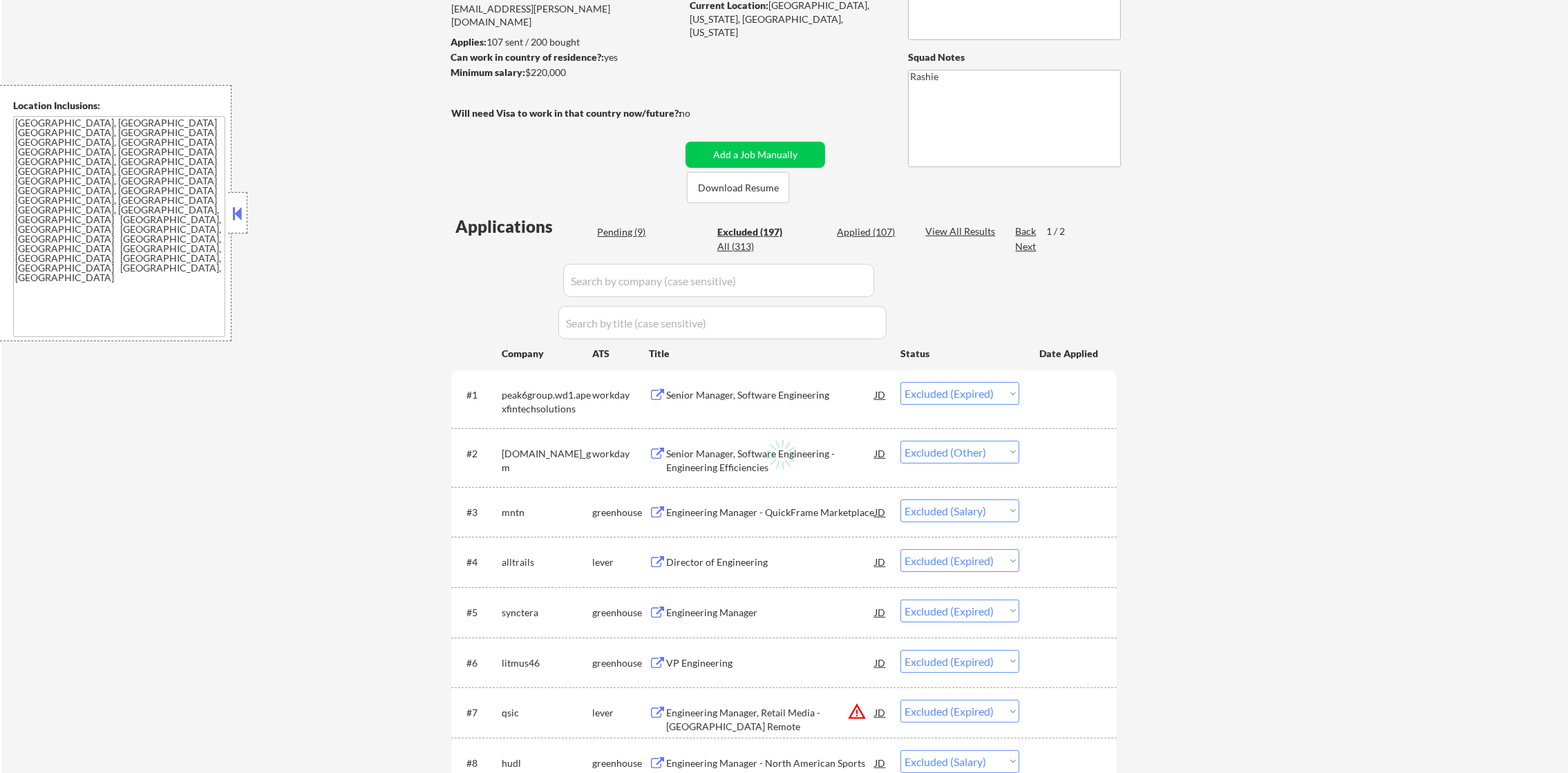
select select ""excluded__salary_""
select select ""excluded""
select select ""excluded__location_""
select select ""excluded__other_""
select select ""excluded__expired_""
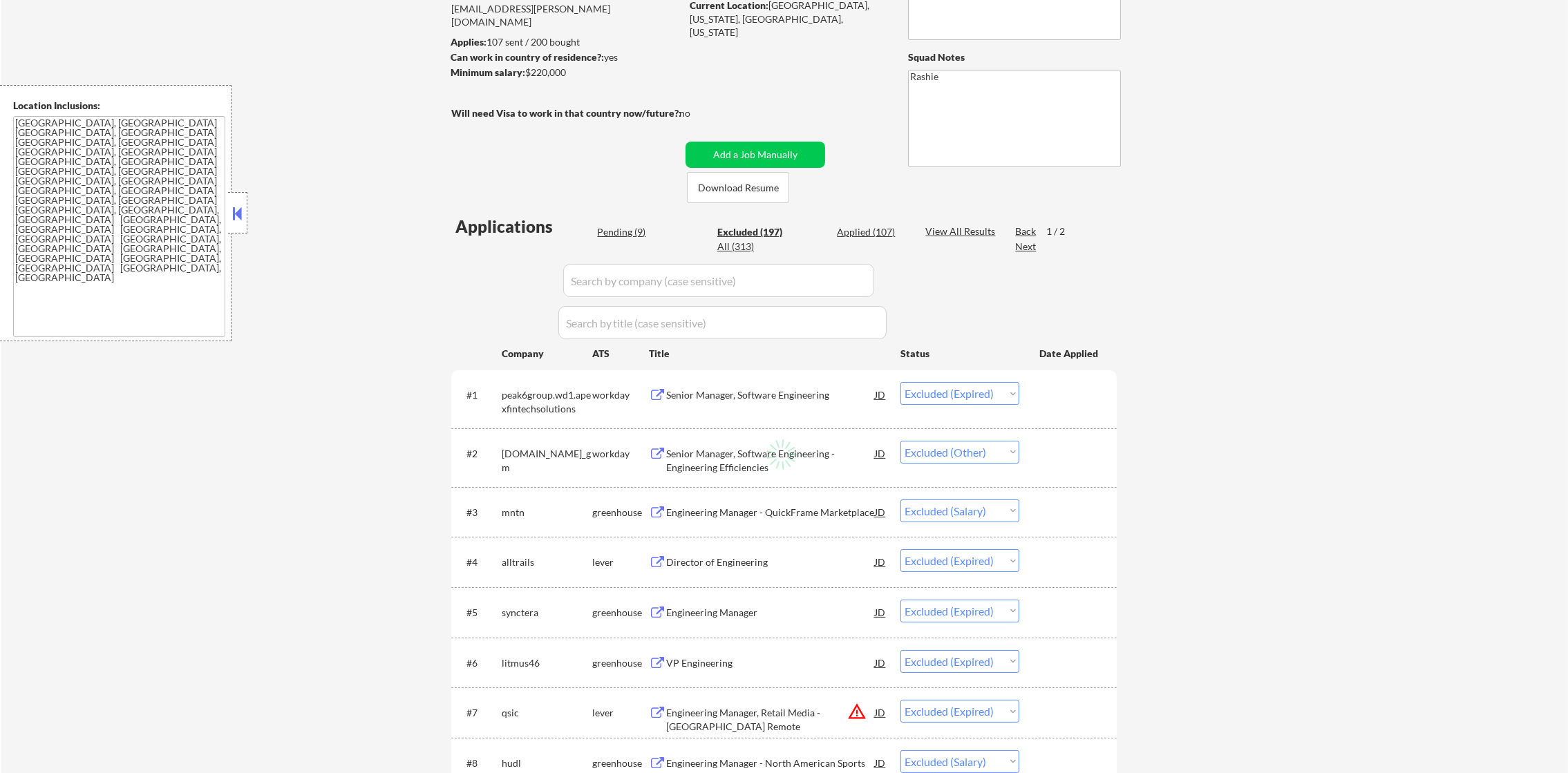
select select ""excluded__location_""
select select ""excluded""
select select ""excluded__location_""
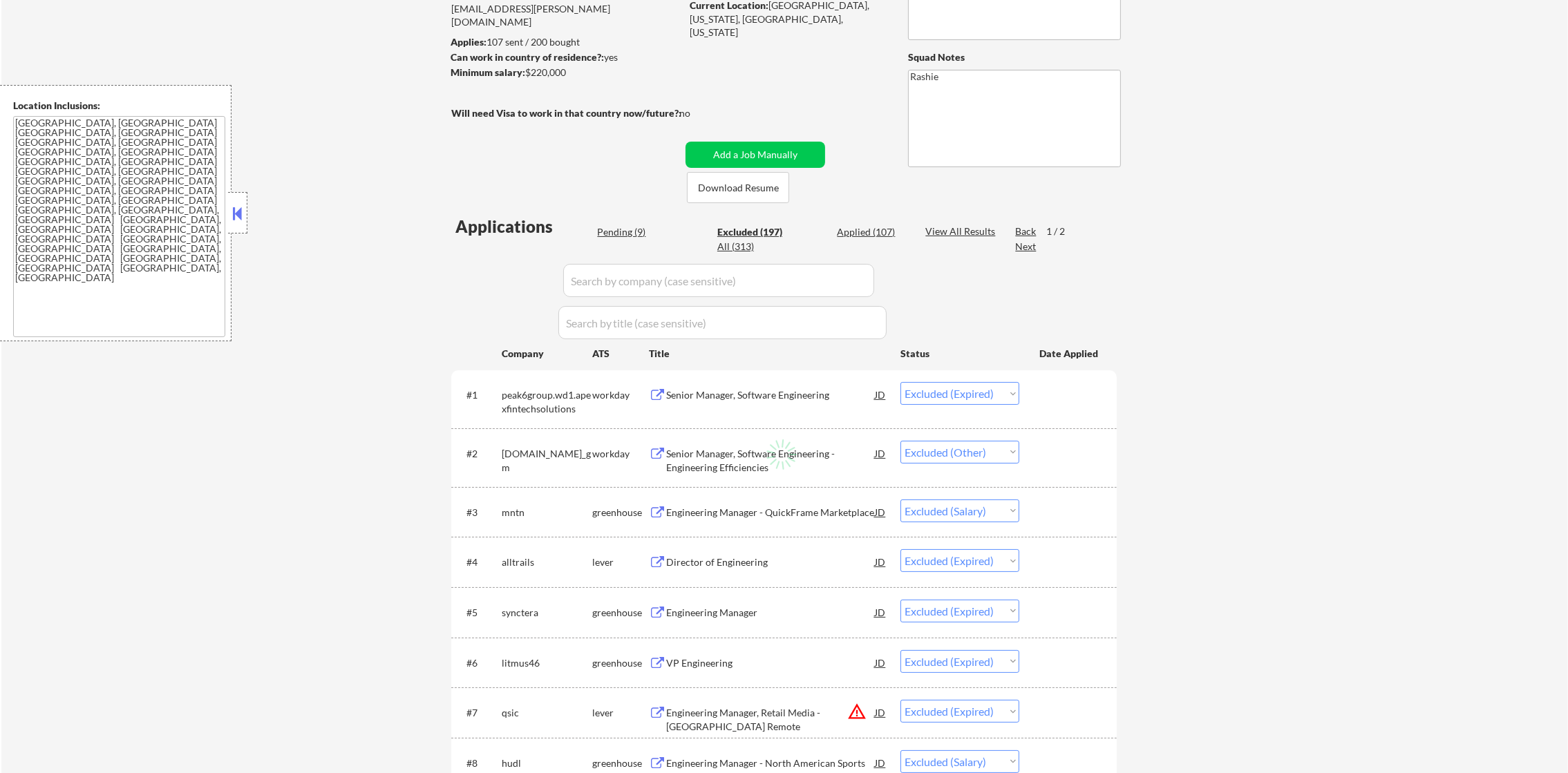
select select ""excluded__location_""
select select ""excluded__salary_""
select select ""excluded""
select select ""excluded__location_""
select select ""excluded__salary_""
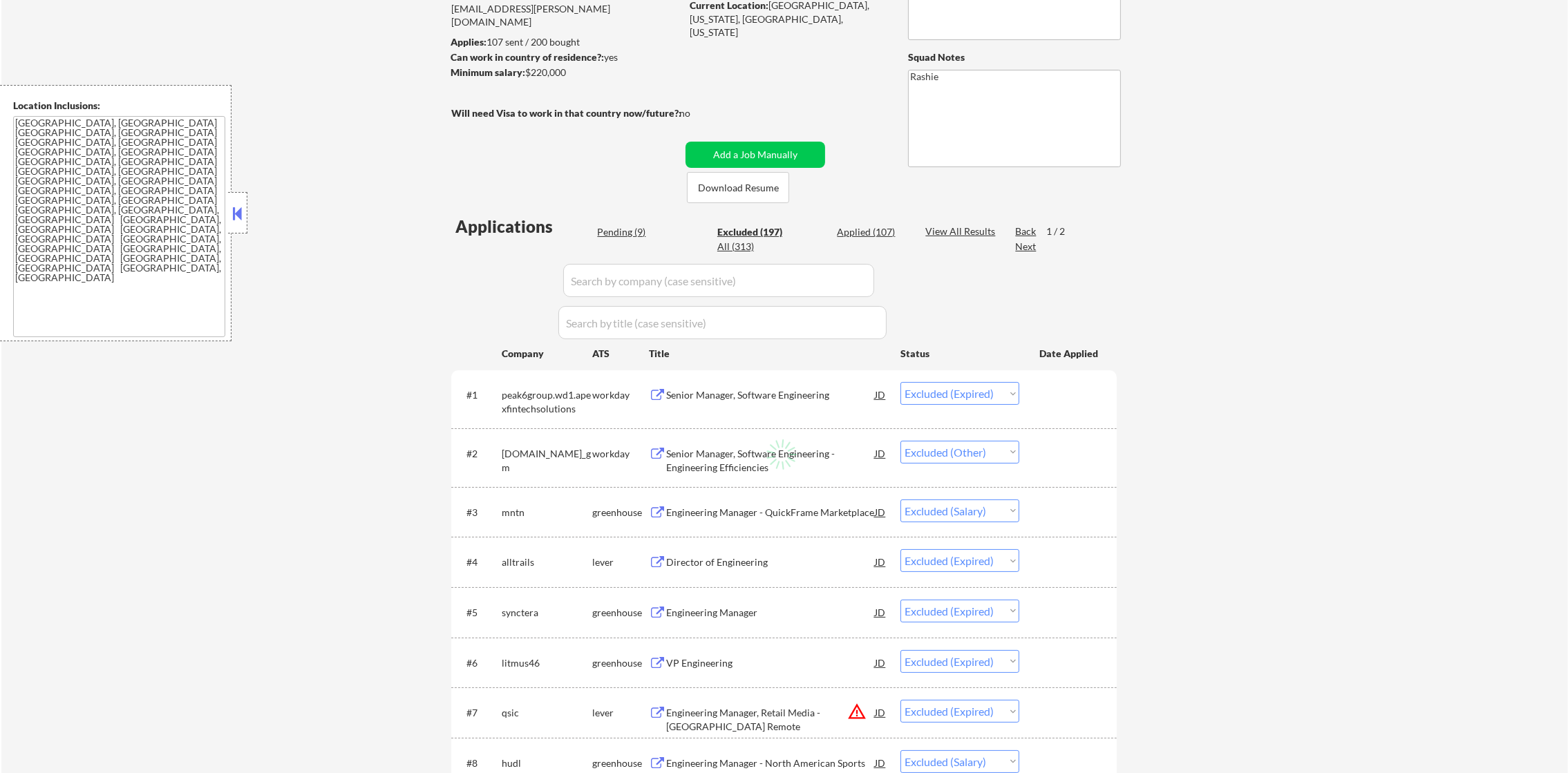
select select ""excluded__salary_""
select select ""excluded""
select select ""excluded__other_""
select select ""excluded""
select select ""excluded__other_""
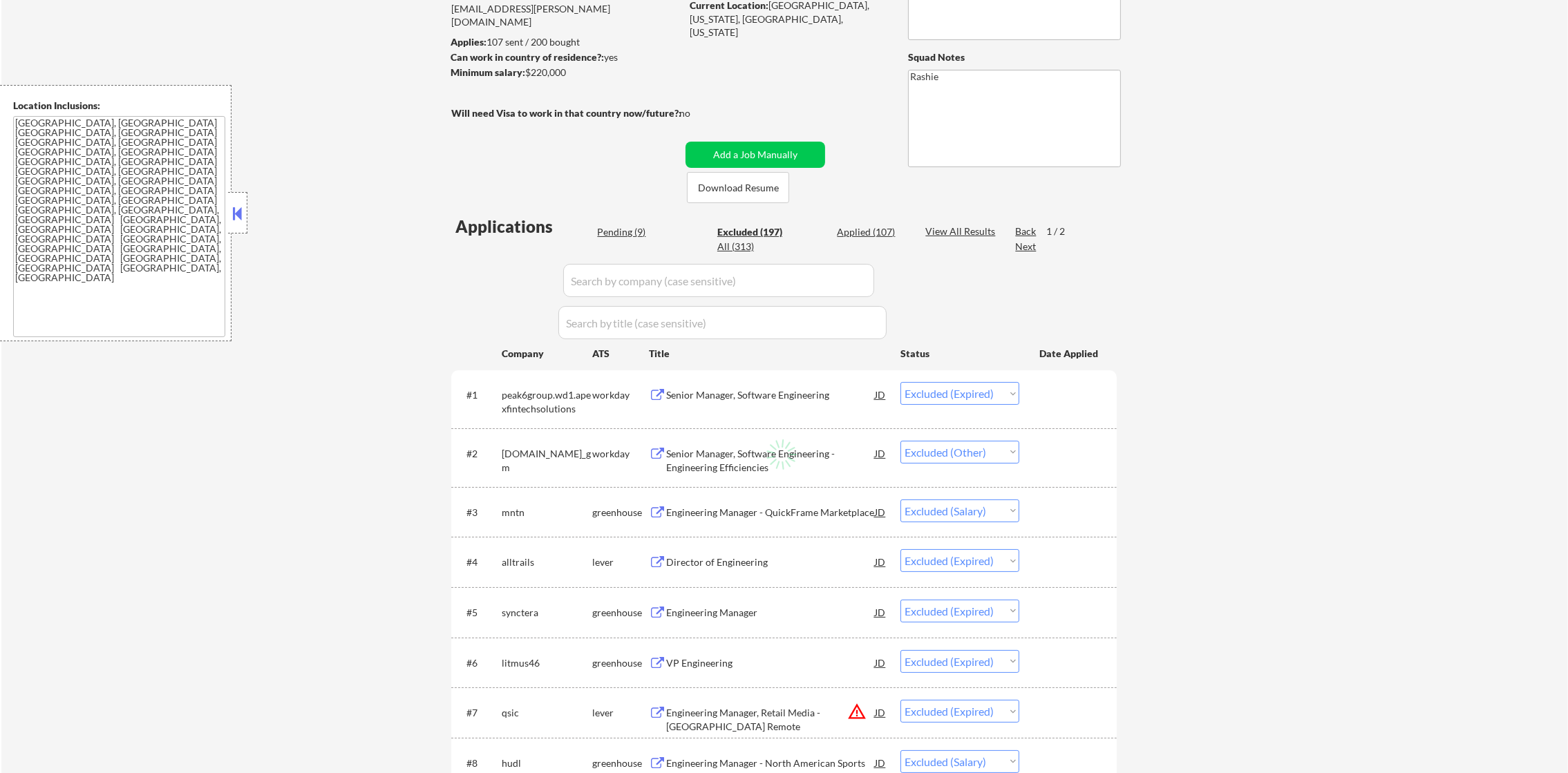
select select ""excluded__other_""
select select ""excluded__expired_""
select select ""excluded__salary_""
select select ""excluded""
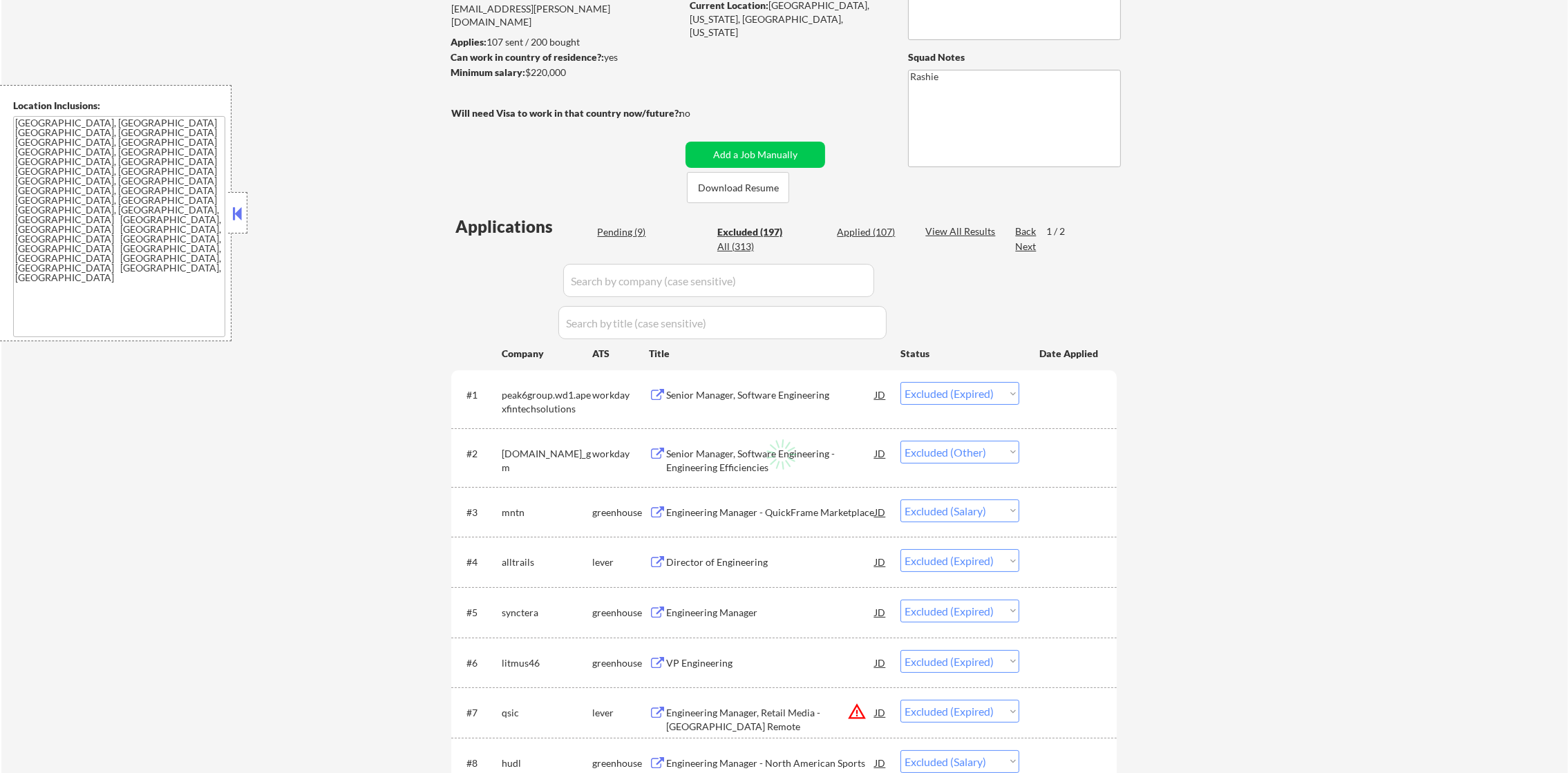
select select ""excluded__blocklist_""
select select ""excluded__location_""
select select ""excluded__salary_""
select select ""excluded__location_""
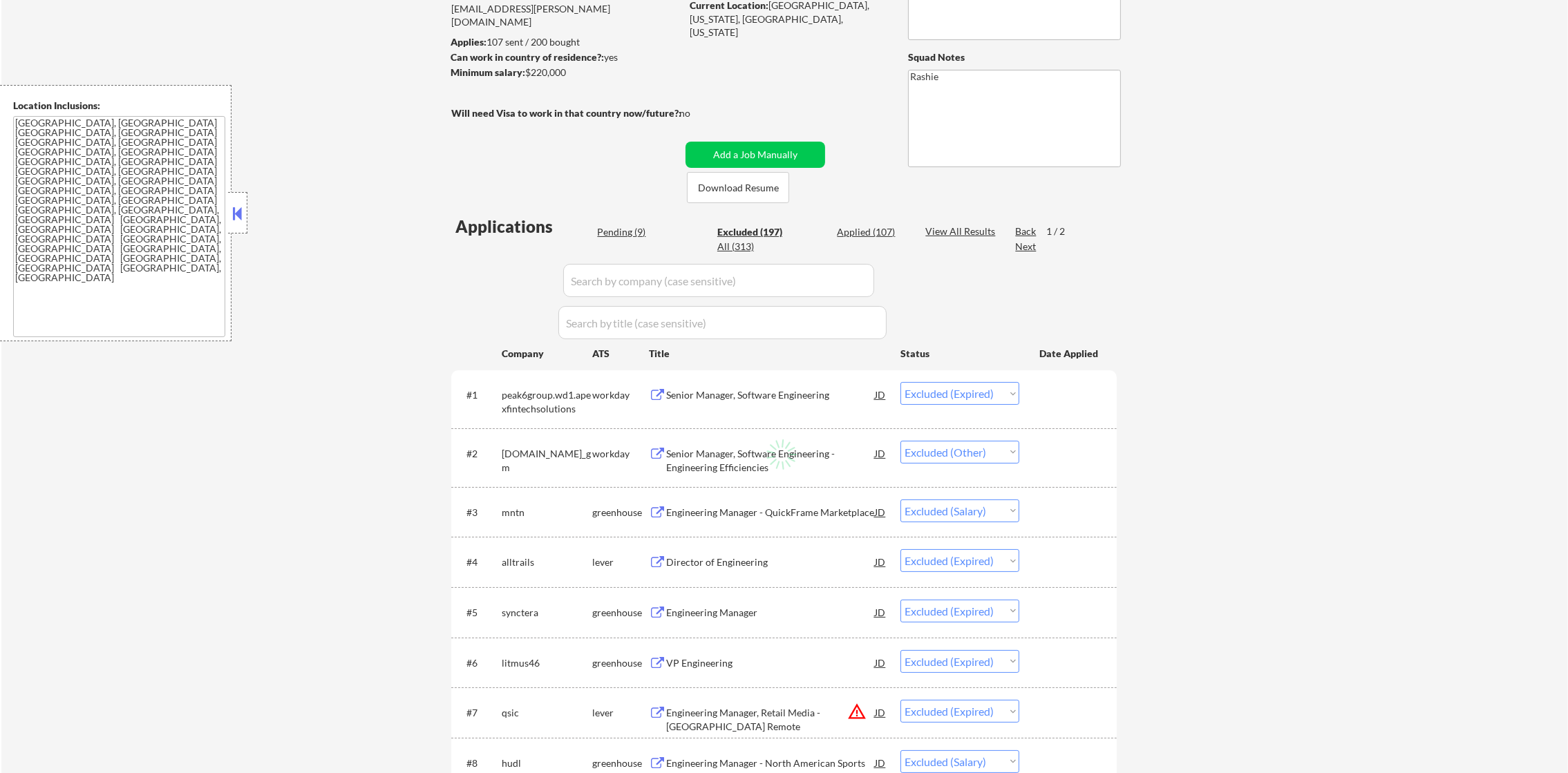
select select ""excluded__salary_""
select select ""excluded__blocklist_""
select select ""excluded__expired_""
select select ""excluded__other_""
select select ""excluded__bad_match_""
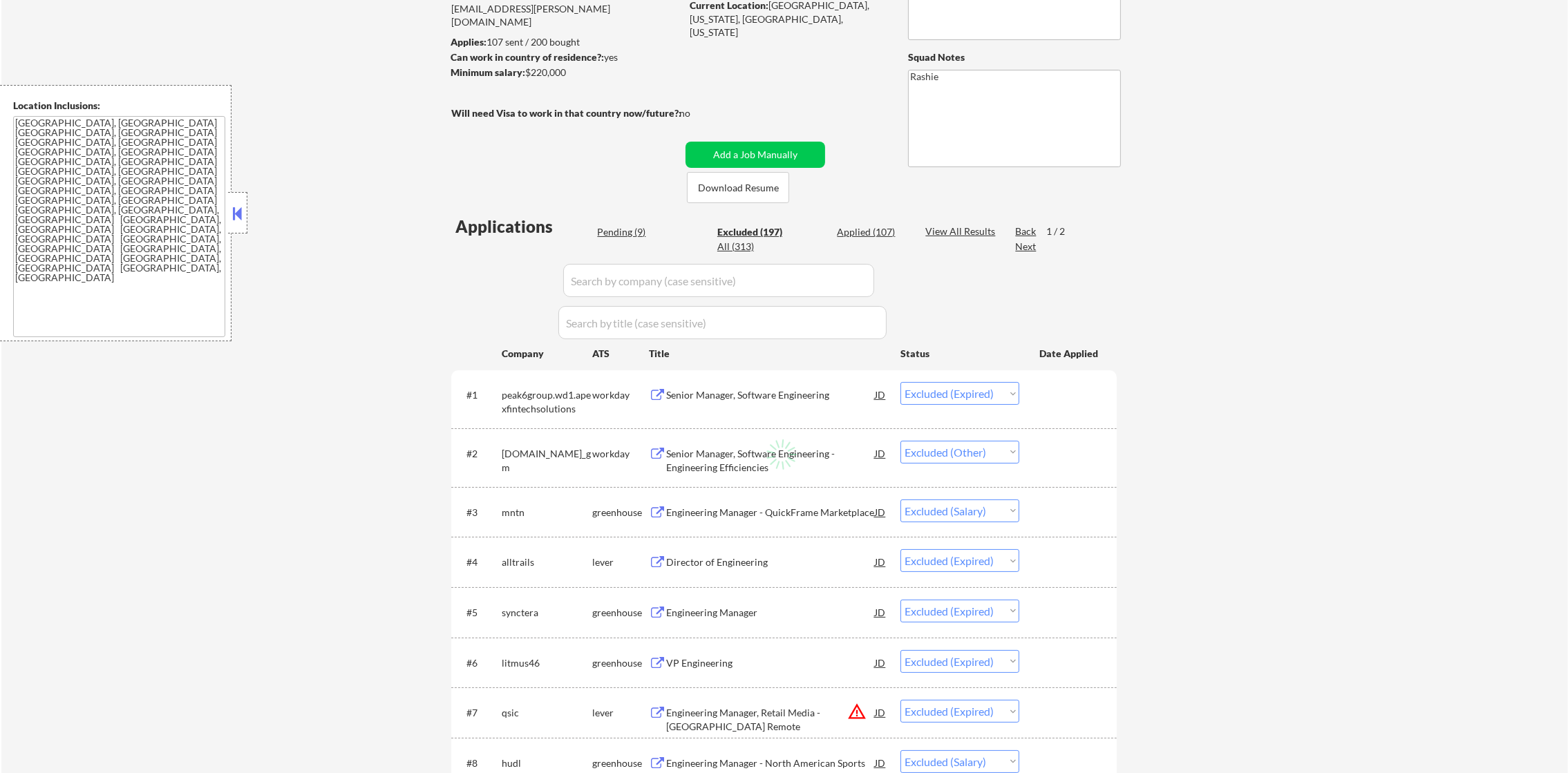
select select ""excluded__expired_""
select select ""excluded__salary_""
select select ""excluded__expired_""
select select ""excluded__location_""
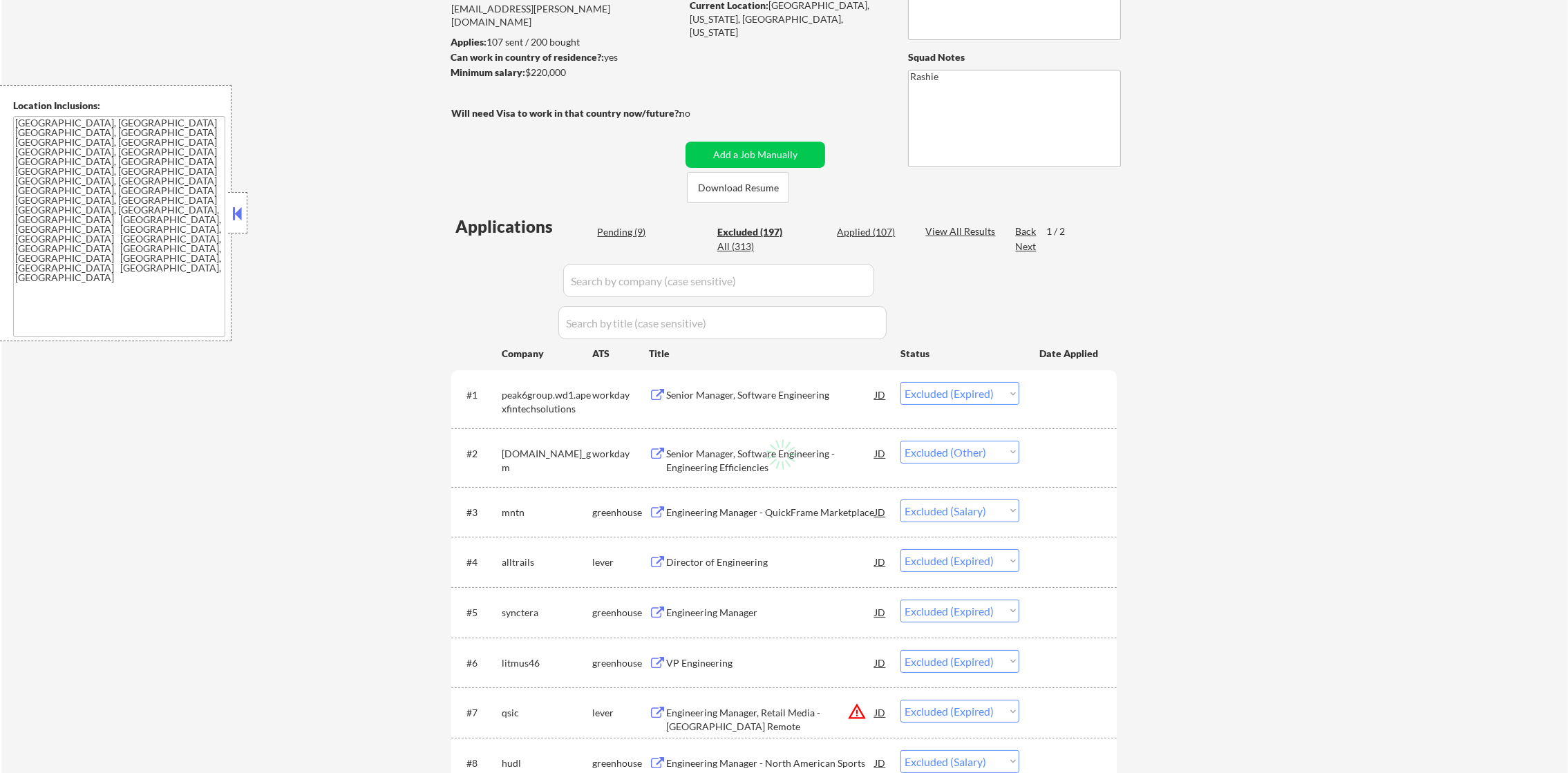
select select ""excluded__location_""
select select ""excluded__blocklist_""
select select ""excluded__bad_match_""
select select ""excluded__salary_""
select select ""excluded__location_""
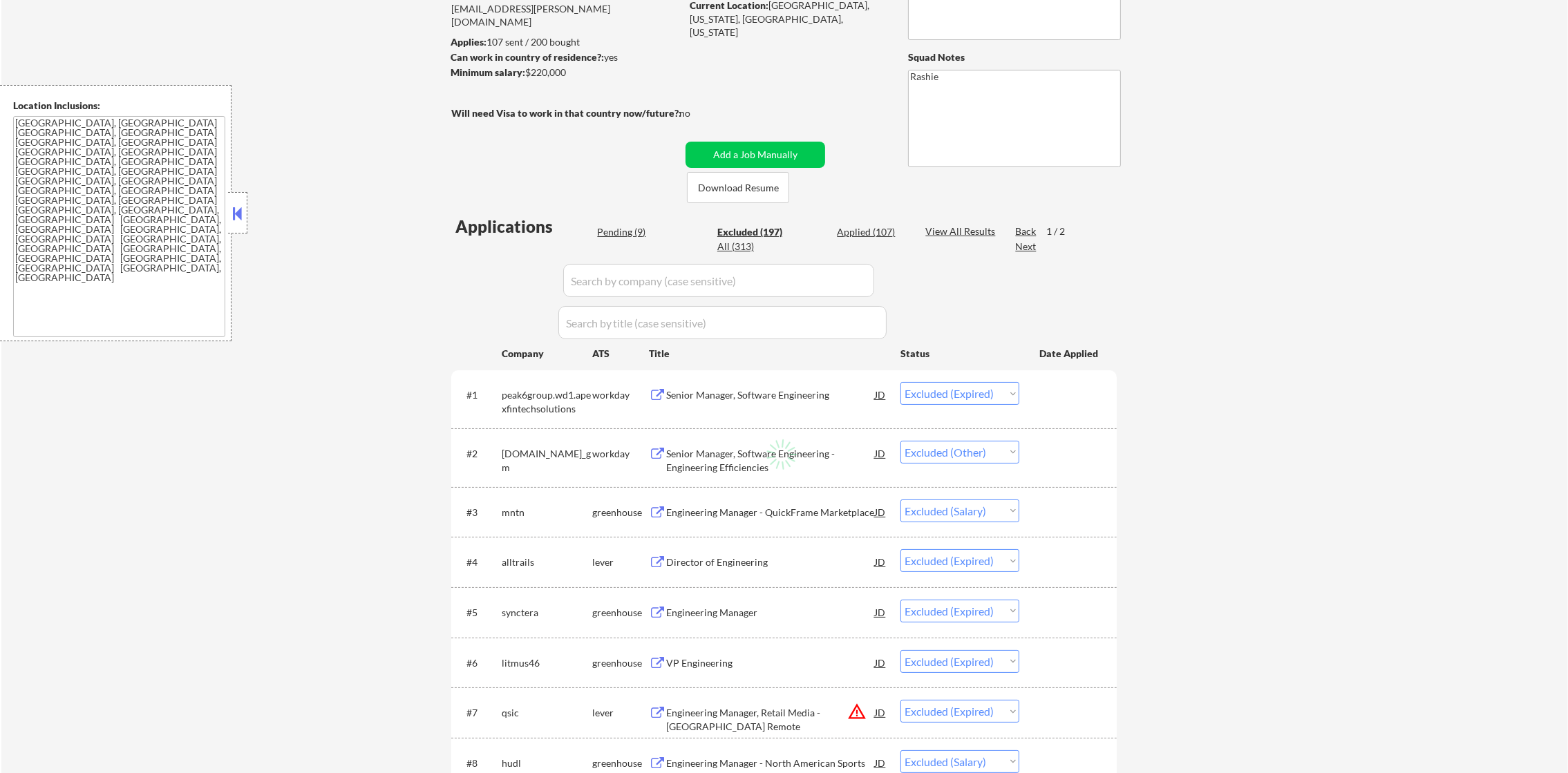
select select ""excluded""
select select ""excluded__location_""
select select ""excluded__bad_match_""
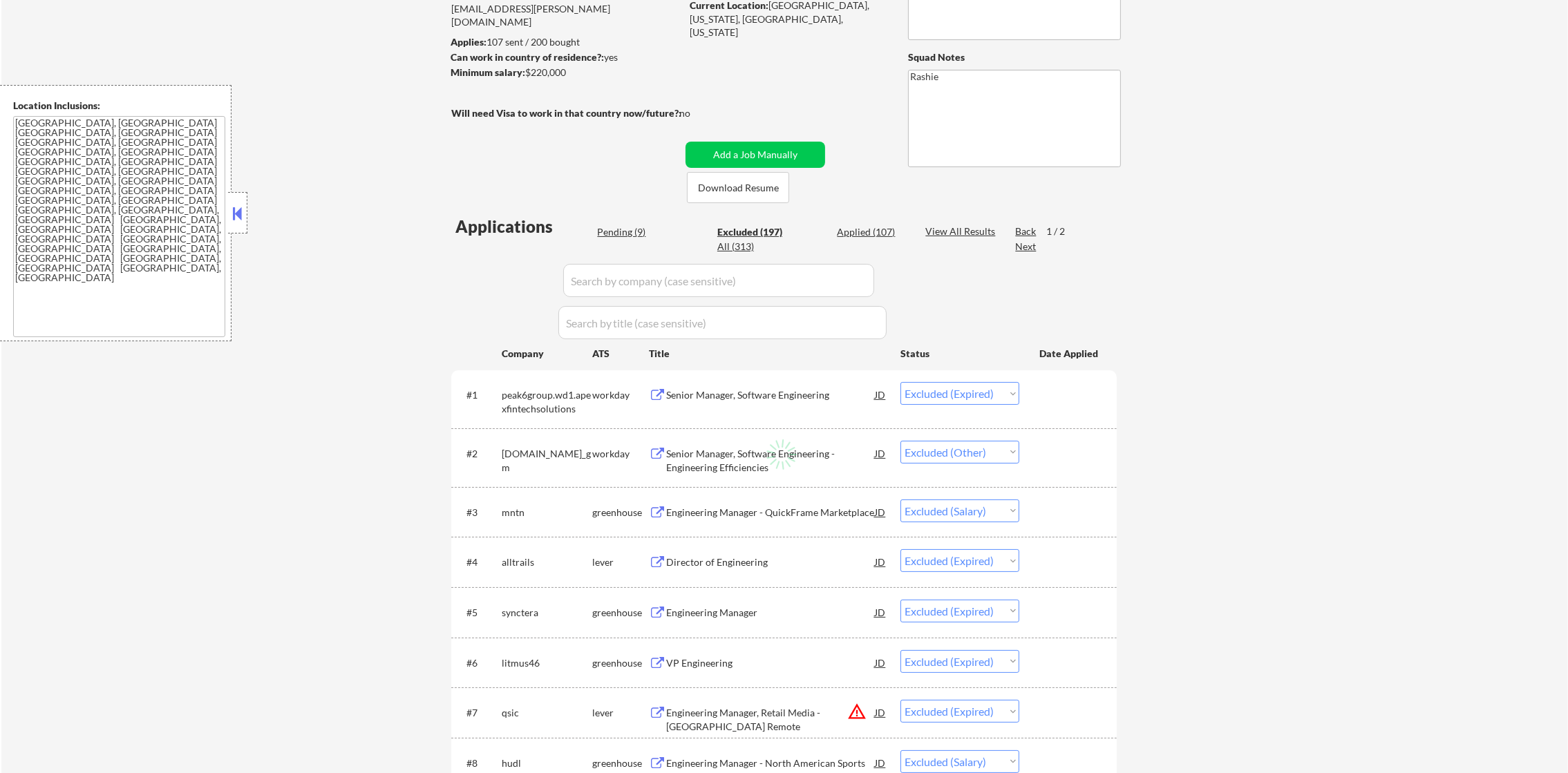
select select ""excluded""
select select ""excluded__expired_""
select select ""excluded__location_""
select select ""excluded__salary_""
select select ""excluded__location_""
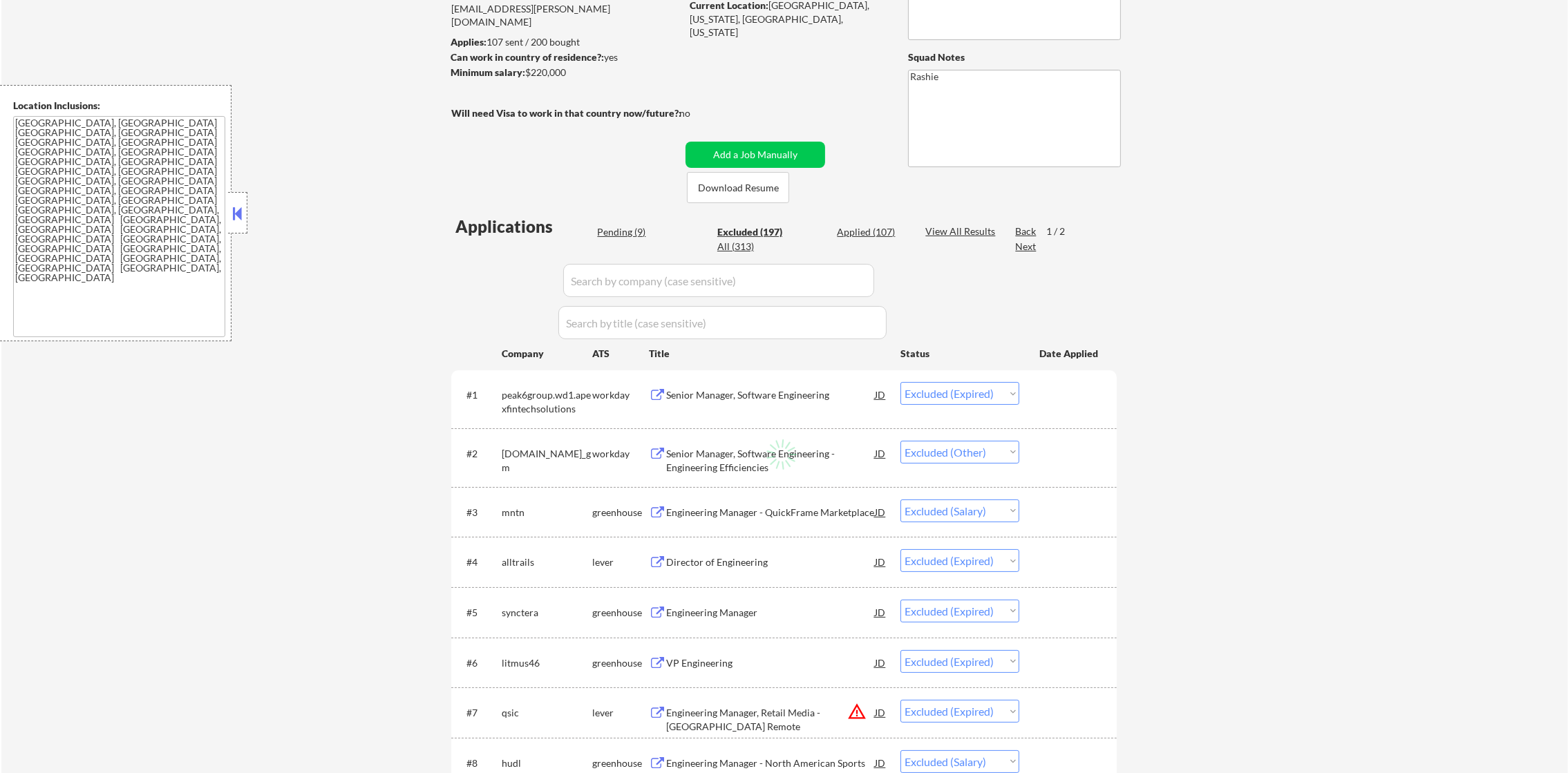
select select ""excluded""
select select ""excluded__salary_""
select select ""excluded__expired_""
select select ""excluded""
select select ""excluded__location_""
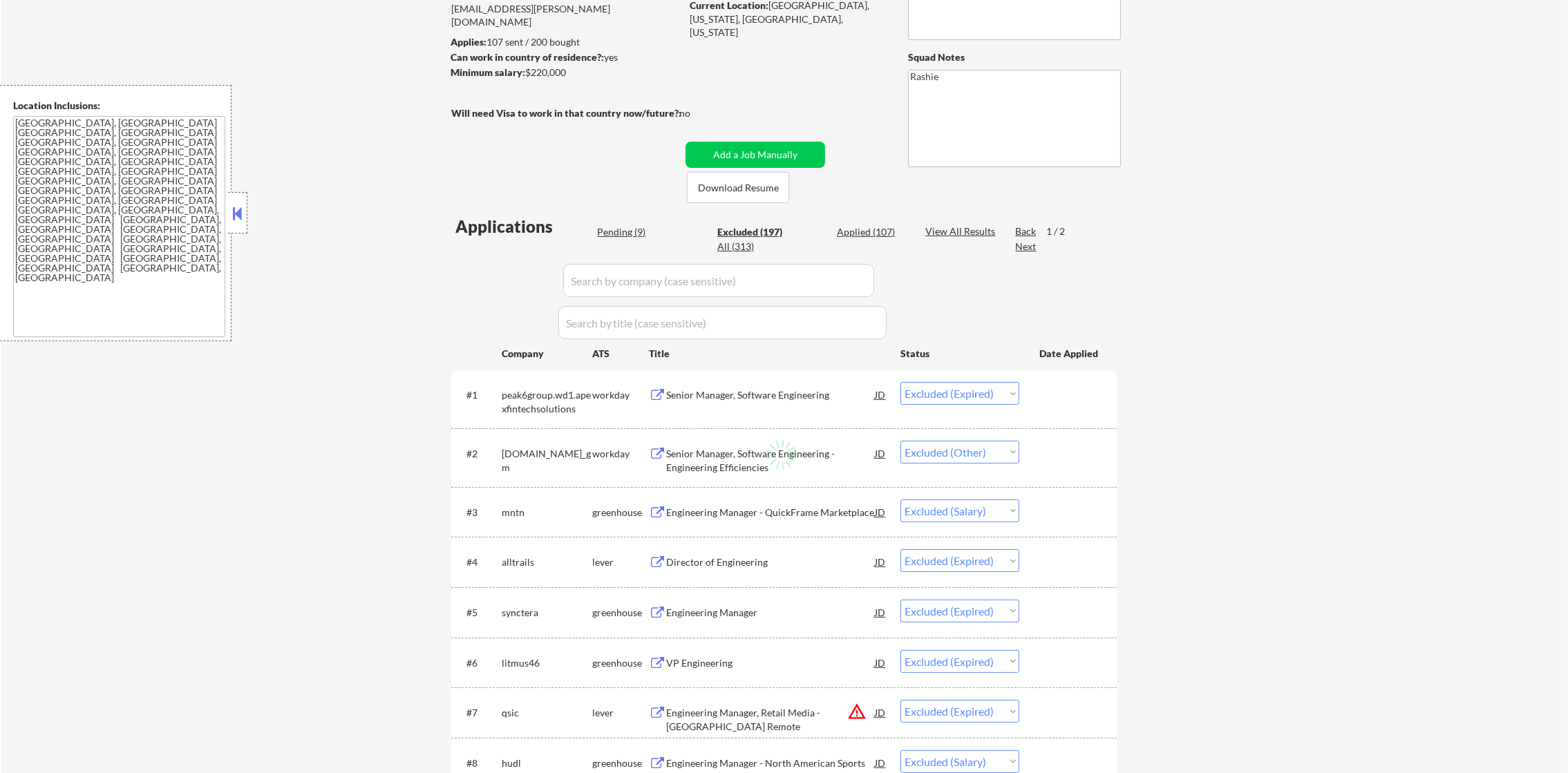
select select ""excluded""
select select ""excluded__expired_""
select select ""excluded""
select select ""excluded__location_""
select select ""excluded""
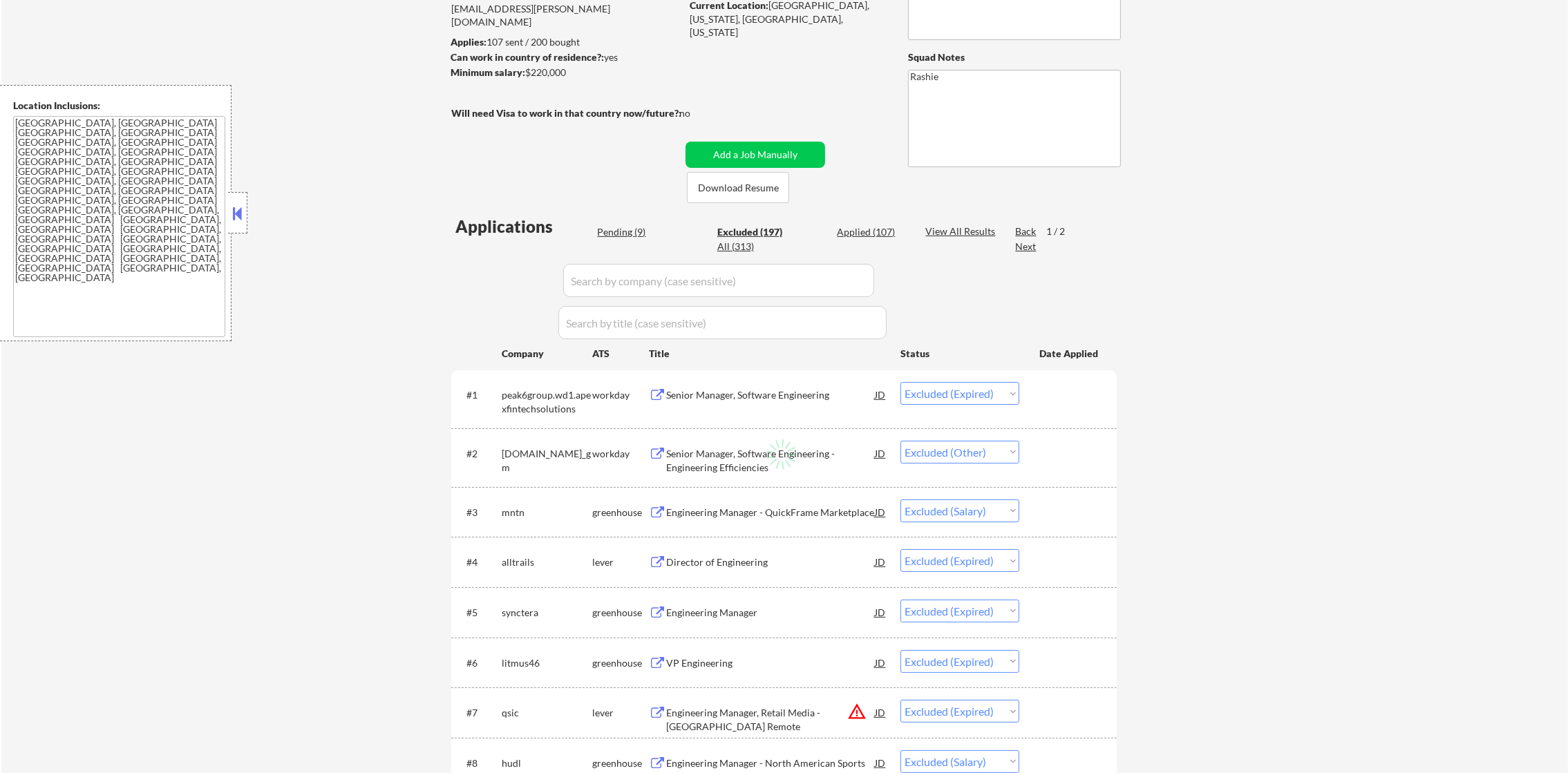
select select ""excluded__expired_""
select select ""excluded""
select select ""excluded__location_""
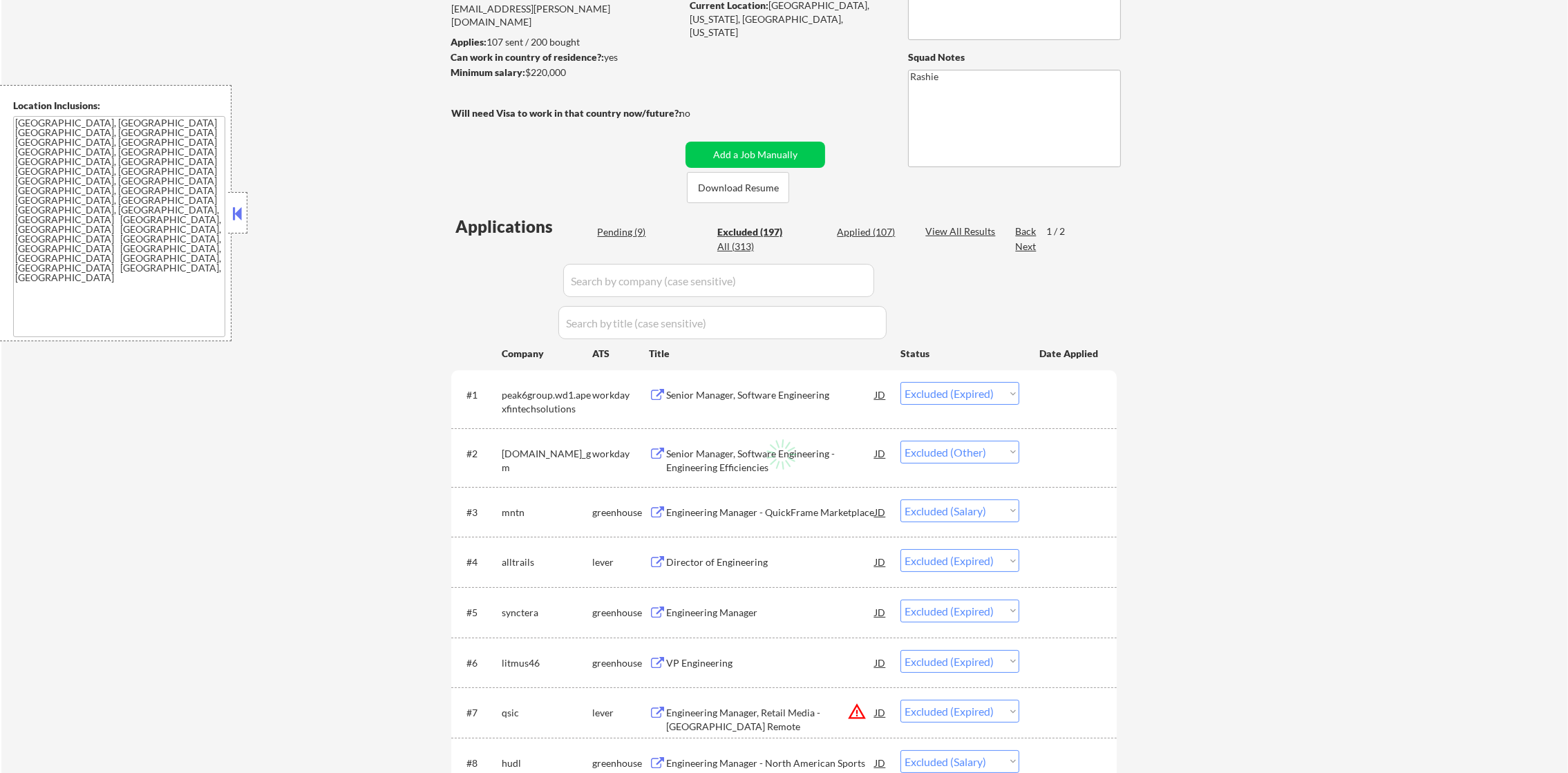
select select ""excluded""
select select ""excluded__location_""
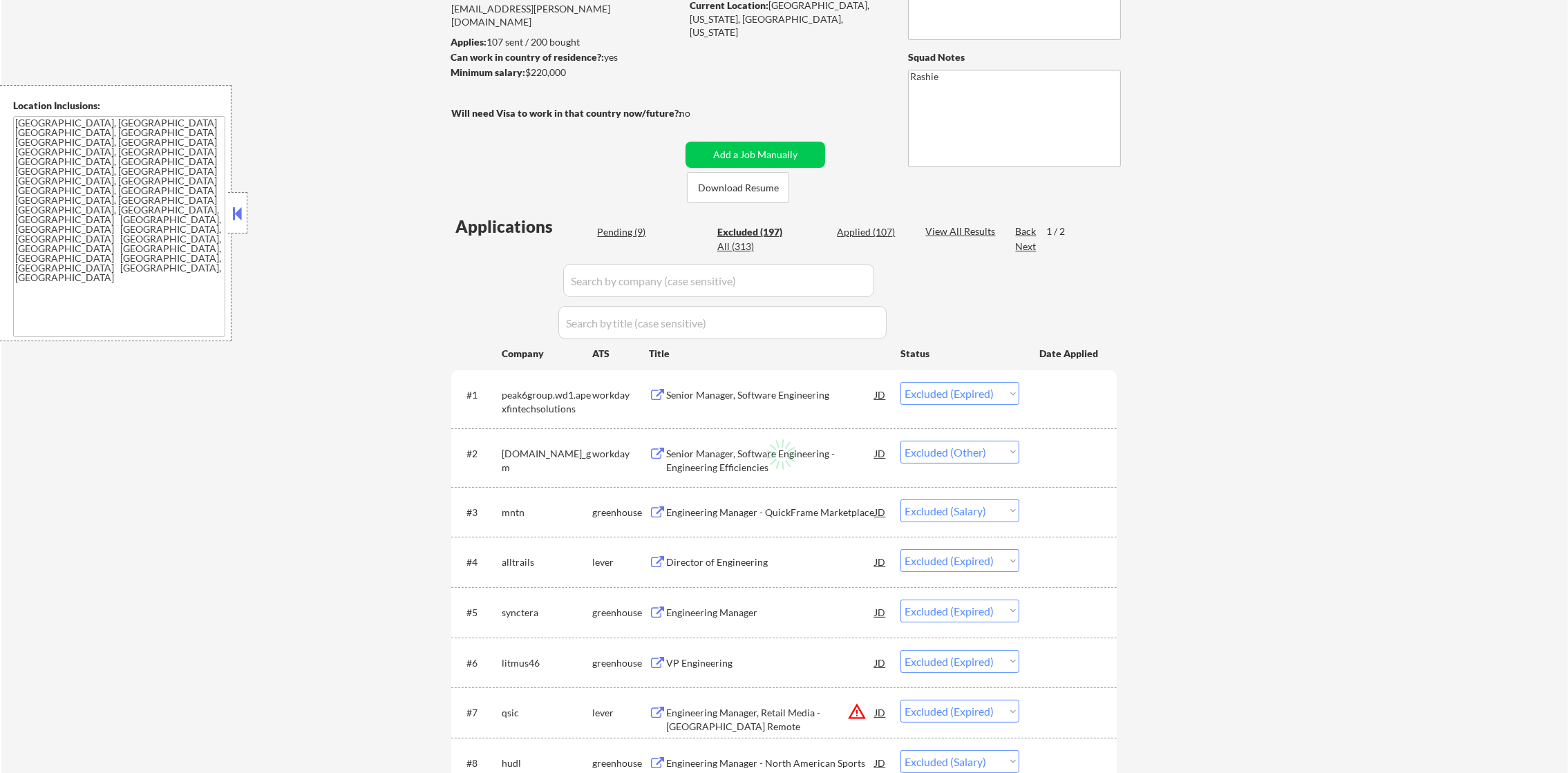
select select ""excluded""
select select ""excluded__location_""
select select ""excluded__salary_""
select select ""excluded""
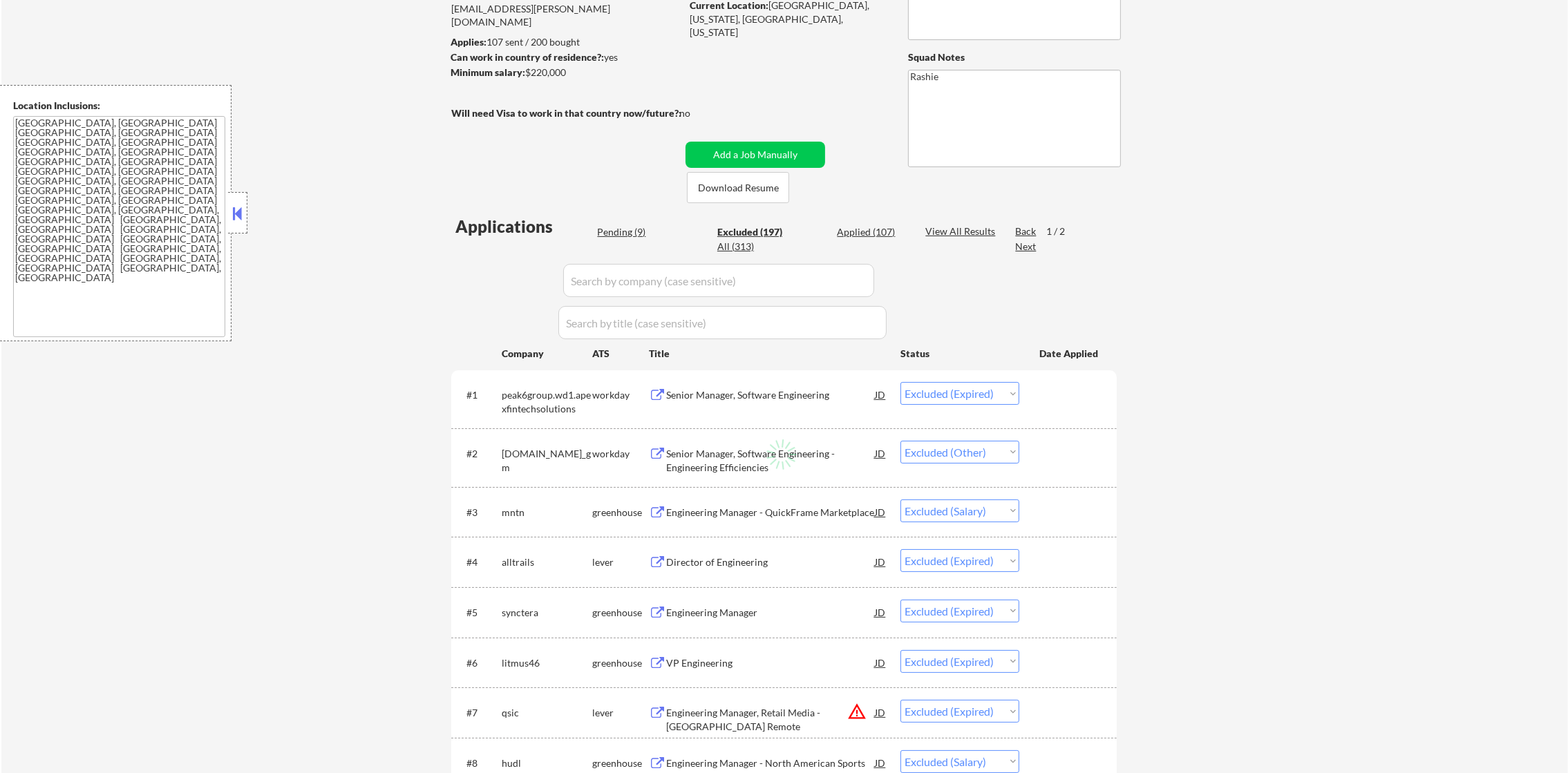
select select ""excluded""
select select ""excluded__bad_match_""
select select ""excluded""
select select ""excluded__location_""
select select ""excluded__salary_""
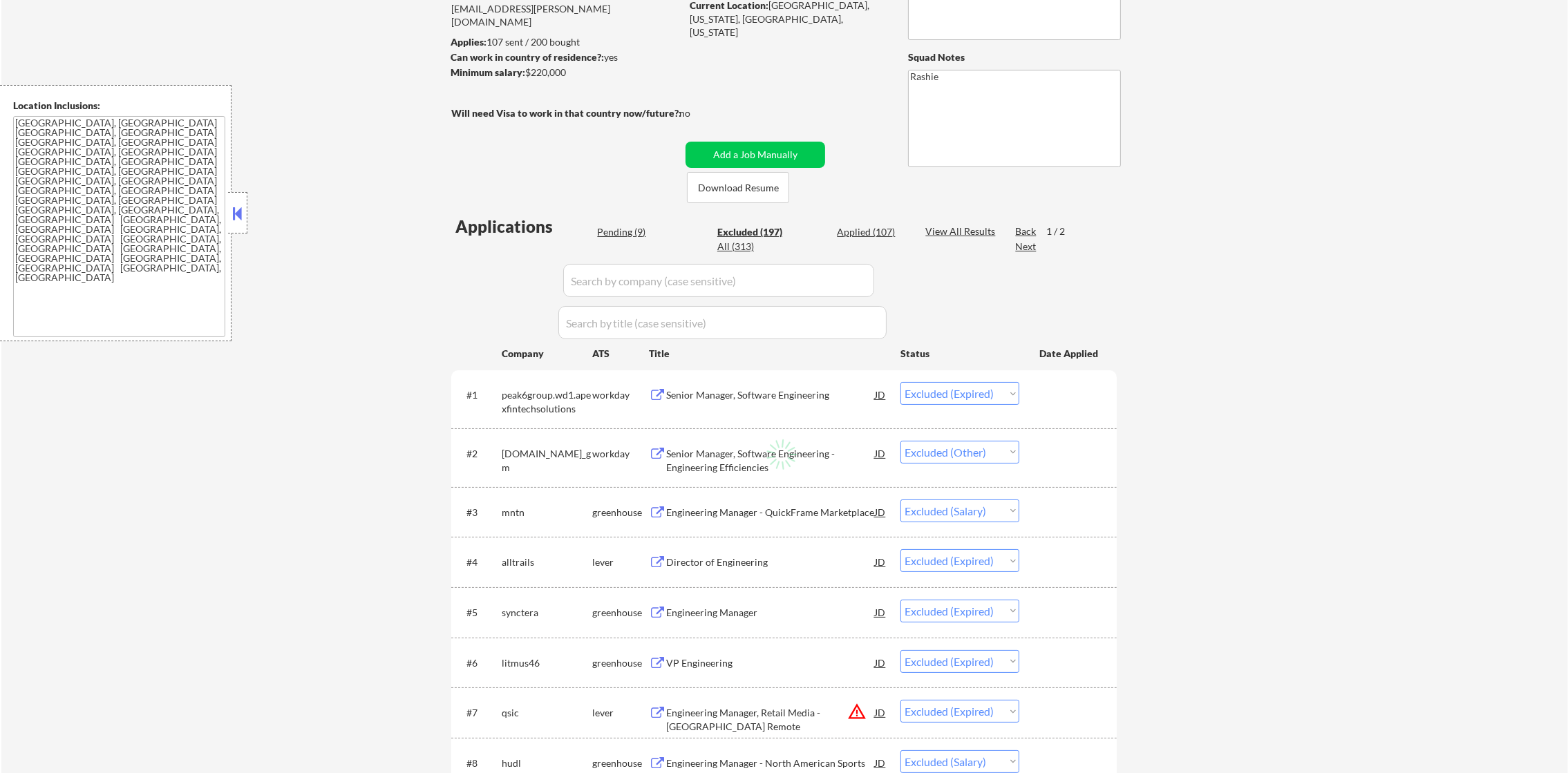
select select ""excluded__location_""
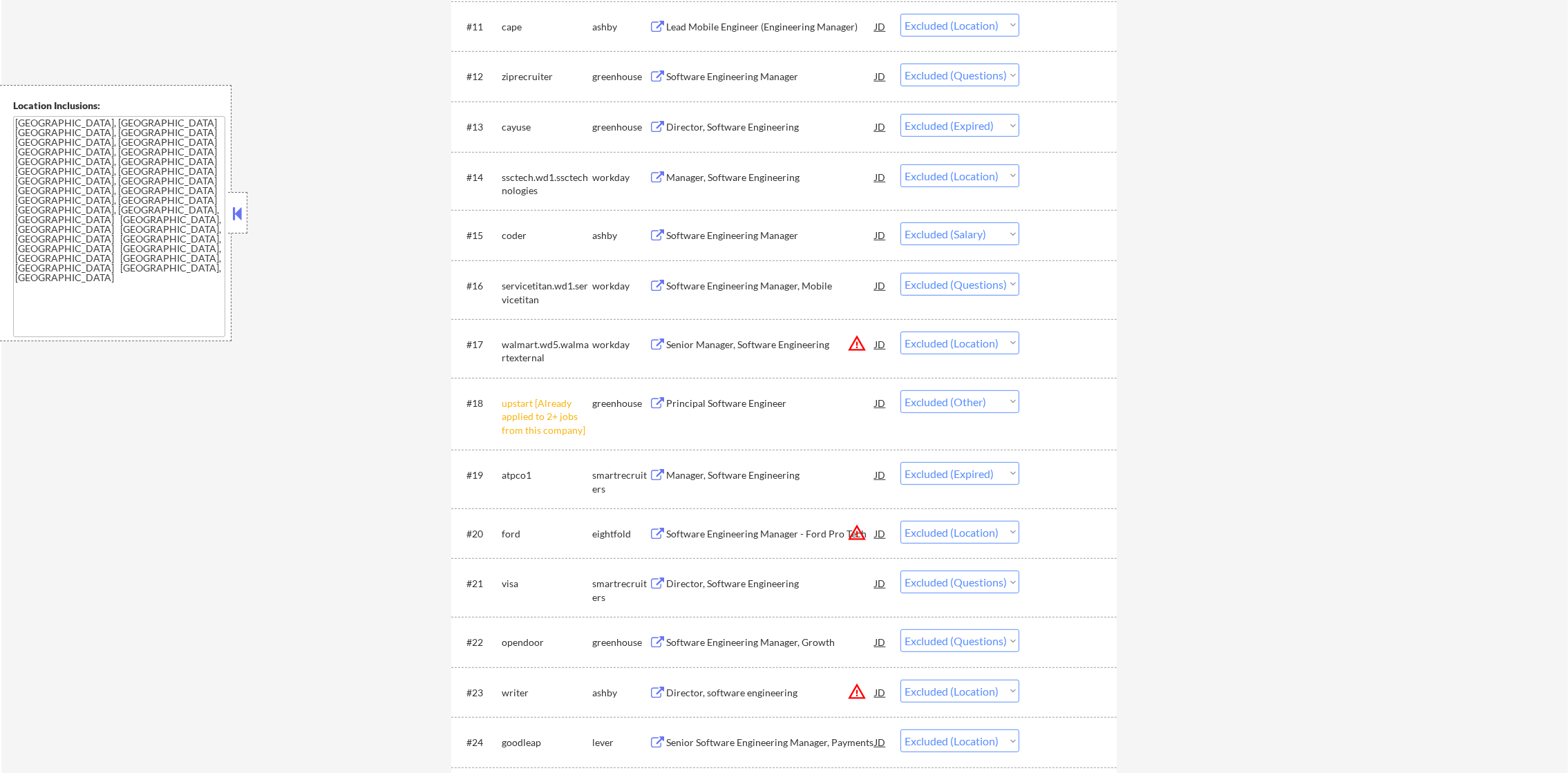
scroll to position [1110, 0]
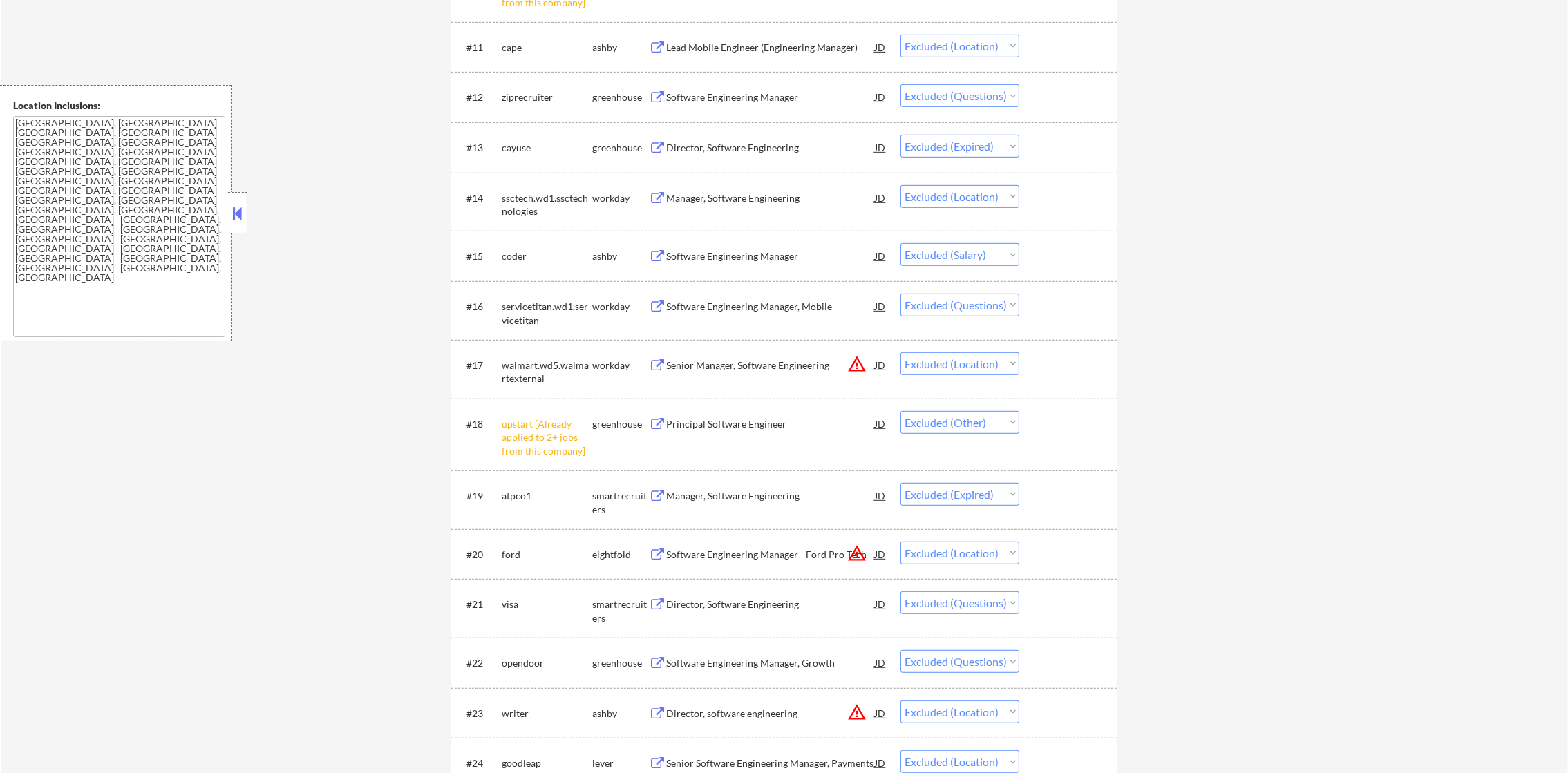
click at [795, 100] on div "Software Engineering Manager" at bounding box center [771, 97] width 209 height 14
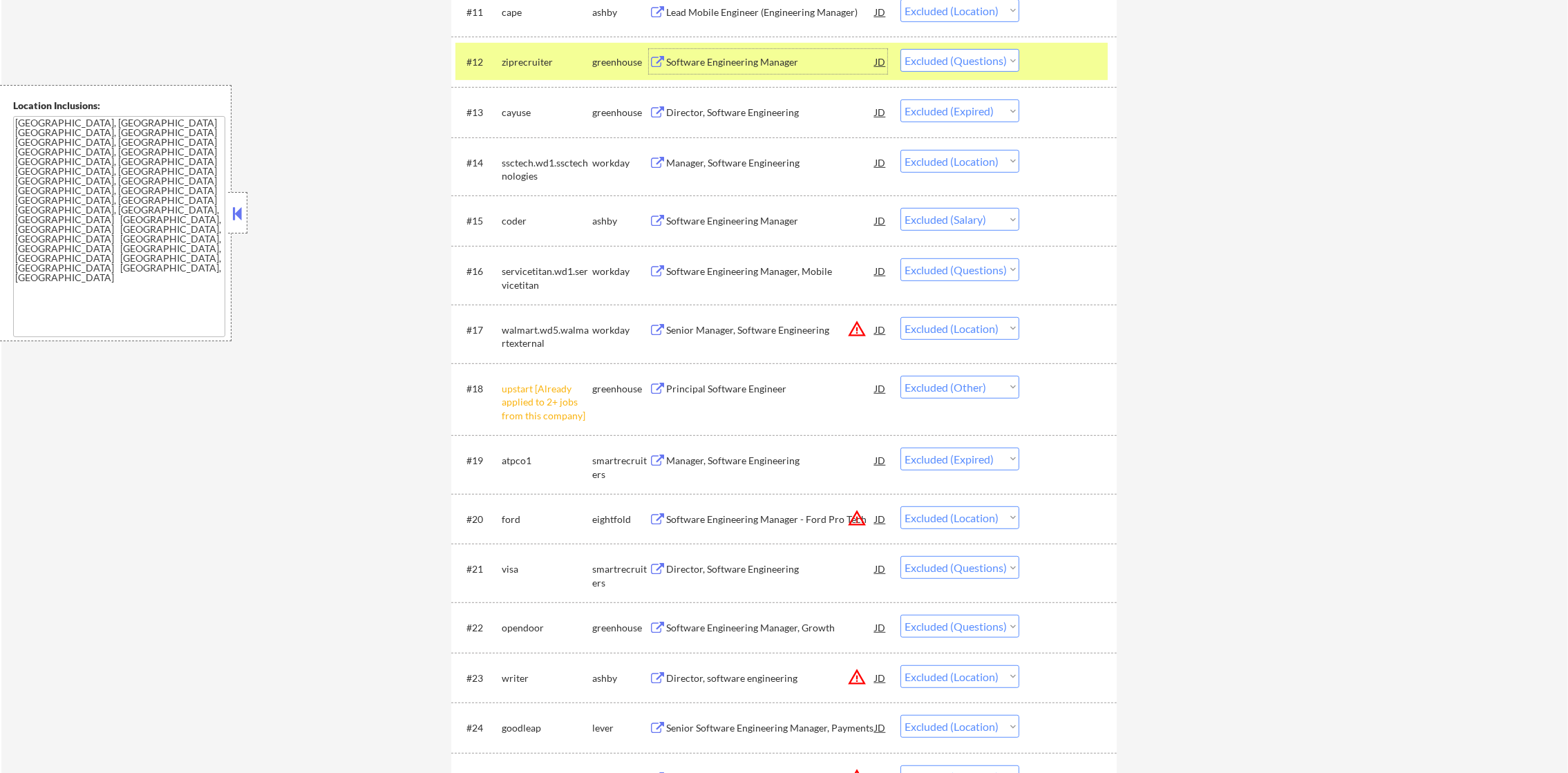
scroll to position [1180, 0]
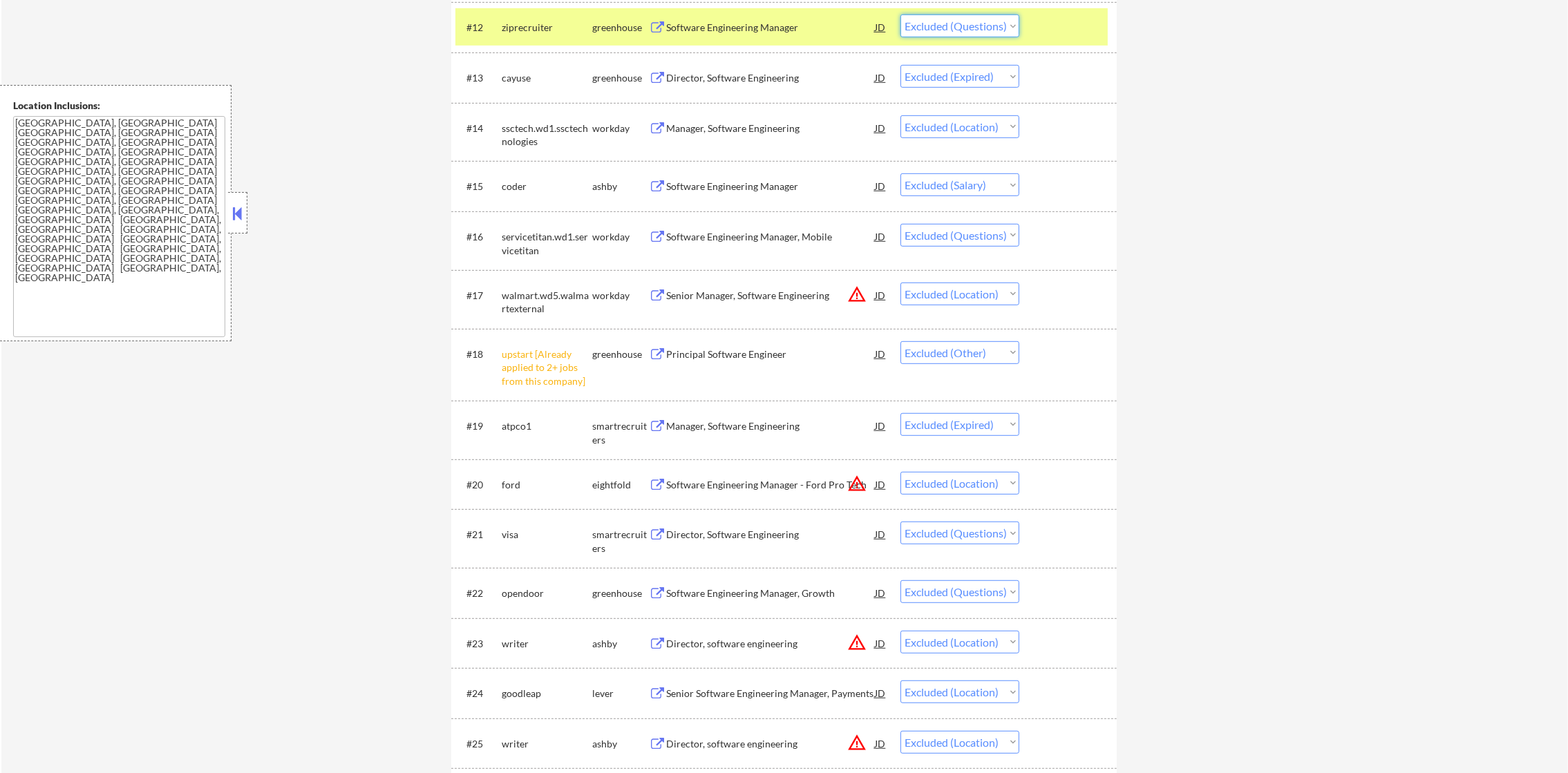
click at [942, 18] on select "Choose an option... Pending Applied Excluded (Questions) Excluded (Expired) Exc…" at bounding box center [960, 26] width 119 height 23
select select ""excluded__other_""
click at [901, 14] on select "Choose an option... Pending Applied Excluded (Questions) Excluded (Expired) Exc…" at bounding box center [960, 26] width 119 height 23
click at [532, 27] on div "ziprecruiter" at bounding box center [547, 27] width 90 height 14
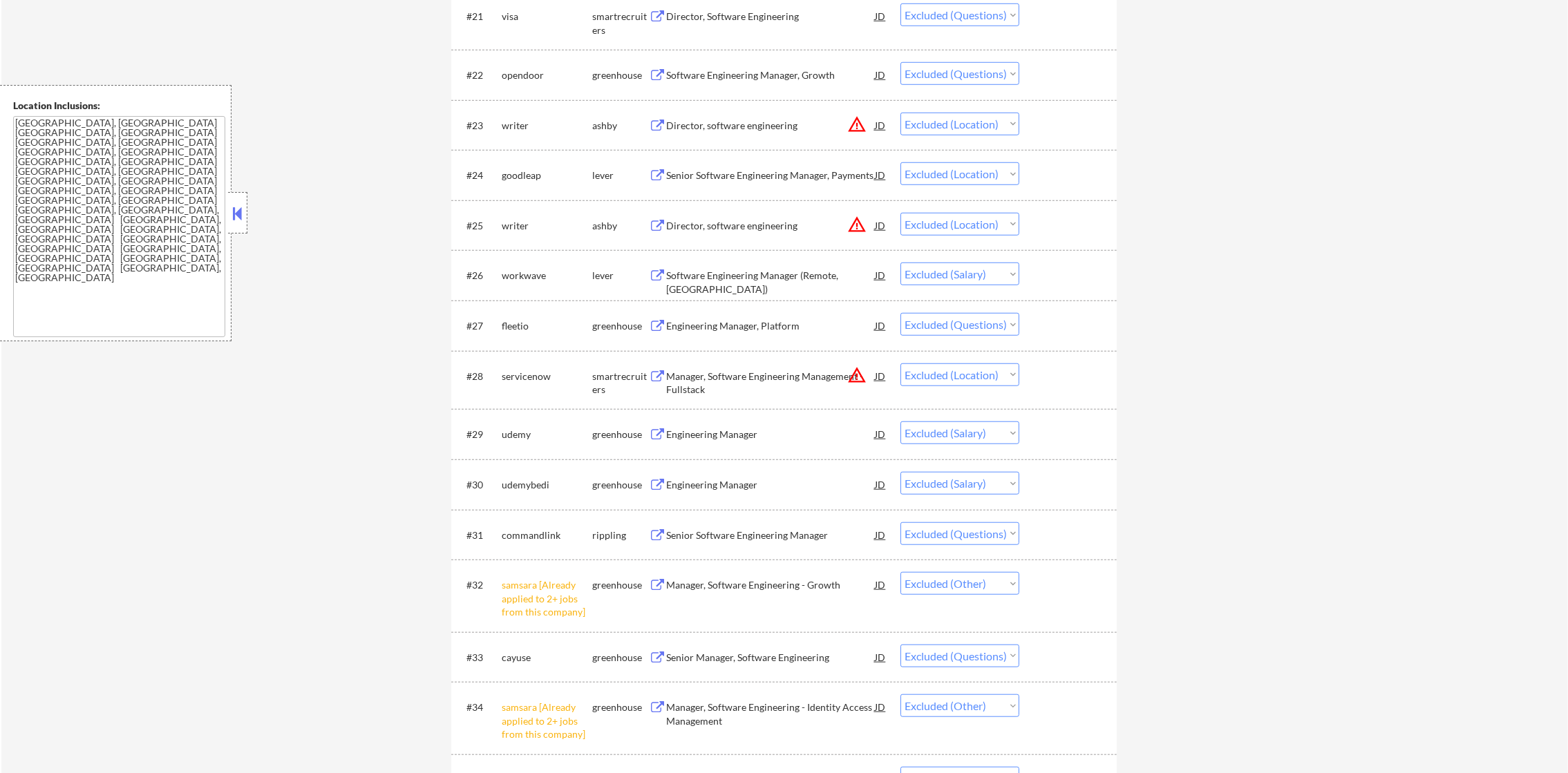
scroll to position [1733, 0]
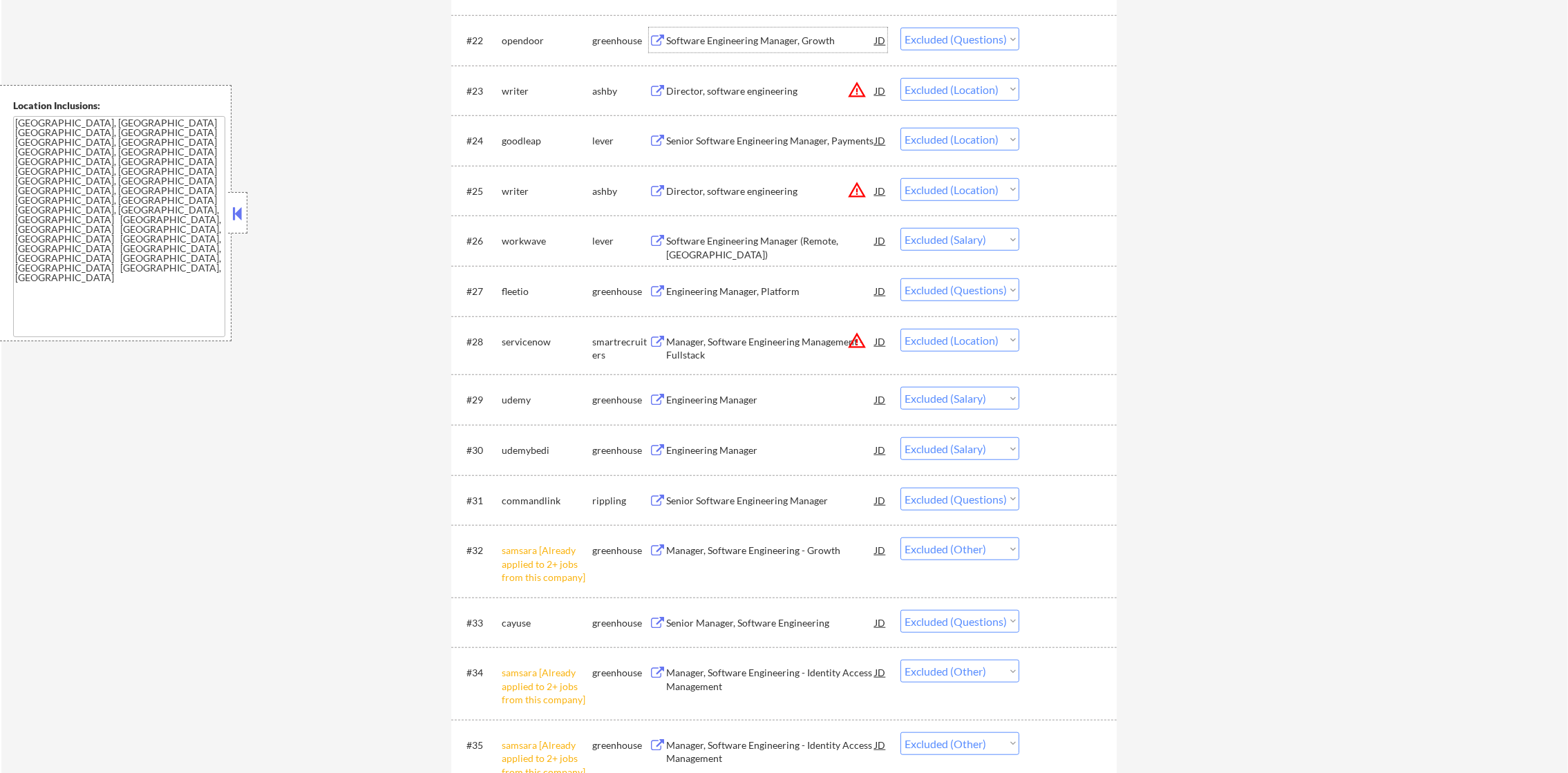
click at [768, 37] on div "Software Engineering Manager, Growth" at bounding box center [771, 41] width 209 height 14
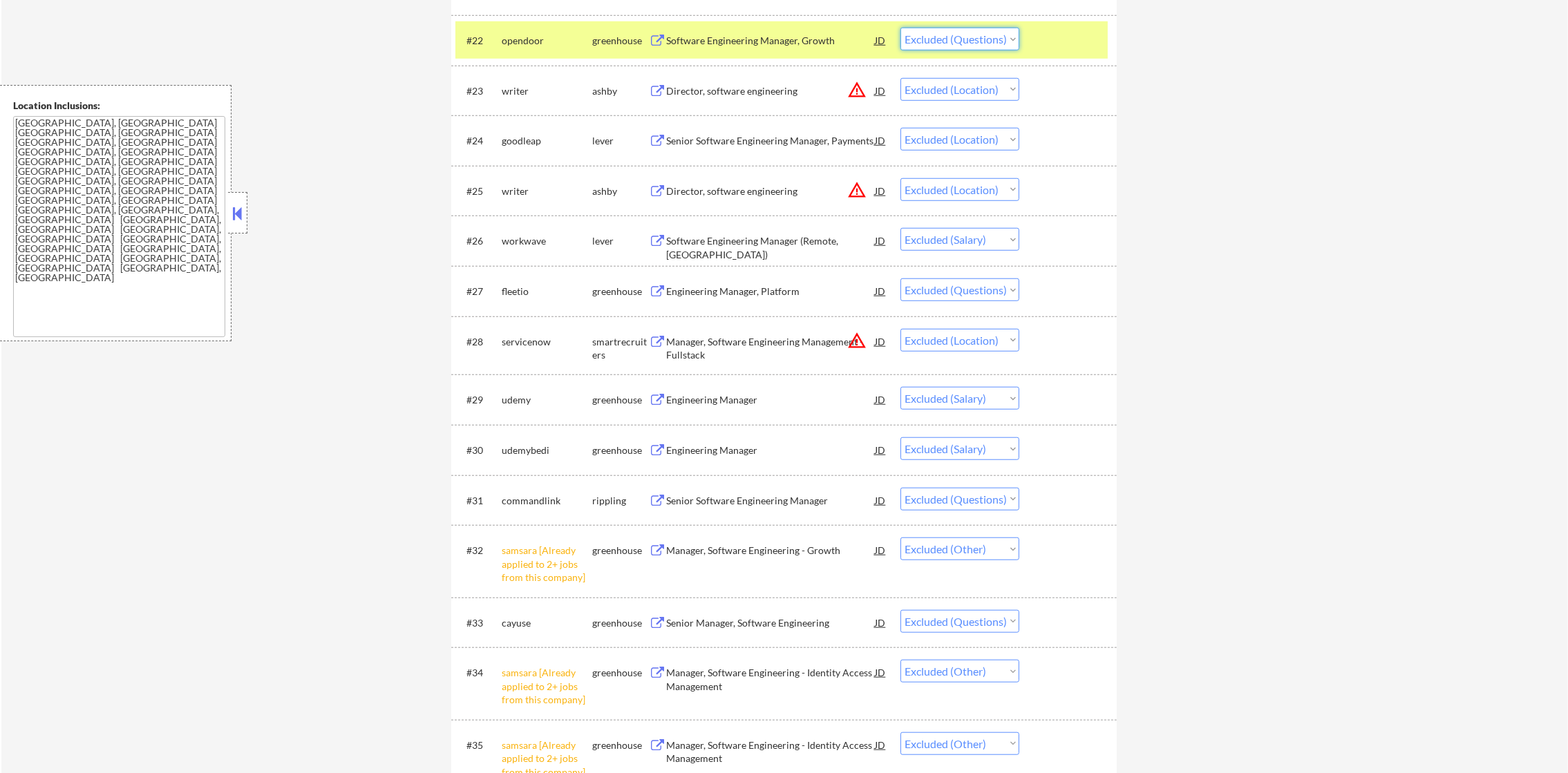
click at [946, 45] on select "Choose an option... Pending Applied Excluded (Questions) Excluded (Expired) Exc…" at bounding box center [960, 39] width 119 height 23
select select ""excluded__expired_""
click at [901, 27] on select "Choose an option... Pending Applied Excluded (Questions) Excluded (Expired) Exc…" at bounding box center [960, 39] width 119 height 23
click at [518, 36] on div "opendoor" at bounding box center [547, 41] width 90 height 14
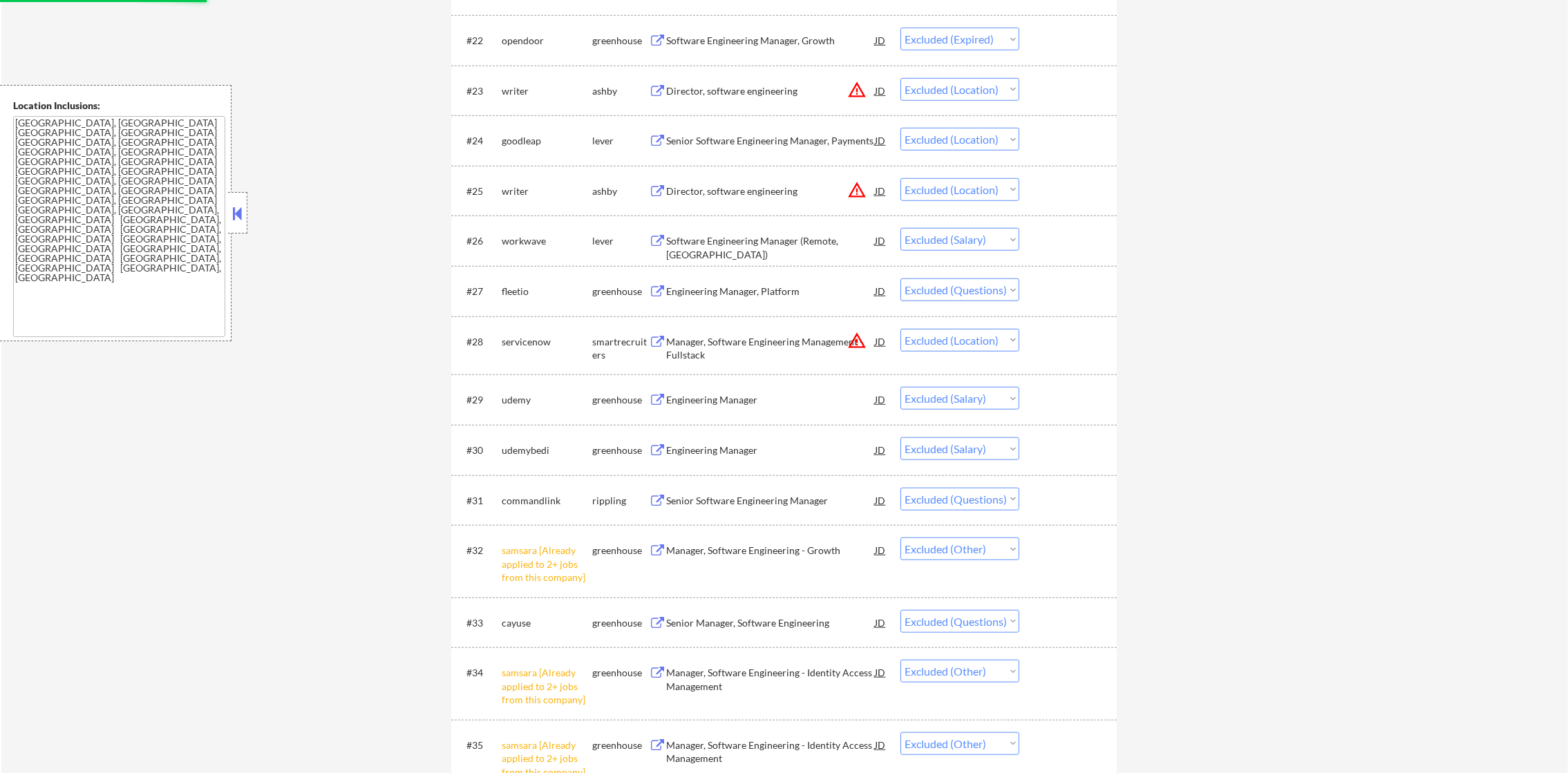
scroll to position [1698, 0]
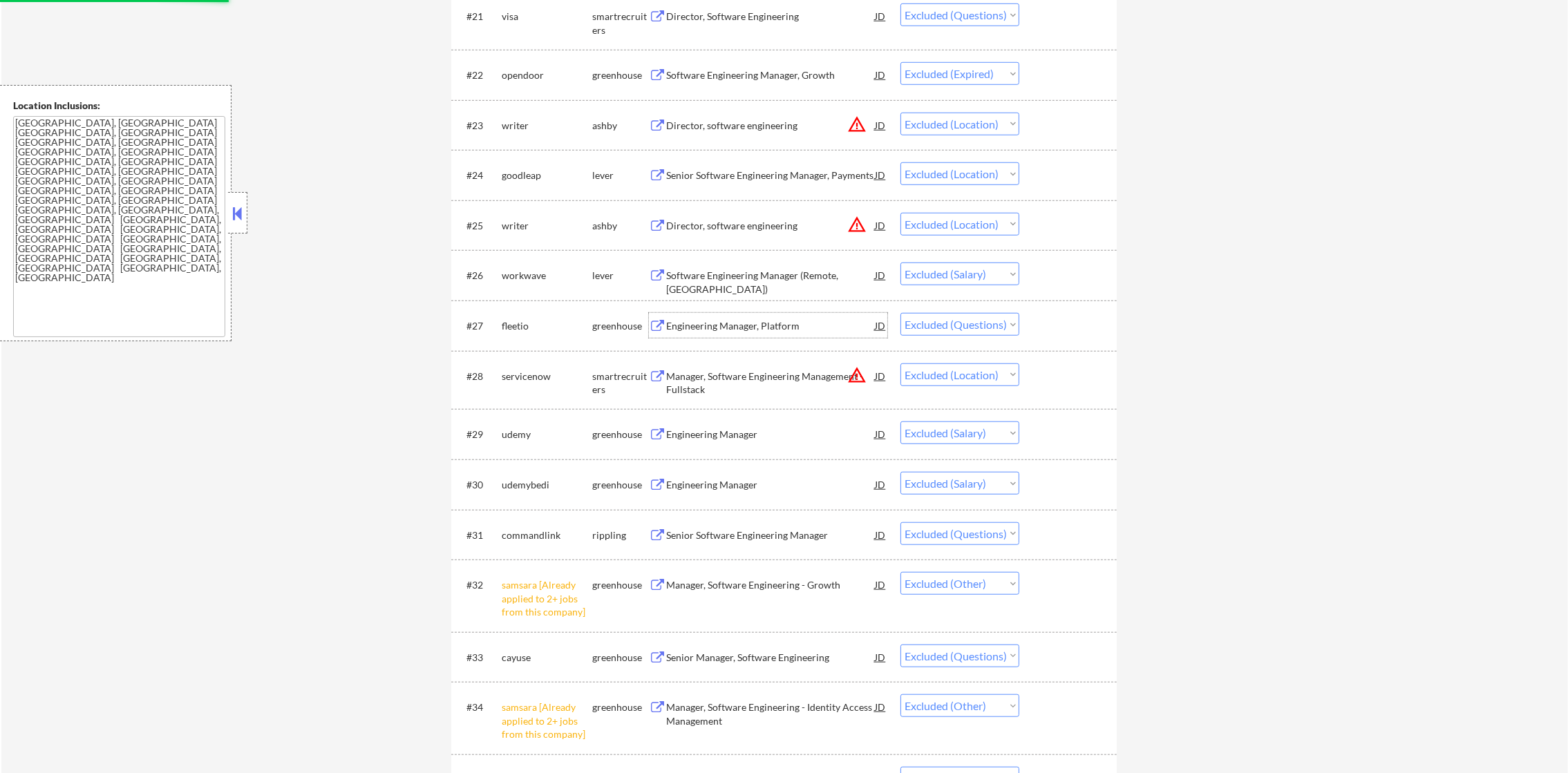
click at [831, 332] on div "Engineering Manager, Platform" at bounding box center [771, 326] width 209 height 14
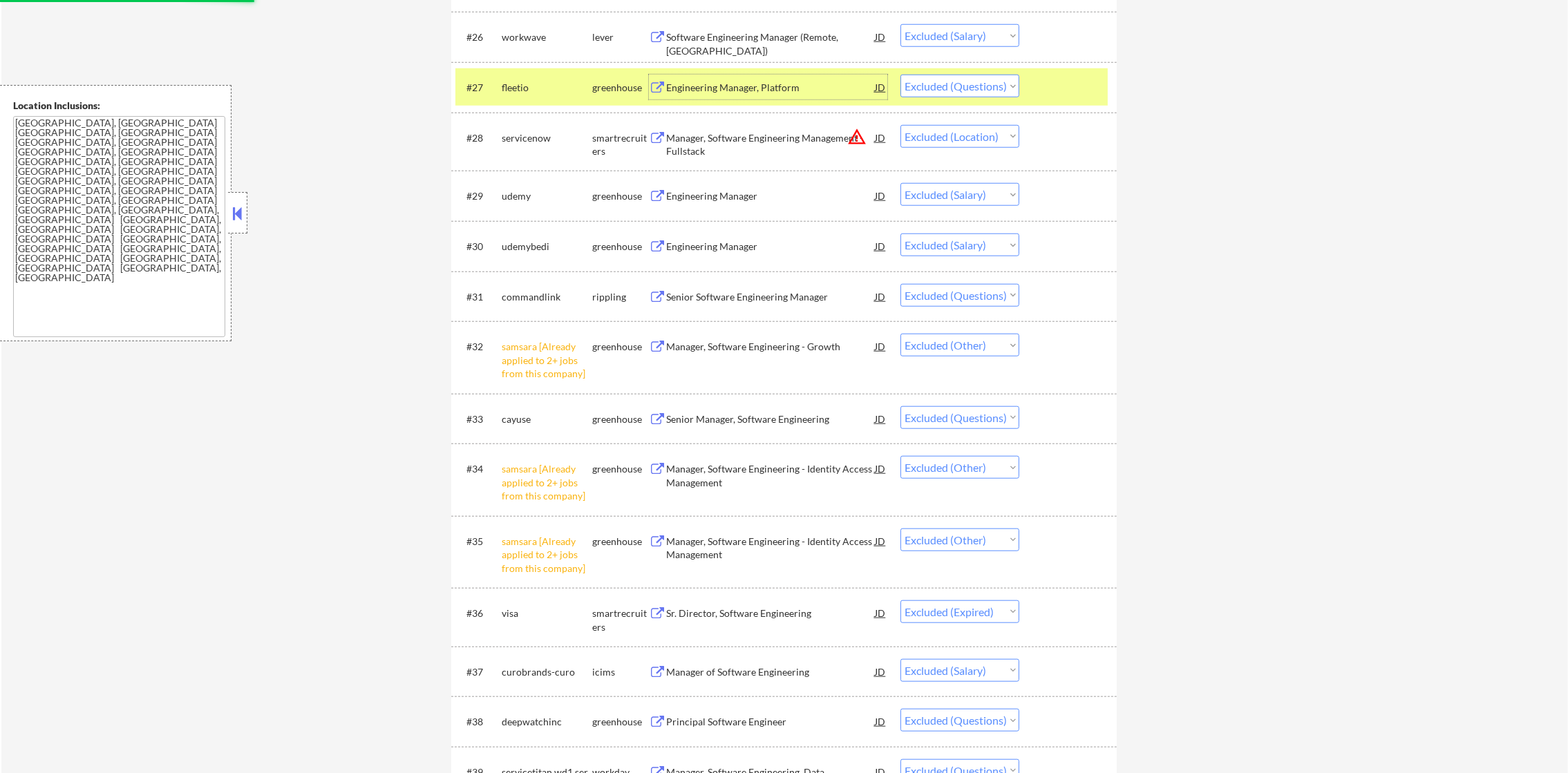
scroll to position [1974, 0]
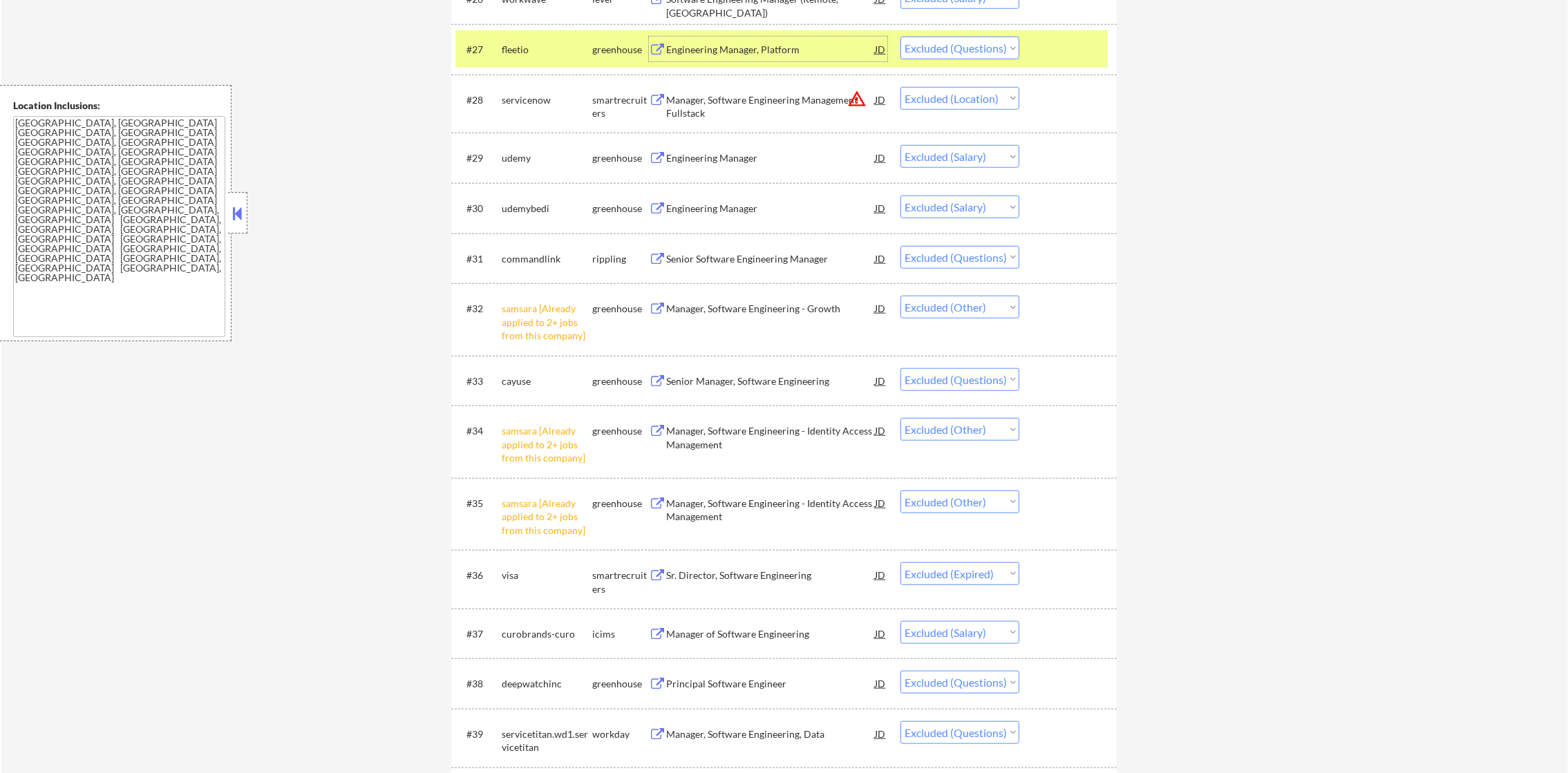
click at [523, 49] on div "fleetio" at bounding box center [547, 50] width 90 height 14
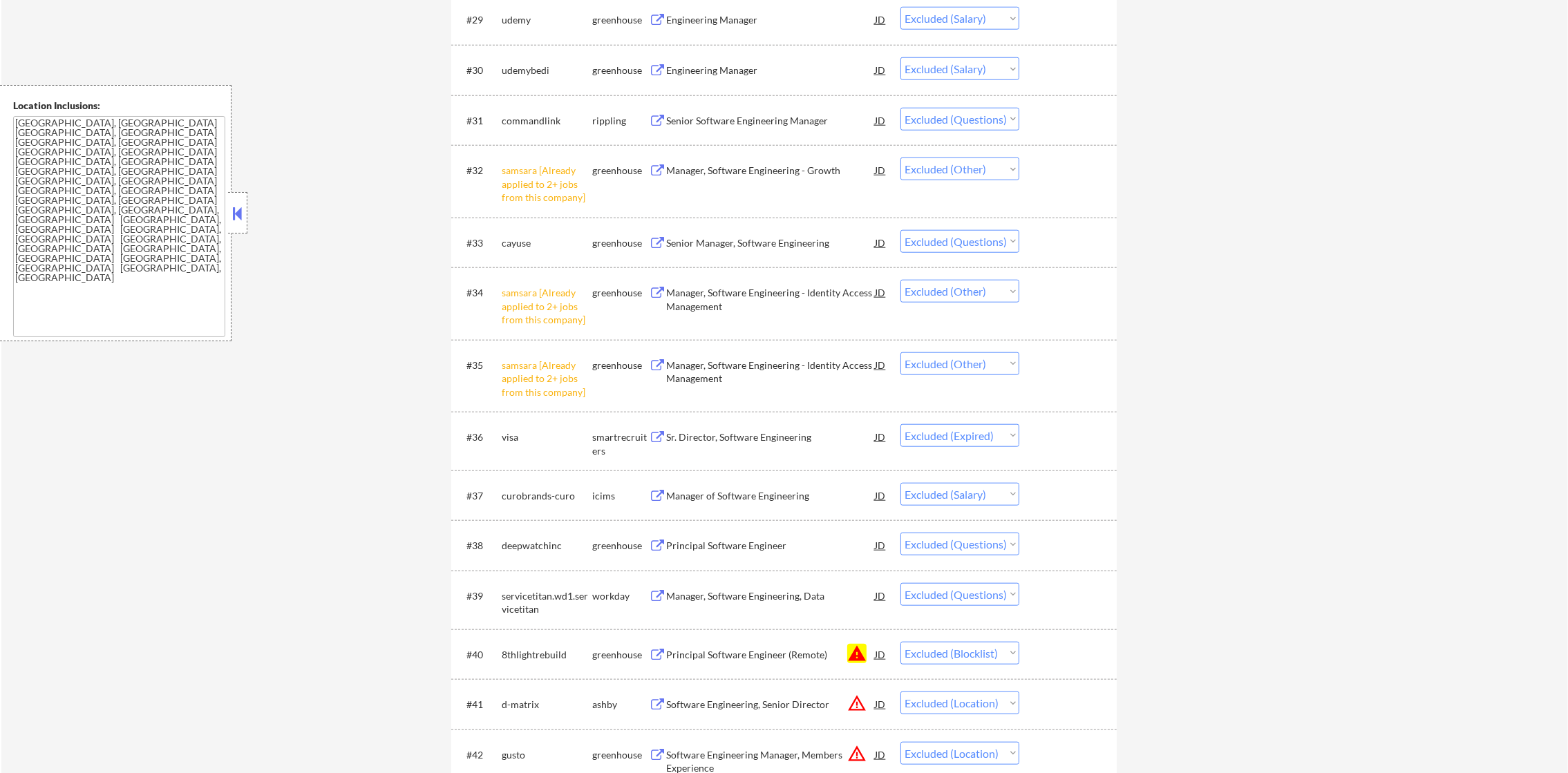
scroll to position [2146, 0]
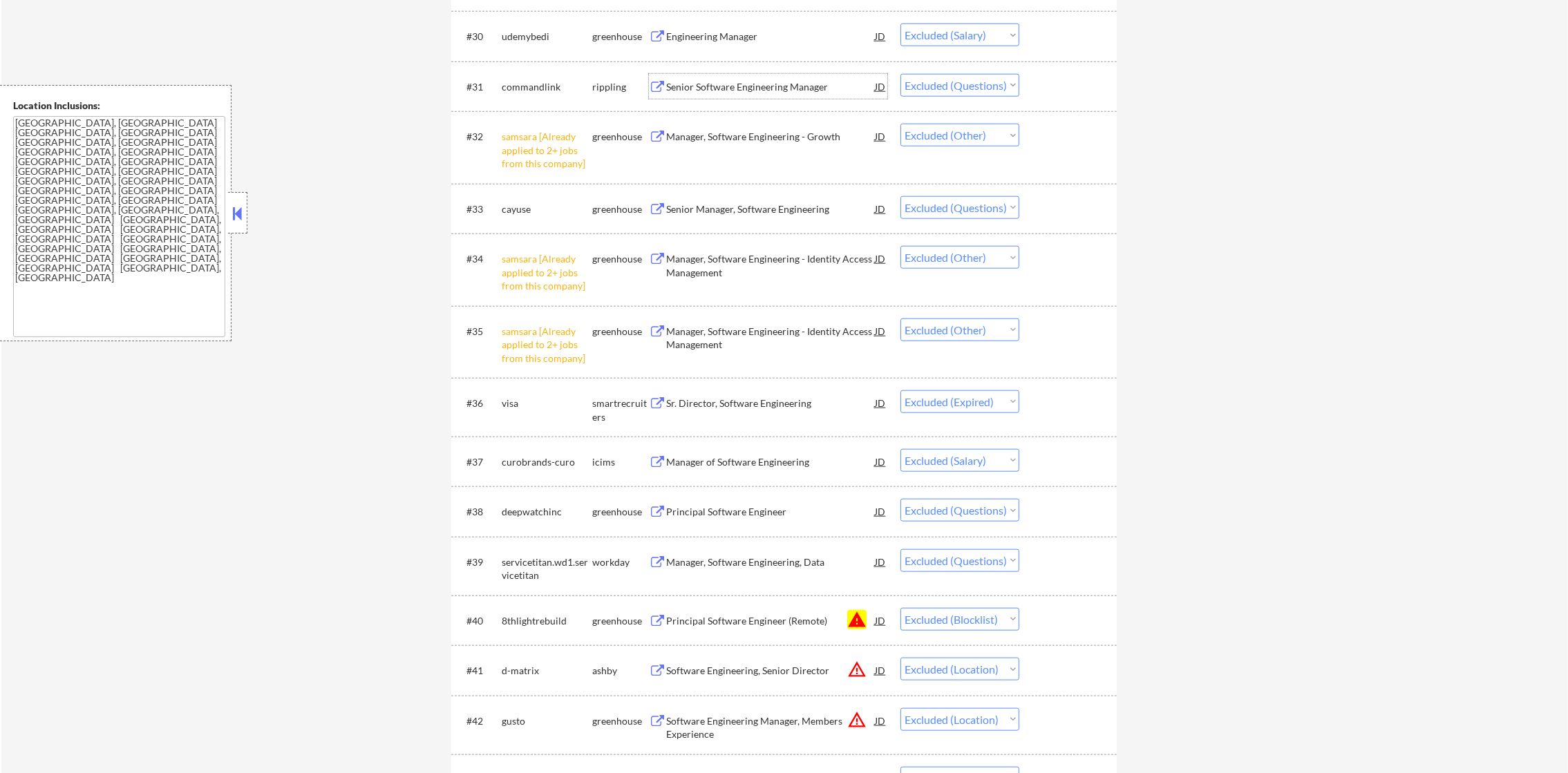
click at [823, 91] on div "Senior Software Engineering Manager" at bounding box center [771, 88] width 209 height 14
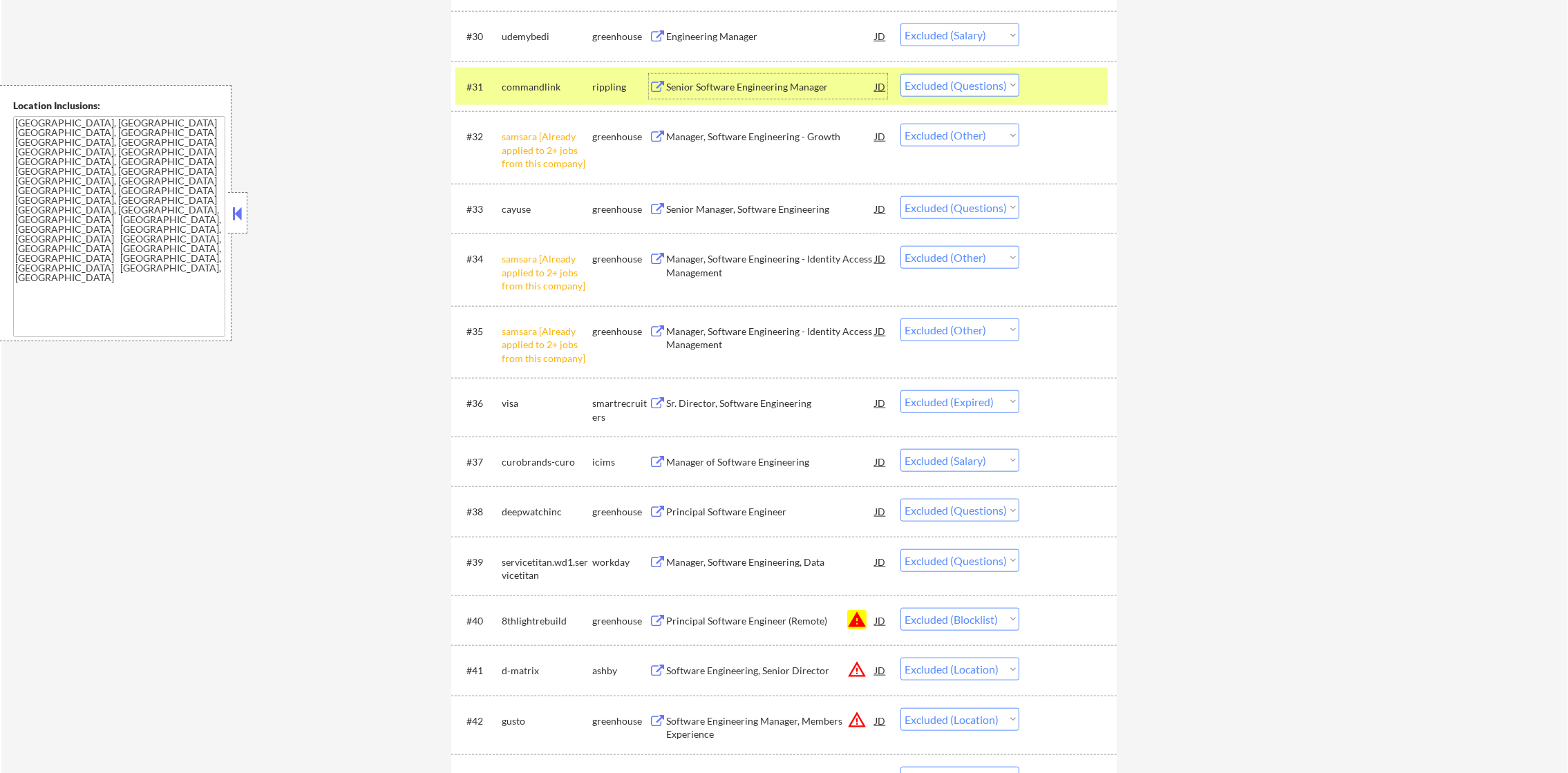
click at [541, 82] on div "commandlink" at bounding box center [547, 88] width 90 height 14
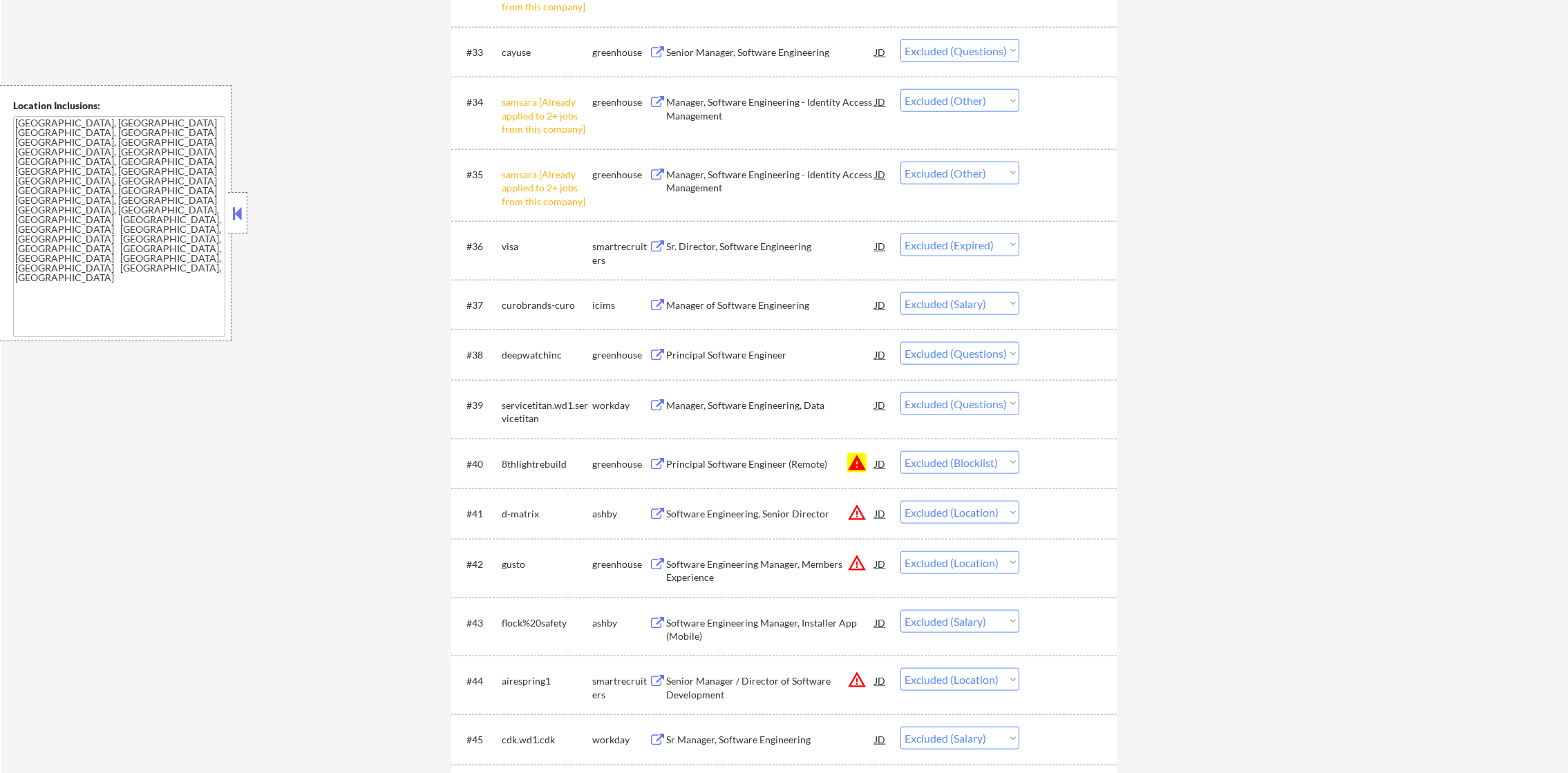
scroll to position [2319, 0]
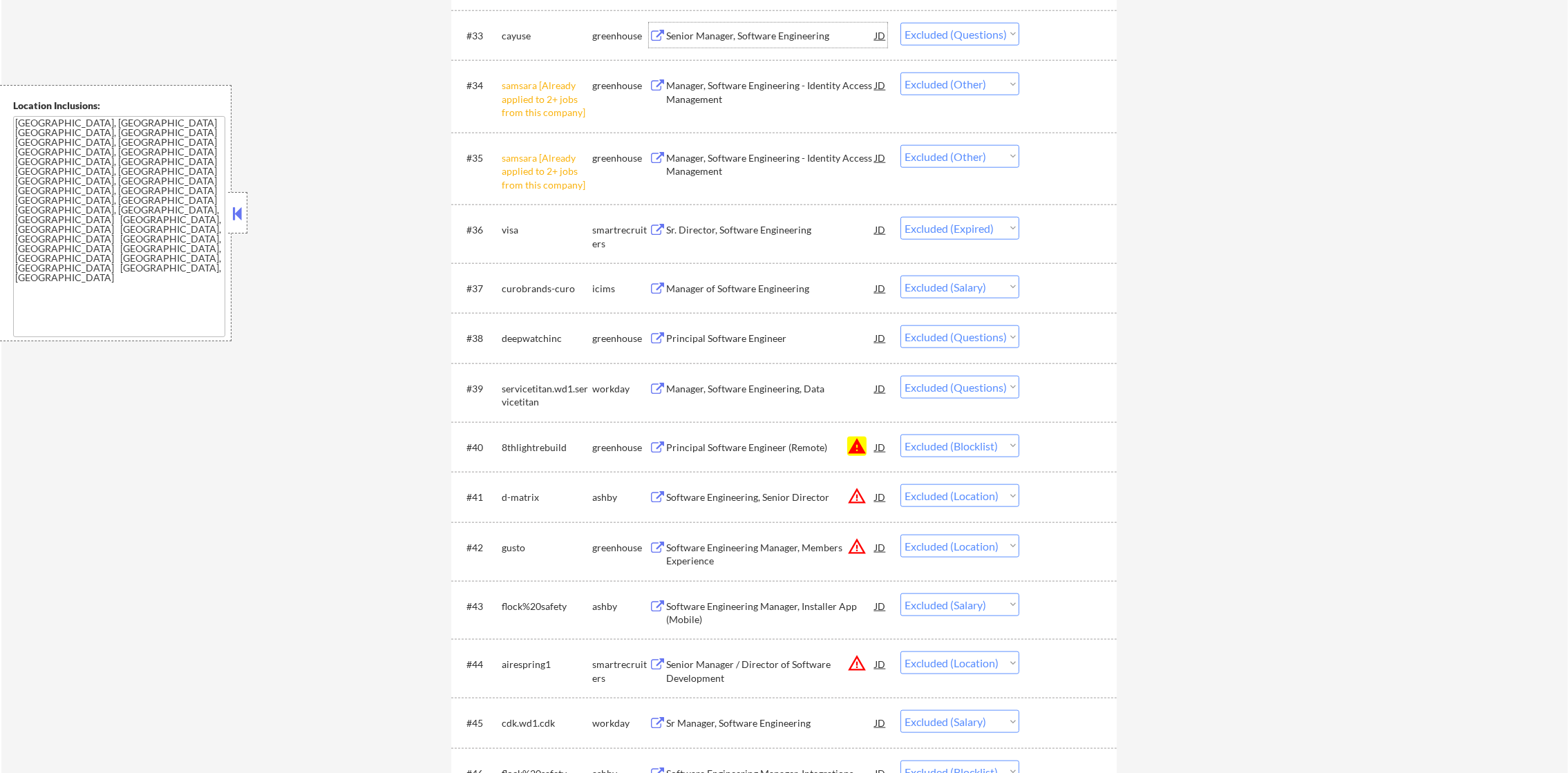
click at [793, 37] on div "Senior Manager, Software Engineering" at bounding box center [771, 36] width 209 height 14
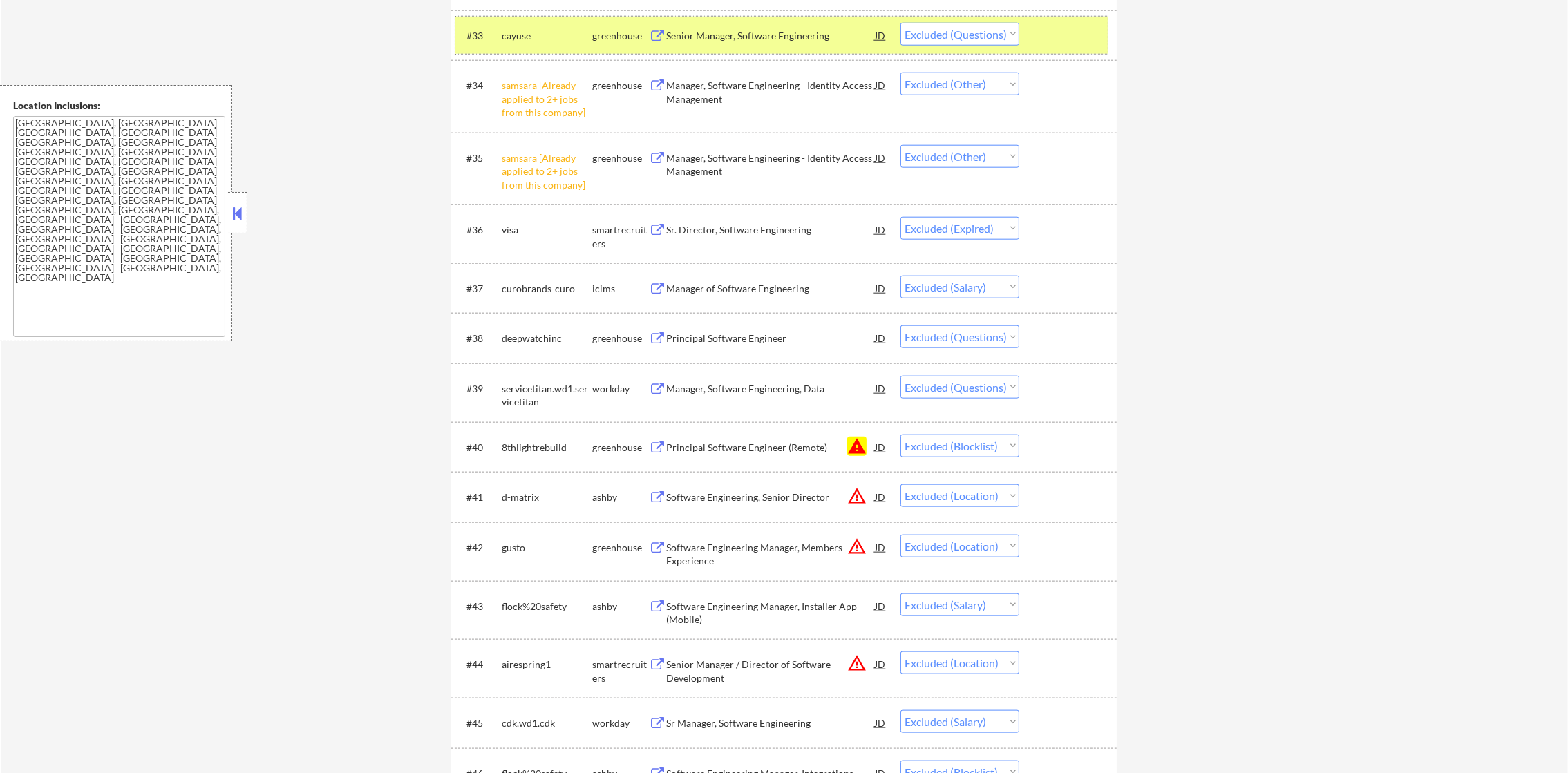
click at [550, 46] on div "cayuse" at bounding box center [547, 35] width 90 height 25
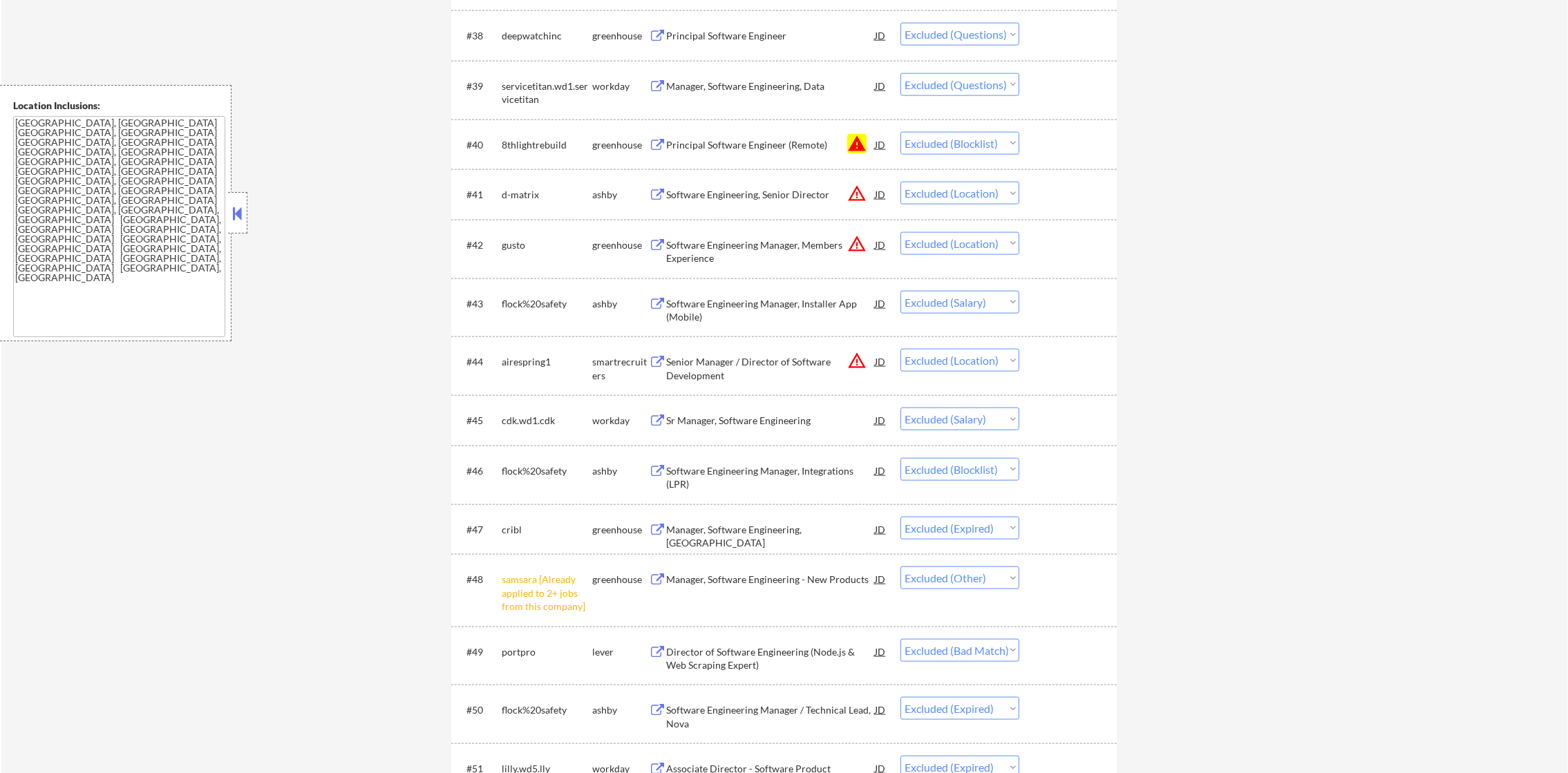
scroll to position [2630, 0]
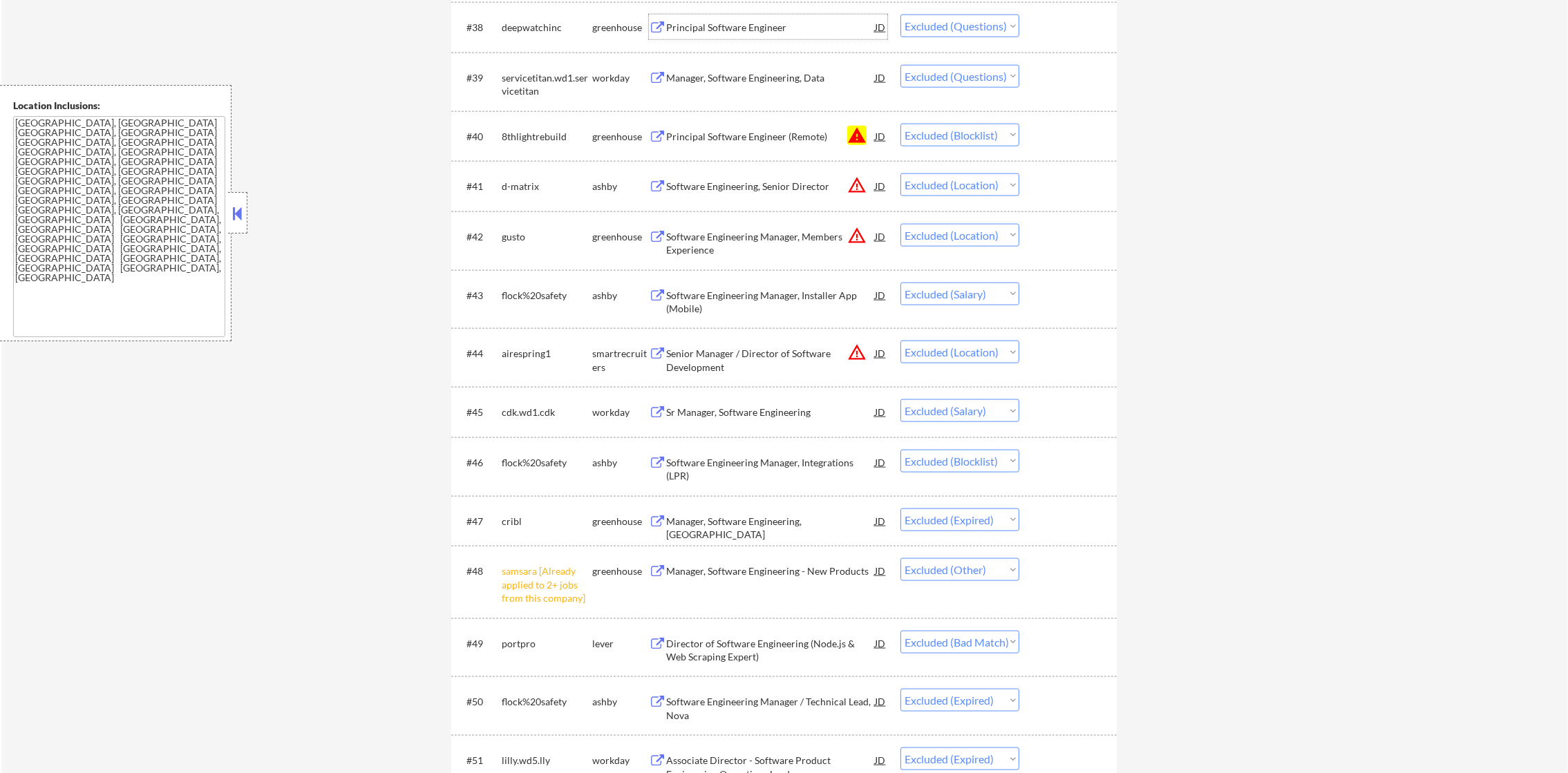
click at [758, 33] on div "Principal Software Engineer" at bounding box center [771, 27] width 209 height 14
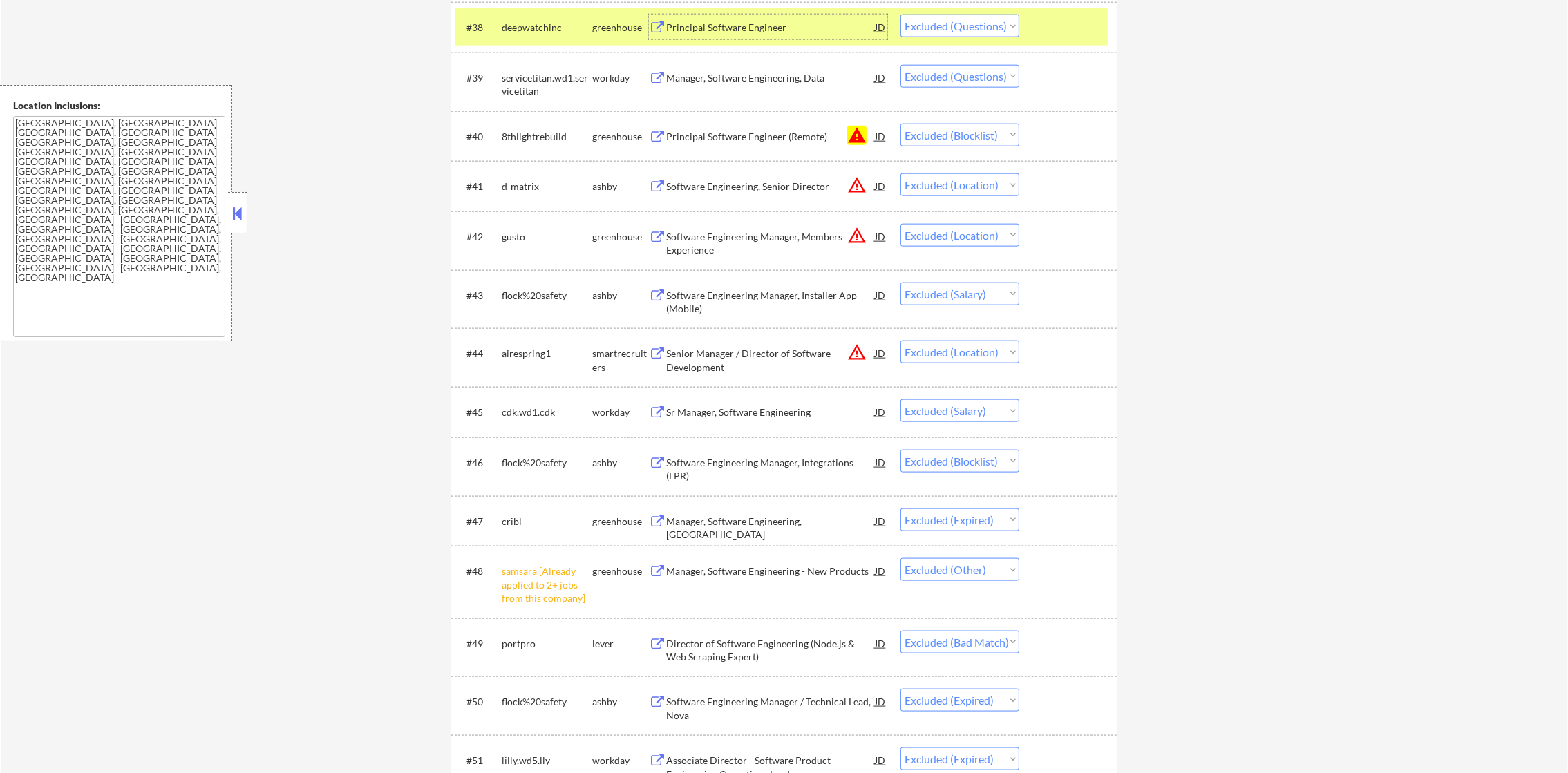
click at [957, 28] on select "Choose an option... Pending Applied Excluded (Questions) Excluded (Expired) Exc…" at bounding box center [960, 26] width 119 height 23
select select ""excluded__expired_""
click at [901, 14] on select "Choose an option... Pending Applied Excluded (Questions) Excluded (Expired) Exc…" at bounding box center [960, 26] width 119 height 23
click at [506, 25] on div "deepwatchinc" at bounding box center [547, 27] width 90 height 14
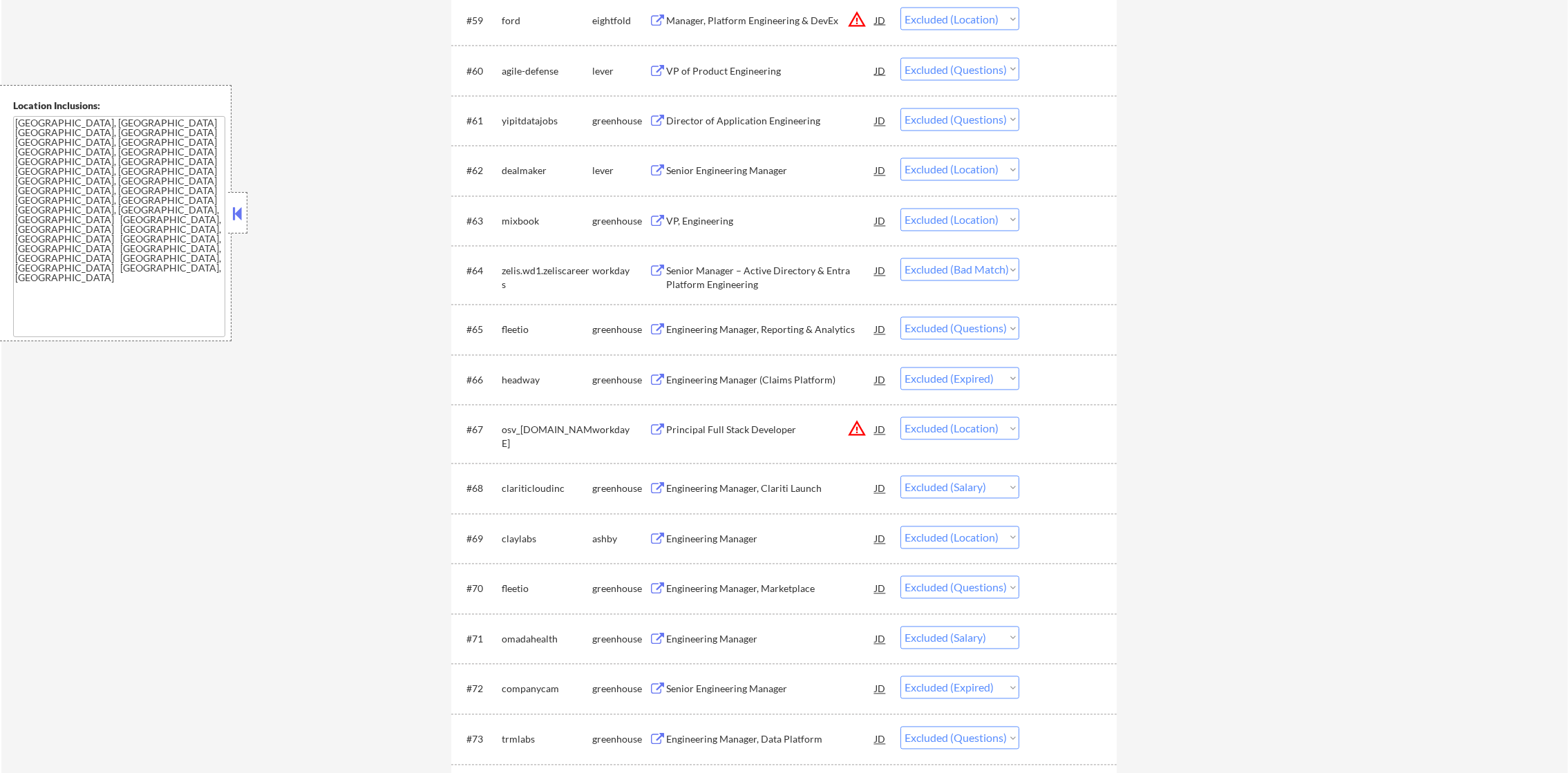
scroll to position [3838, 0]
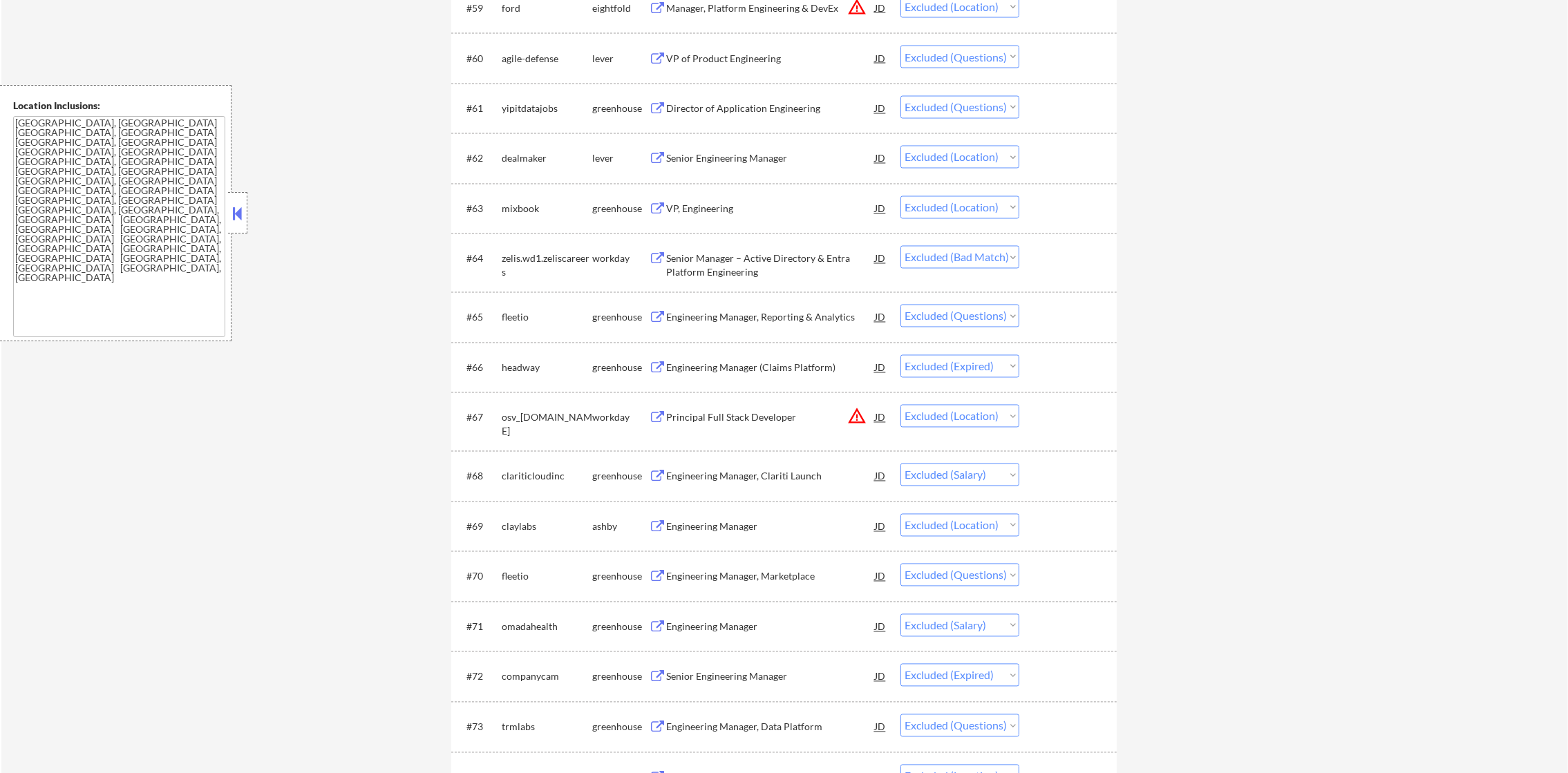
click at [751, 65] on div "VP of Product Engineering" at bounding box center [771, 59] width 209 height 14
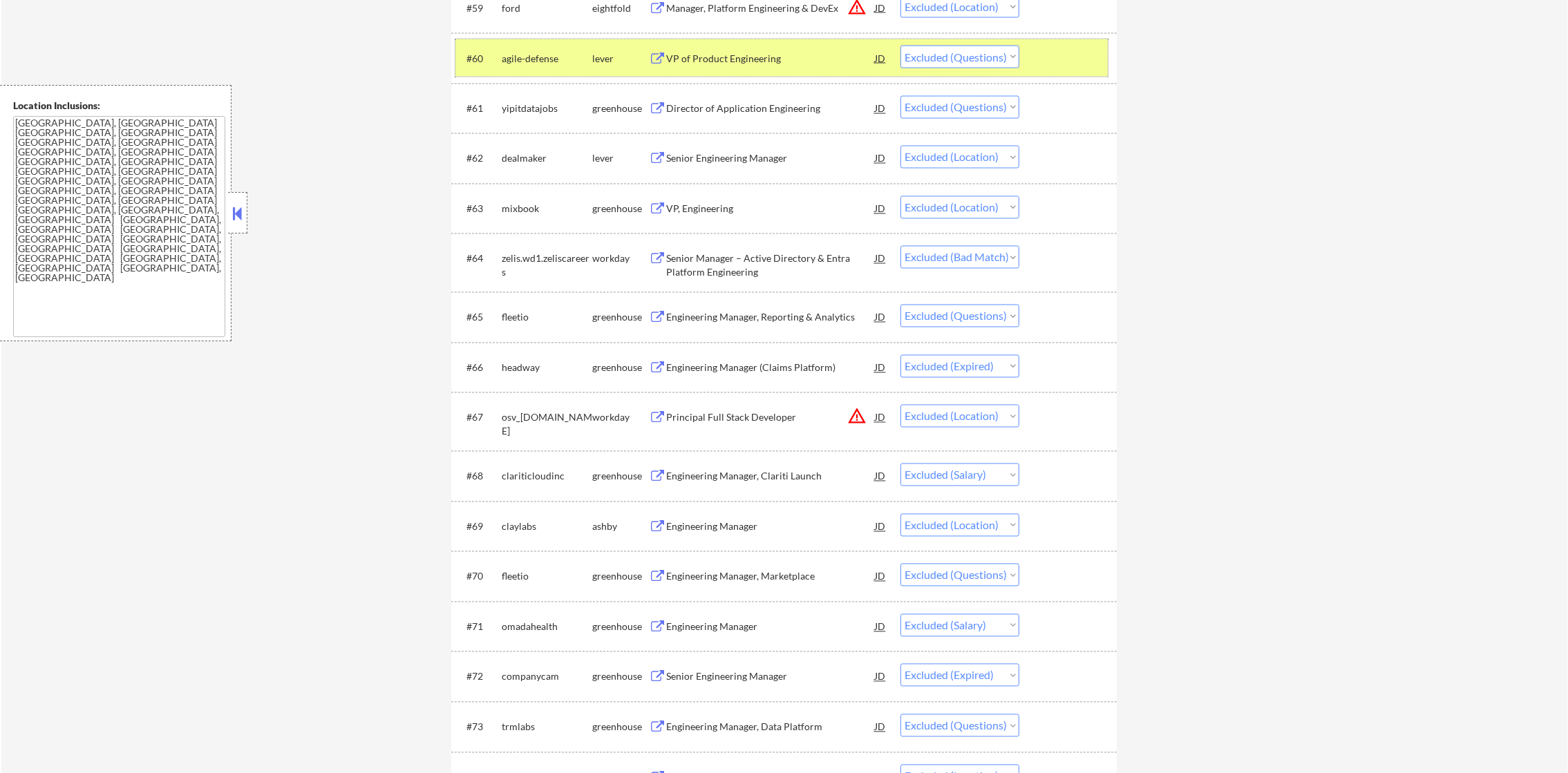
click at [538, 61] on div "agile-defense" at bounding box center [547, 59] width 90 height 14
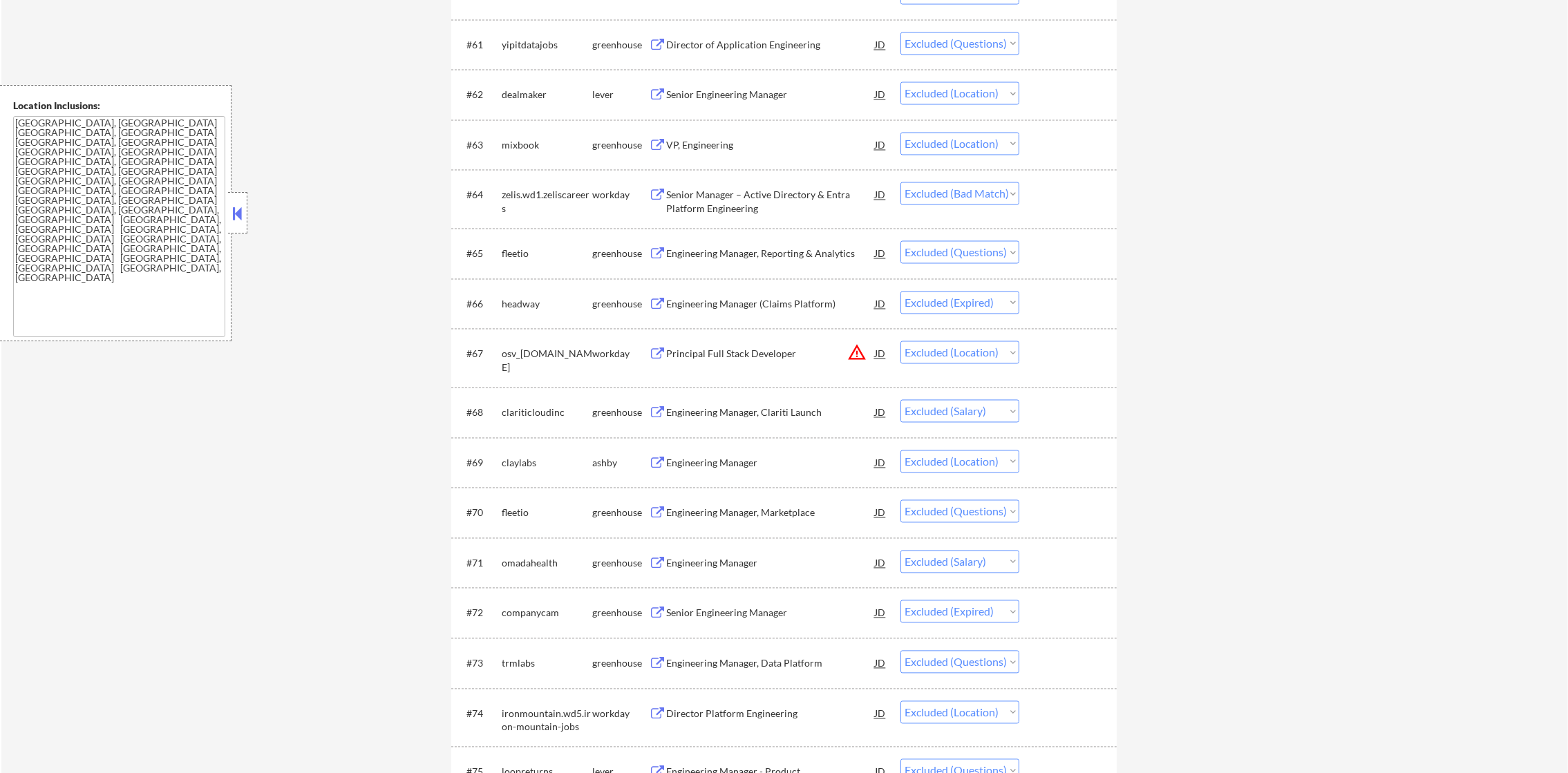
scroll to position [3907, 0]
click at [744, 30] on div "Director of Application Engineering" at bounding box center [771, 40] width 209 height 25
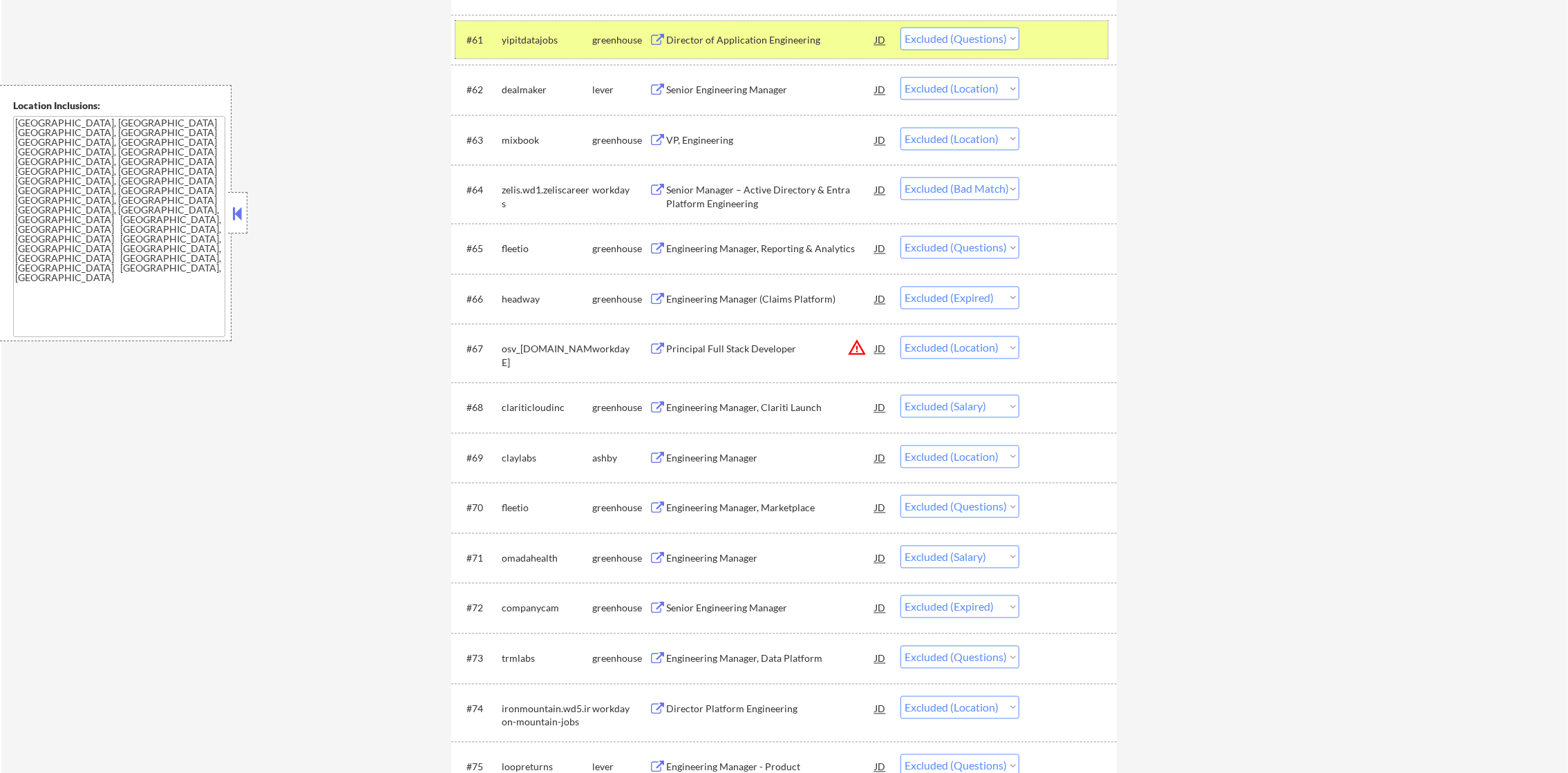
drag, startPoint x: 520, startPoint y: 46, endPoint x: 661, endPoint y: 111, distance: 155.3
click at [521, 46] on div "yipitdatajobs" at bounding box center [547, 40] width 90 height 25
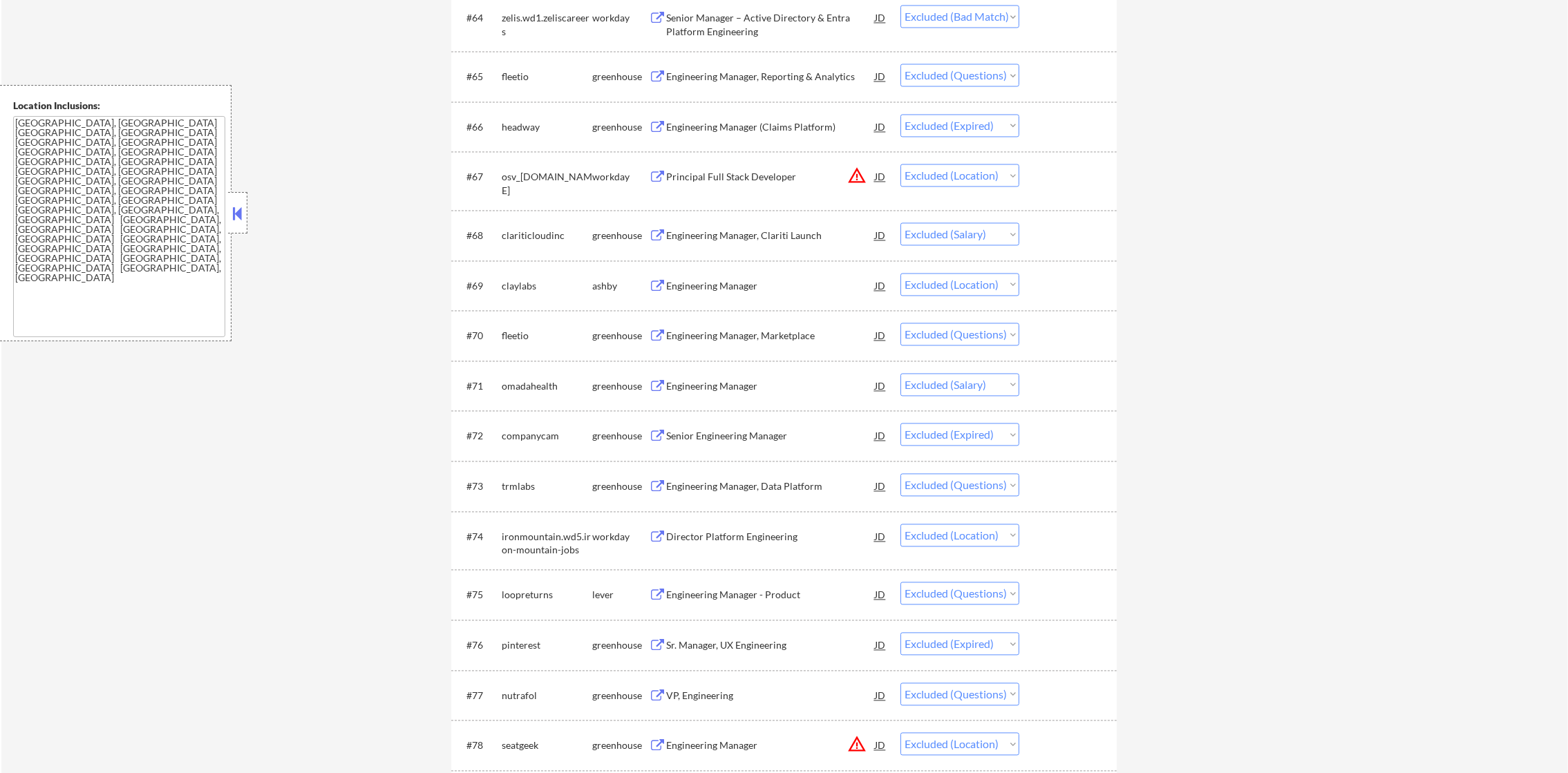
scroll to position [4081, 0]
click at [754, 74] on div "Engineering Manager, Reporting & Analytics" at bounding box center [771, 76] width 209 height 14
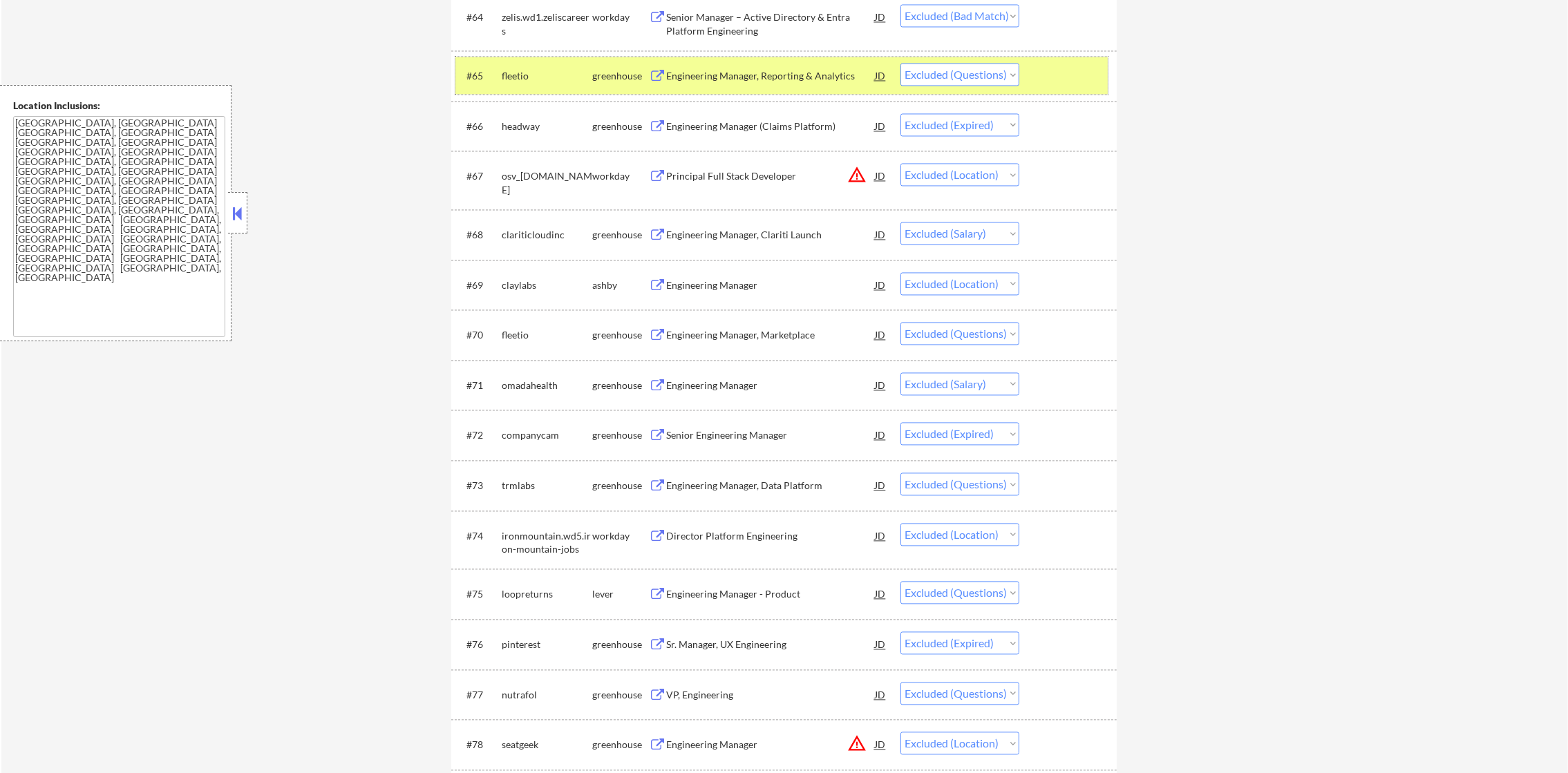
click at [486, 75] on div "#65" at bounding box center [478, 76] width 24 height 14
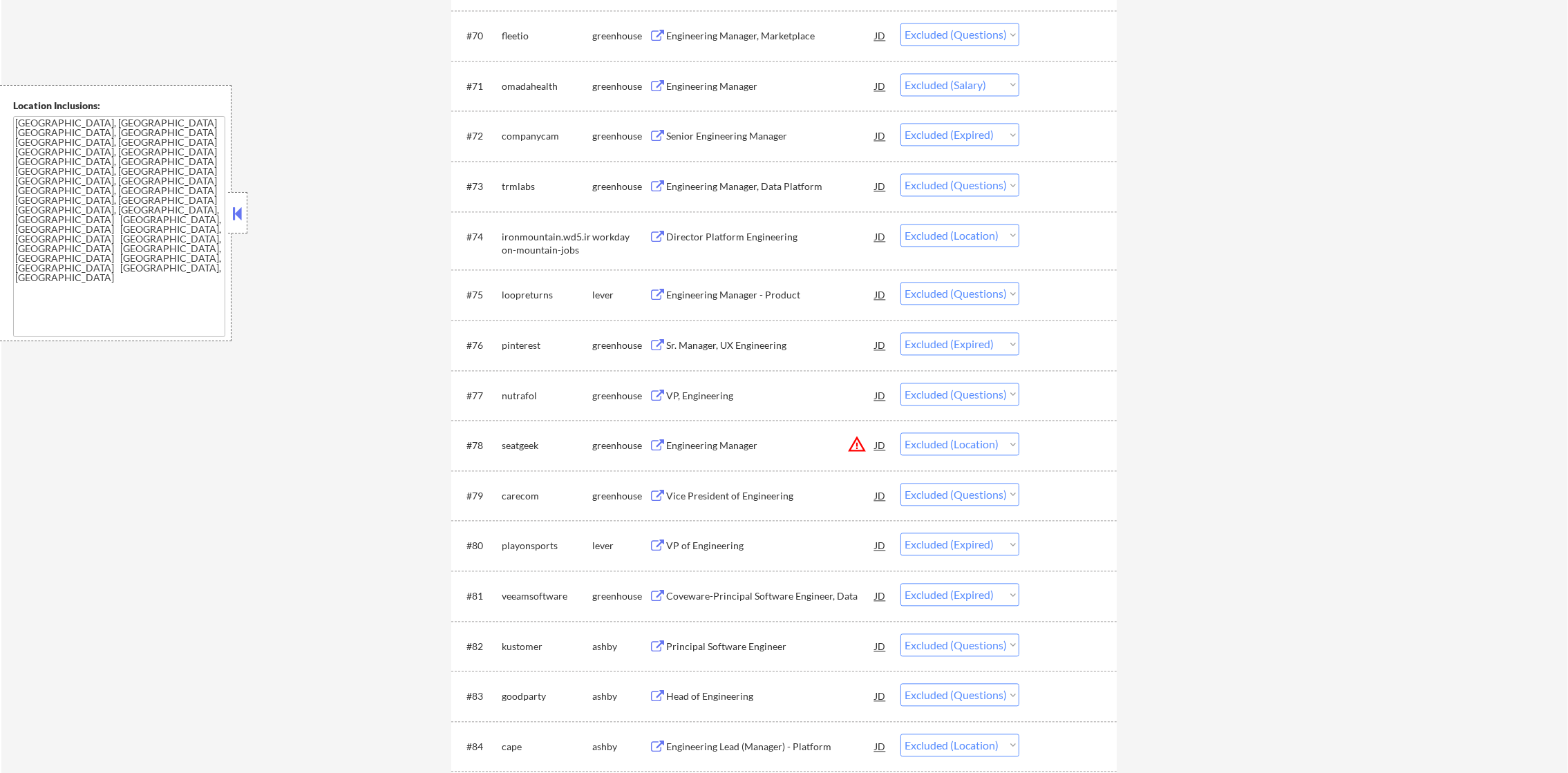
scroll to position [4391, 0]
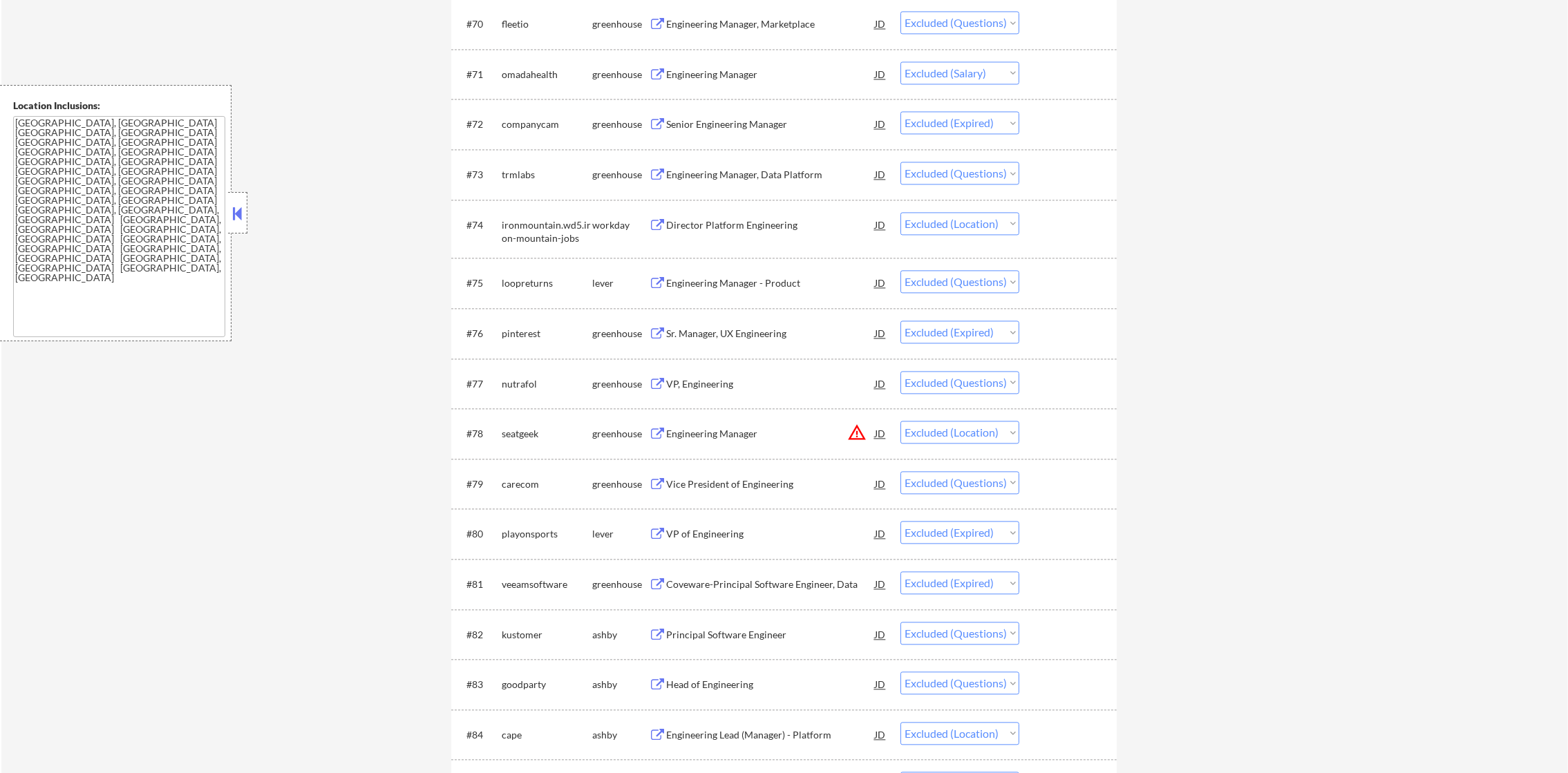
click at [749, 34] on div "Engineering Manager, Marketplace" at bounding box center [771, 23] width 209 height 25
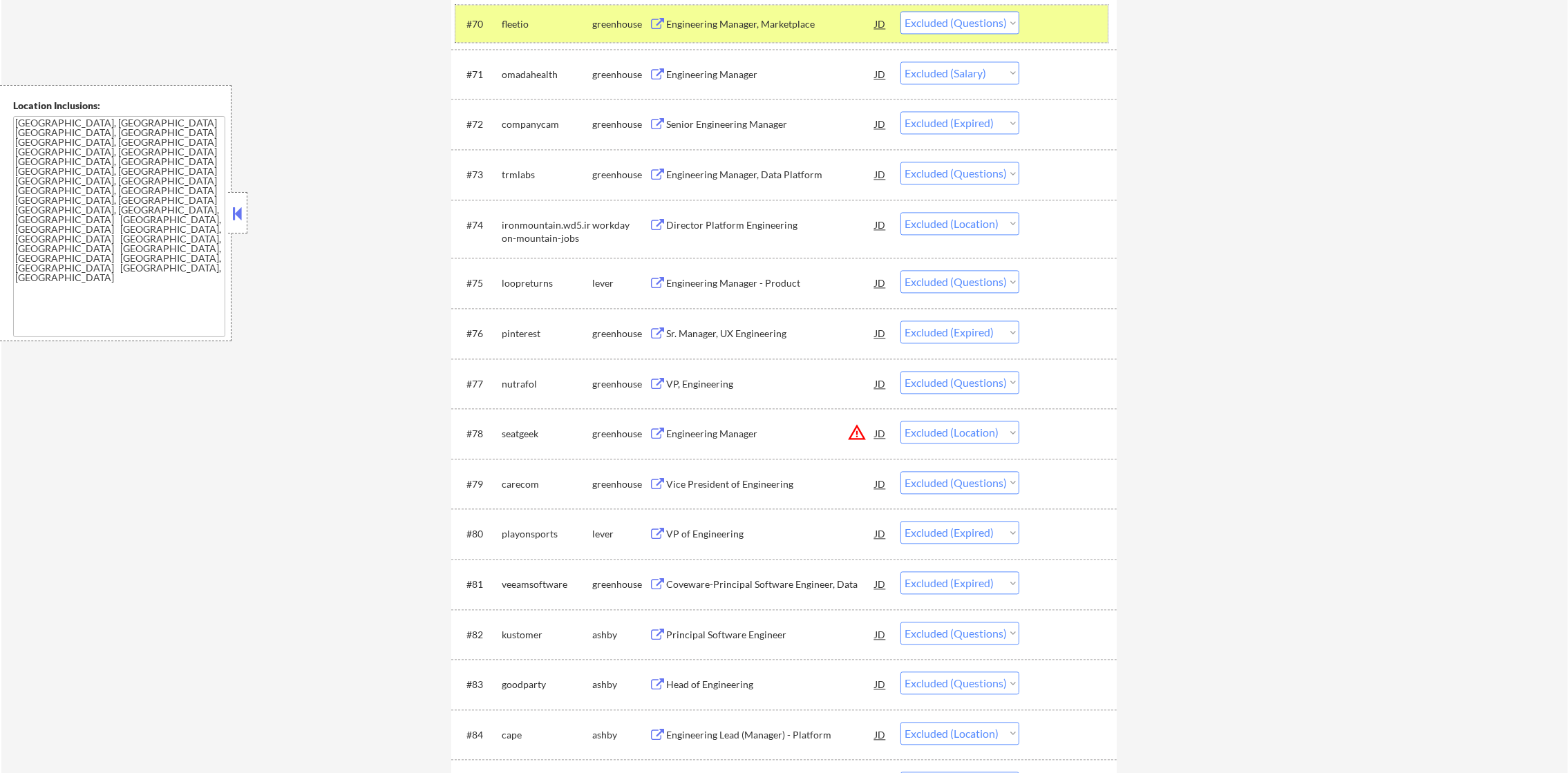
click at [535, 29] on div "fleetio" at bounding box center [547, 25] width 90 height 14
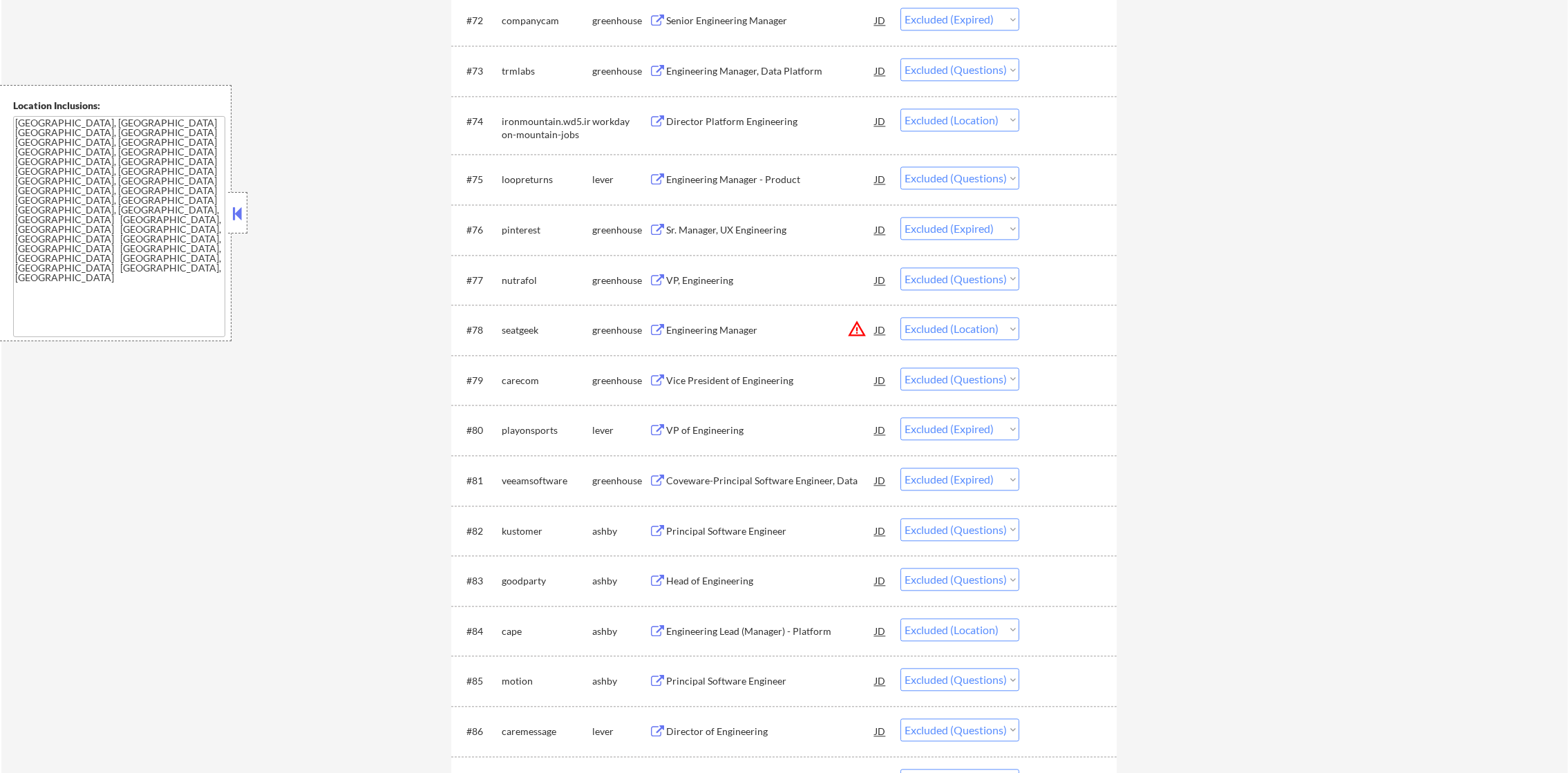
scroll to position [4529, 0]
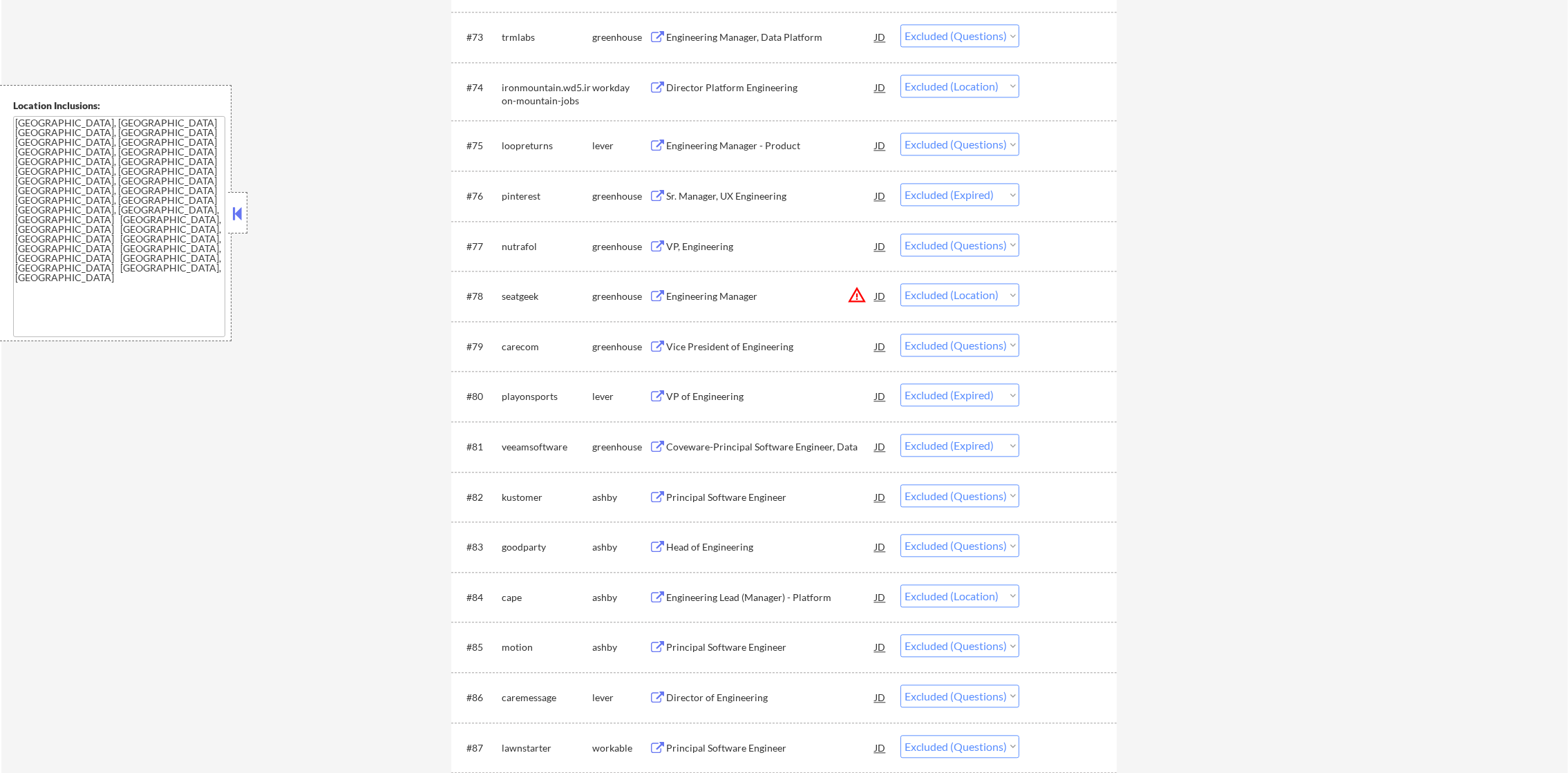
click at [761, 36] on div "Engineering Manager, Data Platform" at bounding box center [771, 37] width 209 height 14
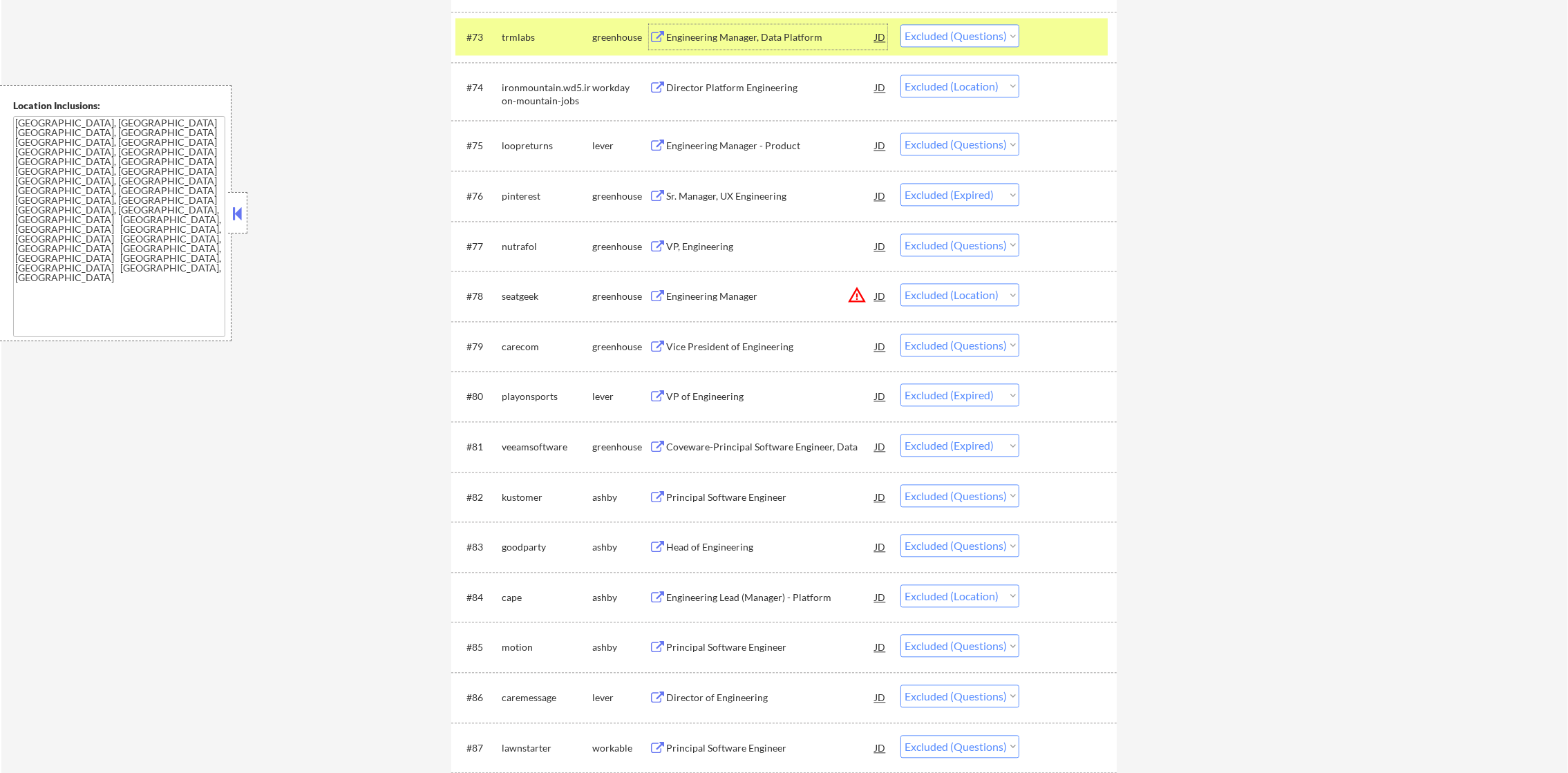
click at [953, 26] on select "Choose an option... Pending Applied Excluded (Questions) Excluded (Expired) Exc…" at bounding box center [960, 35] width 119 height 23
select select ""excluded__other_""
click at [901, 24] on select "Choose an option... Pending Applied Excluded (Questions) Excluded (Expired) Exc…" at bounding box center [960, 35] width 119 height 23
click at [523, 46] on div "trmlabs" at bounding box center [547, 36] width 90 height 25
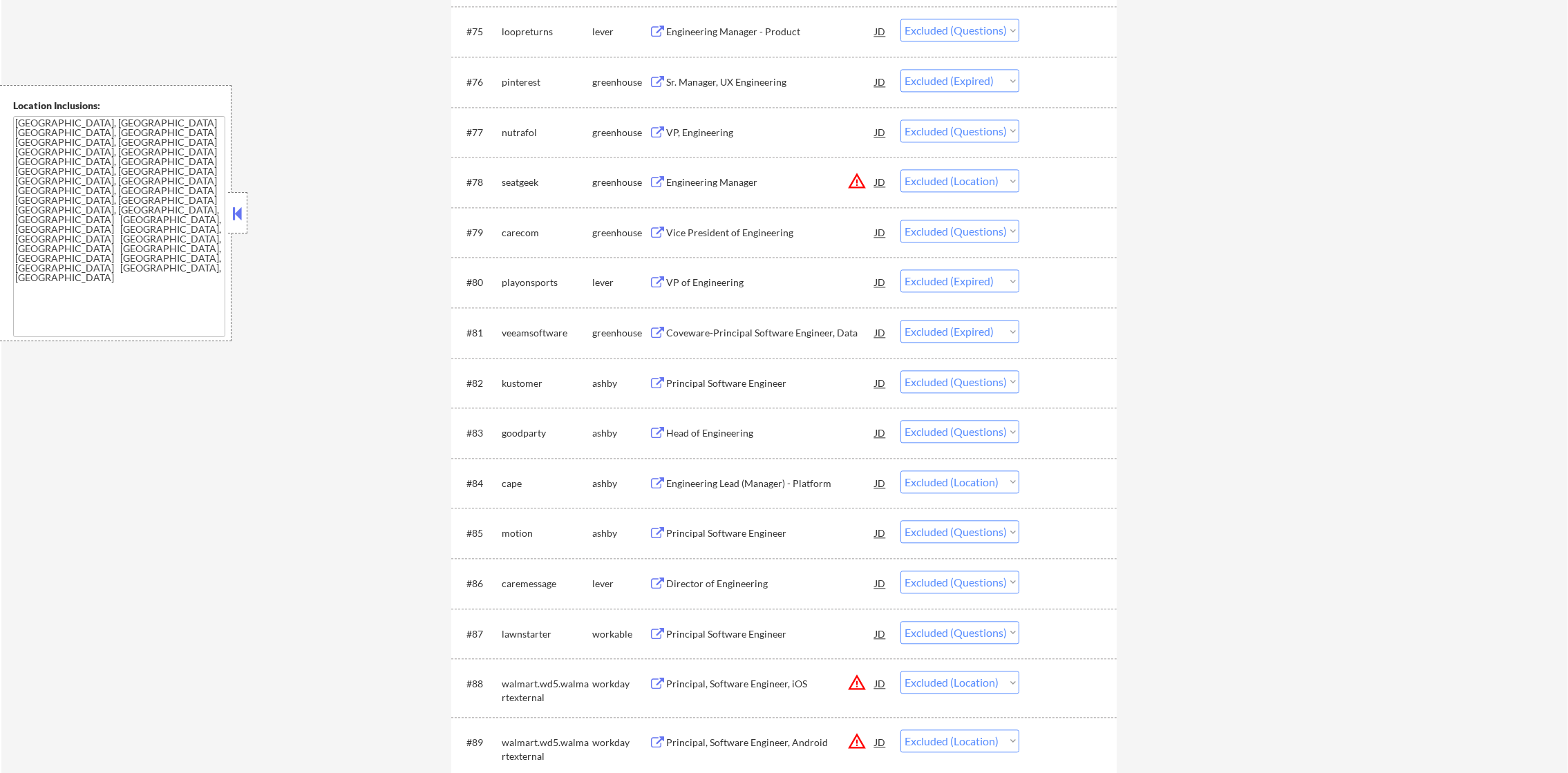
scroll to position [4668, 0]
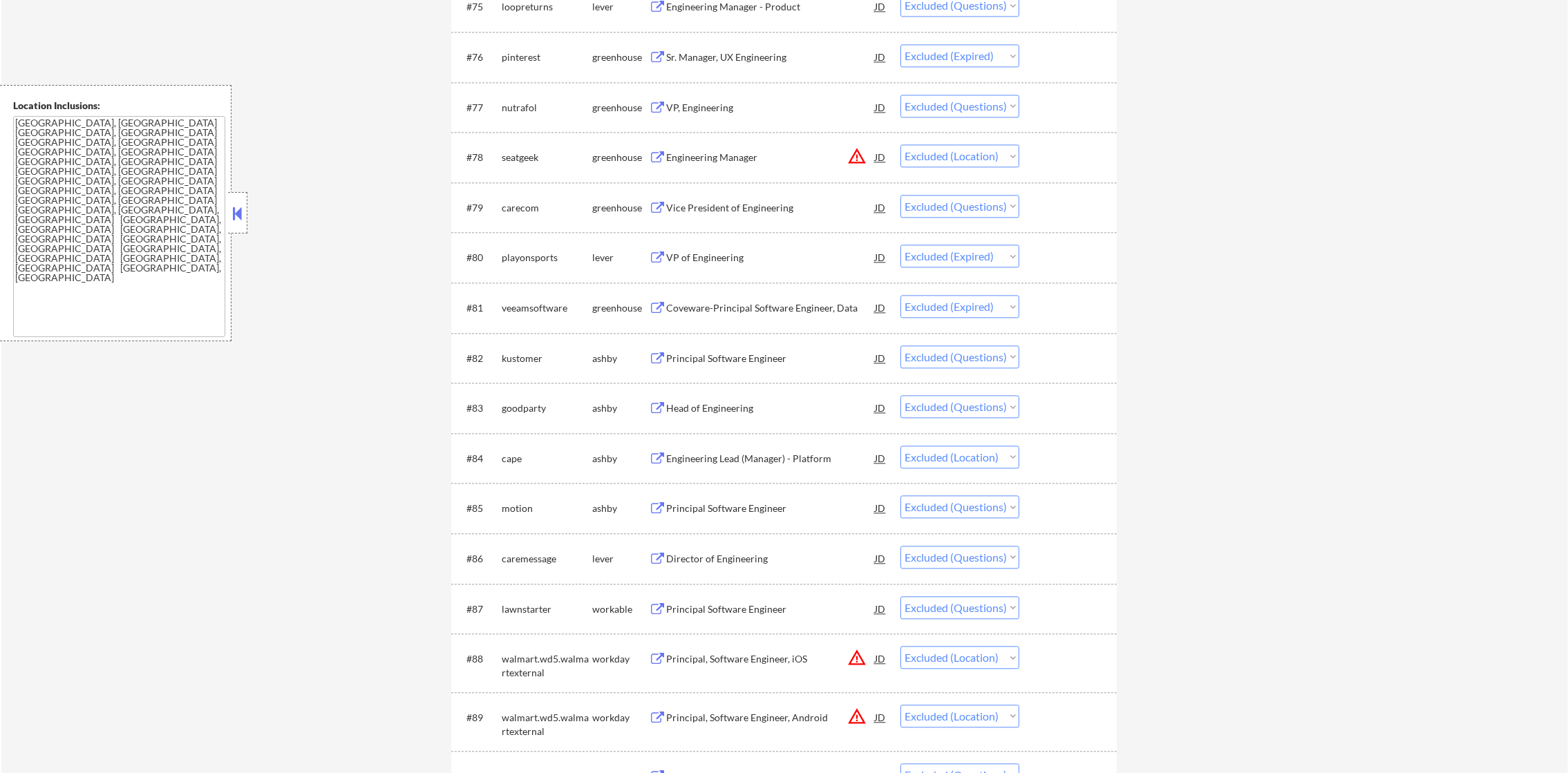
click at [785, 14] on div "Engineering Manager - Product" at bounding box center [771, 6] width 209 height 25
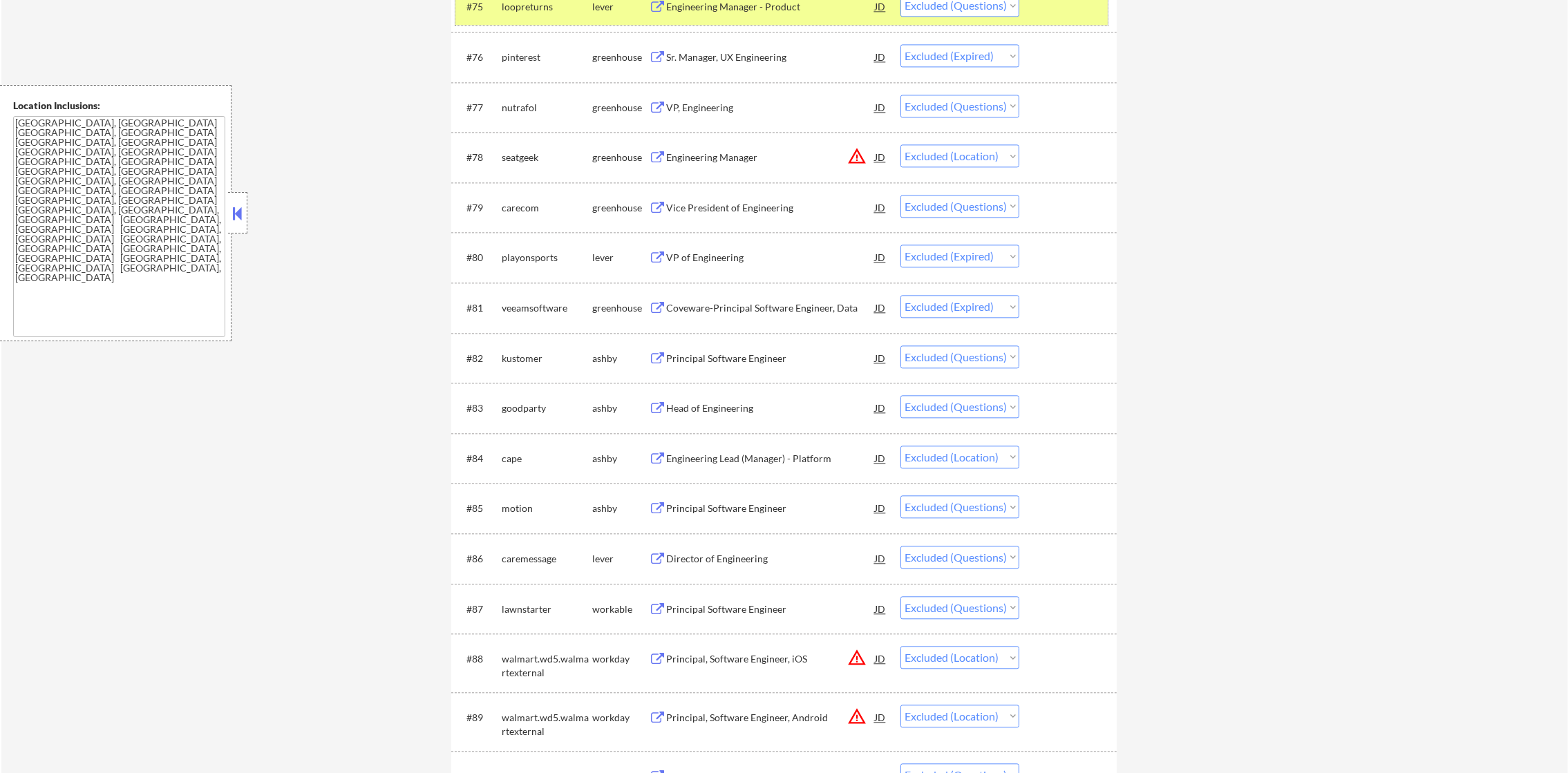
click at [526, 8] on div "loopreturns" at bounding box center [547, 7] width 90 height 14
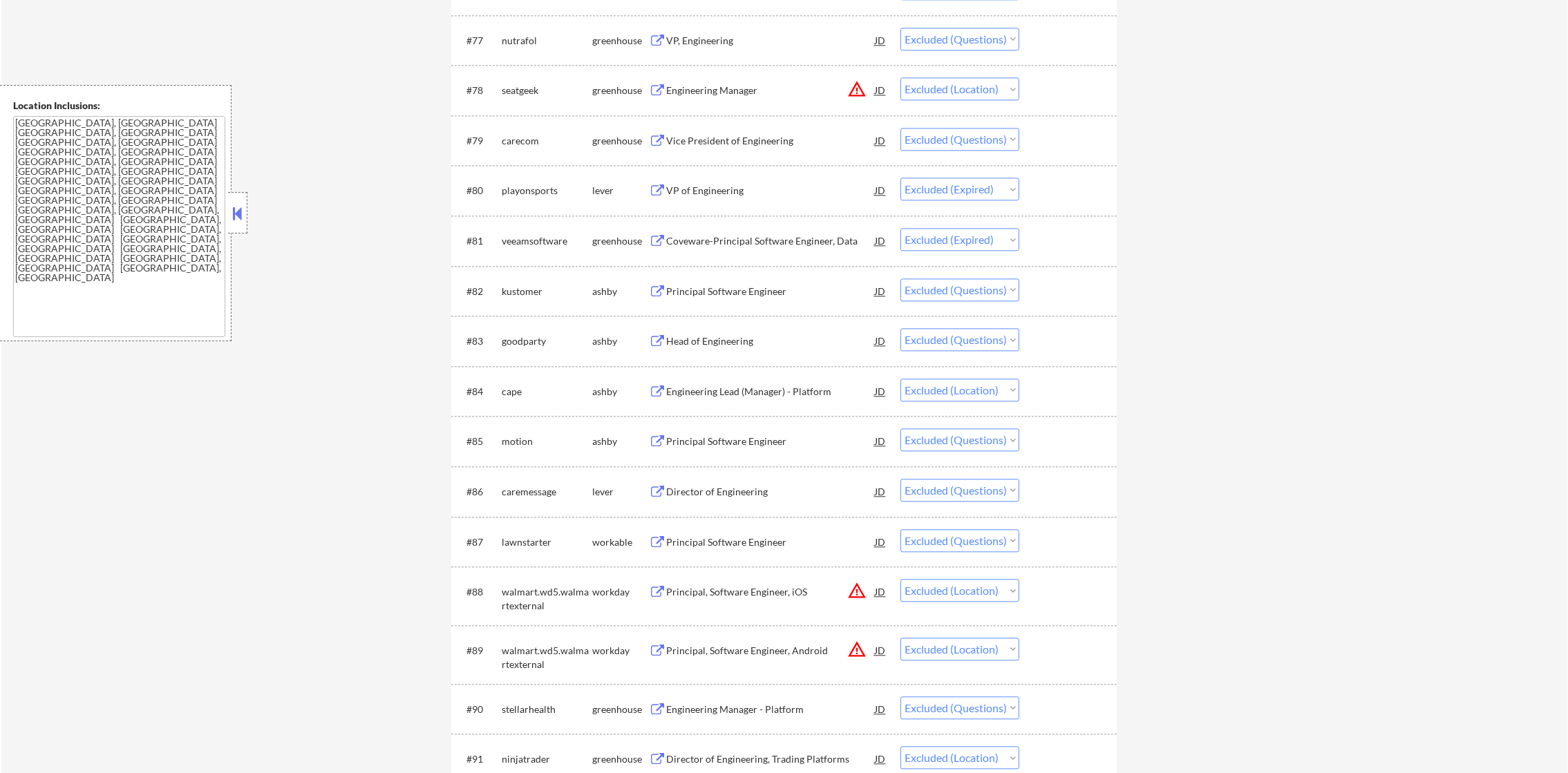
scroll to position [4736, 0]
click at [806, 141] on div "Vice President of Engineering" at bounding box center [771, 140] width 209 height 14
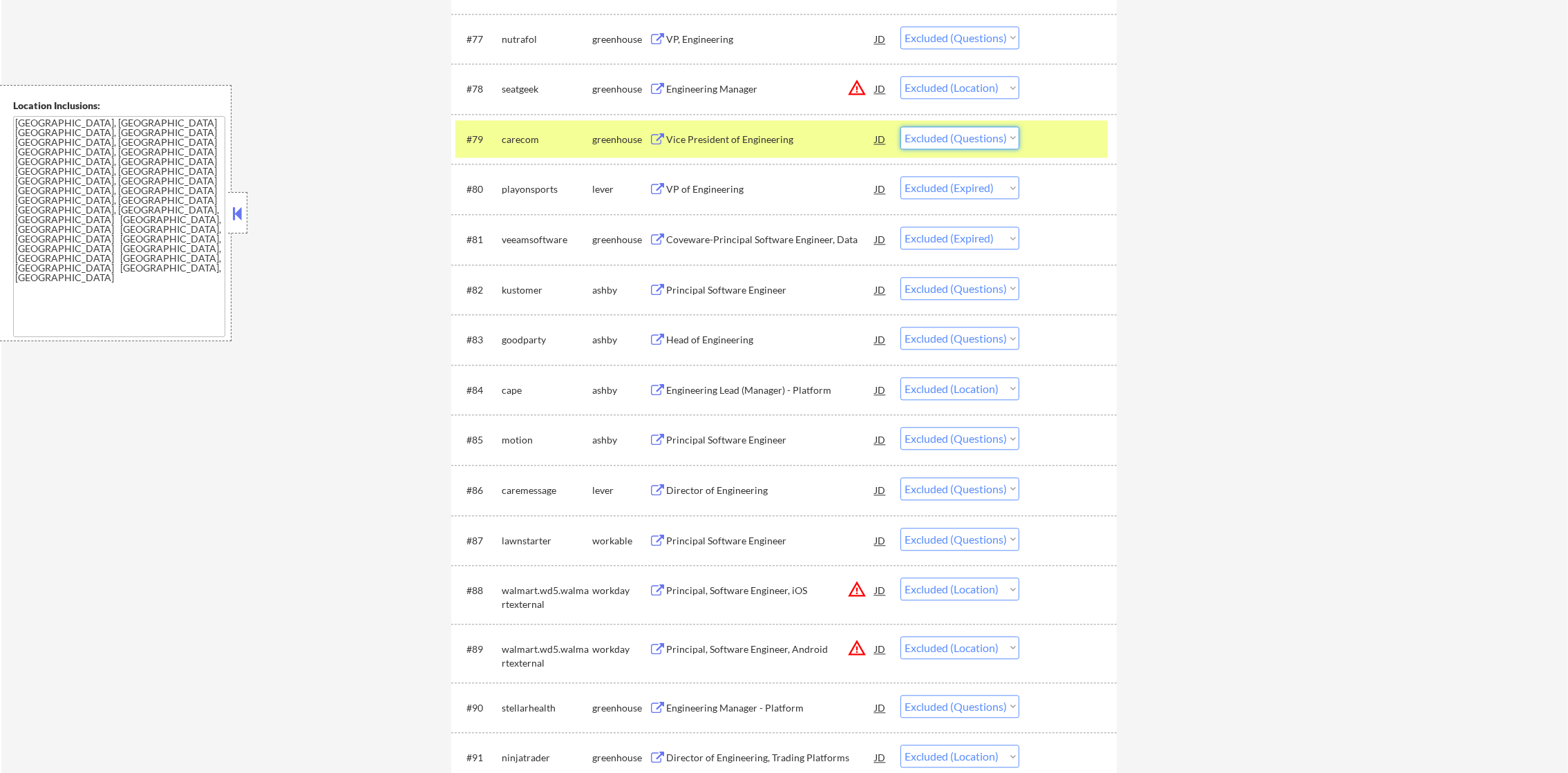
click at [928, 142] on select "Choose an option... Pending Applied Excluded (Questions) Excluded (Expired) Exc…" at bounding box center [960, 138] width 119 height 23
select select ""excluded__expired_""
click at [901, 126] on select "Choose an option... Pending Applied Excluded (Questions) Excluded (Expired) Exc…" at bounding box center [960, 138] width 119 height 23
click at [503, 149] on div "carecom" at bounding box center [547, 139] width 90 height 25
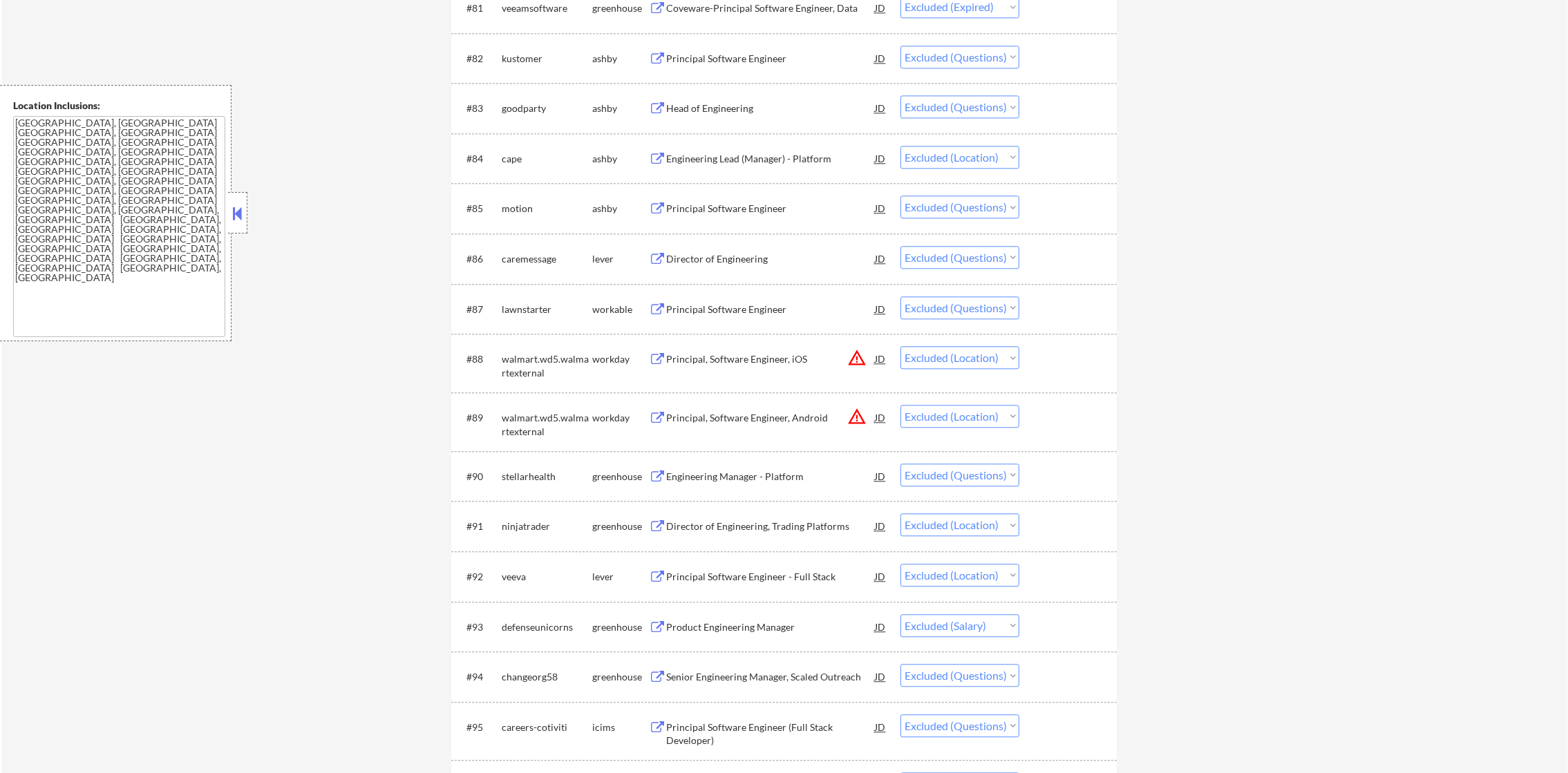
scroll to position [4979, 0]
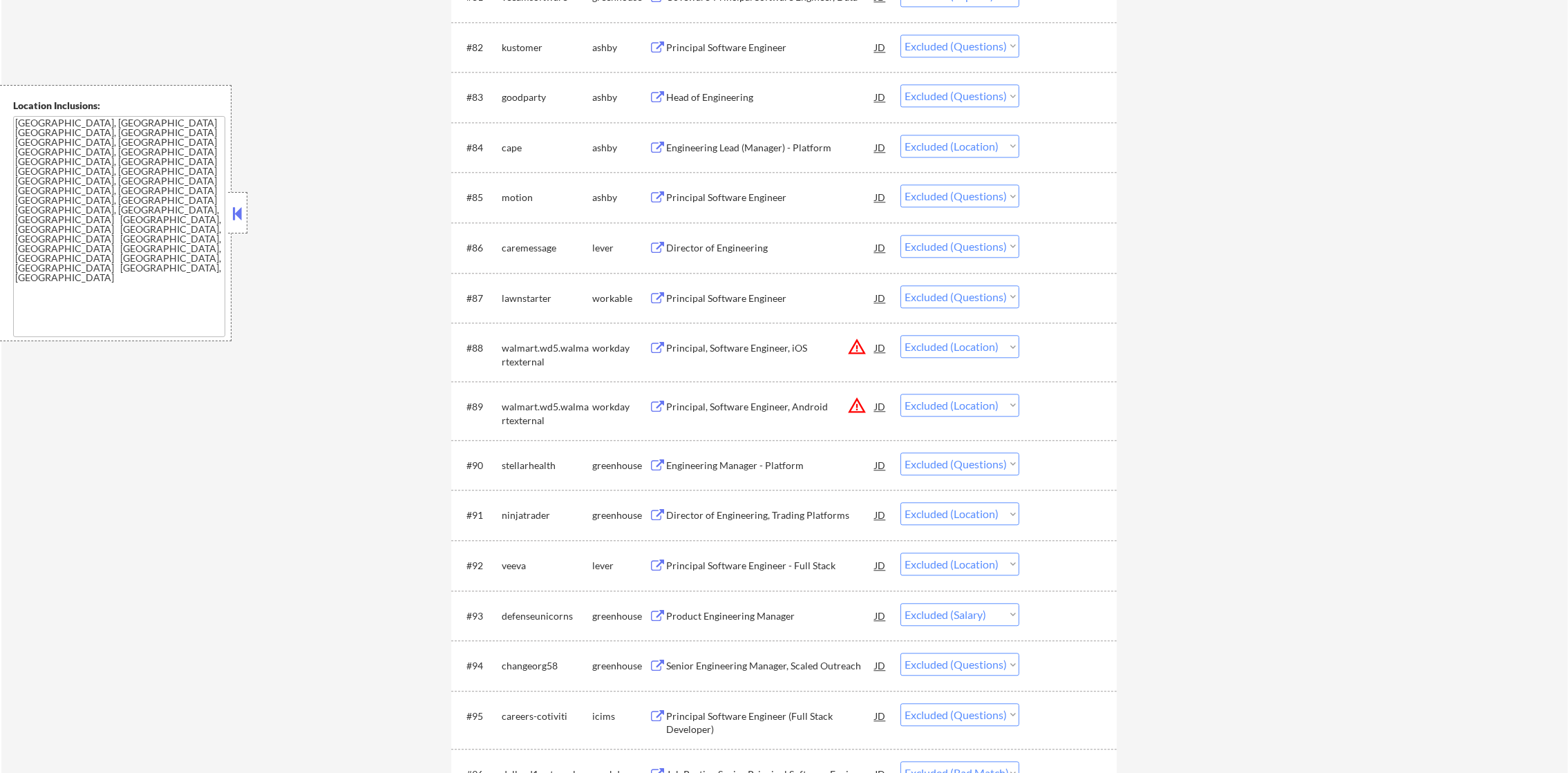
click at [734, 42] on div "Principal Software Engineer" at bounding box center [771, 48] width 209 height 14
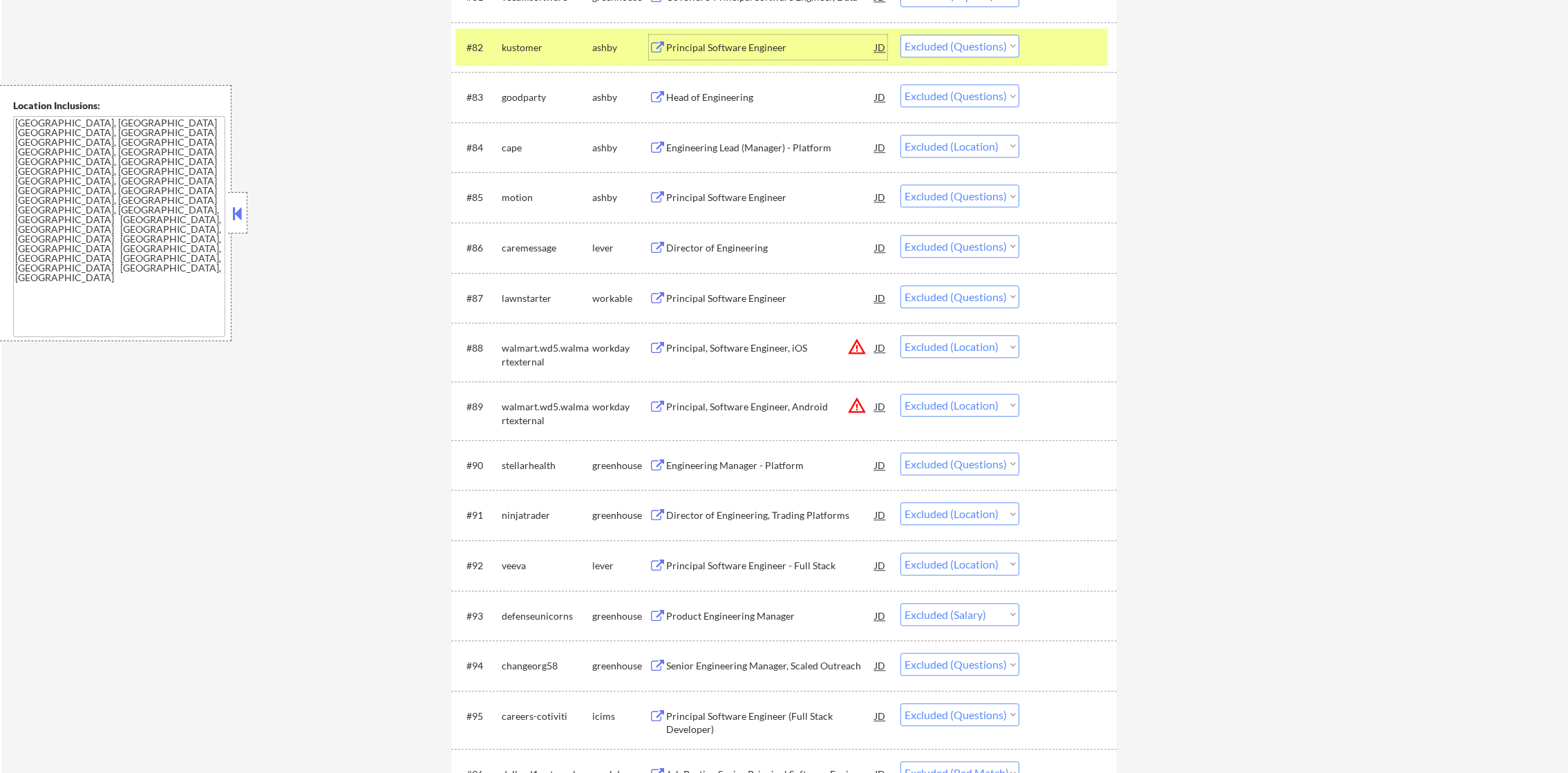
click at [512, 51] on div "kustomer" at bounding box center [547, 48] width 90 height 14
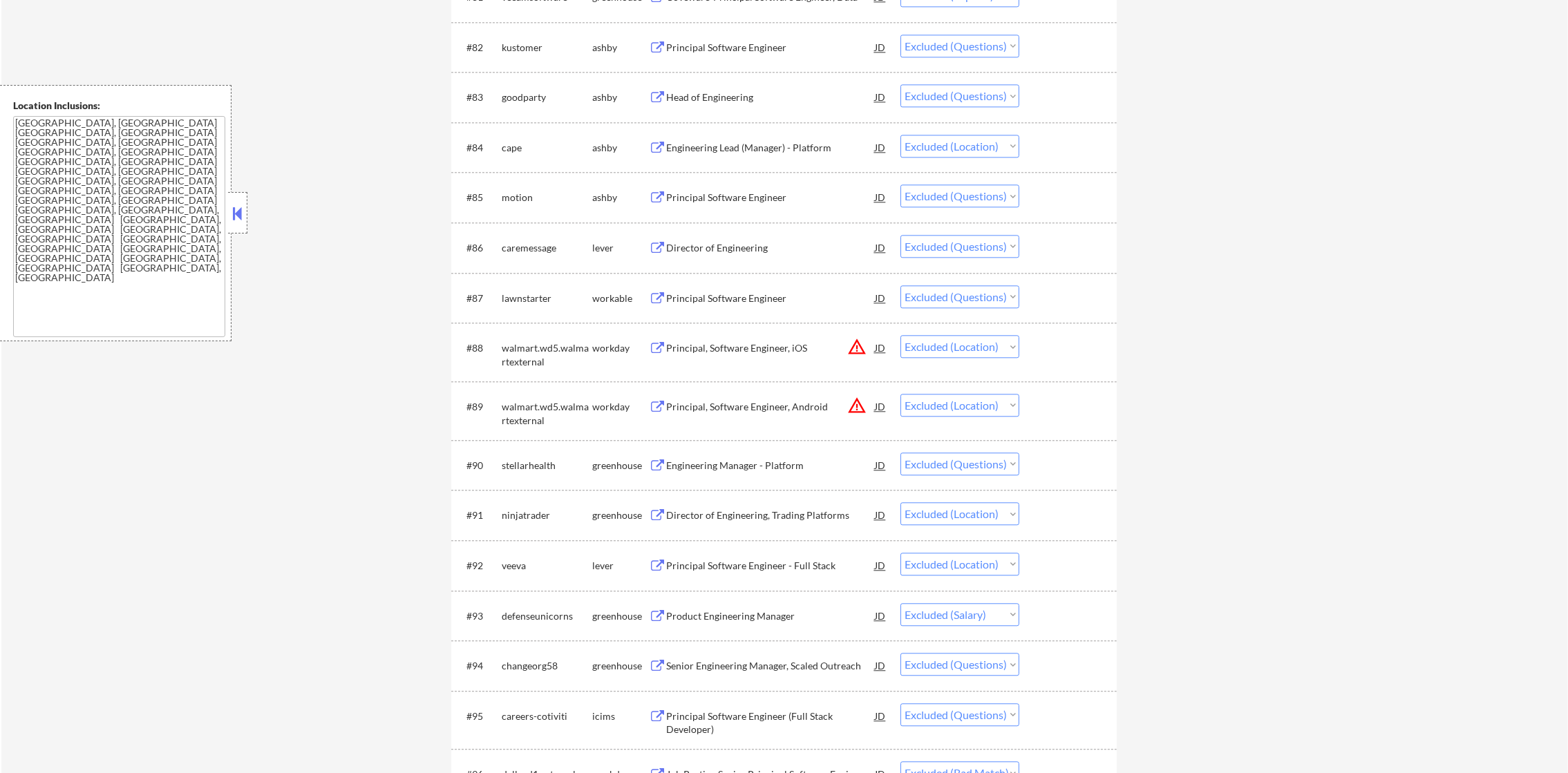
click at [758, 94] on div "Head of Engineering" at bounding box center [771, 97] width 209 height 14
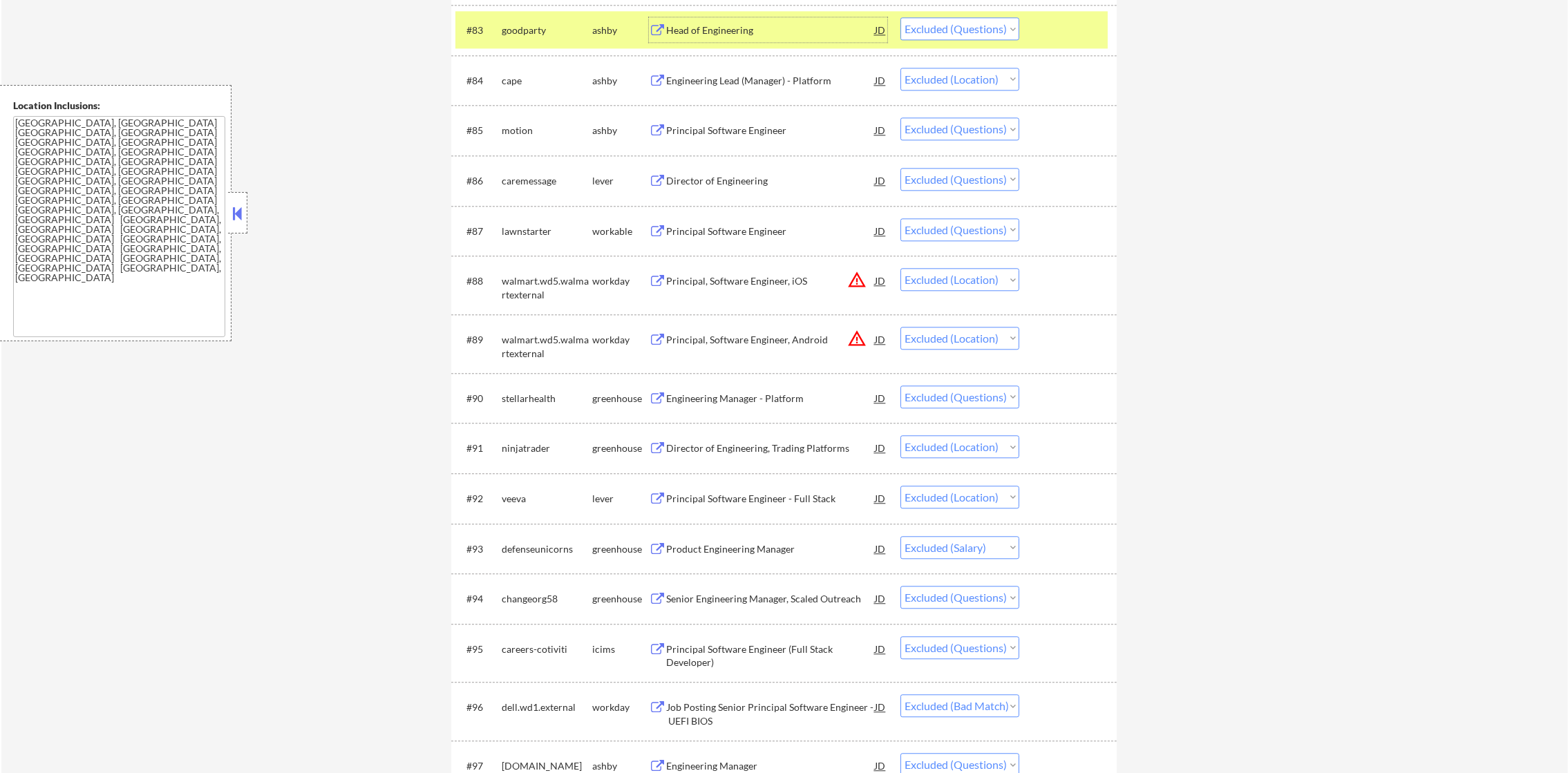
scroll to position [5047, 0]
click at [533, 32] on div "goodparty" at bounding box center [547, 29] width 90 height 14
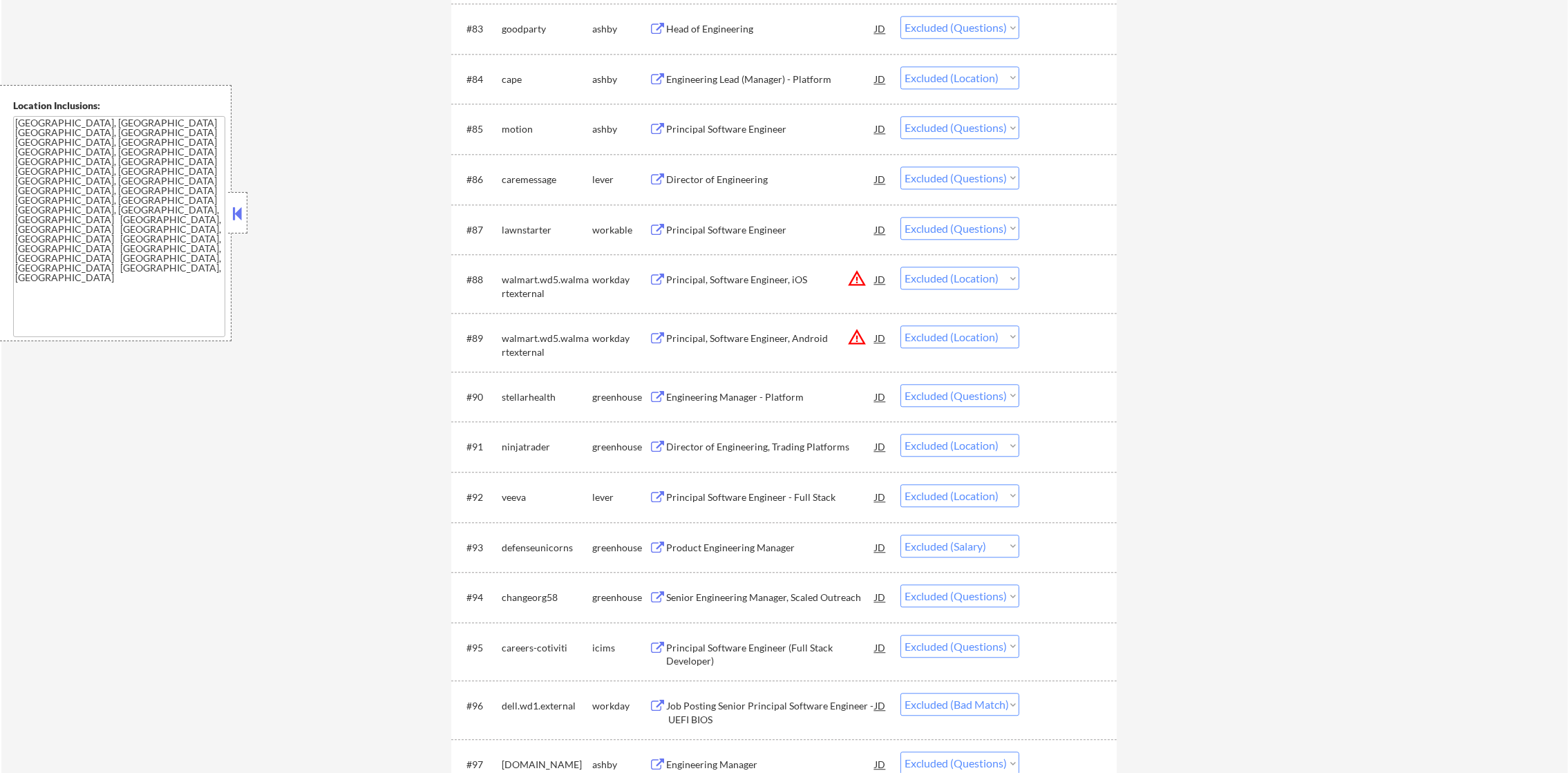
scroll to position [5082, 0]
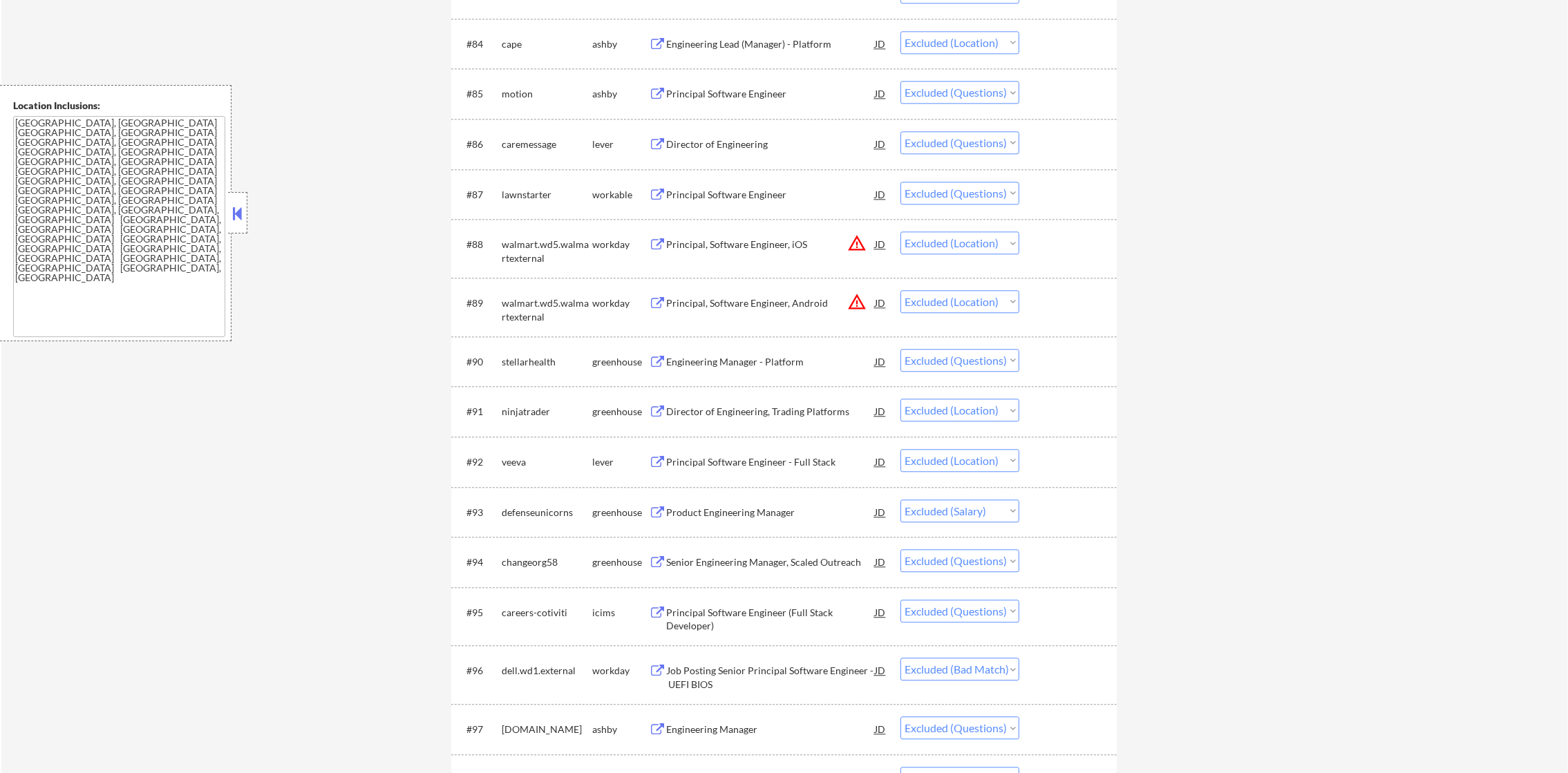
click at [742, 46] on div "Engineering Lead (Manager) - Platform" at bounding box center [771, 44] width 209 height 14
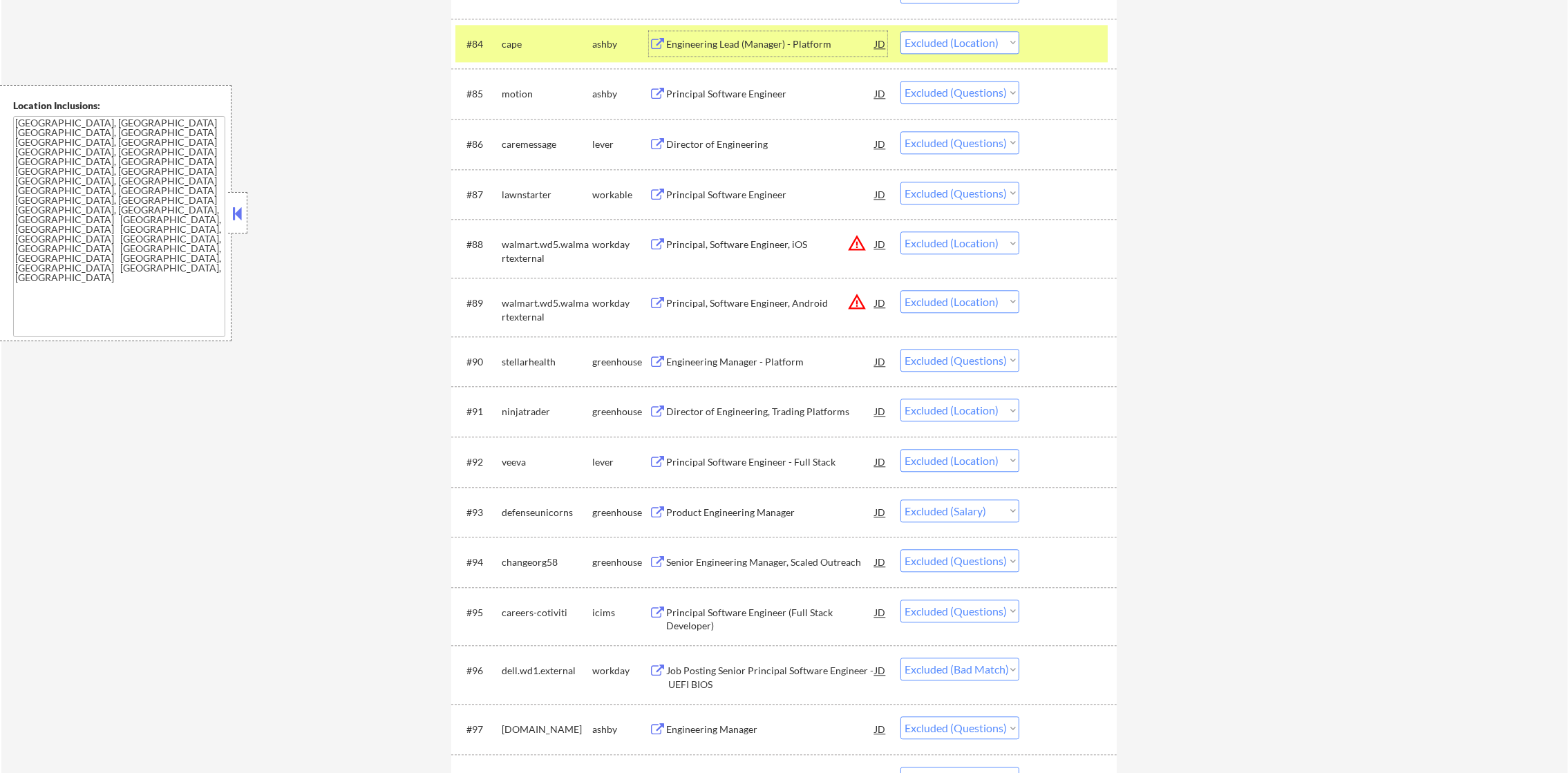
click at [985, 37] on select "Choose an option... Pending Applied Excluded (Questions) Excluded (Expired) Exc…" at bounding box center [960, 42] width 119 height 23
click at [523, 34] on div "cape" at bounding box center [547, 43] width 90 height 25
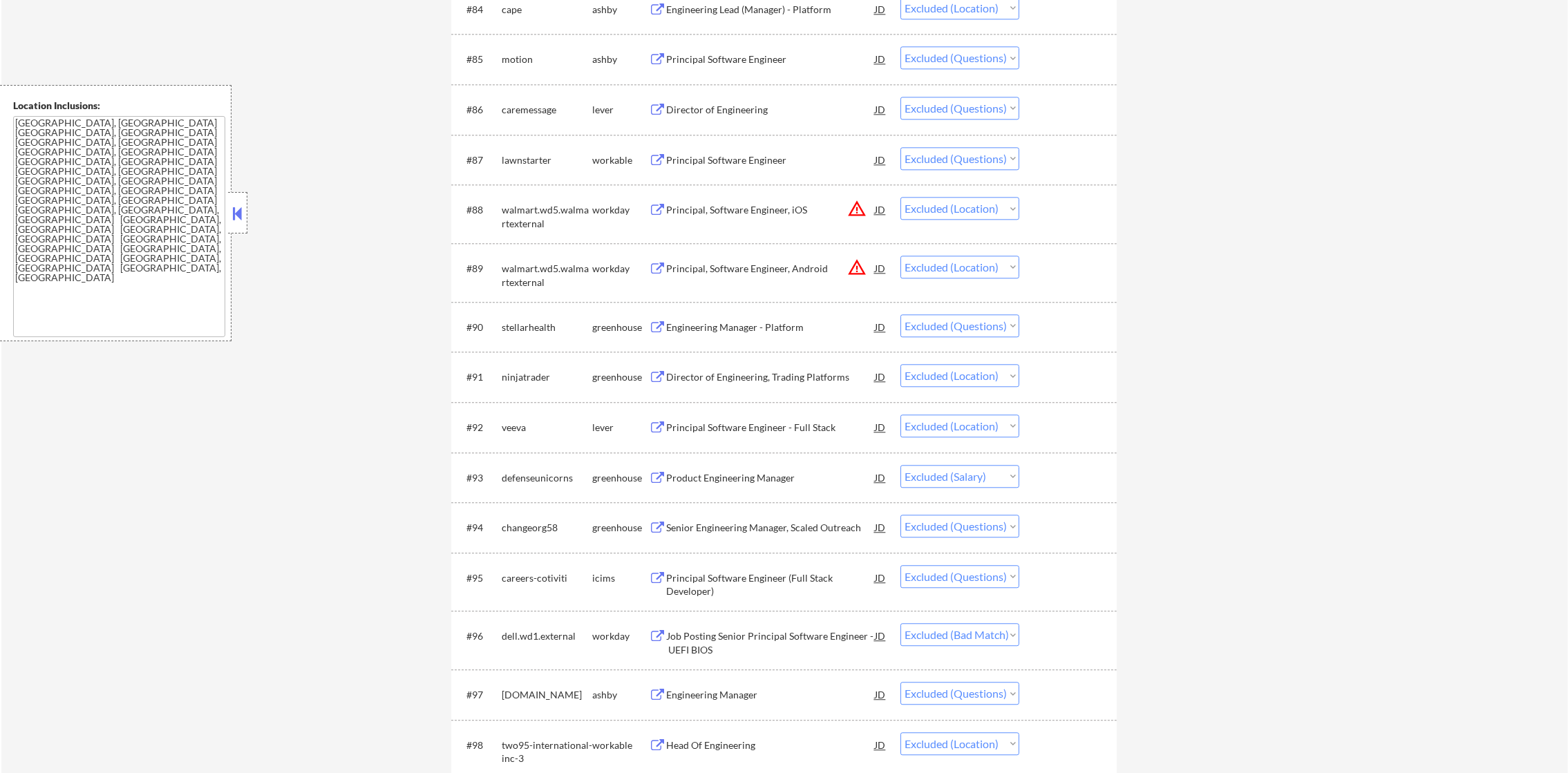
scroll to position [5151, 0]
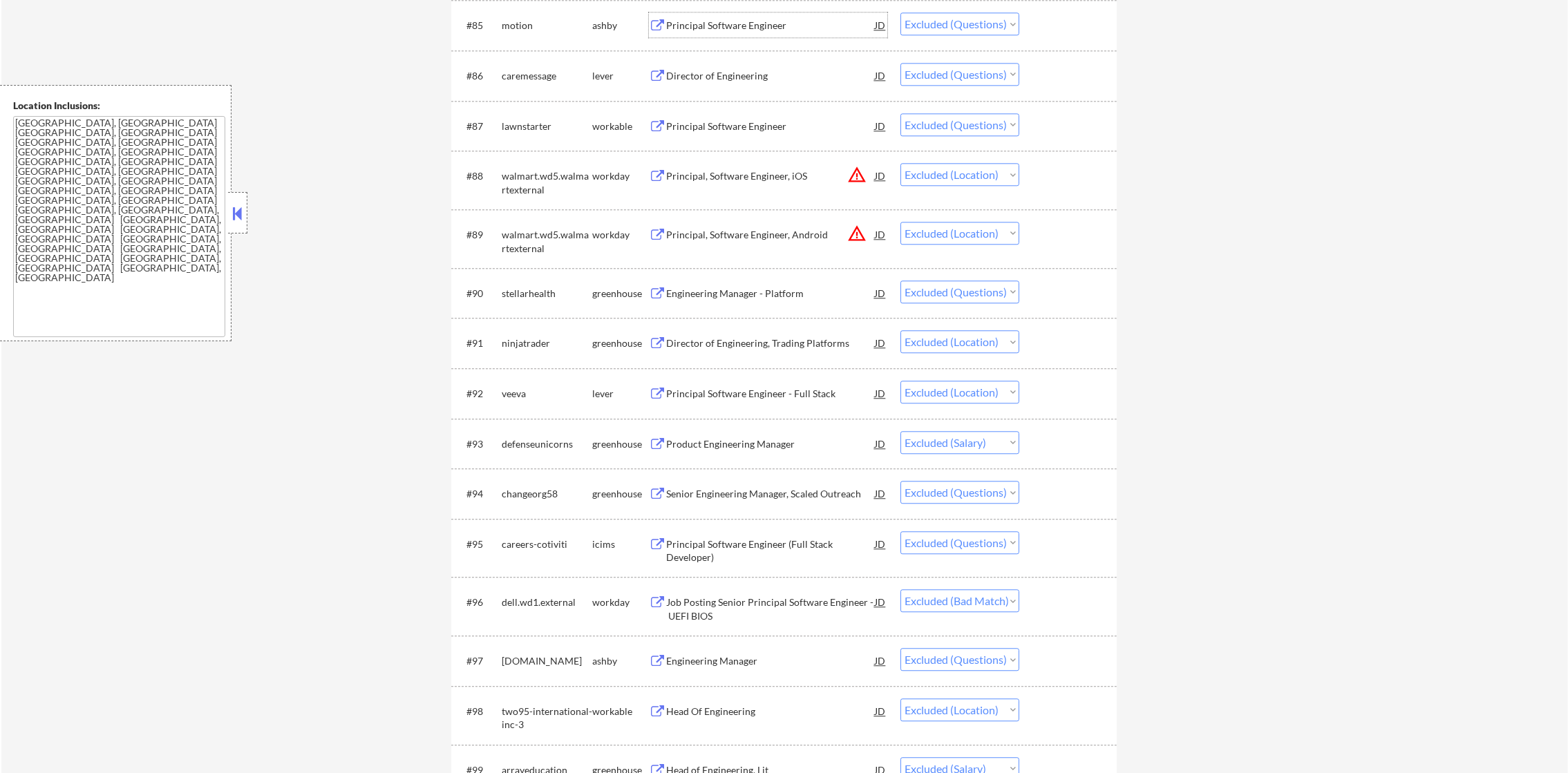
click at [784, 24] on div "Principal Software Engineer" at bounding box center [771, 26] width 209 height 14
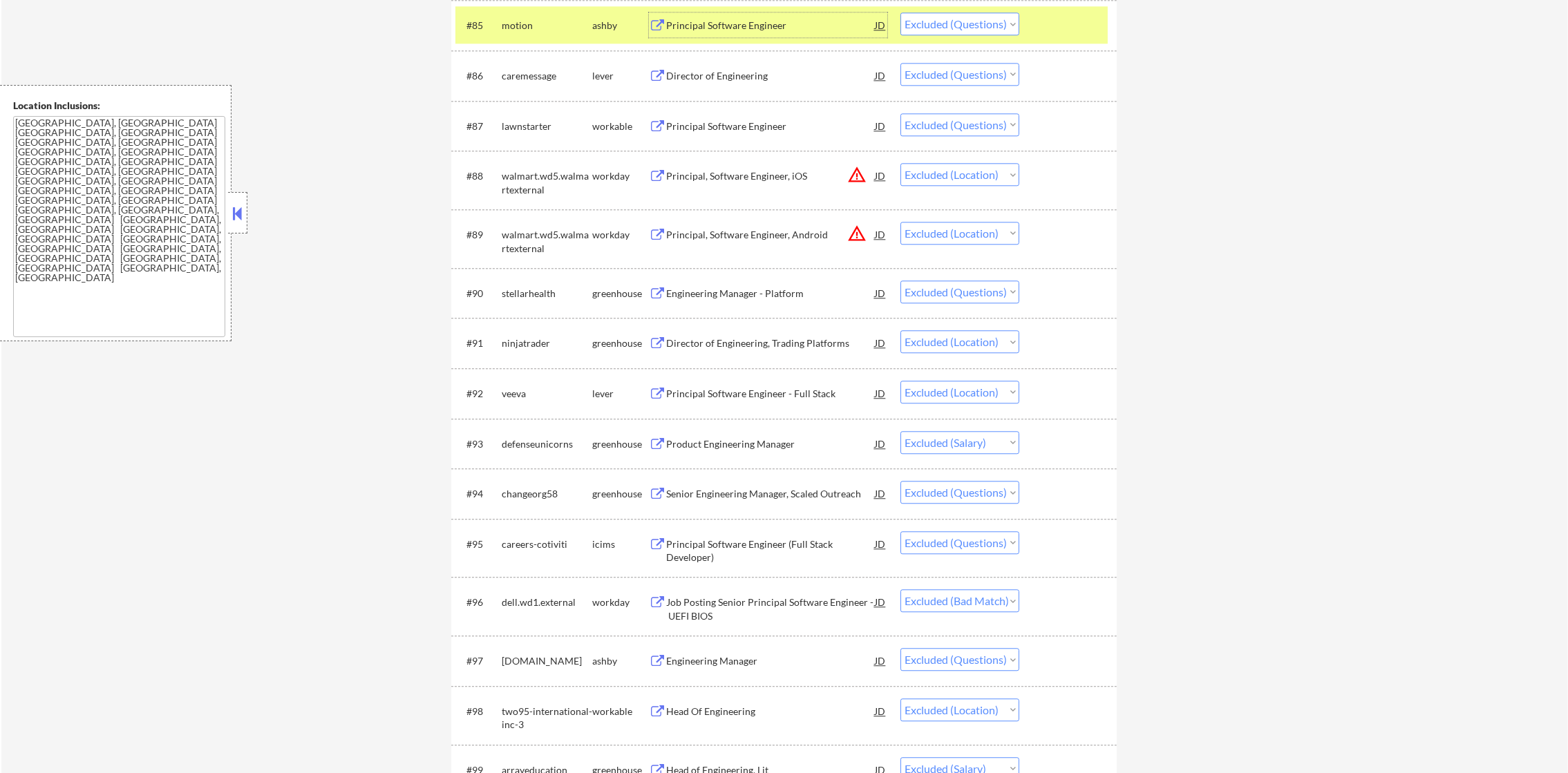
click at [529, 26] on div "motion" at bounding box center [547, 26] width 90 height 14
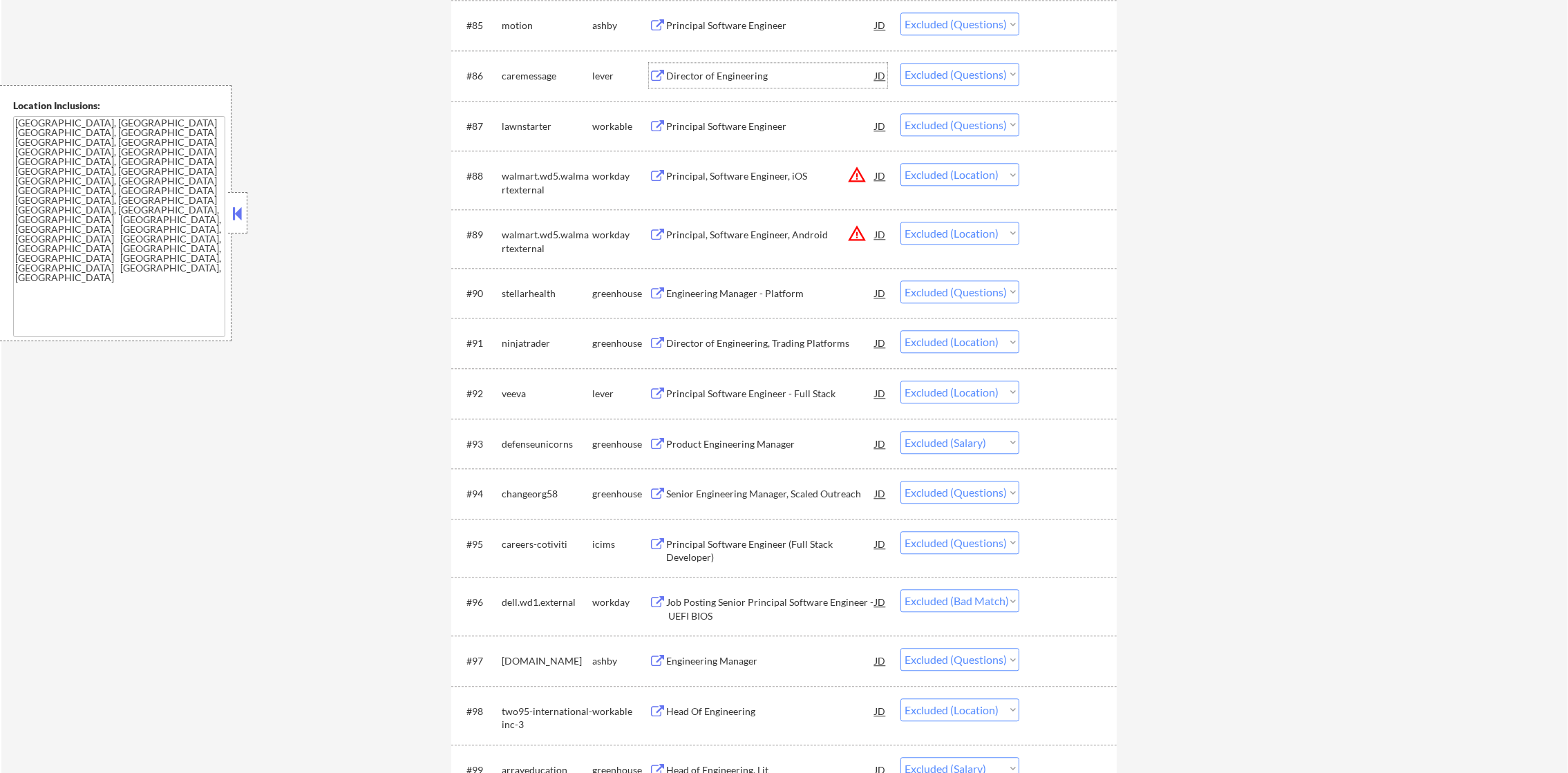
click at [754, 80] on div "Director of Engineering" at bounding box center [771, 76] width 209 height 14
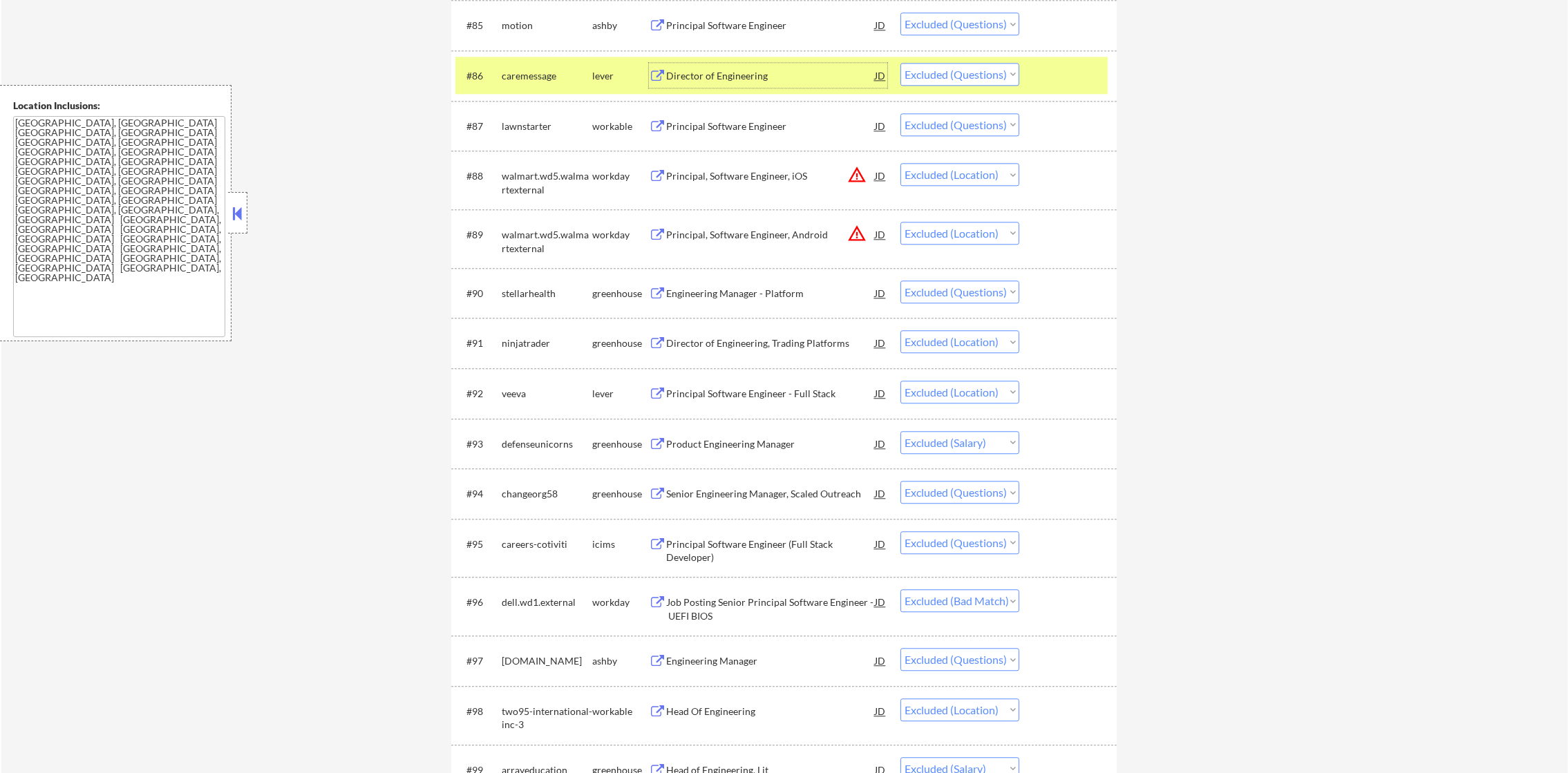
click at [555, 74] on div "caremessage" at bounding box center [547, 76] width 90 height 14
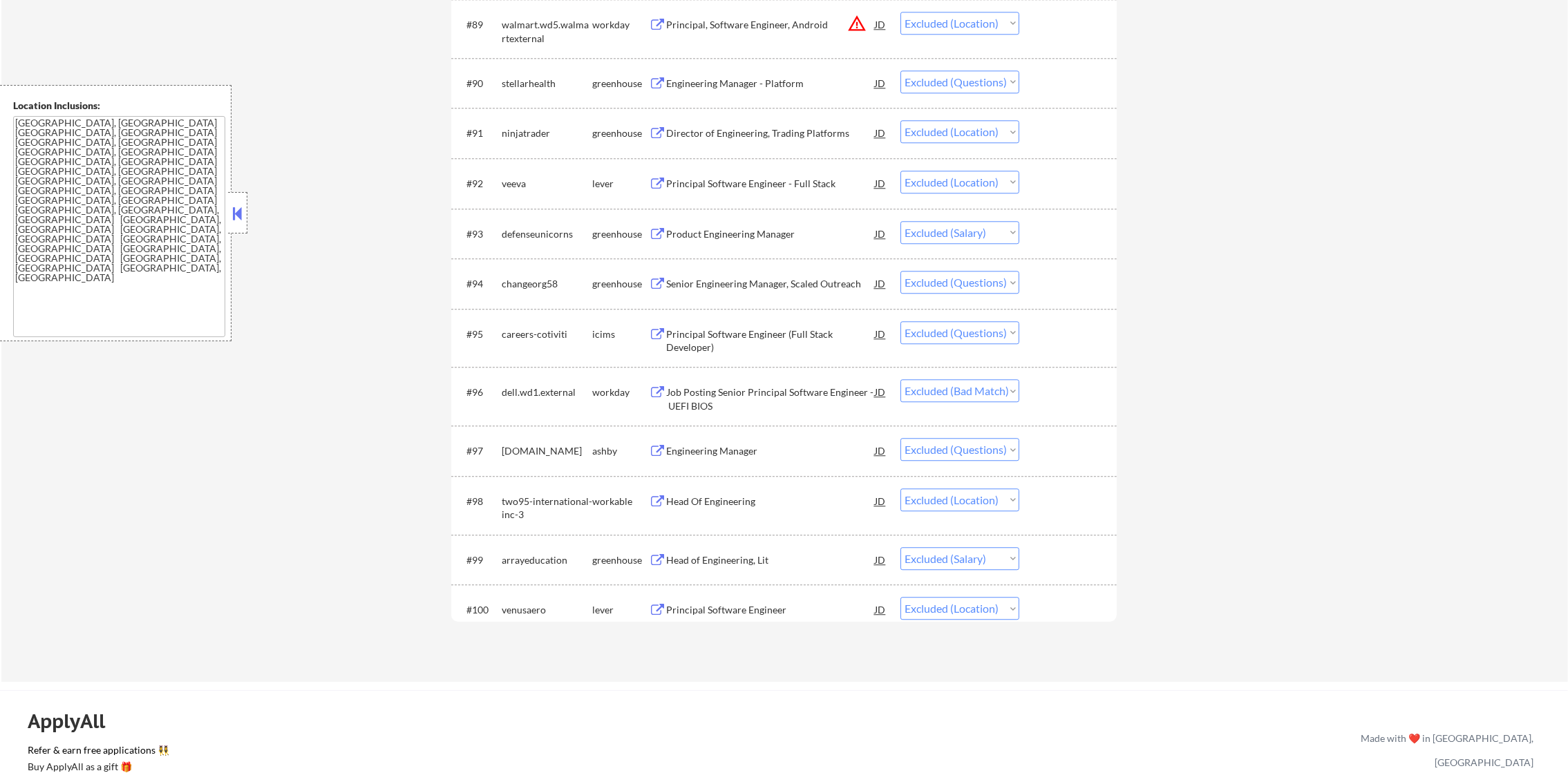
scroll to position [5393, 0]
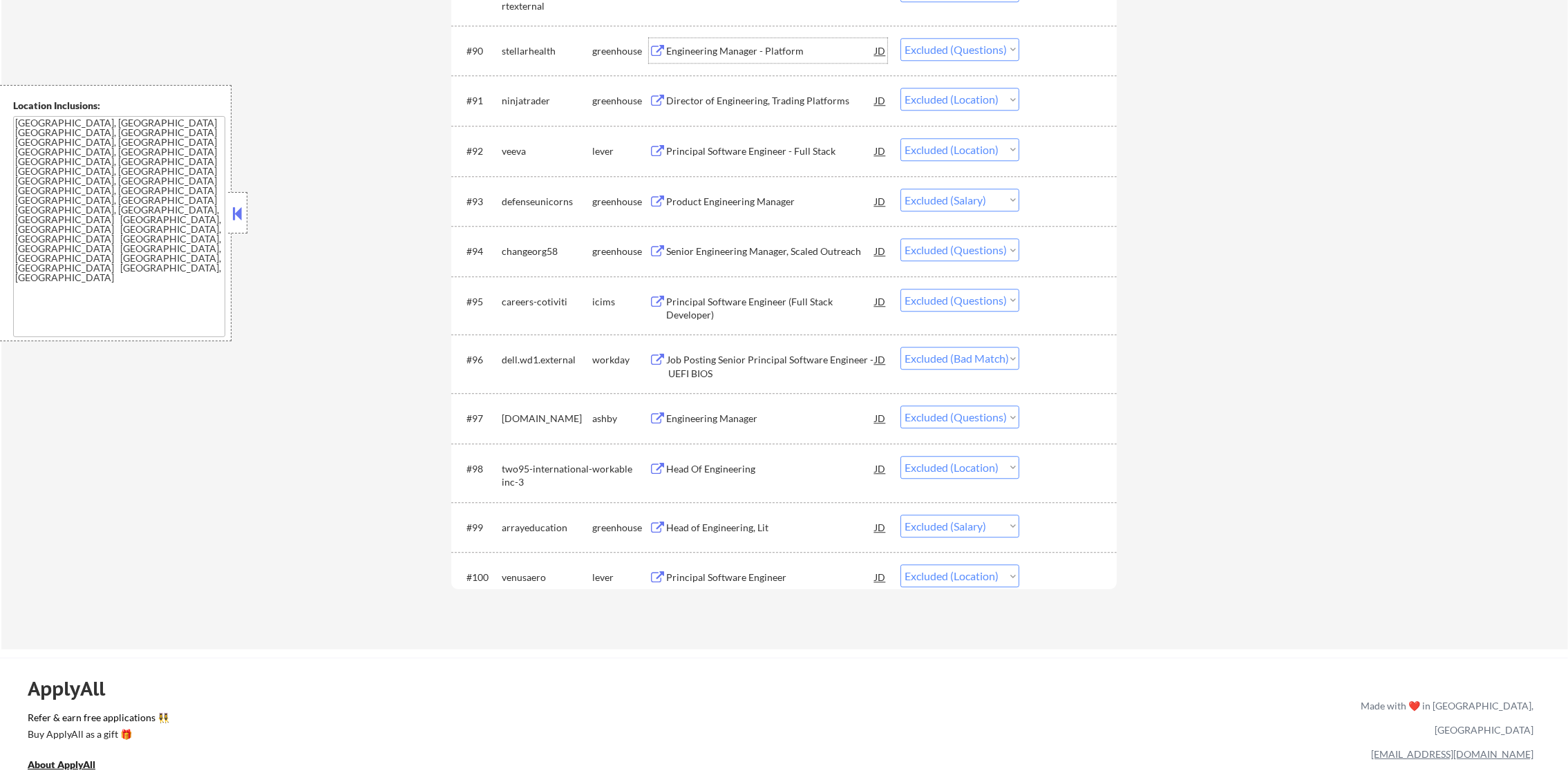
click at [779, 55] on div "Engineering Manager - Platform" at bounding box center [771, 51] width 209 height 14
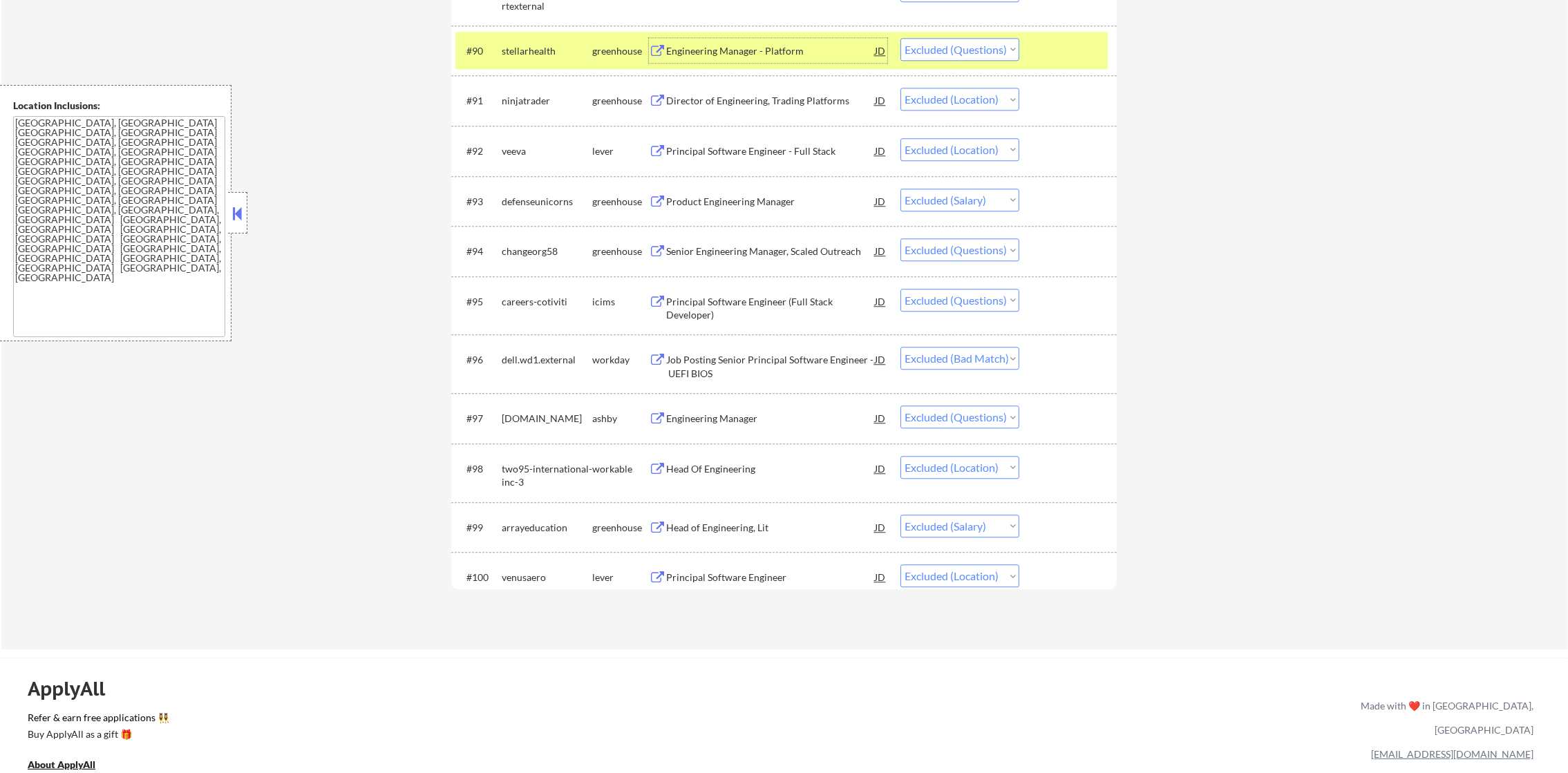
click at [519, 45] on div "stellarhealth" at bounding box center [547, 51] width 90 height 14
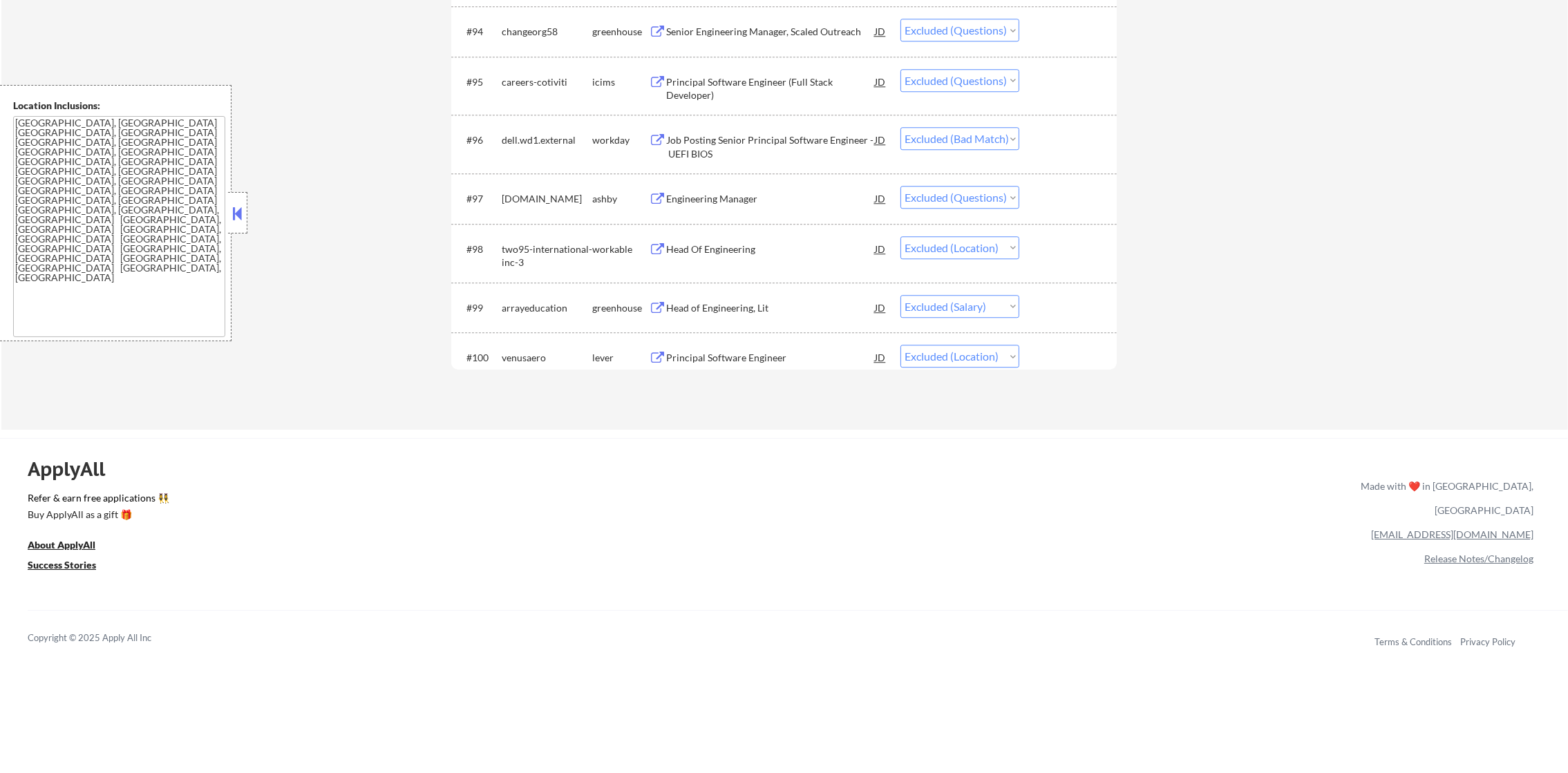
scroll to position [5600, 0]
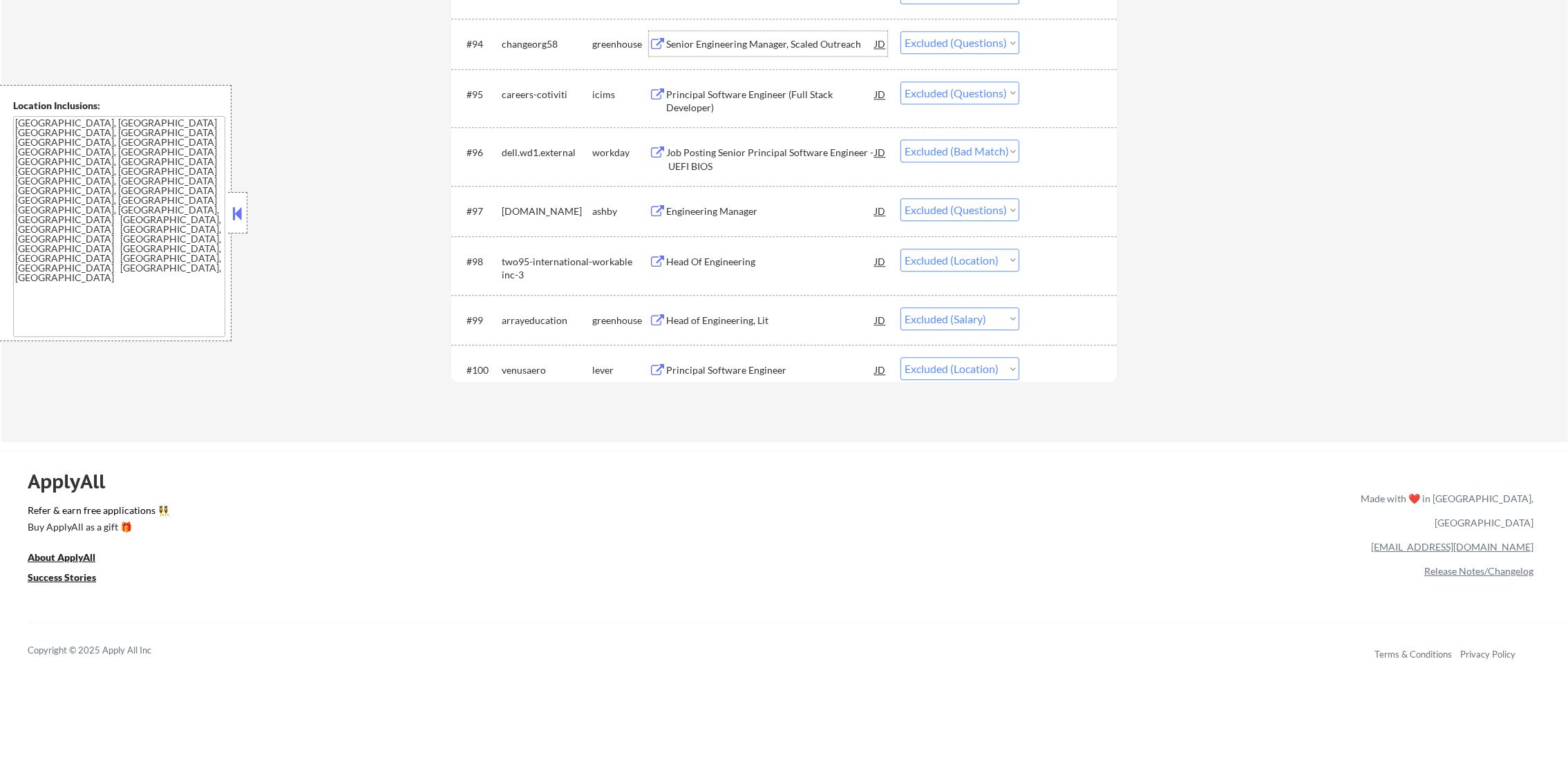
click at [785, 49] on div "Senior Engineering Manager, Scaled Outreach" at bounding box center [771, 44] width 209 height 14
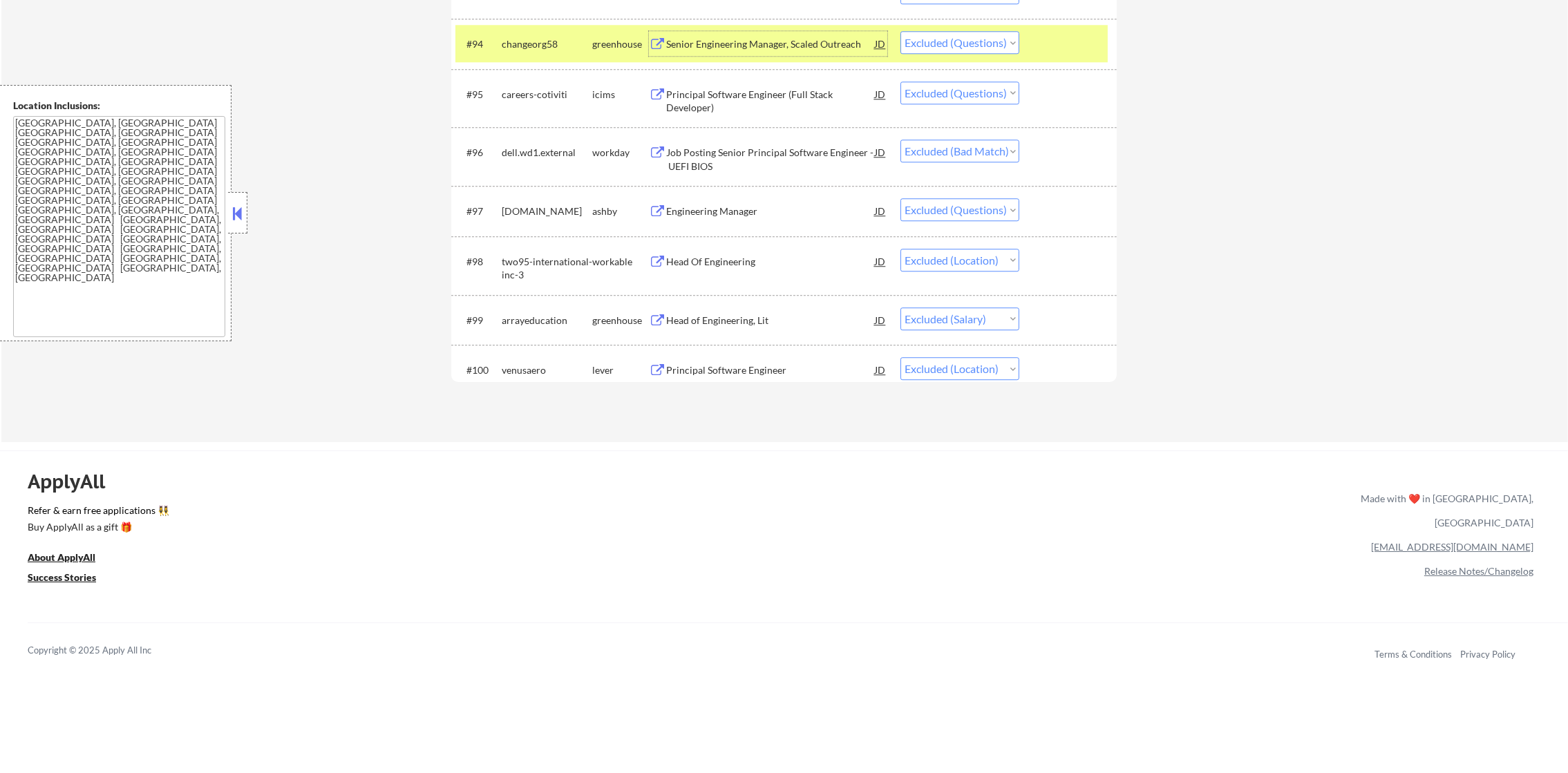
click at [948, 49] on select "Choose an option... Pending Applied Excluded (Questions) Excluded (Expired) Exc…" at bounding box center [960, 42] width 119 height 23
select select ""excluded__expired_""
click at [901, 31] on select "Choose an option... Pending Applied Excluded (Questions) Excluded (Expired) Exc…" at bounding box center [960, 42] width 119 height 23
click at [519, 32] on div "changeorg58" at bounding box center [547, 43] width 90 height 25
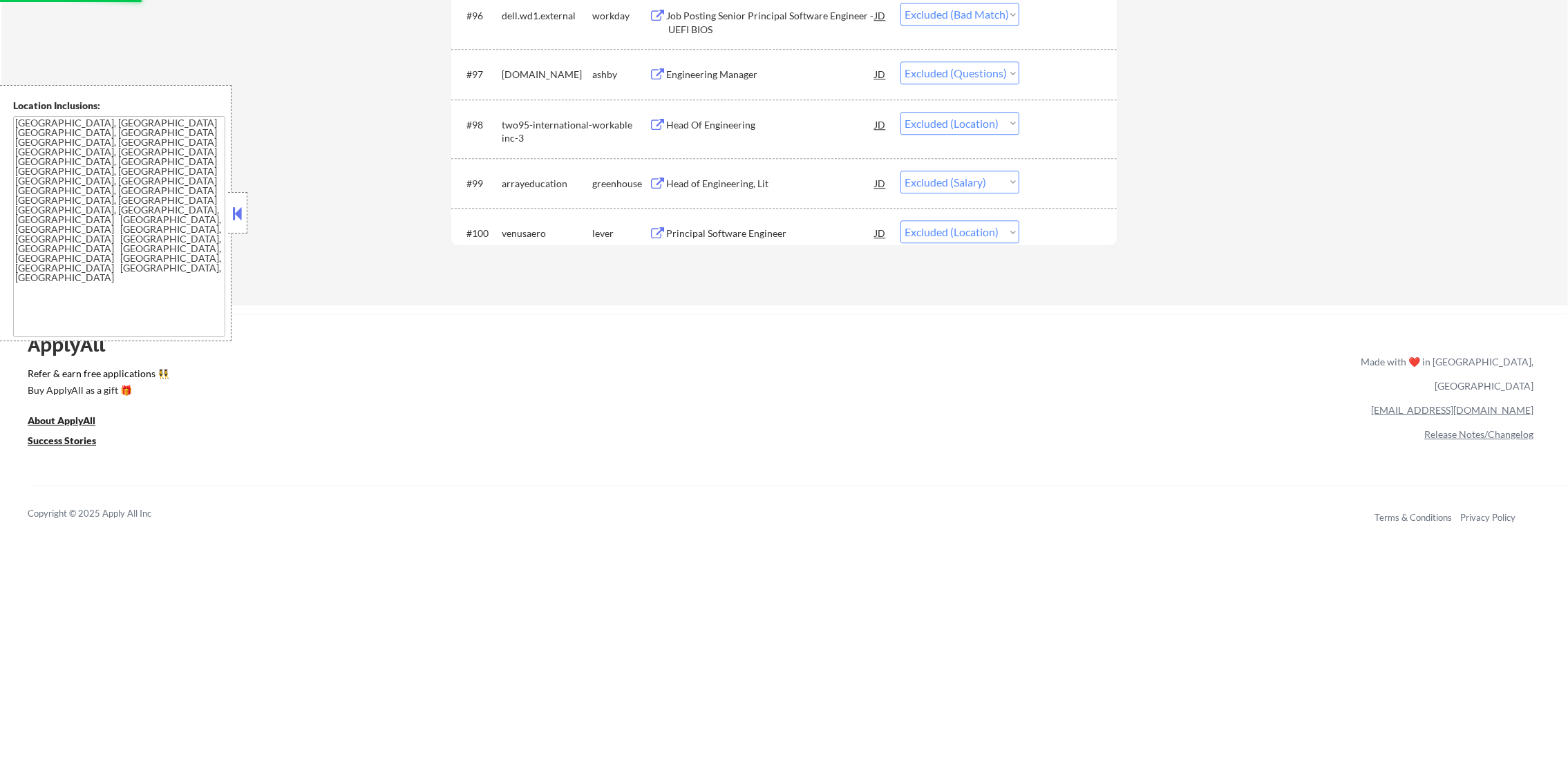
scroll to position [5738, 0]
click at [759, 66] on div "Engineering Manager" at bounding box center [771, 73] width 209 height 14
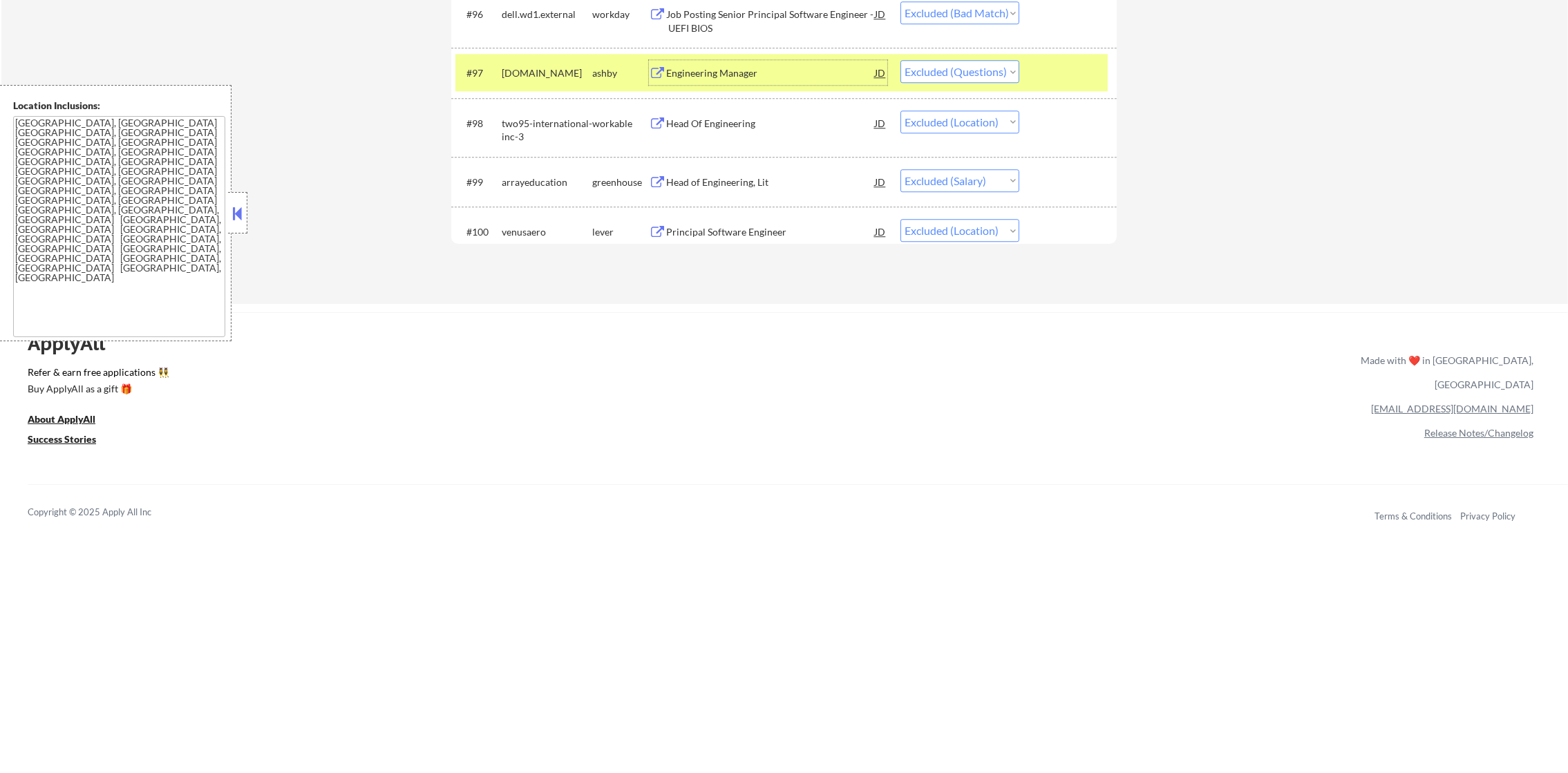
click at [961, 74] on select "Choose an option... Pending Applied Excluded (Questions) Excluded (Expired) Exc…" at bounding box center [960, 72] width 119 height 23
select select ""excluded__expired_""
click at [901, 60] on select "Choose an option... Pending Applied Excluded (Questions) Excluded (Expired) Exc…" at bounding box center [960, 72] width 119 height 23
click at [565, 63] on div "fathom.video" at bounding box center [547, 73] width 90 height 25
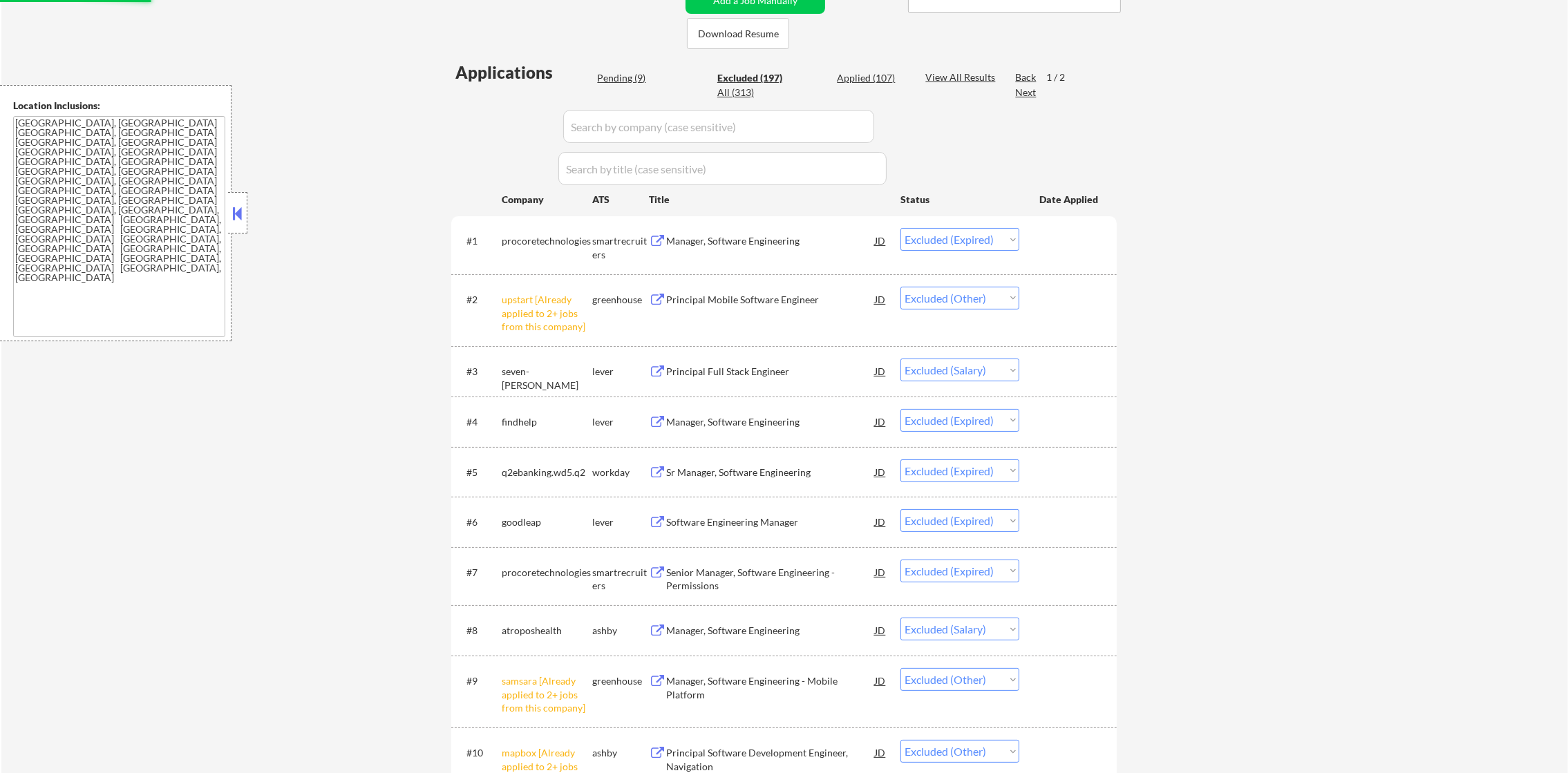
scroll to position [0, 0]
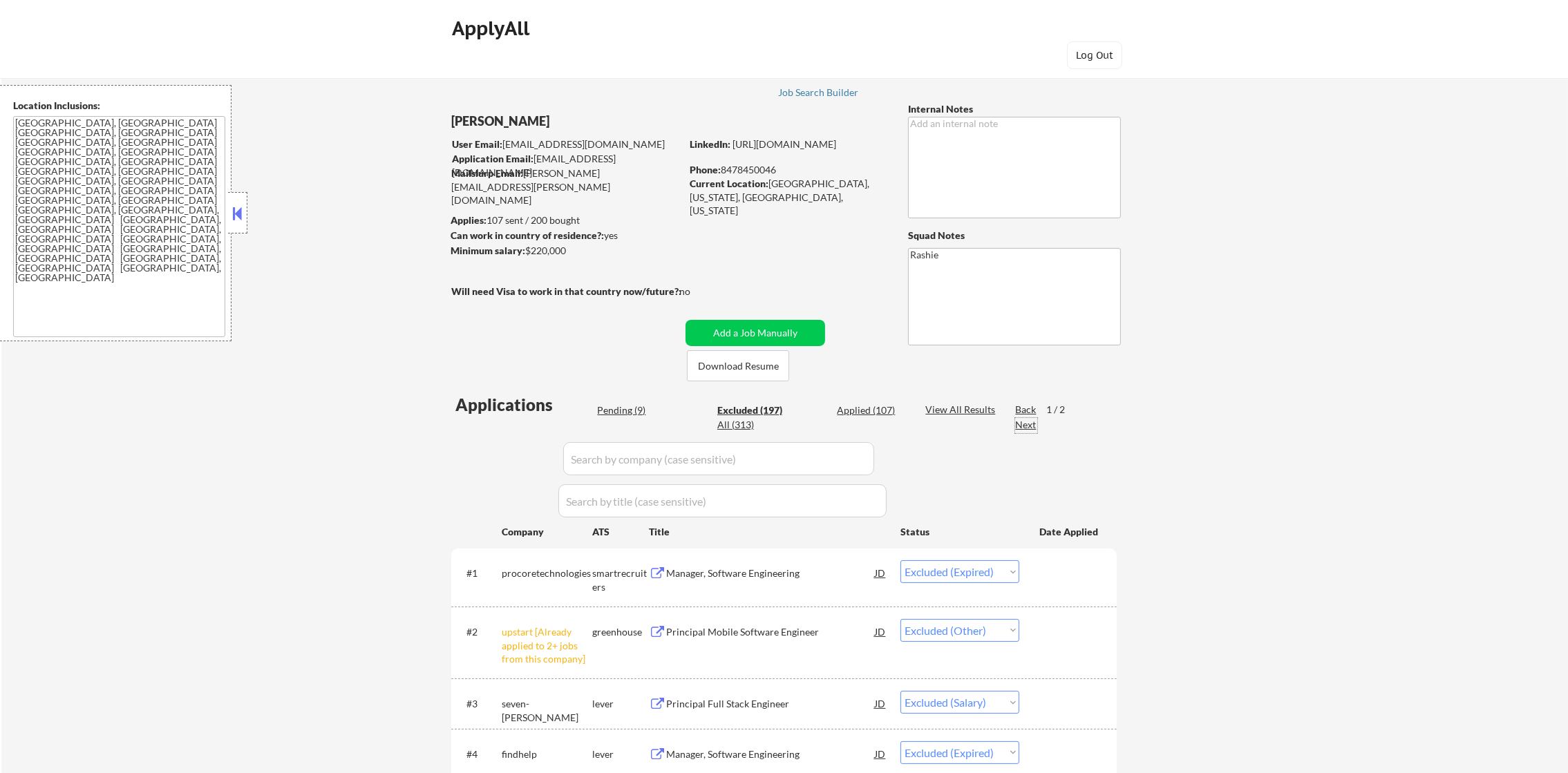
click at [1018, 417] on div "Next" at bounding box center [1026, 425] width 22 height 14
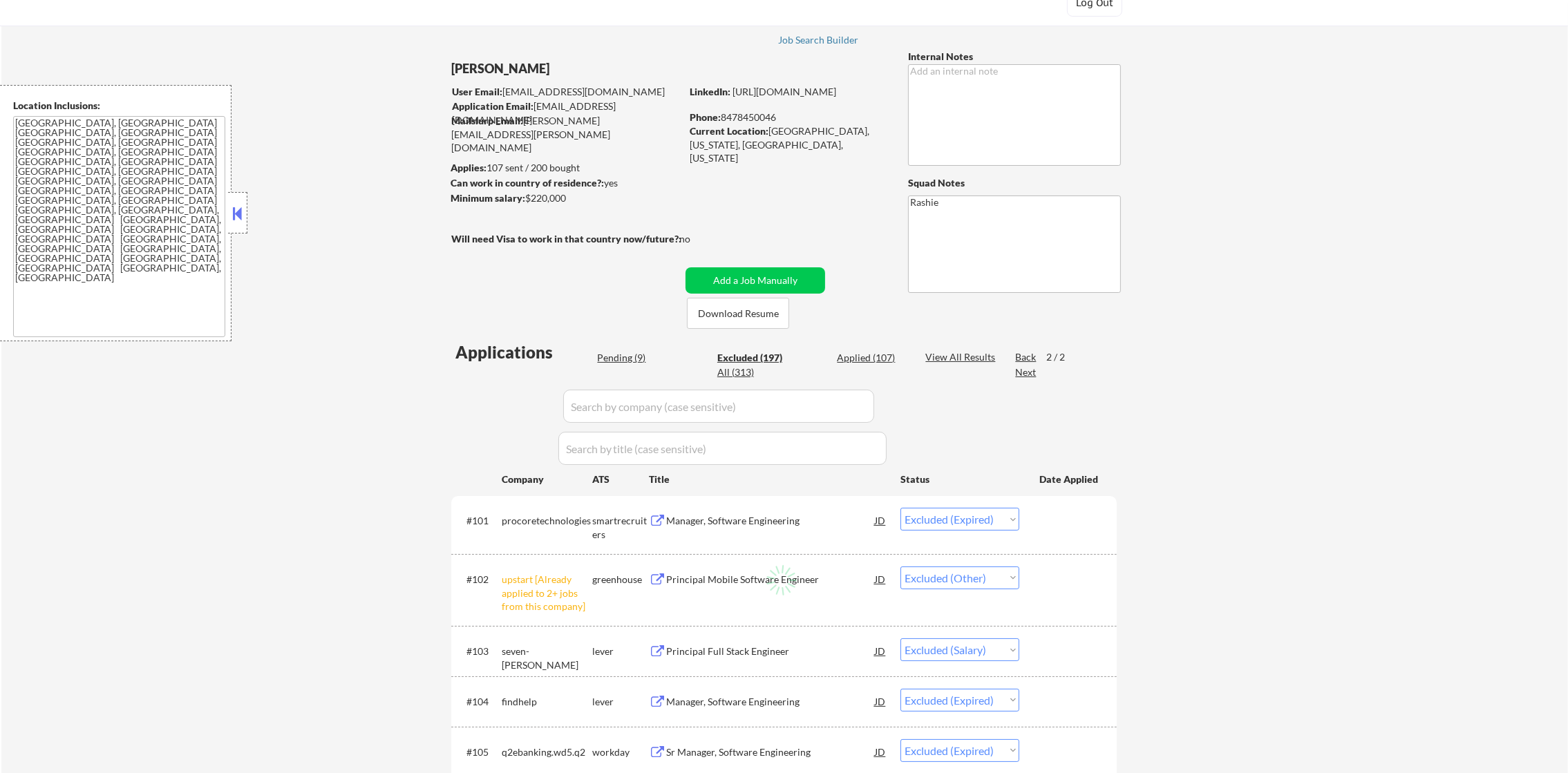
scroll to position [68, 0]
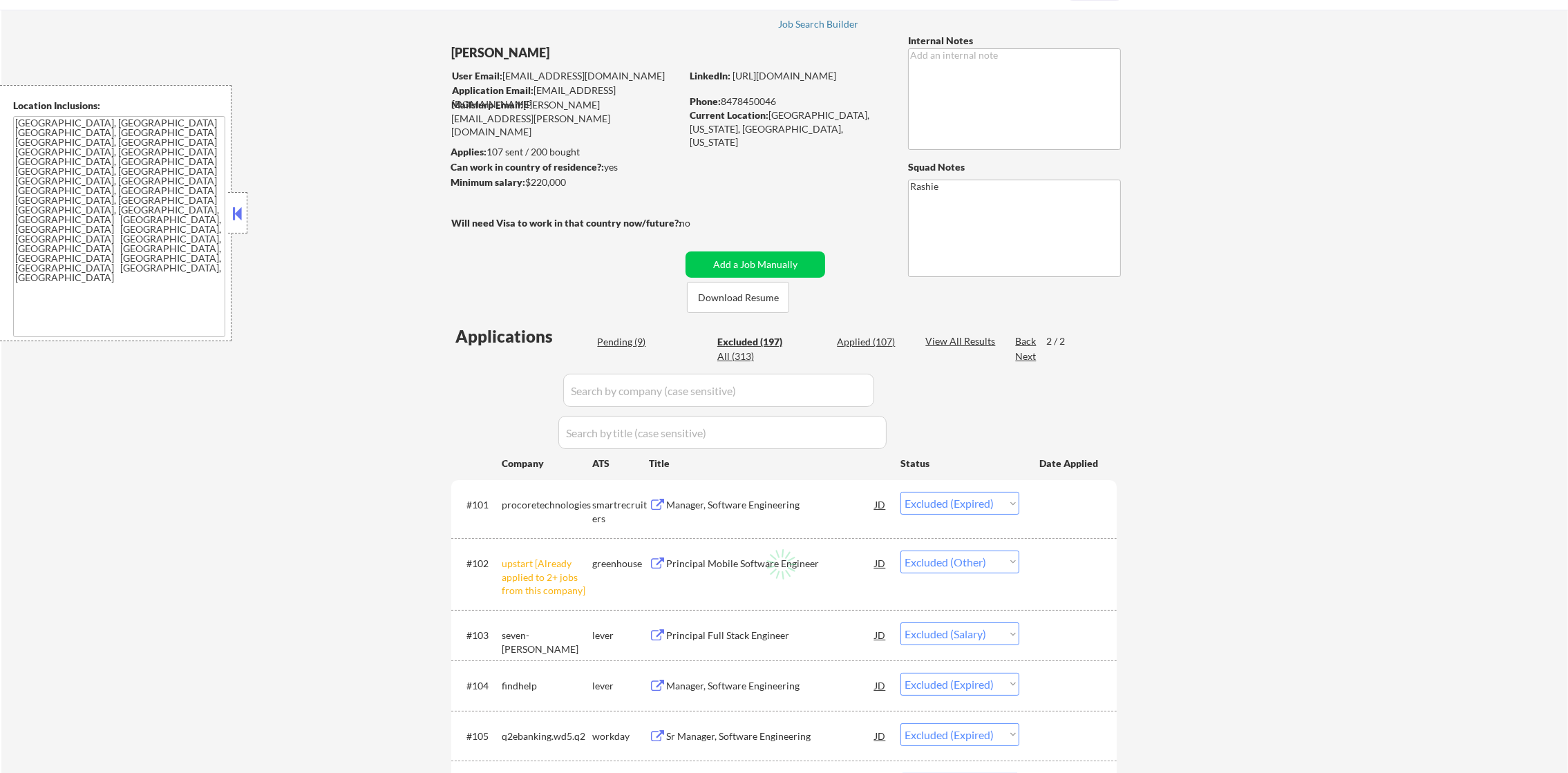
click at [1026, 359] on div "Next" at bounding box center [1026, 356] width 22 height 14
select select ""excluded""
select select ""excluded__location_""
select select ""excluded__expired_""
select select ""excluded__location_""
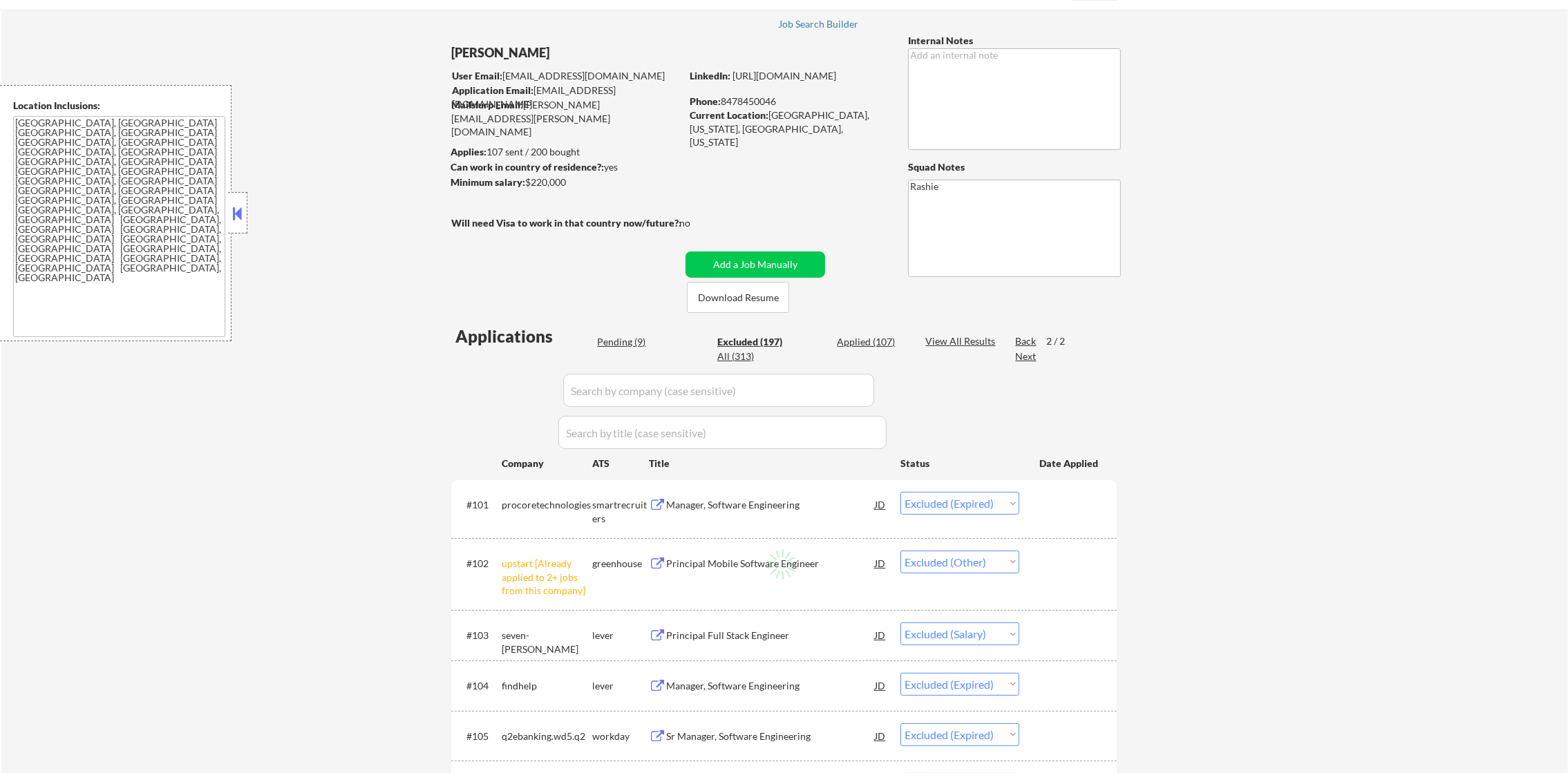
select select ""excluded__location_""
select select ""excluded""
select select ""excluded__expired_""
select select ""excluded""
select select ""excluded__other_""
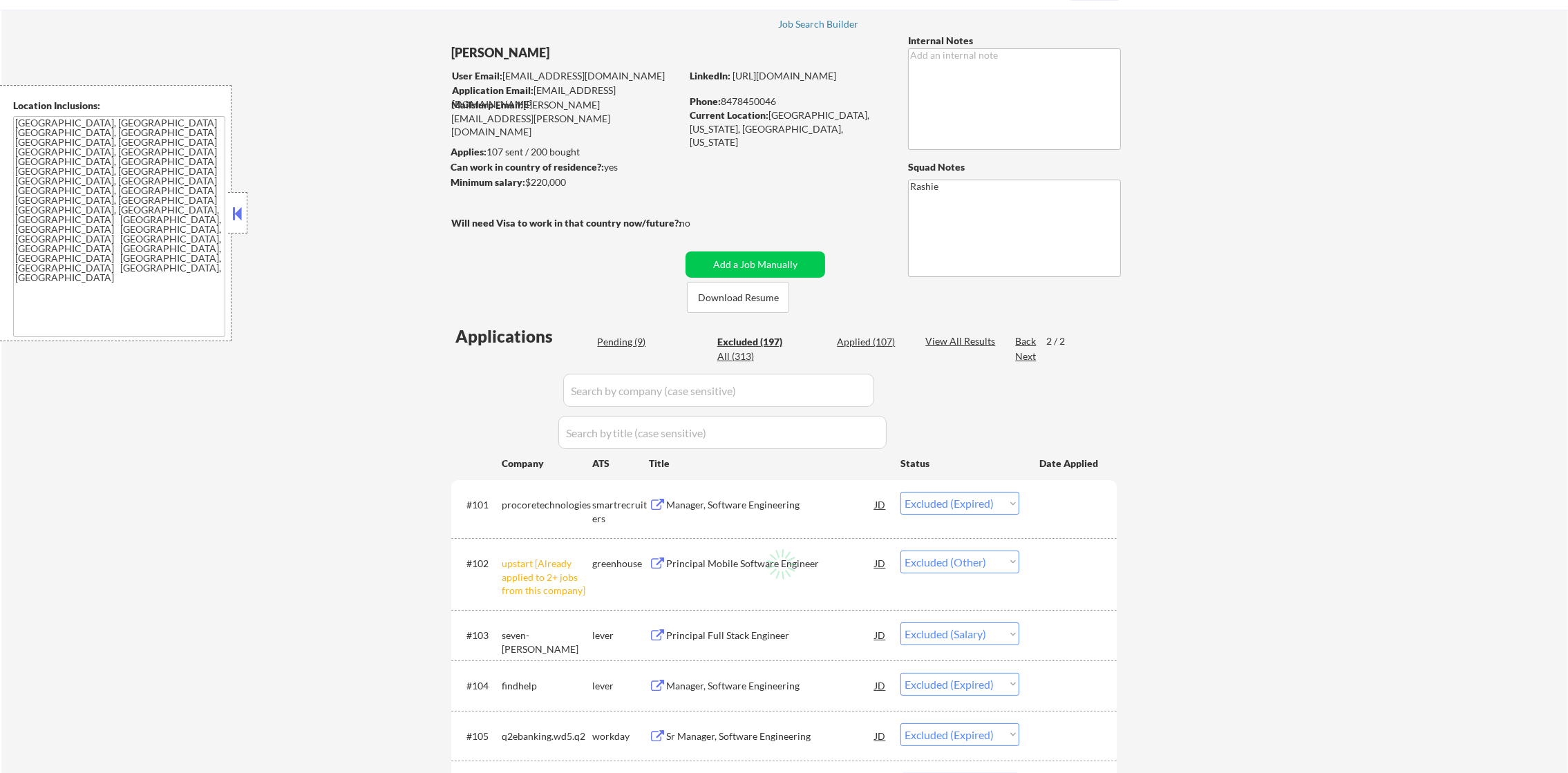
select select ""excluded__salary_""
select select ""excluded""
select select ""excluded__expired_""
select select ""excluded""
select select ""excluded__location_""
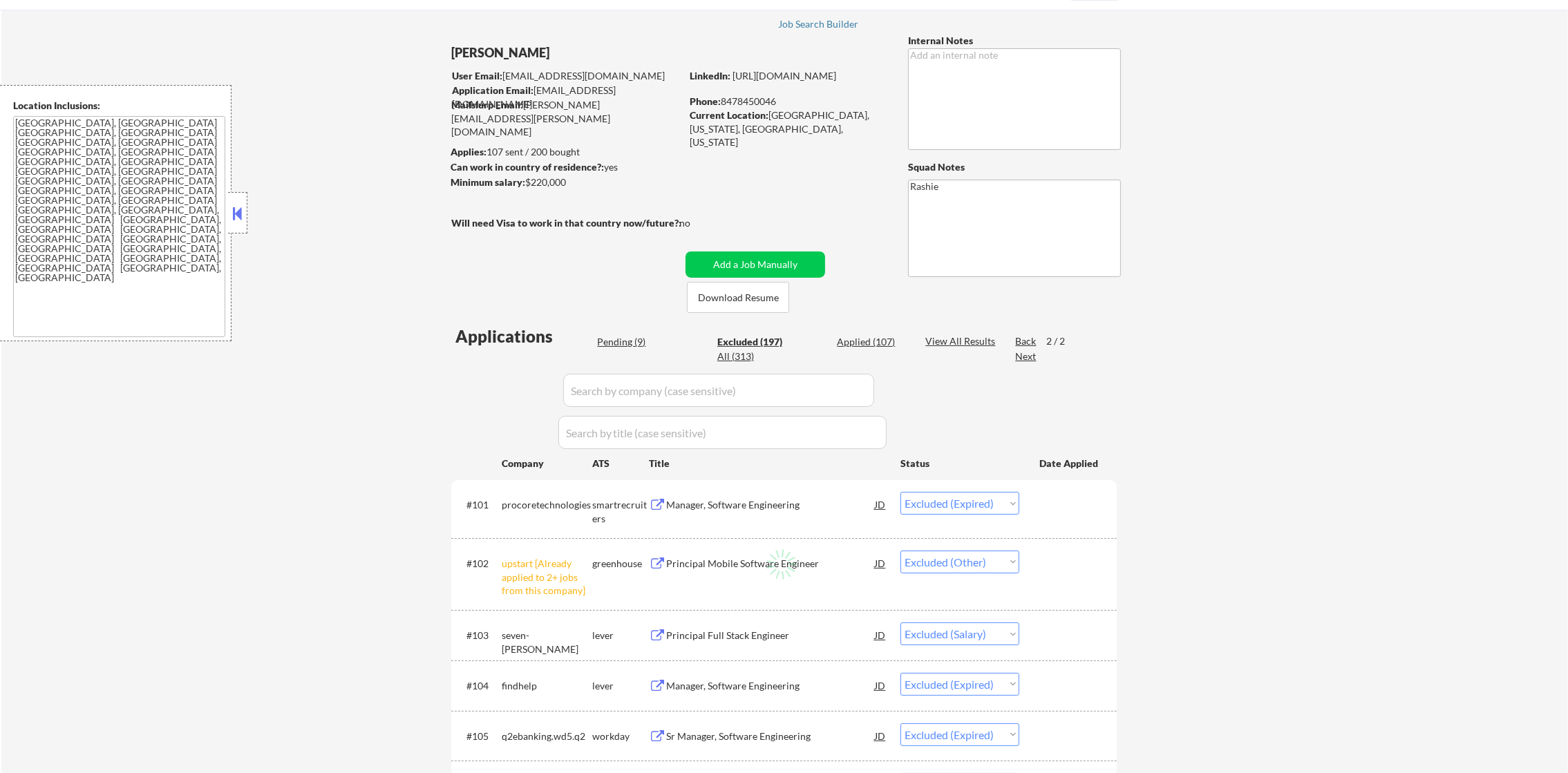
select select ""excluded""
select select ""excluded__expired_""
select select ""excluded__salary_""
select select ""excluded""
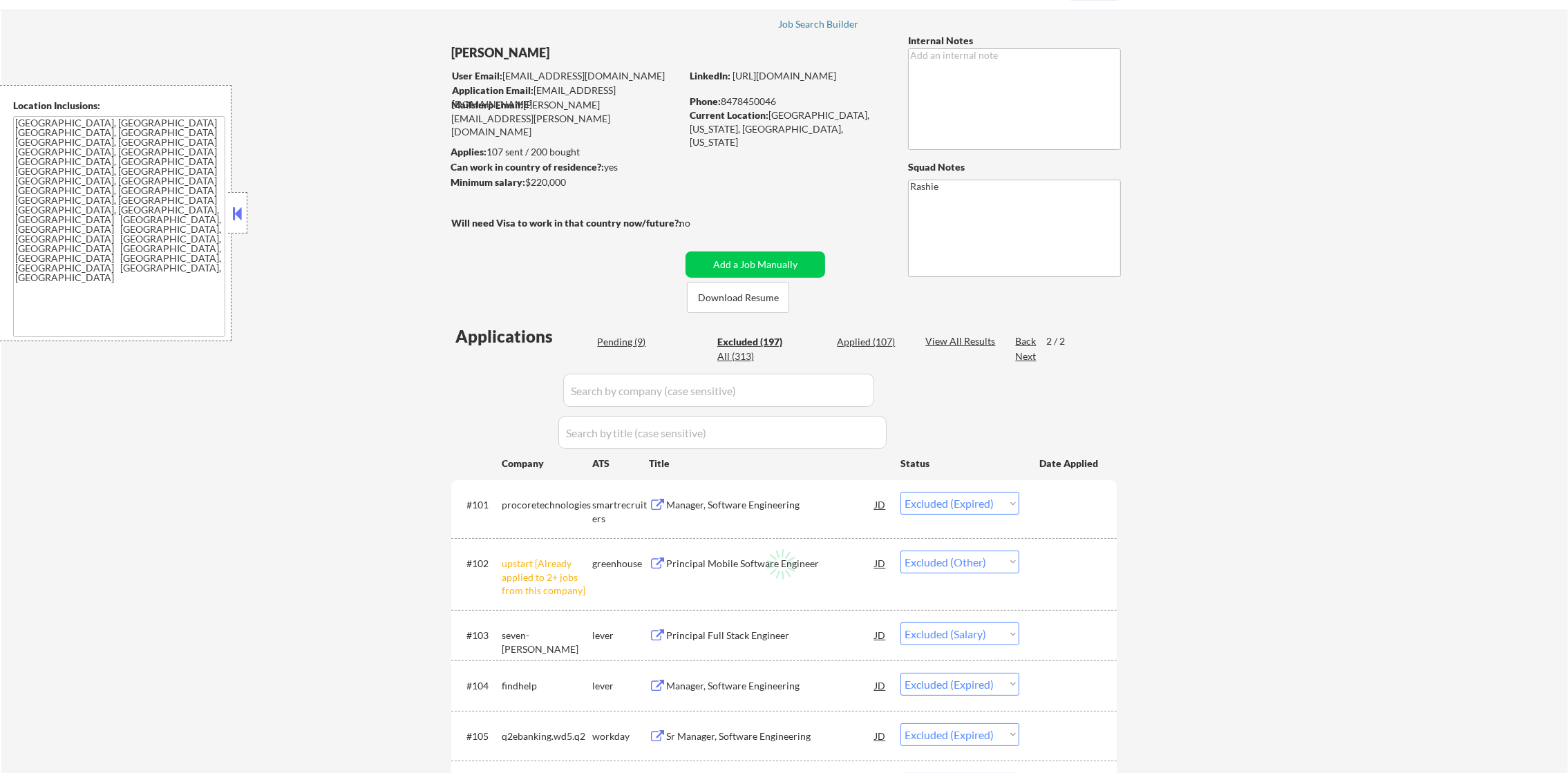
select select ""excluded__expired_""
select select ""excluded__bad_match_""
select select ""excluded__salary_""
select select ""excluded__location_""
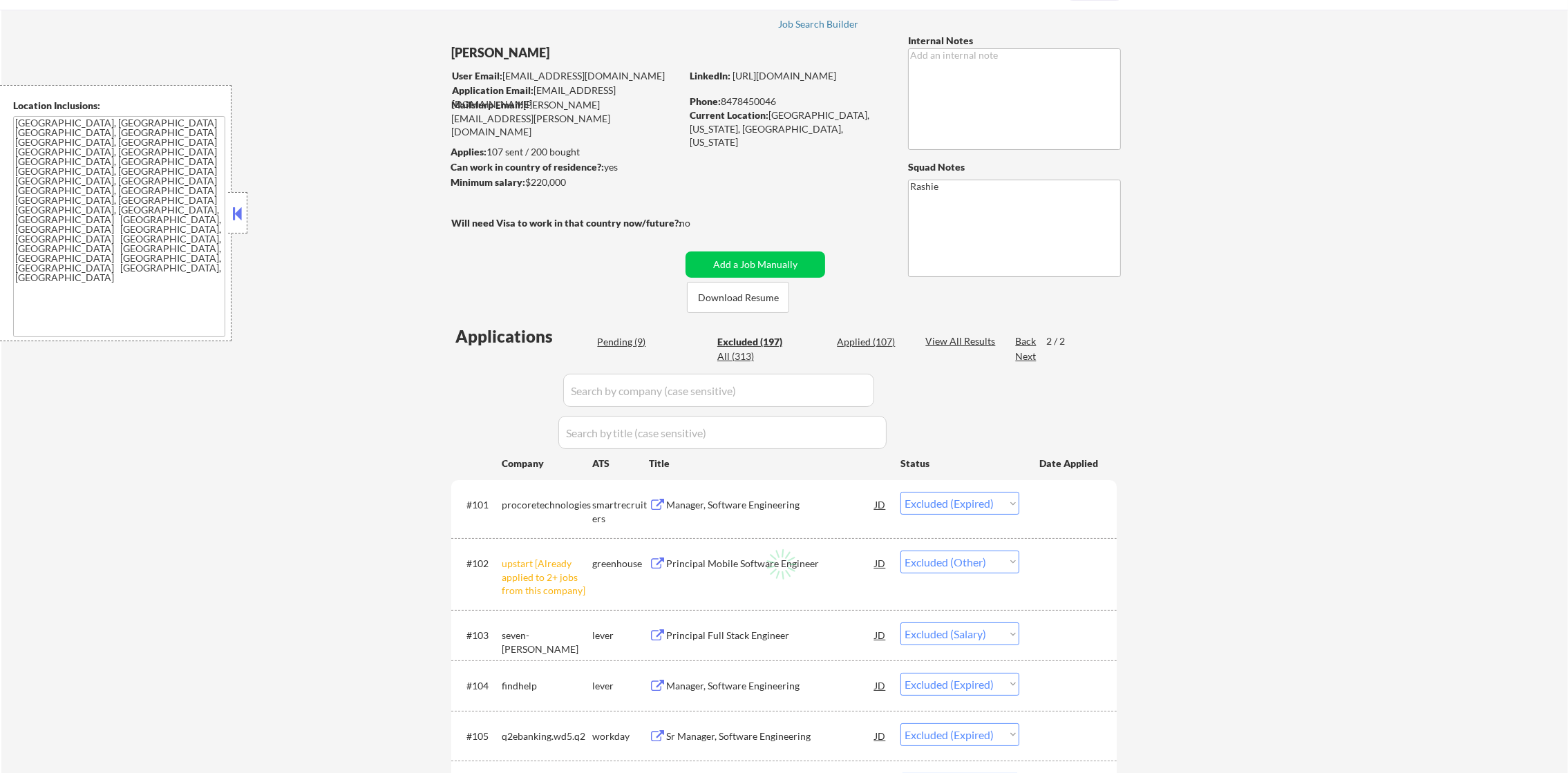
select select ""excluded__location_""
select select ""excluded__expired_""
select select ""excluded__location_""
select select ""excluded__salary_""
select select ""excluded""
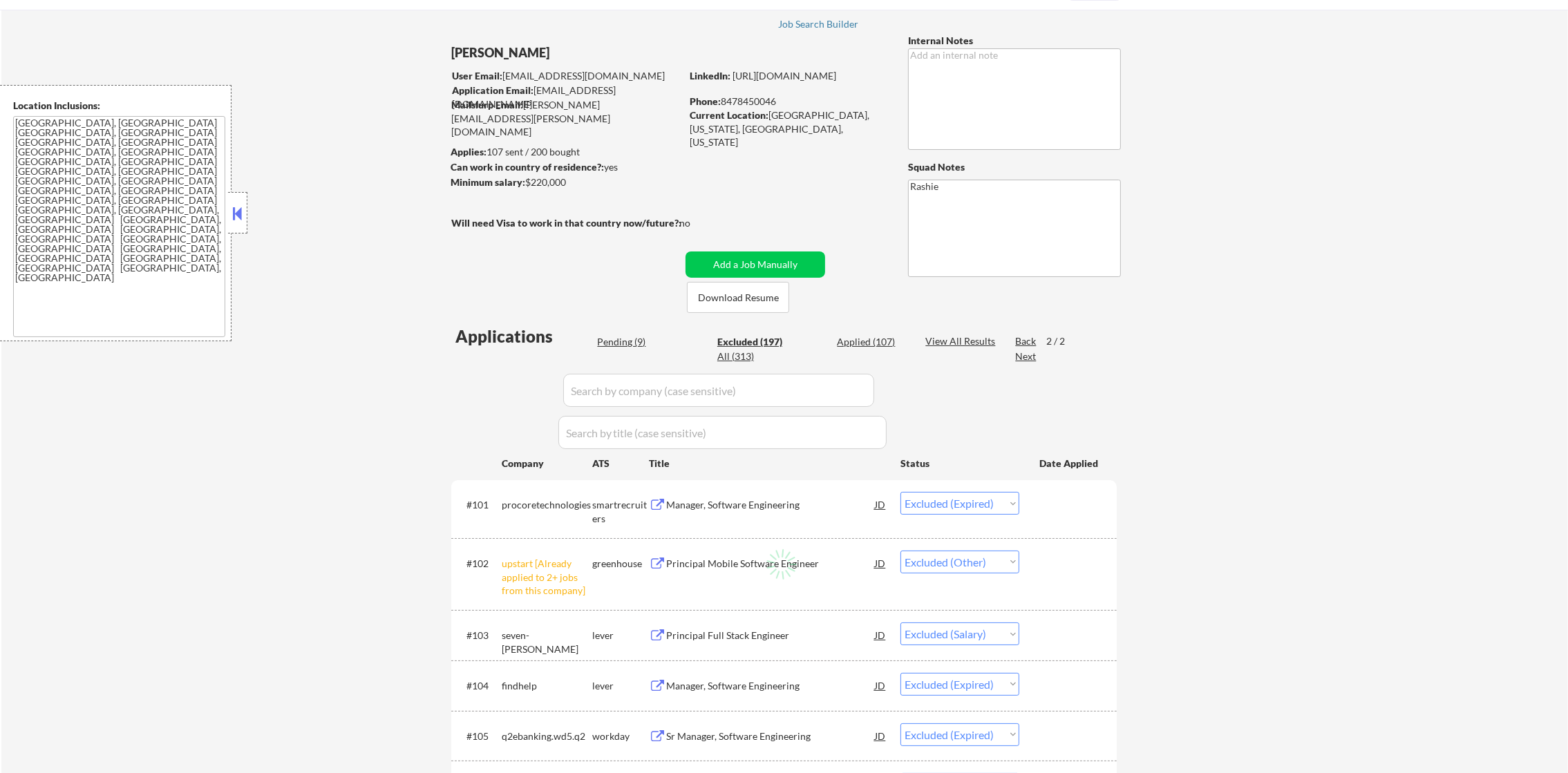
select select ""excluded""
select select ""excluded__location_""
select select ""excluded__salary_""
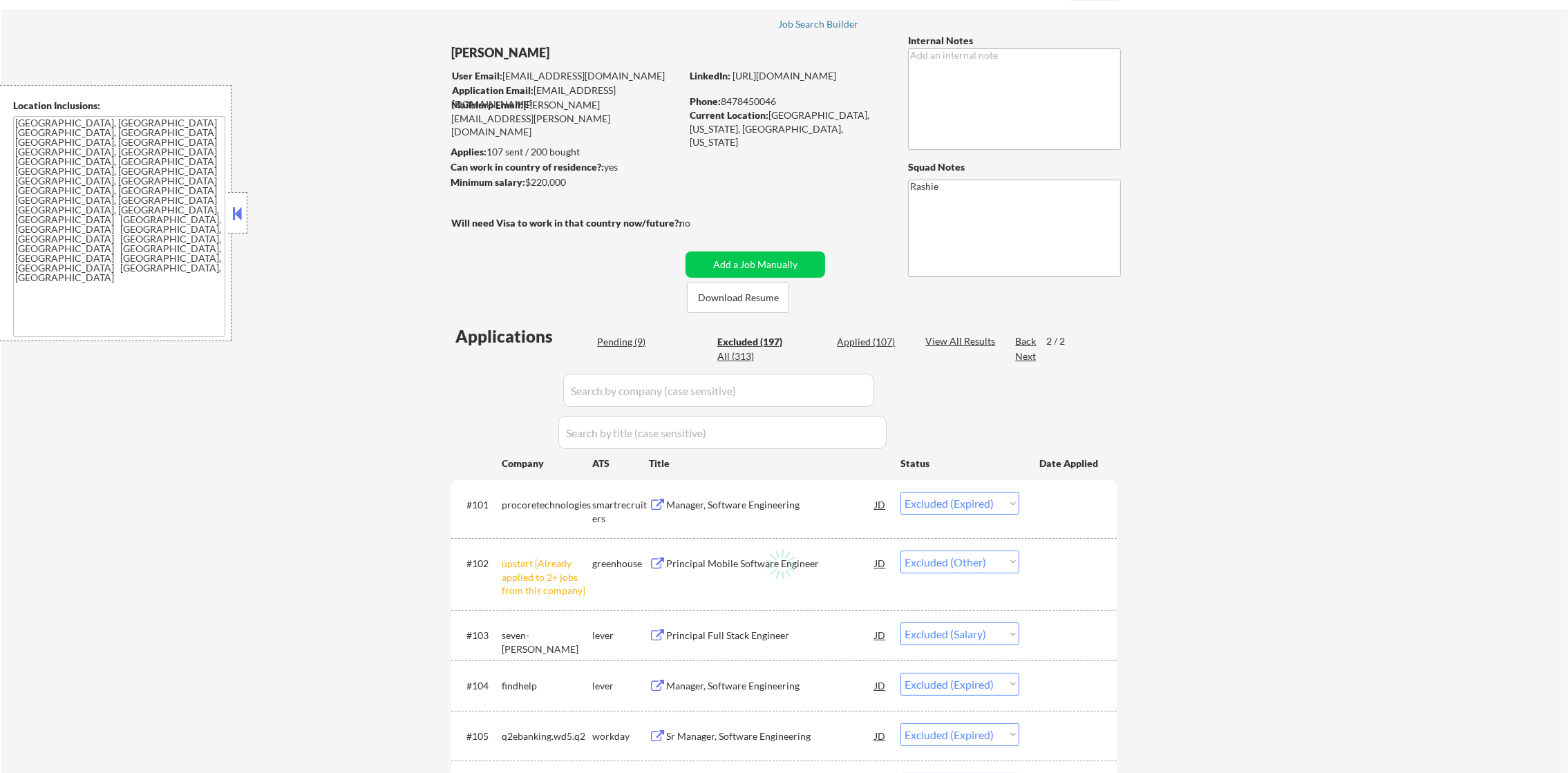
select select ""excluded__expired_""
select select ""excluded__salary_""
select select ""excluded__location_""
select select ""excluded__salary_""
select select ""excluded""
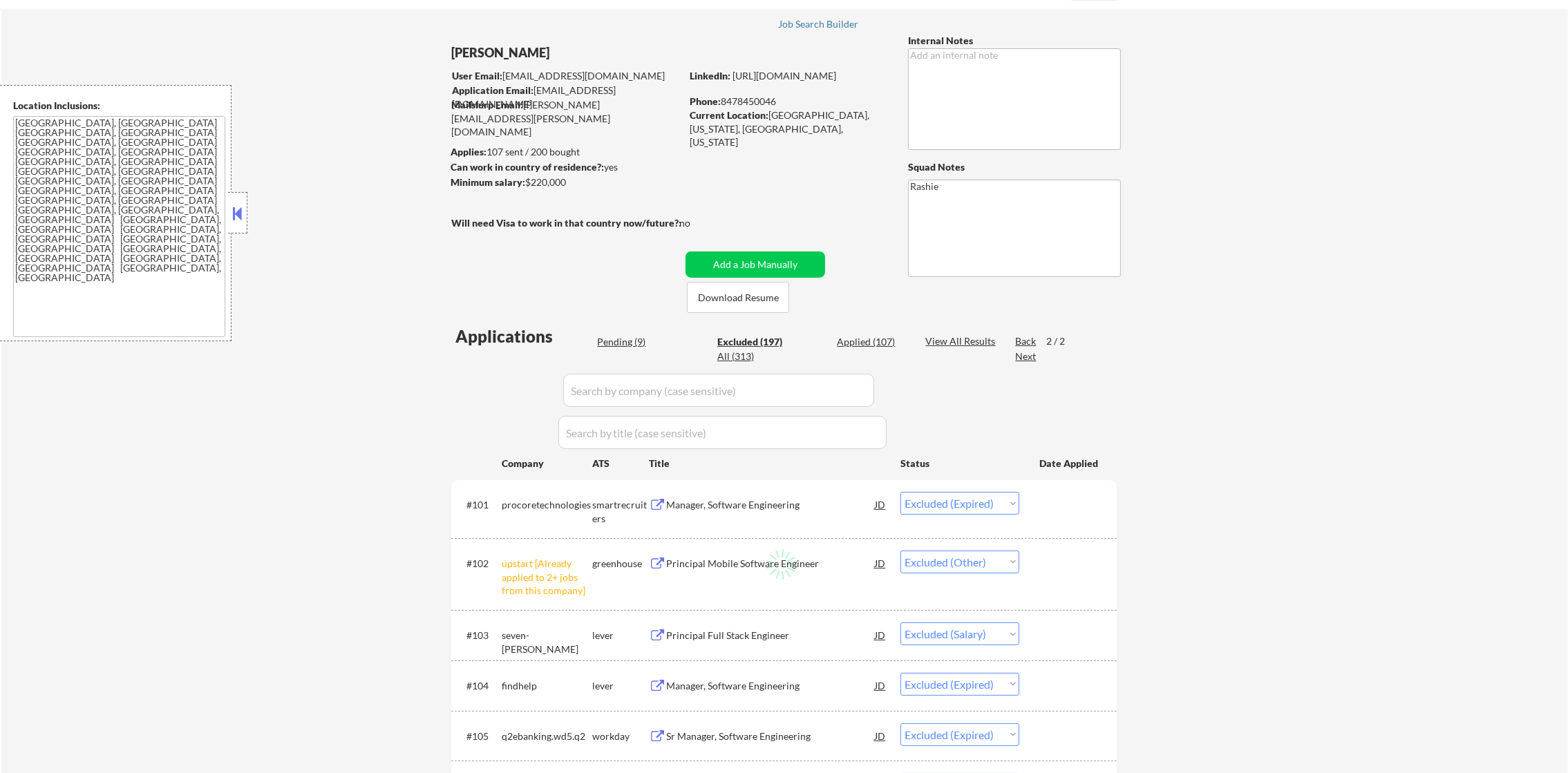
select select ""excluded__location_""
select select ""excluded""
select select ""excluded__salary_""
select select ""excluded__expired_""
select select ""excluded__other_""
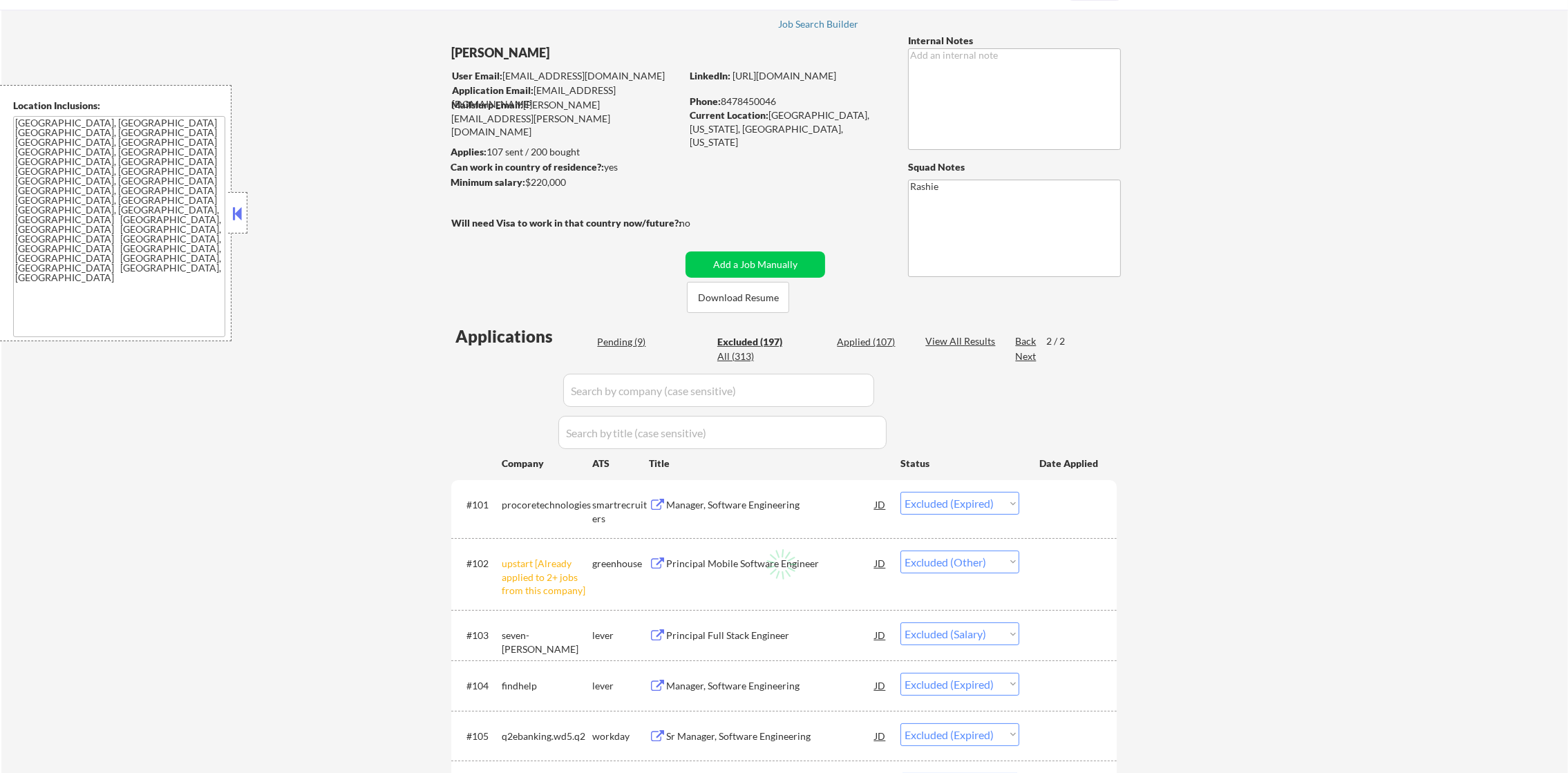
select select ""excluded""
select select ""excluded__salary_""
select select ""excluded__location_""
select select ""excluded""
select select ""excluded__expired_""
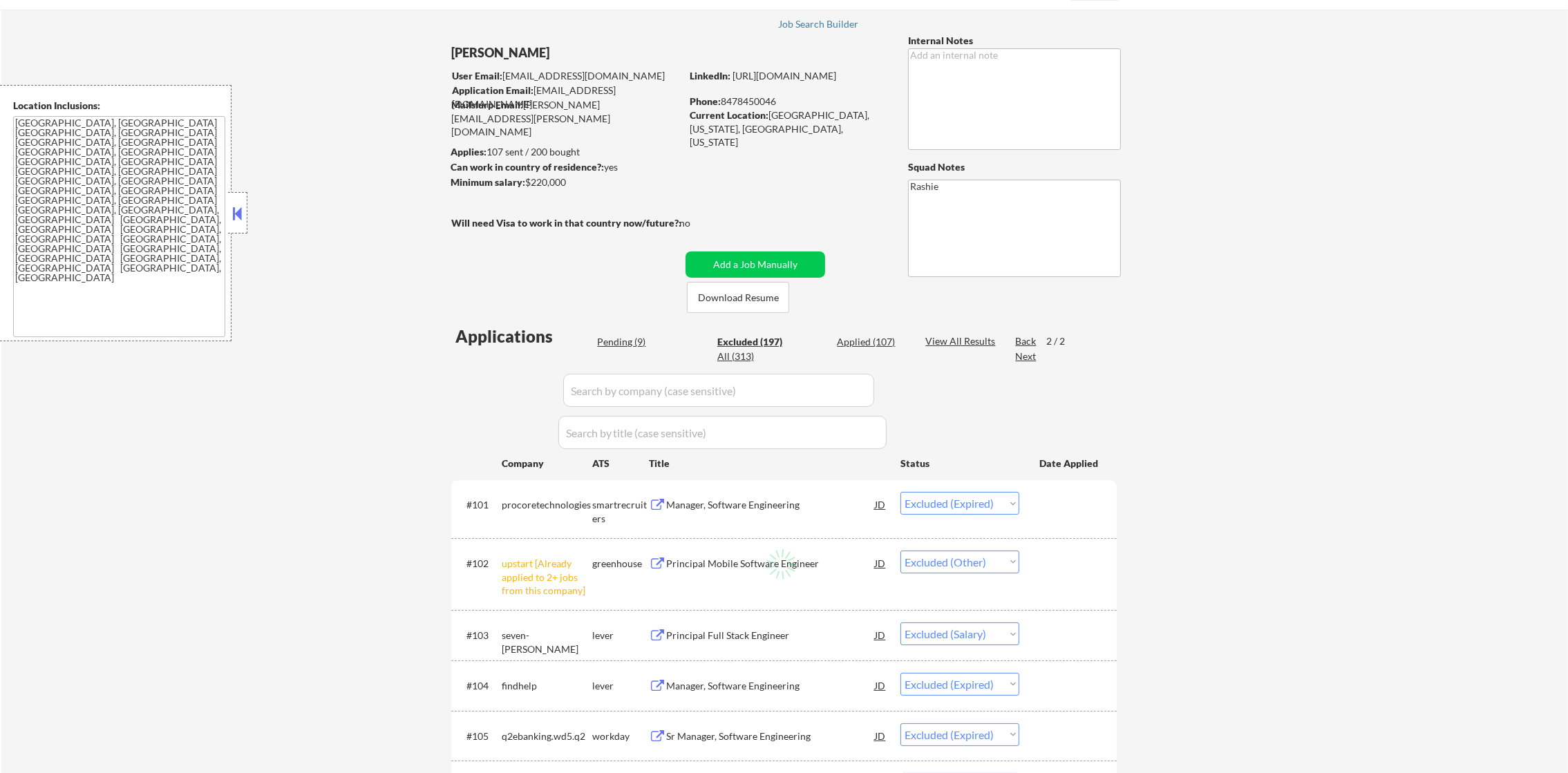
select select ""excluded__expired_""
select select ""excluded__location_""
select select ""excluded""
select select ""excluded__expired_""
select select ""excluded""
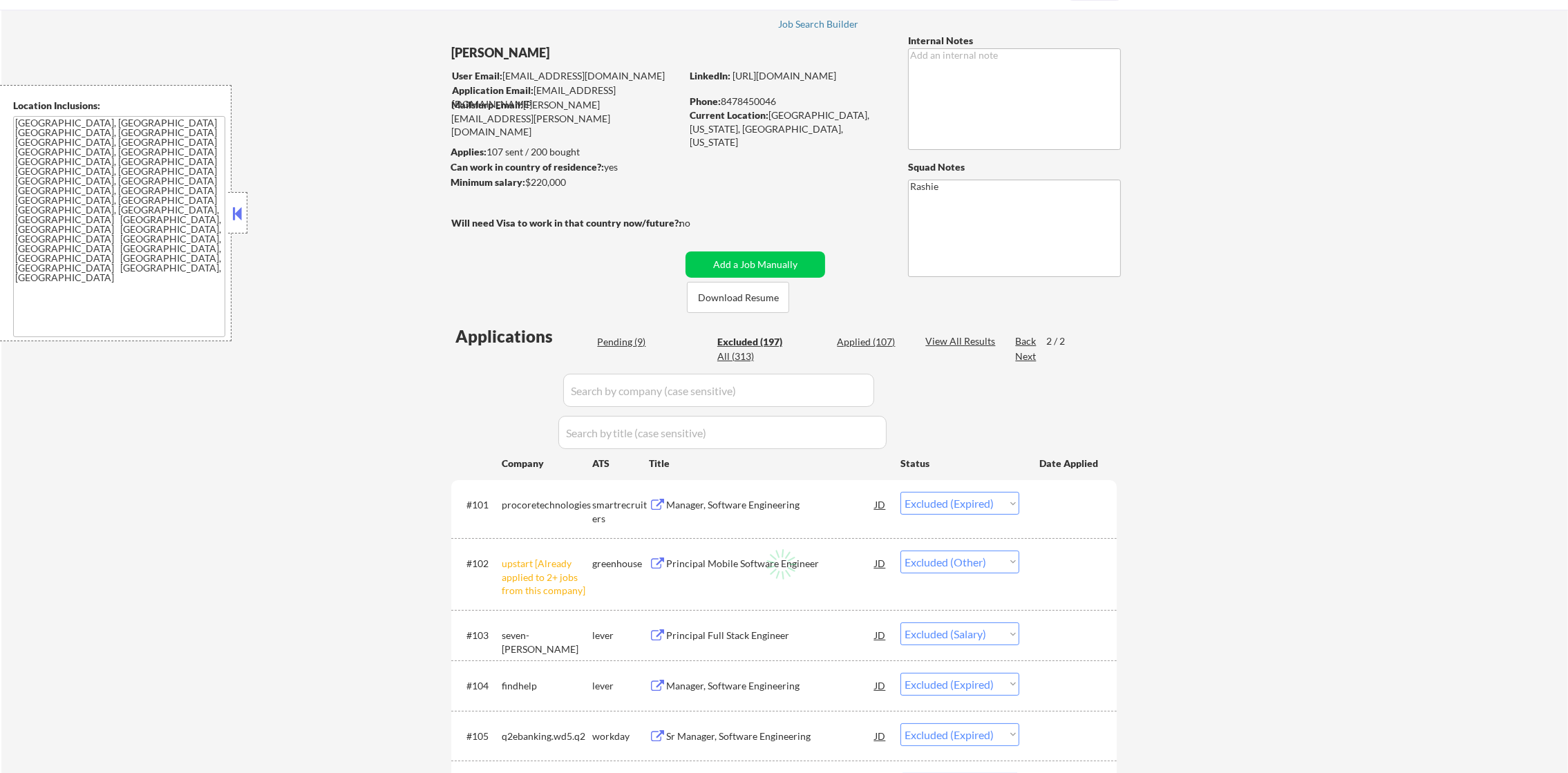
select select ""excluded""
select select ""excluded__salary_""
select select ""excluded__expired_""
select select ""excluded__location_""
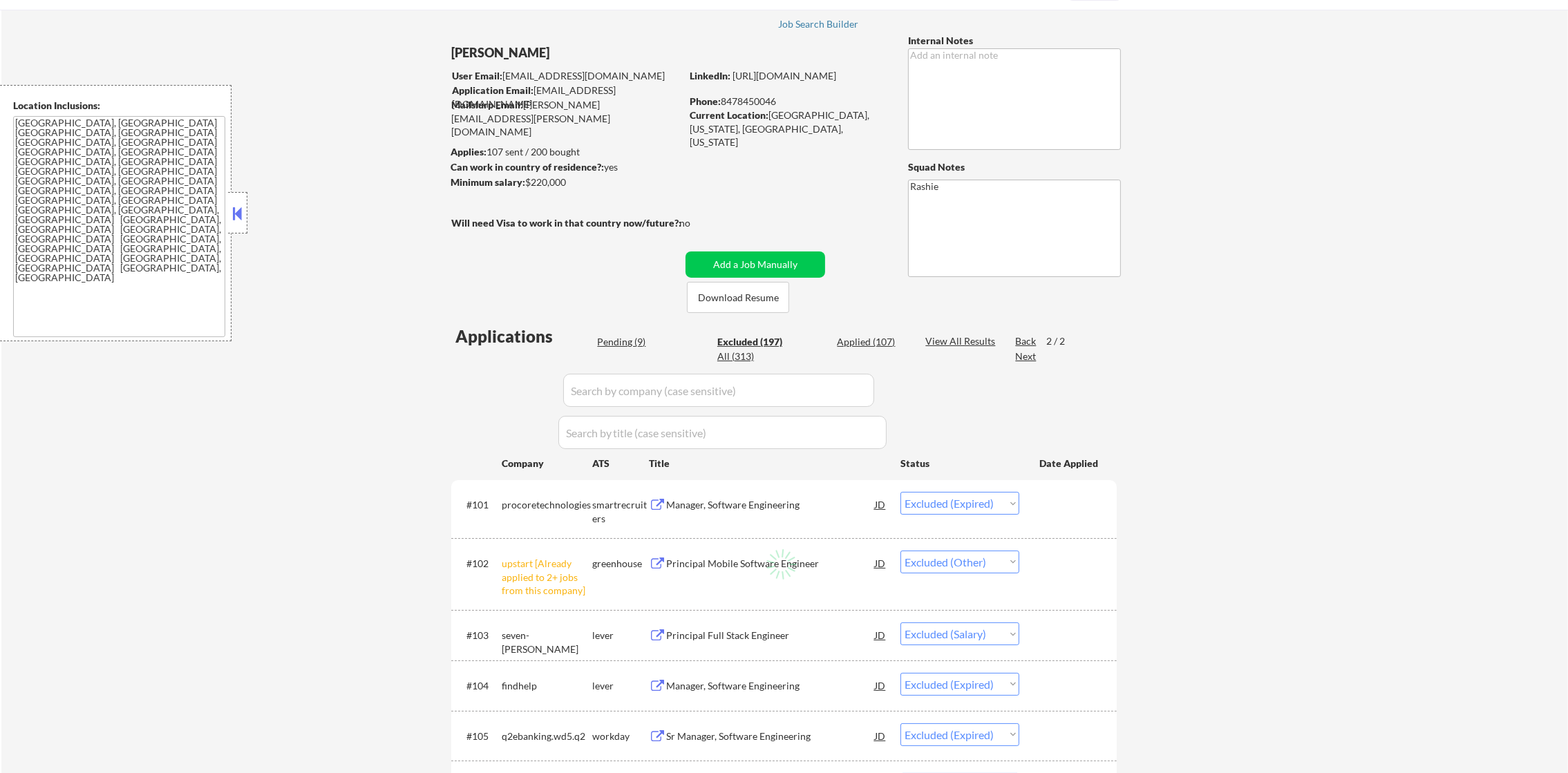
select select ""excluded__salary_""
select select ""excluded__location_""
select select ""excluded""
select select ""excluded__location_""
select select ""excluded""
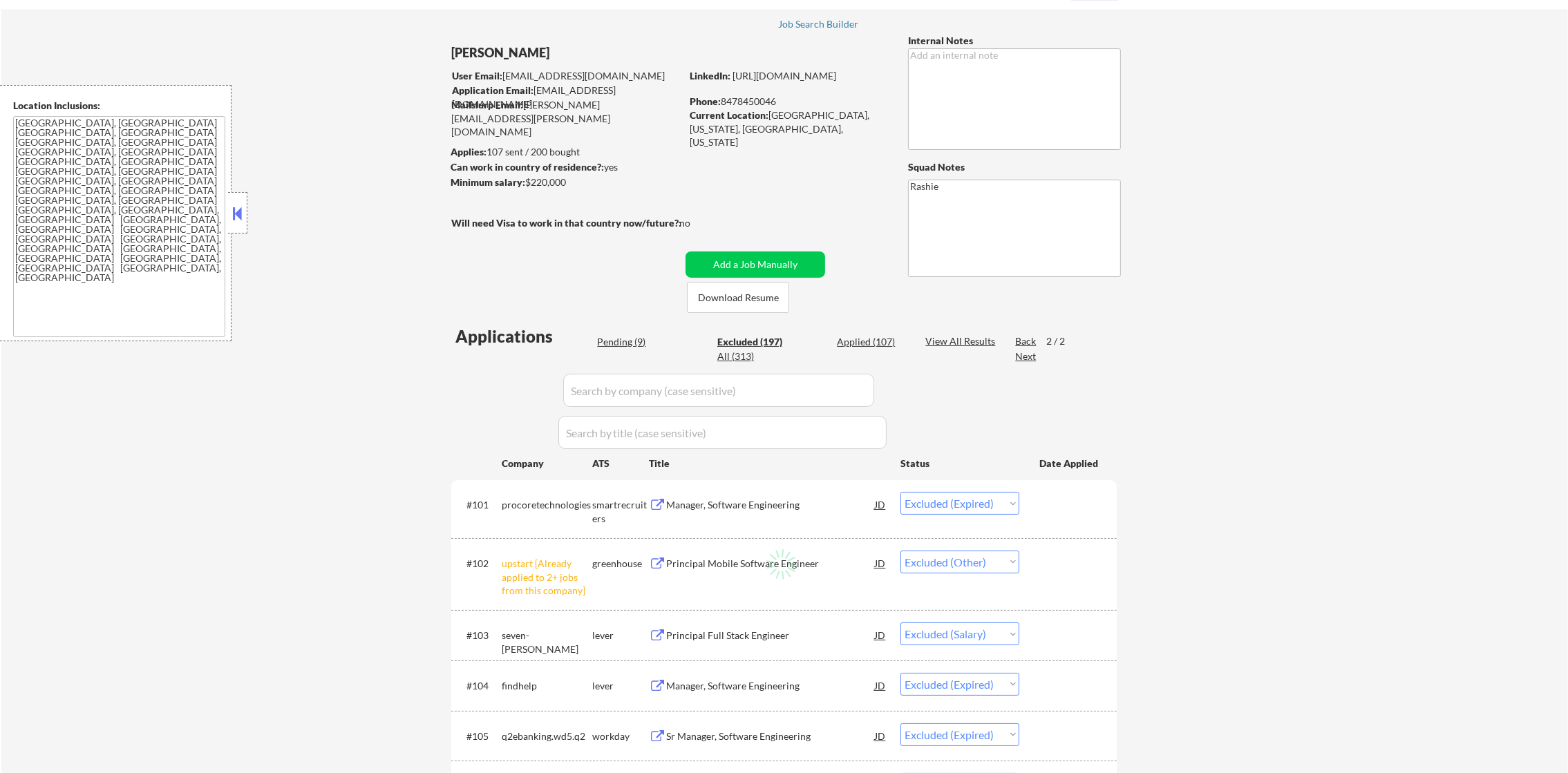
select select ""excluded""
select select ""excluded__location_""
select select ""excluded__bad_match_""
select select ""excluded__other_""
select select ""excluded__expired_""
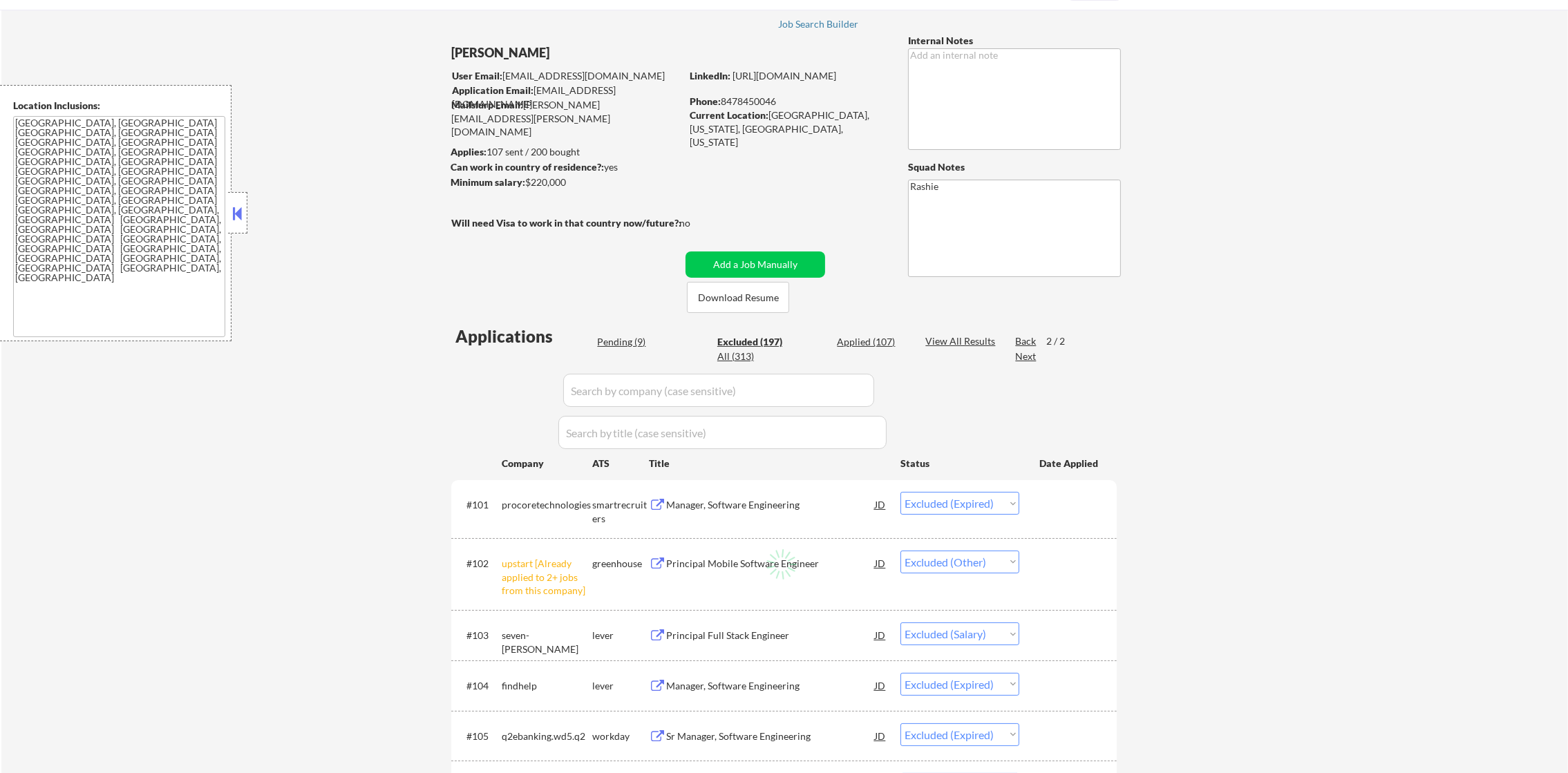
select select ""excluded__salary_""
select select ""excluded__other_""
select select ""excluded__expired_""
select select ""excluded__location_""
select select ""excluded__salary_""
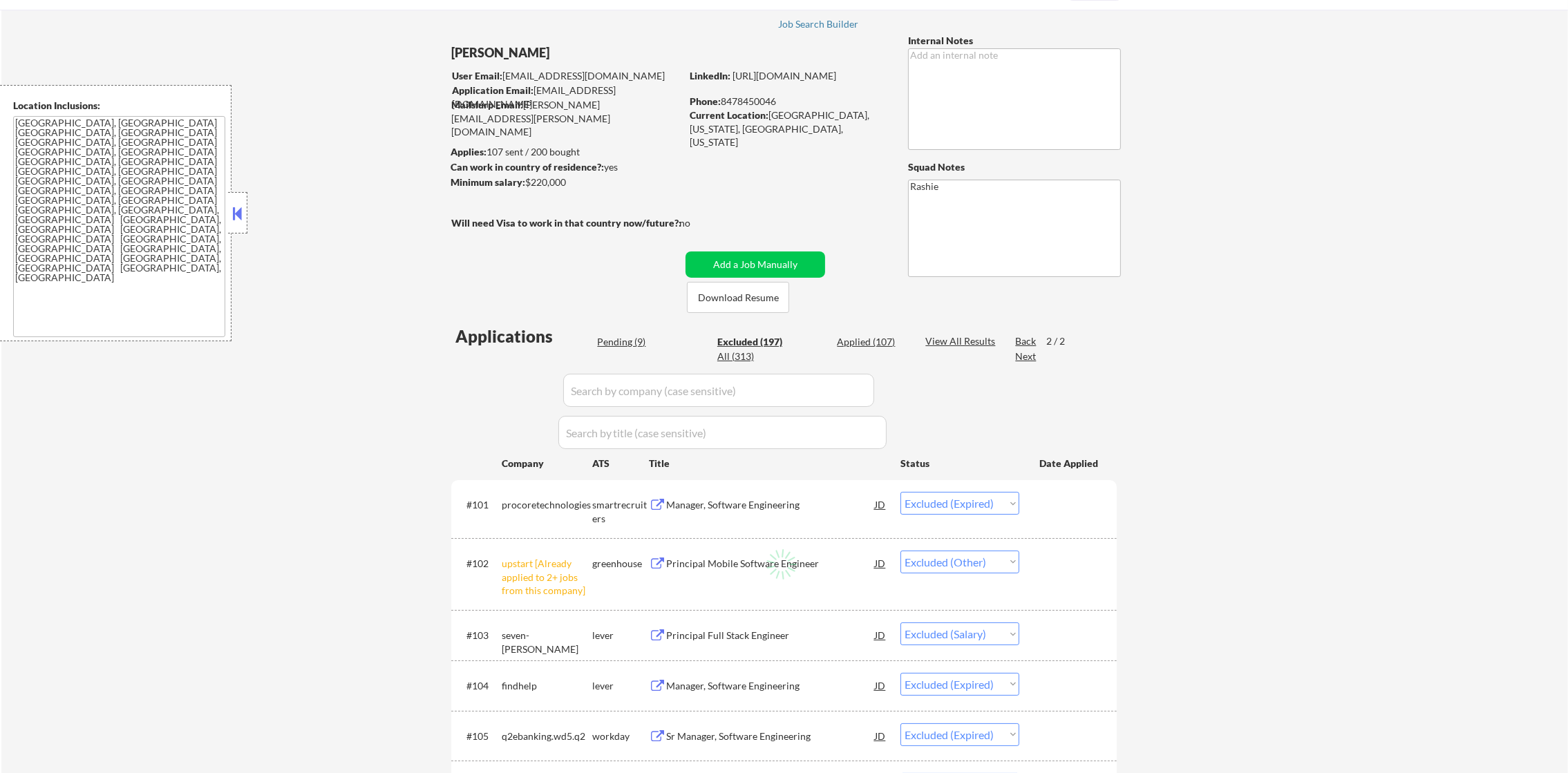
select select ""excluded__expired_""
select select ""excluded""
select select ""excluded__expired_""
select select ""excluded__salary_""
select select ""excluded""
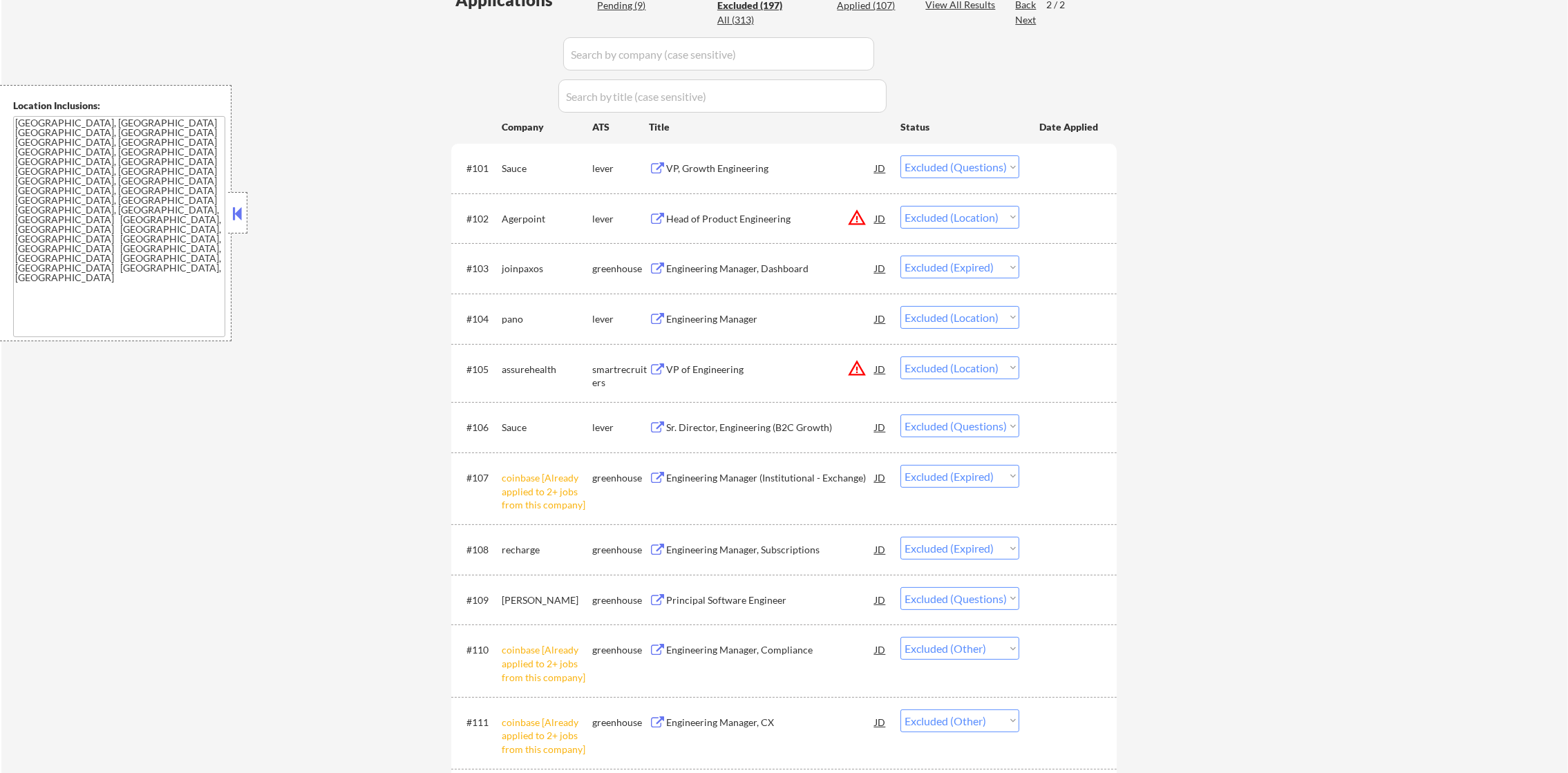
scroll to position [415, 0]
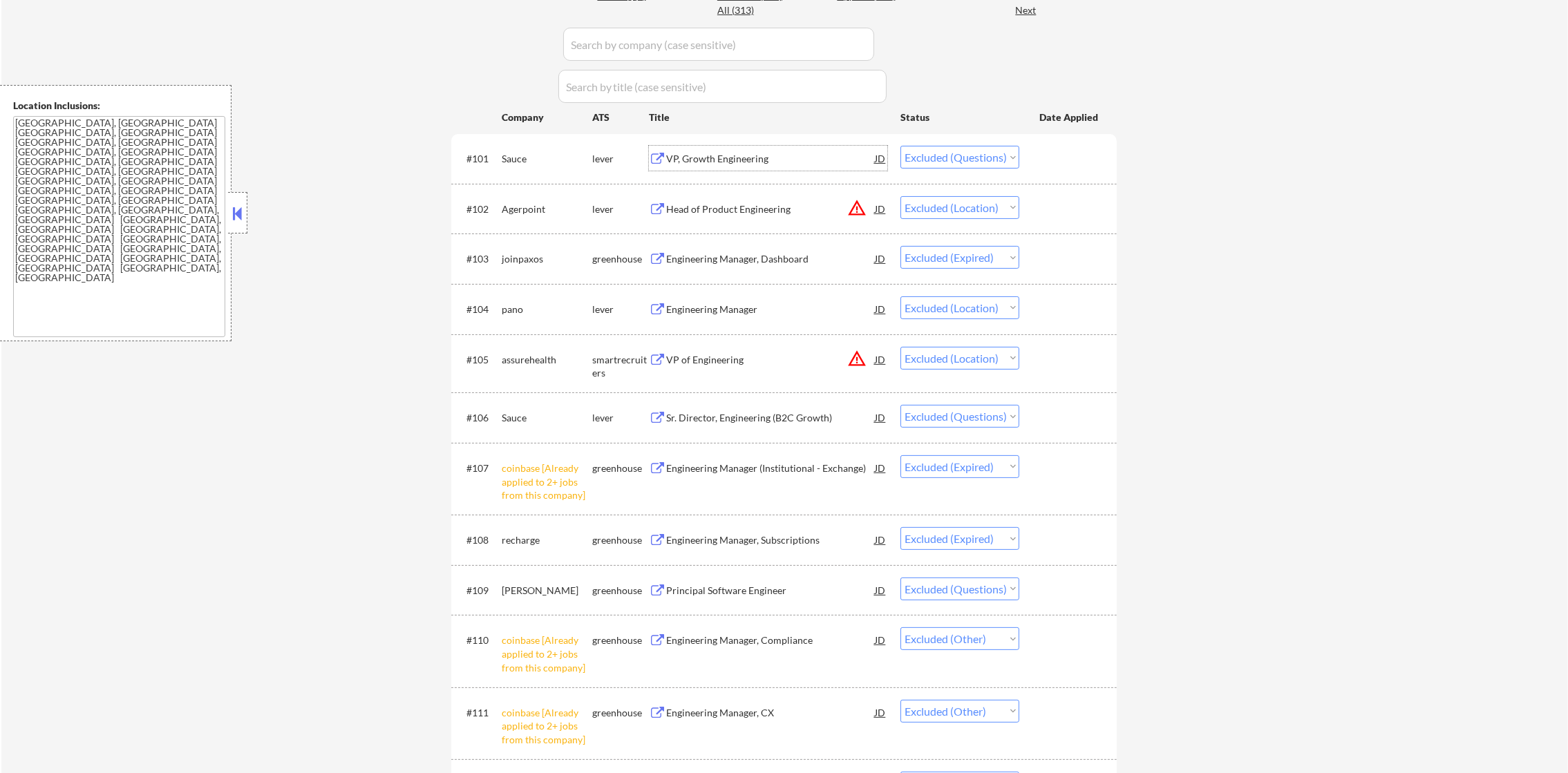
click at [764, 147] on div "VP, Growth Engineering" at bounding box center [771, 158] width 209 height 25
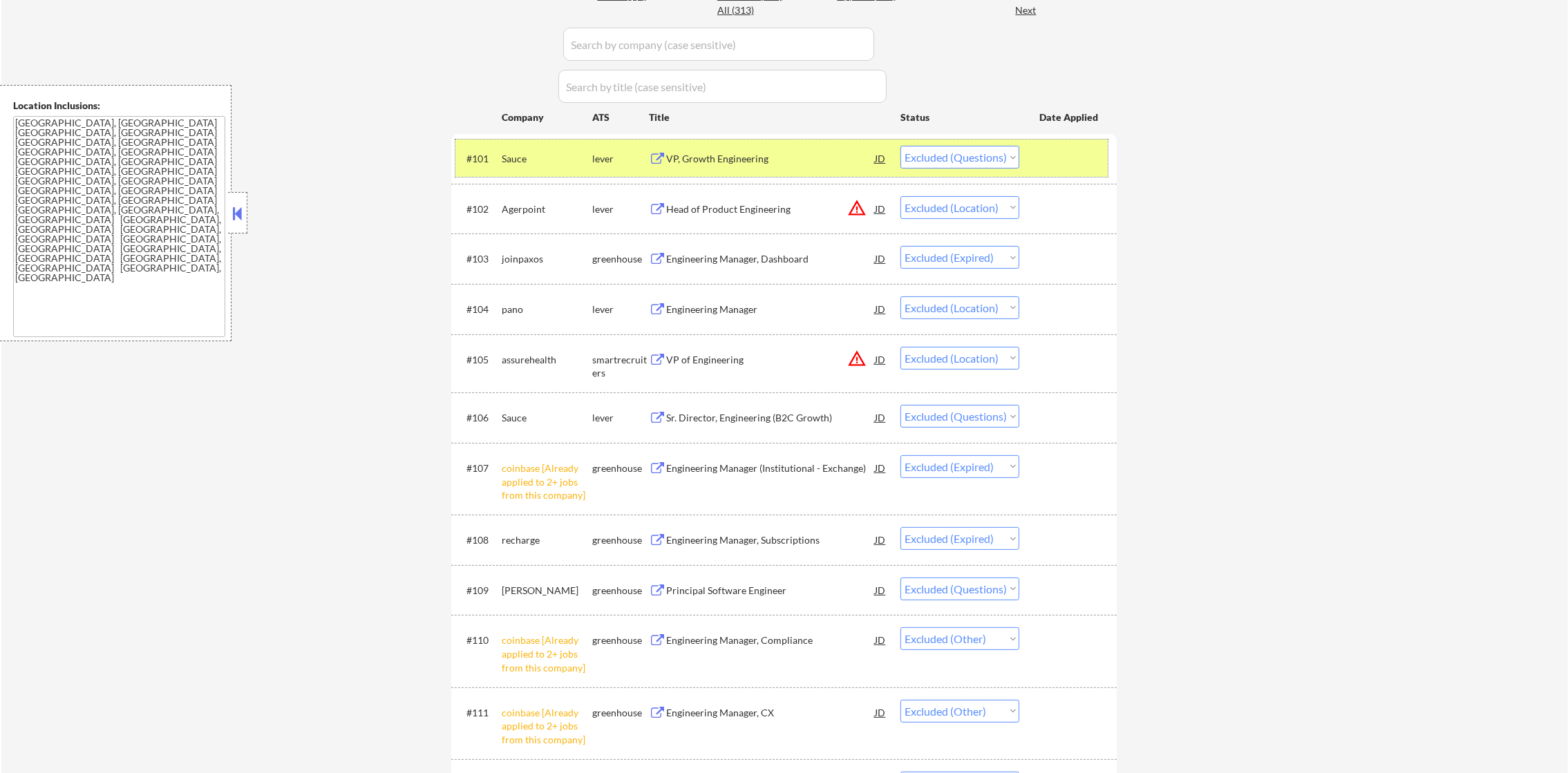
click at [528, 165] on div "Sauce" at bounding box center [547, 159] width 90 height 14
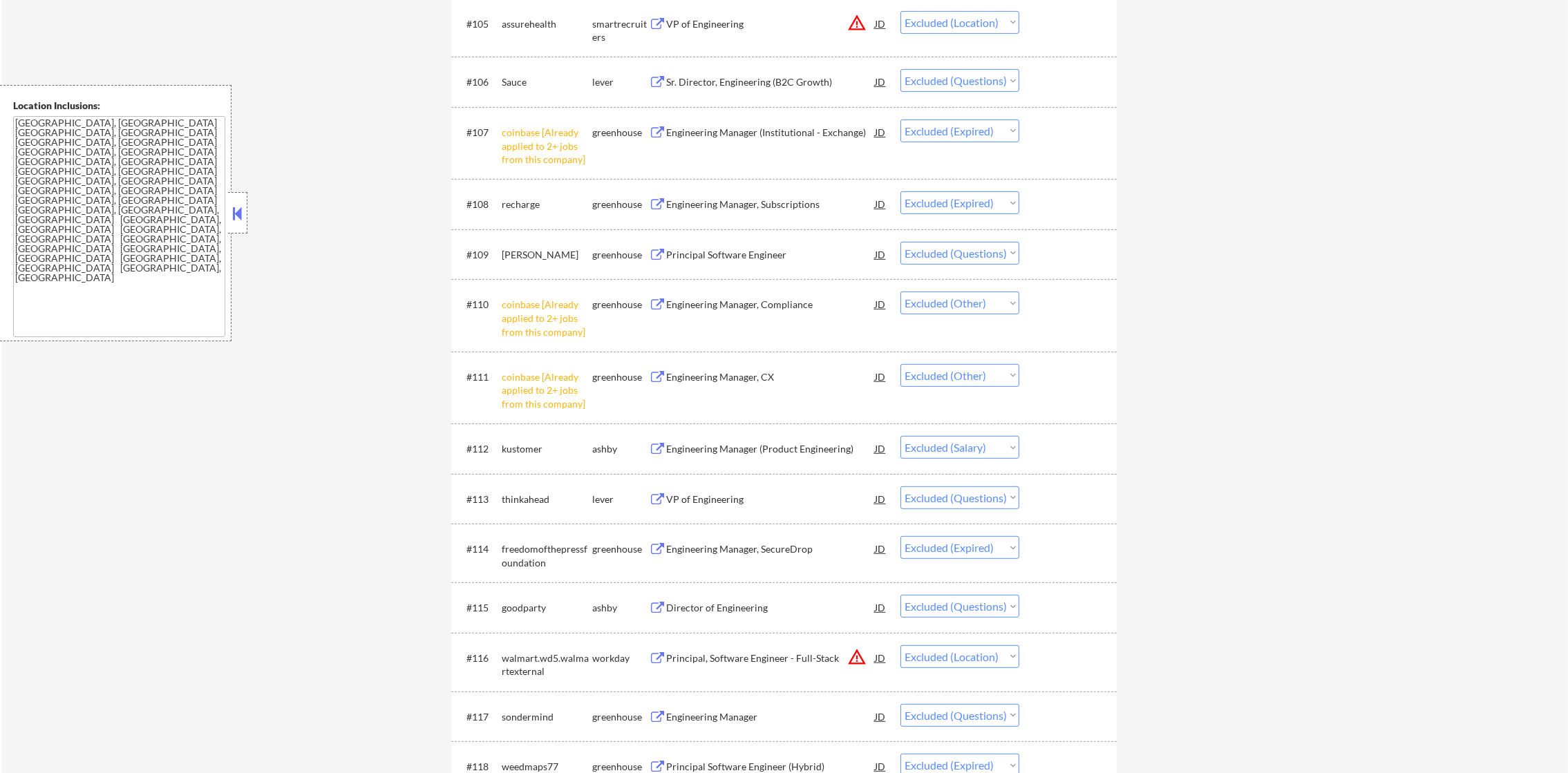
scroll to position [793, 0]
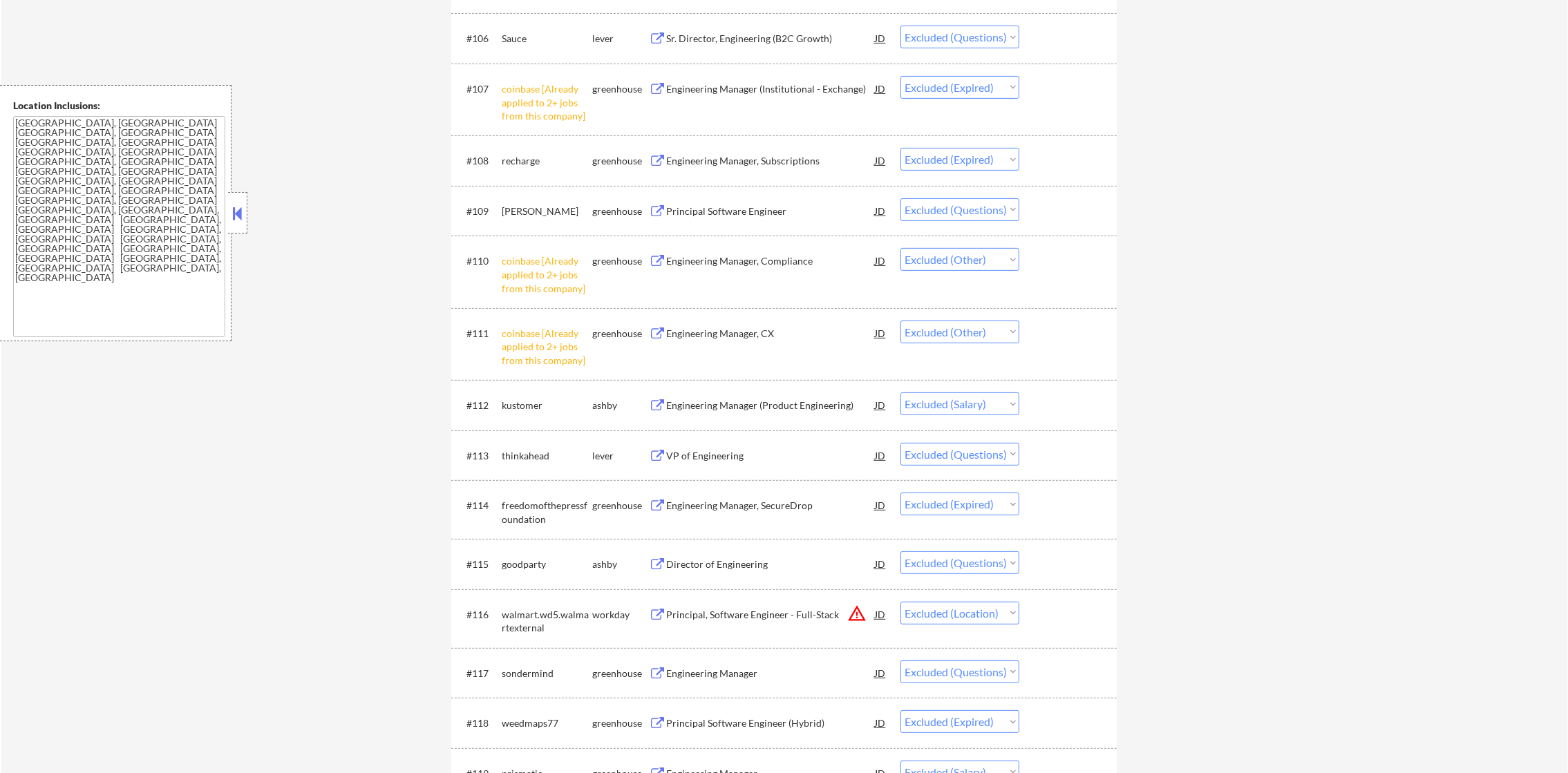
click at [752, 41] on div "Sr. Director, Engineering (B2C Growth)" at bounding box center [771, 39] width 209 height 14
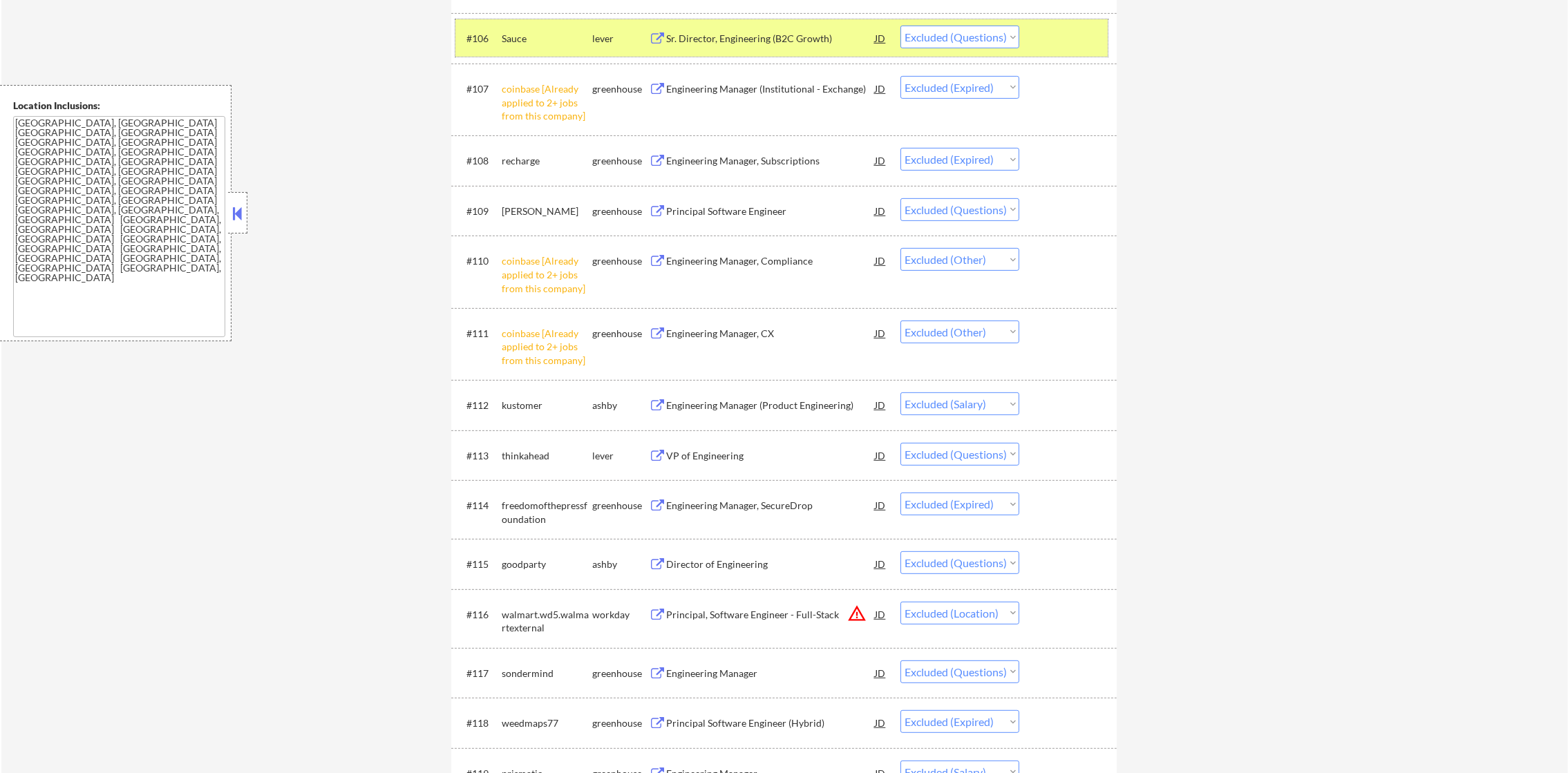
click at [538, 49] on div "Sauce" at bounding box center [547, 38] width 90 height 25
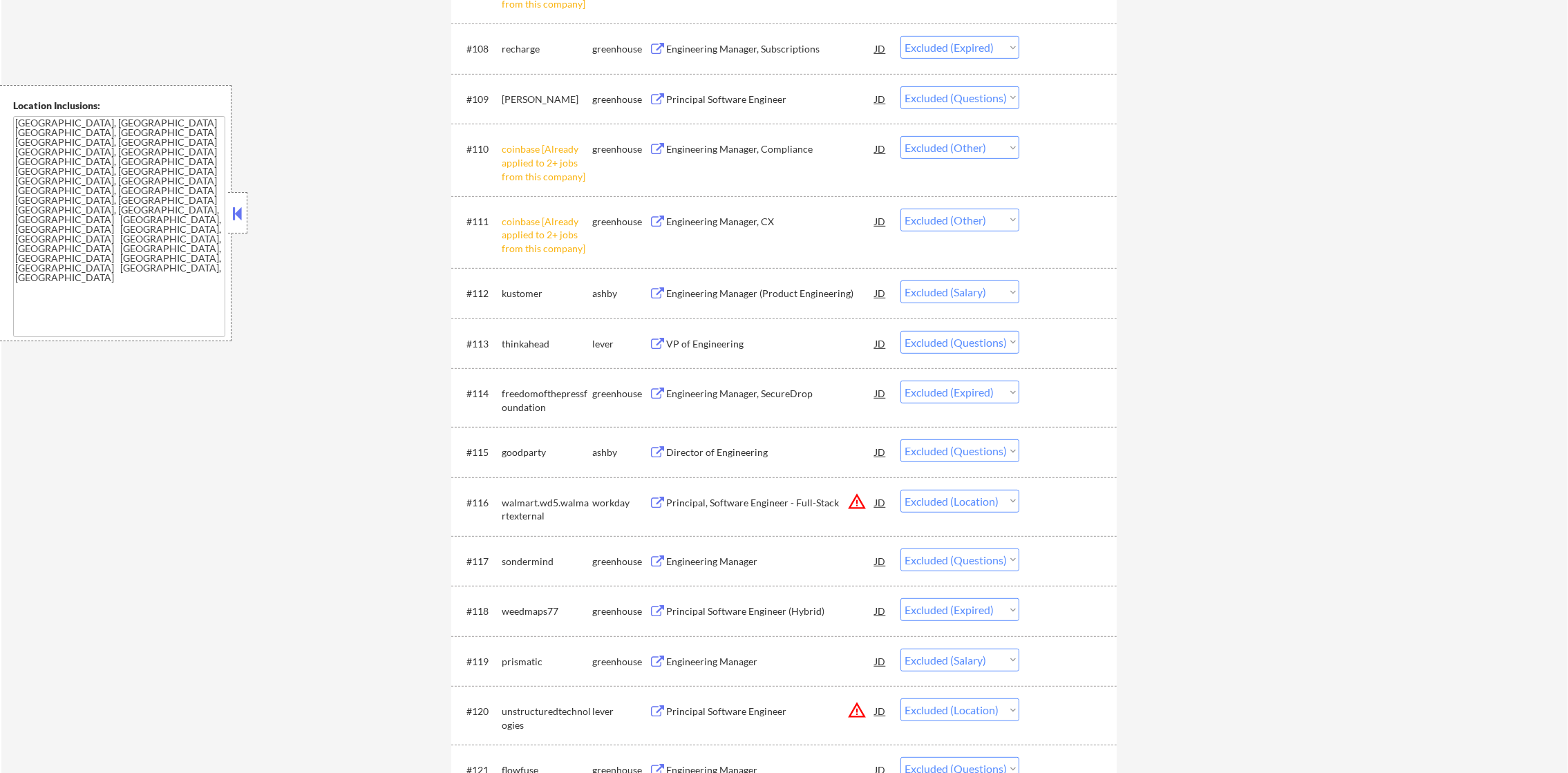
scroll to position [897, 0]
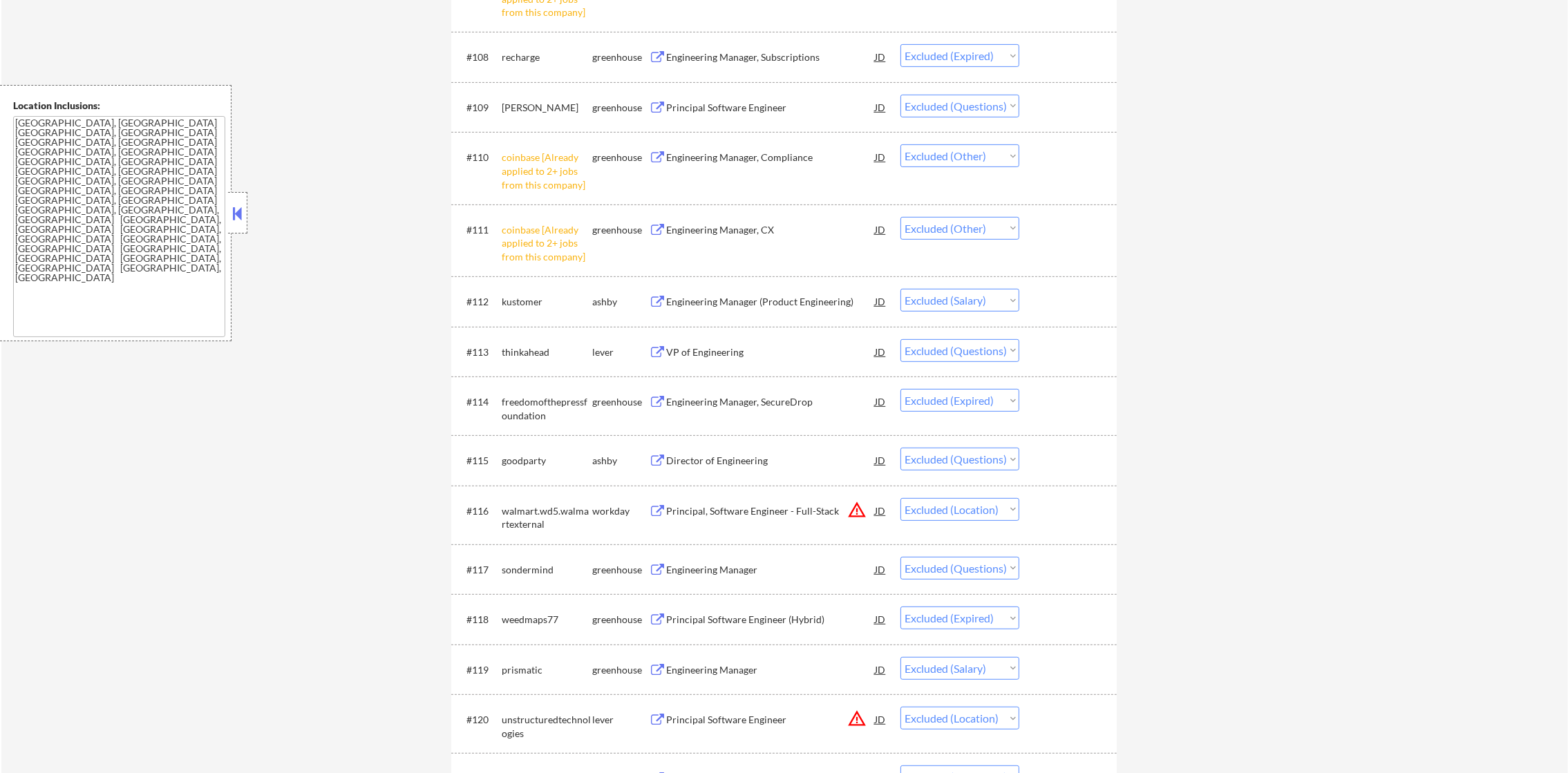
click at [769, 103] on div "Principal Software Engineer" at bounding box center [771, 108] width 209 height 14
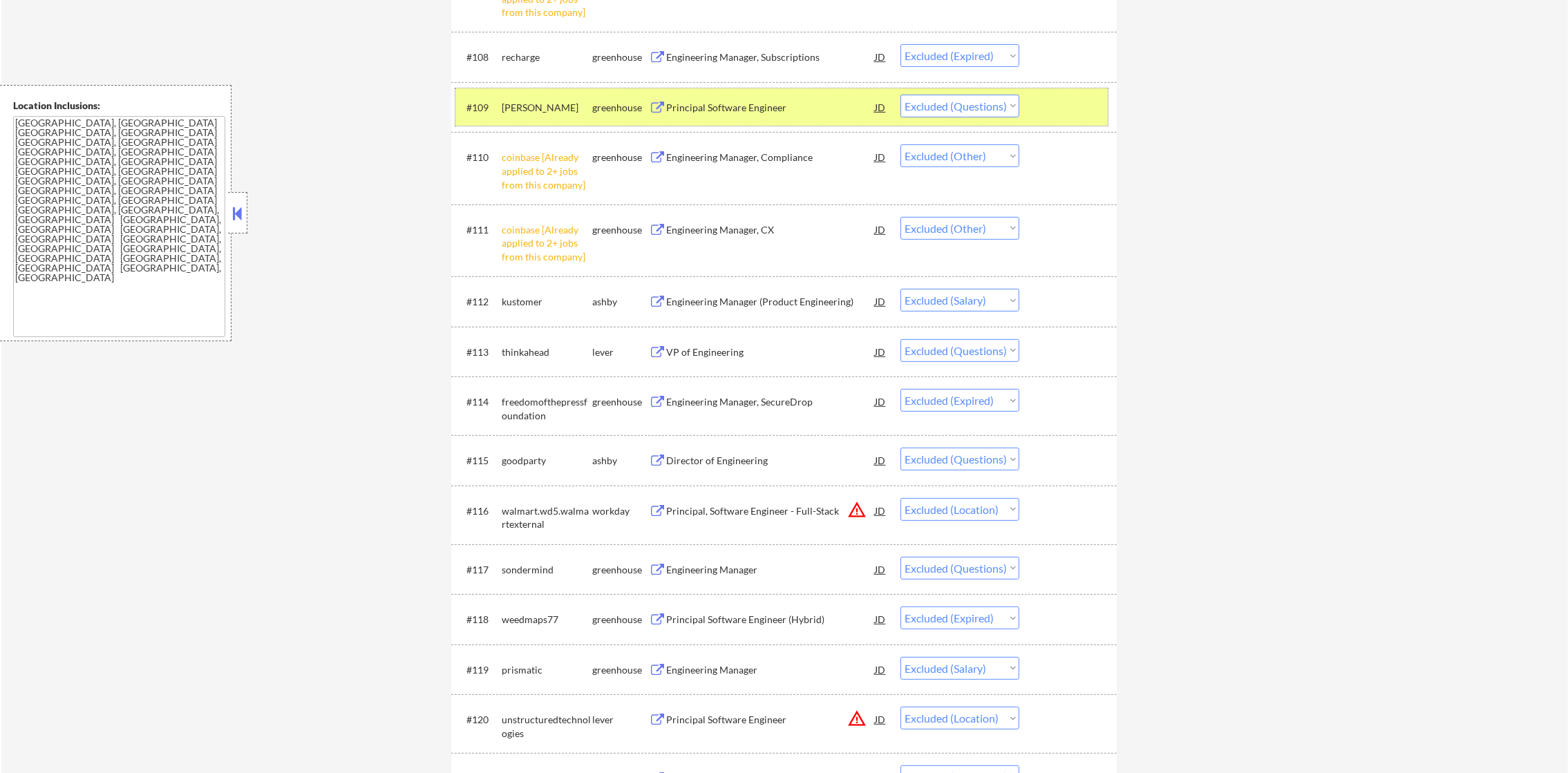
click at [540, 113] on div "natera" at bounding box center [547, 107] width 90 height 25
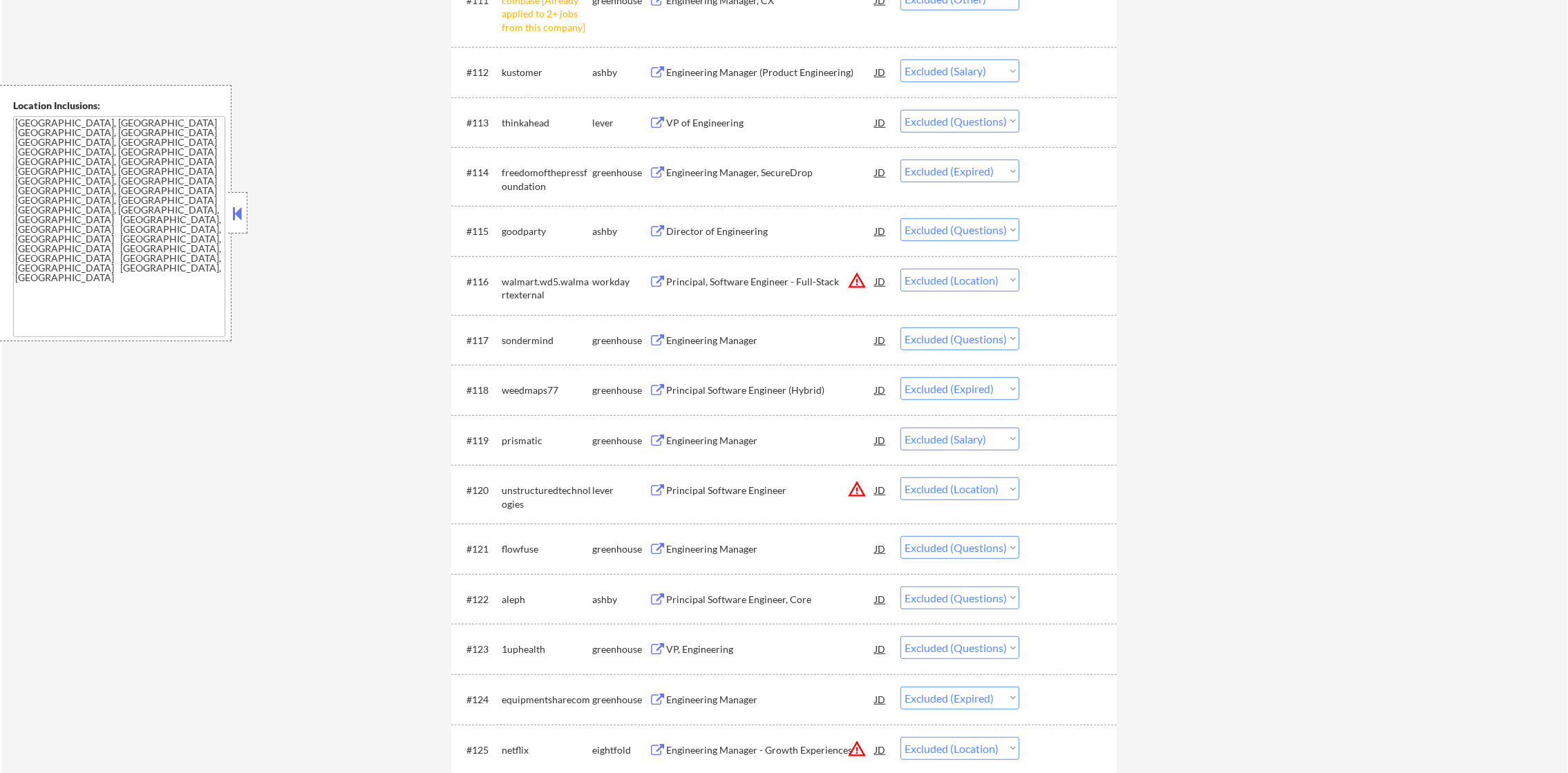
scroll to position [1139, 0]
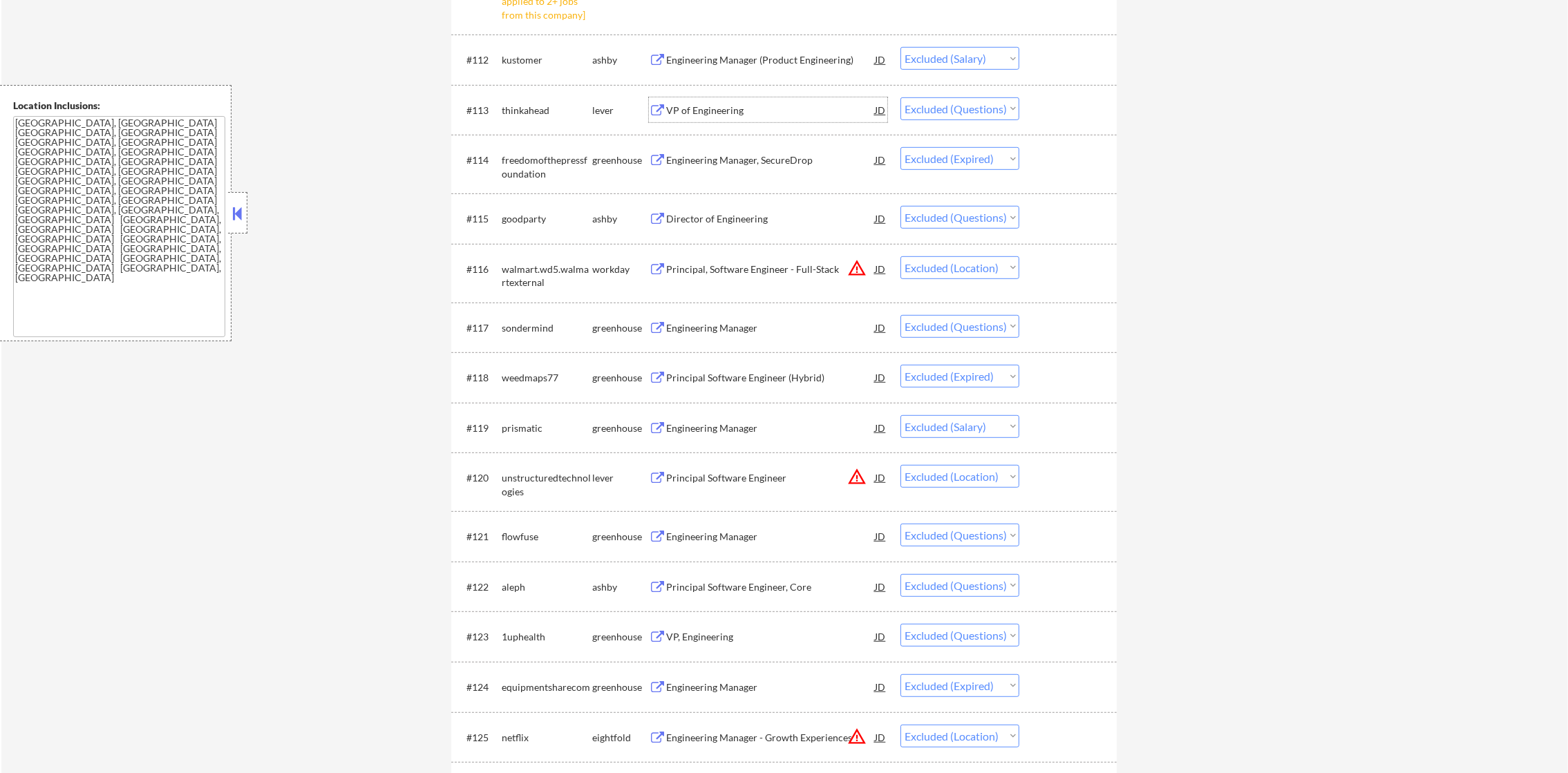
click at [768, 99] on div "VP of Engineering" at bounding box center [771, 110] width 209 height 25
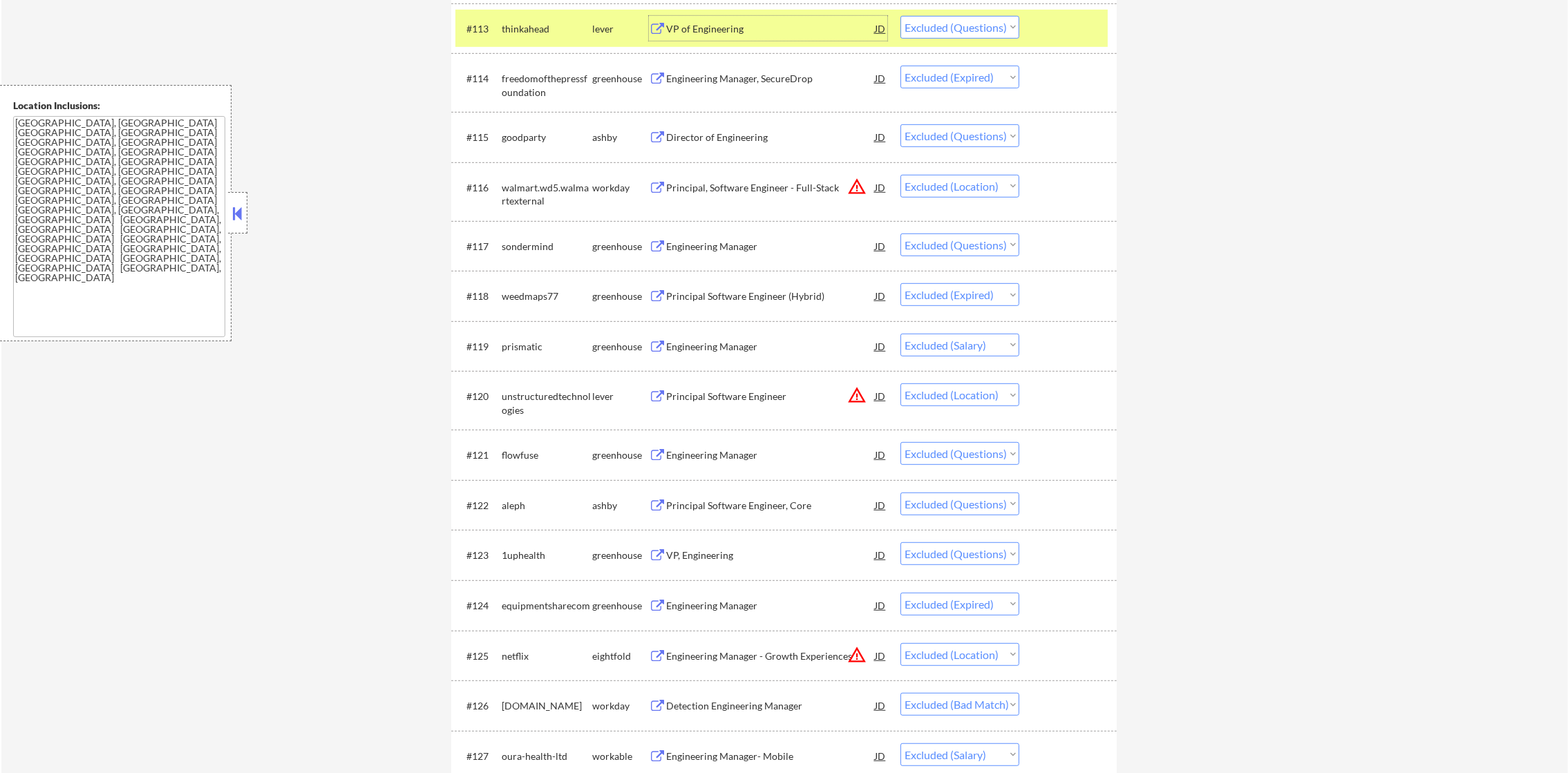
scroll to position [1208, 0]
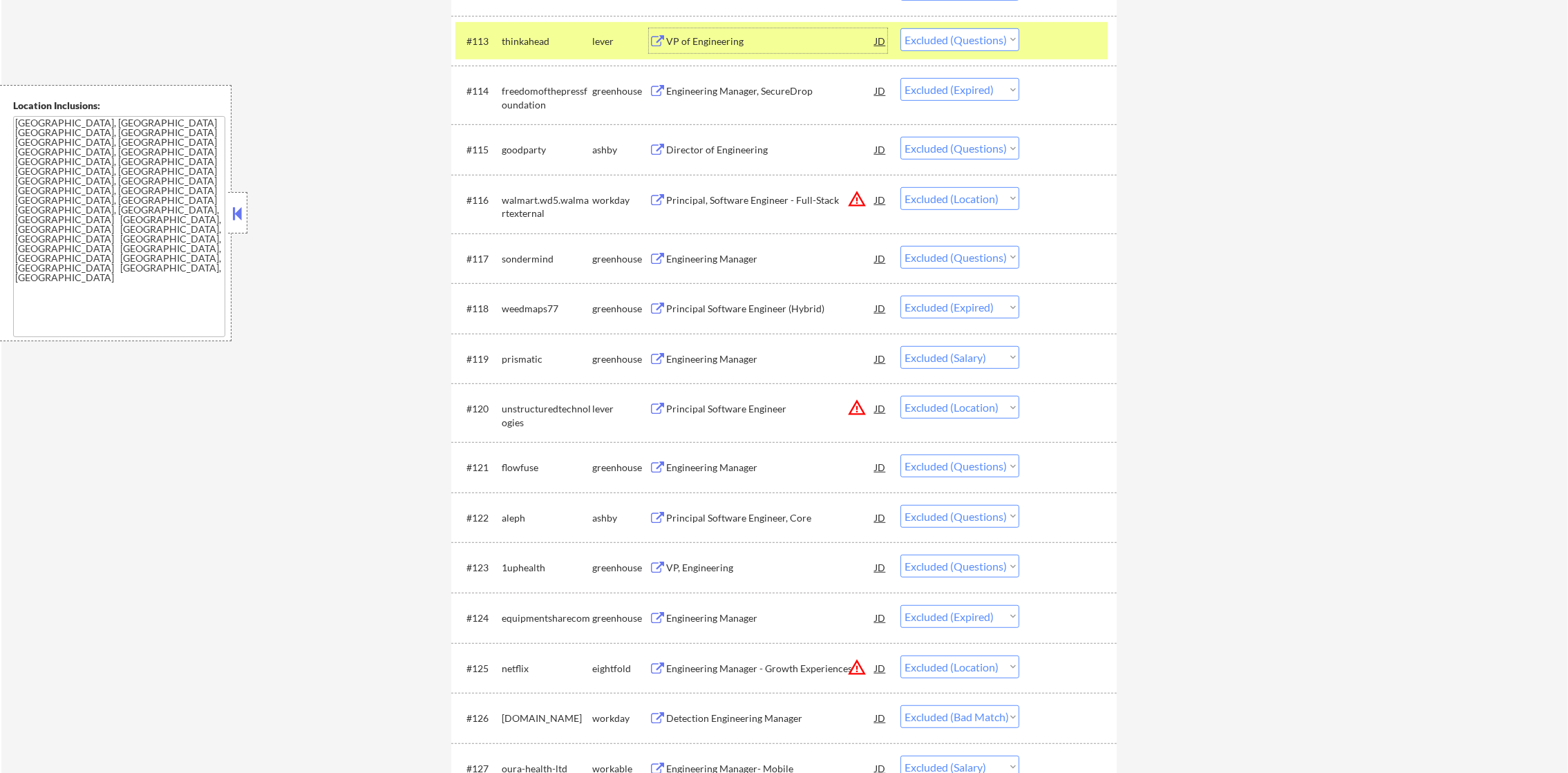
click at [518, 52] on div "thinkahead" at bounding box center [547, 41] width 90 height 25
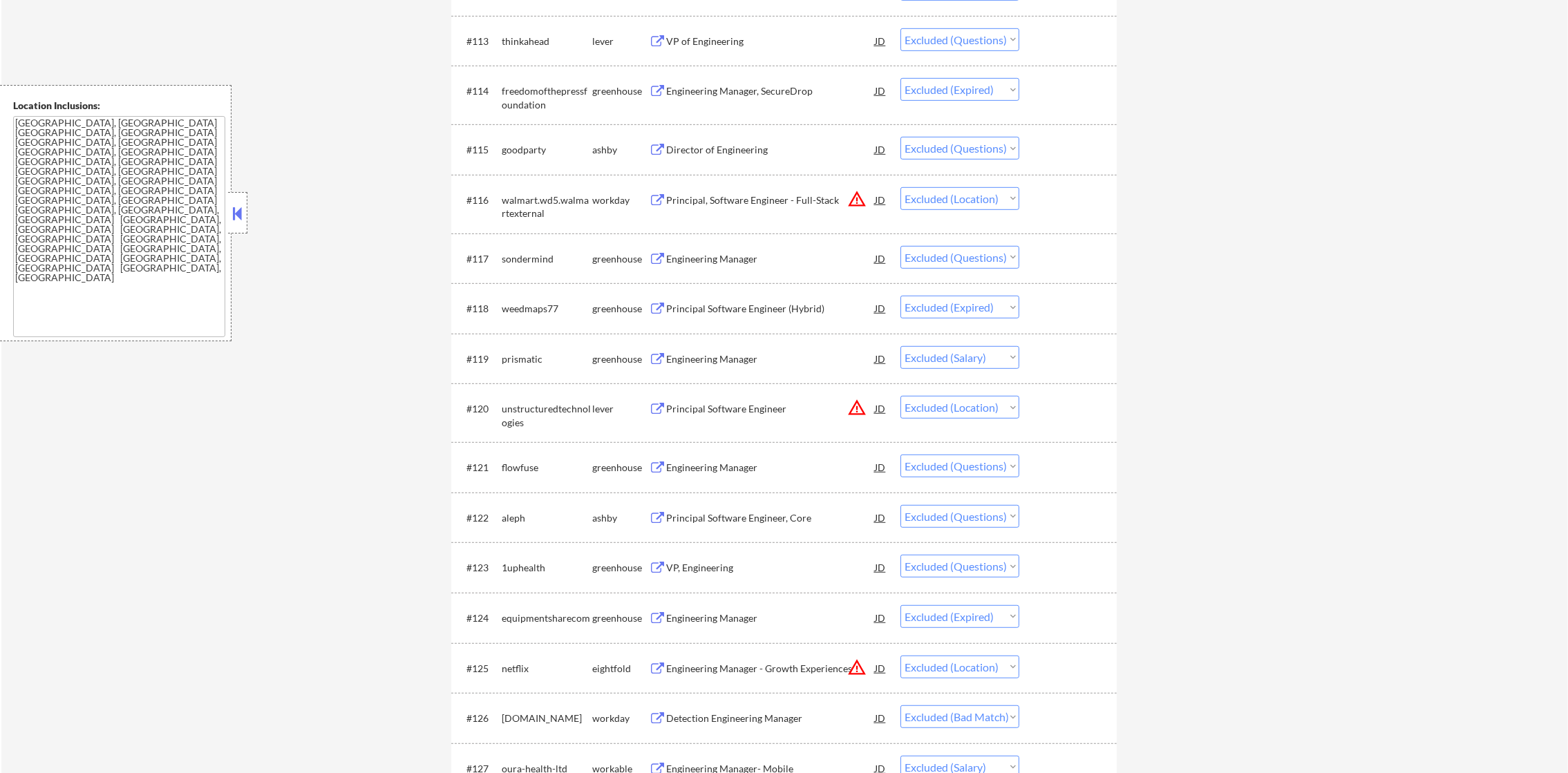
click at [967, 36] on select "Choose an option... Pending Applied Excluded (Questions) Excluded (Expired) Exc…" at bounding box center [960, 40] width 119 height 23
select select ""excluded__other_""
click at [901, 28] on select "Choose an option... Pending Applied Excluded (Questions) Excluded (Expired) Exc…" at bounding box center [960, 40] width 119 height 23
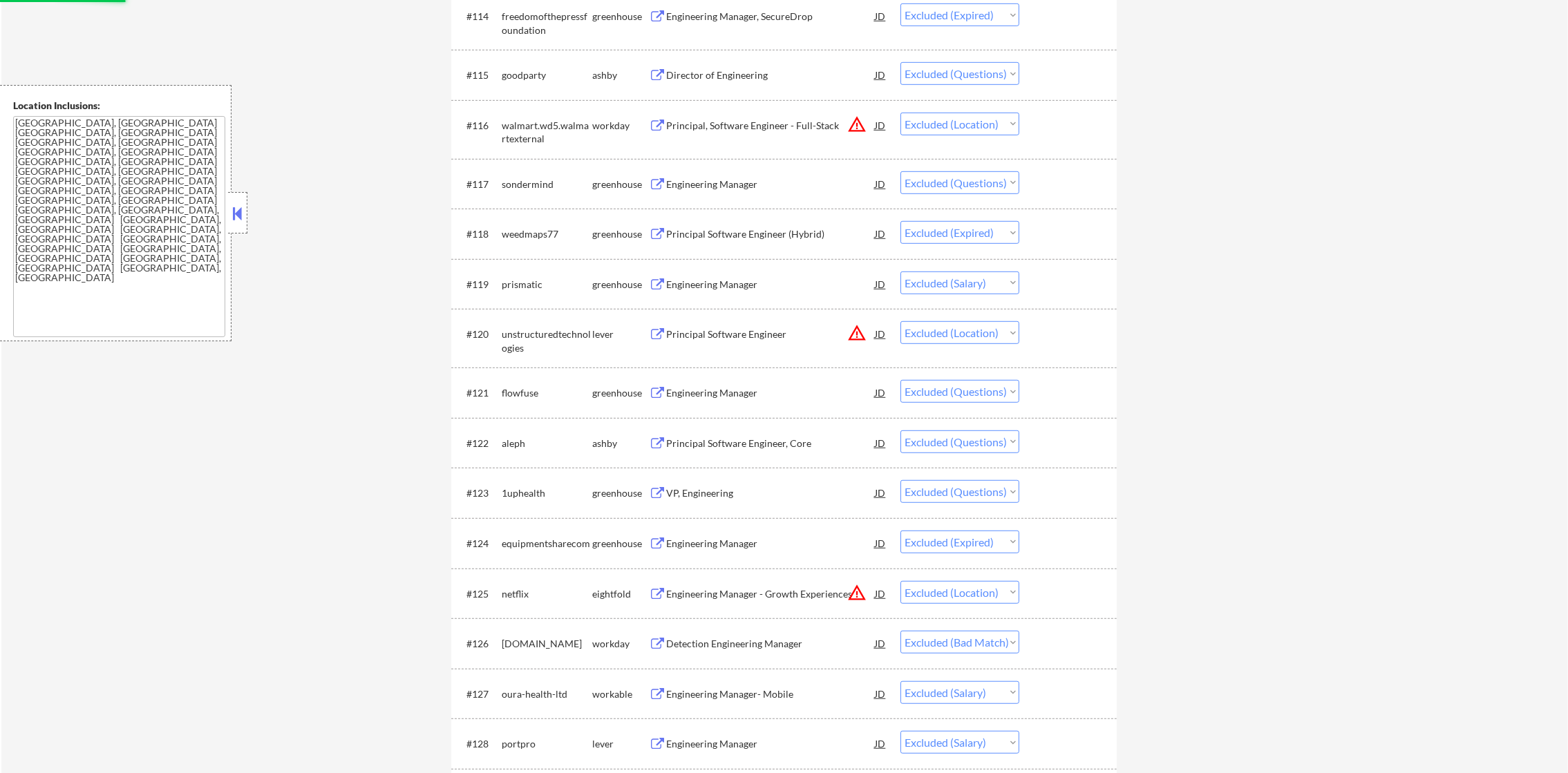
scroll to position [1312, 0]
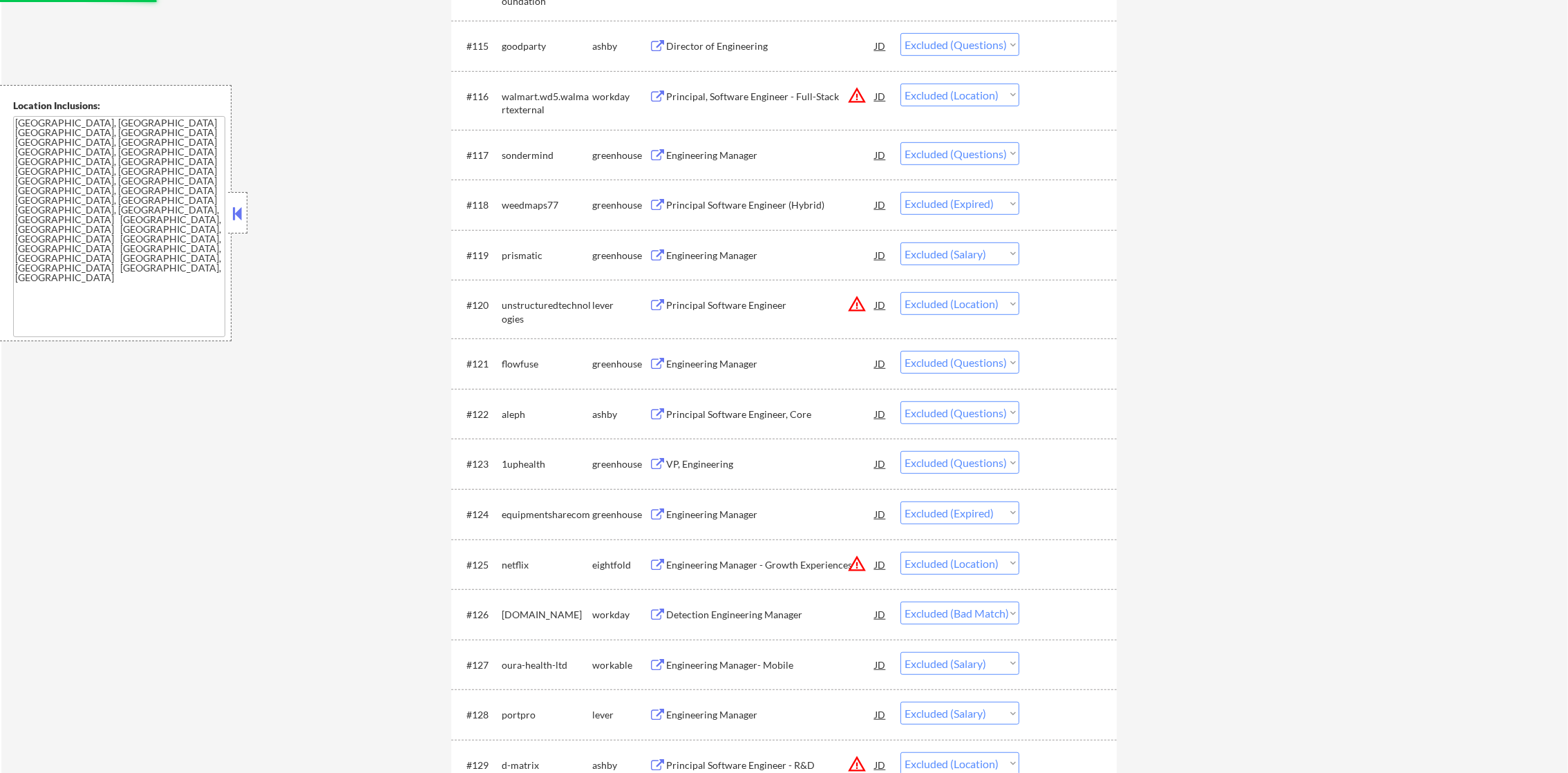
click at [786, 42] on div "Director of Engineering" at bounding box center [771, 47] width 209 height 14
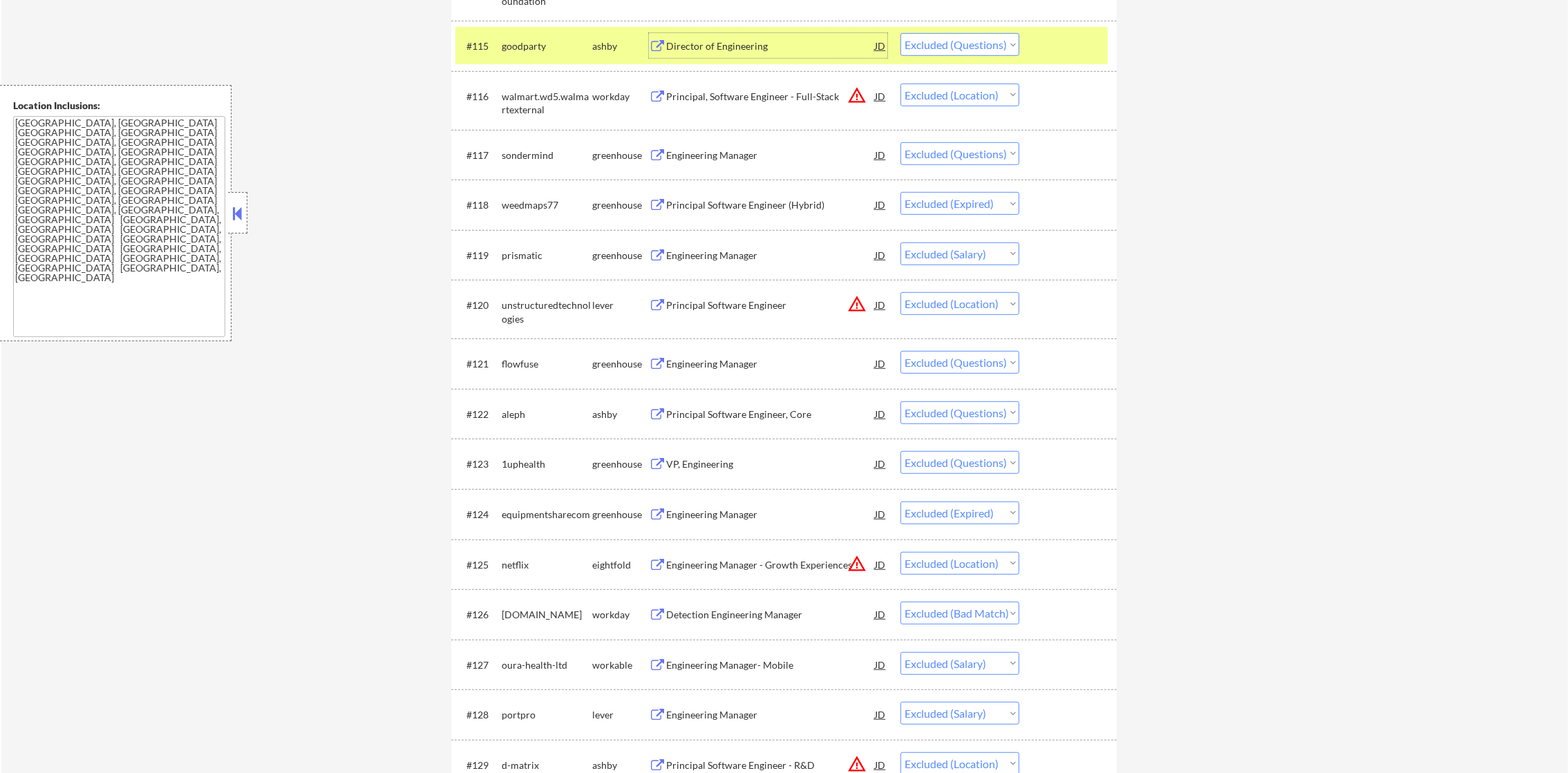
click at [532, 49] on div "goodparty" at bounding box center [547, 47] width 90 height 14
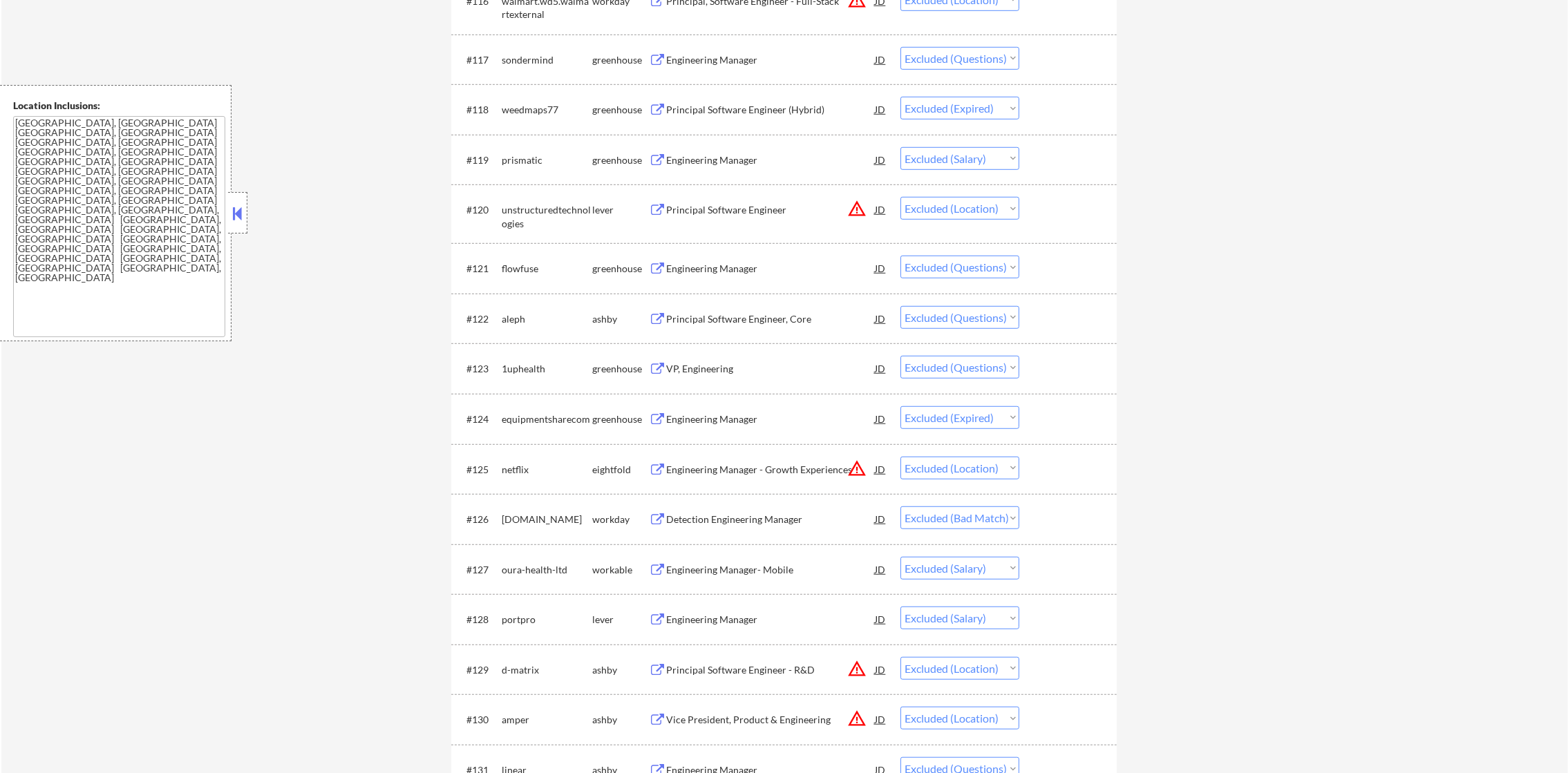
scroll to position [1415, 0]
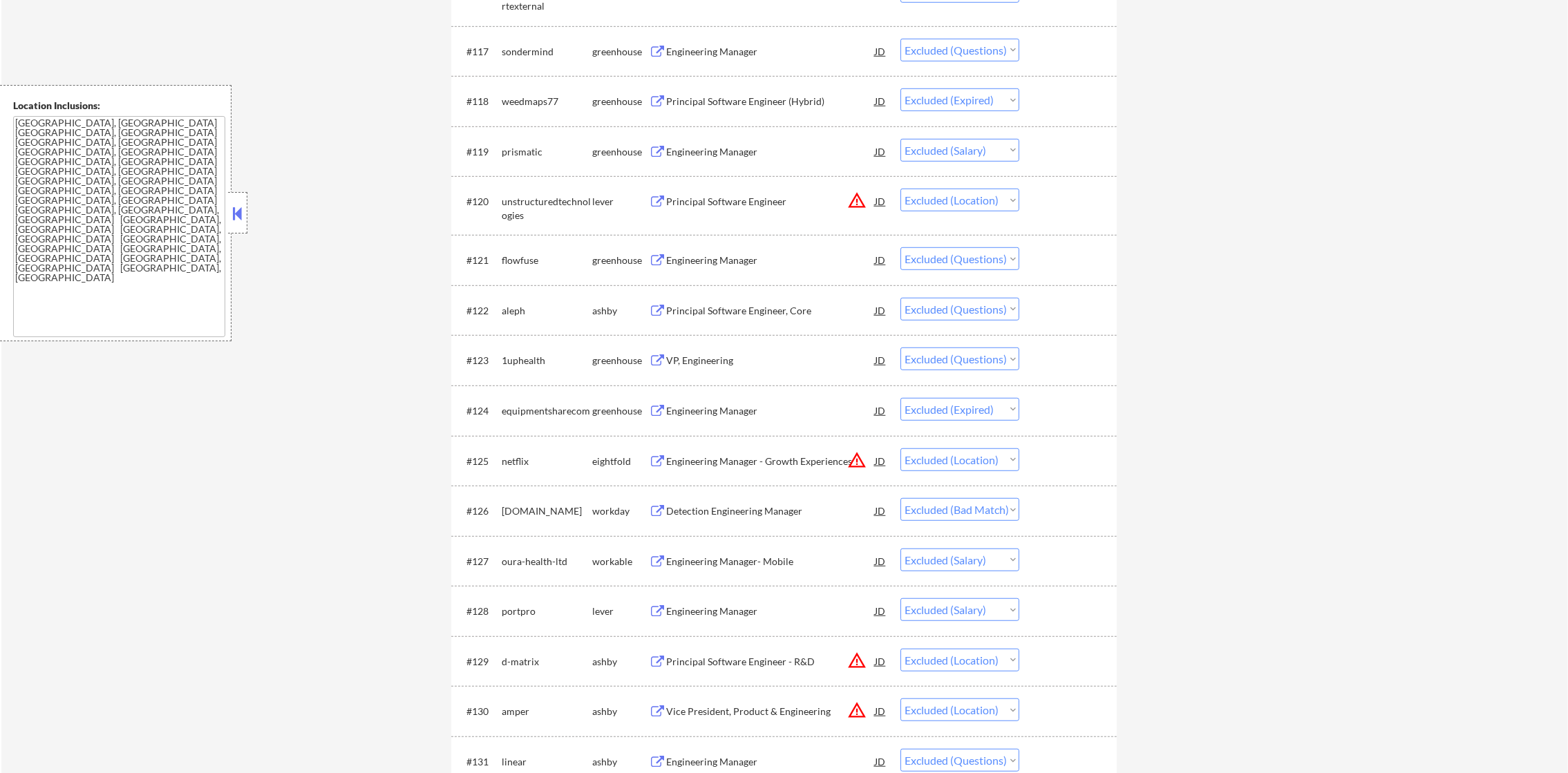
click at [741, 49] on div "Engineering Manager" at bounding box center [771, 52] width 209 height 14
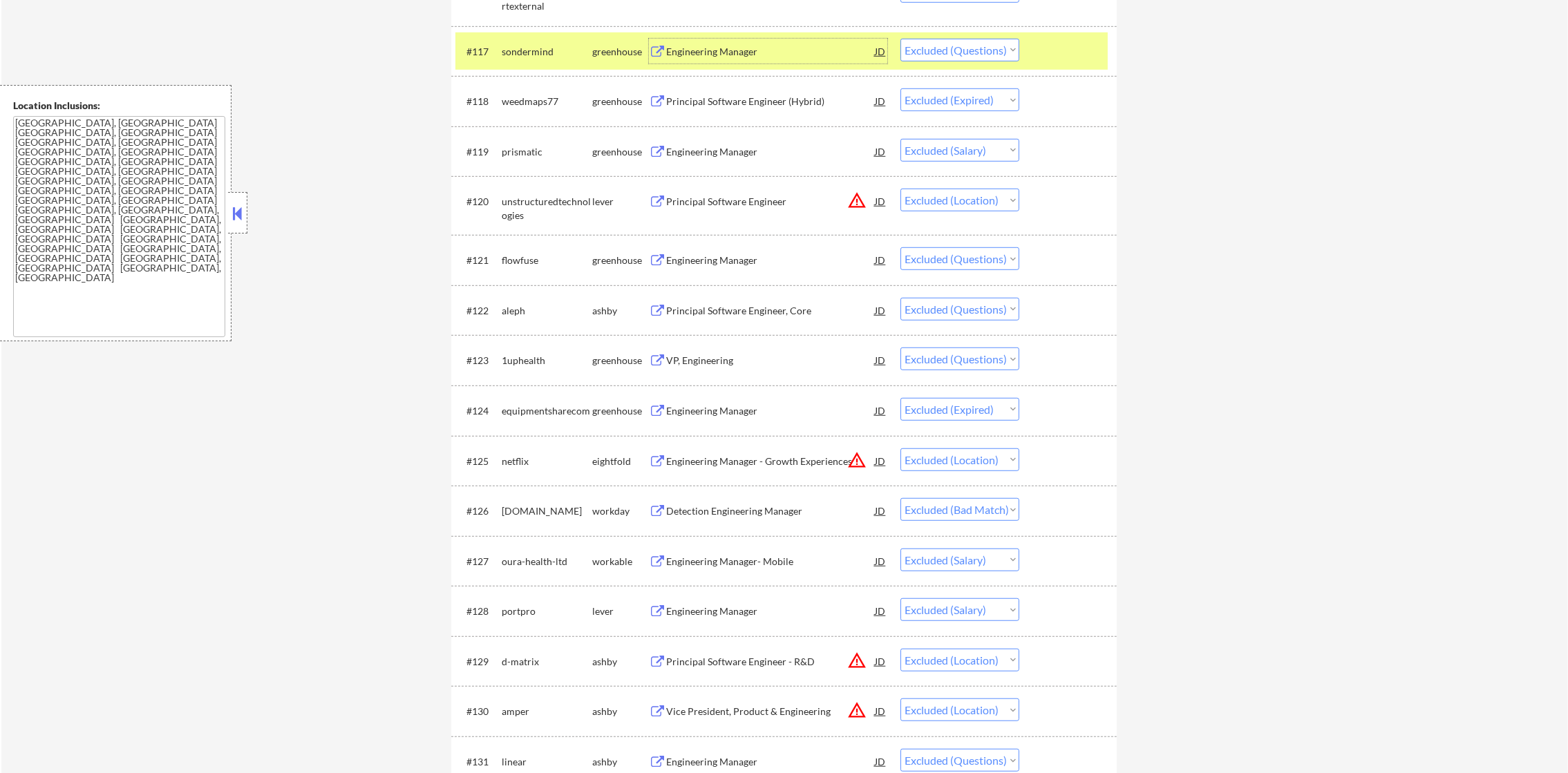
click at [934, 49] on select "Choose an option... Pending Applied Excluded (Questions) Excluded (Expired) Exc…" at bounding box center [960, 50] width 119 height 23
click at [901, 39] on select "Choose an option... Pending Applied Excluded (Questions) Excluded (Expired) Exc…" at bounding box center [960, 50] width 119 height 23
click at [542, 46] on div "weedmaps77" at bounding box center [547, 52] width 90 height 14
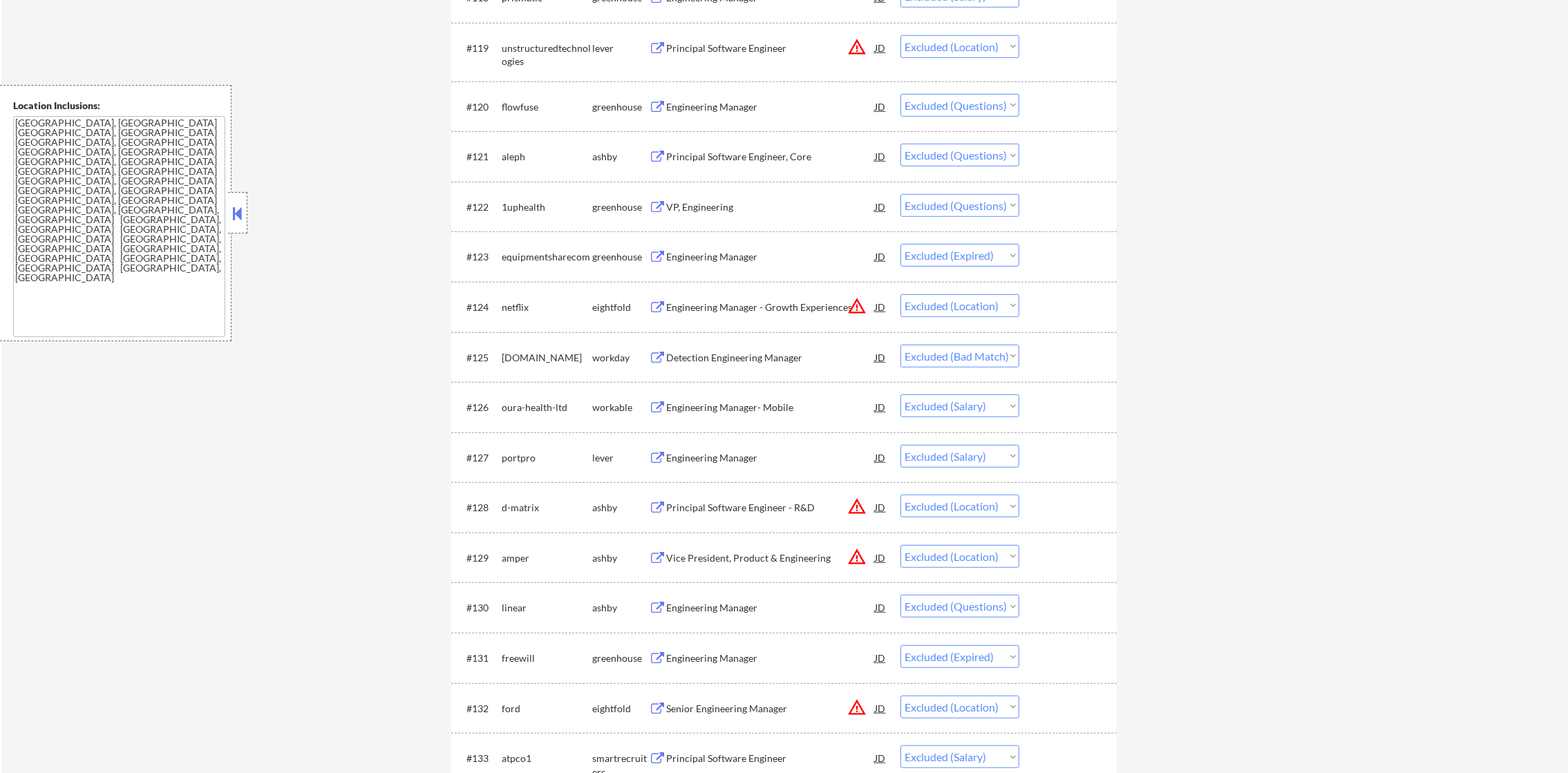
scroll to position [1554, 0]
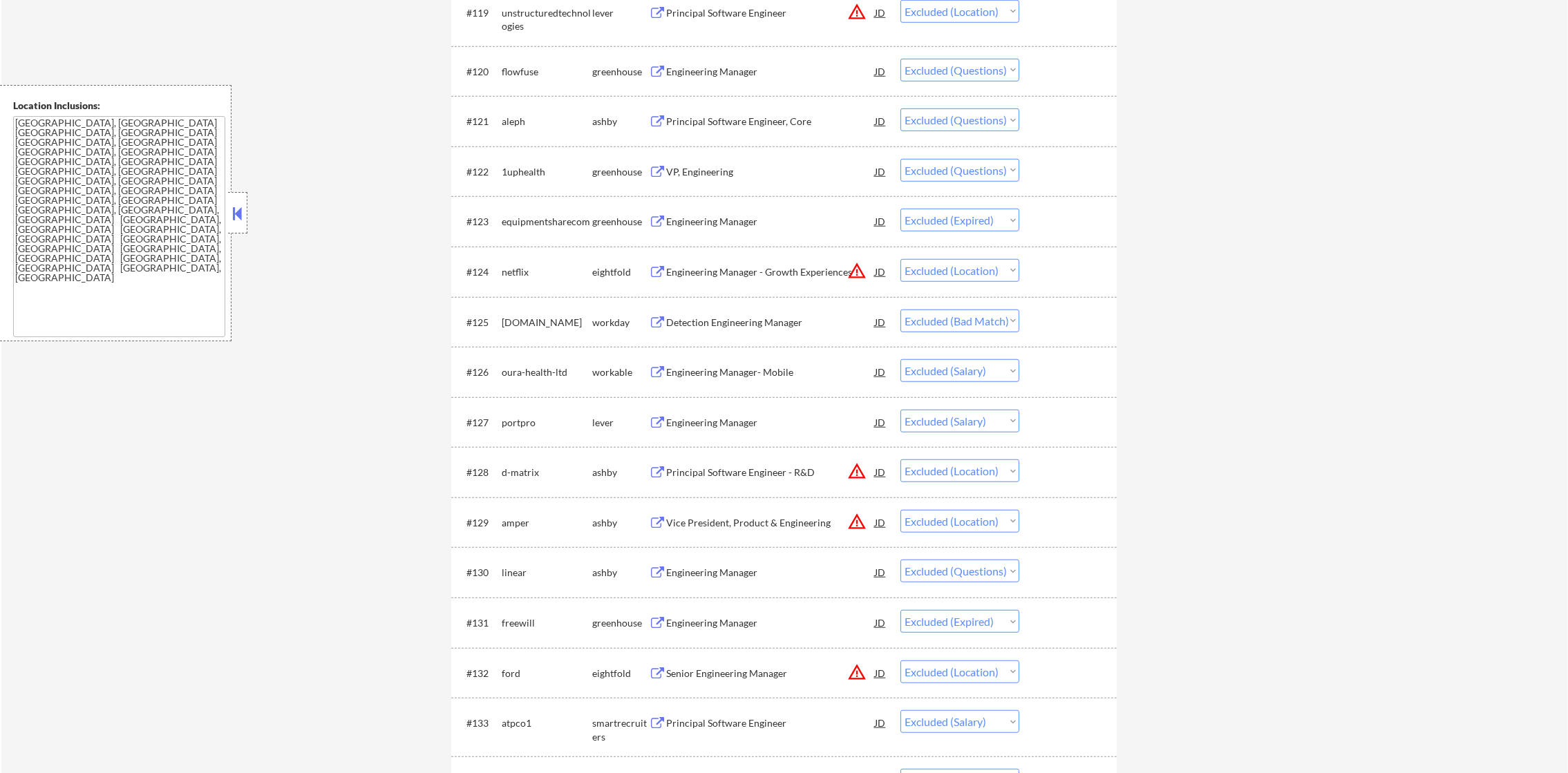
click at [749, 62] on div "Engineering Manager" at bounding box center [771, 71] width 209 height 25
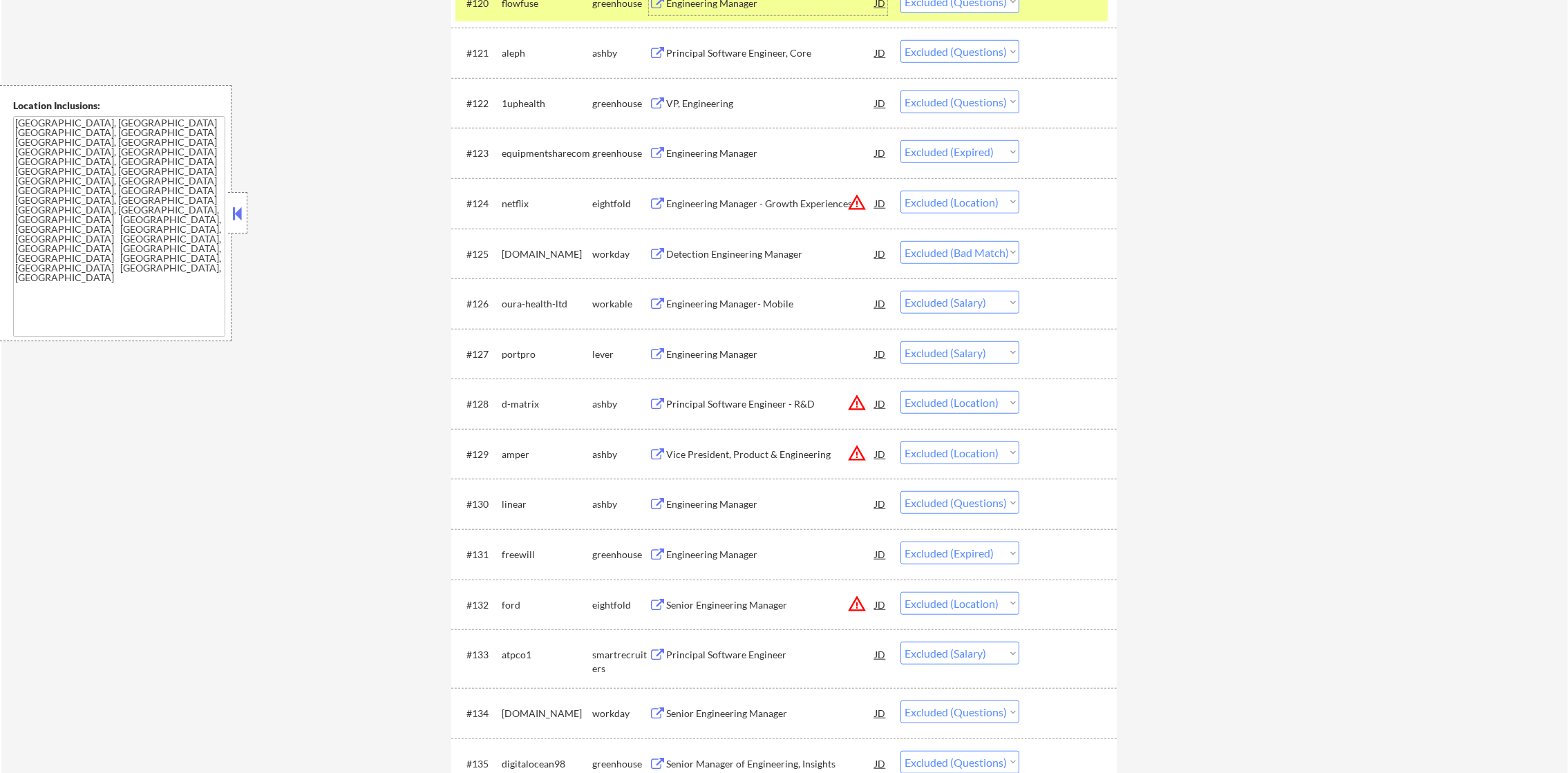
scroll to position [1588, 0]
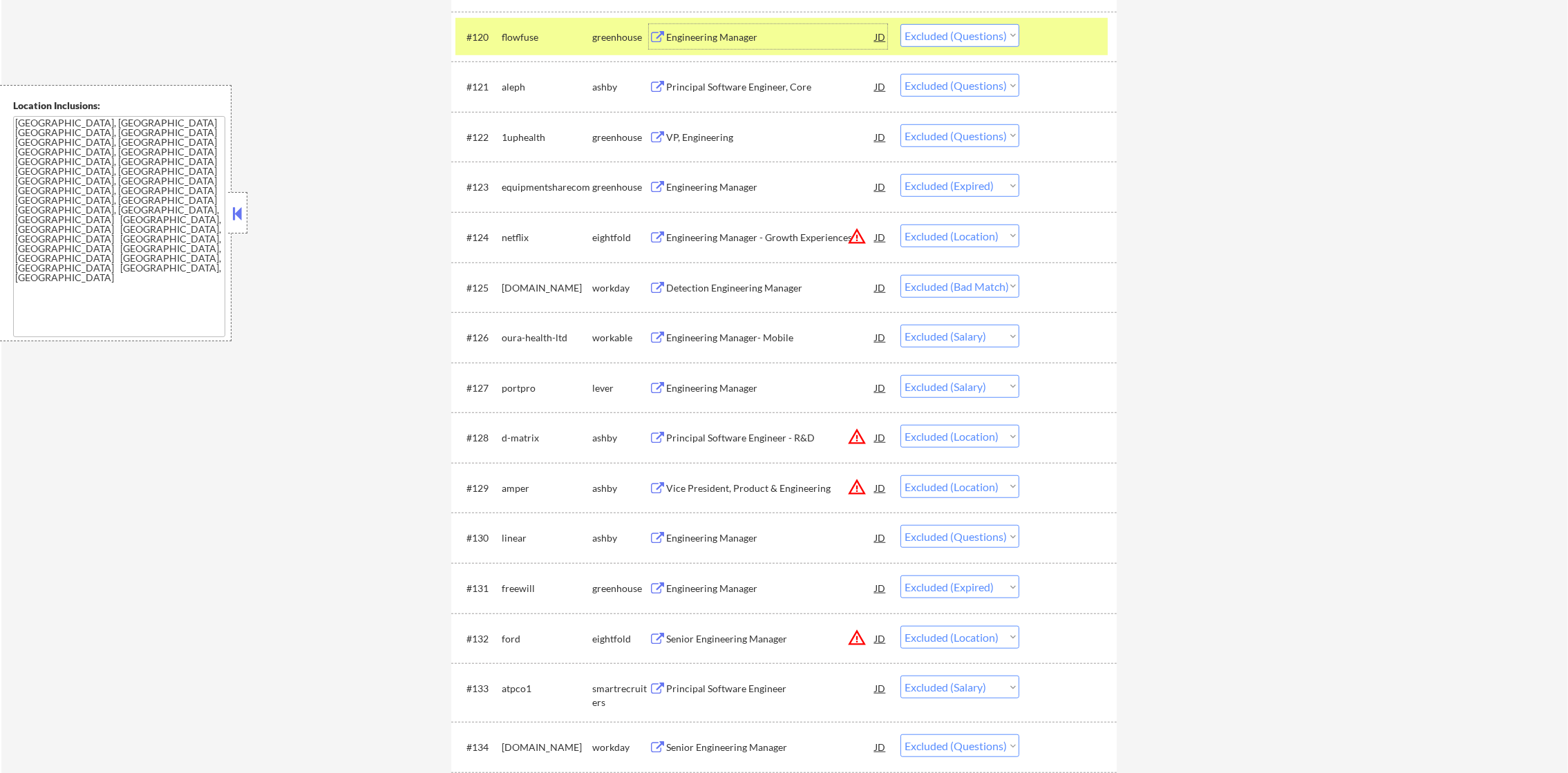
click at [947, 45] on select "Choose an option... Pending Applied Excluded (Questions) Excluded (Expired) Exc…" at bounding box center [960, 35] width 119 height 23
click at [957, 34] on select "Choose an option... Pending Applied Excluded (Questions) Excluded (Expired) Exc…" at bounding box center [960, 35] width 119 height 23
drag, startPoint x: 957, startPoint y: 34, endPoint x: 961, endPoint y: 49, distance: 15.5
click at [957, 34] on select "Choose an option... Pending Applied Excluded (Questions) Excluded (Expired) Exc…" at bounding box center [960, 35] width 119 height 23
click at [901, 24] on select "Choose an option... Pending Applied Excluded (Questions) Excluded (Expired) Exc…" at bounding box center [960, 35] width 119 height 23
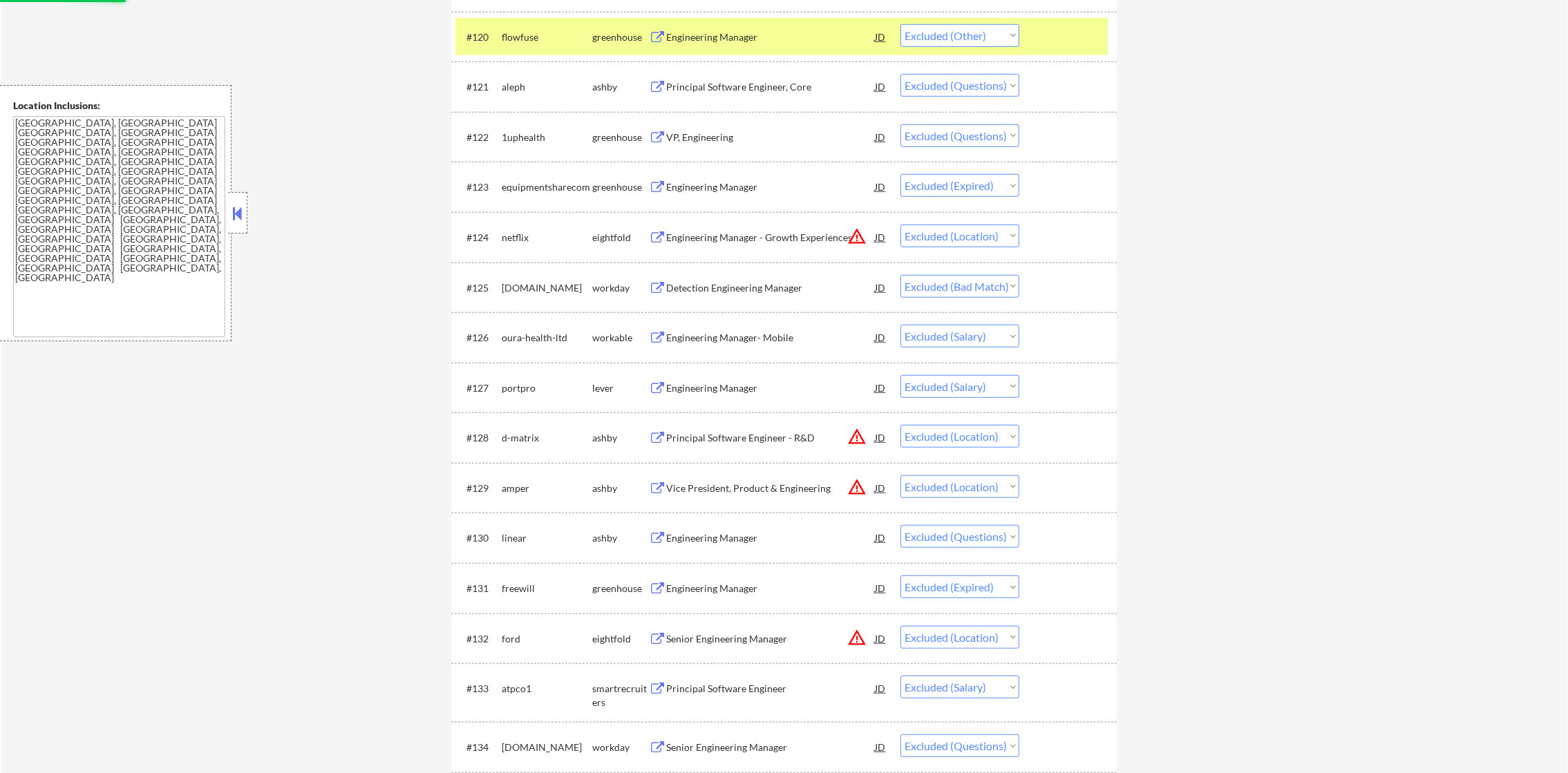
click at [541, 46] on div "flowfuse" at bounding box center [547, 36] width 90 height 25
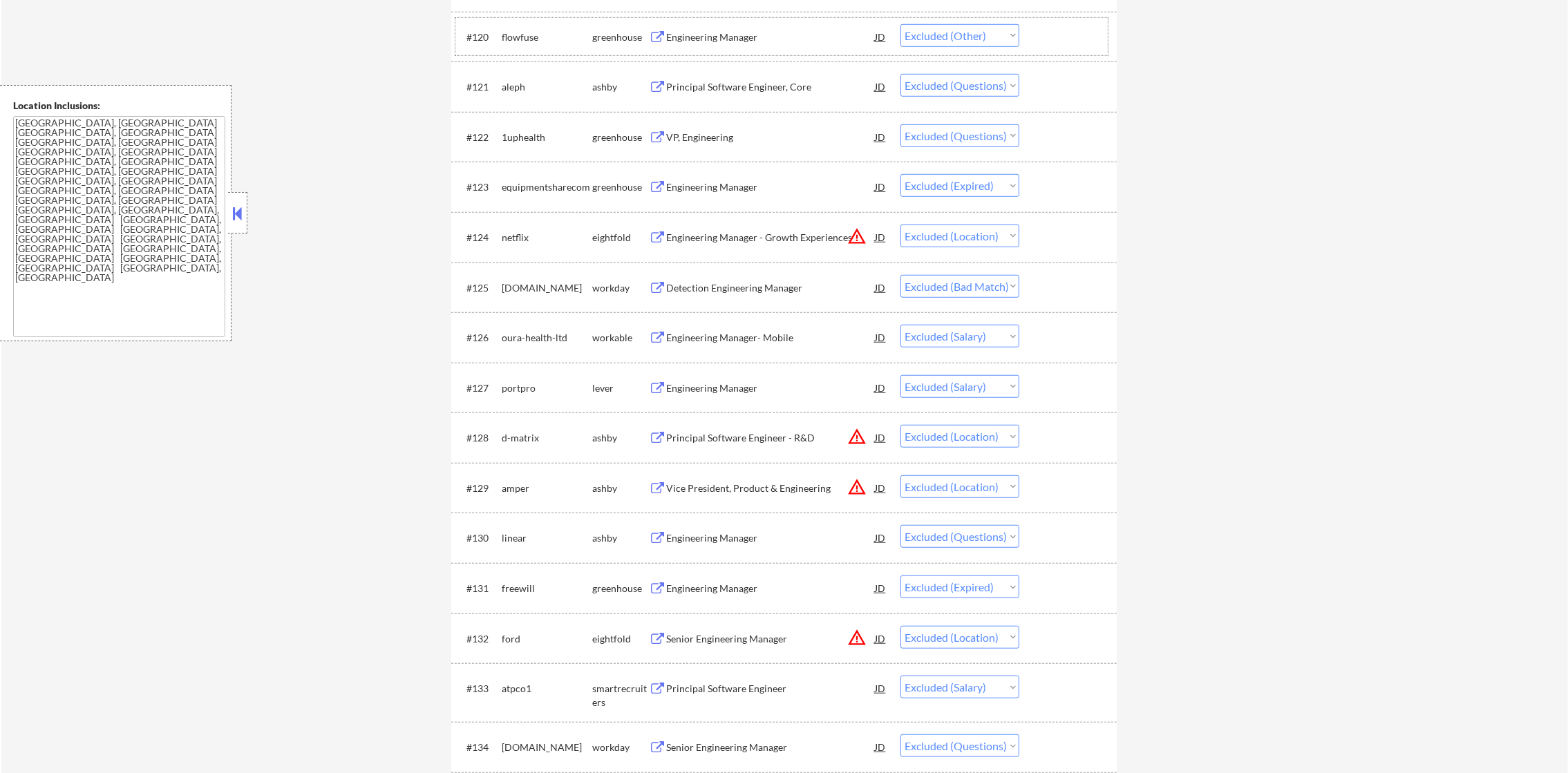
scroll to position [1622, 0]
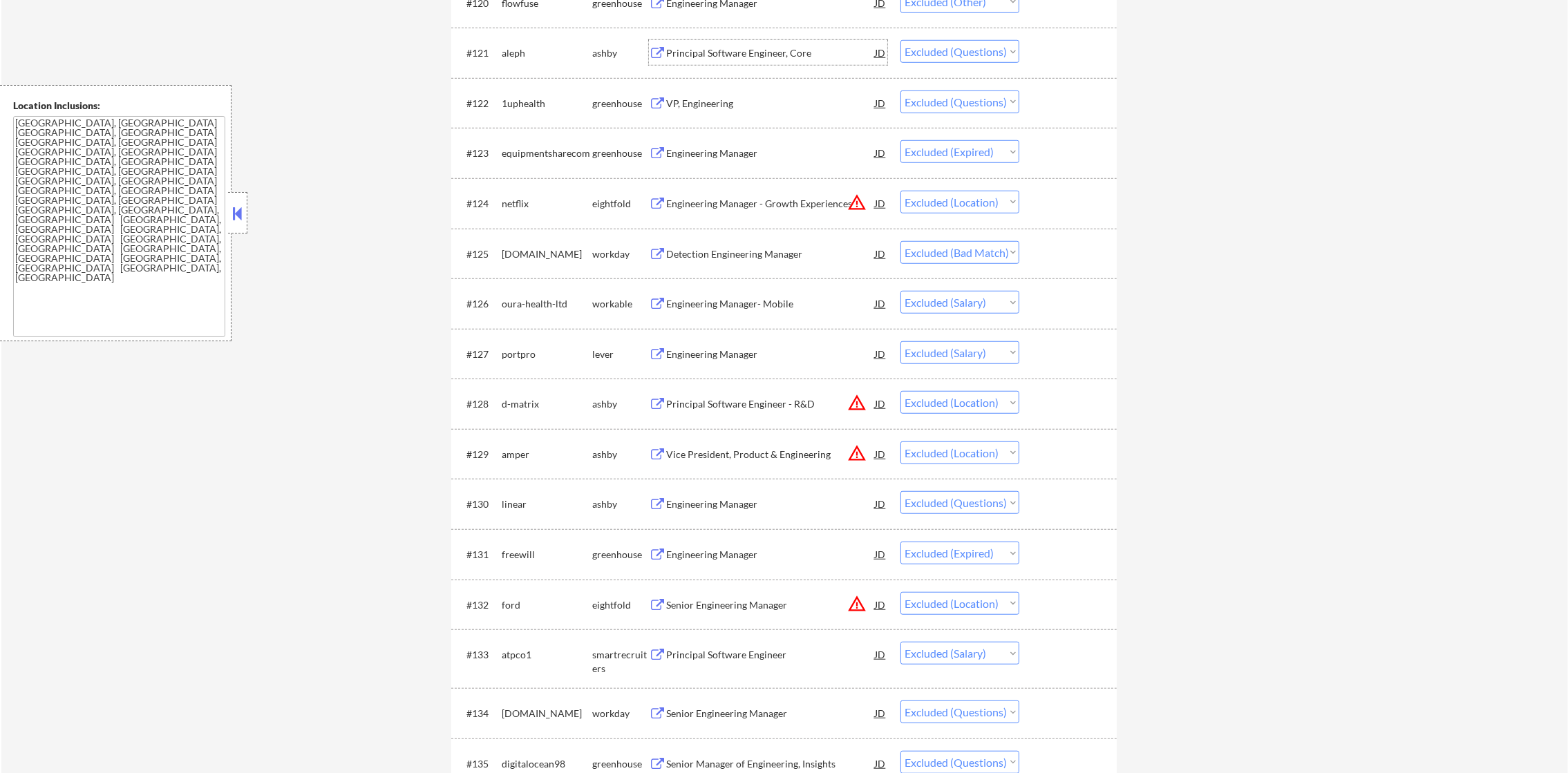
click at [749, 54] on div "Principal Software Engineer, Core" at bounding box center [771, 53] width 209 height 14
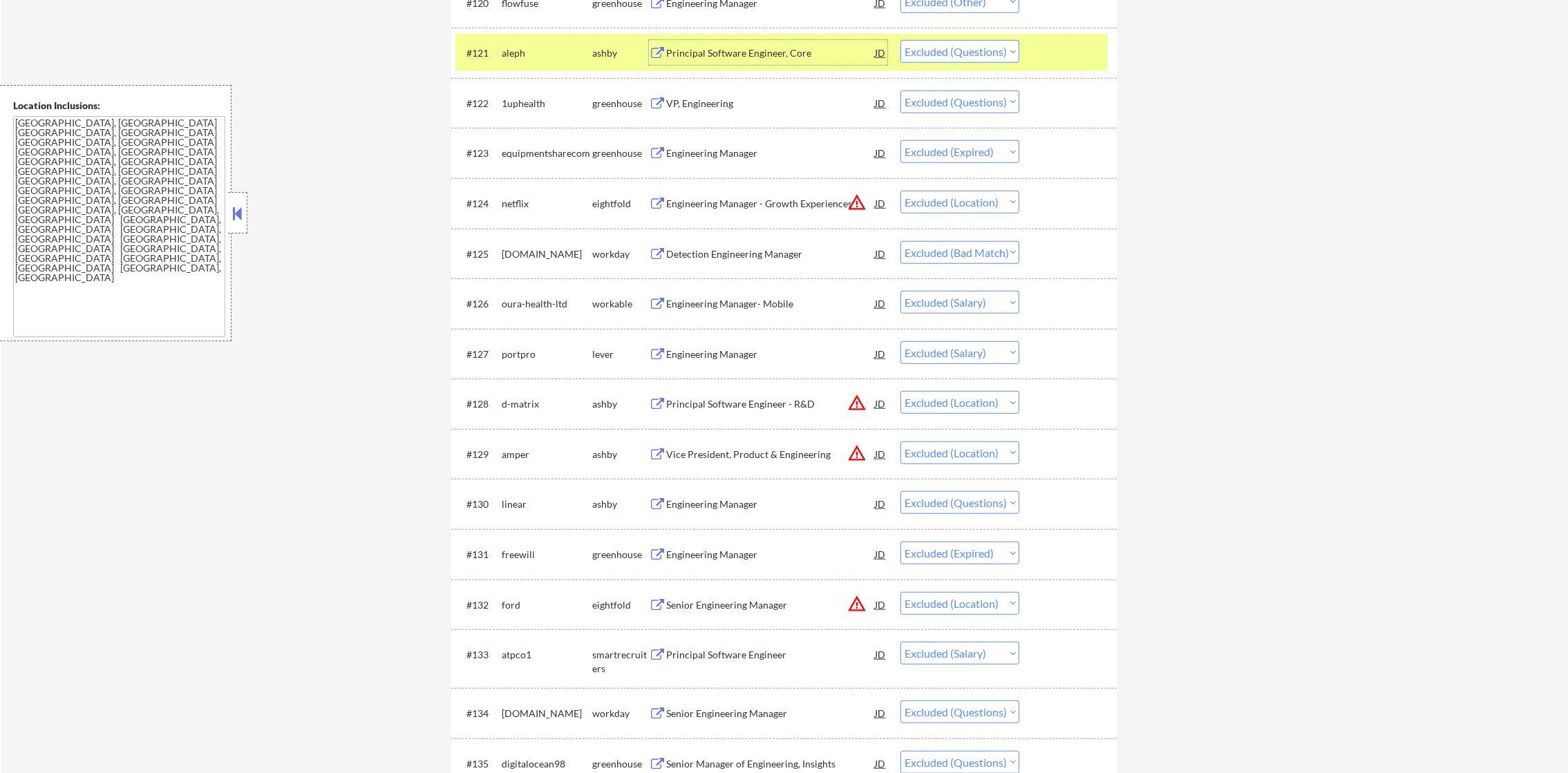
click at [523, 58] on div "aleph" at bounding box center [547, 53] width 90 height 14
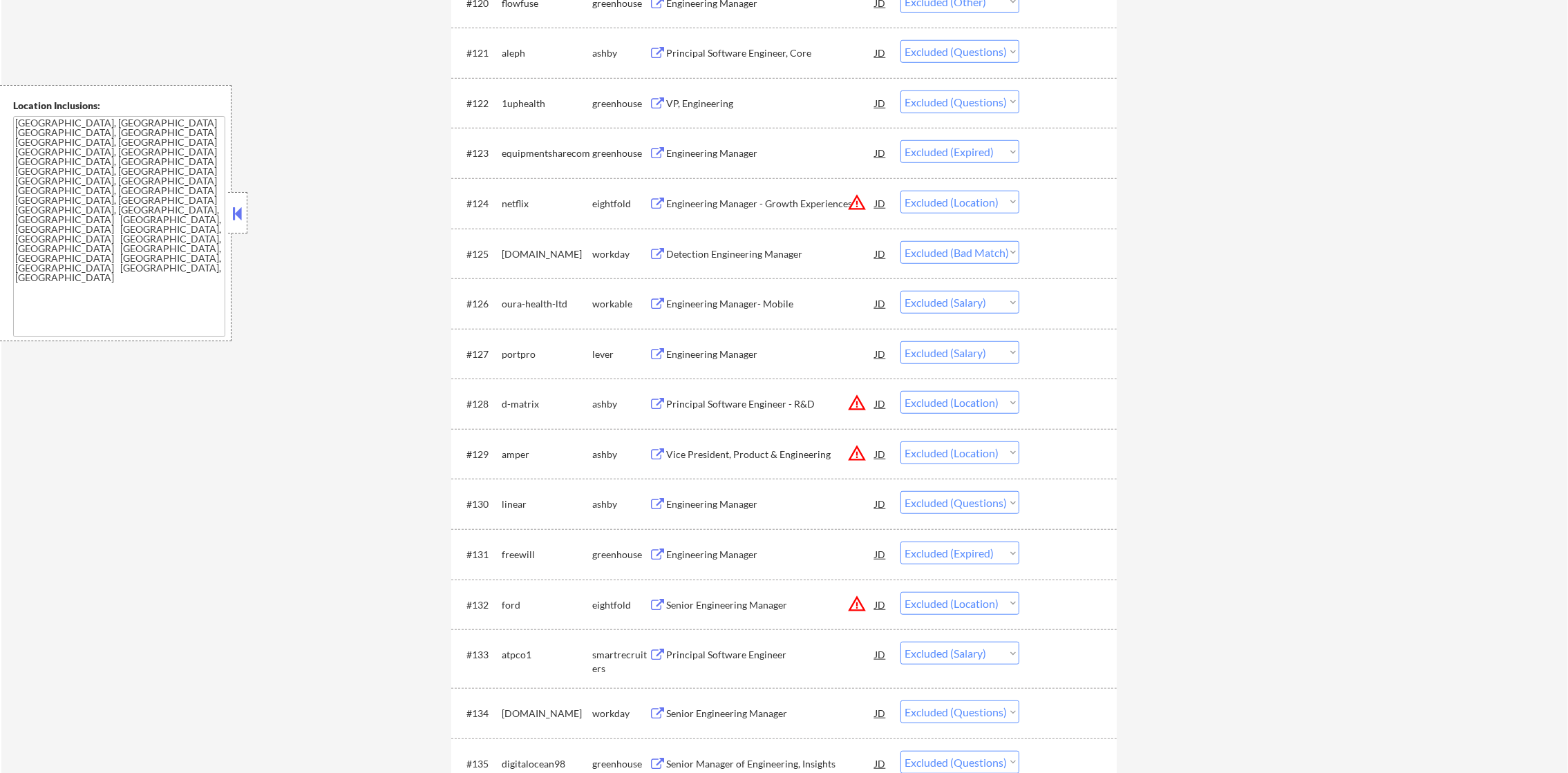
click at [708, 100] on div "VP, Engineering" at bounding box center [771, 103] width 209 height 14
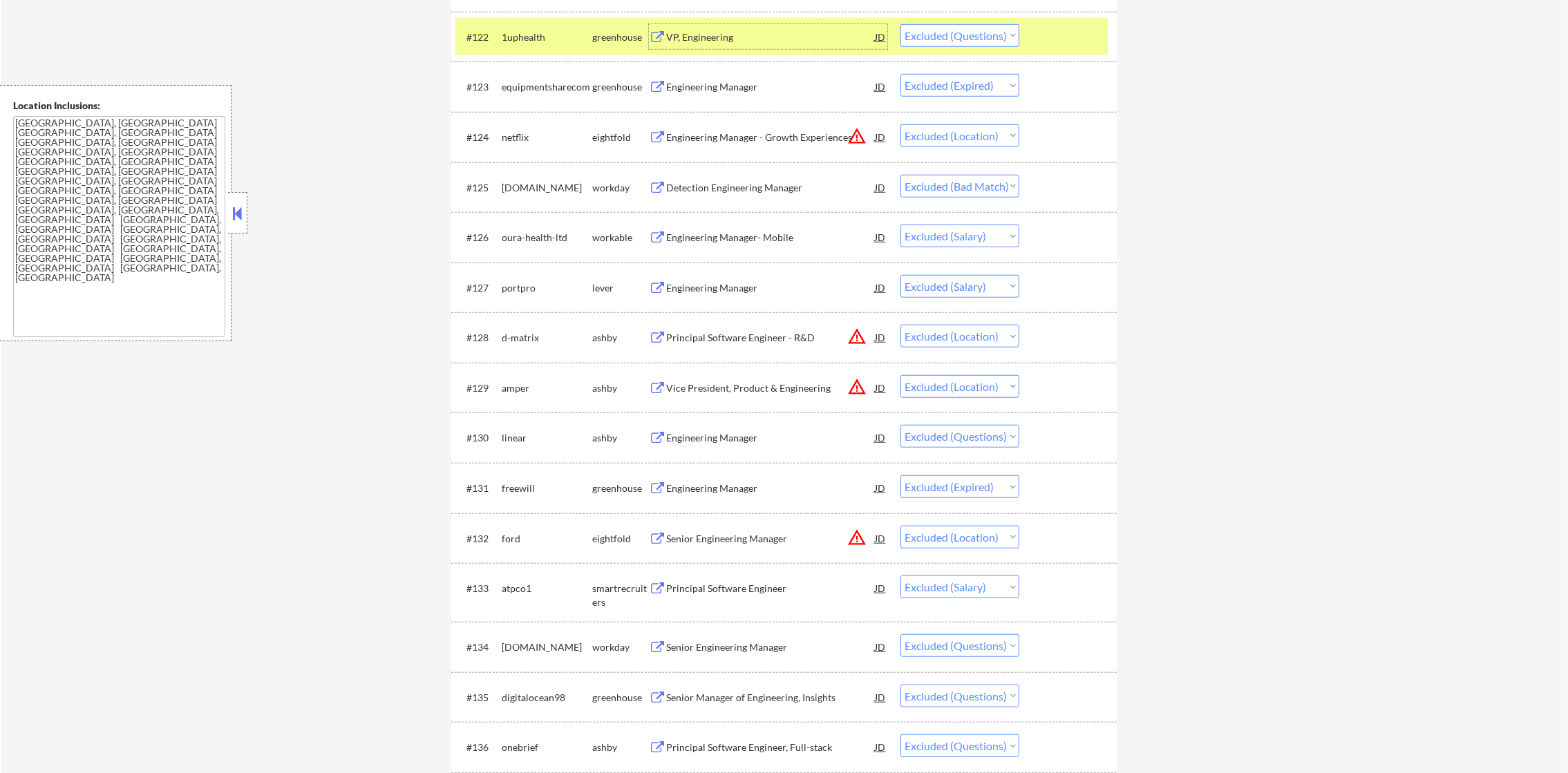
scroll to position [1692, 0]
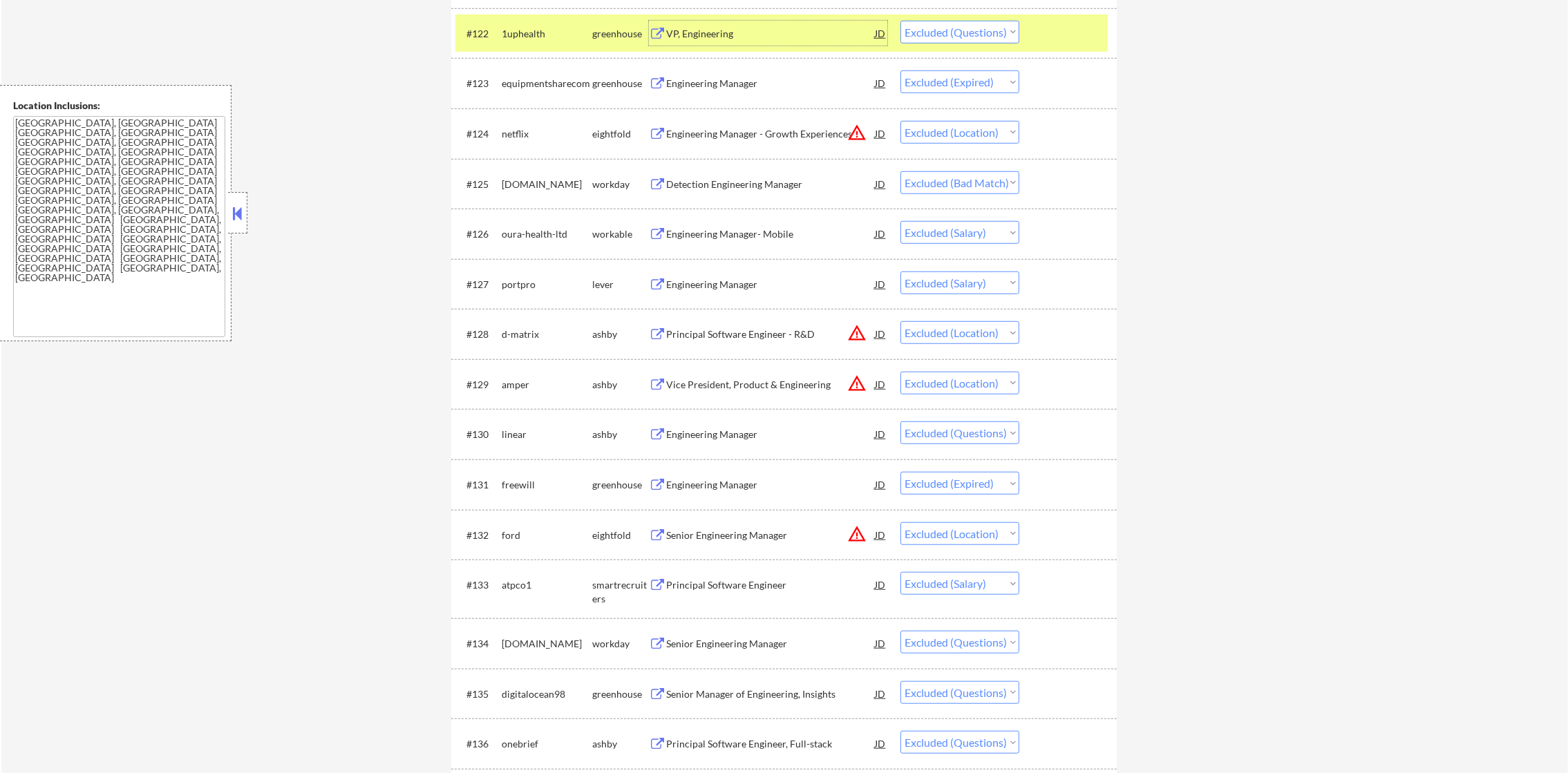
click at [956, 28] on select "Choose an option... Pending Applied Excluded (Questions) Excluded (Expired) Exc…" at bounding box center [960, 32] width 119 height 23
click at [901, 20] on select "Choose an option... Pending Applied Excluded (Questions) Excluded (Expired) Exc…" at bounding box center [960, 32] width 119 height 23
click at [533, 24] on div "1uphealth" at bounding box center [547, 33] width 90 height 25
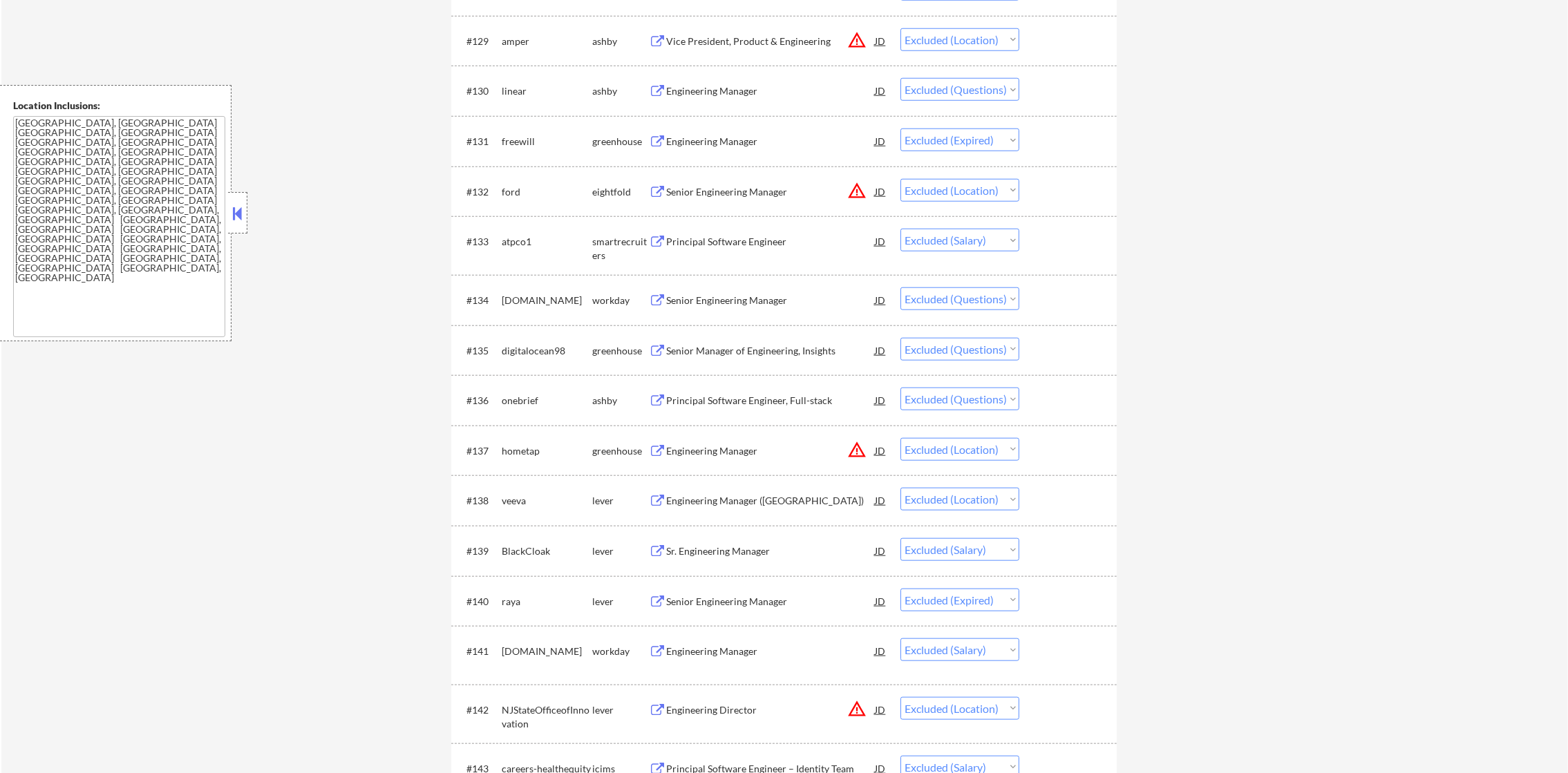
scroll to position [2037, 0]
click at [796, 83] on div "Engineering Manager" at bounding box center [771, 90] width 209 height 14
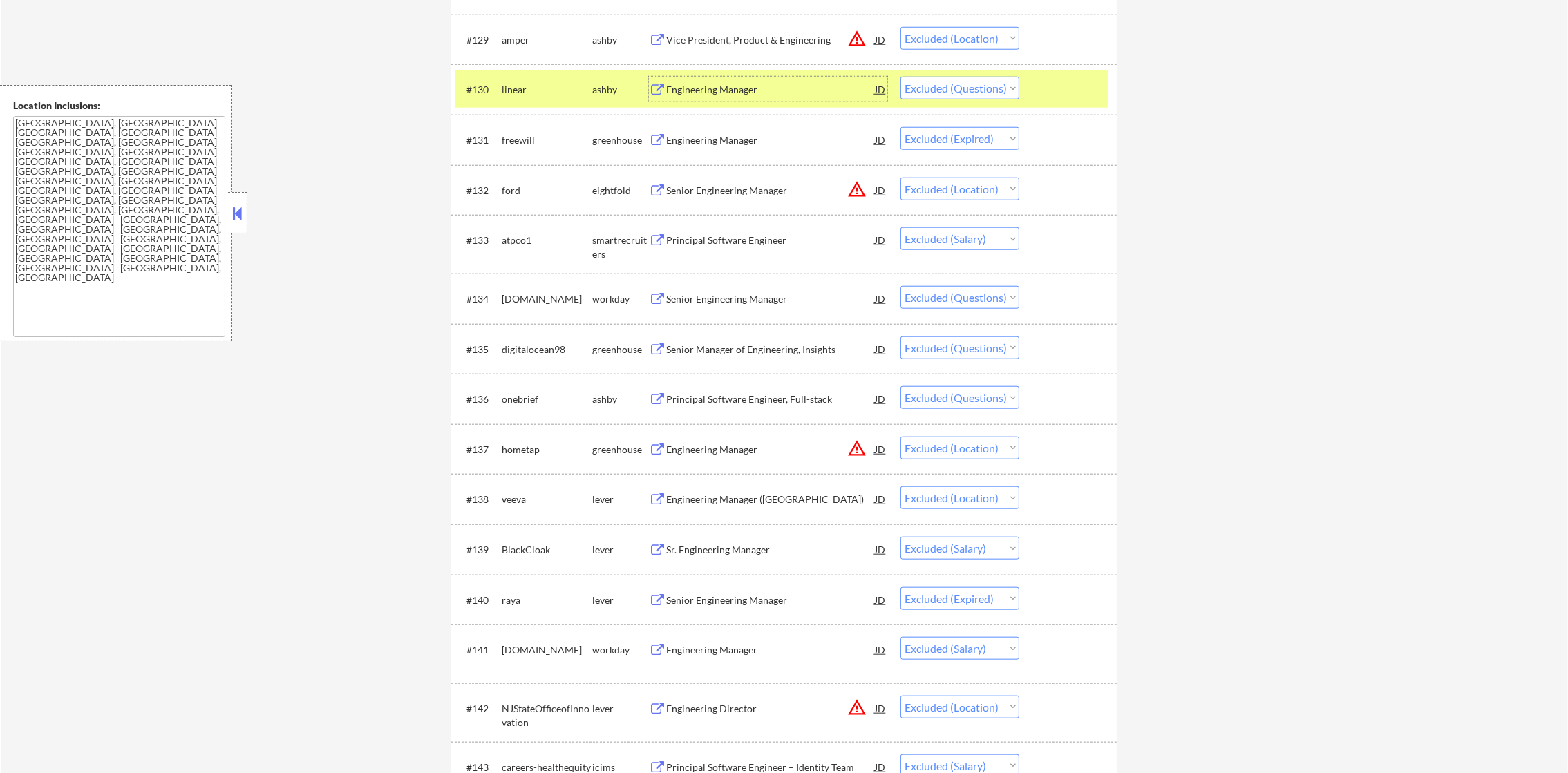
click at [503, 84] on div "linear" at bounding box center [547, 90] width 90 height 14
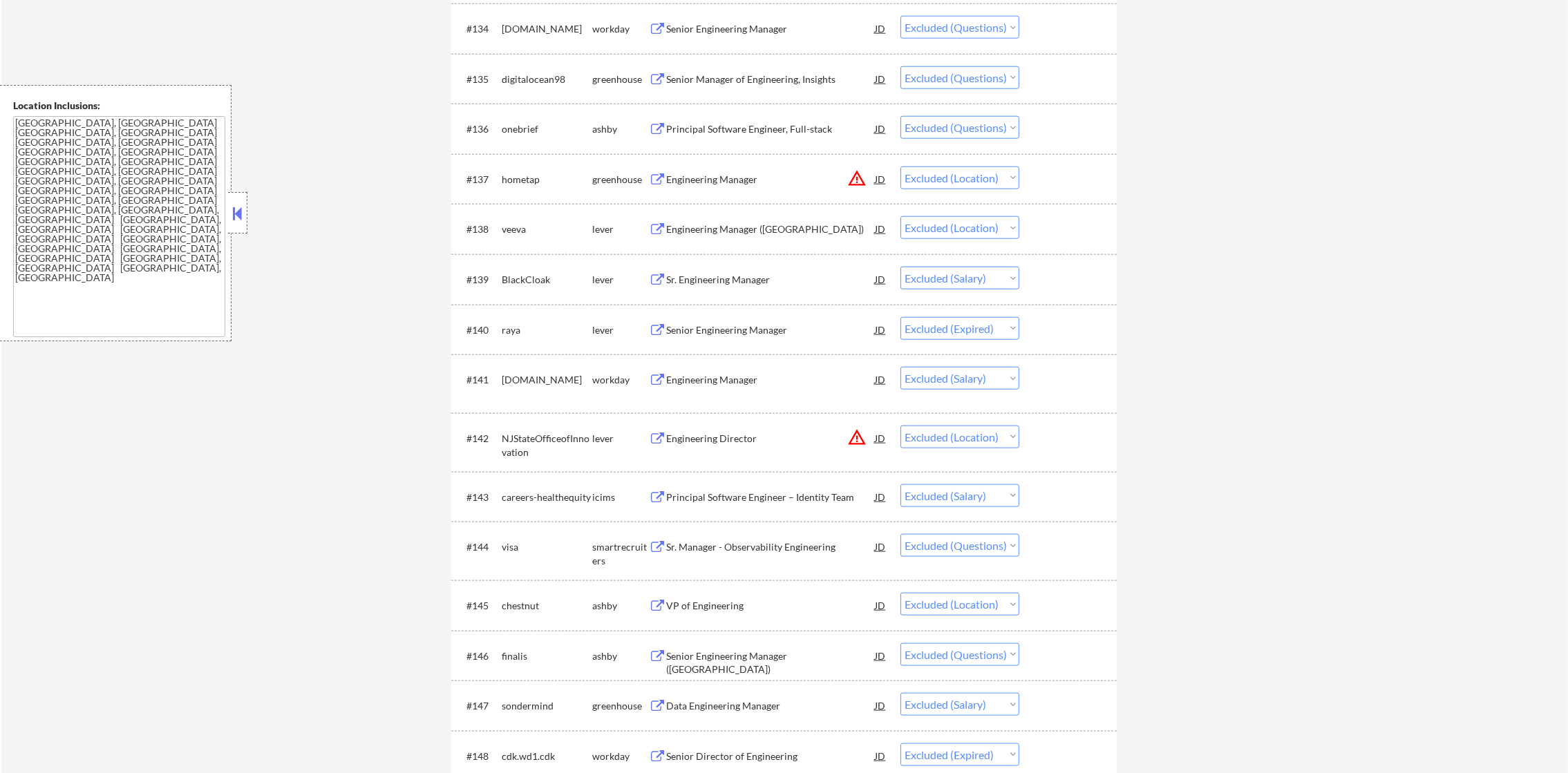
scroll to position [2314, 0]
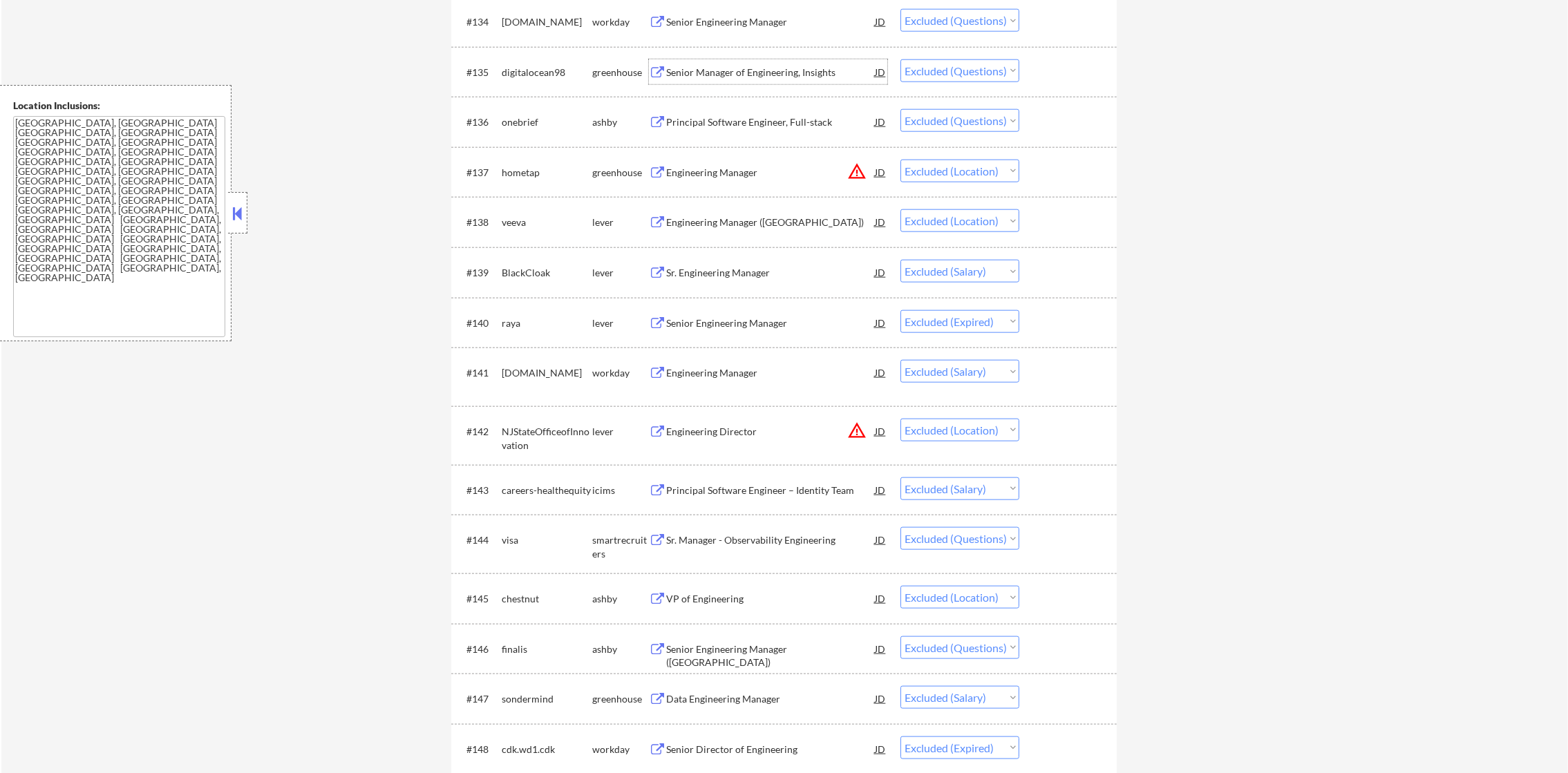
click at [752, 68] on div "Senior Manager of Engineering, Insights" at bounding box center [771, 73] width 209 height 14
